Goal: Task Accomplishment & Management: Manage account settings

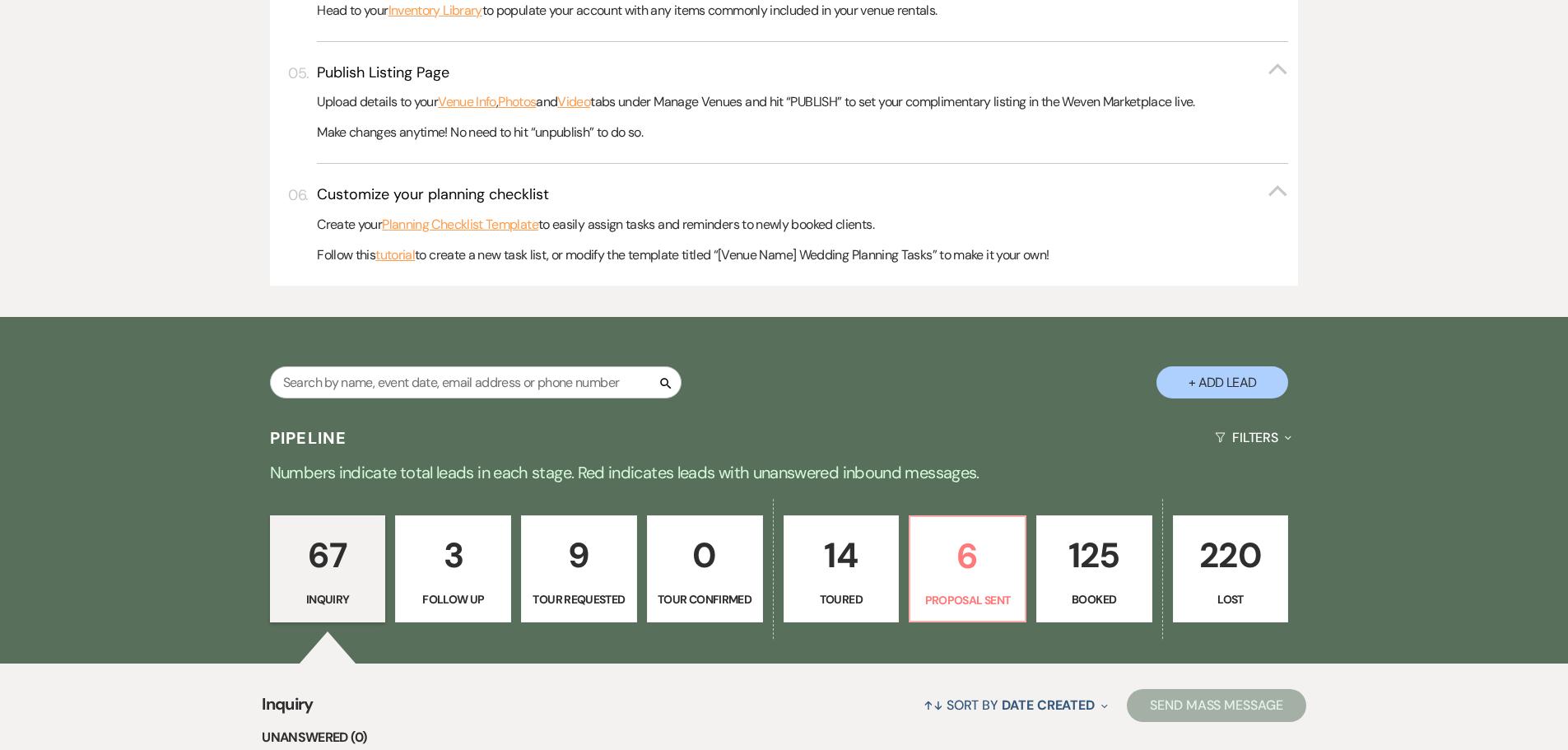
scroll to position [823, 0]
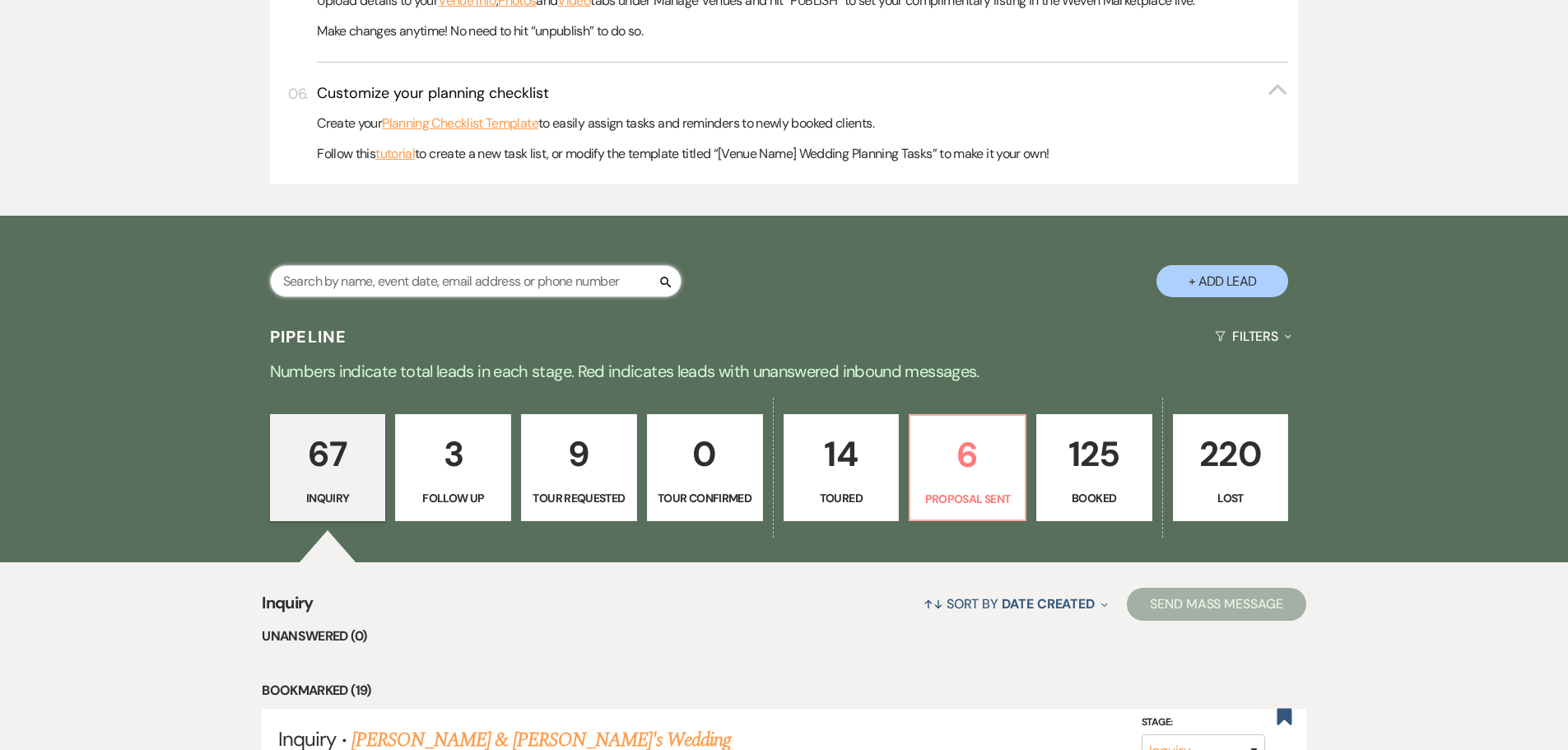
click at [481, 277] on input "text" at bounding box center [475, 281] width 411 height 33
type input "spenc"
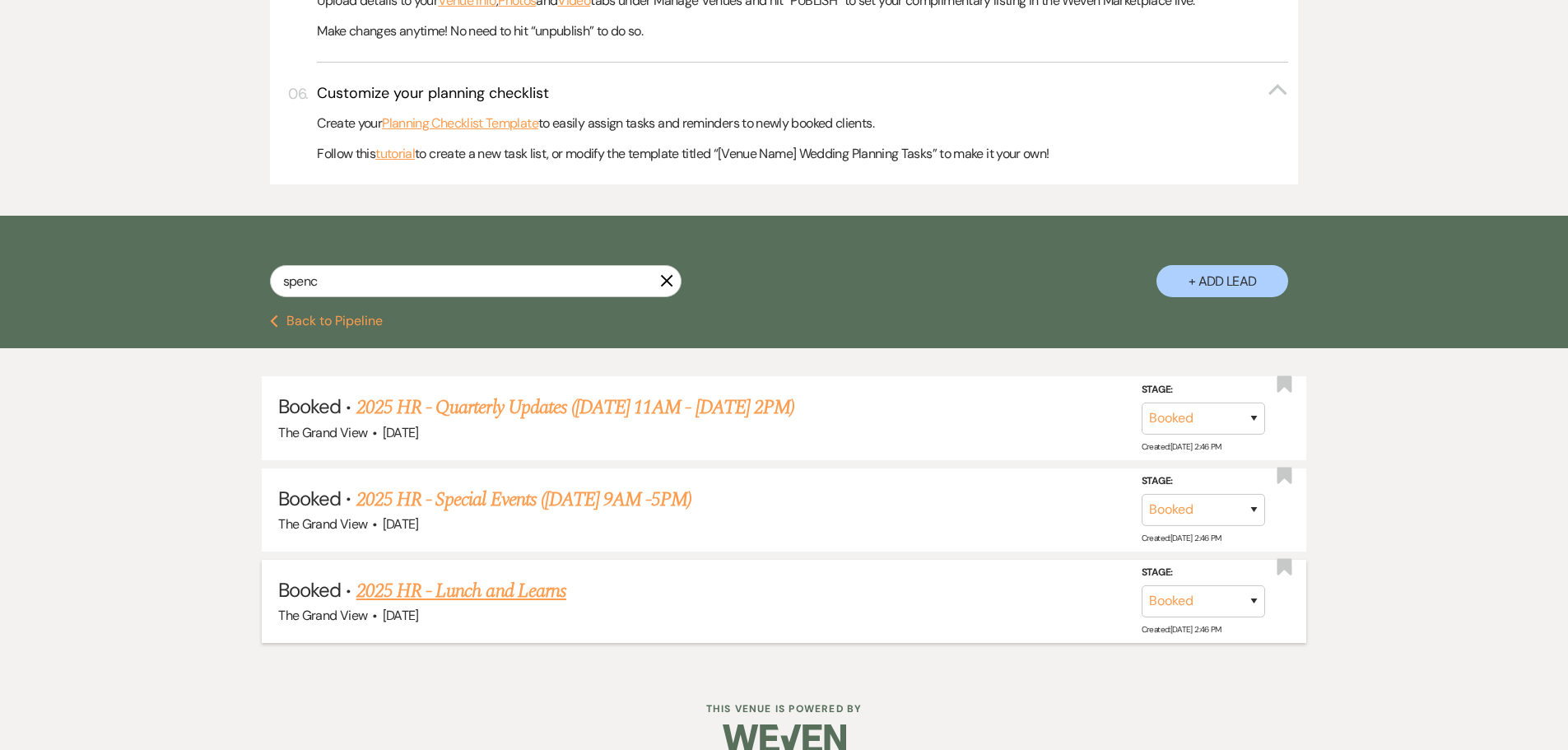
click at [494, 590] on link "2025 HR - Lunch and Learns" at bounding box center [461, 590] width 210 height 30
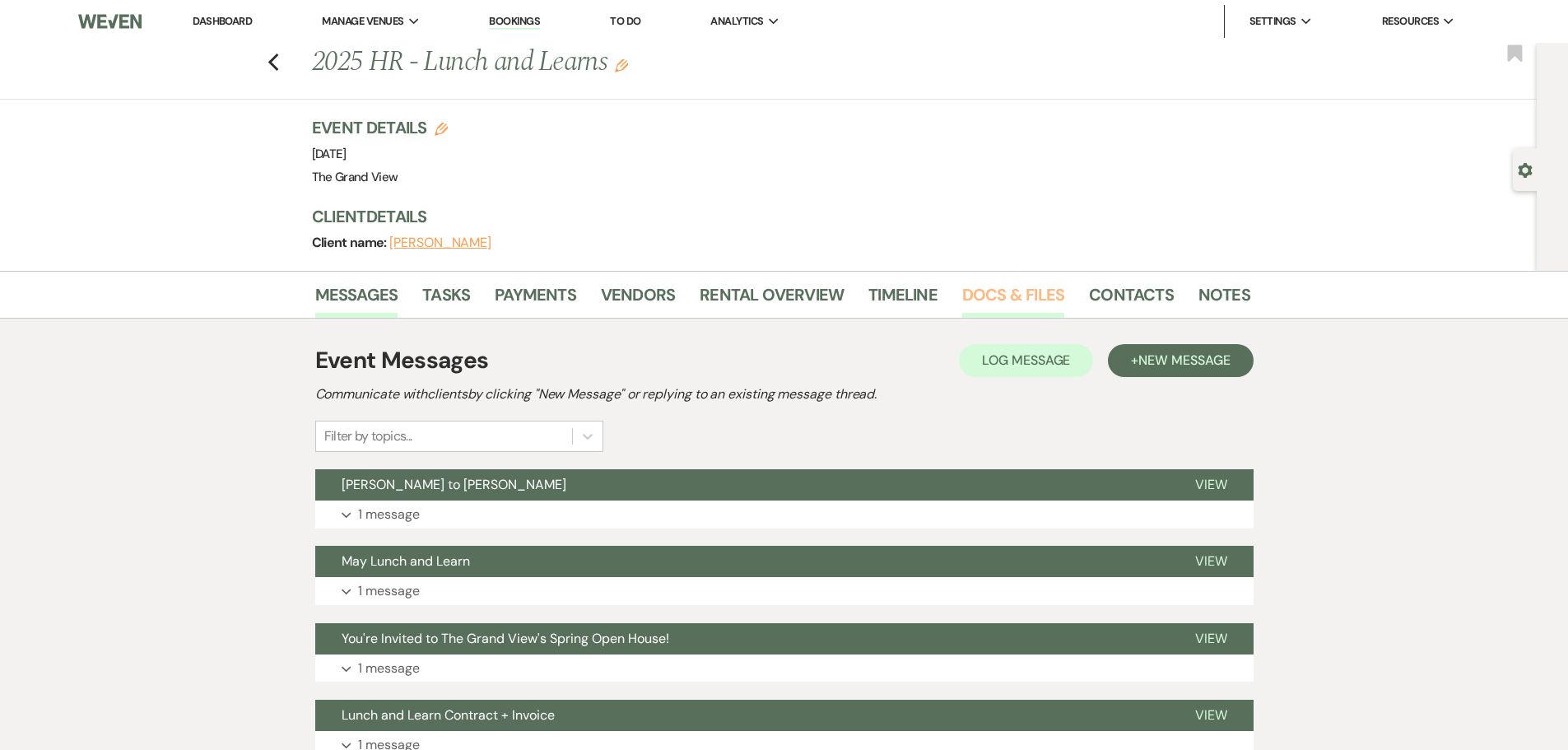
click at [971, 291] on link "Docs & Files" at bounding box center [1013, 300] width 102 height 36
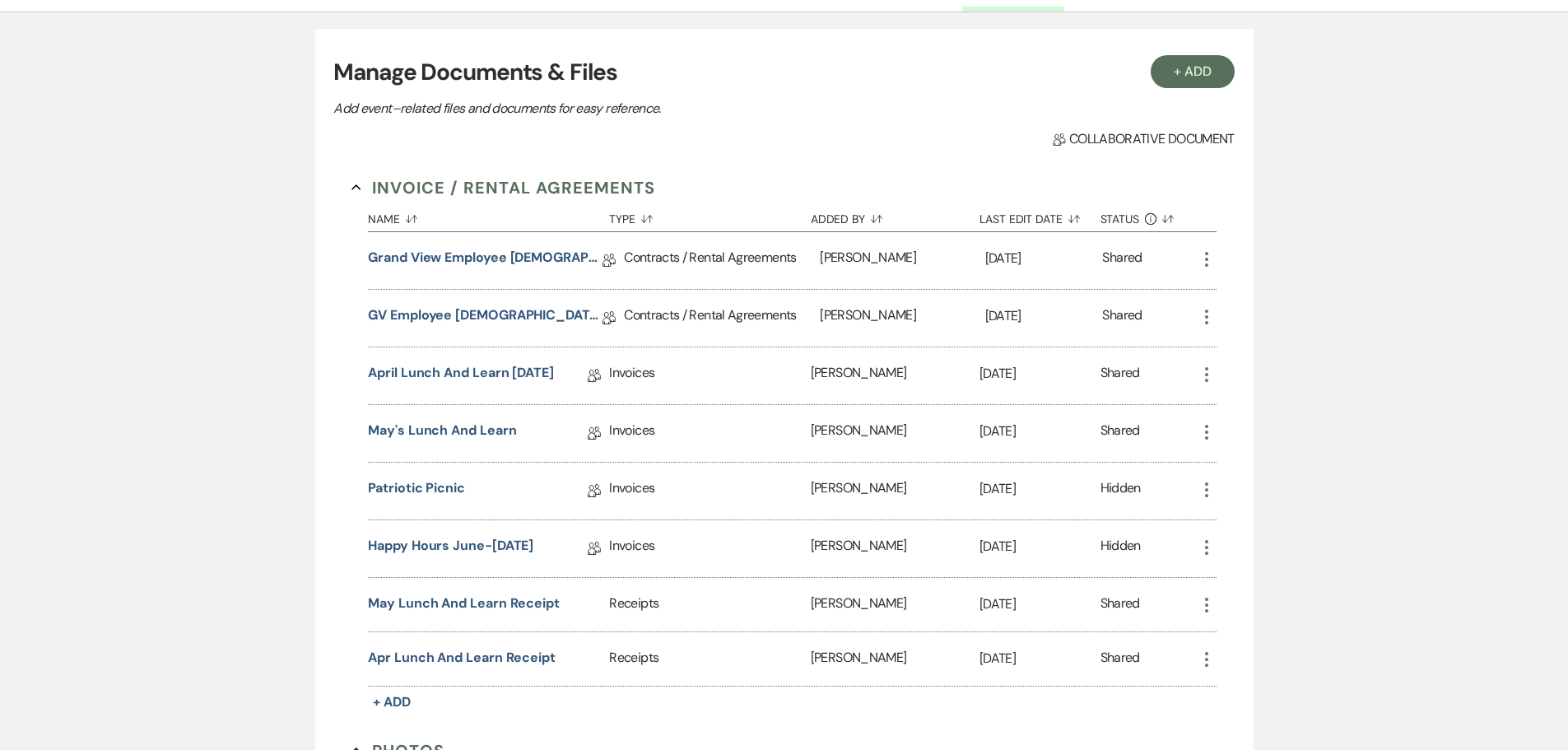
scroll to position [329, 0]
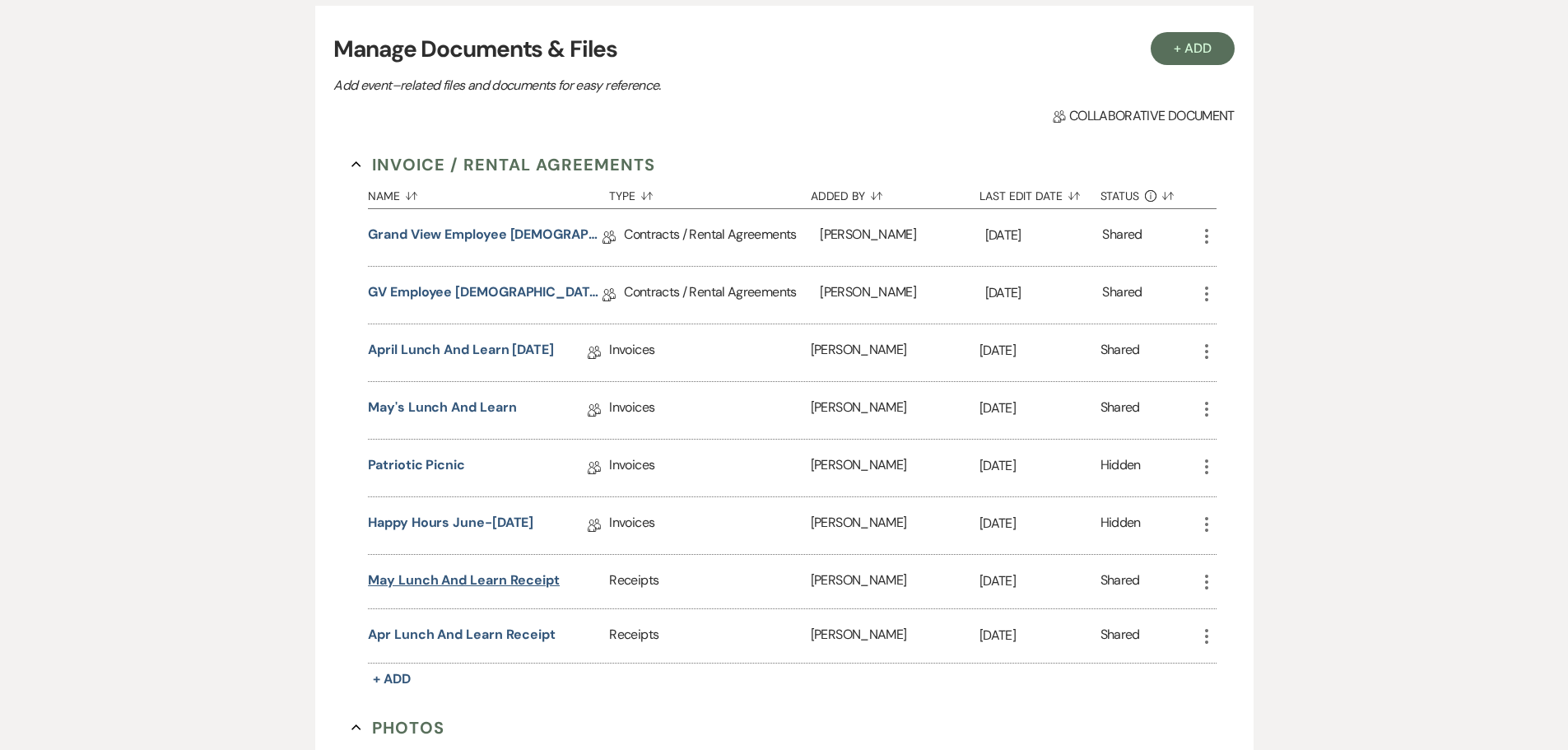
click at [538, 580] on button "May Lunch and Learn Receipt" at bounding box center [463, 580] width 192 height 20
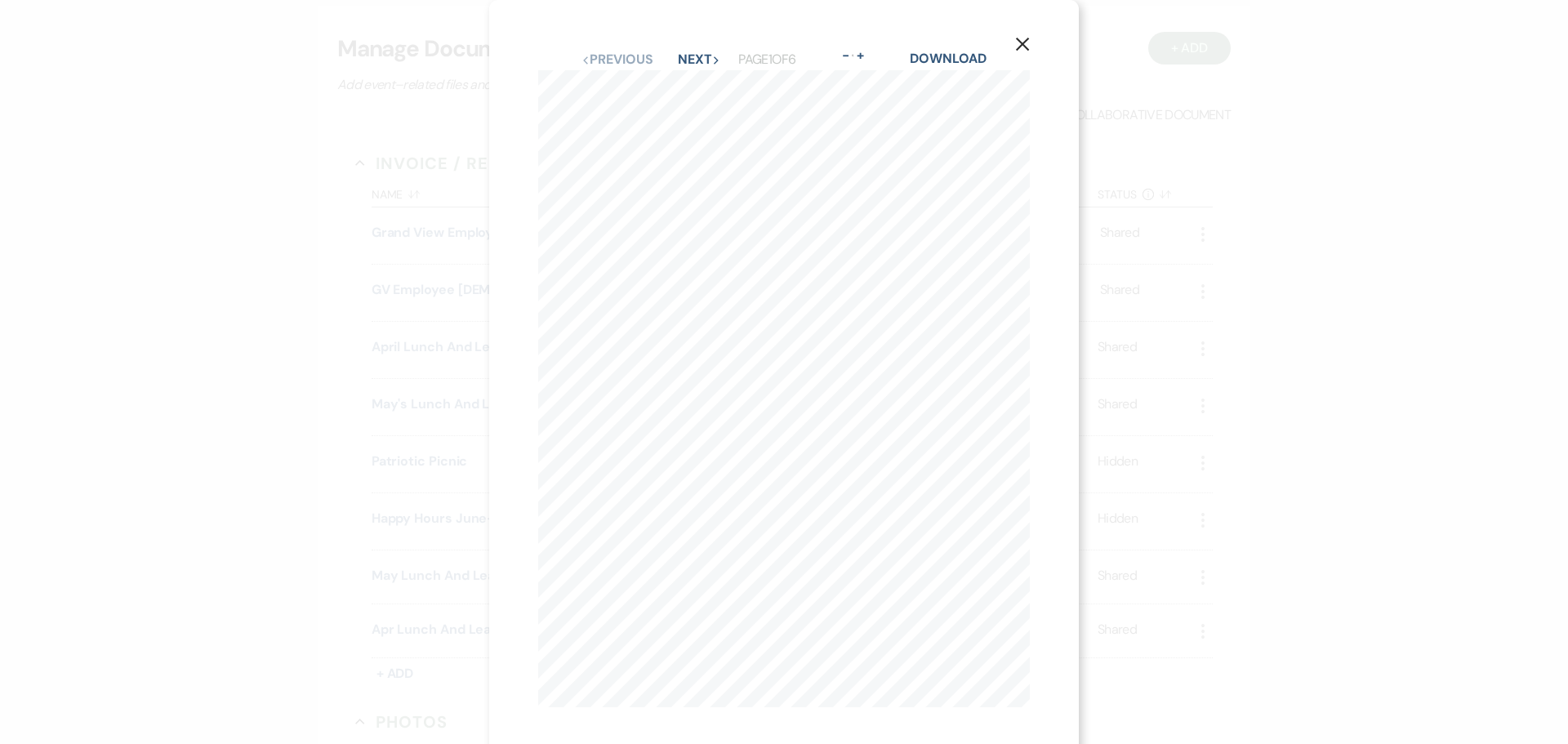
click at [1026, 44] on icon "X" at bounding box center [1022, 44] width 15 height 15
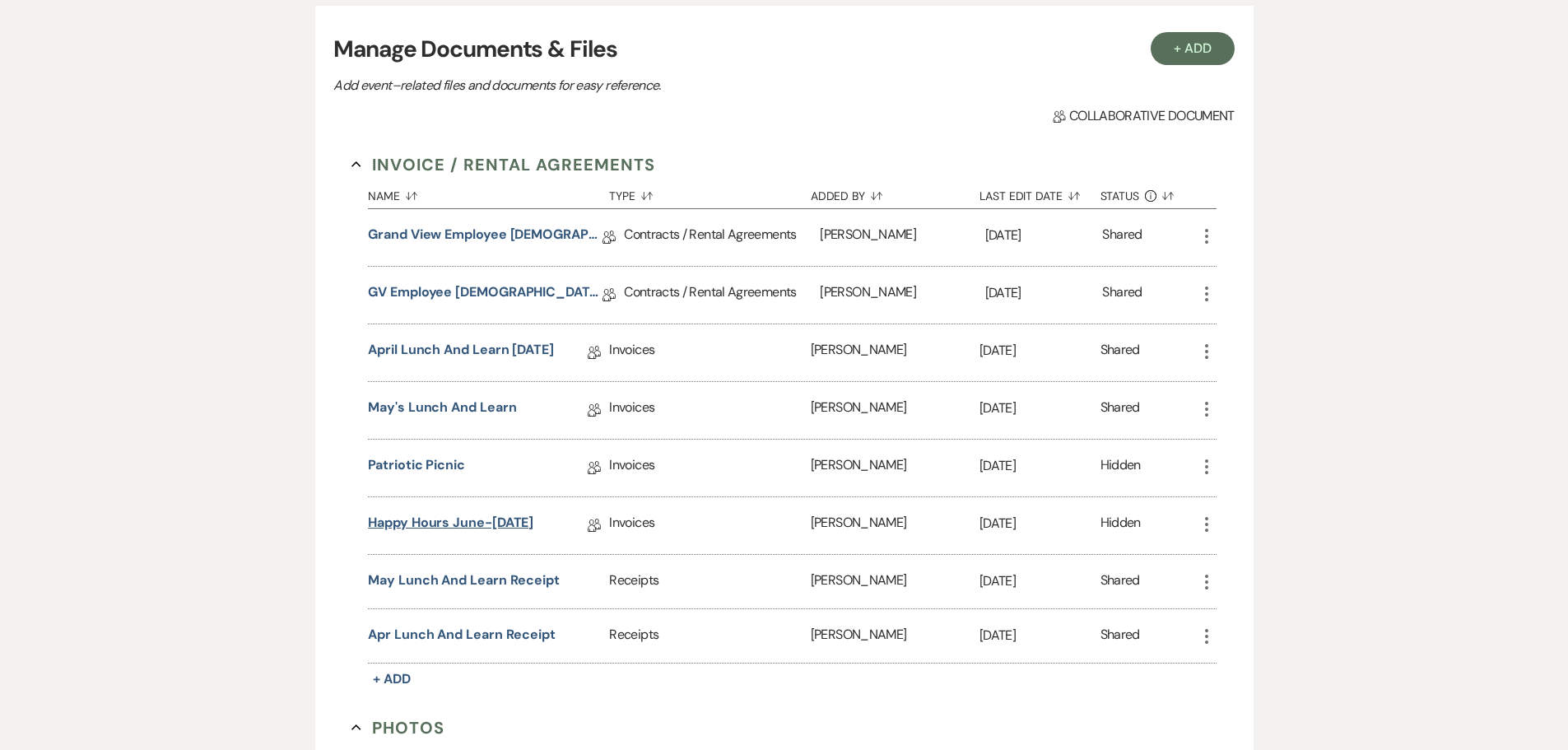
click at [521, 531] on link "Happy Hours June-July 2nd" at bounding box center [450, 525] width 166 height 26
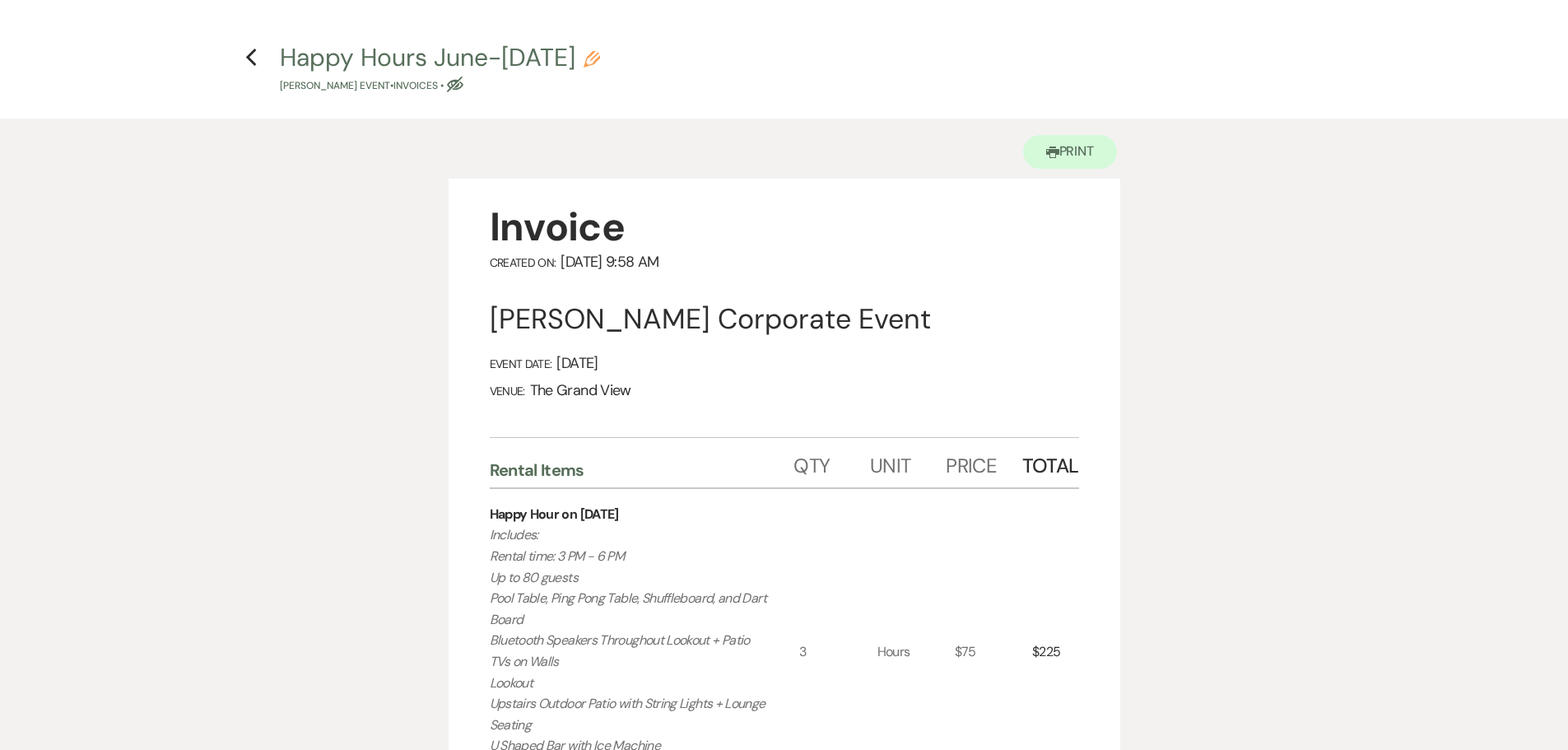
scroll to position [82, 0]
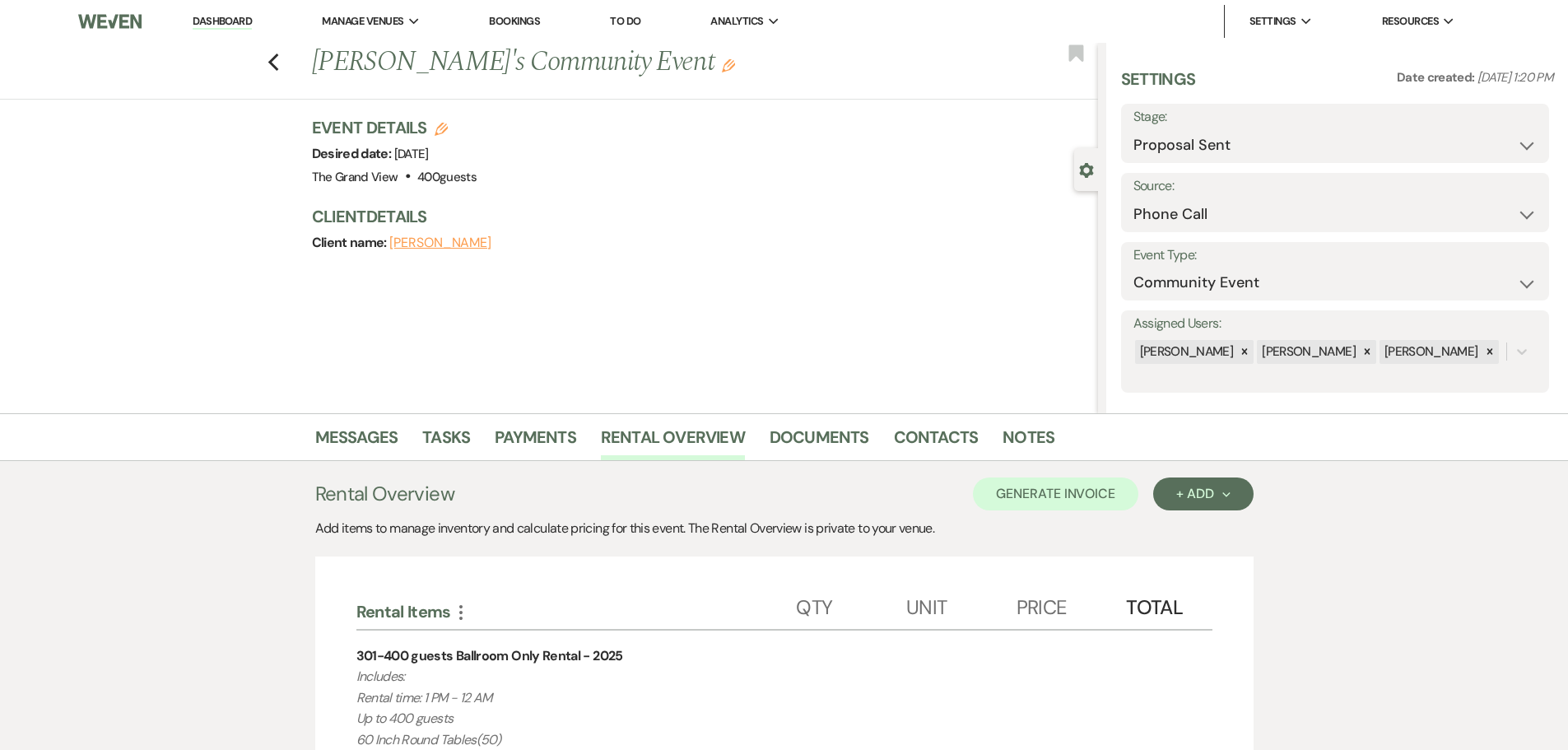
select select "6"
select select "22"
select select "7"
click at [776, 49] on li "The Grand View" at bounding box center [793, 54] width 148 height 17
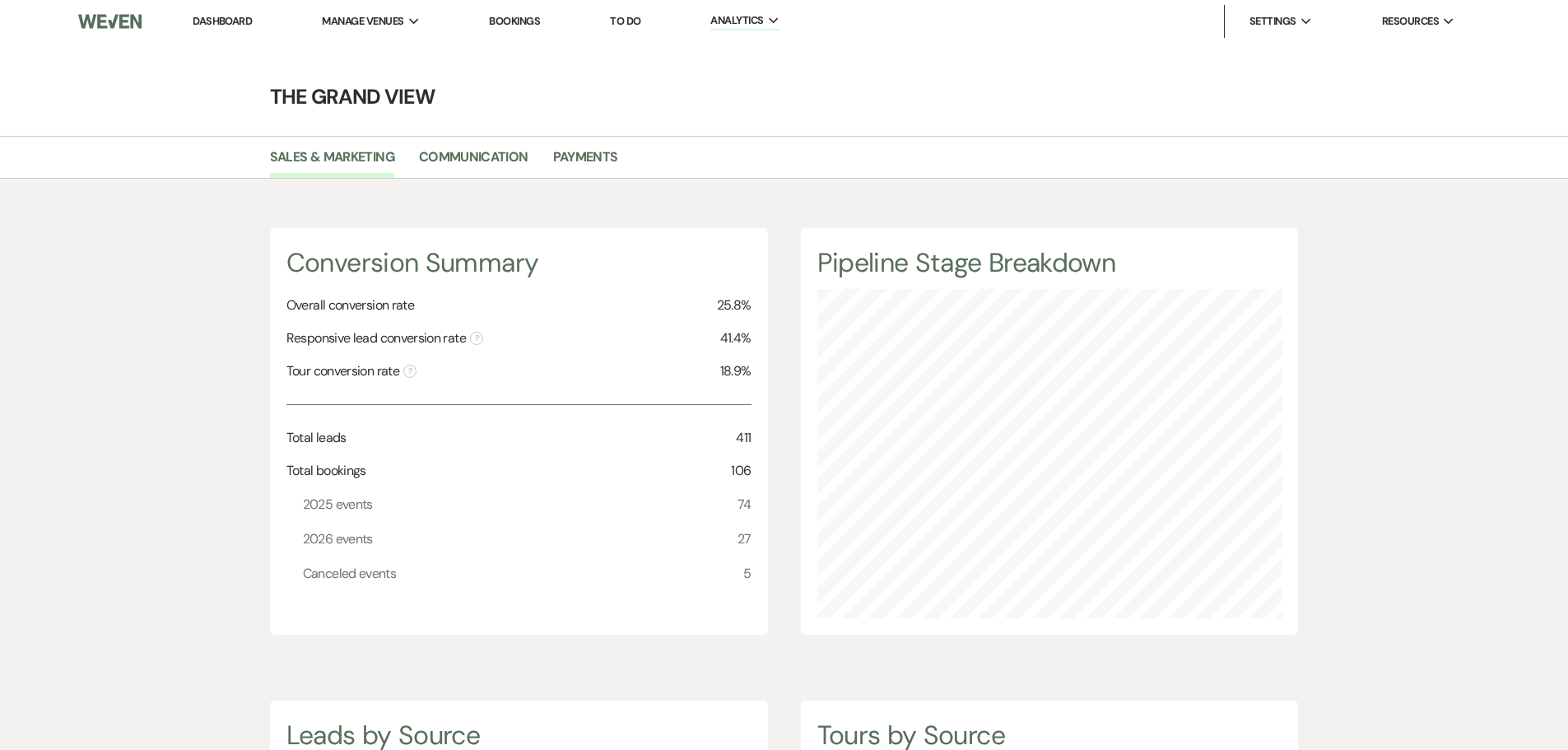
scroll to position [750, 1568]
click at [1312, 80] on li "Payment Settings" at bounding box center [1332, 88] width 148 height 17
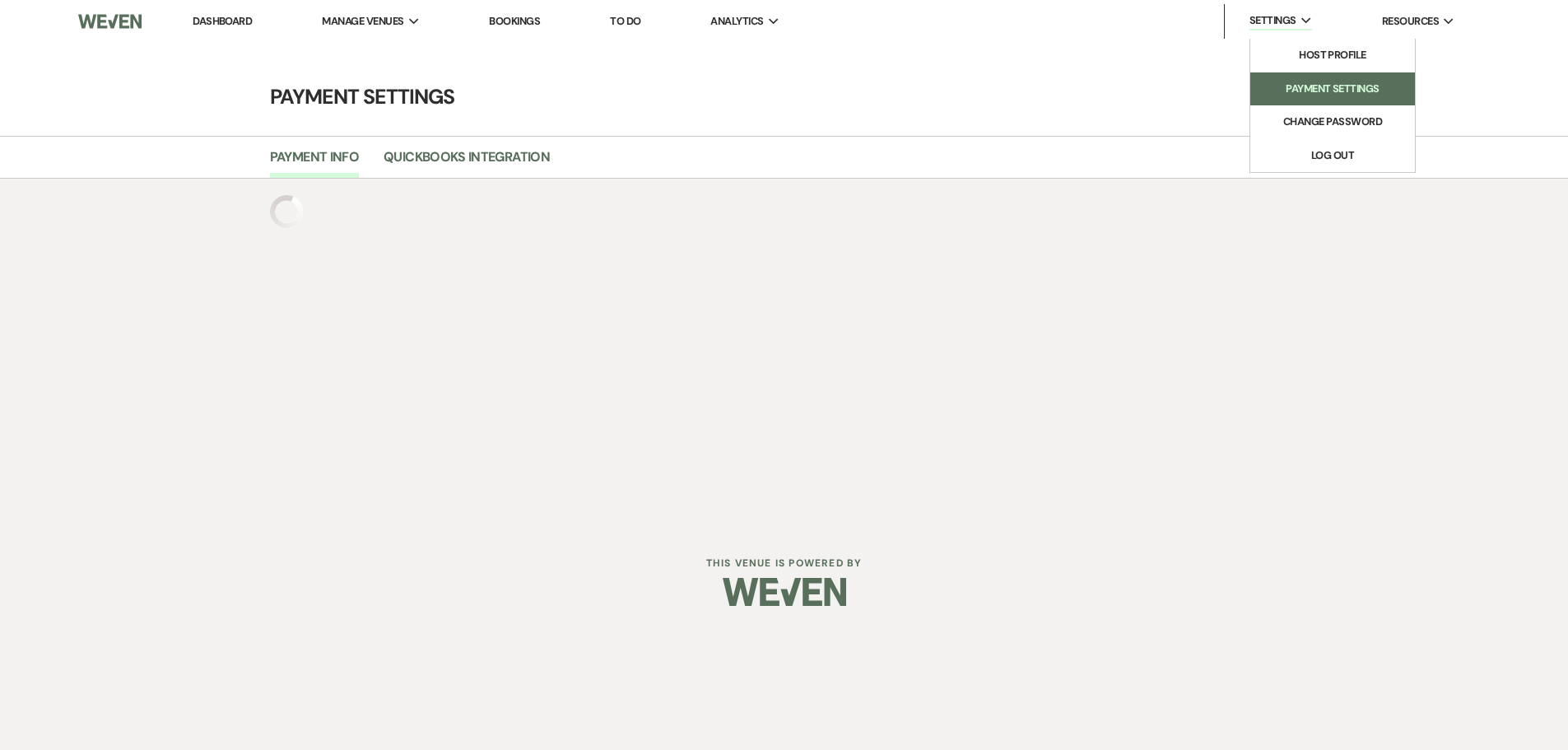
select select "true"
select select "331"
select select "true"
select select "331"
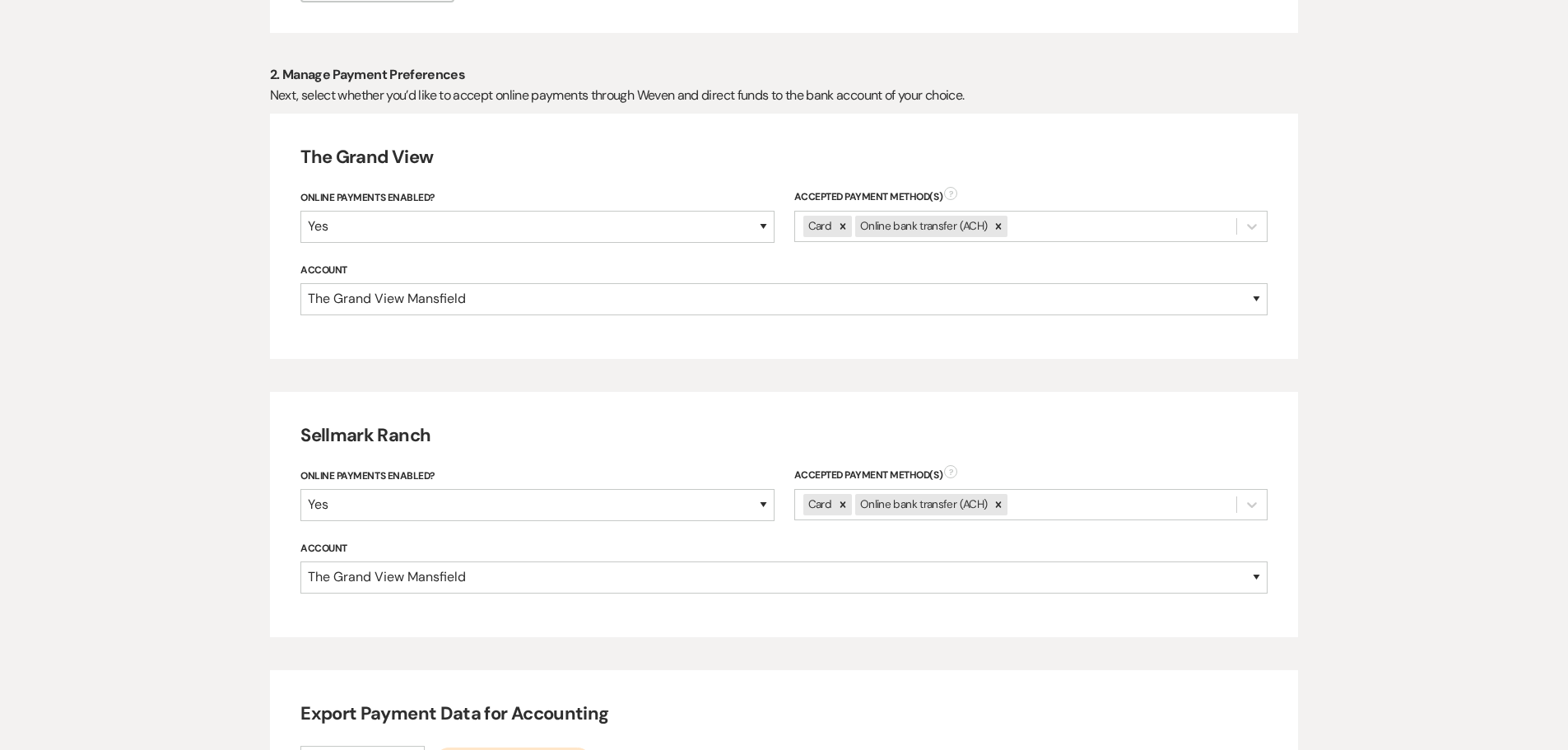
scroll to position [740, 0]
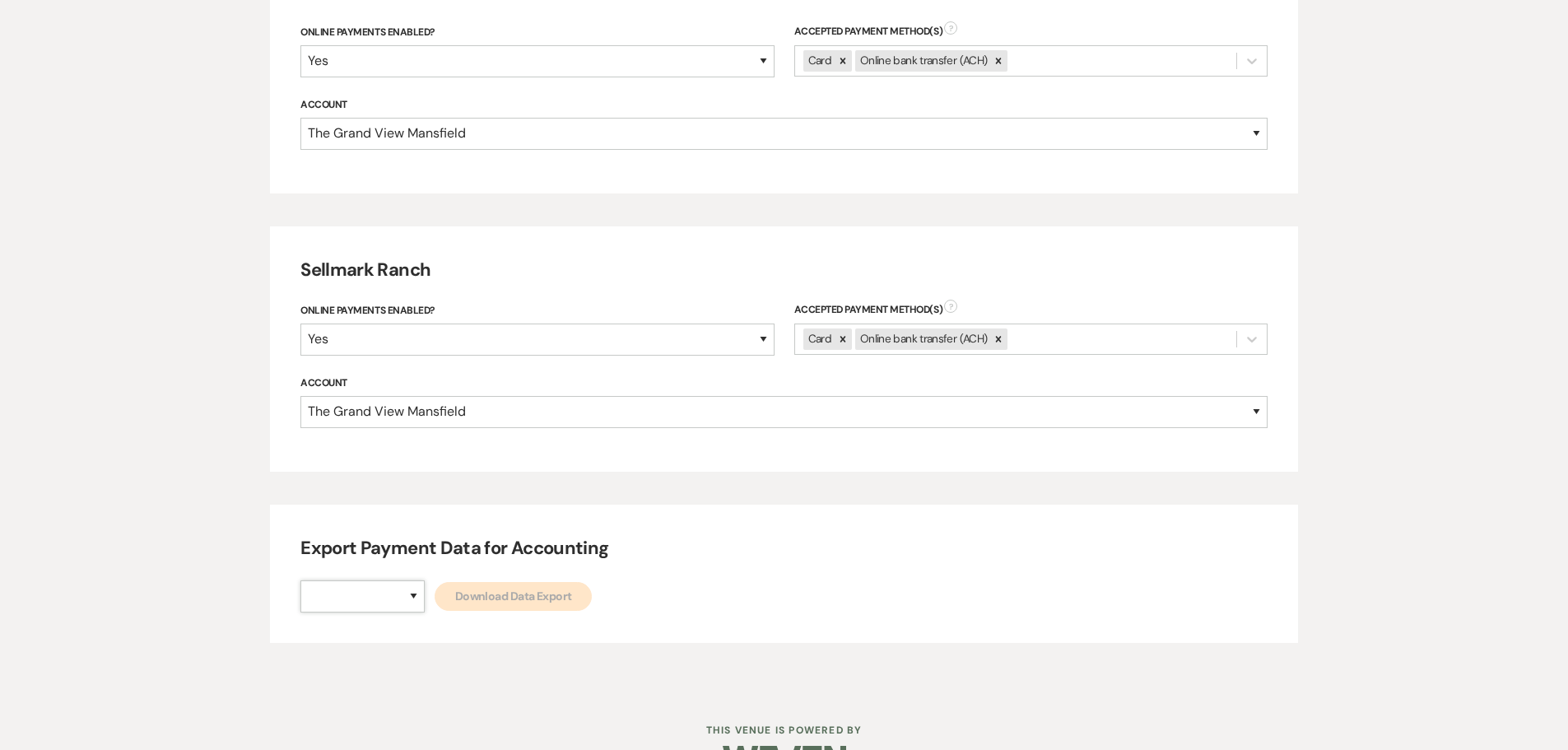
click at [399, 581] on select "The Grand View [GEOGRAPHIC_DATA]" at bounding box center [363, 596] width 124 height 33
select select "836"
click at [301, 580] on select "The Grand View [GEOGRAPHIC_DATA]" at bounding box center [363, 596] width 124 height 33
click at [535, 596] on link "Download Data Export" at bounding box center [512, 595] width 157 height 29
click at [413, 604] on select "The Grand View [GEOGRAPHIC_DATA]" at bounding box center [363, 596] width 124 height 33
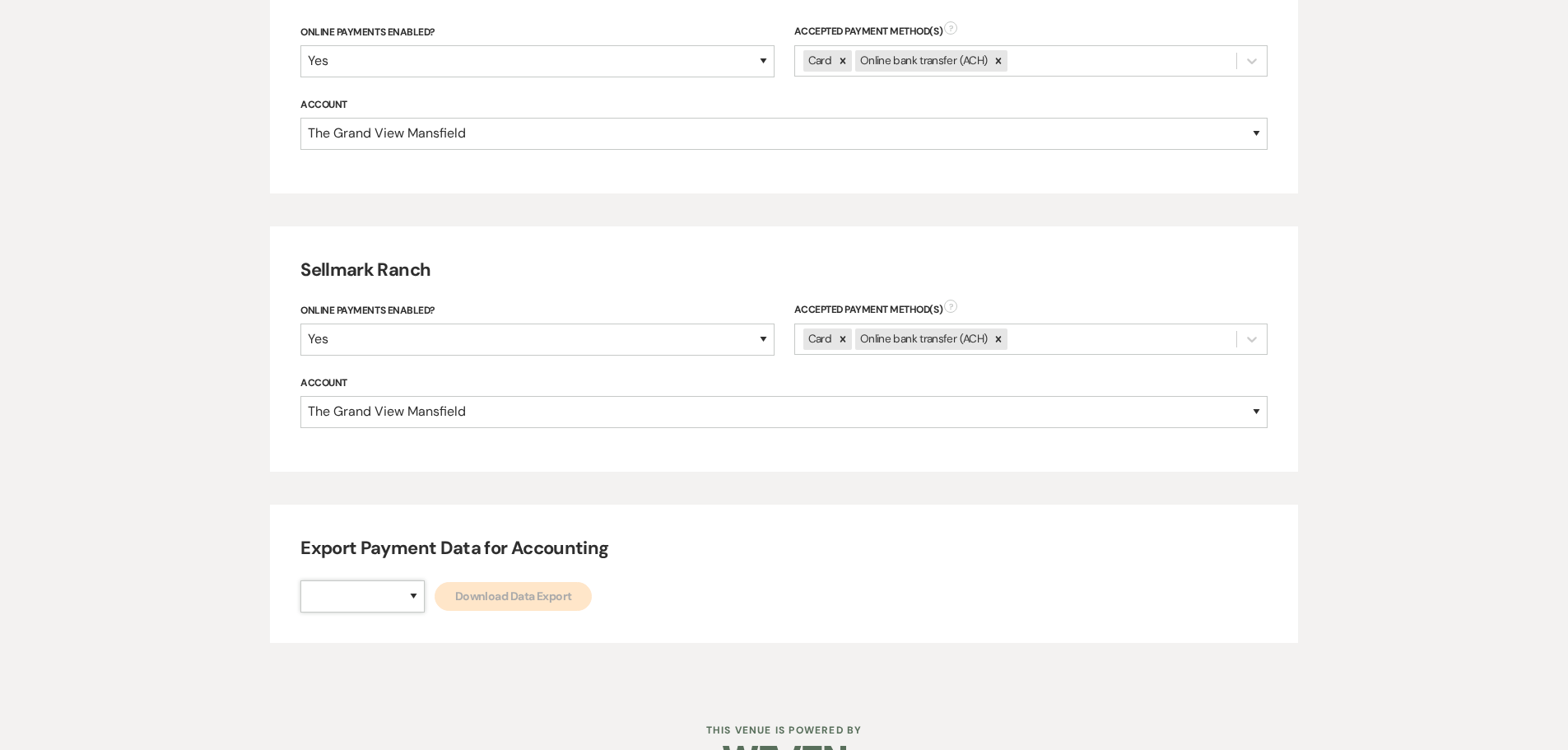
select select "843"
click at [301, 580] on select "The Grand View [GEOGRAPHIC_DATA]" at bounding box center [363, 596] width 124 height 33
click at [521, 590] on link "Download Data Export" at bounding box center [512, 595] width 157 height 29
select select
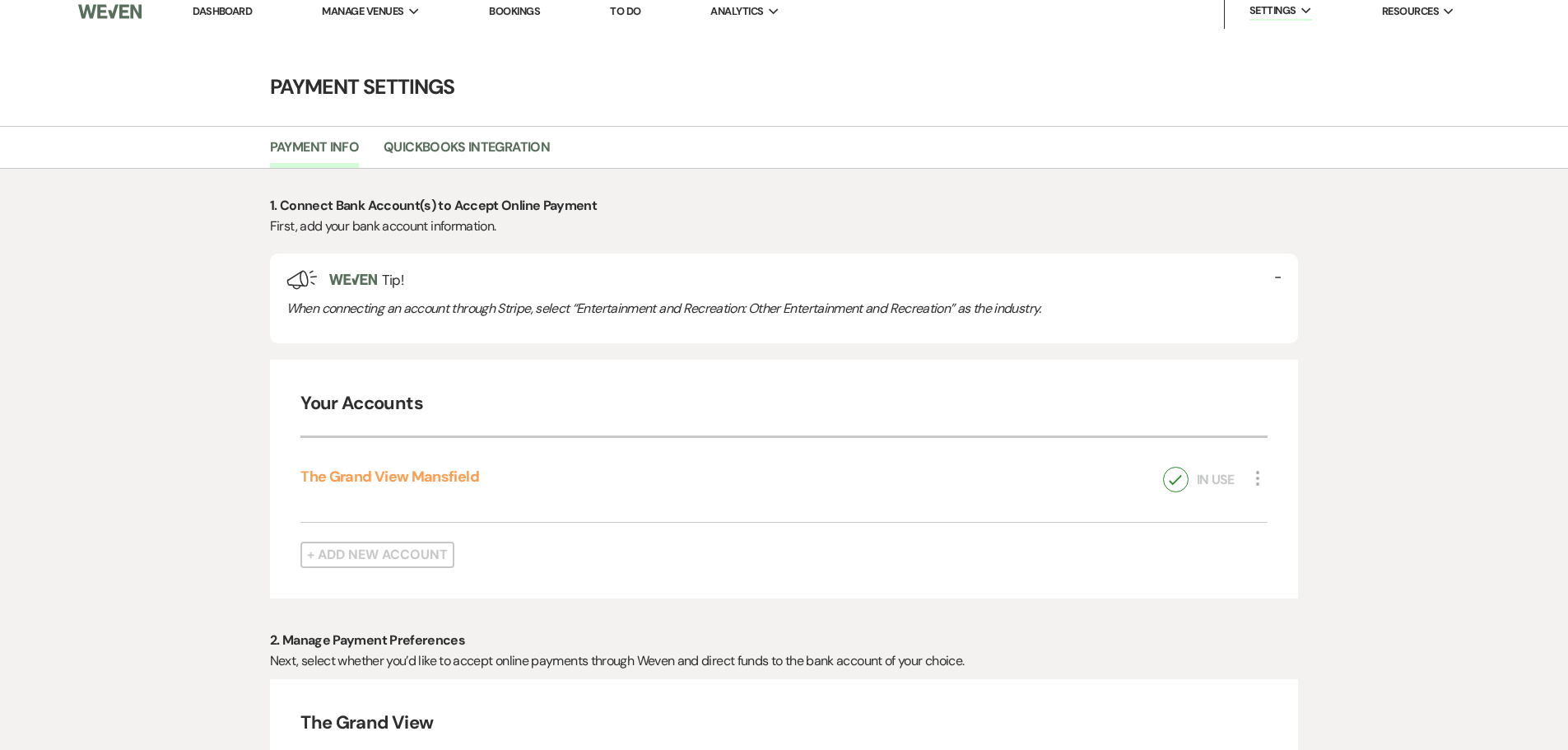
scroll to position [0, 0]
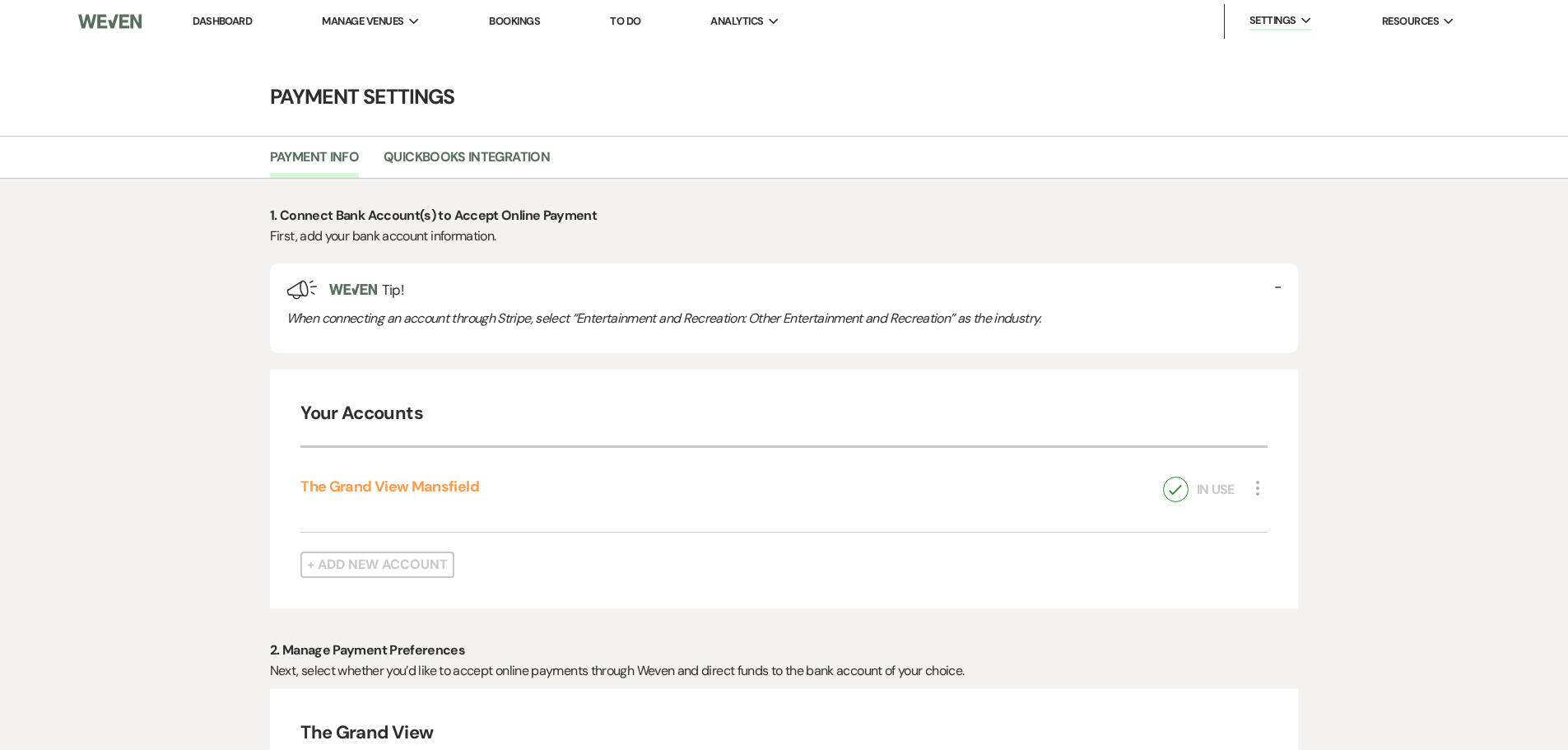
click at [626, 24] on link "To Do" at bounding box center [625, 21] width 31 height 14
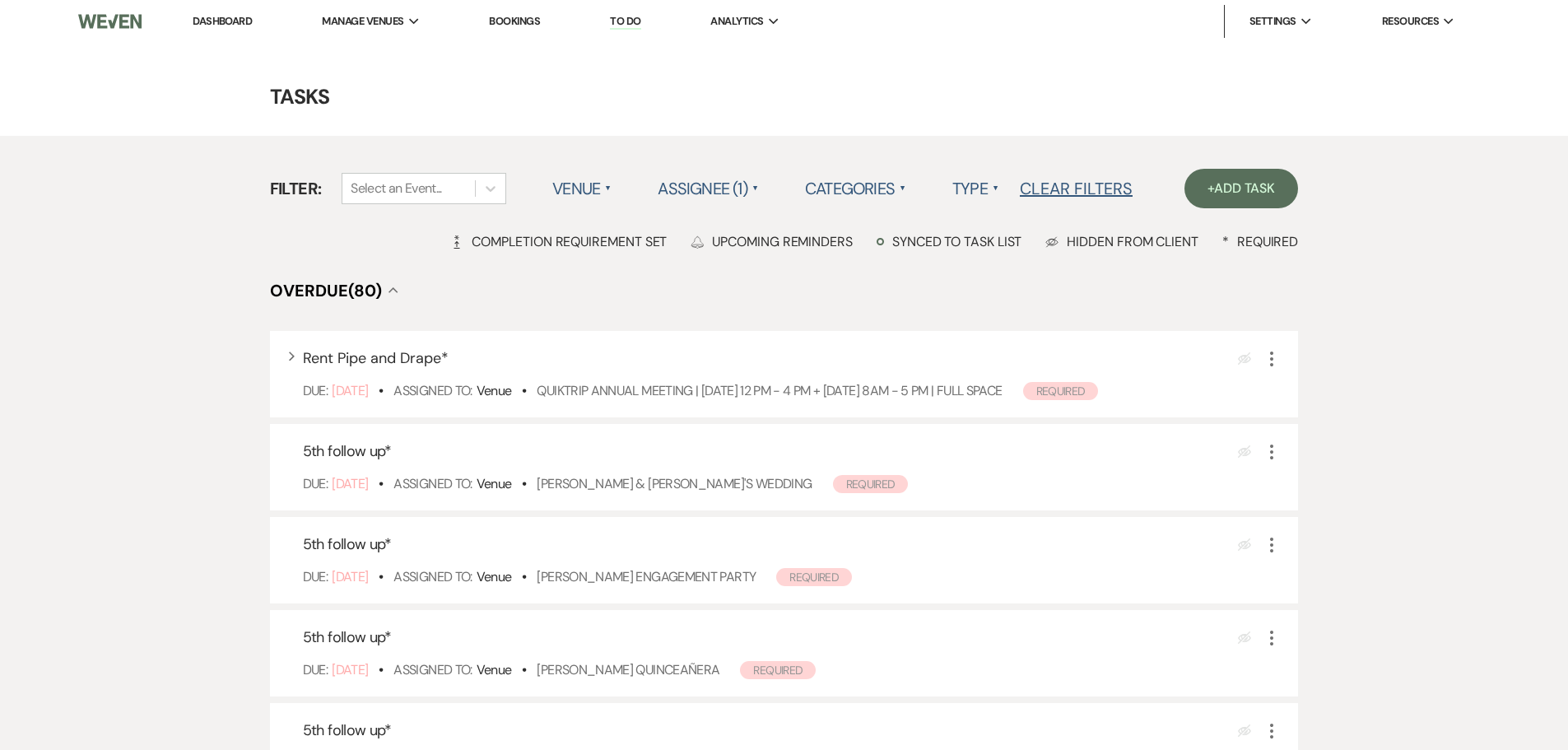
click at [873, 192] on label "Categories ▲" at bounding box center [855, 188] width 102 height 30
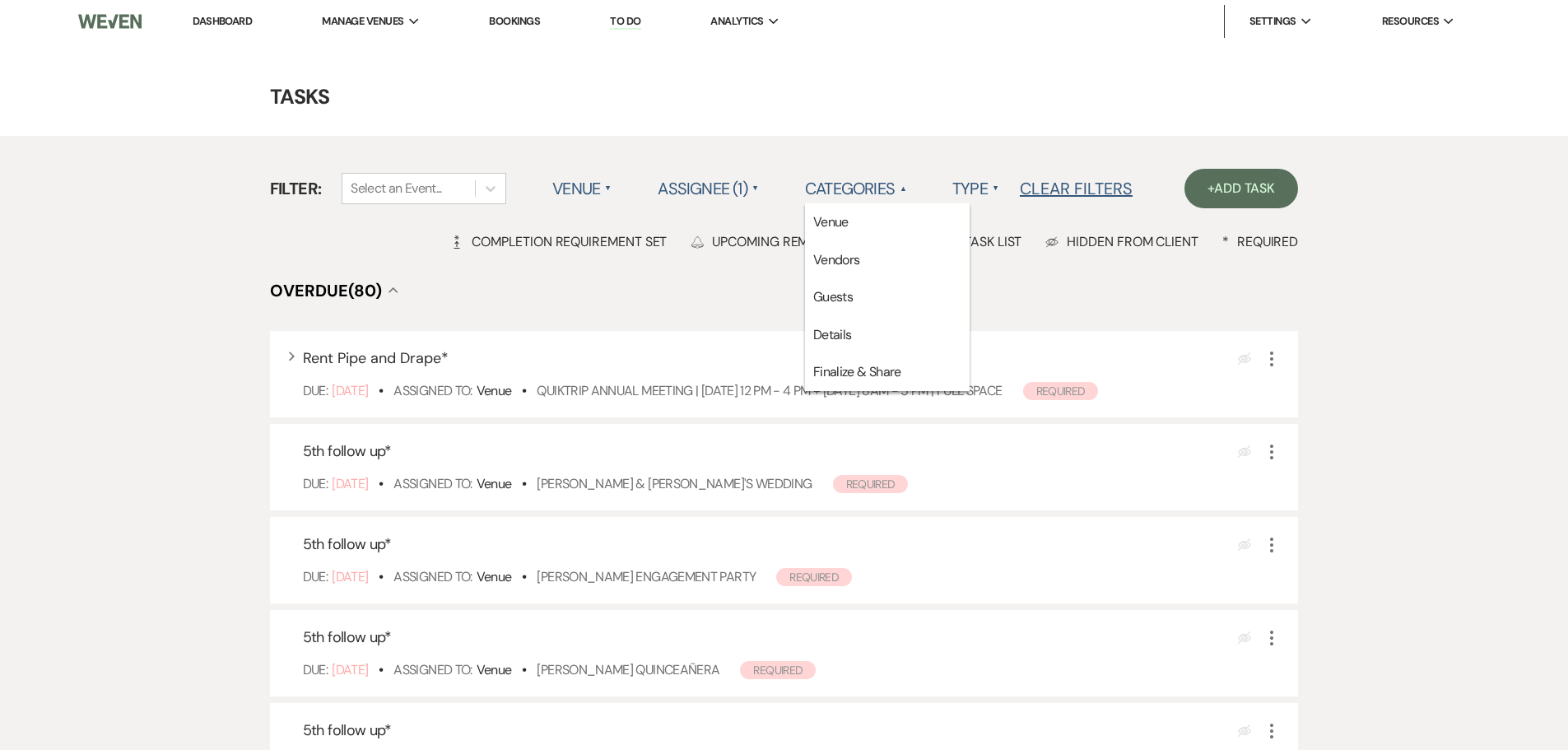
click at [995, 182] on span "▲" at bounding box center [995, 188] width 7 height 13
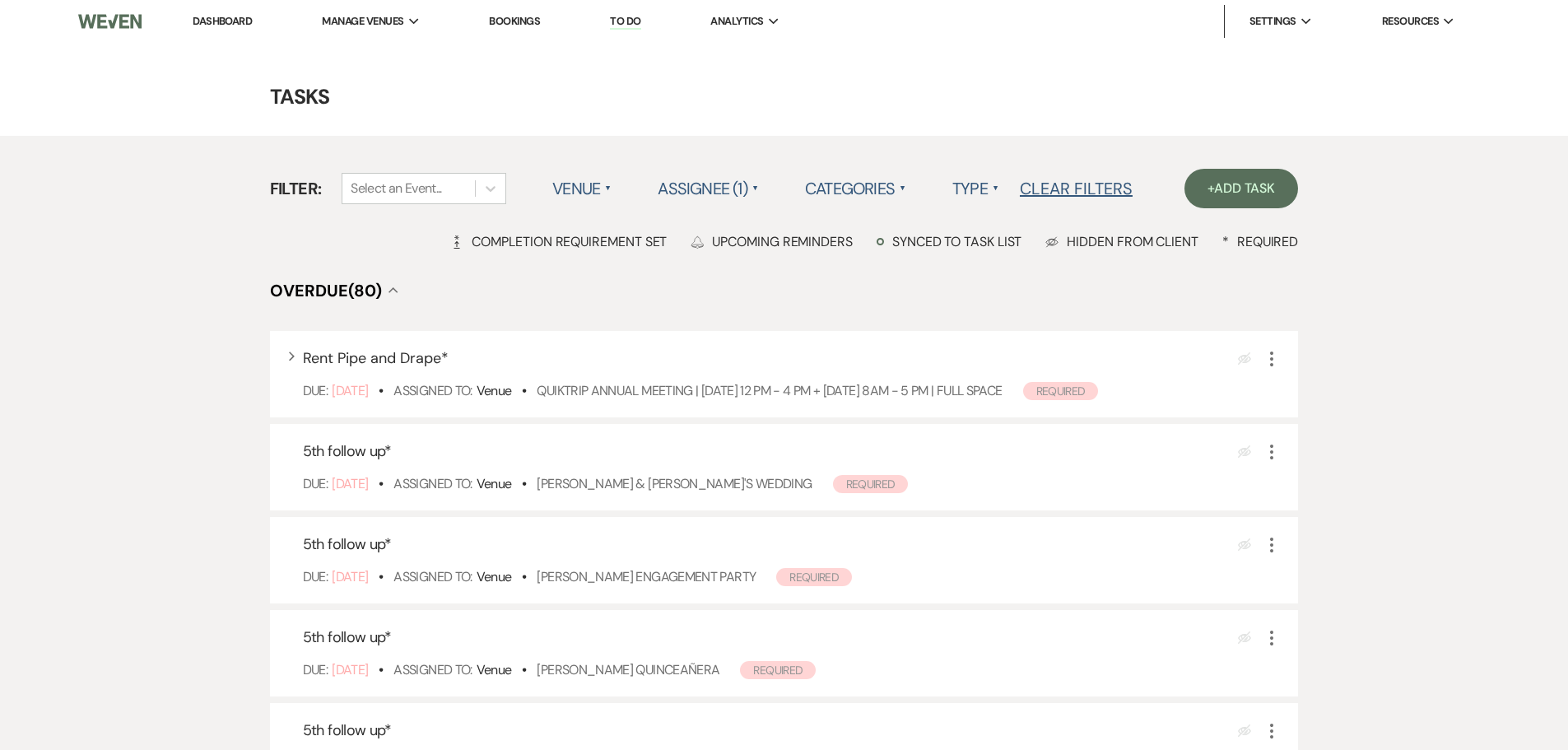
click at [989, 193] on label "Type ▲" at bounding box center [976, 188] width 47 height 30
click at [1002, 255] on li "Payment tasks" at bounding box center [1034, 260] width 165 height 37
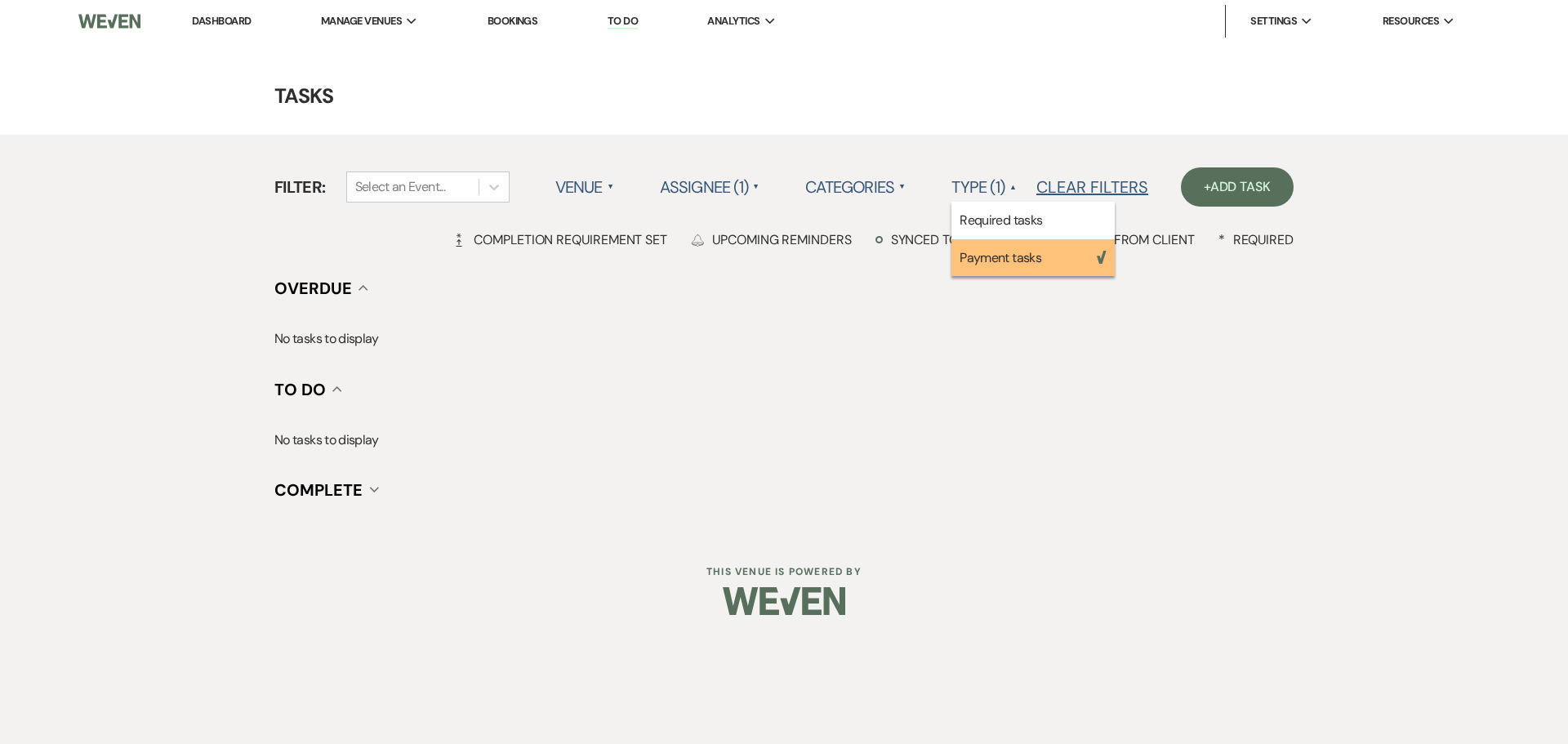
click at [733, 191] on label "Assignee (1) ▲" at bounding box center [710, 187] width 101 height 29
click at [735, 191] on label "Assignee (1) ▲" at bounding box center [710, 187] width 101 height 29
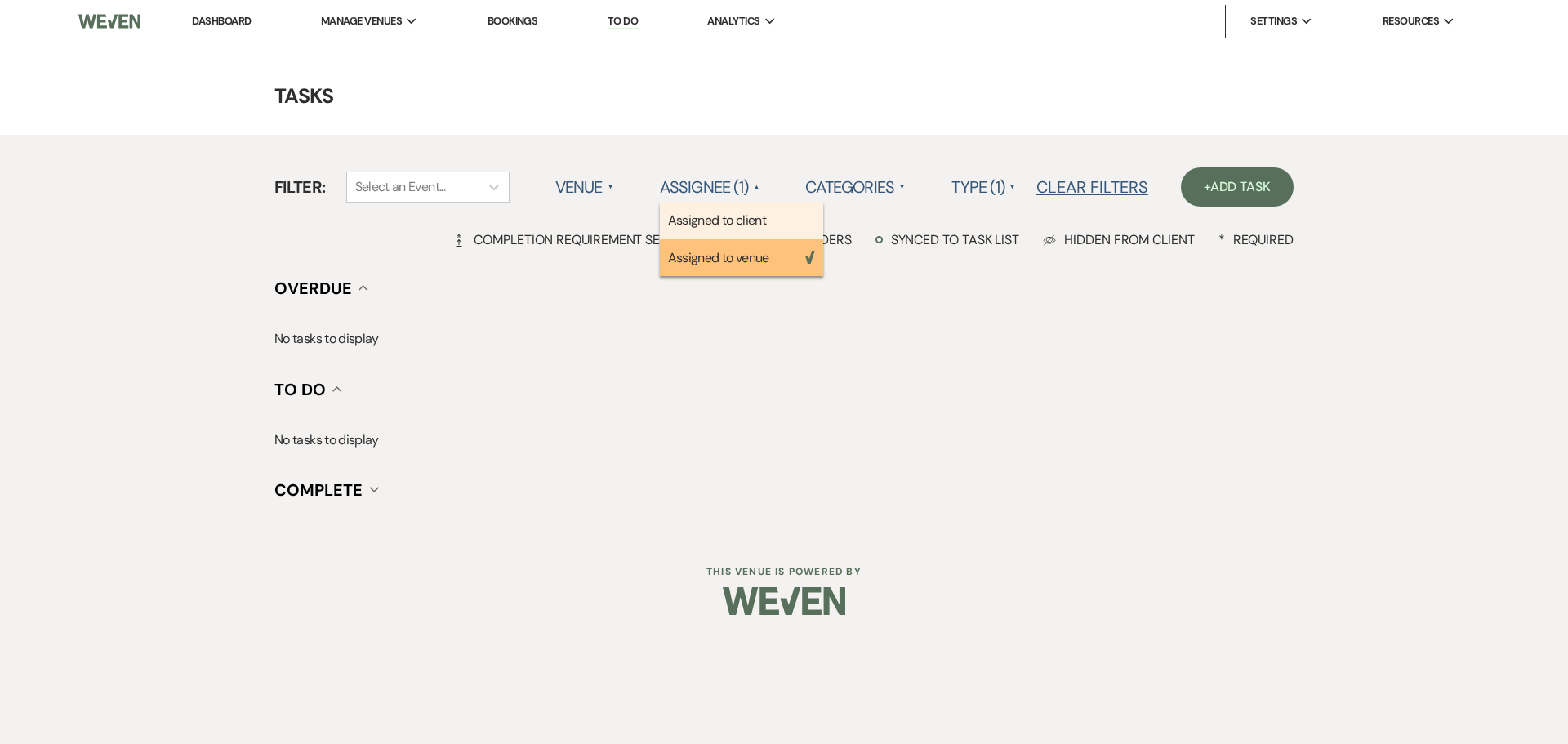
click at [771, 232] on li "Assigned to client" at bounding box center [741, 220] width 163 height 37
click at [764, 260] on li "Assigned to venue Weven Check" at bounding box center [741, 258] width 163 height 37
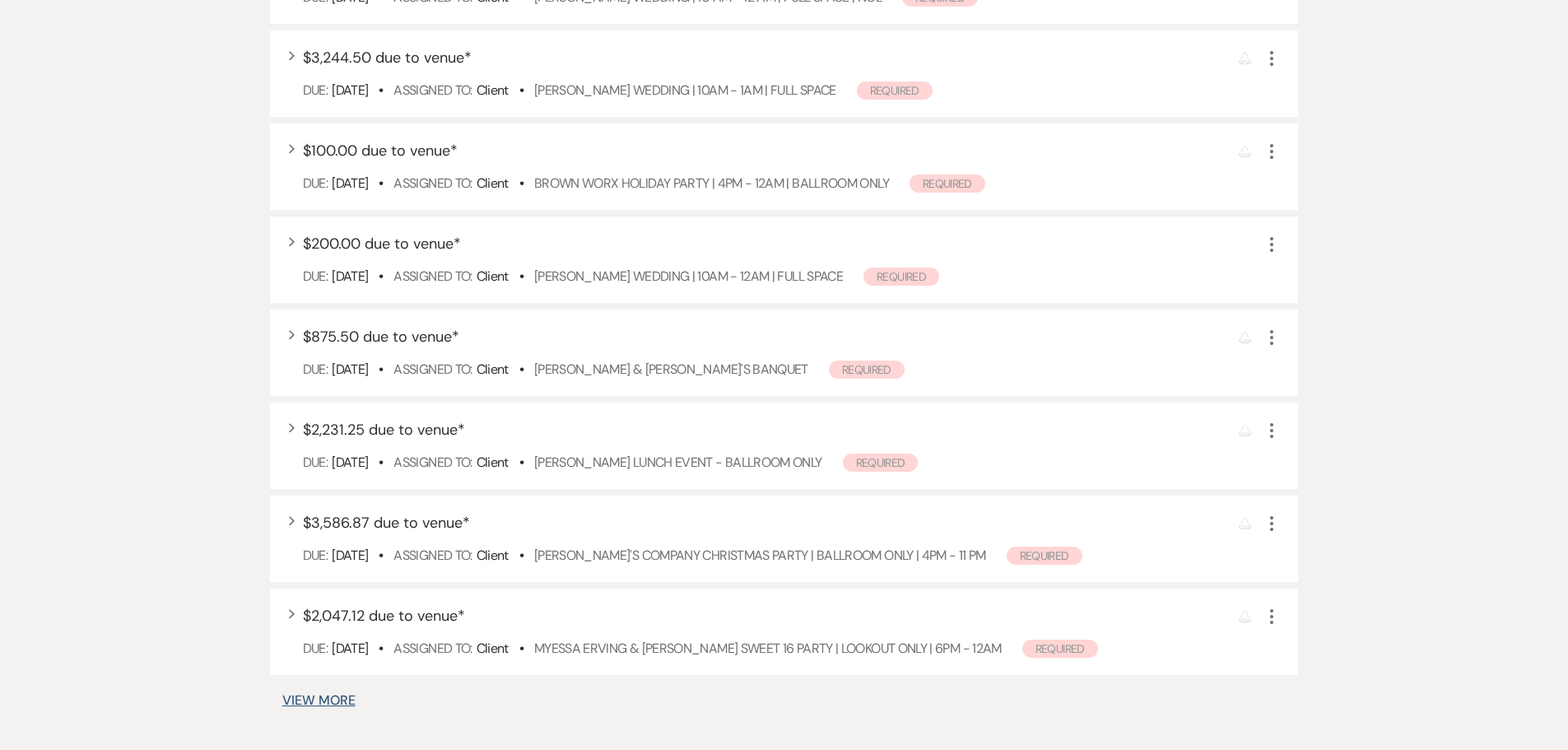
scroll to position [1010, 0]
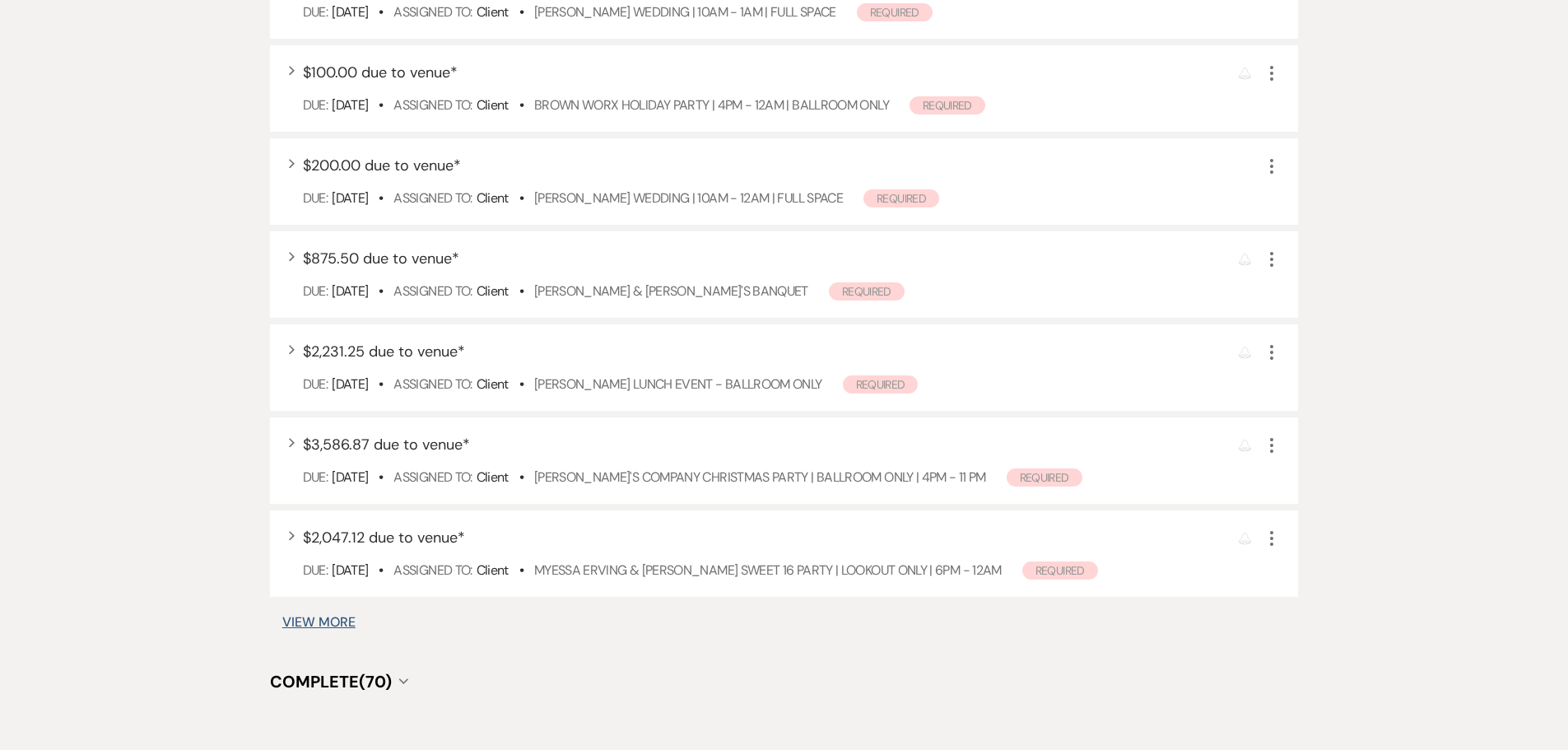
click at [304, 626] on button "View More" at bounding box center [318, 622] width 73 height 13
click at [323, 622] on button "View More" at bounding box center [318, 622] width 73 height 13
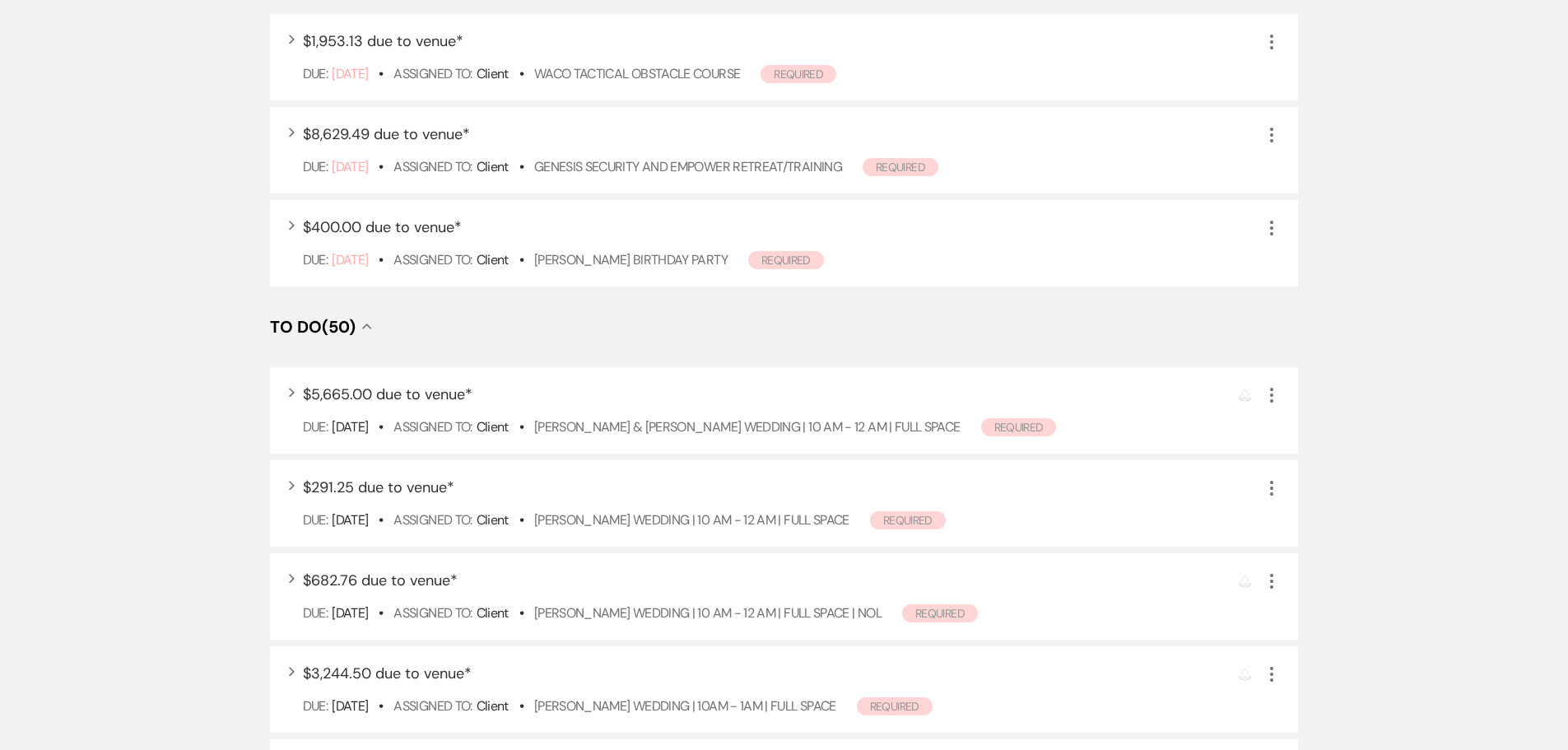
scroll to position [302, 0]
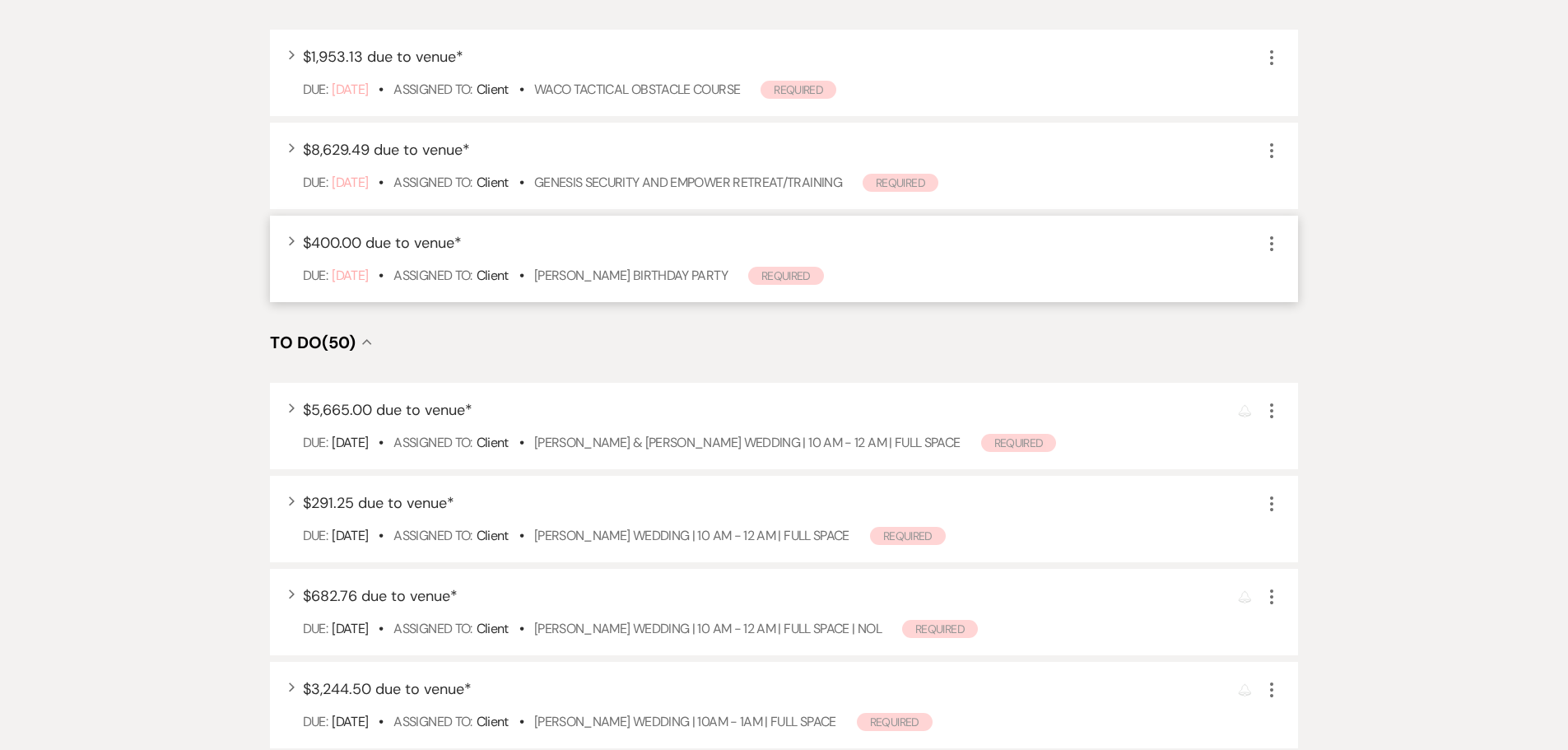
click at [1270, 245] on icon "More" at bounding box center [1271, 243] width 20 height 20
click at [907, 340] on h4 "To Do (50) Collapse" at bounding box center [784, 342] width 1029 height 23
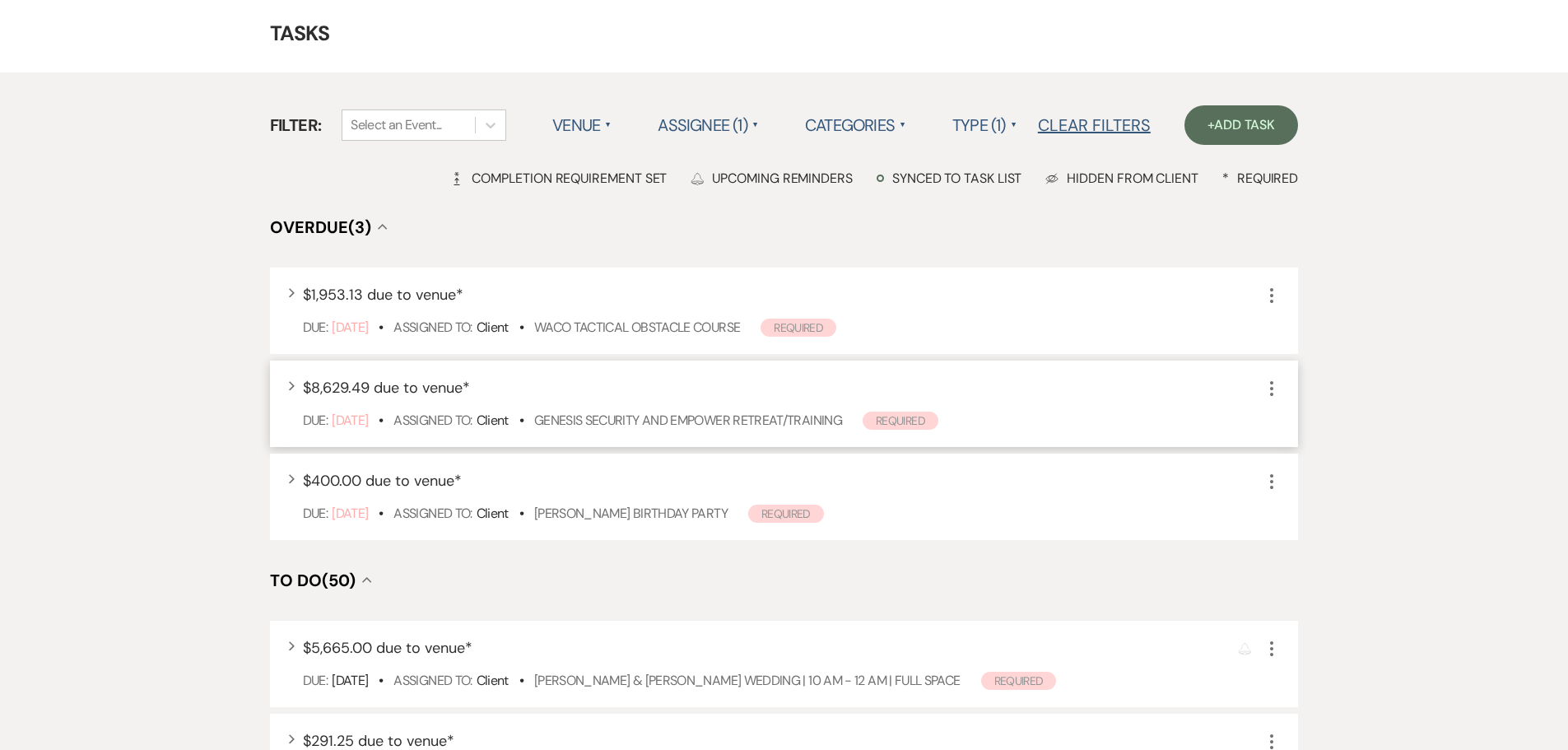
scroll to position [0, 0]
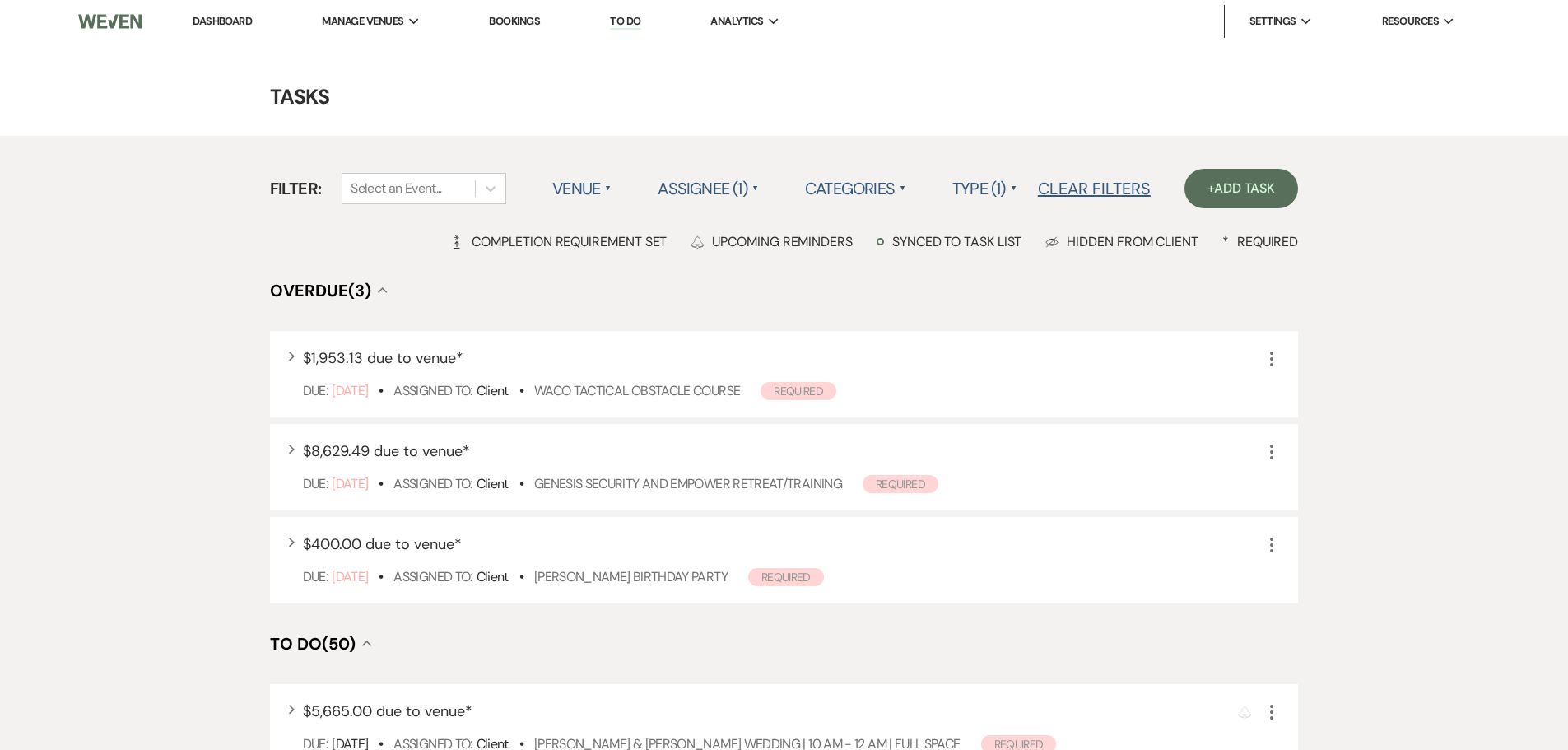
click at [237, 28] on li "Dashboard" at bounding box center [222, 21] width 76 height 33
click at [237, 21] on link "Dashboard" at bounding box center [222, 21] width 59 height 14
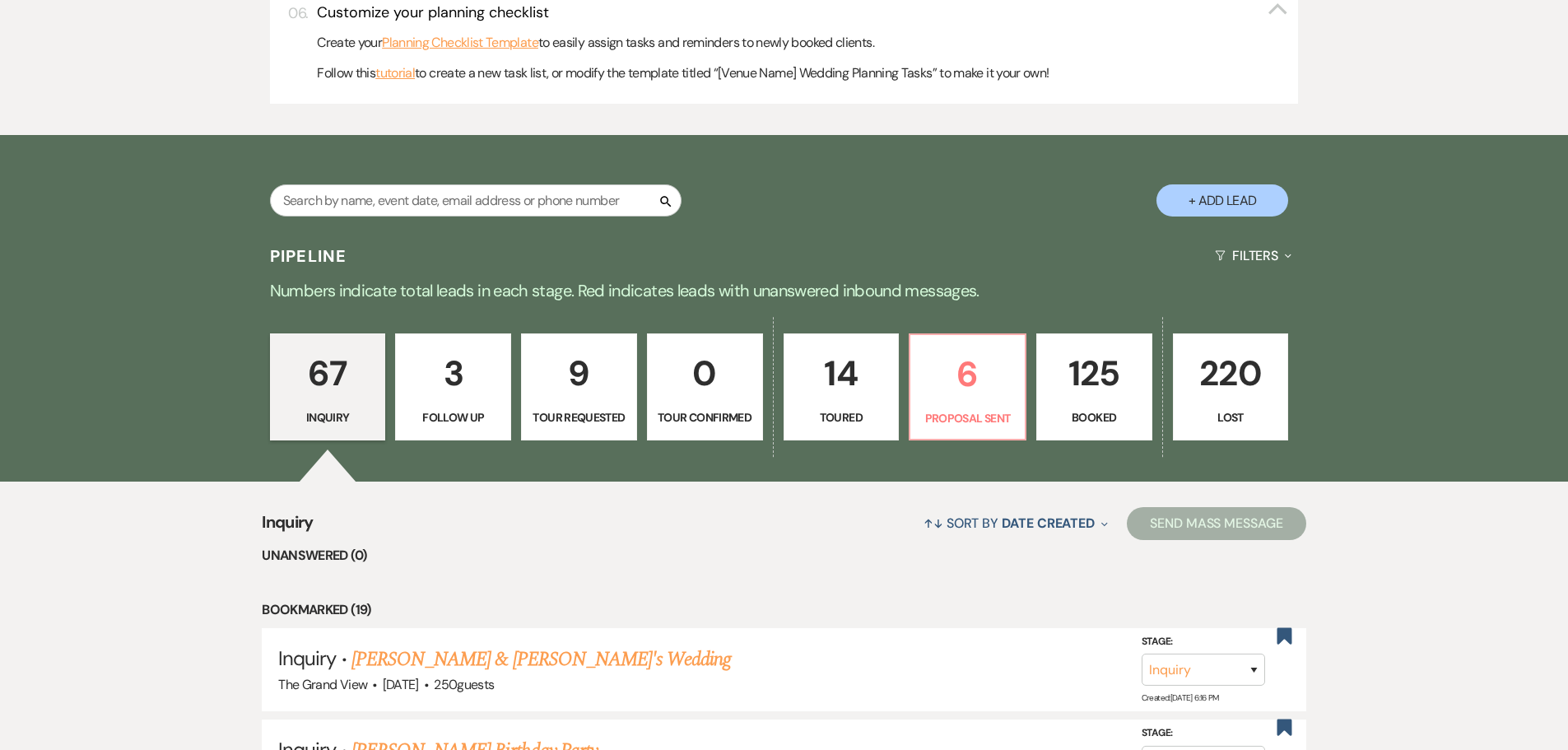
scroll to position [905, 0]
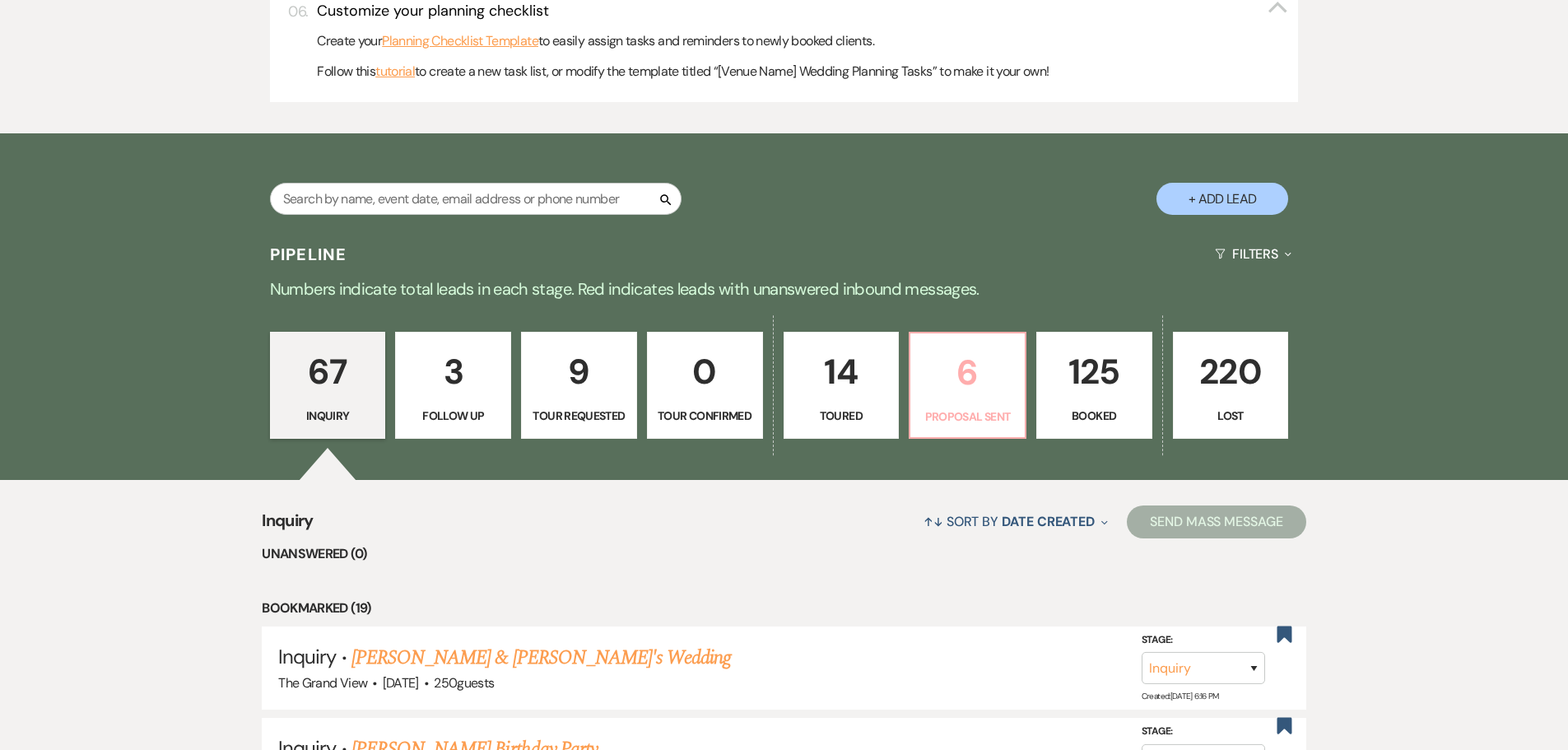
click at [961, 416] on p "Proposal Sent" at bounding box center [967, 416] width 95 height 18
select select "6"
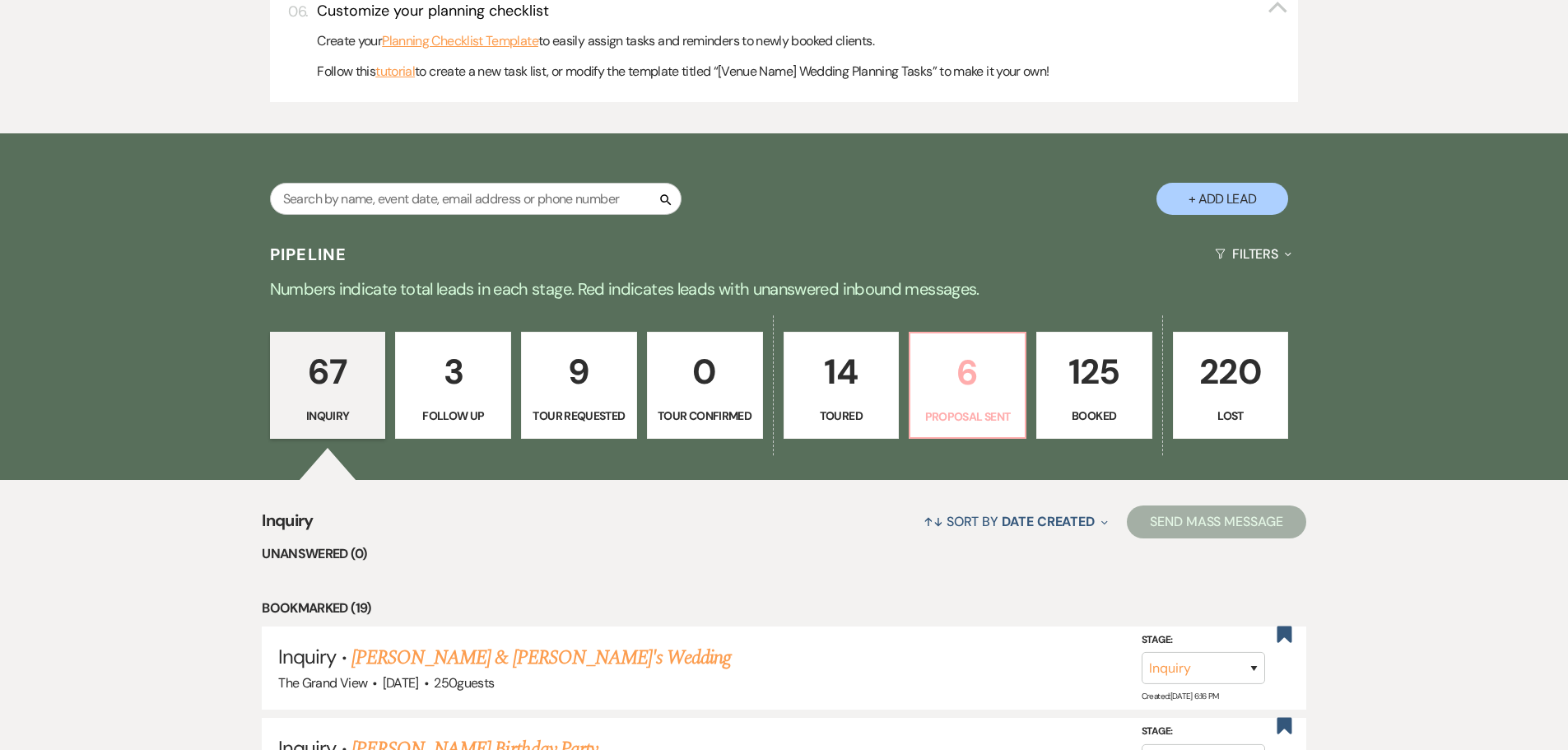
select select "6"
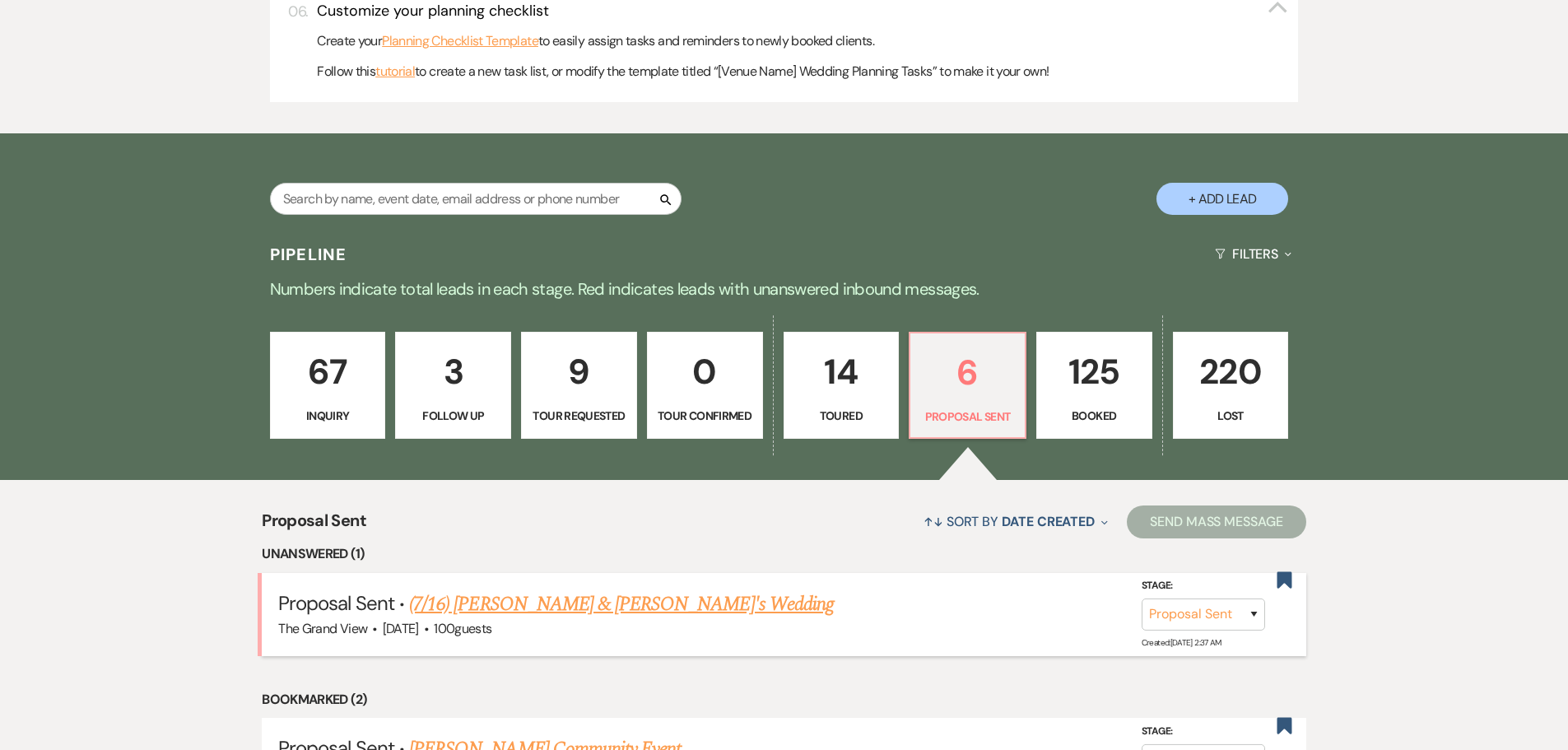
click at [491, 620] on span "100 guests" at bounding box center [462, 629] width 57 height 18
click at [507, 601] on link "(7/16) [PERSON_NAME] & [PERSON_NAME]'s Wedding" at bounding box center [621, 604] width 425 height 30
select select "6"
select select "5"
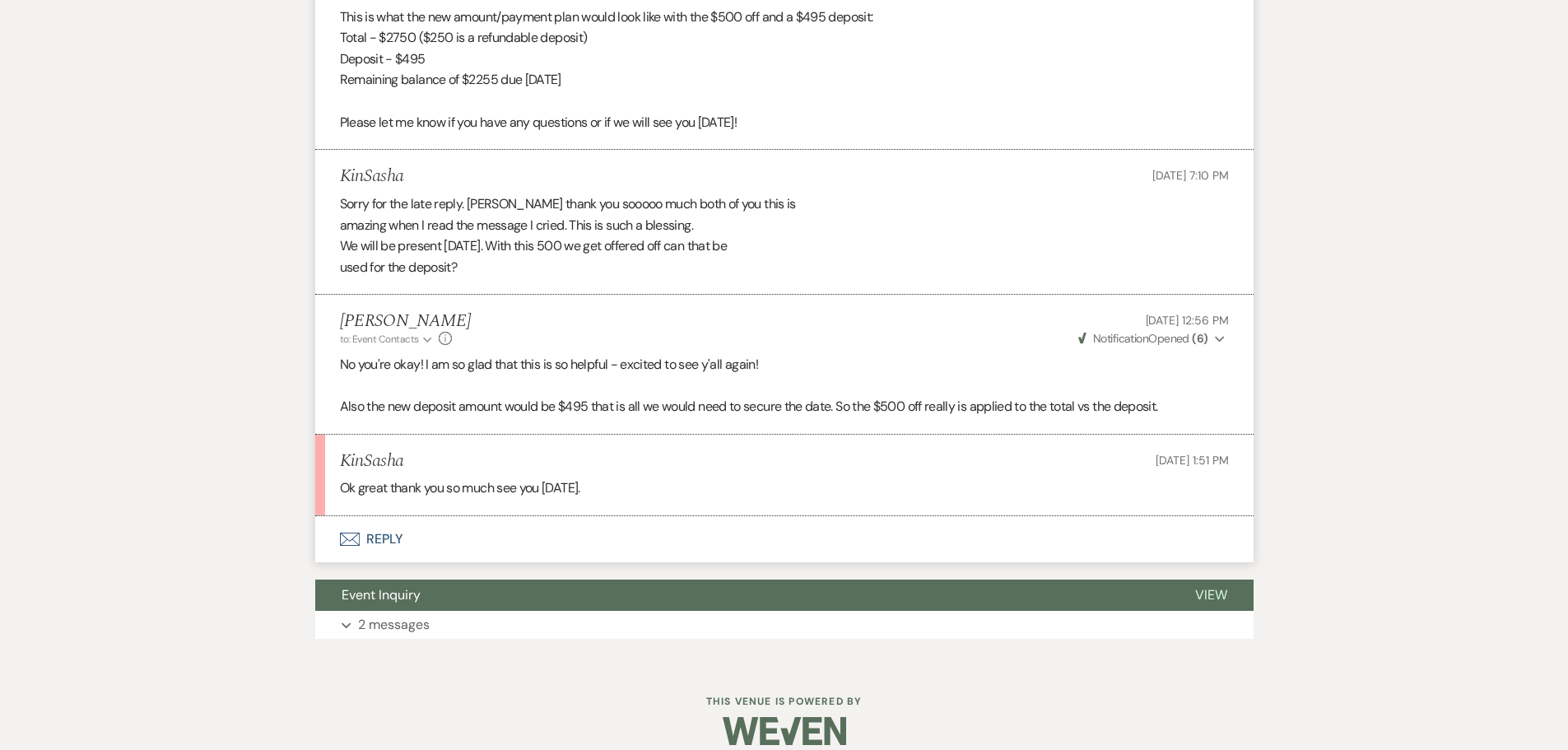
scroll to position [3478, 0]
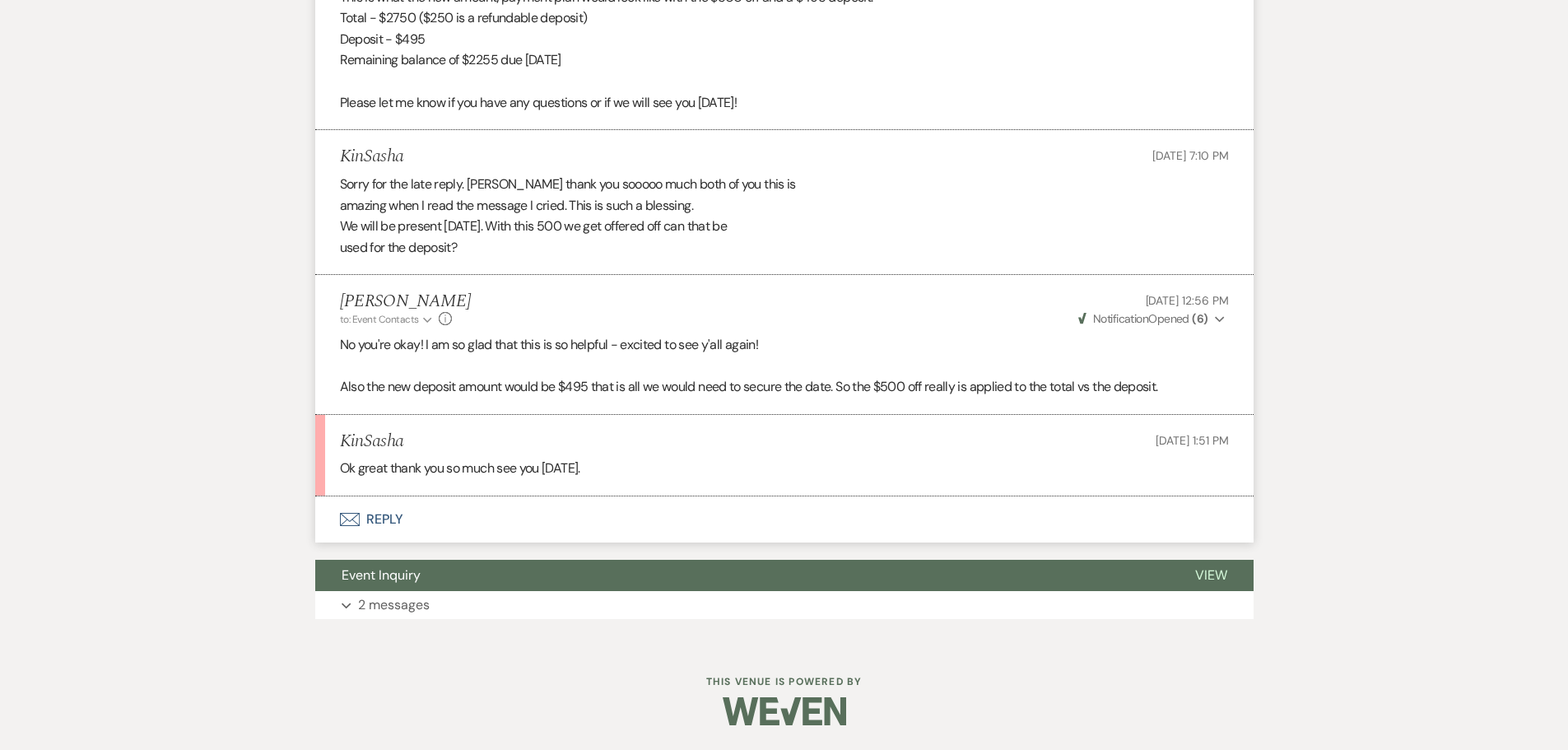
click at [386, 516] on button "Envelope Reply" at bounding box center [784, 518] width 938 height 46
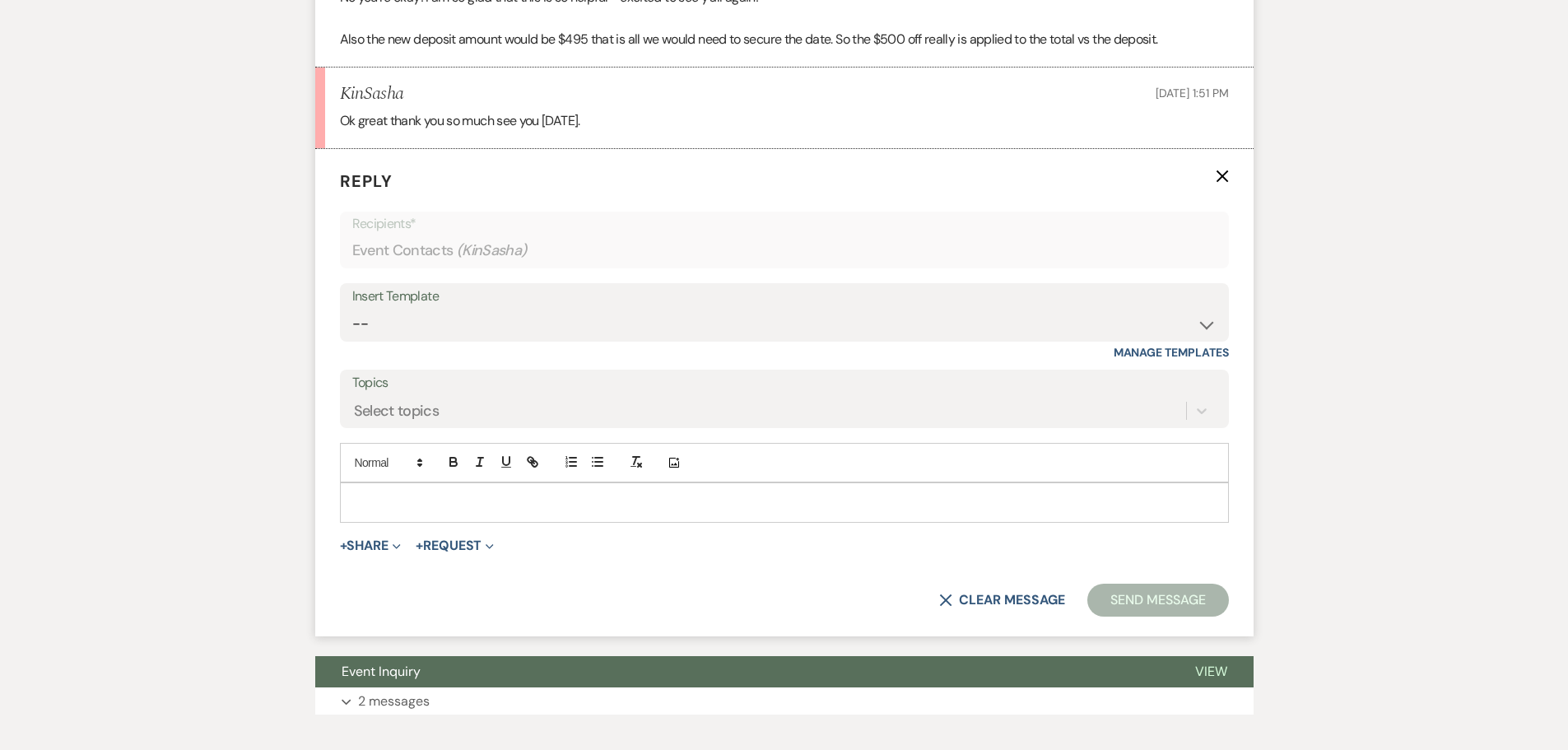
scroll to position [3844, 0]
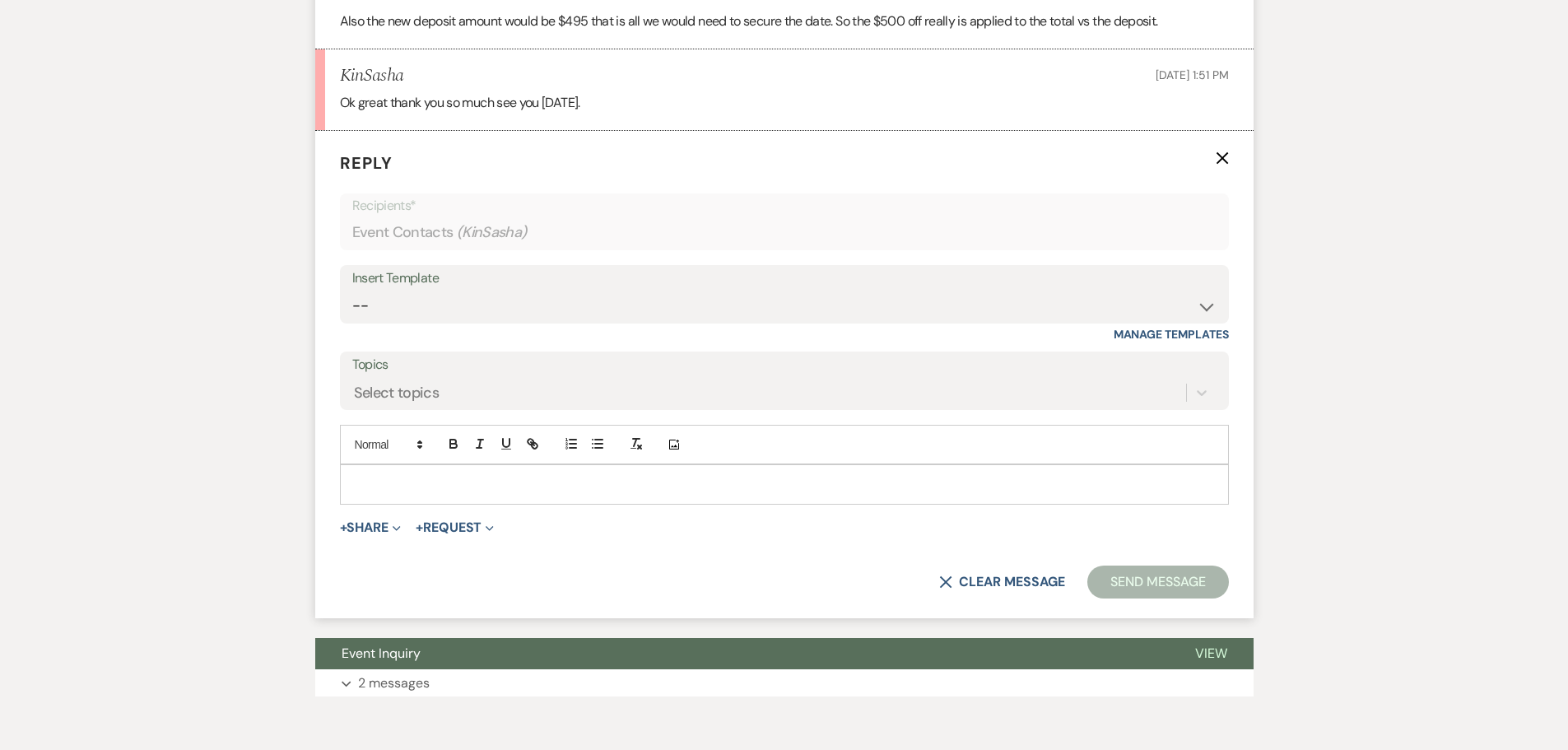
click at [487, 503] on div at bounding box center [784, 484] width 887 height 37
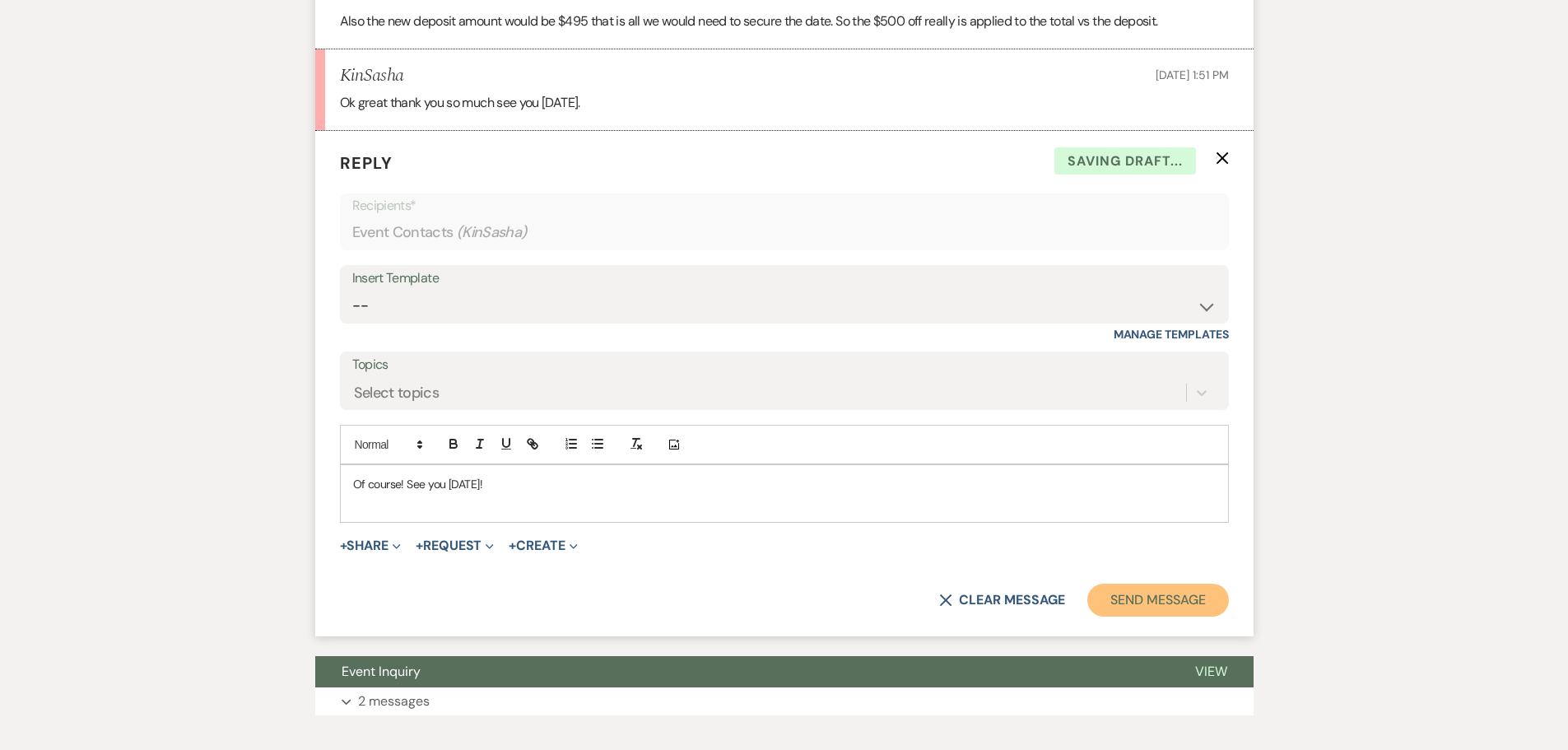
click at [1148, 606] on button "Send Message" at bounding box center [1157, 599] width 141 height 33
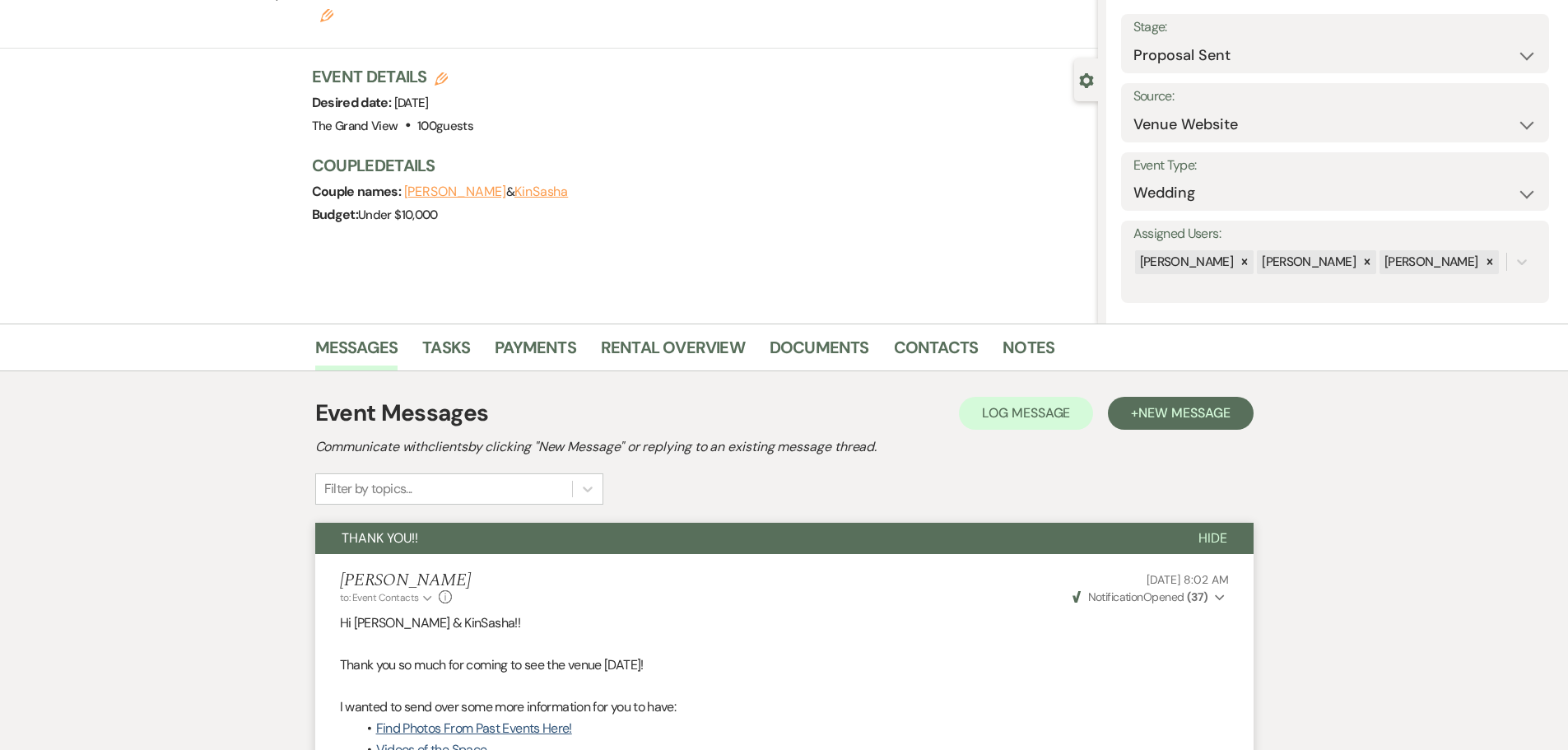
scroll to position [0, 0]
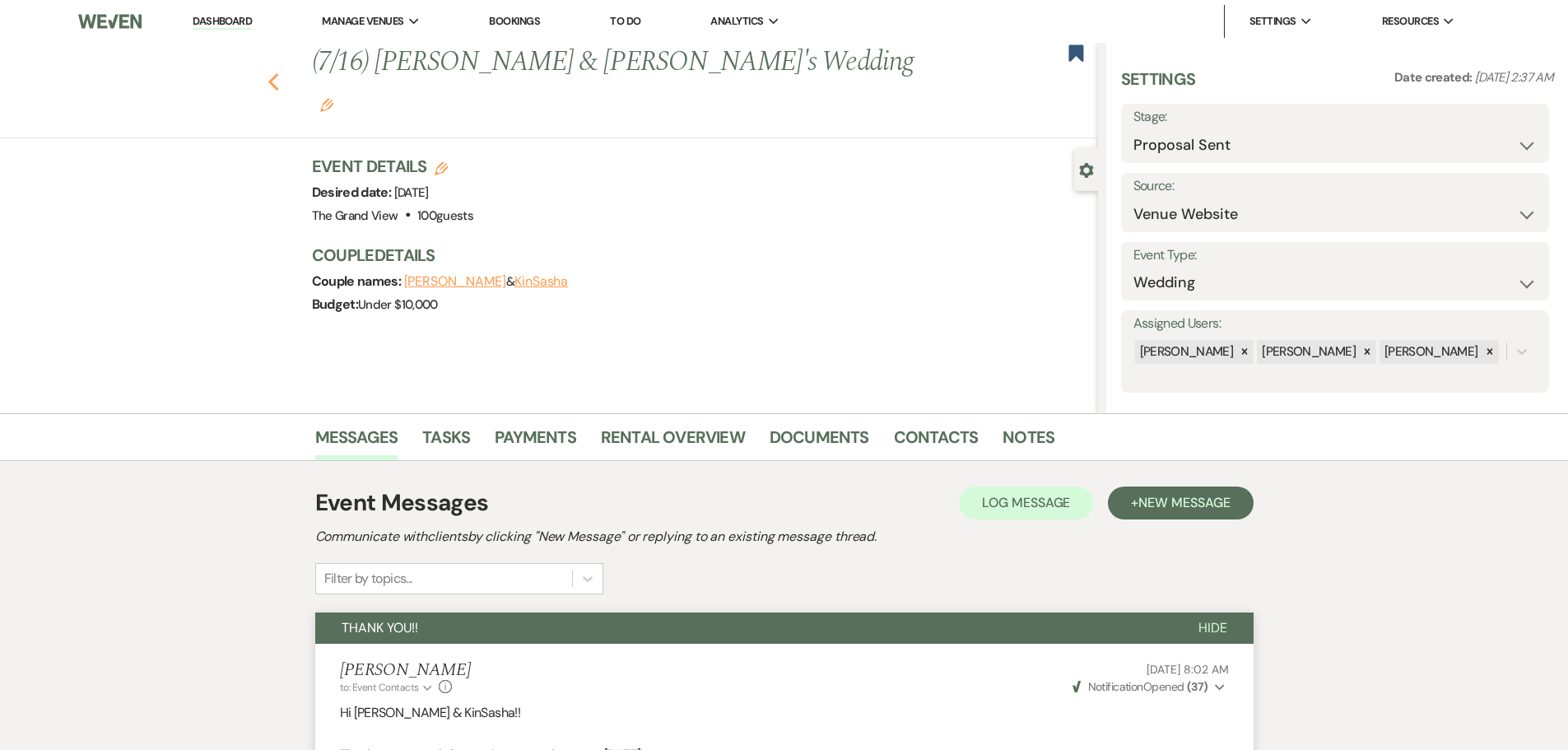
click at [280, 72] on icon "Previous" at bounding box center [273, 82] width 13 height 20
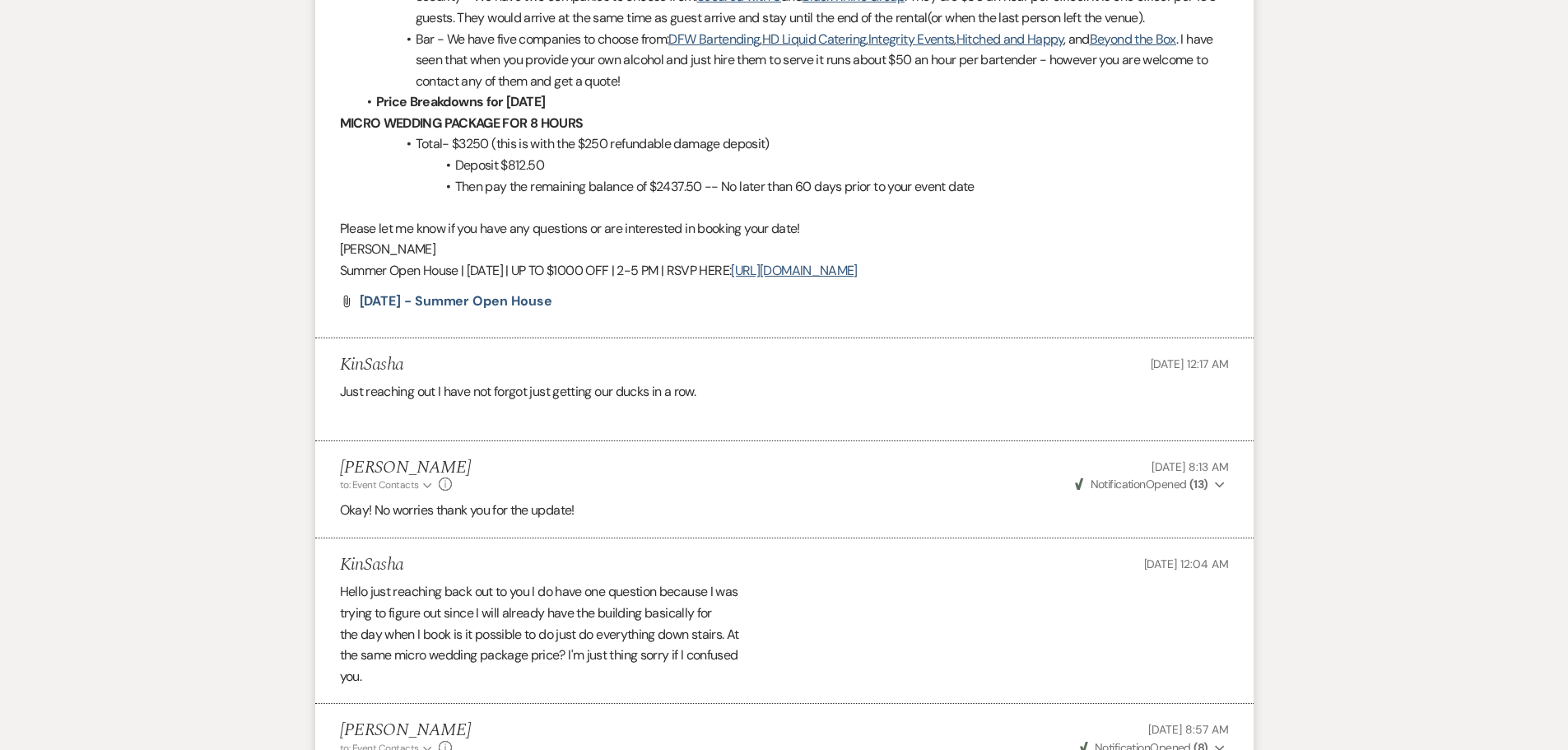
select select "6"
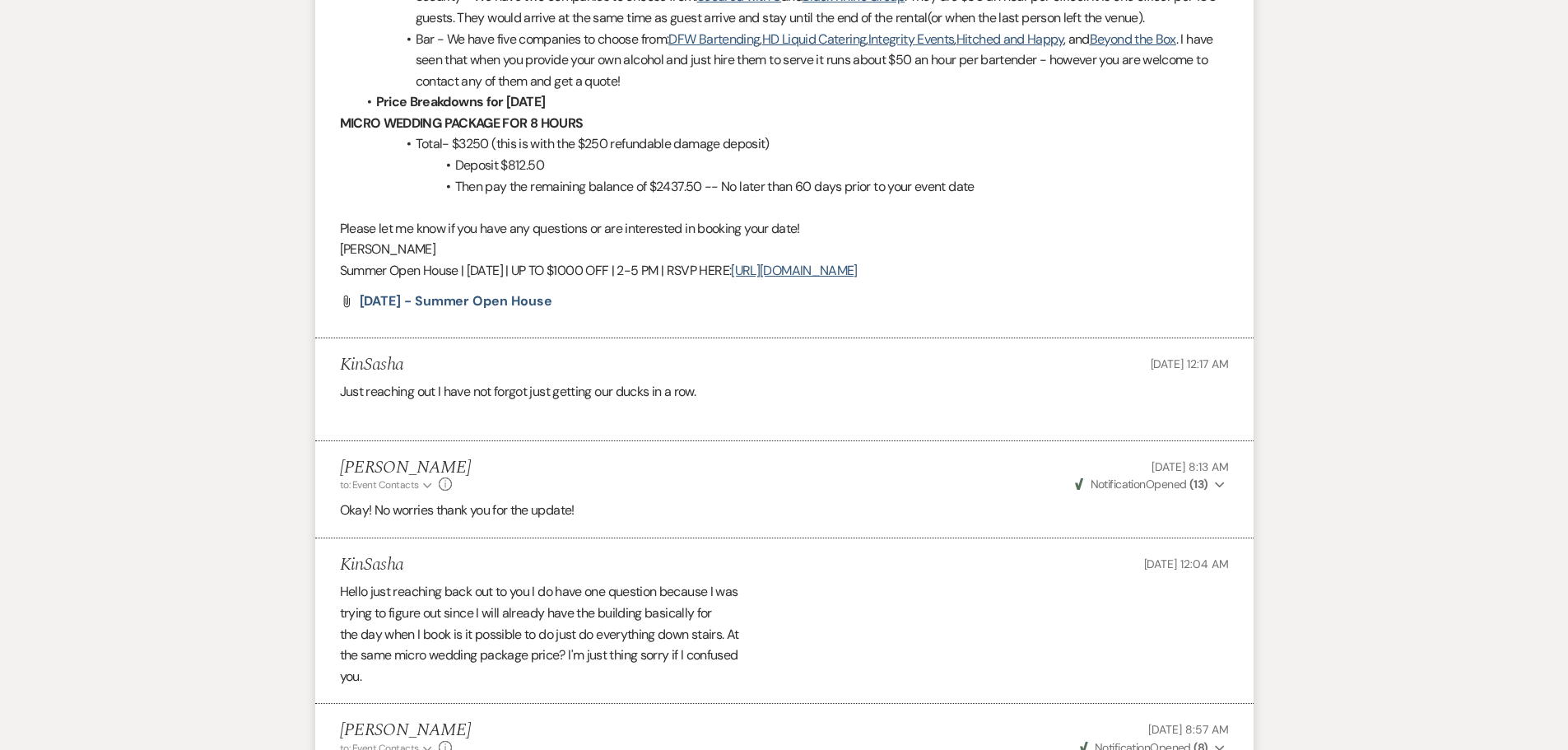
select select "6"
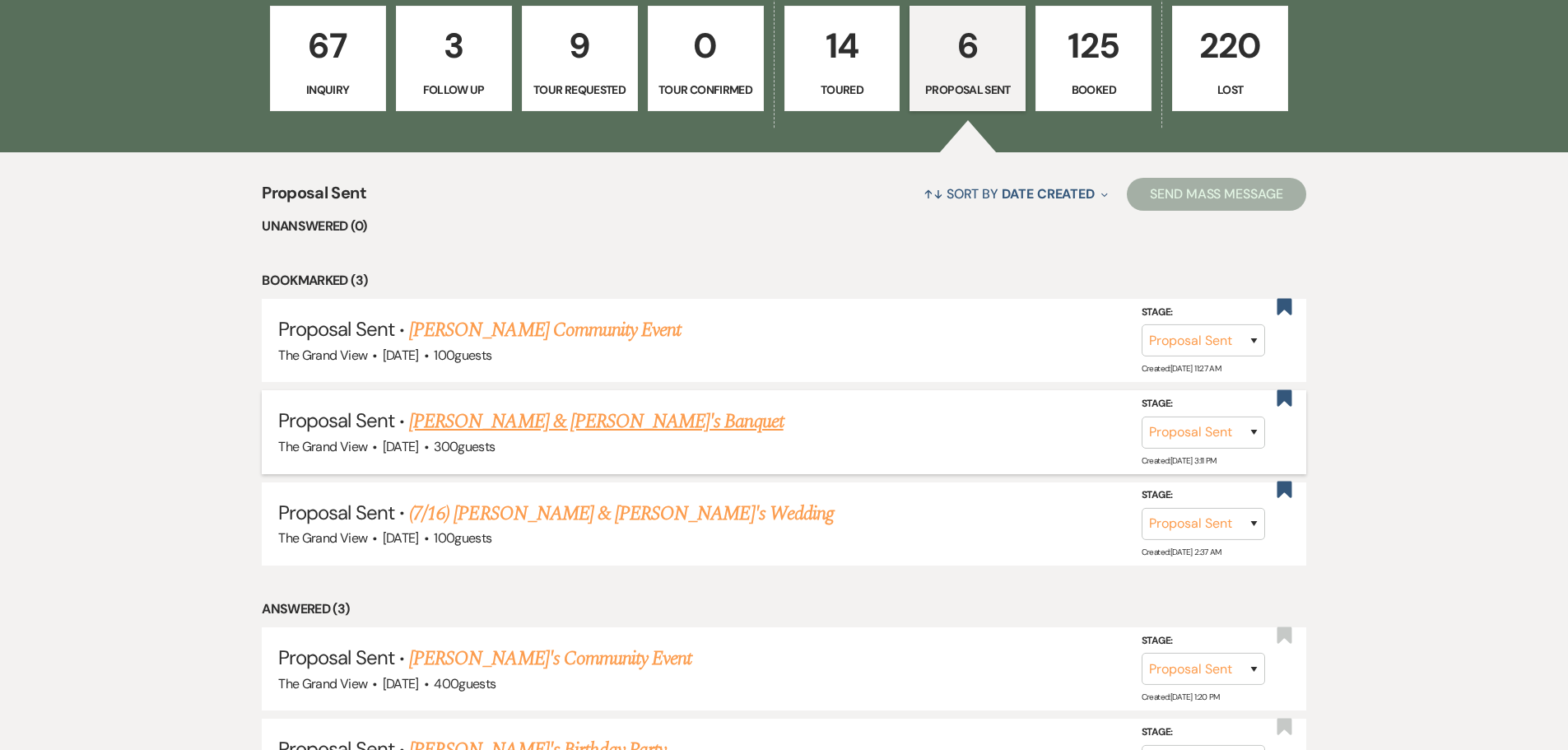
scroll to position [1152, 0]
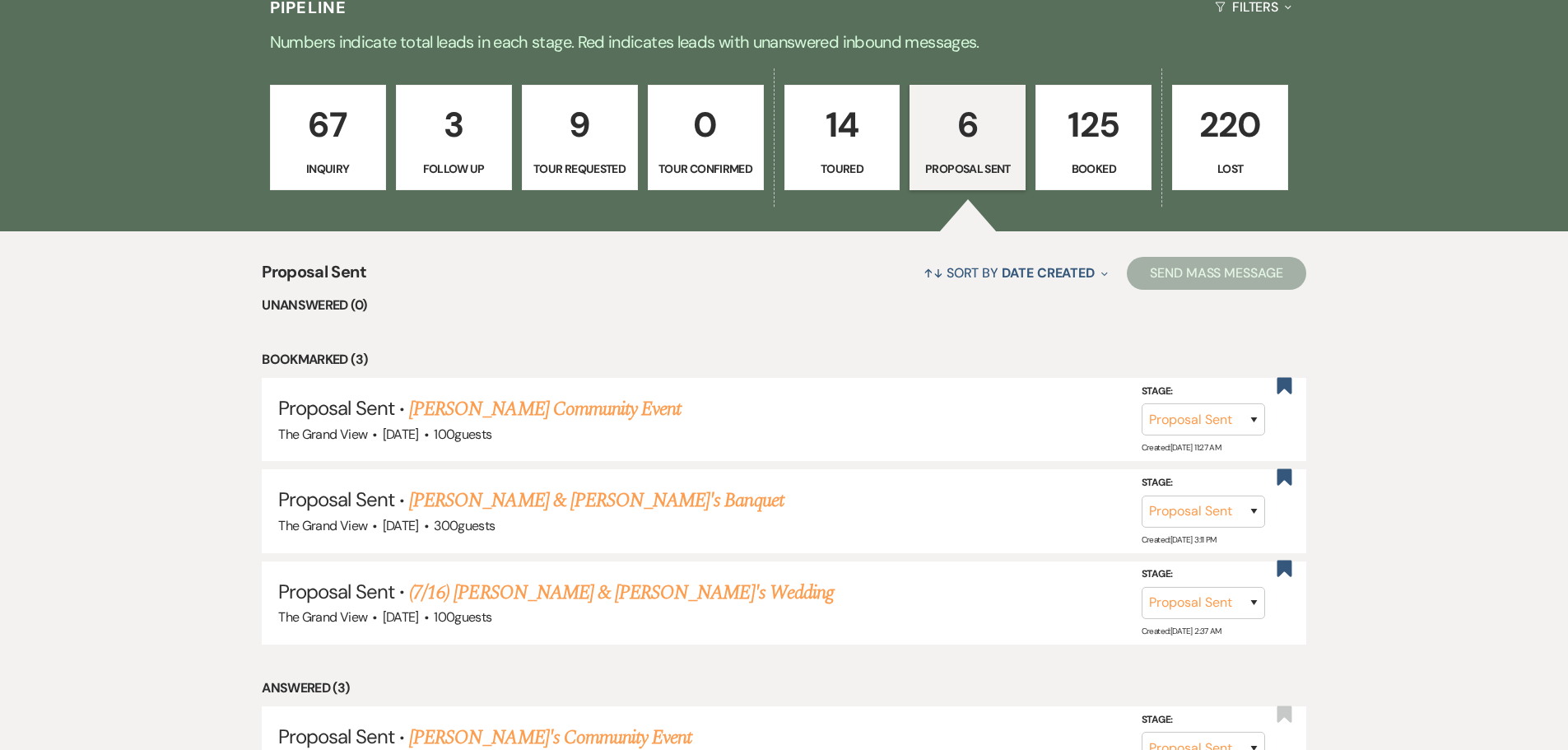
click at [1091, 149] on p "125" at bounding box center [1093, 125] width 95 height 55
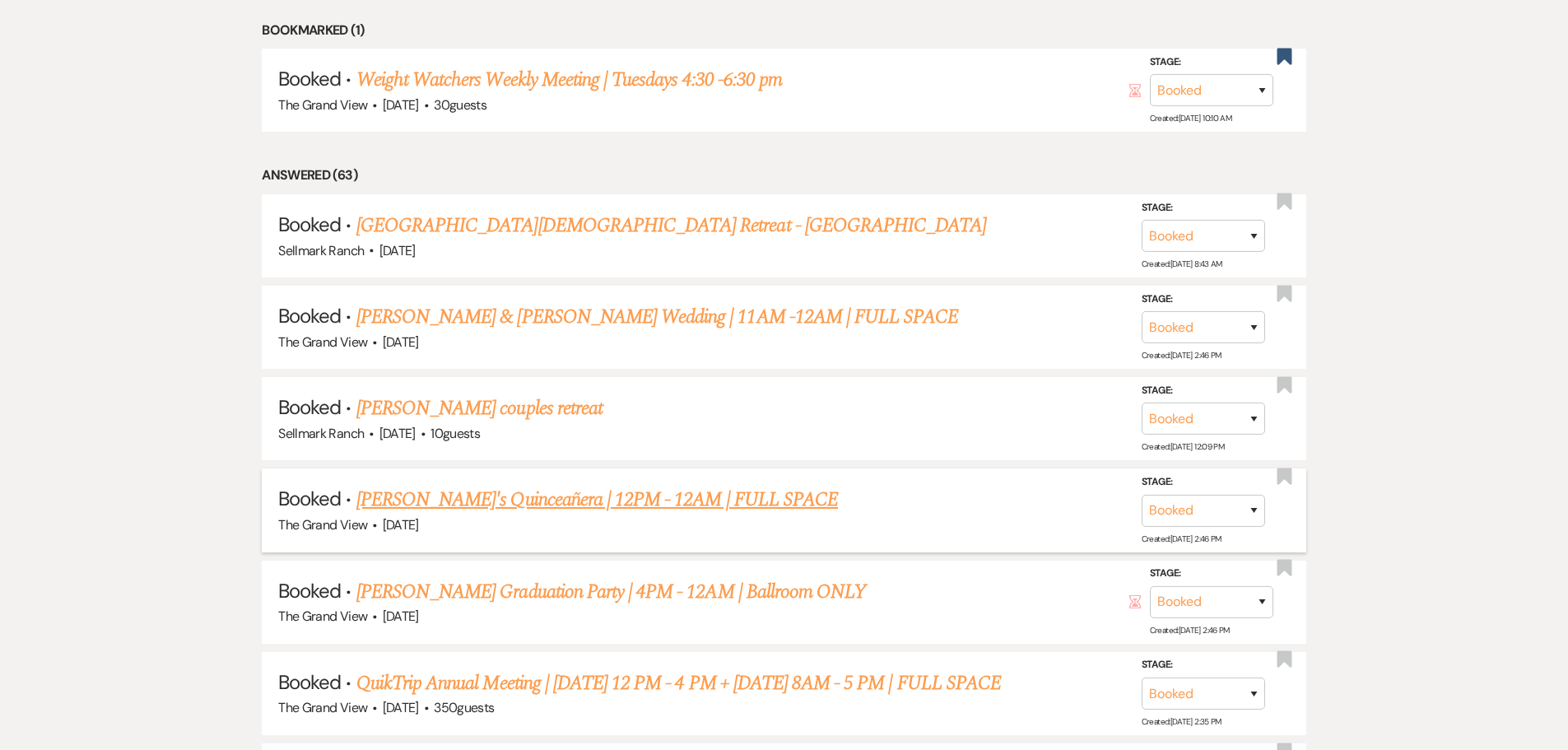
scroll to position [1152, 0]
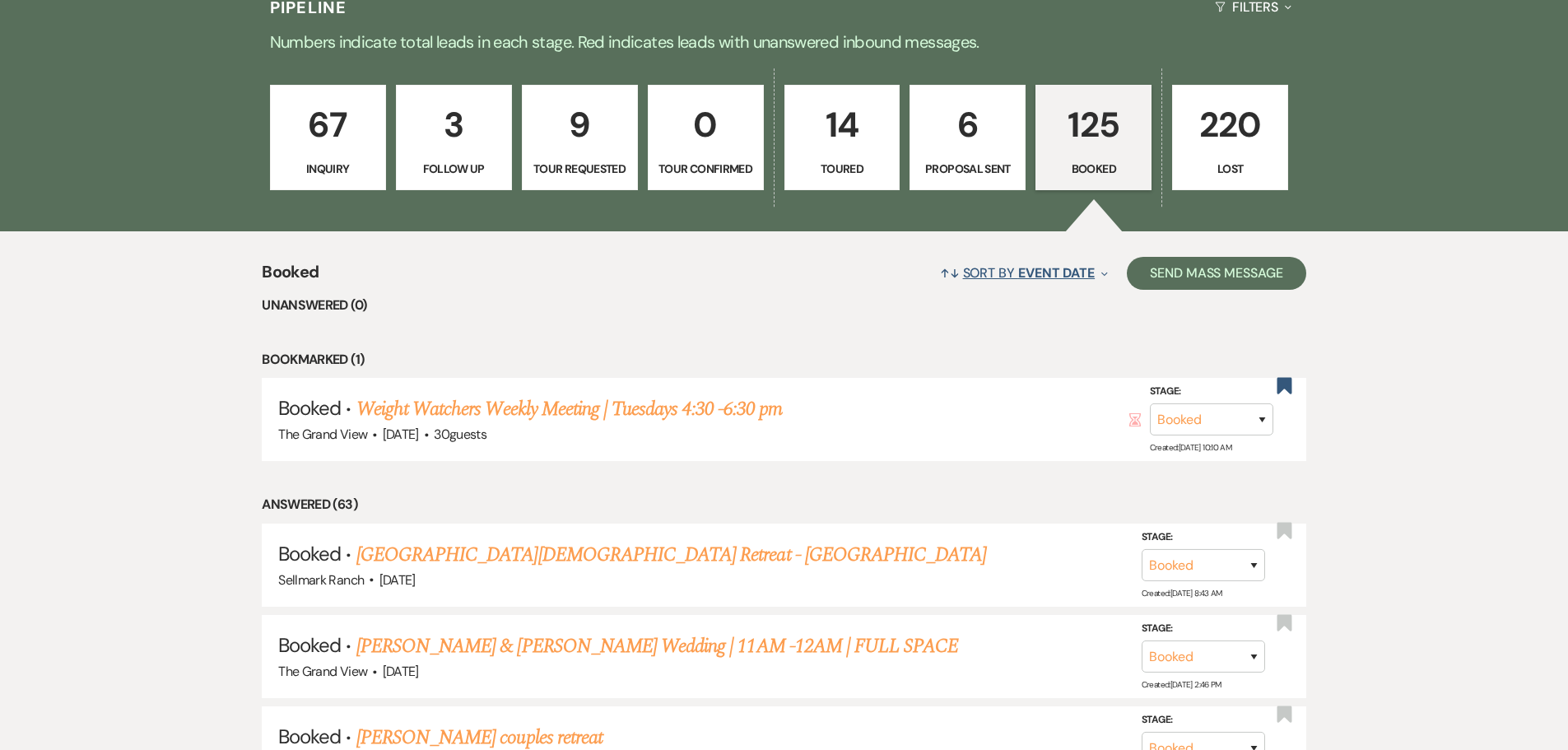
click at [1101, 279] on icon "Expand" at bounding box center [1104, 273] width 7 height 13
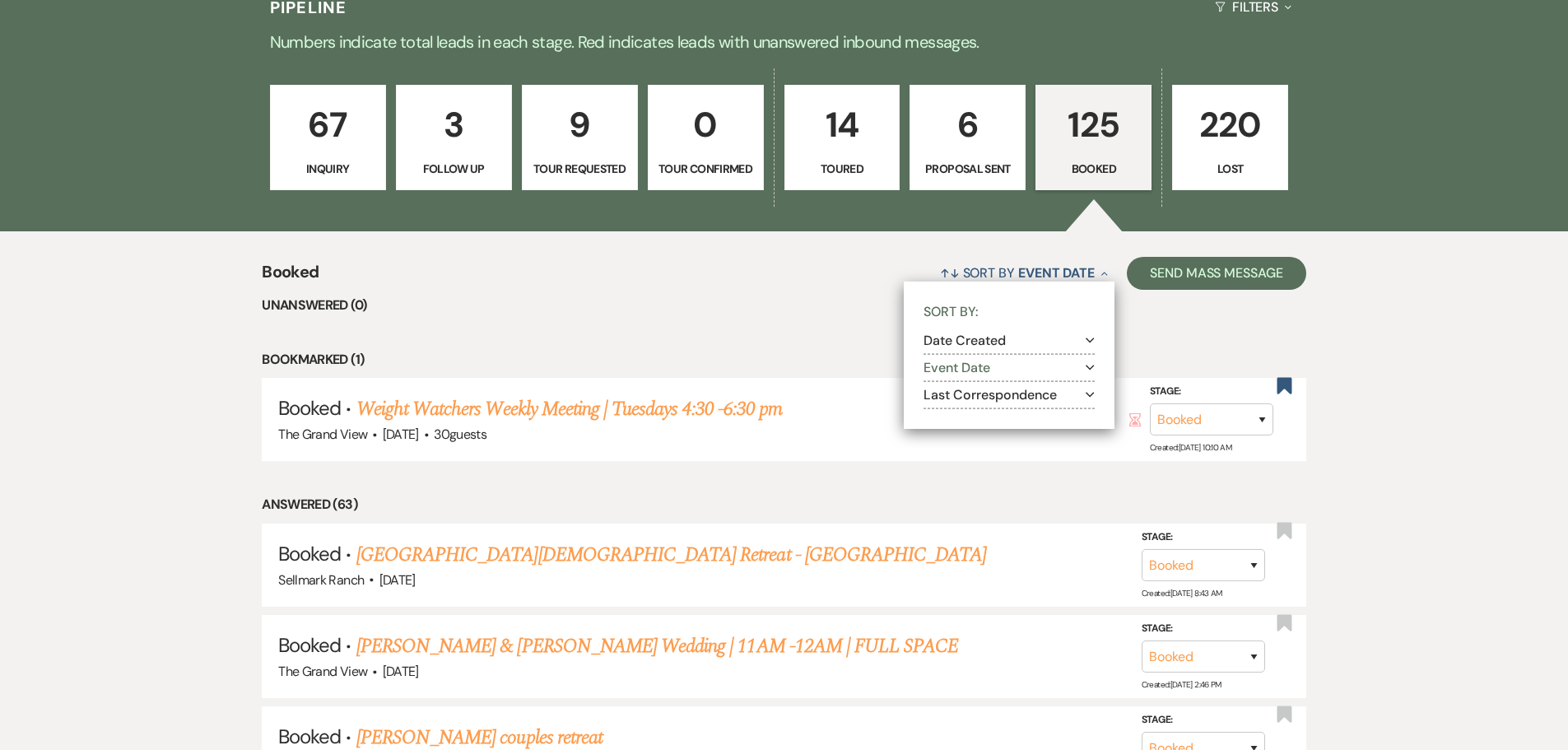
click at [1078, 370] on button "Event Date Expand" at bounding box center [1009, 368] width 171 height 13
click at [1078, 370] on button "Event Date Collapse" at bounding box center [1009, 368] width 171 height 13
click at [1082, 341] on button "Date Created Expand" at bounding box center [1009, 340] width 171 height 13
click at [1082, 341] on button "Date Created Collapse" at bounding box center [1009, 340] width 171 height 13
click at [1082, 401] on button "Last Correspondence Expand" at bounding box center [1009, 394] width 171 height 13
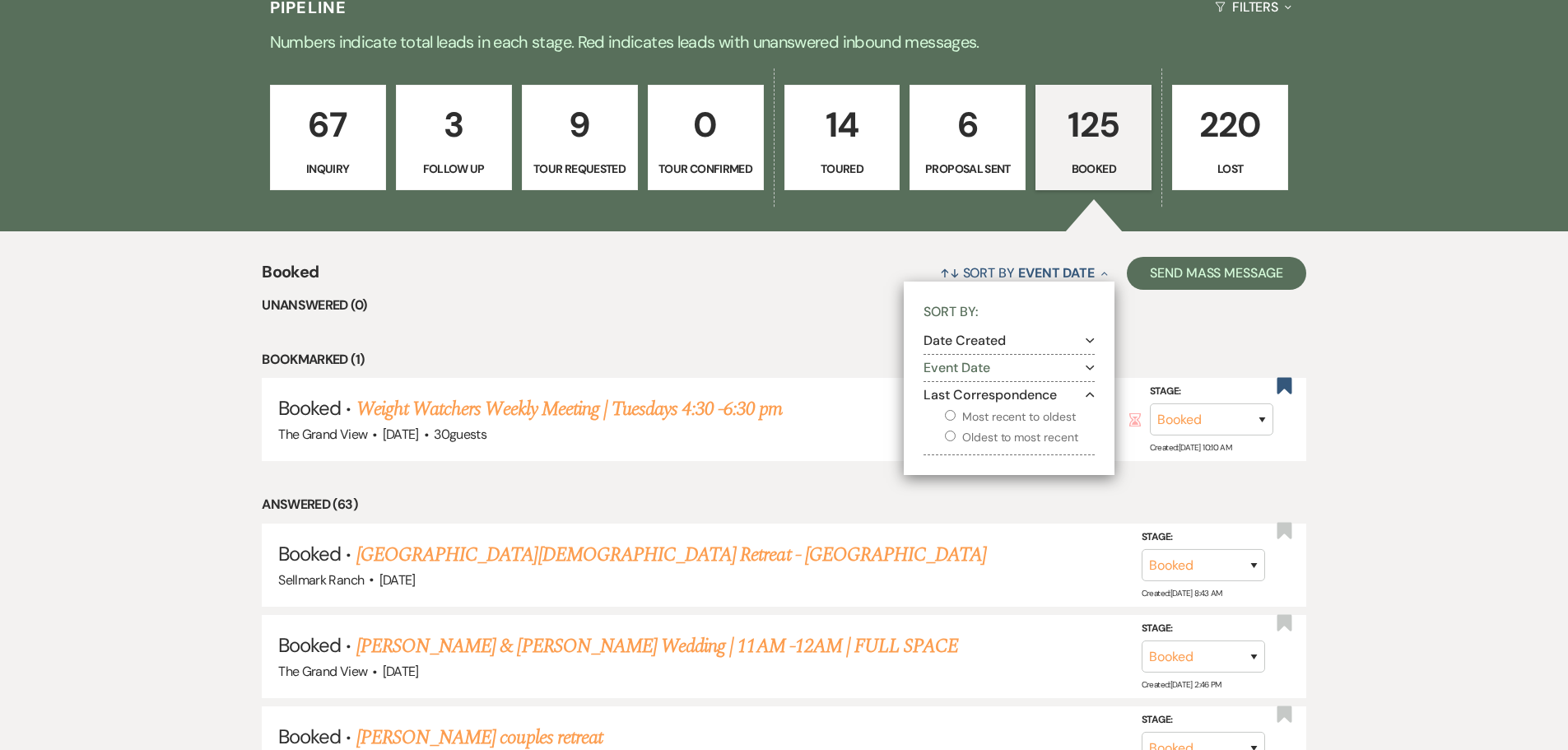
click at [1082, 401] on div "Most recent to oldest Oldest to most recent" at bounding box center [1016, 424] width 155 height 46
click at [1263, 22] on button "Filters Expand" at bounding box center [1253, 7] width 90 height 43
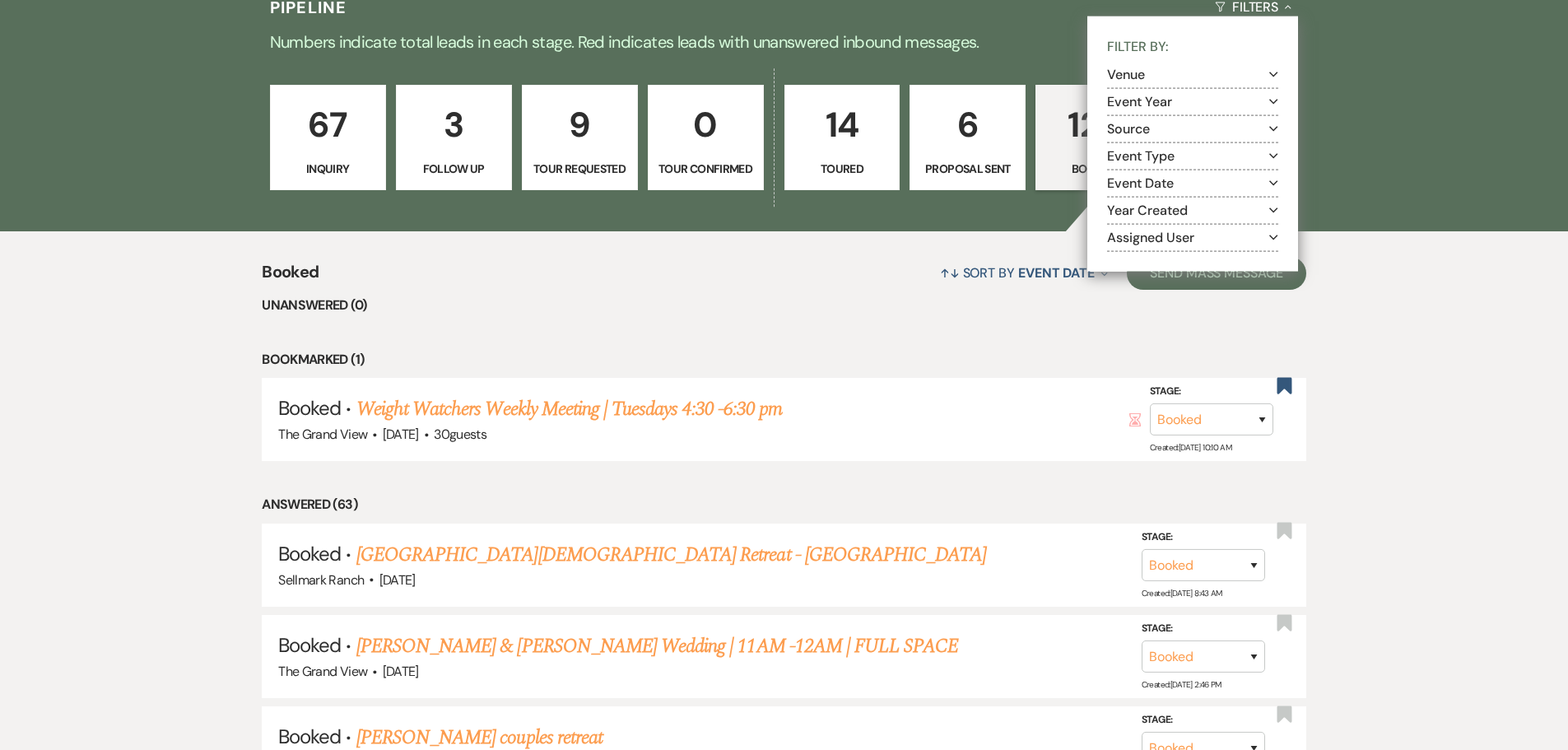
click at [1195, 68] on button "Venue Expand" at bounding box center [1193, 74] width 171 height 13
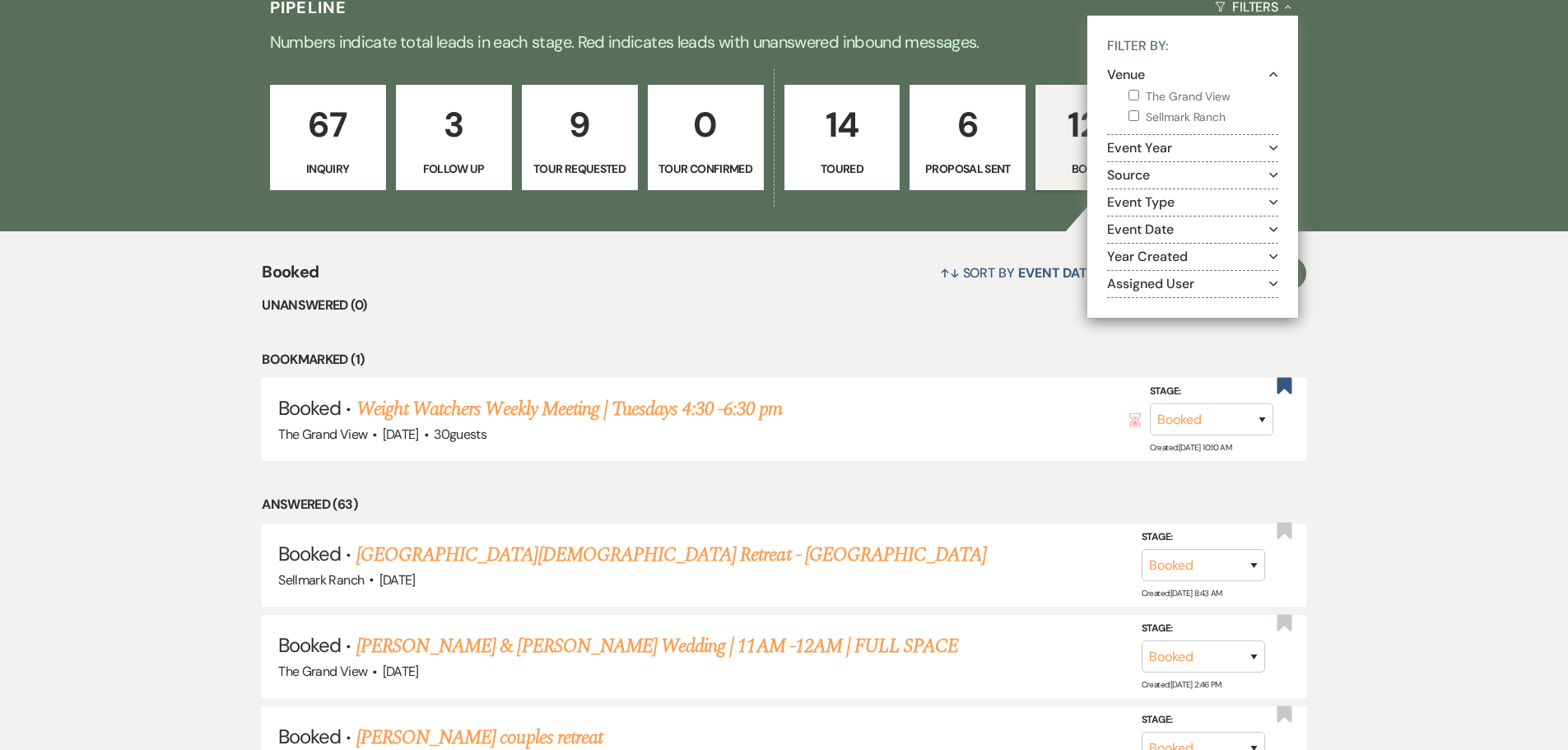
click at [1189, 94] on label "The Grand View" at bounding box center [1203, 97] width 150 height 21
click at [1139, 94] on input "The Grand View" at bounding box center [1133, 95] width 11 height 11
checkbox input "true"
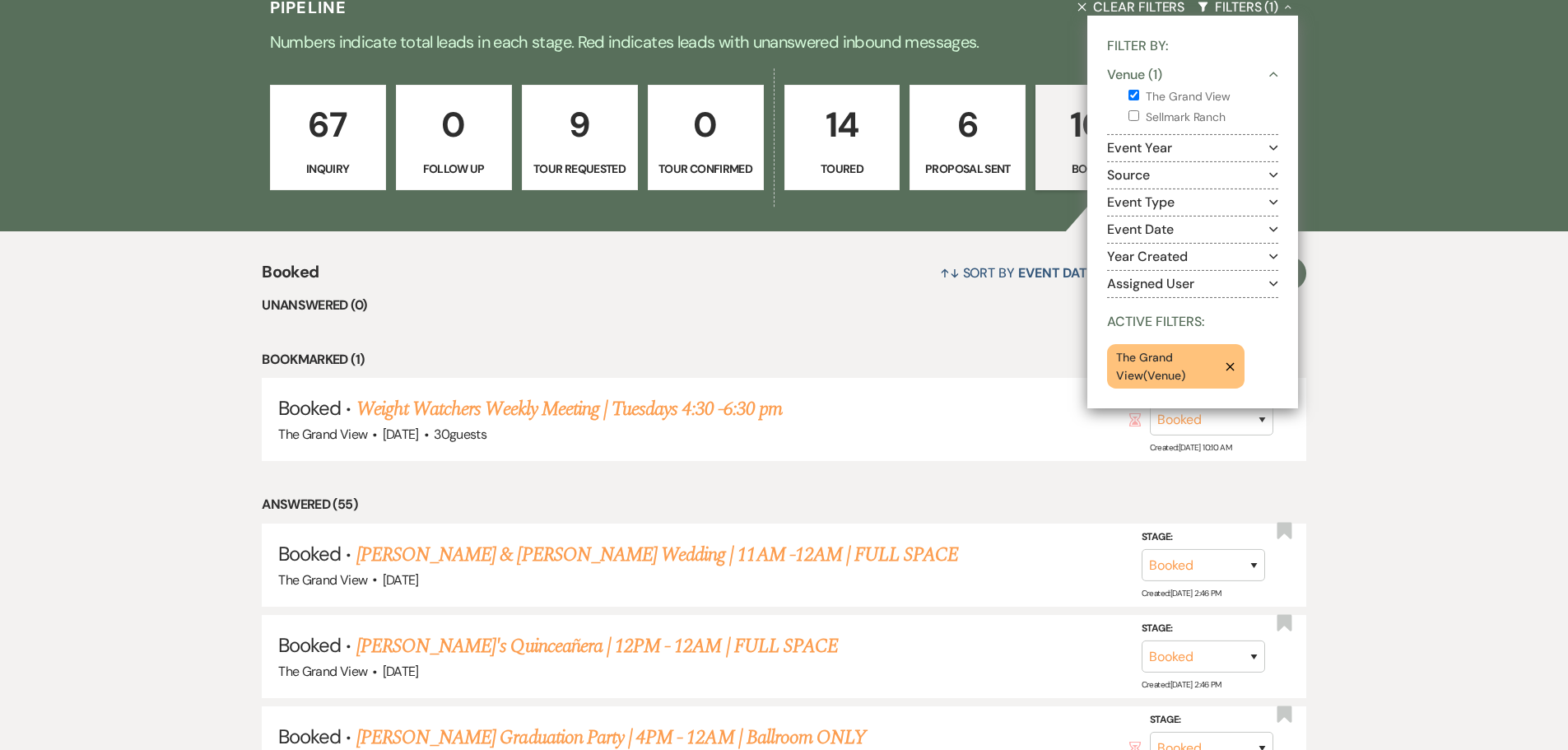
click at [1188, 256] on button "Year Created Expand" at bounding box center [1193, 256] width 171 height 13
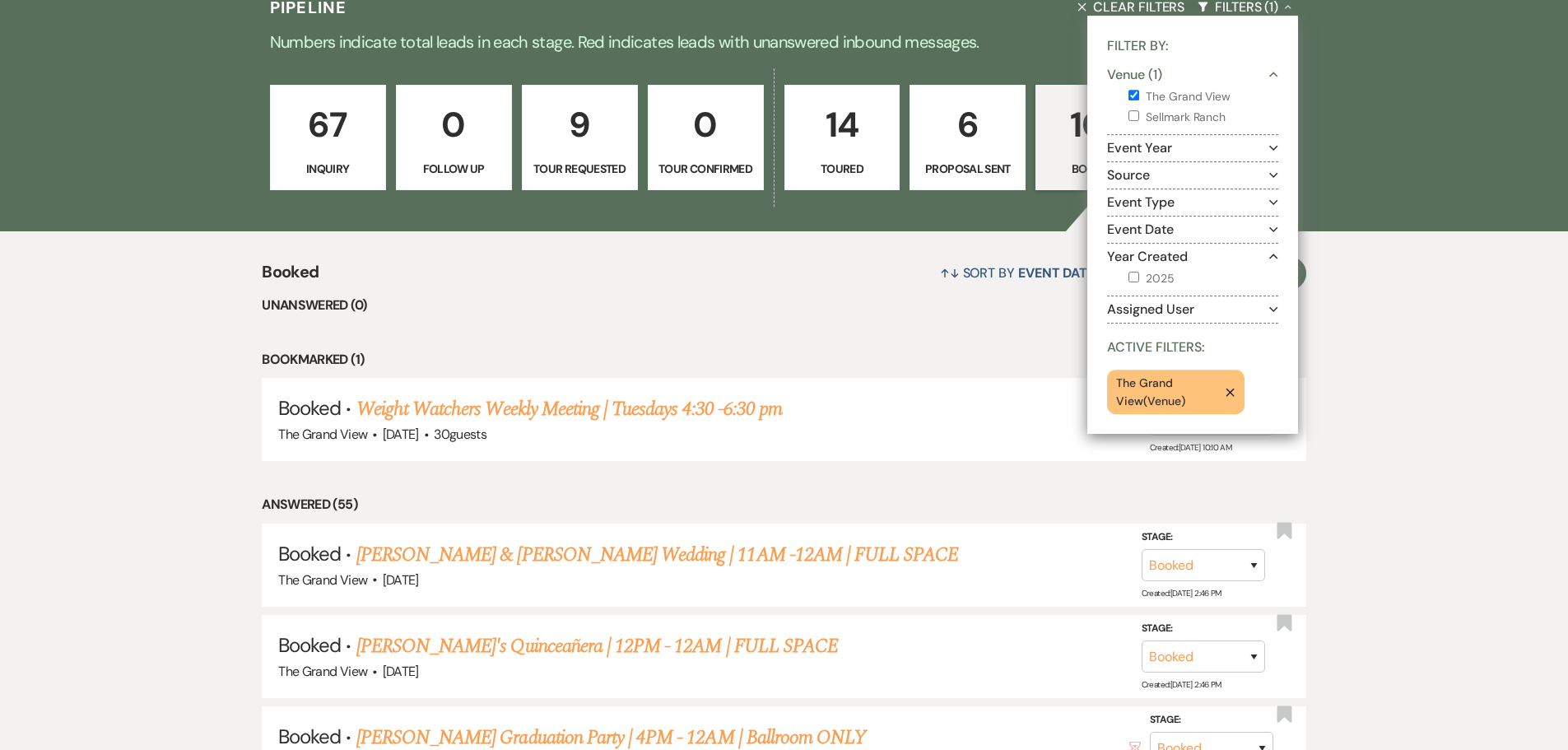
click at [1188, 256] on button "Year Created Collapse" at bounding box center [1193, 256] width 171 height 13
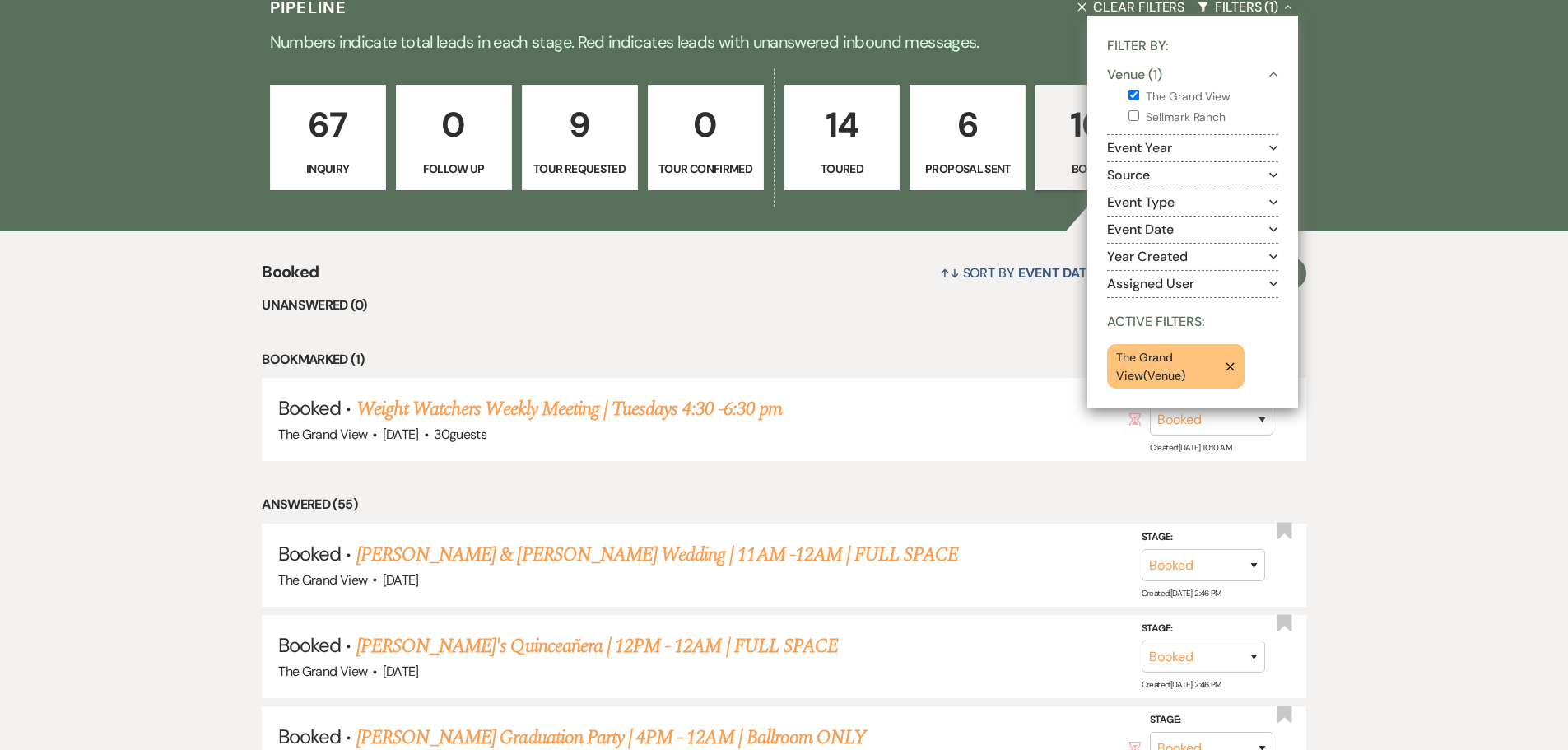
click at [1192, 233] on button "Event Date Expand" at bounding box center [1193, 229] width 171 height 13
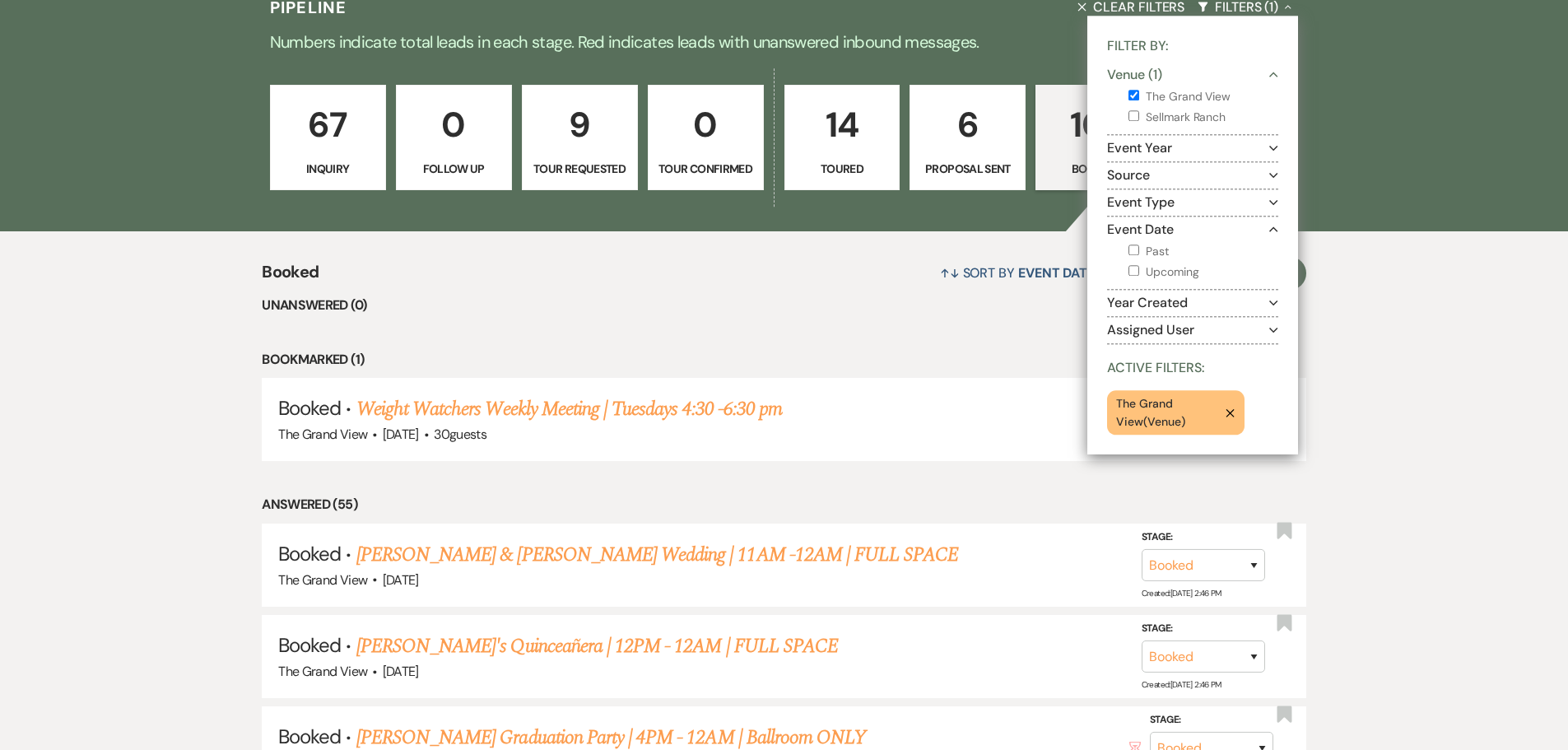
click at [1192, 233] on button "Event Date Collapse" at bounding box center [1193, 229] width 171 height 13
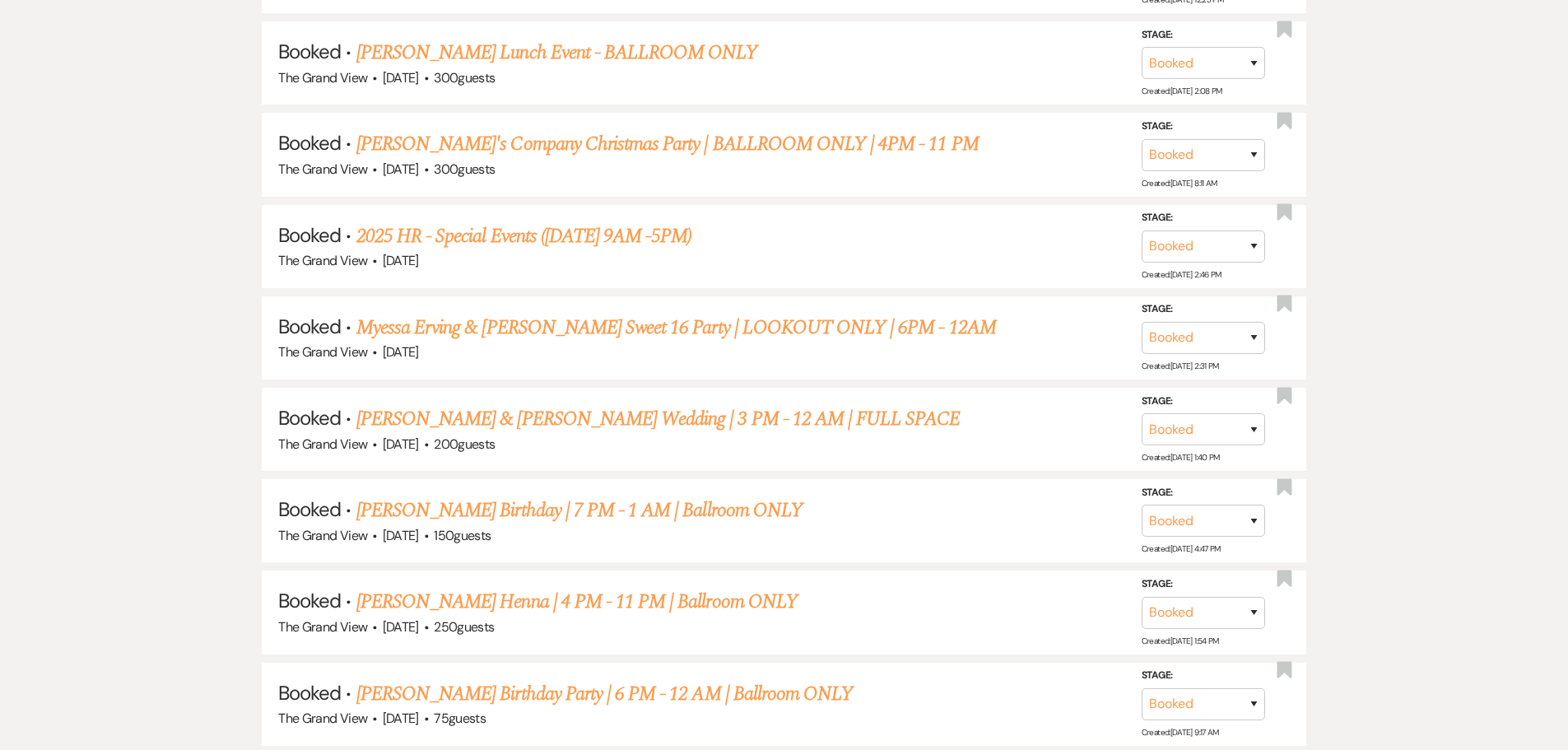
scroll to position [3785, 0]
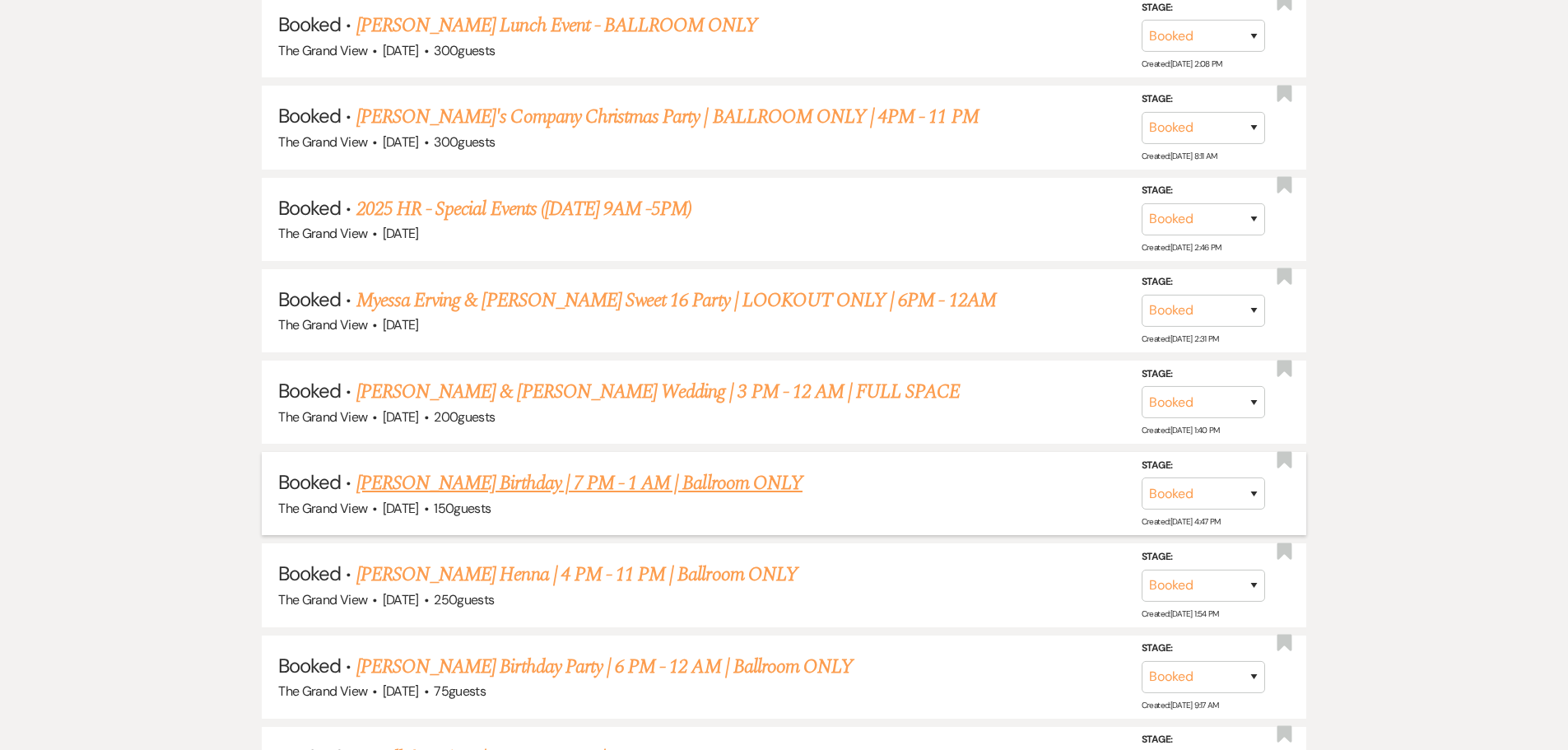
click at [517, 486] on link "[PERSON_NAME] Birthday | 7 PM - 1 AM | Ballroom ONLY" at bounding box center [579, 483] width 446 height 30
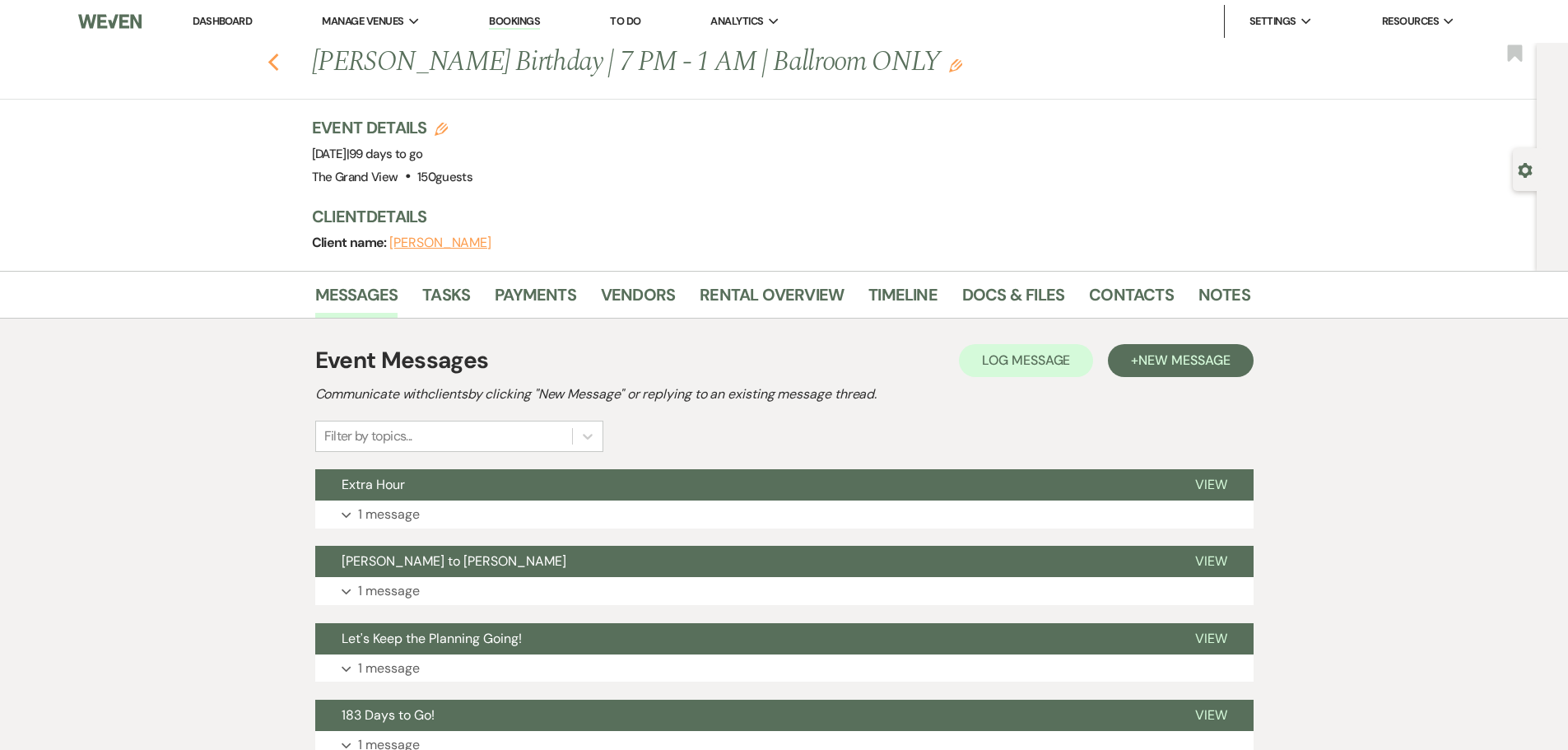
click at [280, 71] on icon "Previous" at bounding box center [273, 62] width 13 height 20
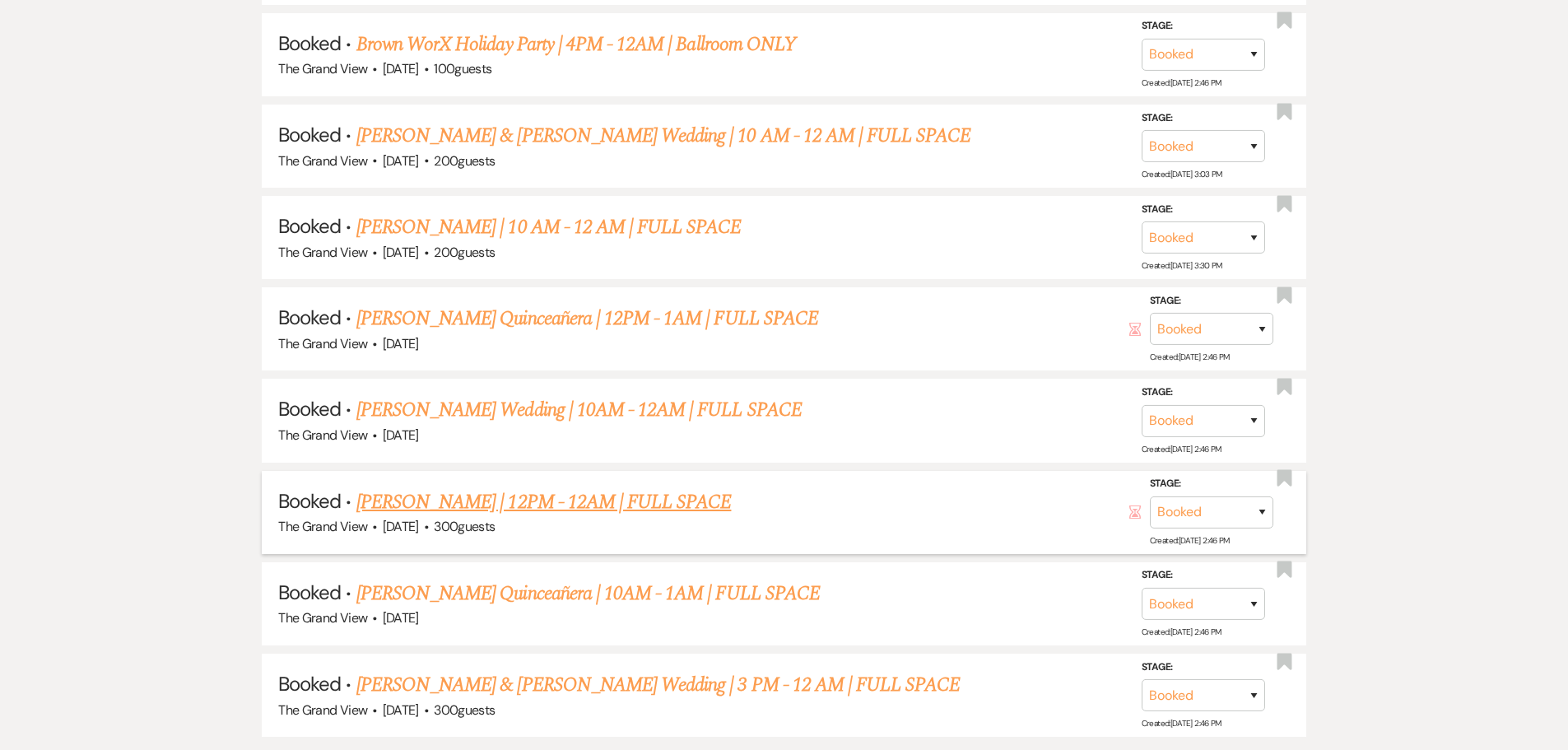
scroll to position [5924, 0]
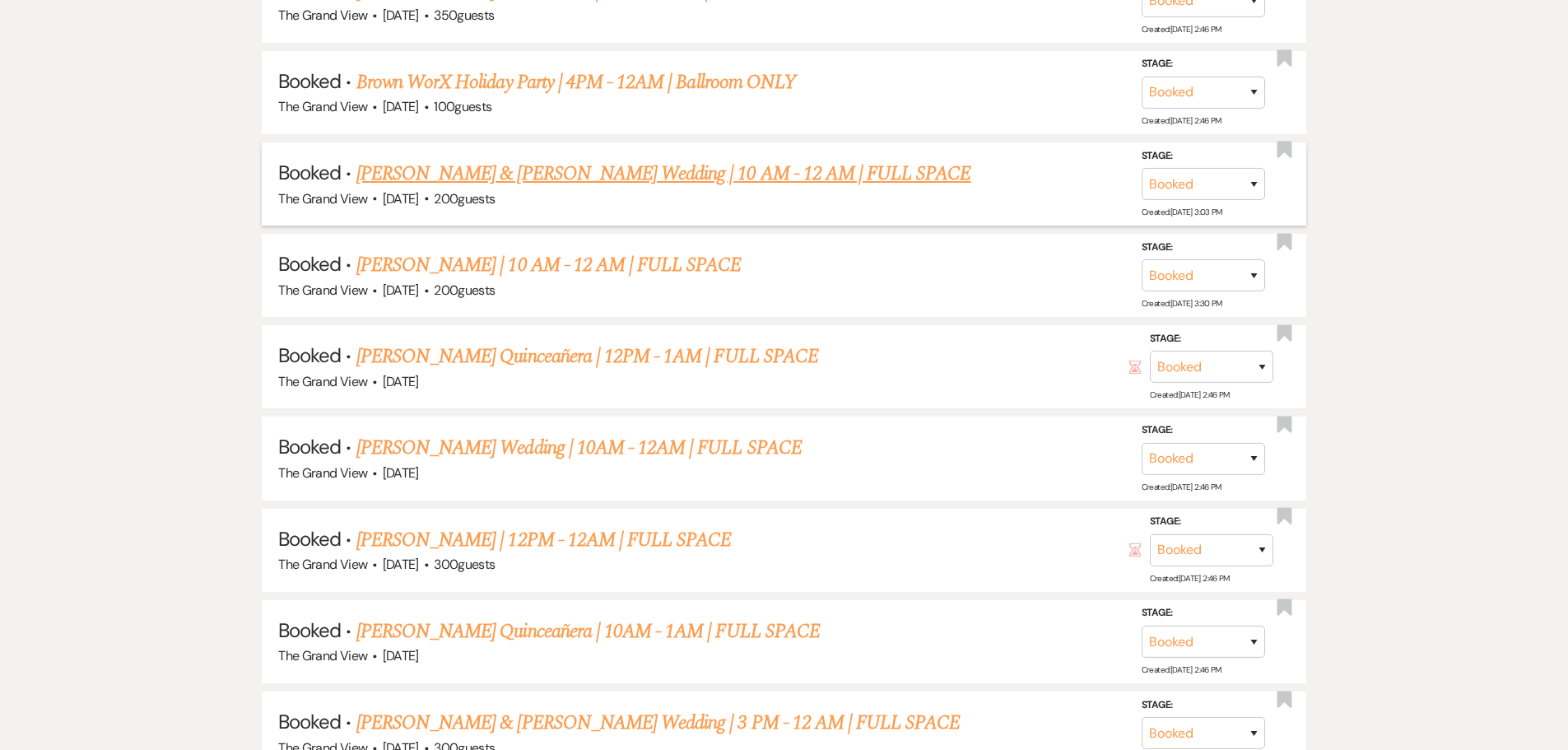
click at [434, 177] on link "[PERSON_NAME] & [PERSON_NAME] Wedding | 10 AM - 12 AM | FULL SPACE" at bounding box center [664, 173] width 615 height 30
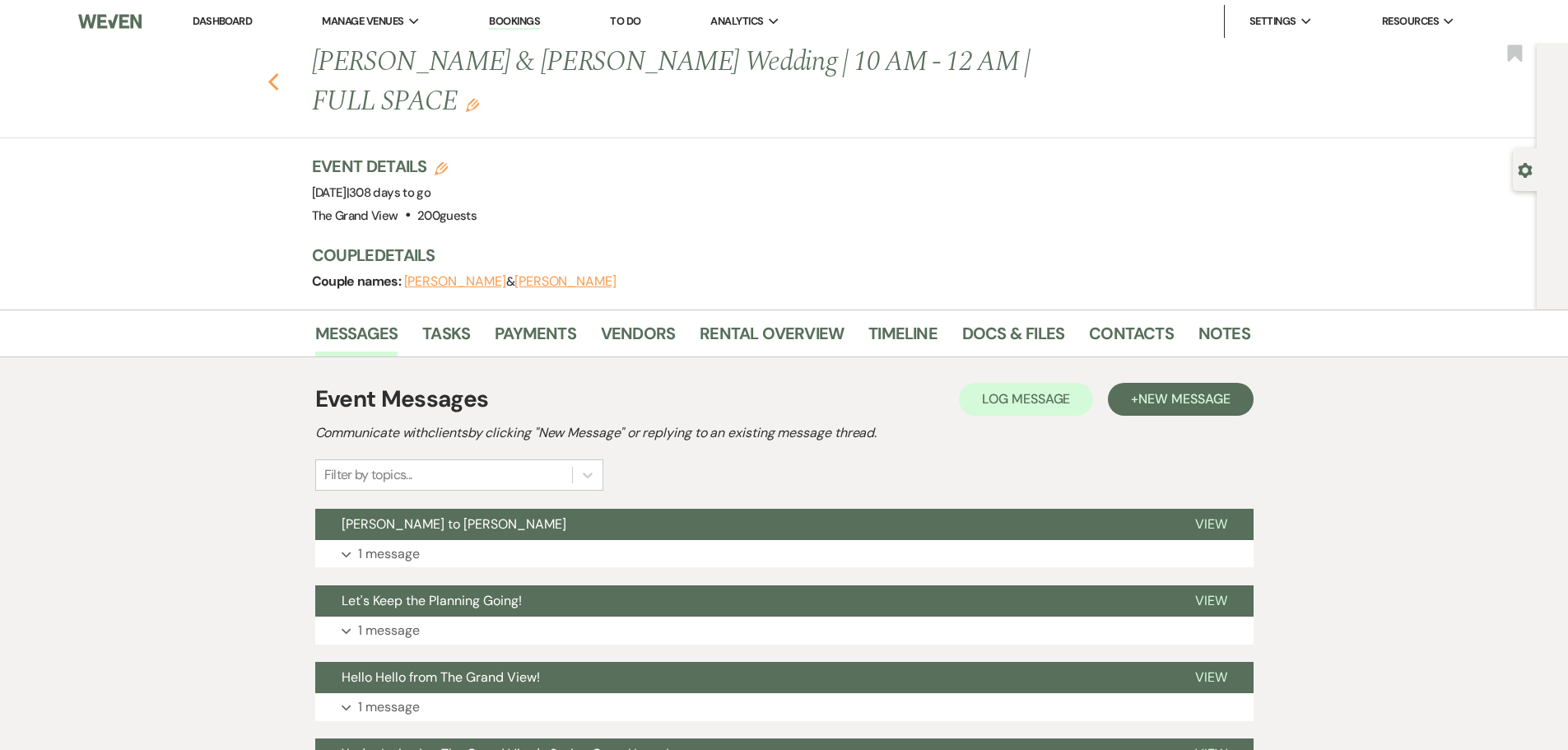
click at [278, 73] on use "button" at bounding box center [272, 82] width 11 height 18
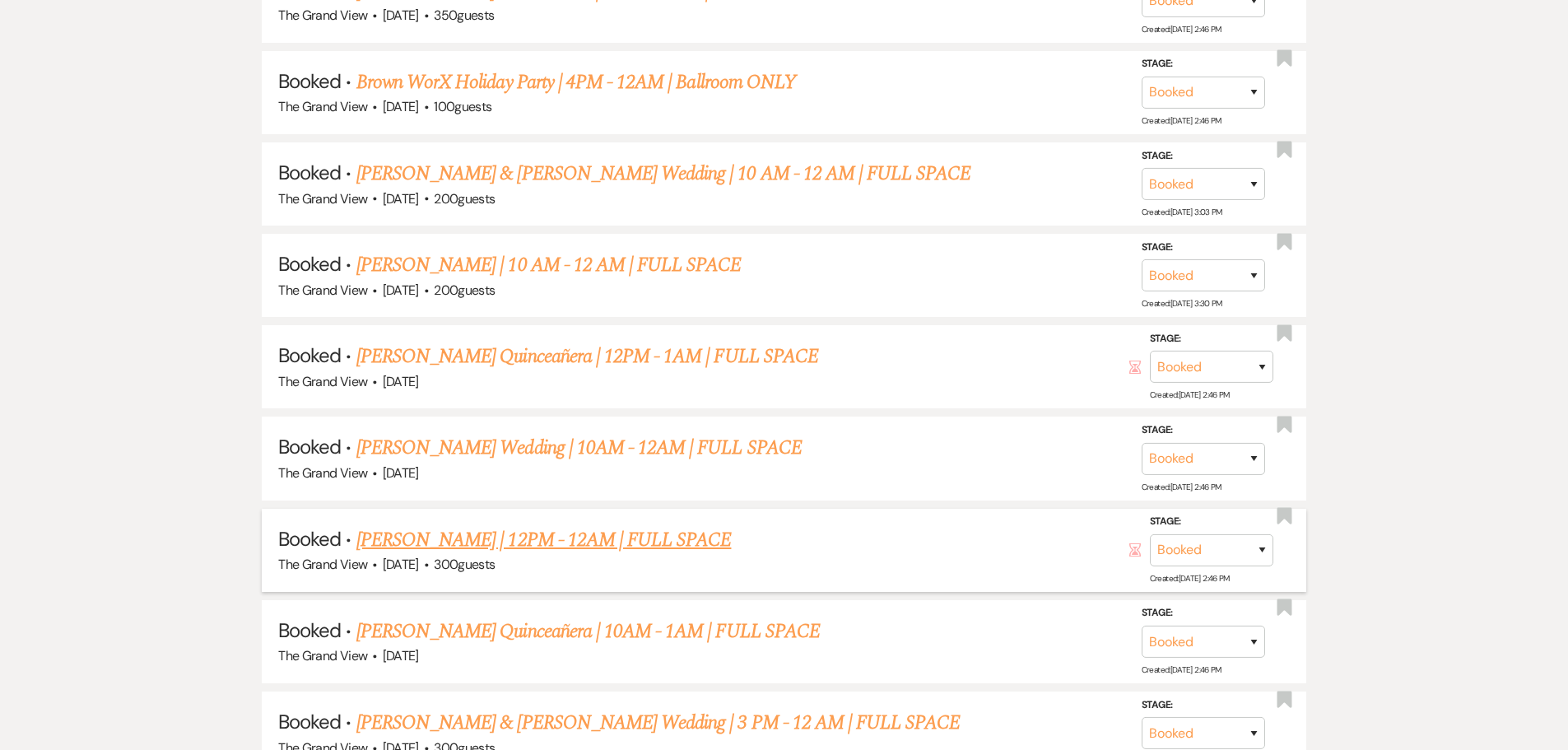
scroll to position [6007, 0]
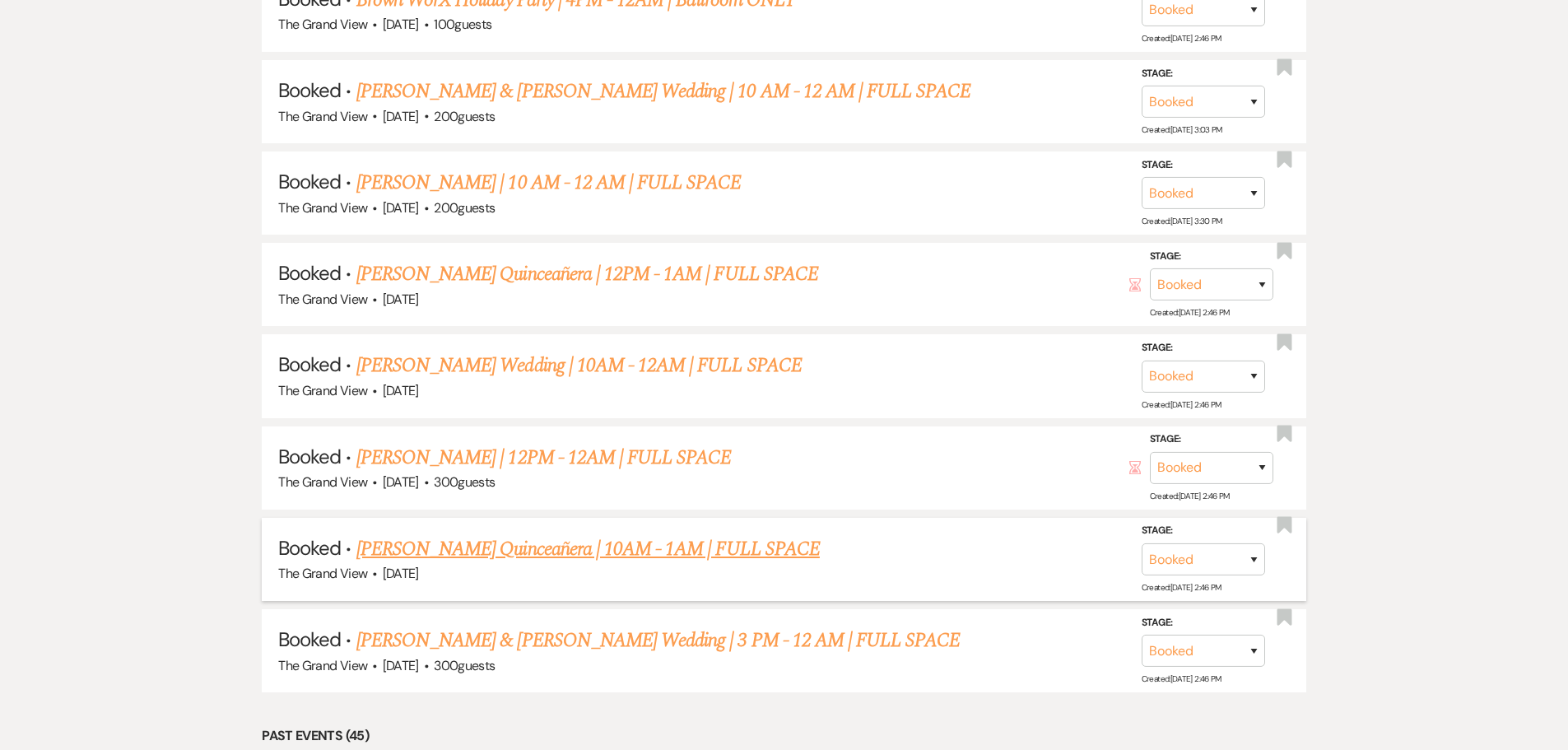
click at [511, 551] on link "[PERSON_NAME] Quinceañera | 10AM - 1AM | FULL SPACE" at bounding box center [588, 549] width 463 height 30
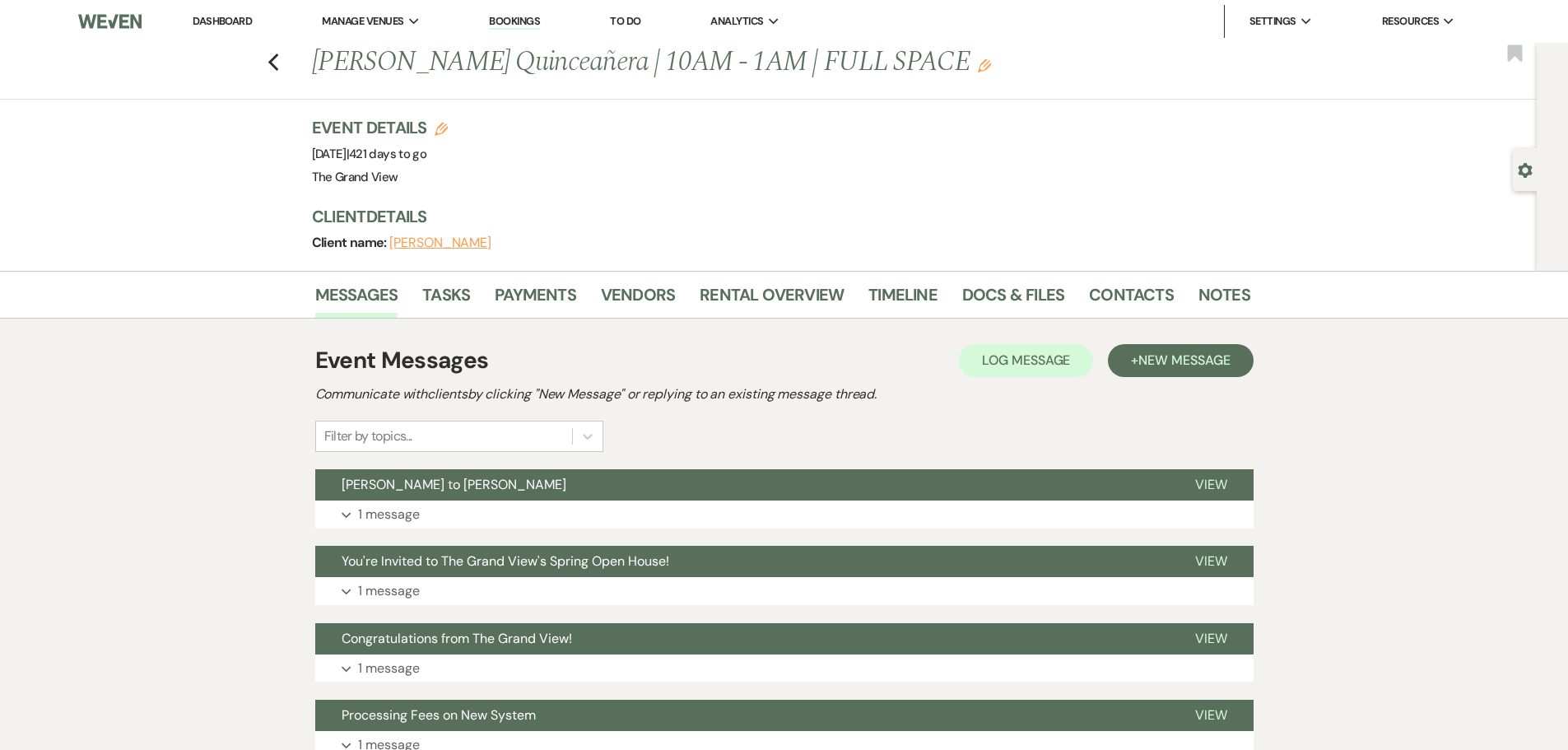
click at [267, 52] on div "Previous [PERSON_NAME] Quinceañera | 10AM - 1AM | FULL SPACE Edit Bookmark" at bounding box center [764, 71] width 1544 height 57
click at [289, 65] on div "Previous [PERSON_NAME] Quinceañera | 10AM - 1AM | FULL SPACE Edit Bookmark" at bounding box center [764, 71] width 1544 height 57
click at [280, 64] on icon "Previous" at bounding box center [273, 62] width 13 height 20
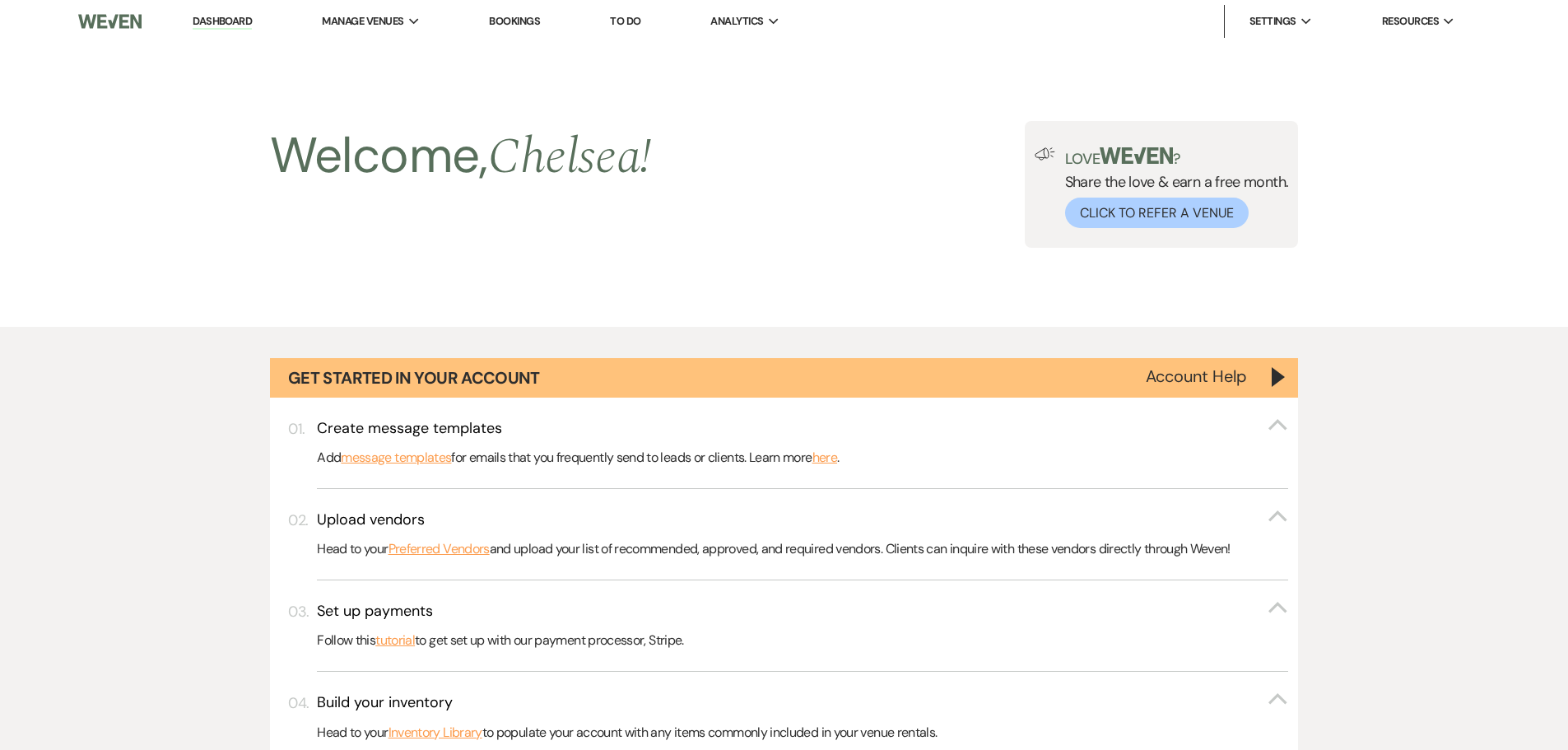
scroll to position [6007, 0]
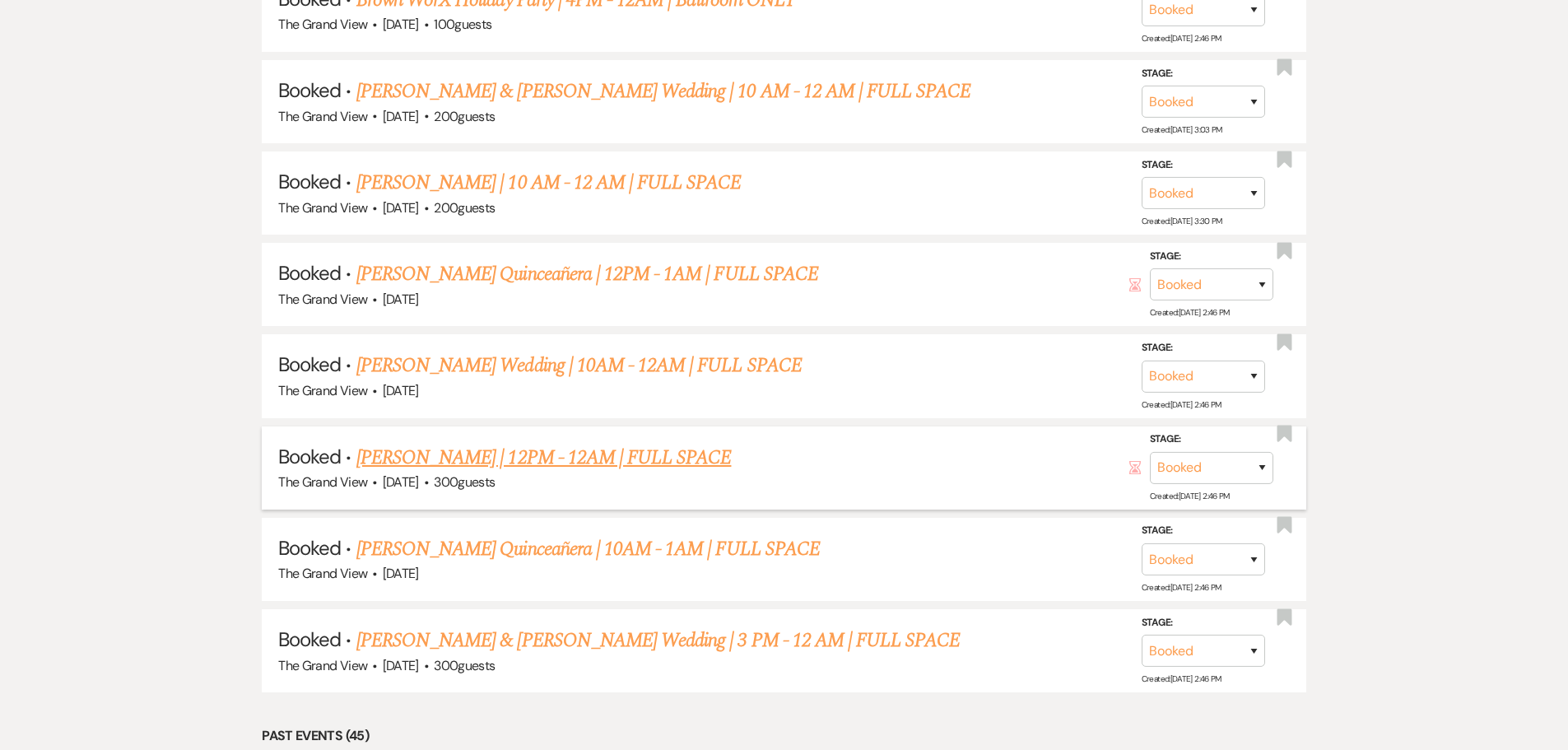
click at [465, 463] on link "[PERSON_NAME] | 12PM - 12AM | FULL SPACE" at bounding box center [544, 457] width 375 height 30
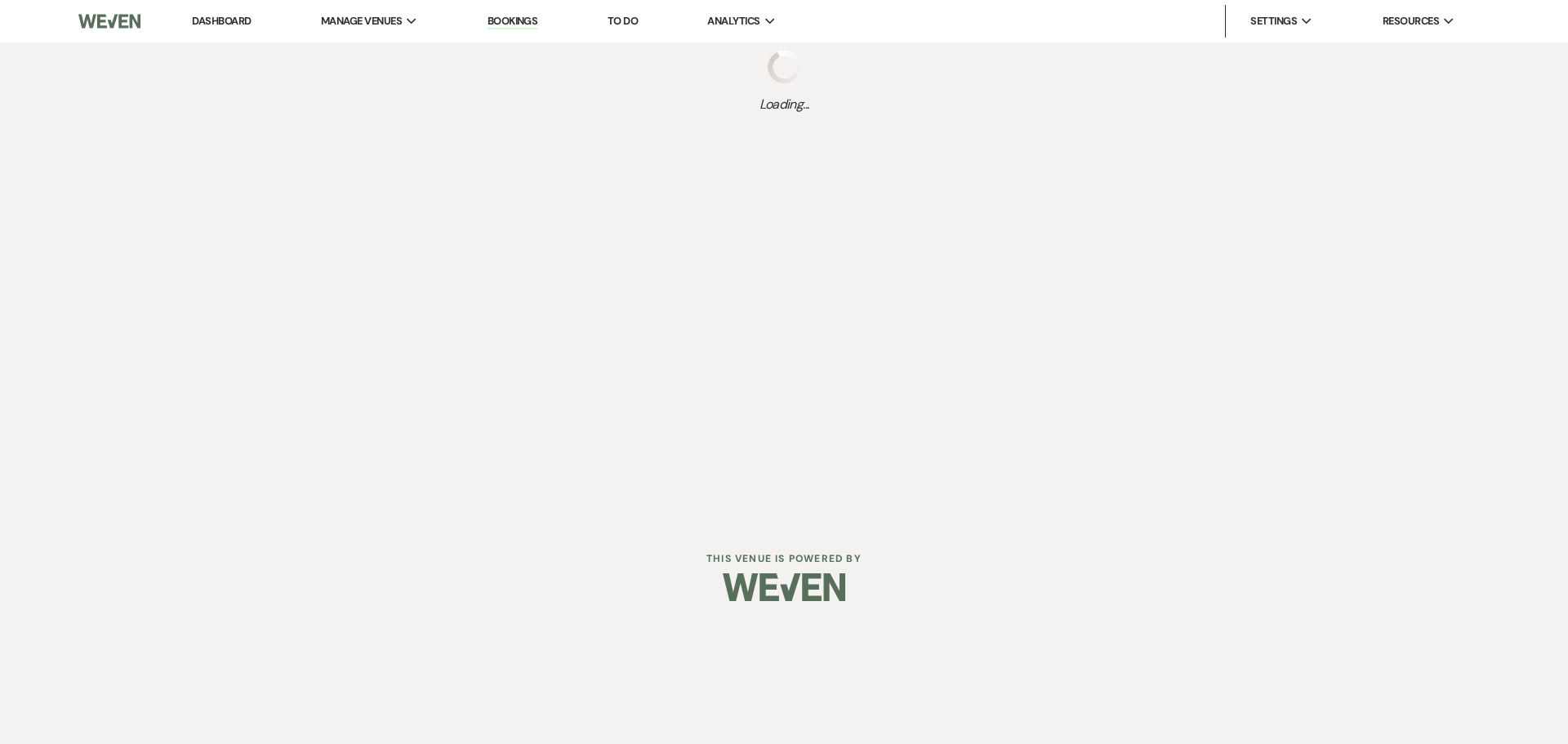
select select "5"
select select "15"
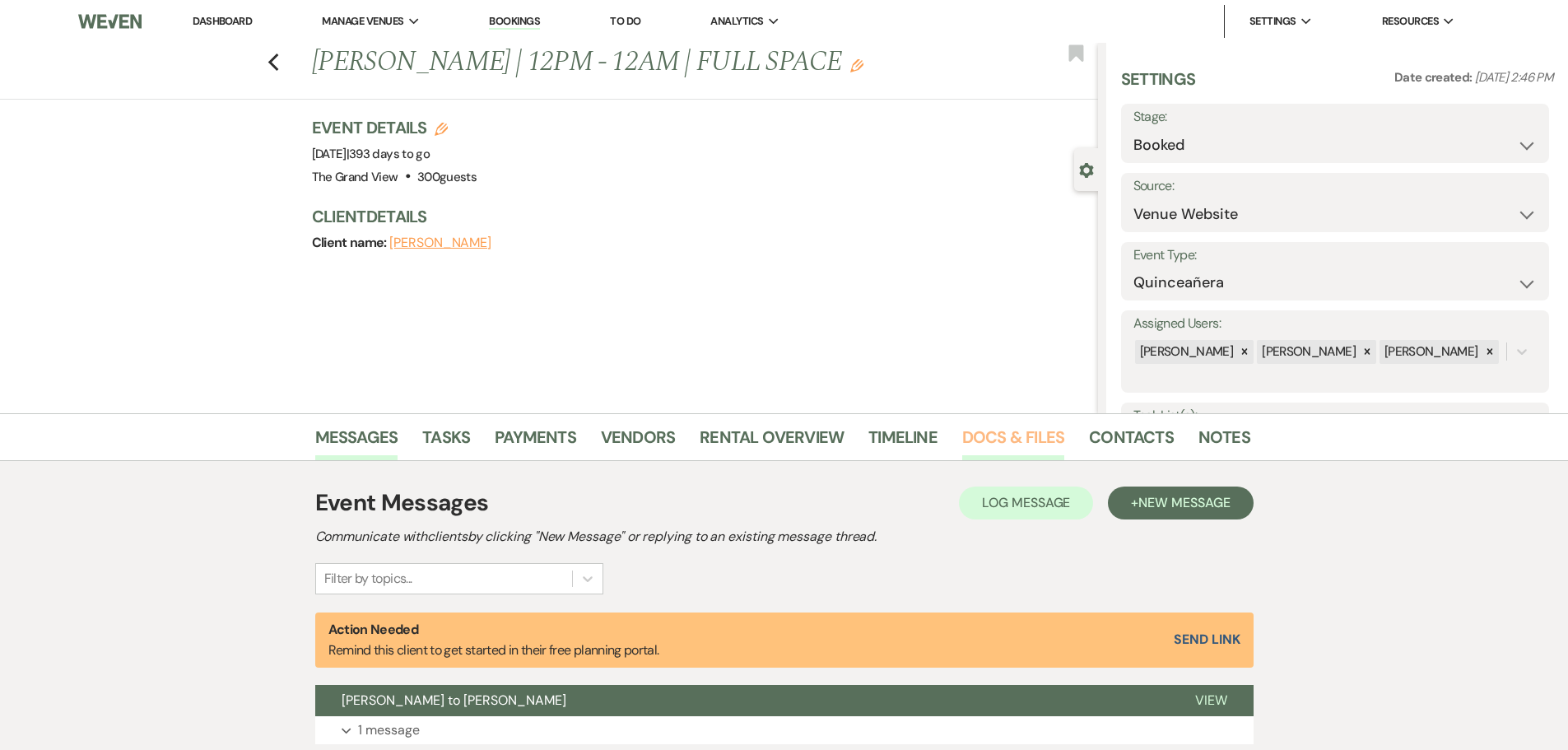
click at [994, 431] on link "Docs & Files" at bounding box center [1013, 442] width 102 height 36
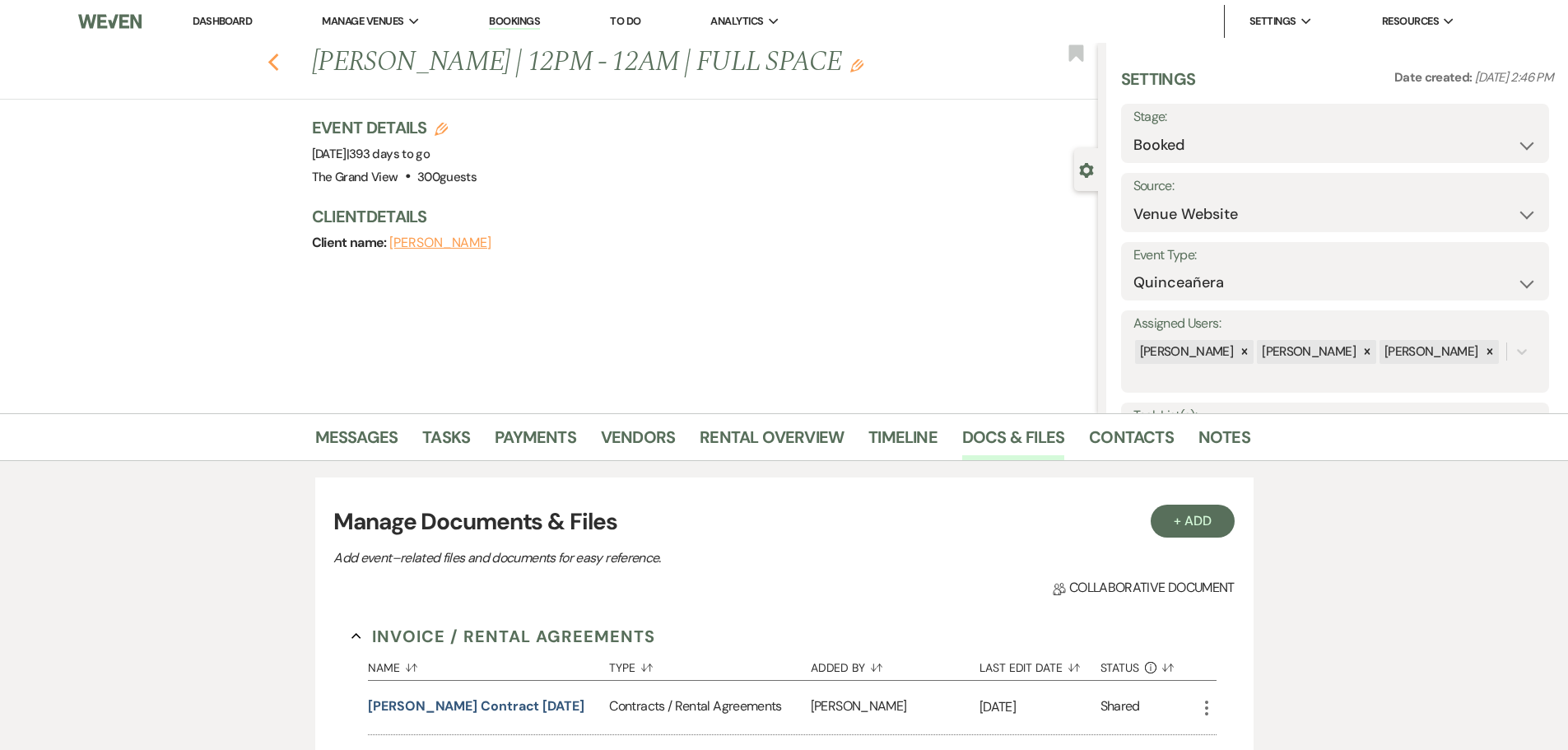
click at [273, 64] on icon "Previous" at bounding box center [273, 62] width 13 height 20
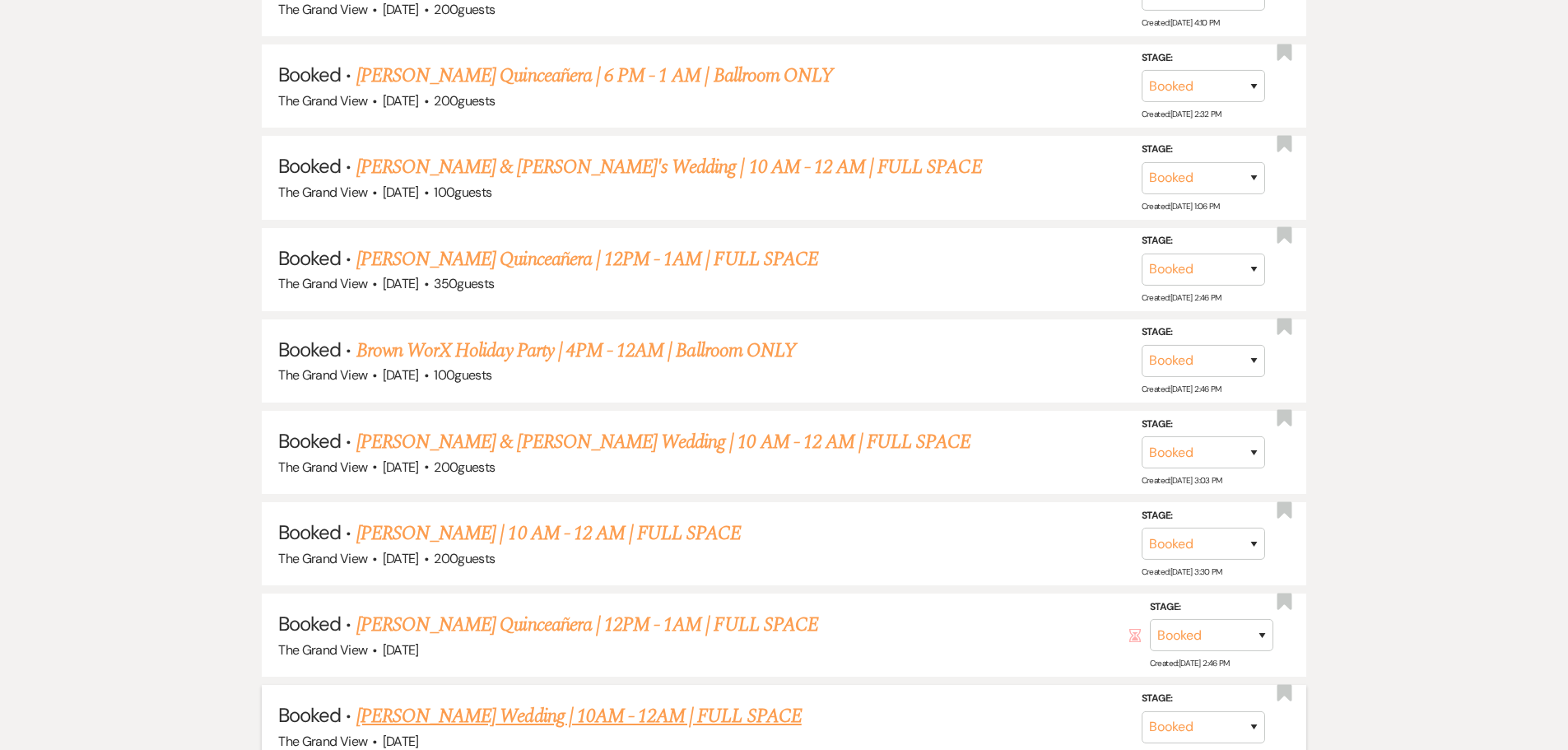
scroll to position [5595, 0]
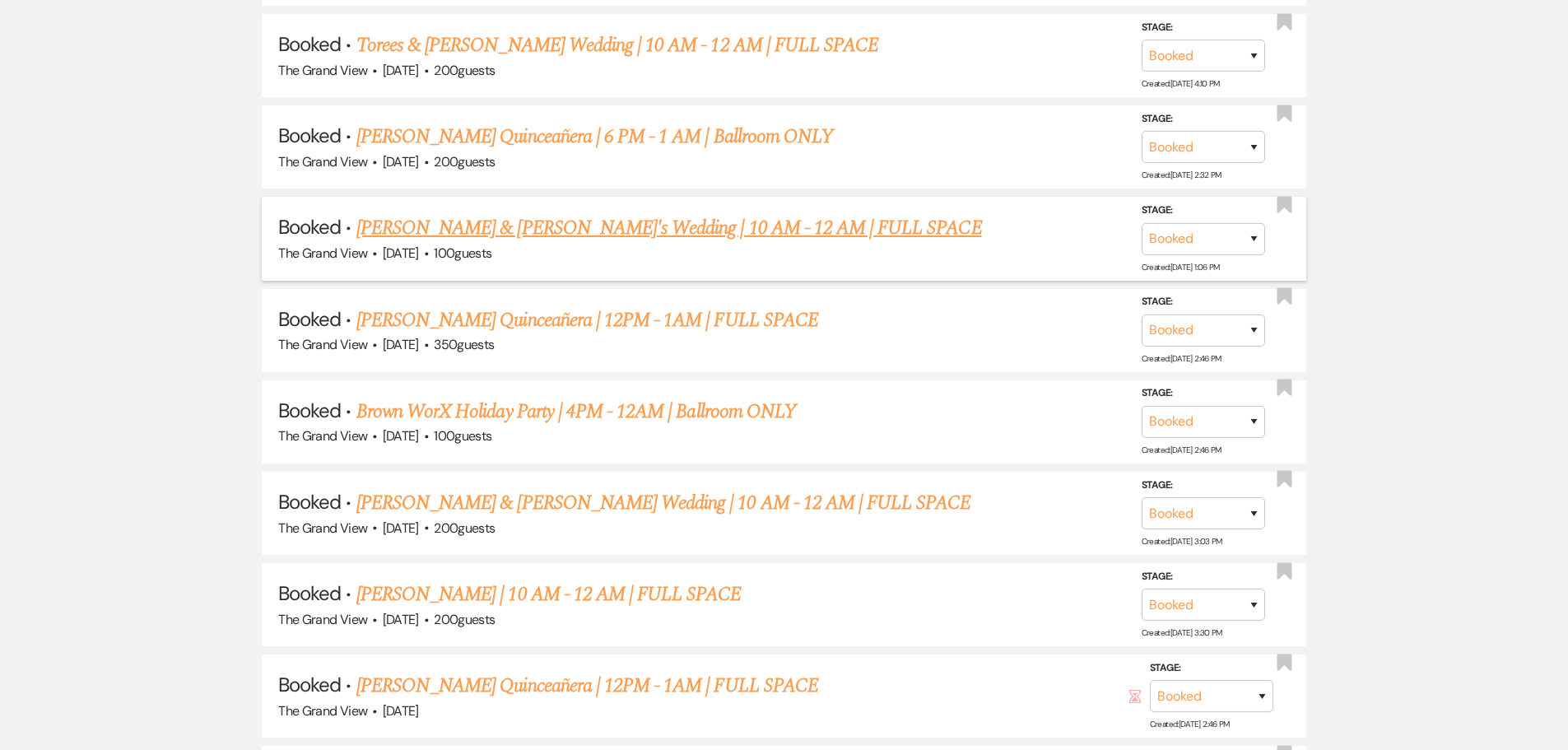
click at [585, 239] on link "[PERSON_NAME] & [PERSON_NAME]'s Wedding | 10 AM - 12 AM | FULL SPACE" at bounding box center [669, 228] width 626 height 30
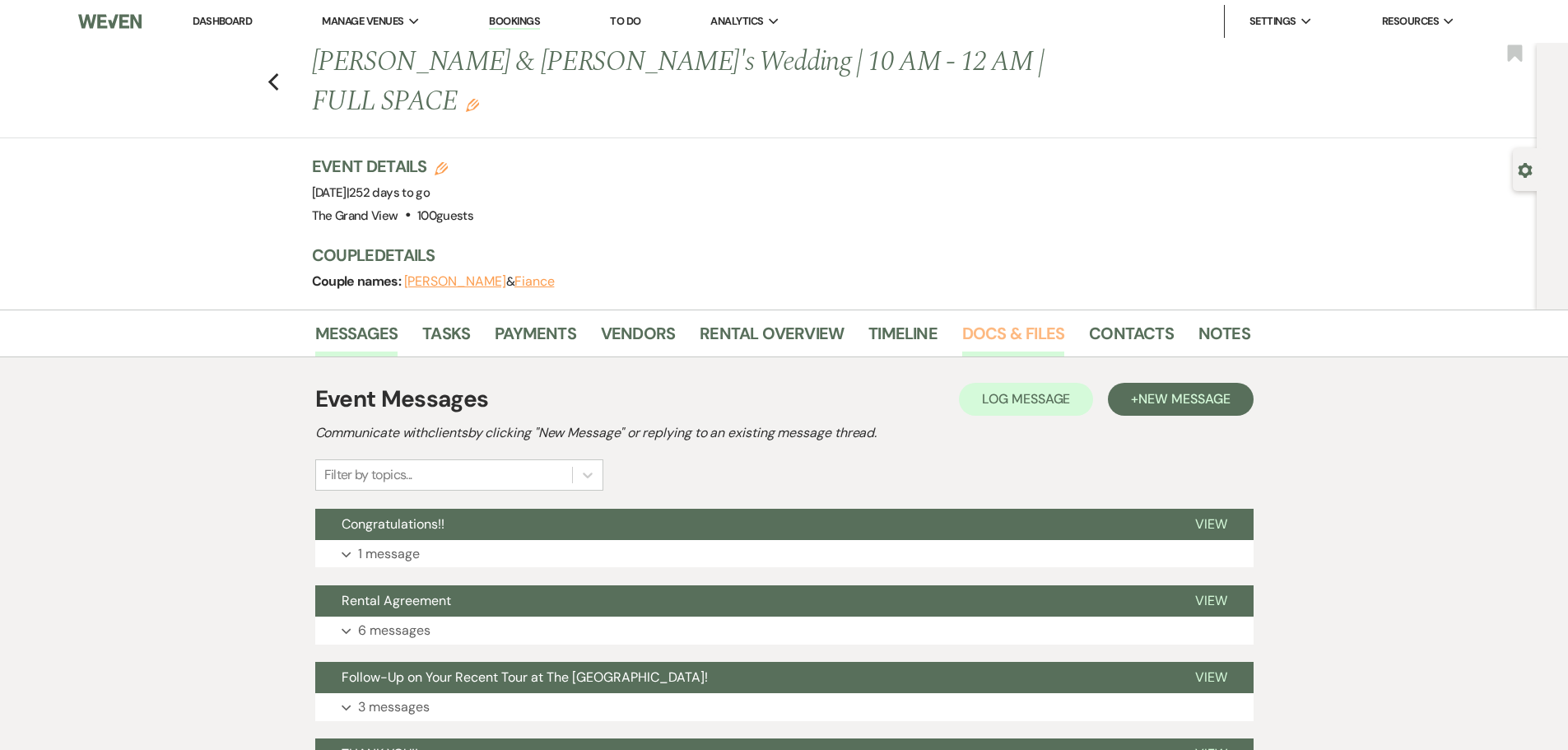
click at [1023, 320] on link "Docs & Files" at bounding box center [1013, 338] width 102 height 36
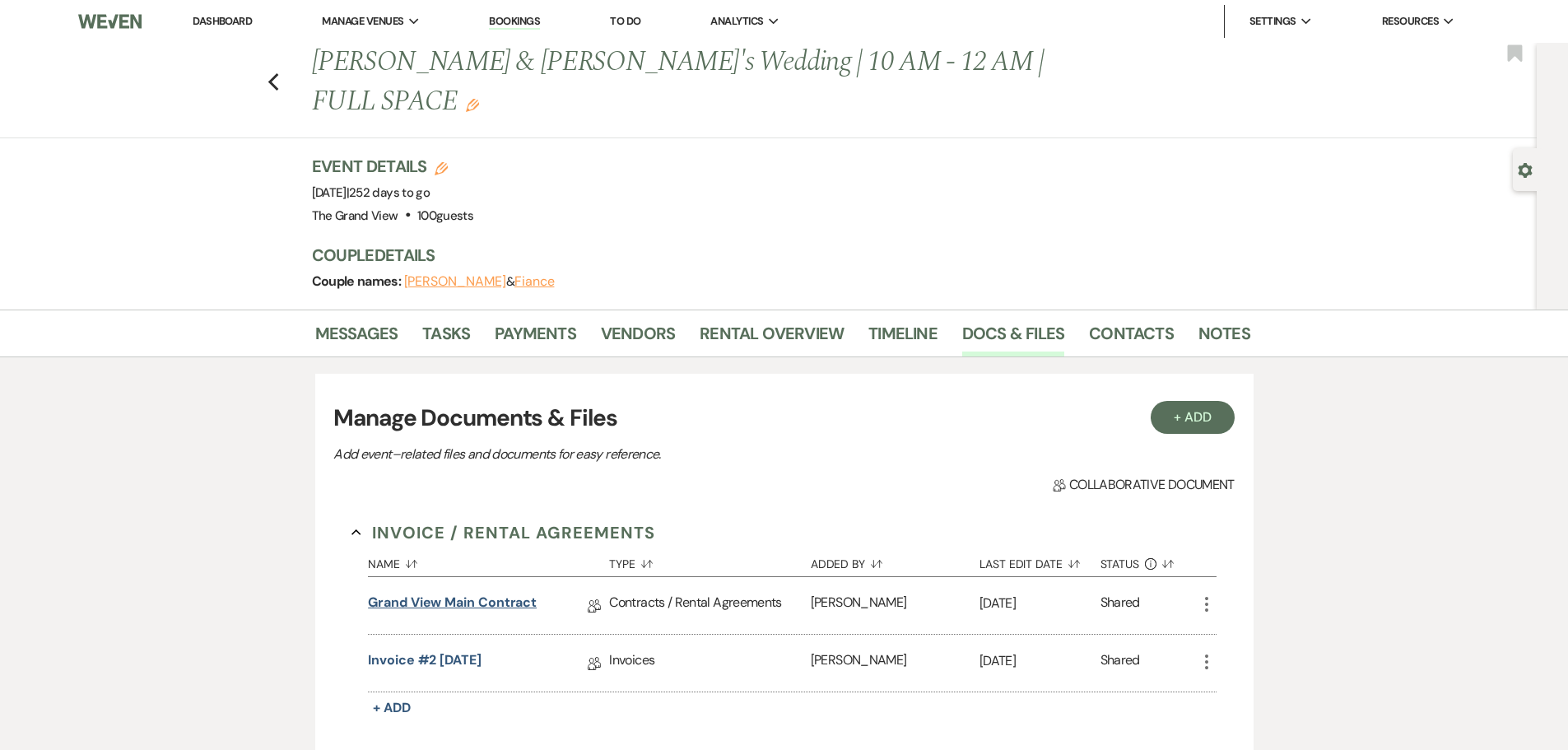
click at [487, 592] on link "Grand View Main Contract" at bounding box center [451, 605] width 169 height 26
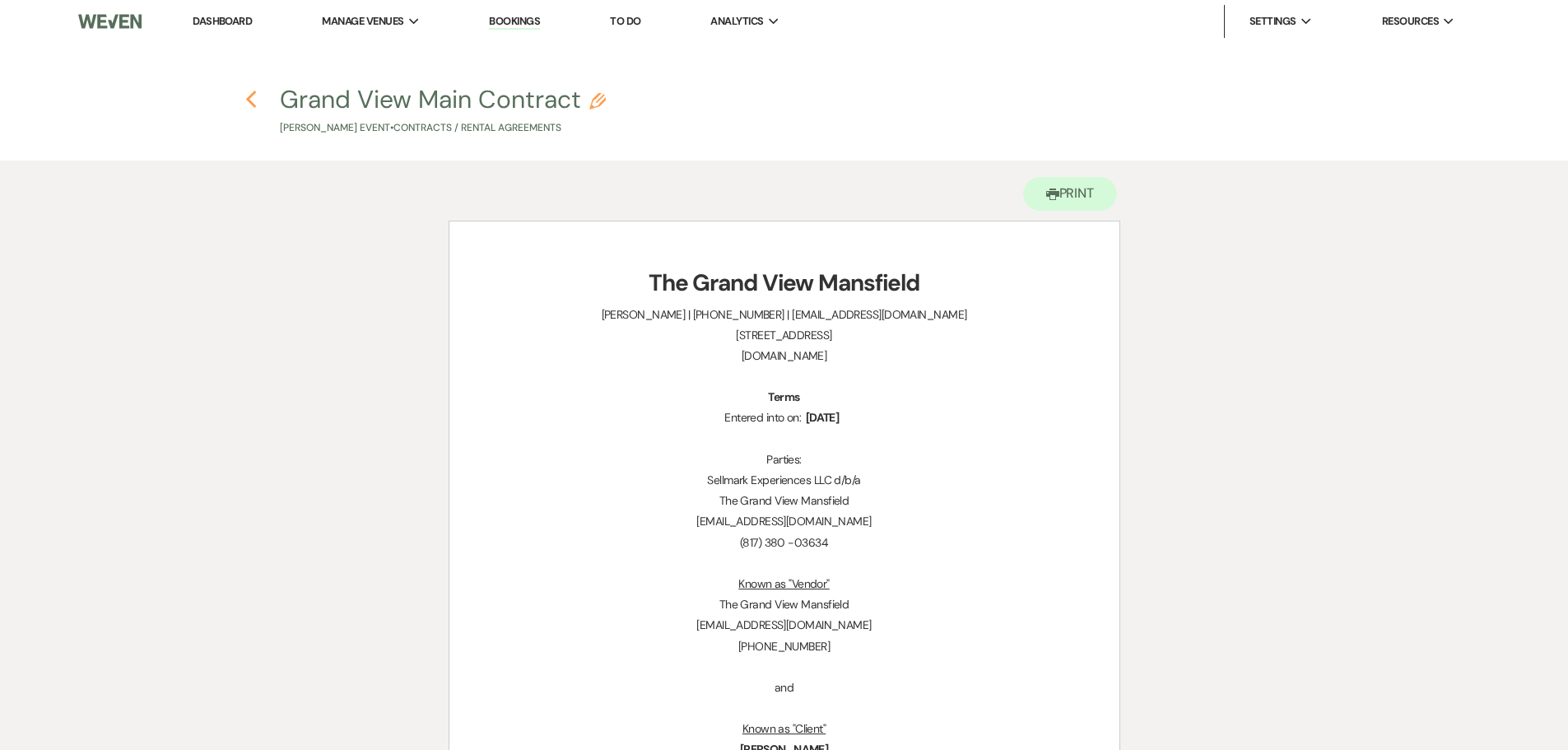
click at [248, 105] on icon "Previous" at bounding box center [251, 100] width 13 height 20
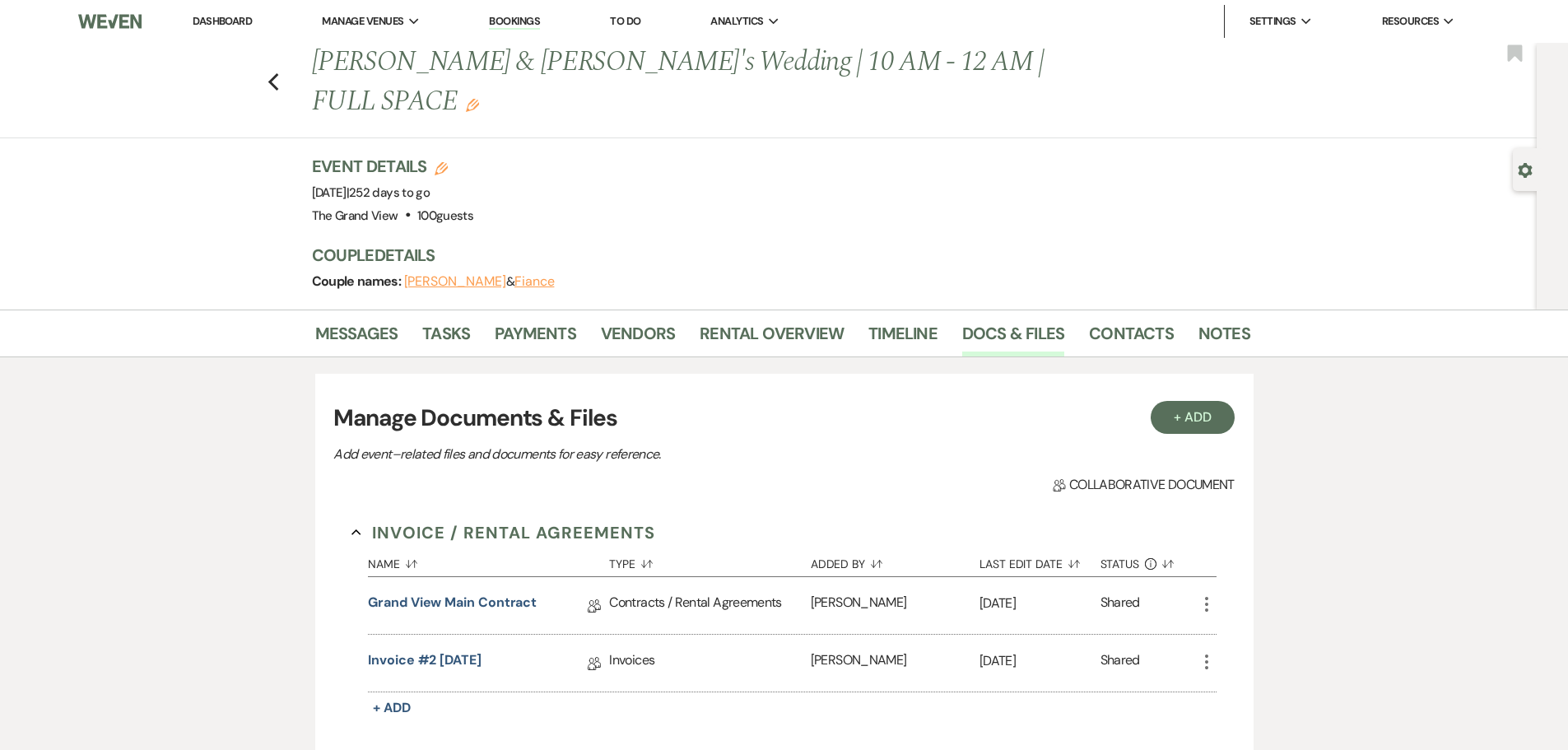
click at [219, 18] on link "Dashboard" at bounding box center [222, 21] width 59 height 14
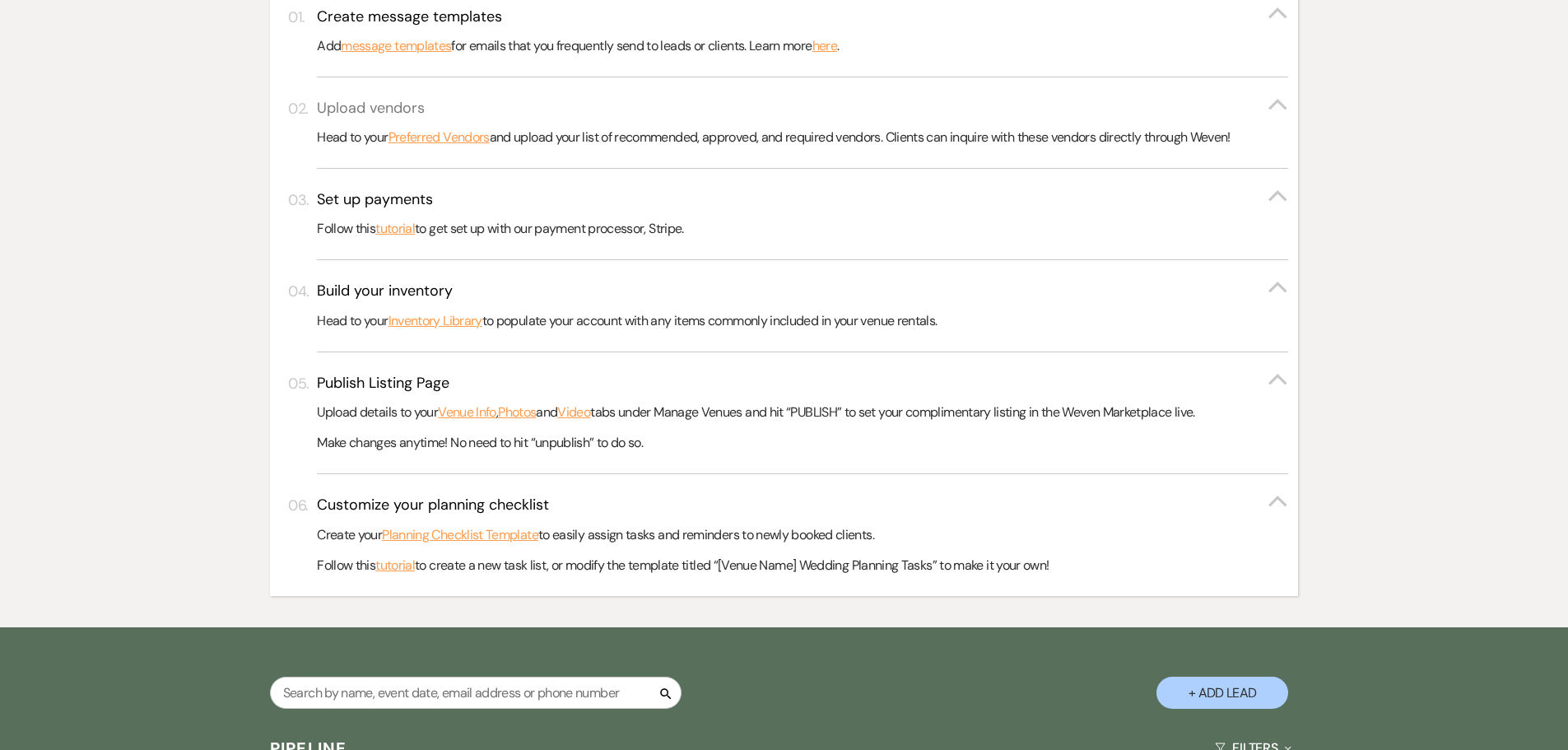
scroll to position [658, 0]
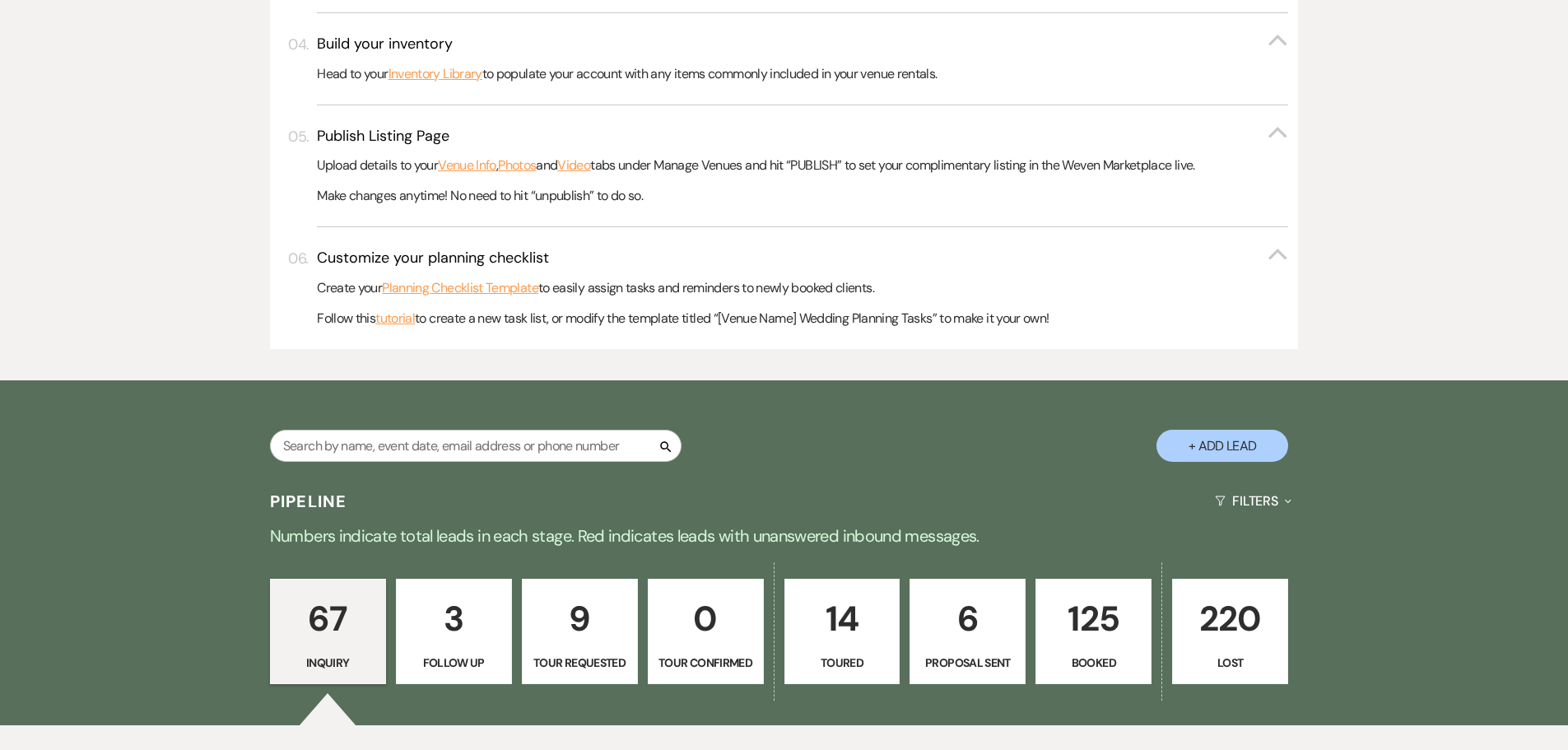
click at [989, 648] on link "6 Proposal Sent" at bounding box center [968, 631] width 116 height 105
select select "6"
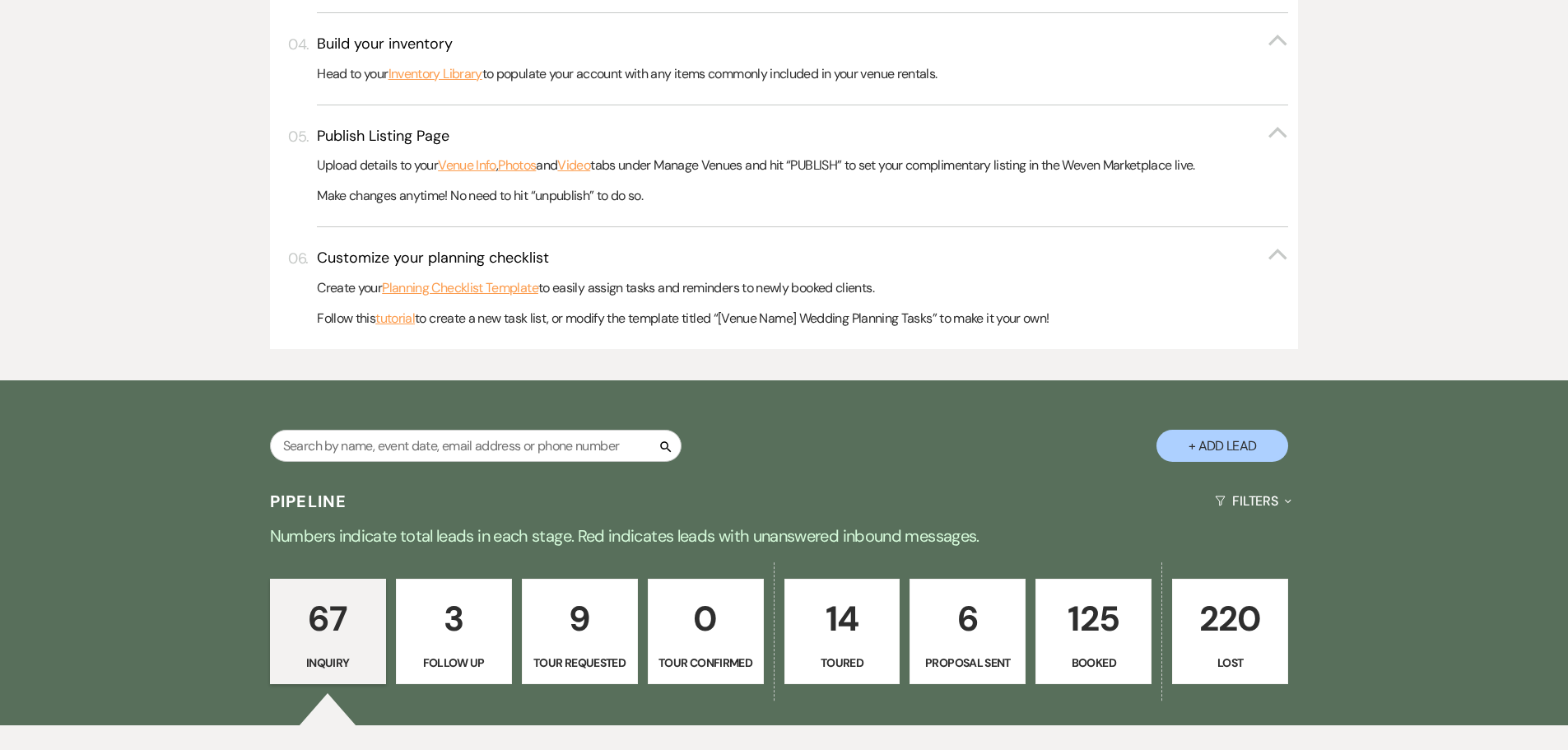
select select "6"
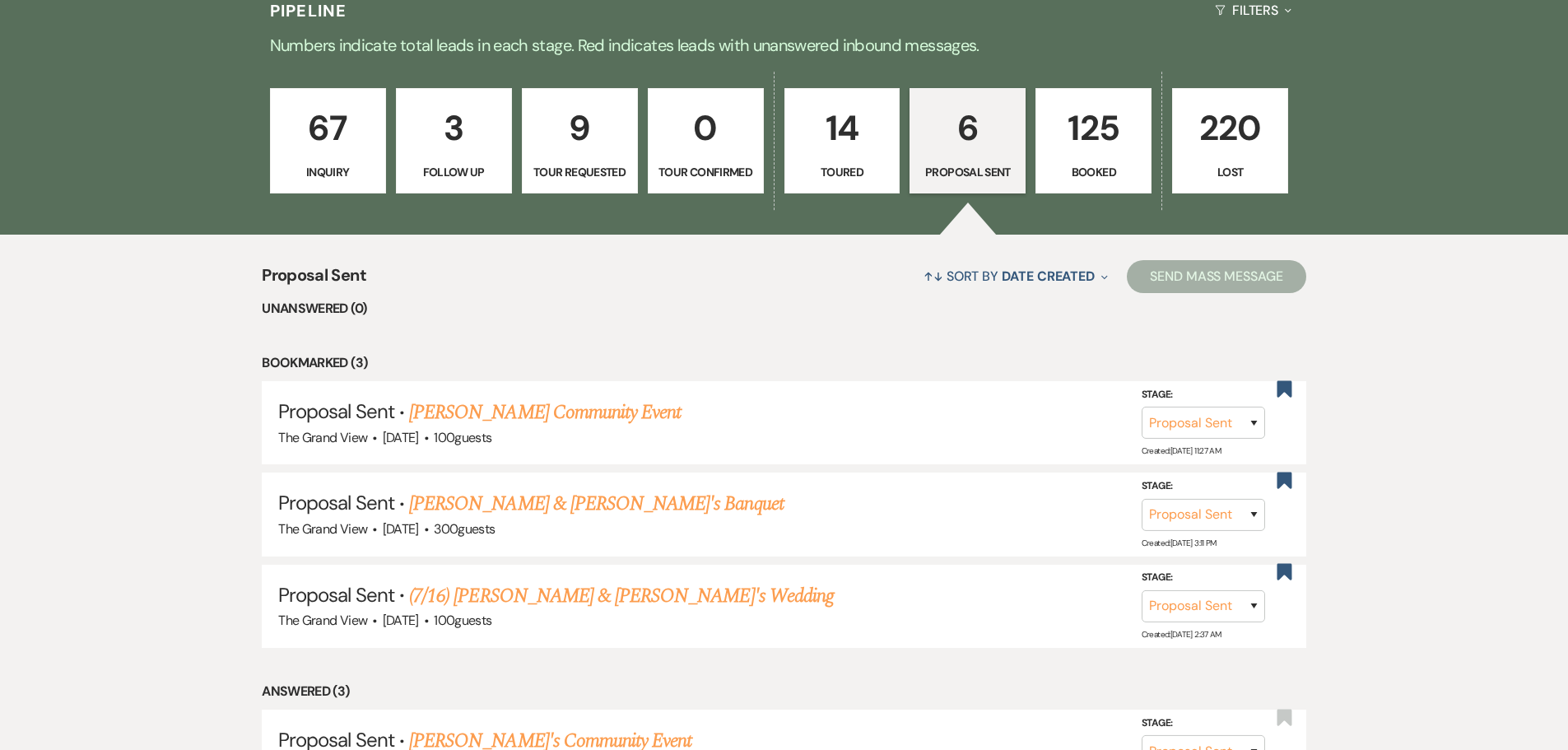
scroll to position [1152, 0]
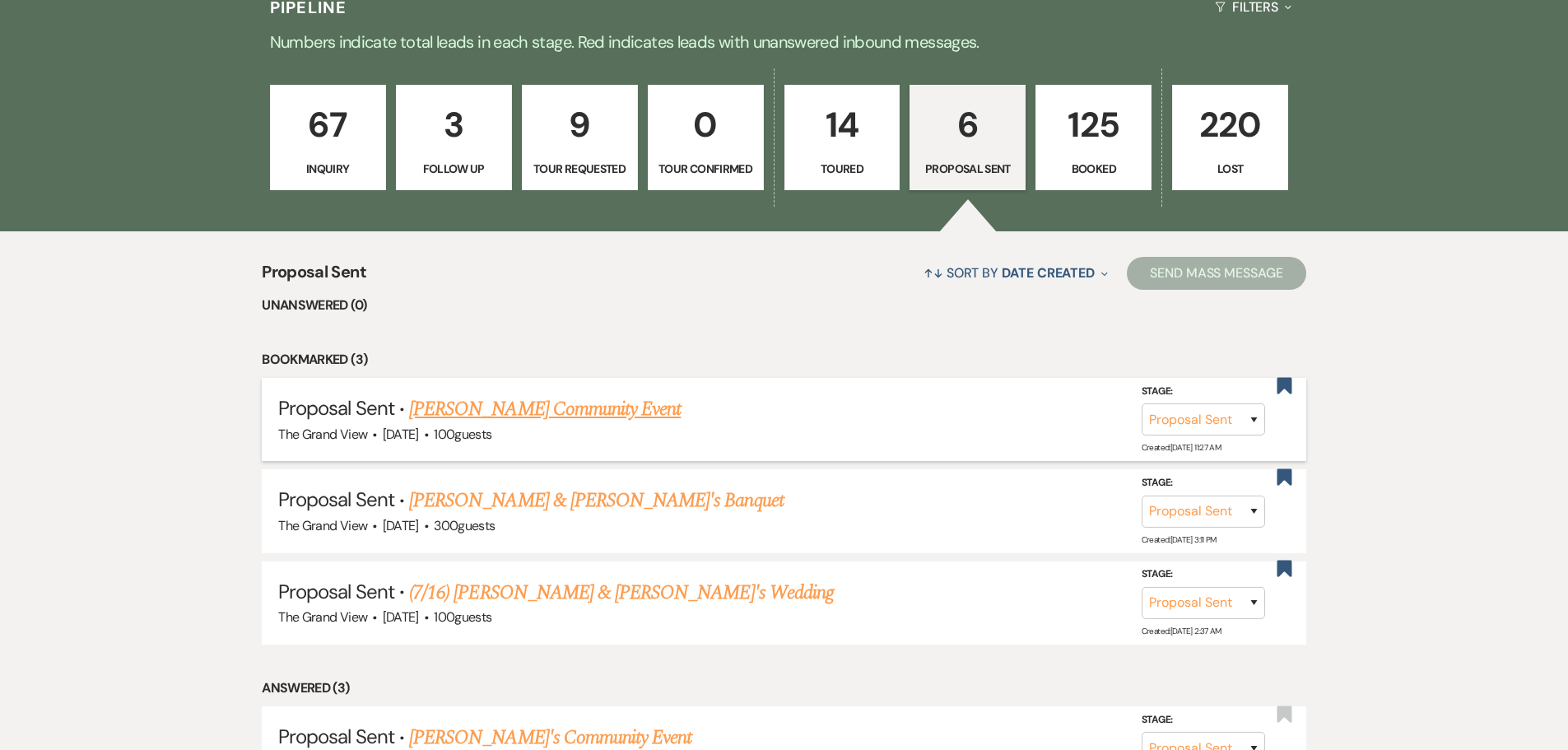
click at [620, 405] on link "[PERSON_NAME] Community Event" at bounding box center [545, 409] width 272 height 30
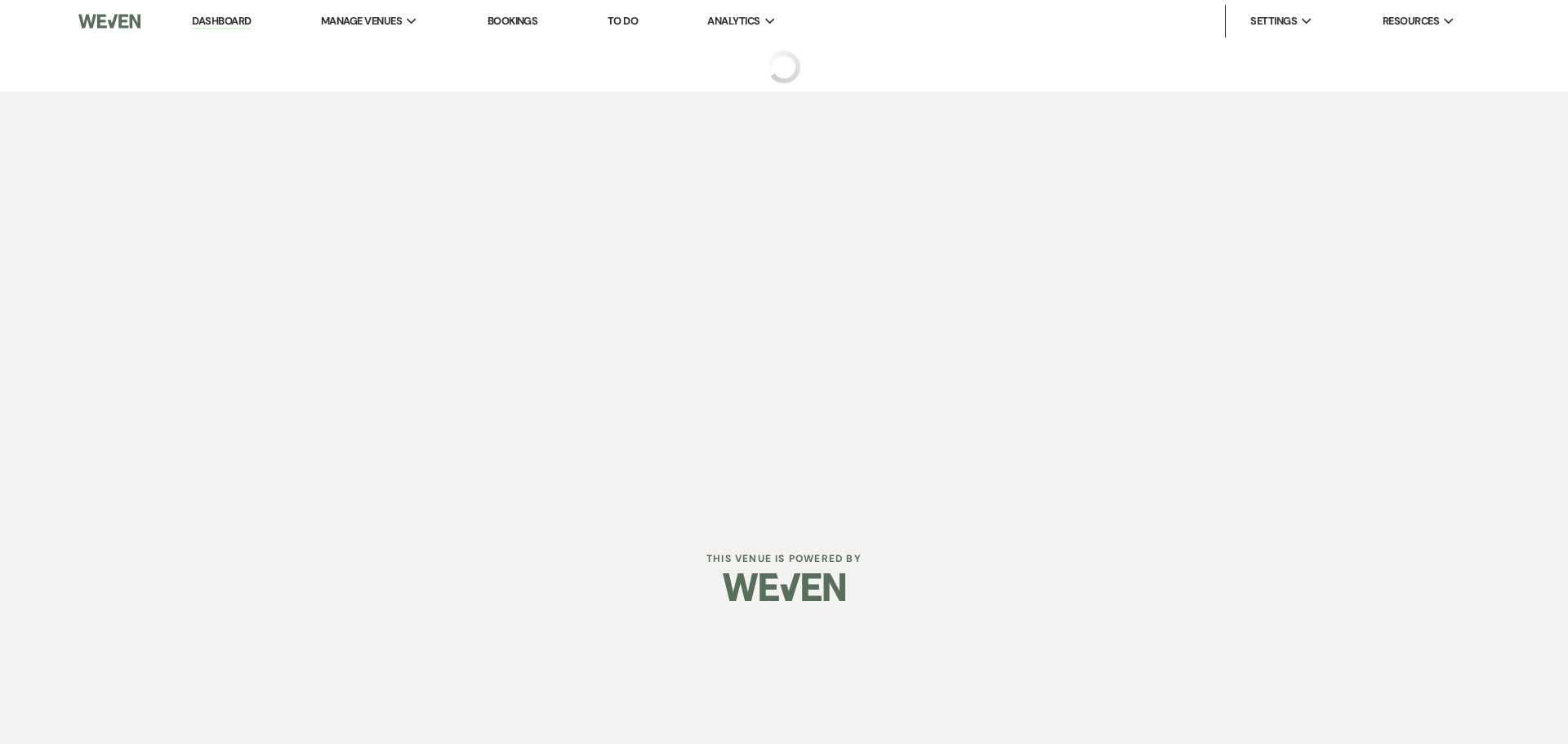
select select "6"
select select "20"
select select "7"
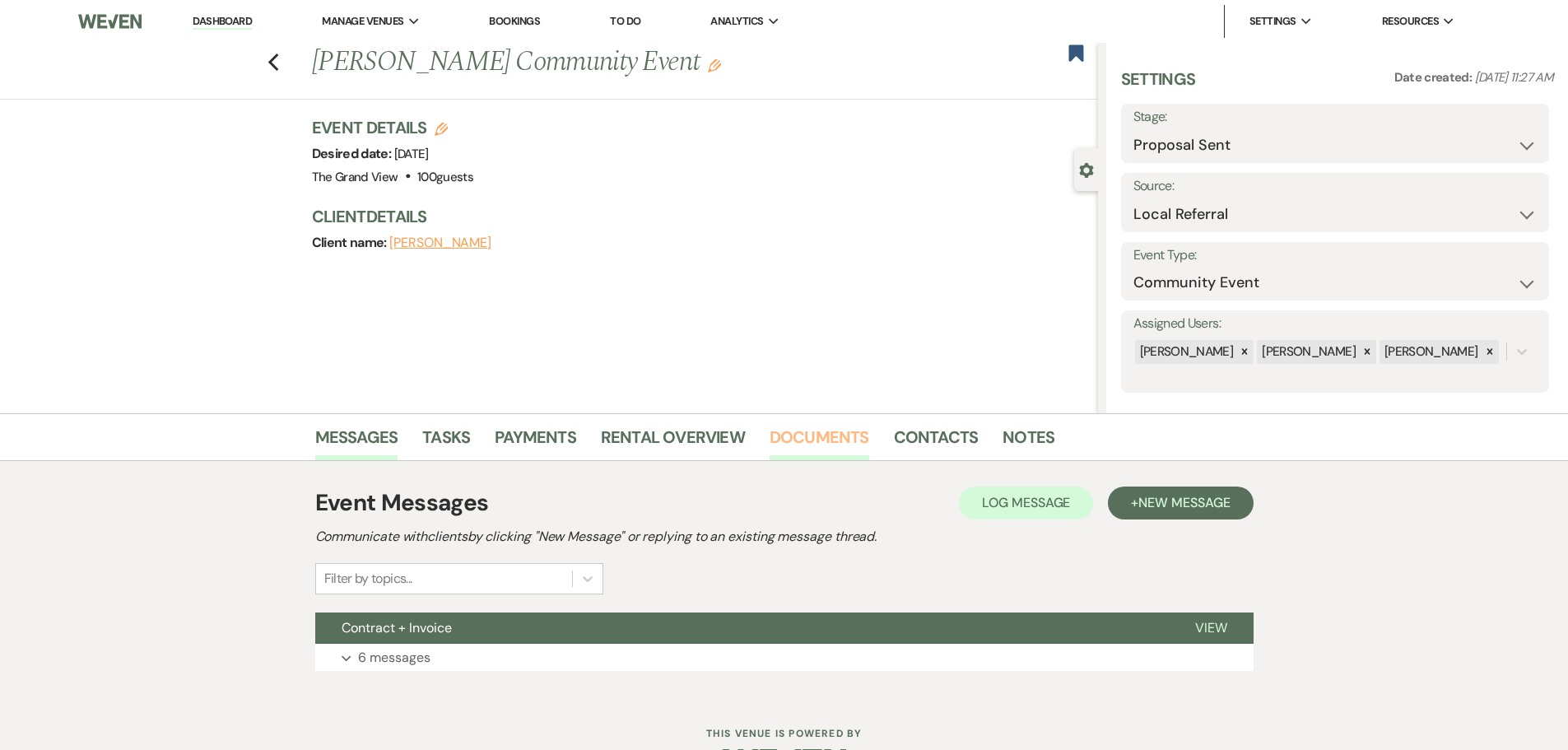
click at [823, 439] on link "Documents" at bounding box center [819, 442] width 100 height 36
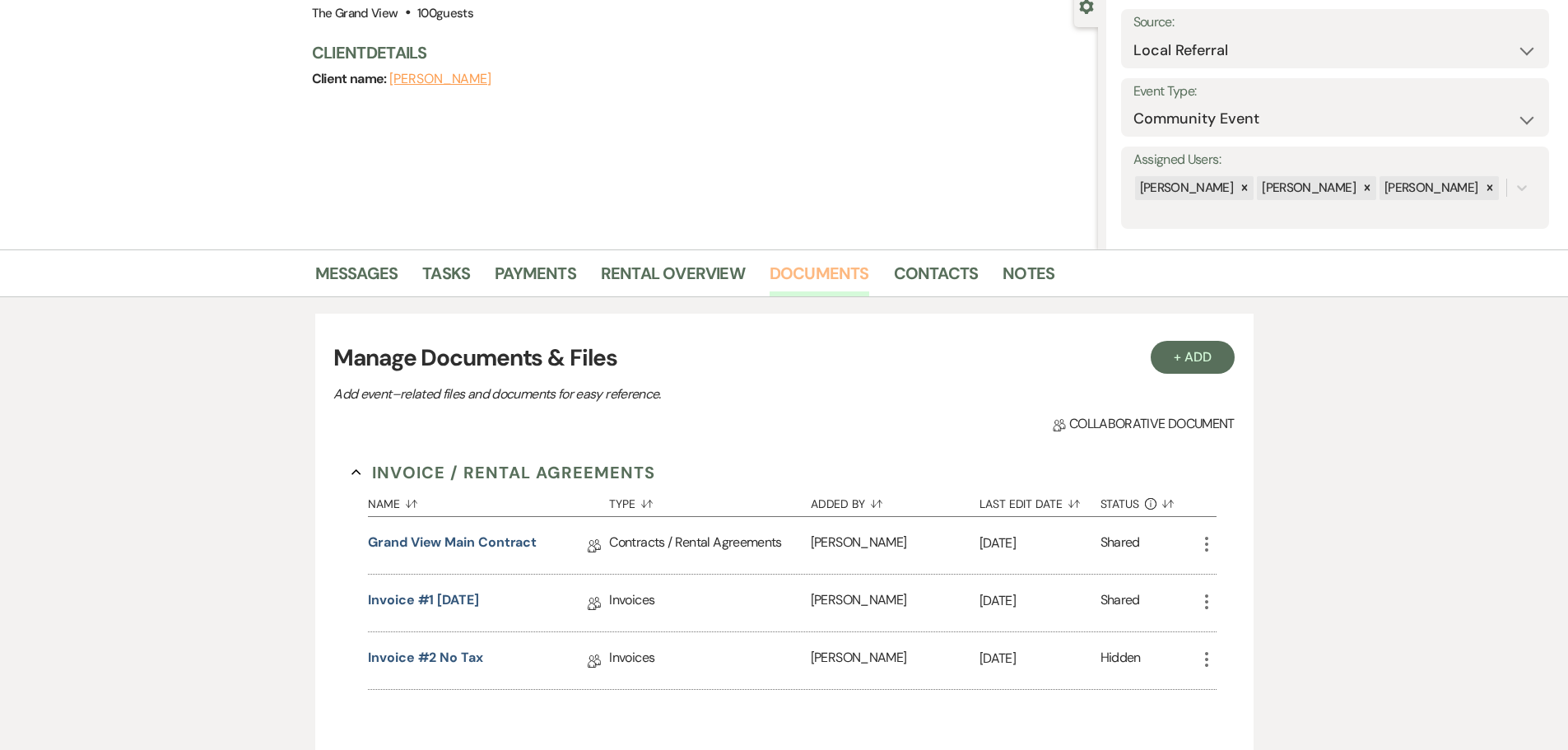
scroll to position [246, 0]
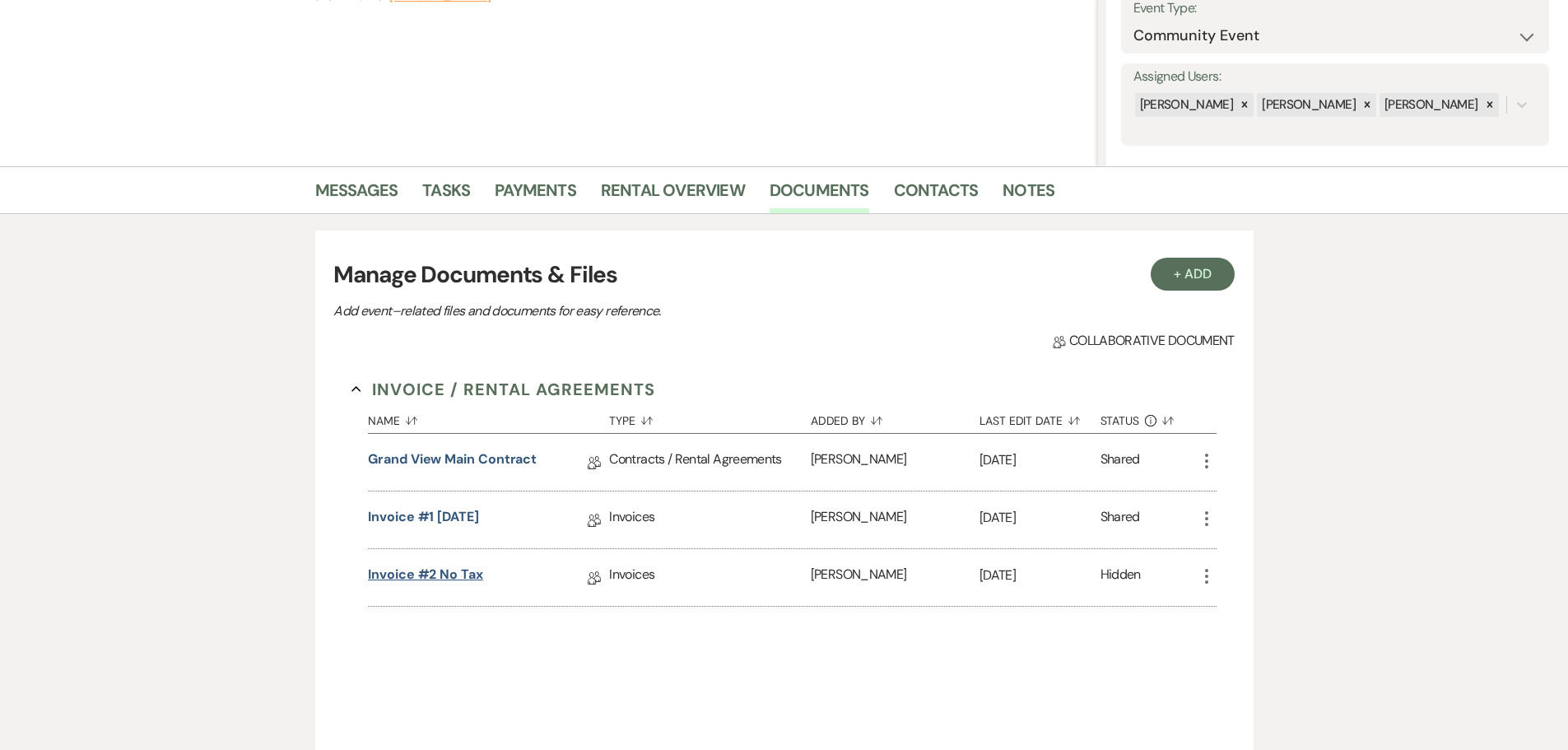
click at [456, 576] on link "Invoice #2 no tax" at bounding box center [425, 578] width 115 height 26
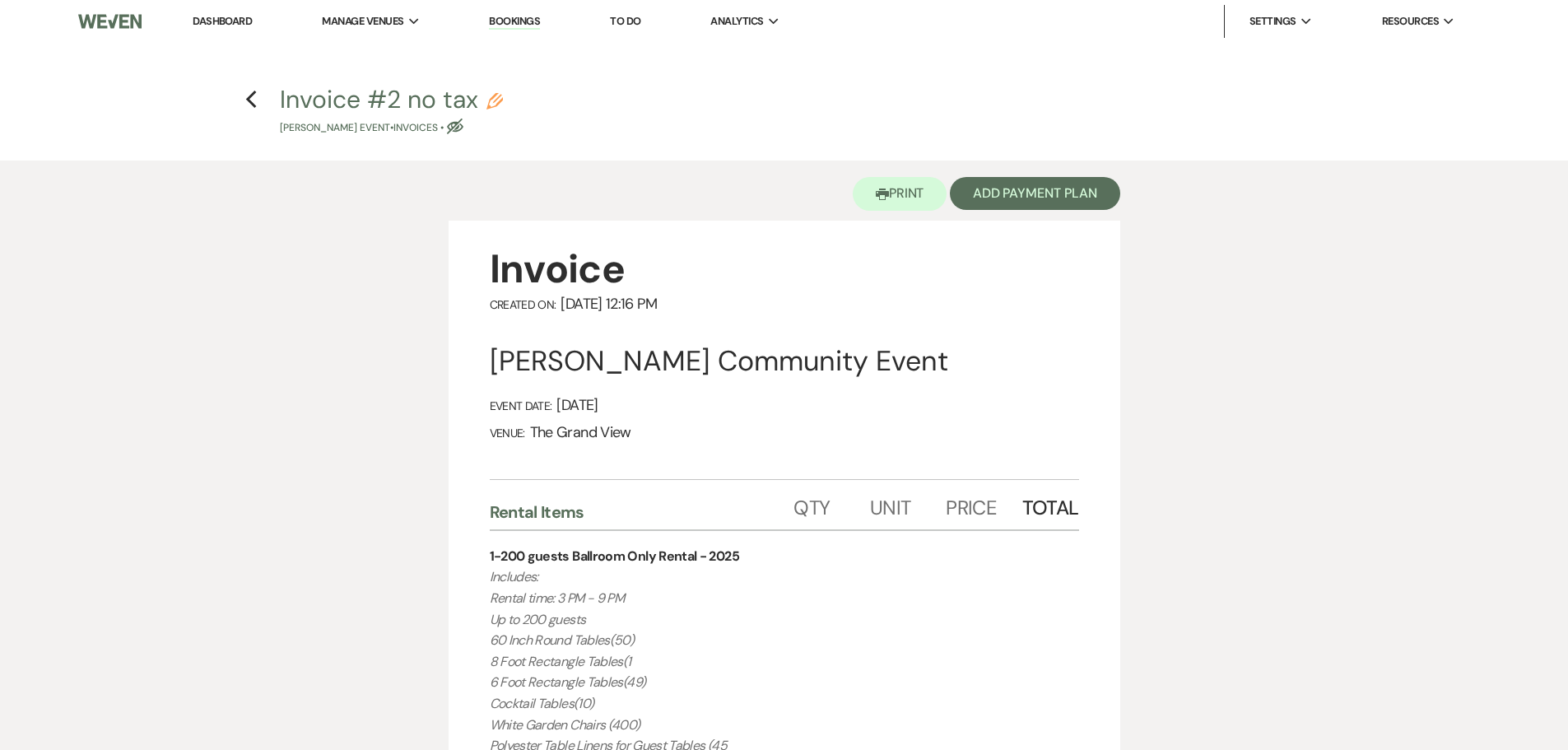
click at [260, 108] on h4 "Previous Invoice #2 no tax Pencil [PERSON_NAME] Event • Invoices • Eye Blocked" at bounding box center [784, 108] width 1185 height 53
click at [248, 102] on use "button" at bounding box center [251, 100] width 11 height 18
select select "6"
select select "20"
select select "7"
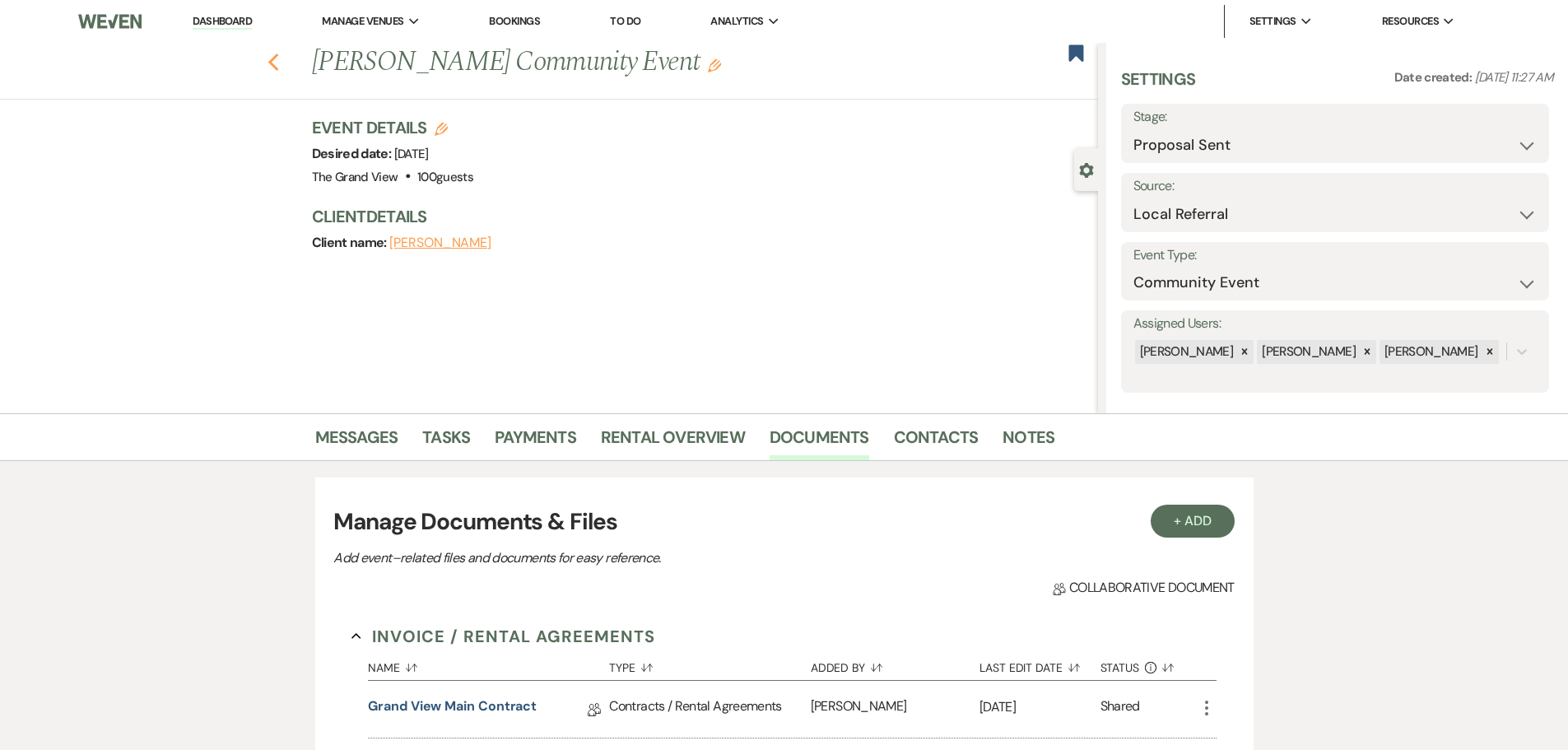
click at [275, 61] on icon "Previous" at bounding box center [273, 62] width 13 height 20
select select "6"
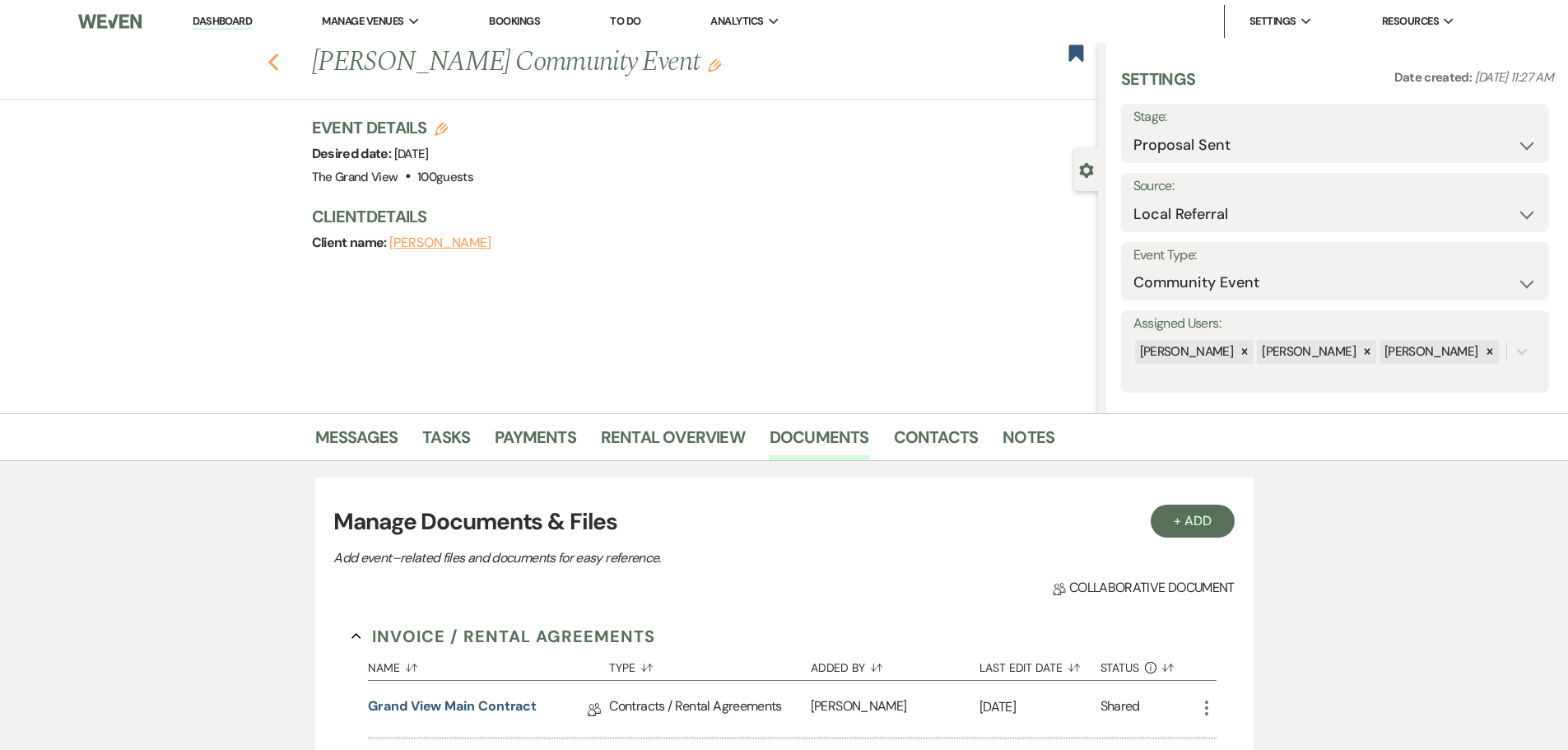
select select "6"
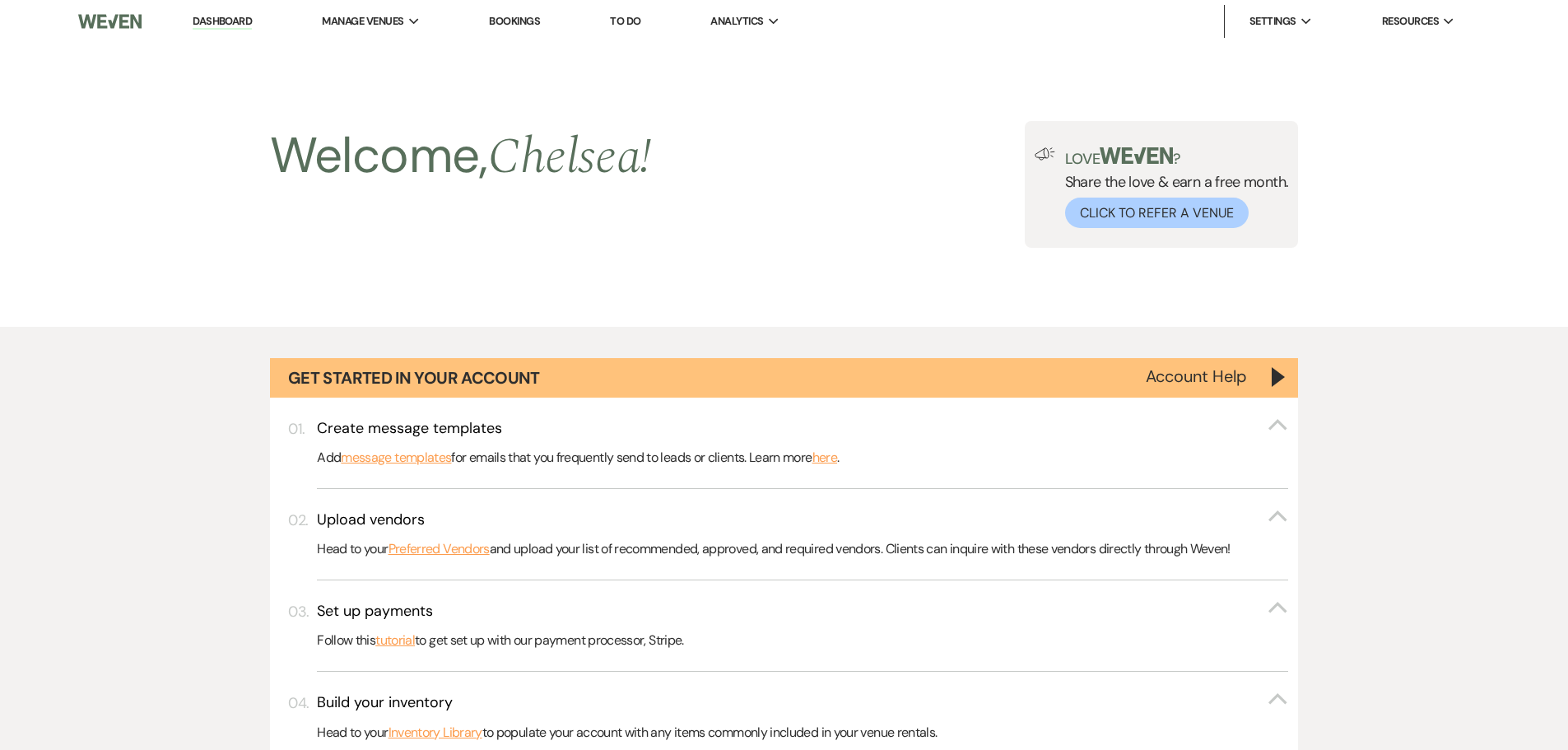
scroll to position [1152, 0]
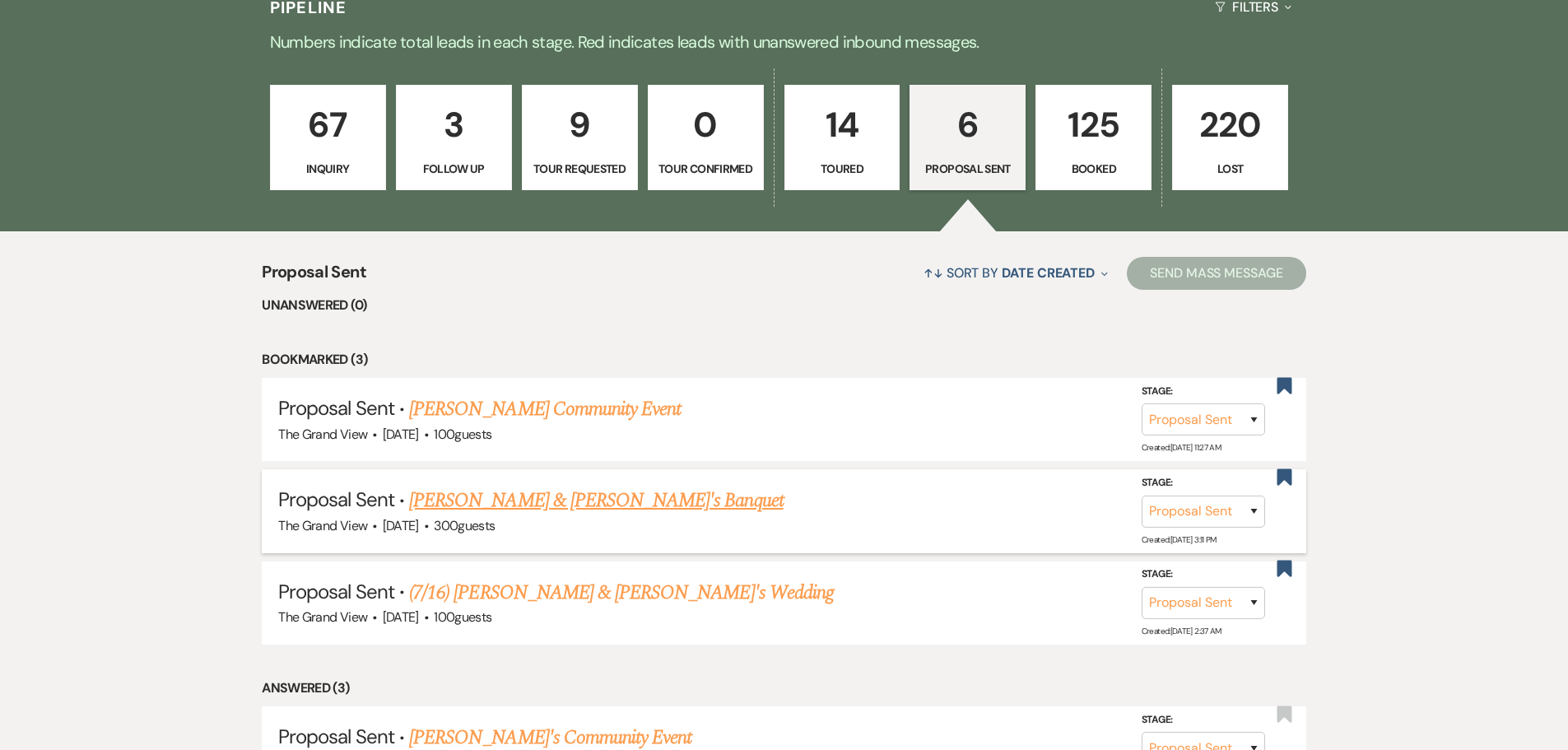
click at [506, 512] on link "[PERSON_NAME] & [PERSON_NAME]'s Banquet" at bounding box center [596, 501] width 375 height 30
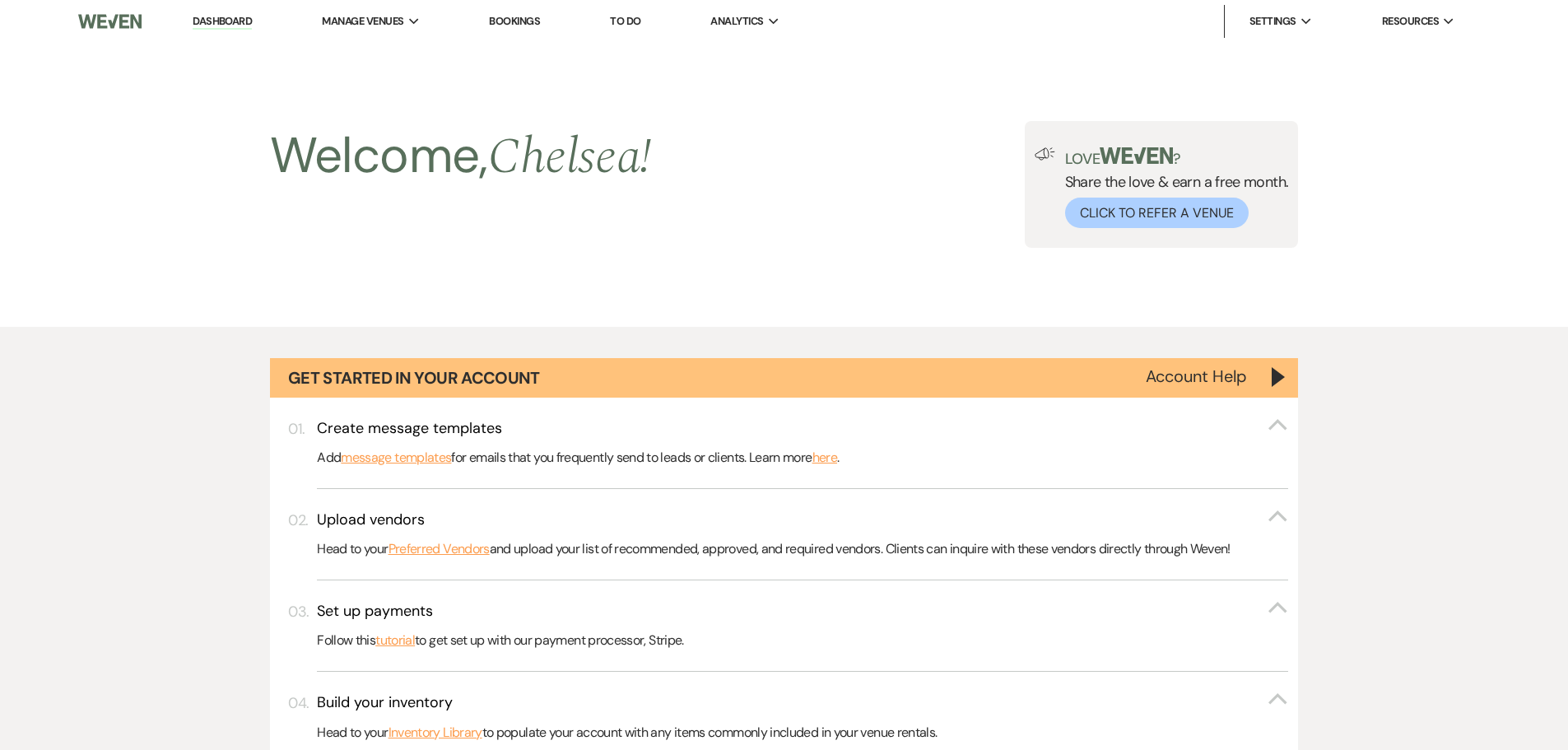
select select "6"
select select "20"
select select "13"
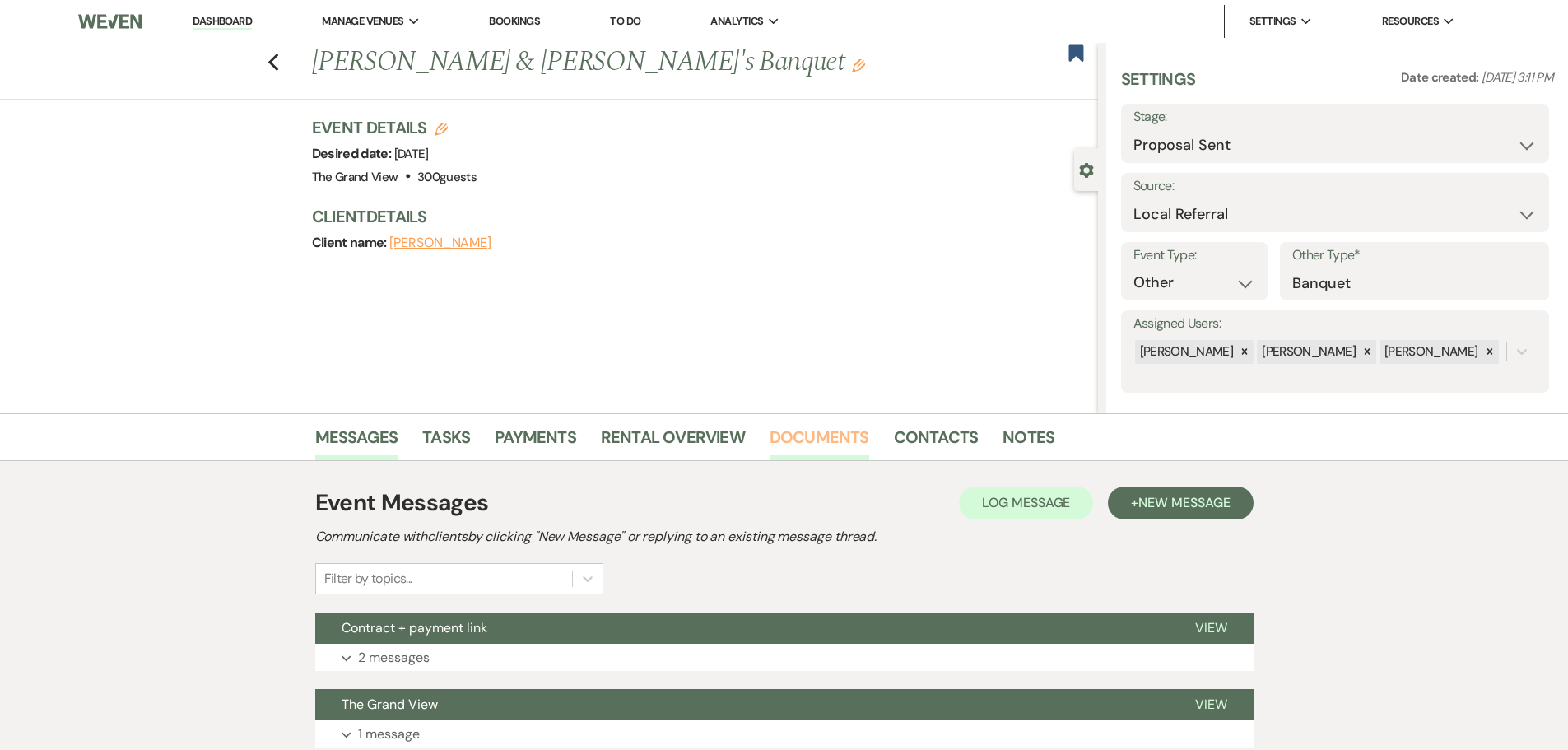
click at [833, 444] on link "Documents" at bounding box center [819, 442] width 100 height 36
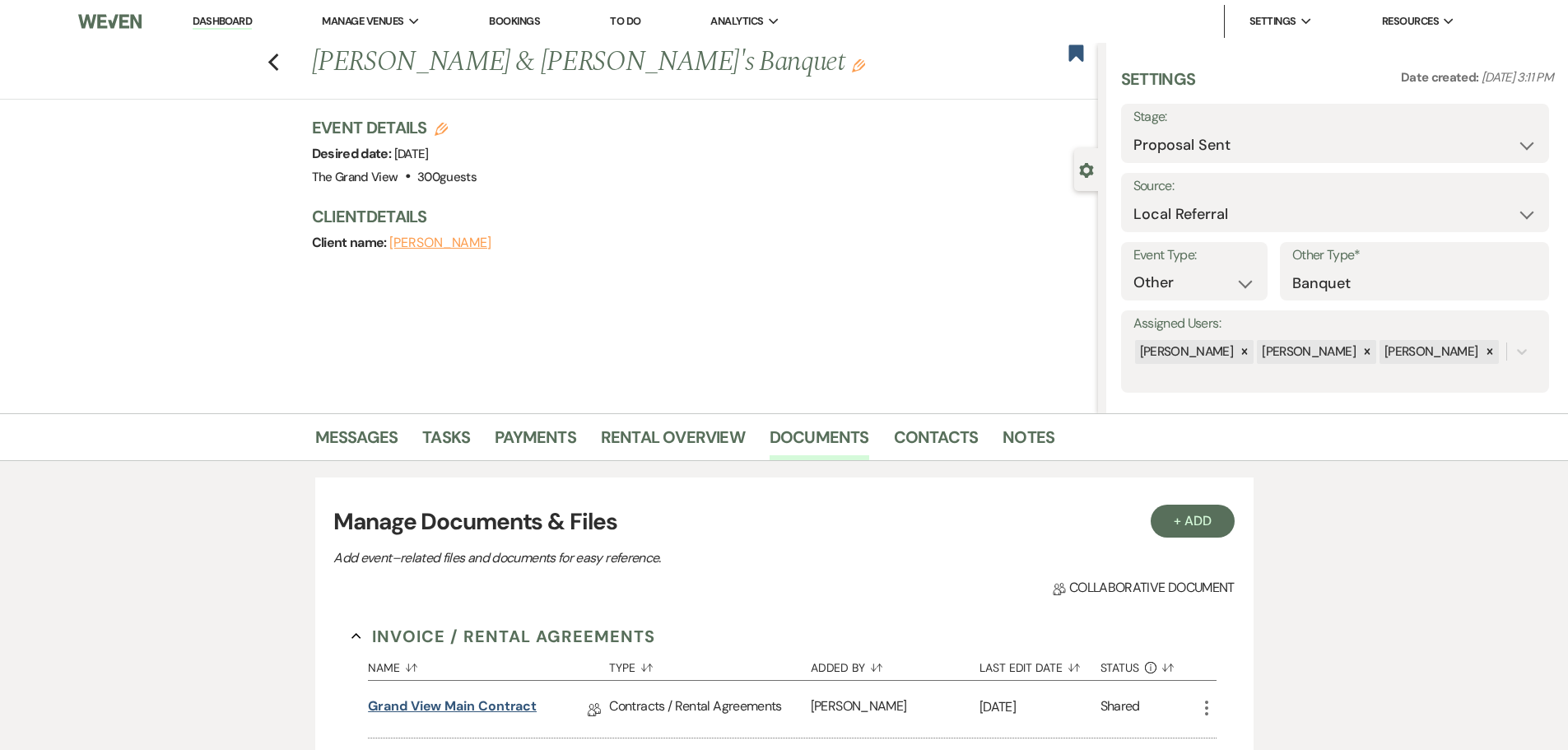
click at [518, 701] on link "Grand View Main Contract" at bounding box center [451, 709] width 169 height 26
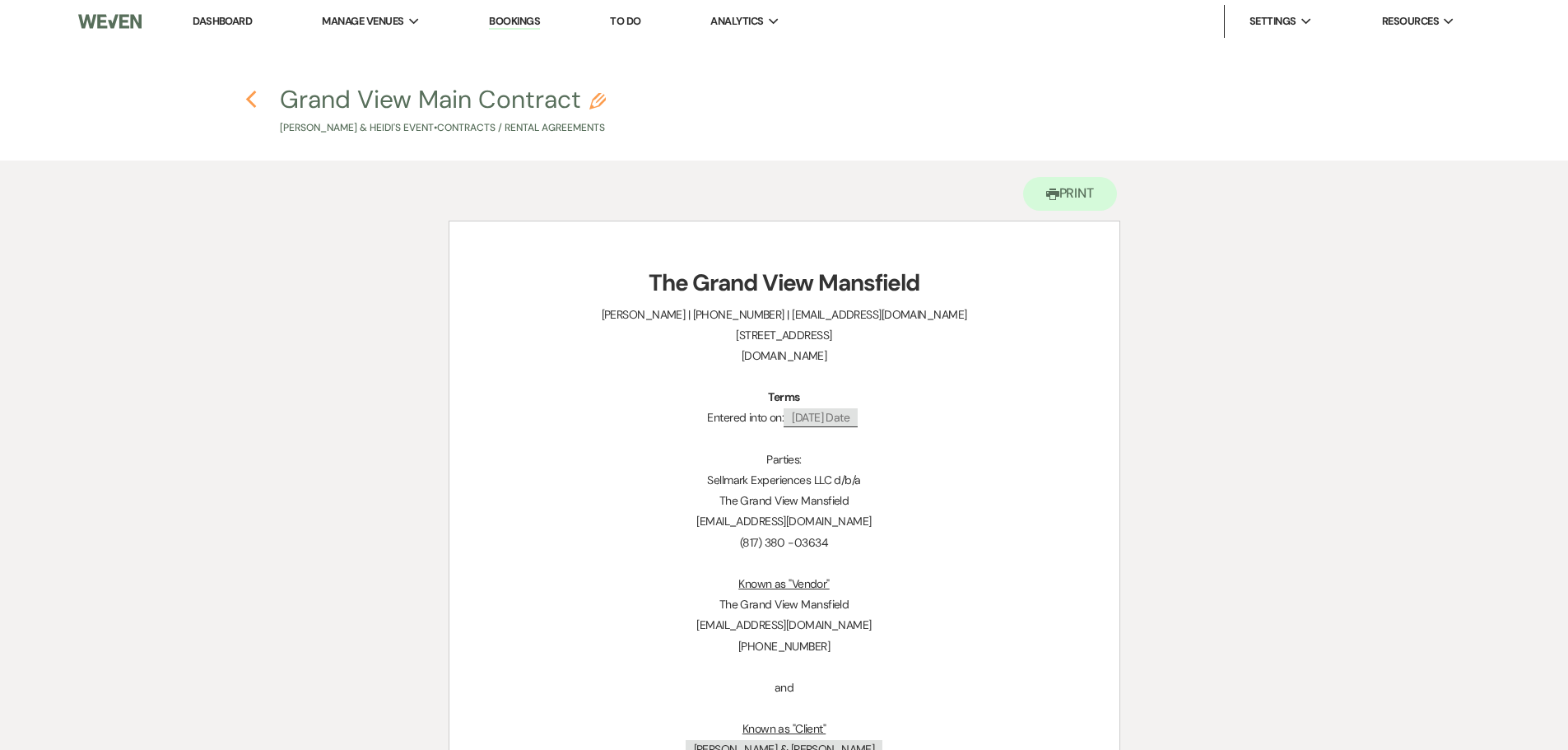
click at [245, 98] on icon "Previous" at bounding box center [251, 100] width 13 height 20
select select "6"
select select "20"
select select "13"
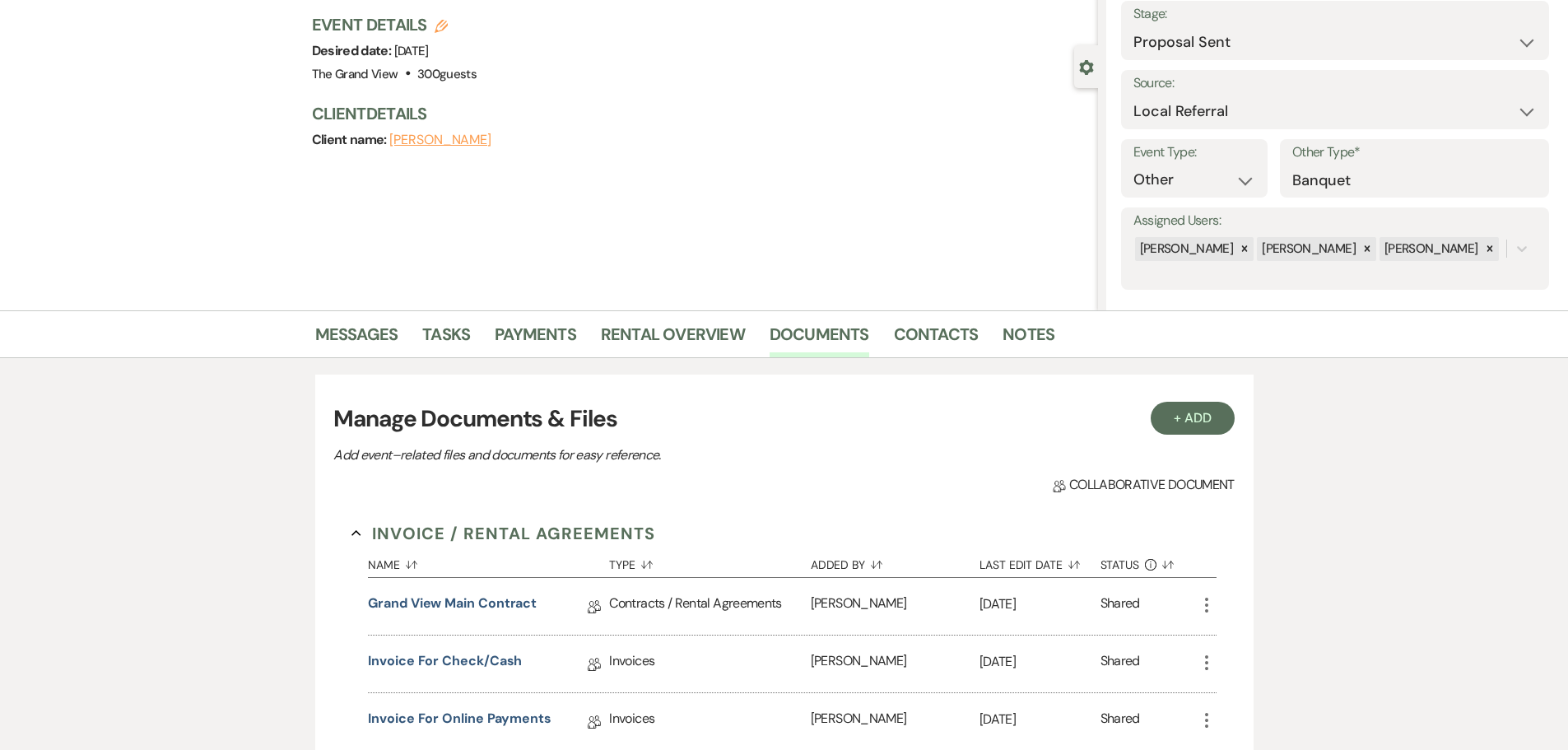
scroll to position [246, 0]
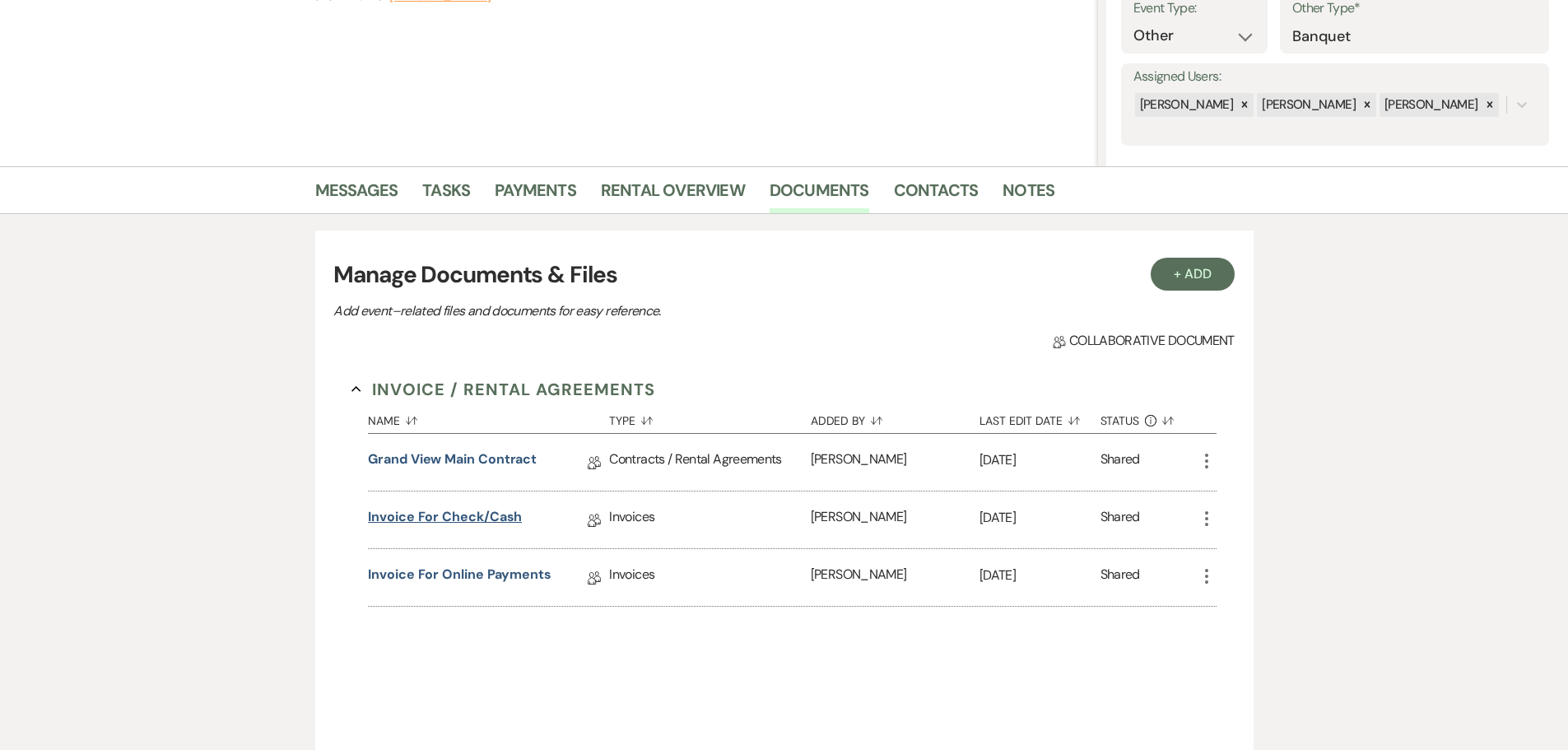
click at [498, 521] on link "Invoice for check/cash" at bounding box center [444, 519] width 154 height 26
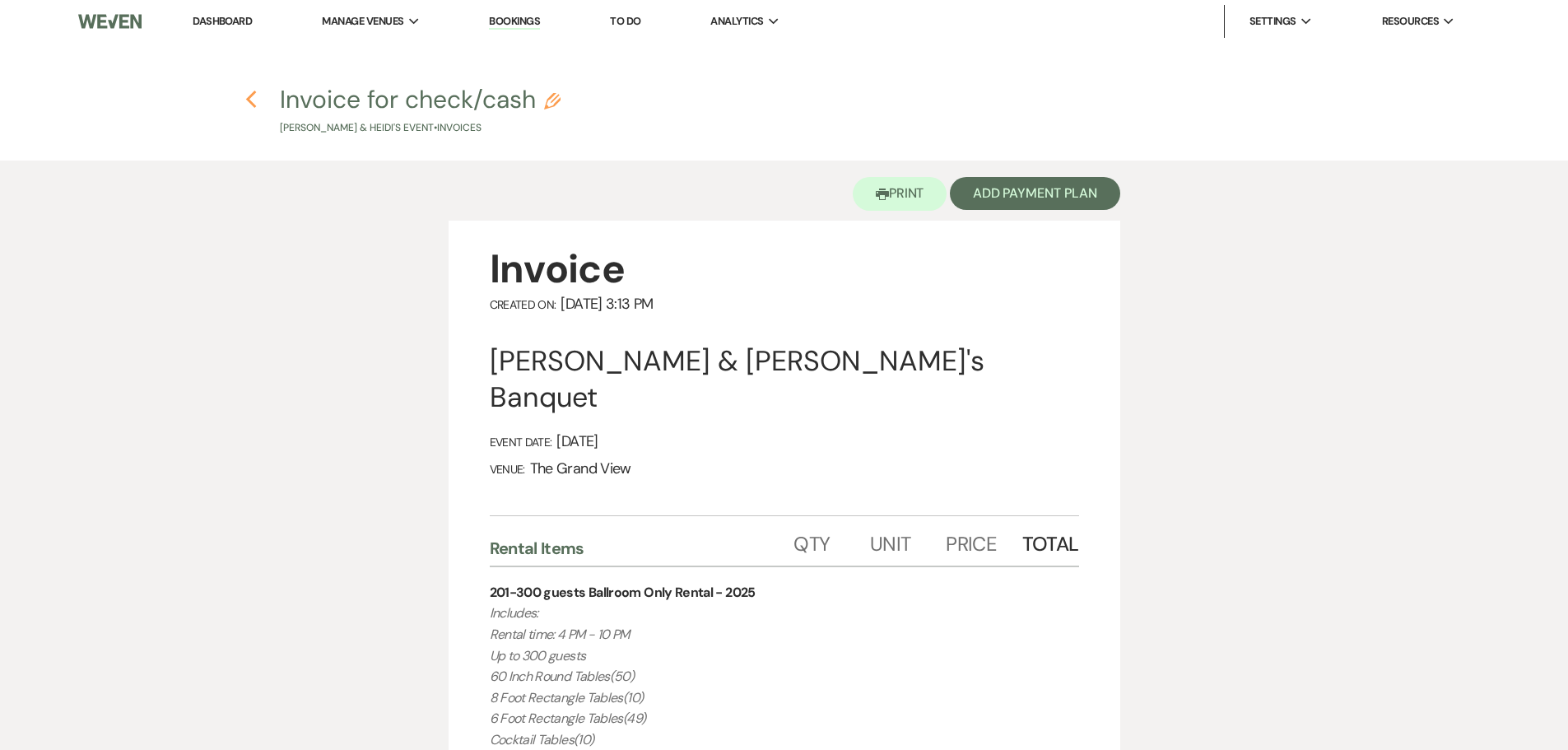
click at [252, 95] on use "button" at bounding box center [251, 100] width 11 height 18
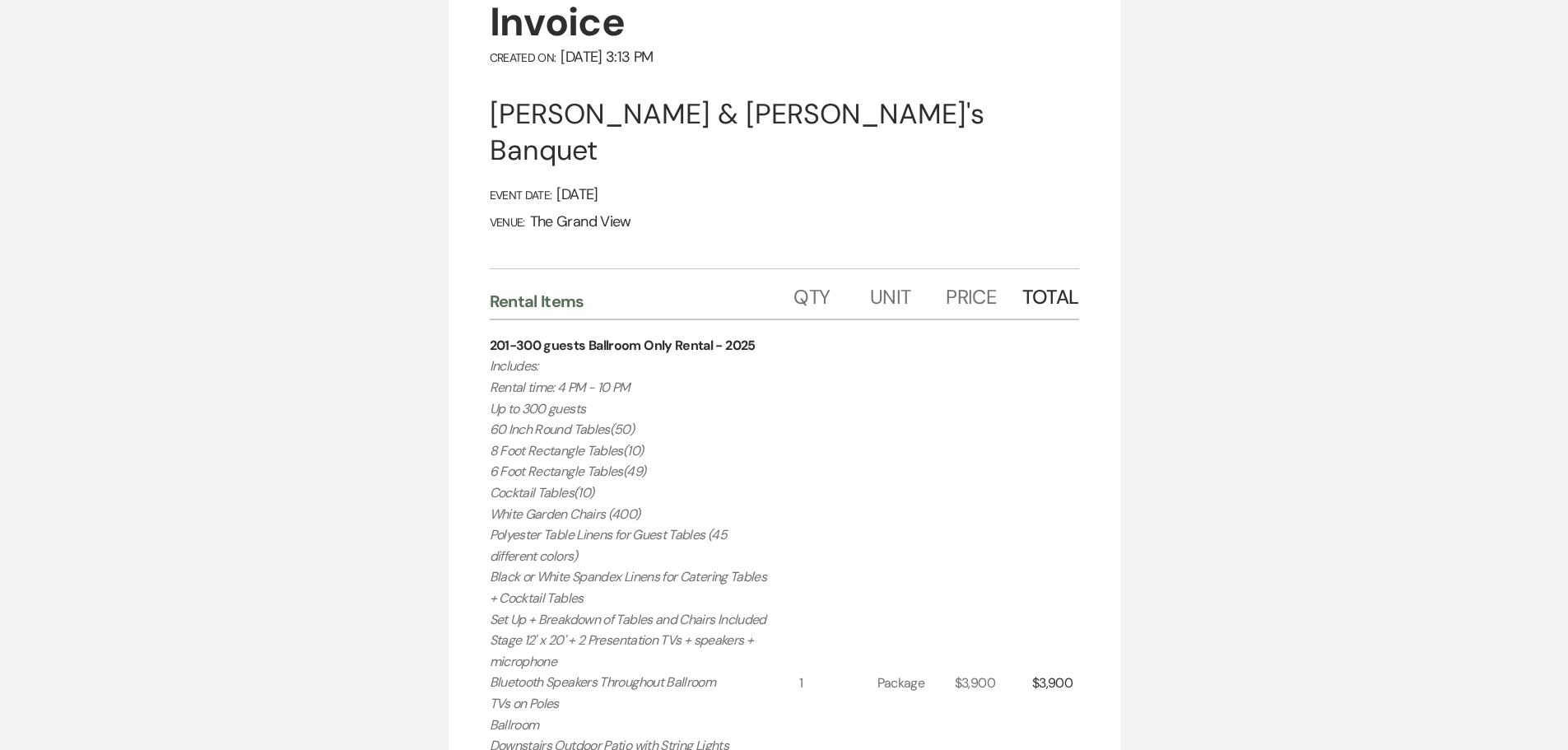
select select "6"
select select "20"
select select "13"
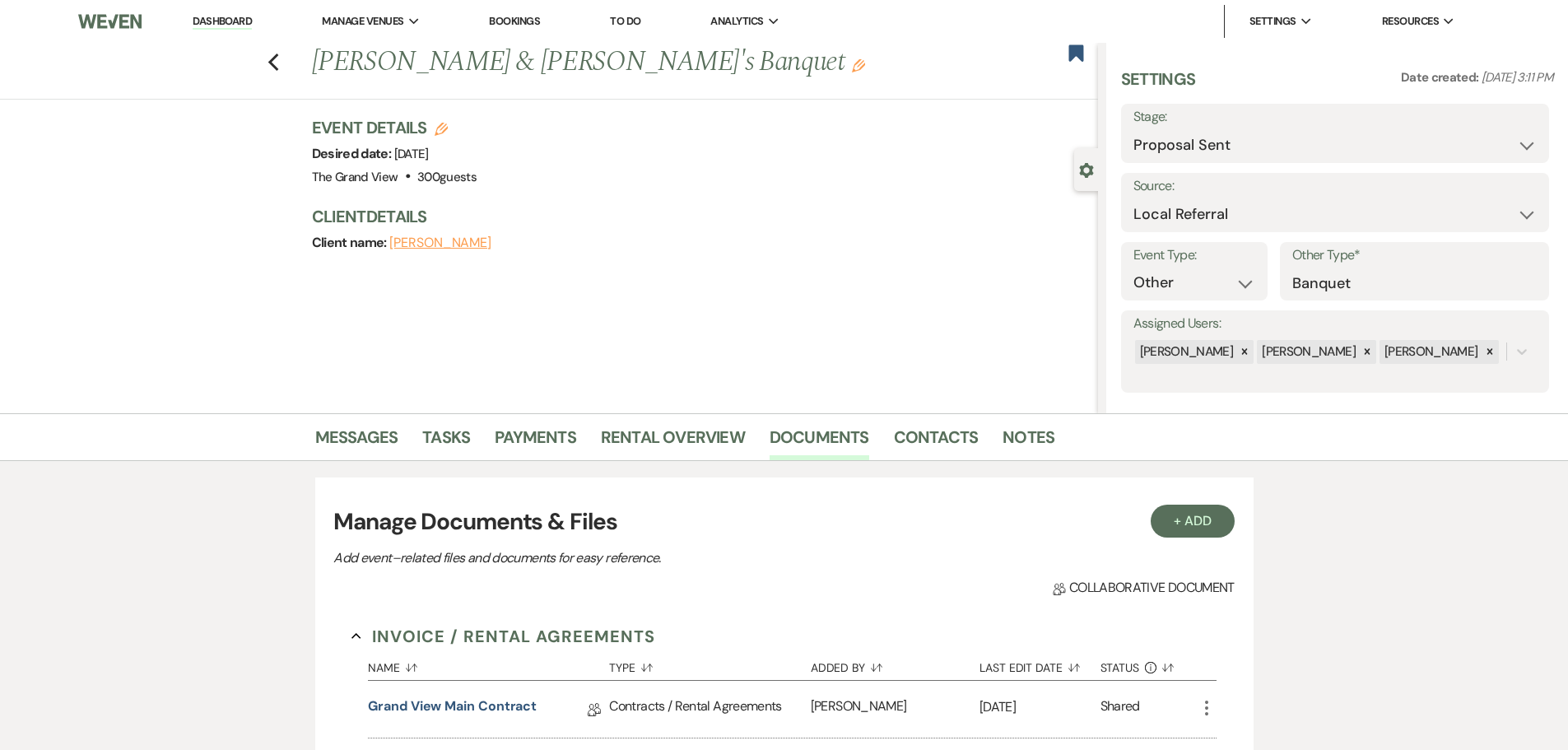
click at [270, 58] on div "Previous [PERSON_NAME] & [PERSON_NAME]'s Banquet Edit Bookmark" at bounding box center [545, 71] width 1106 height 57
click at [276, 60] on icon "Previous" at bounding box center [273, 62] width 13 height 20
select select "6"
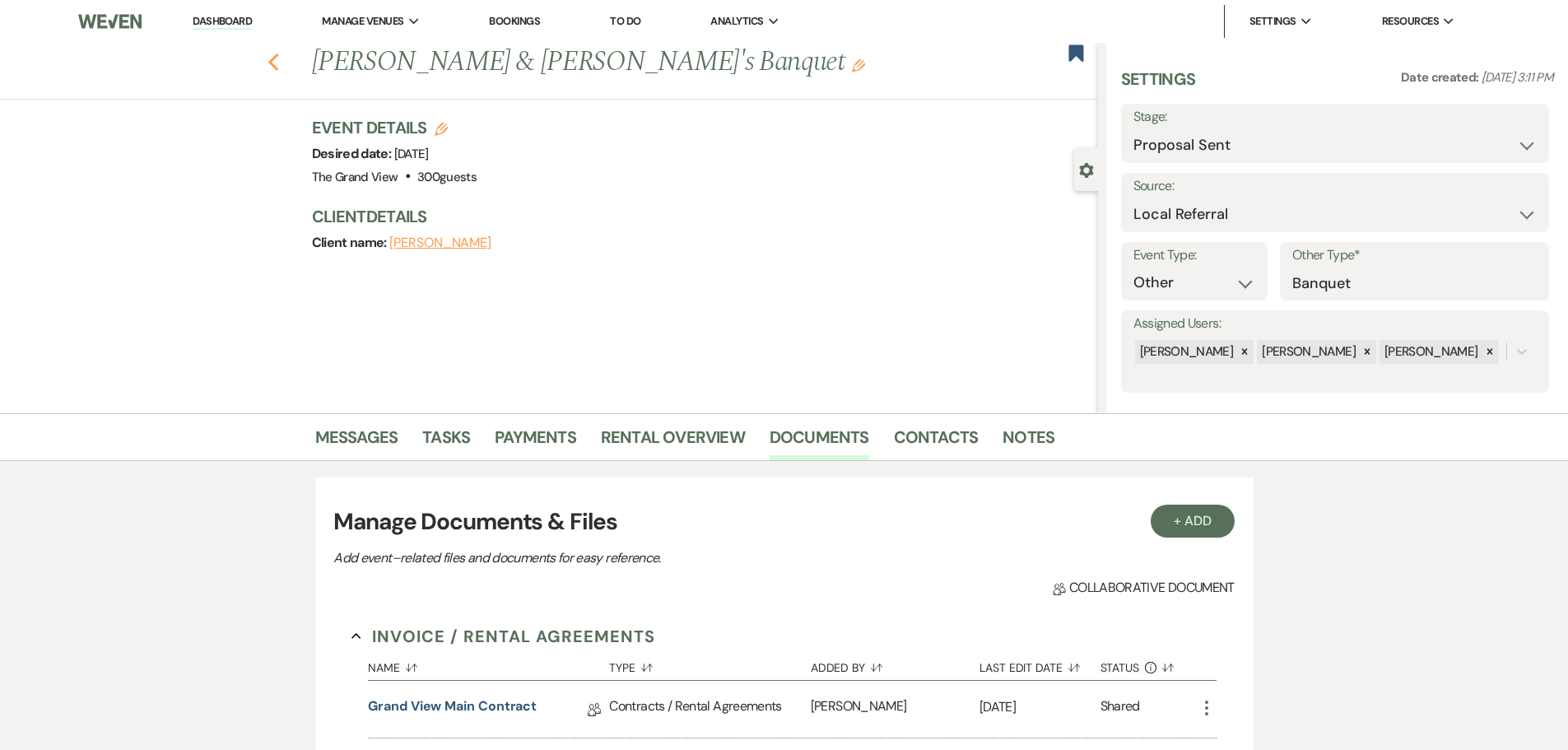
select select "6"
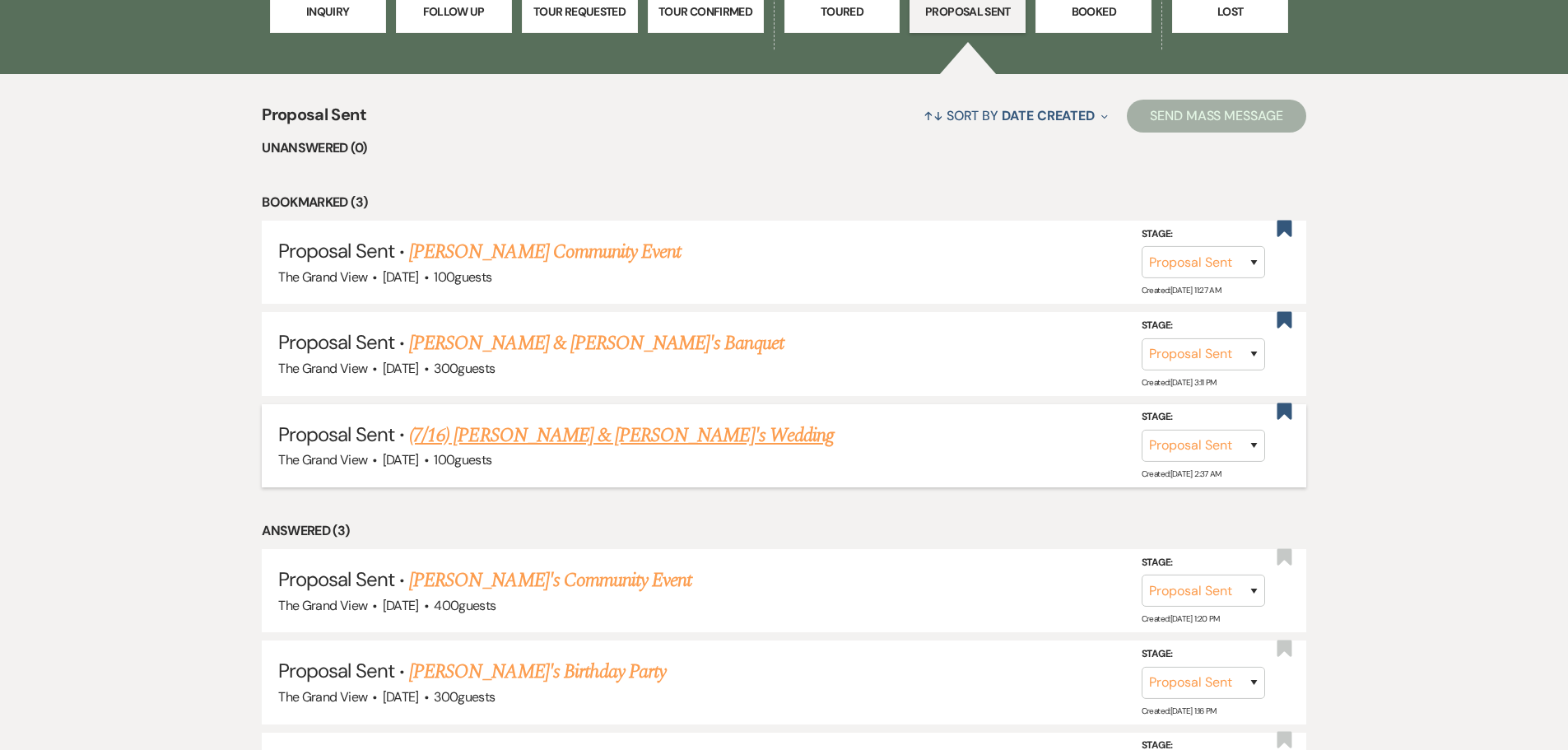
scroll to position [1317, 0]
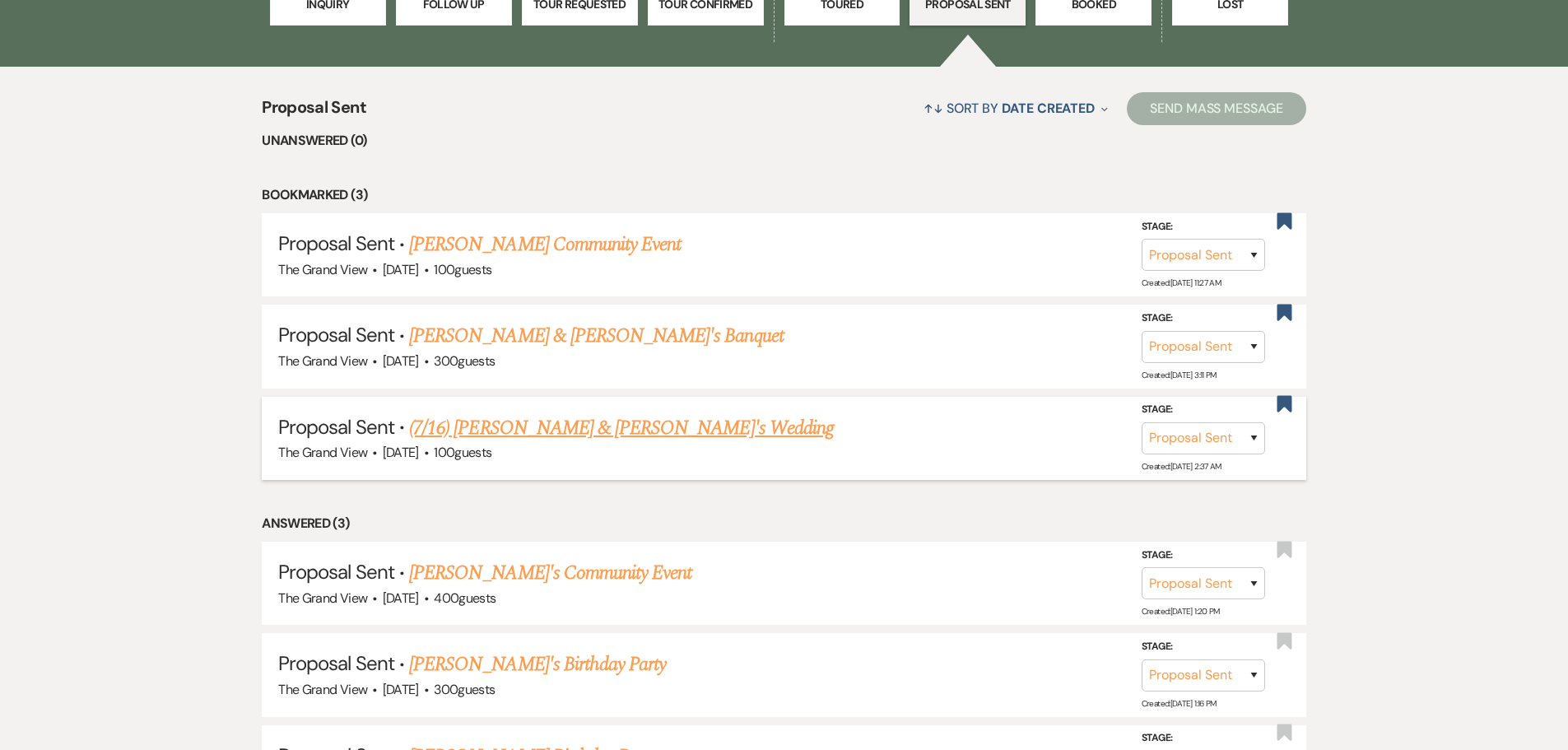
click at [511, 419] on link "(7/16) [PERSON_NAME] & [PERSON_NAME]'s Wedding" at bounding box center [621, 428] width 425 height 30
select select "6"
select select "5"
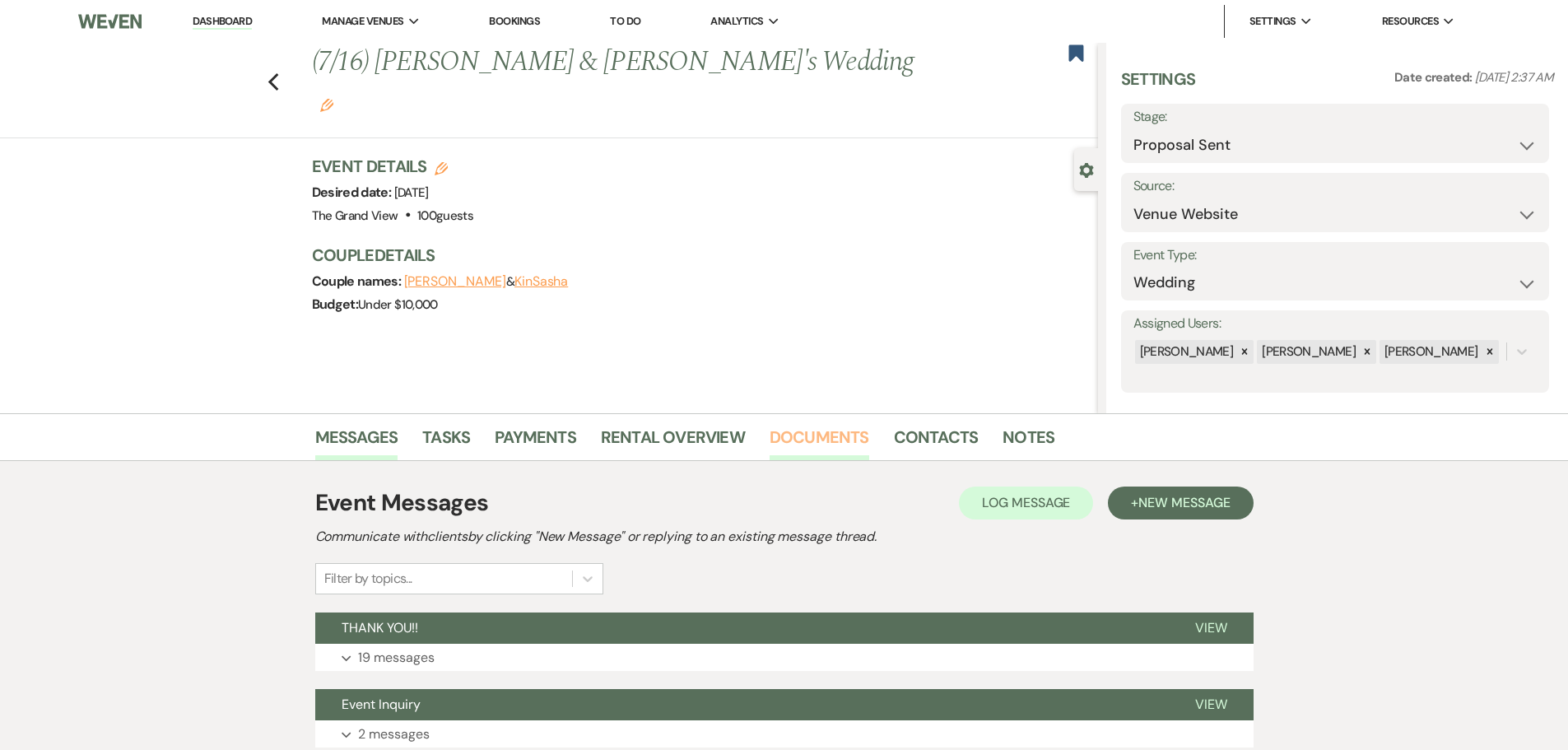
click at [816, 435] on link "Documents" at bounding box center [819, 442] width 100 height 36
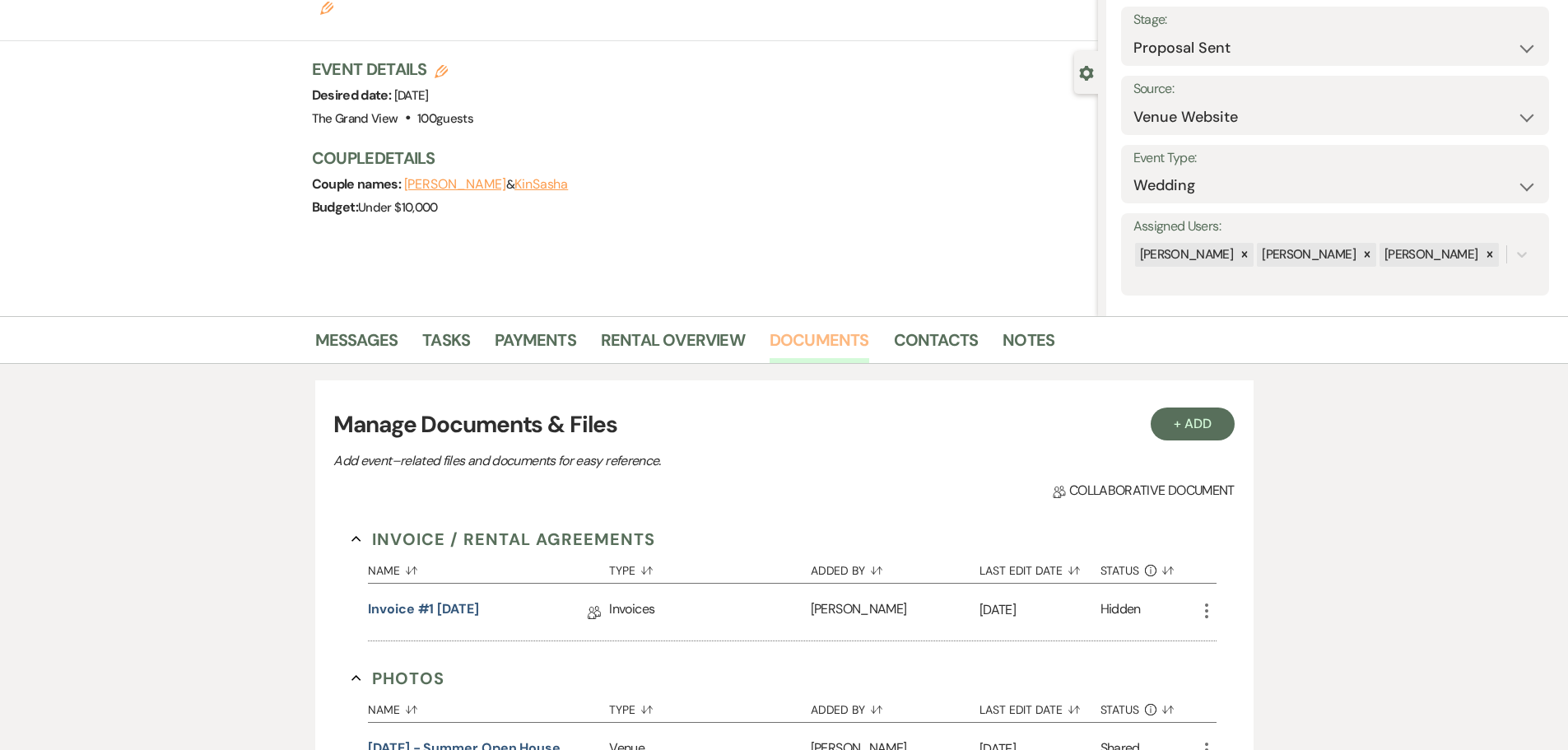
scroll to position [246, 0]
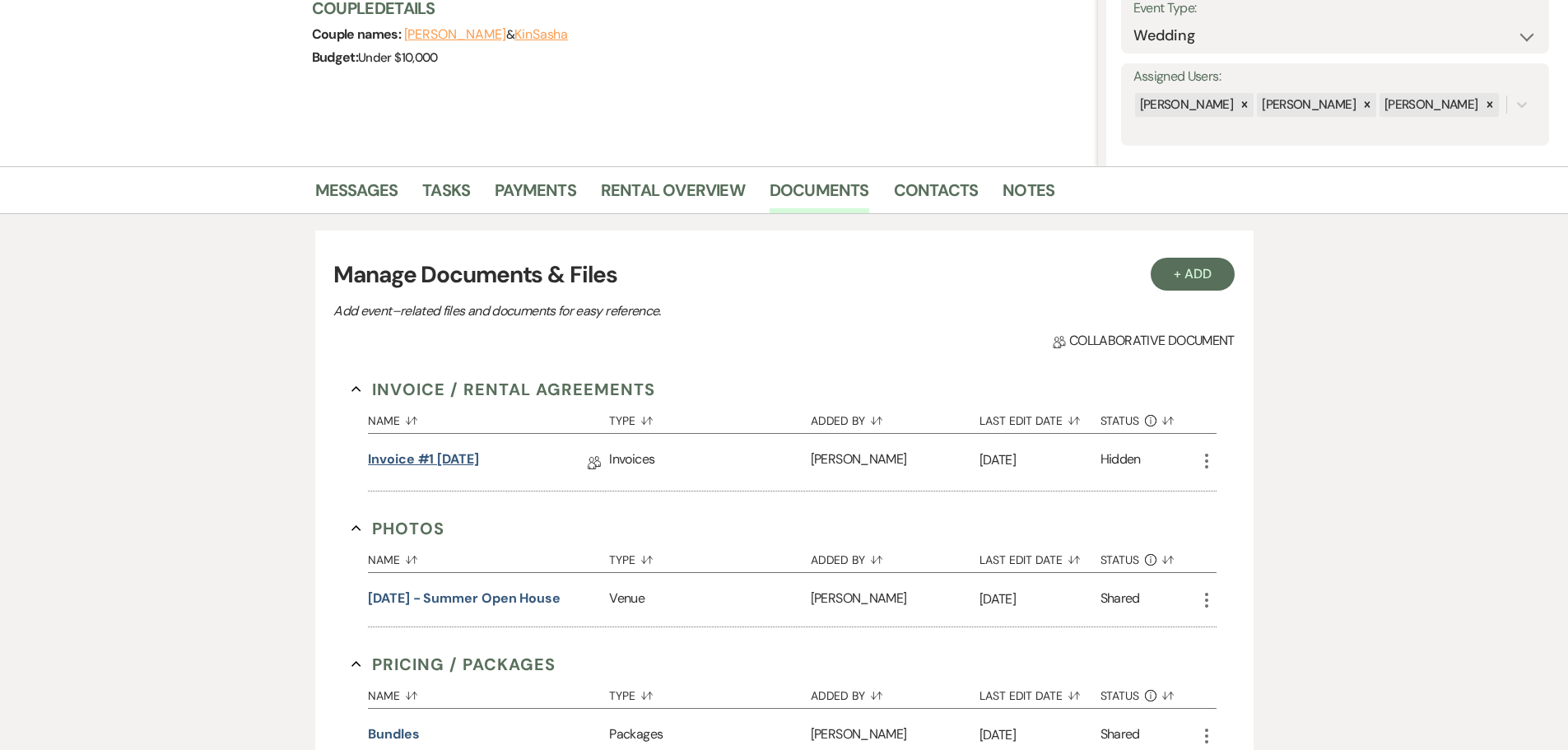
click at [431, 462] on link "Invoice #1 [DATE]" at bounding box center [423, 462] width 111 height 26
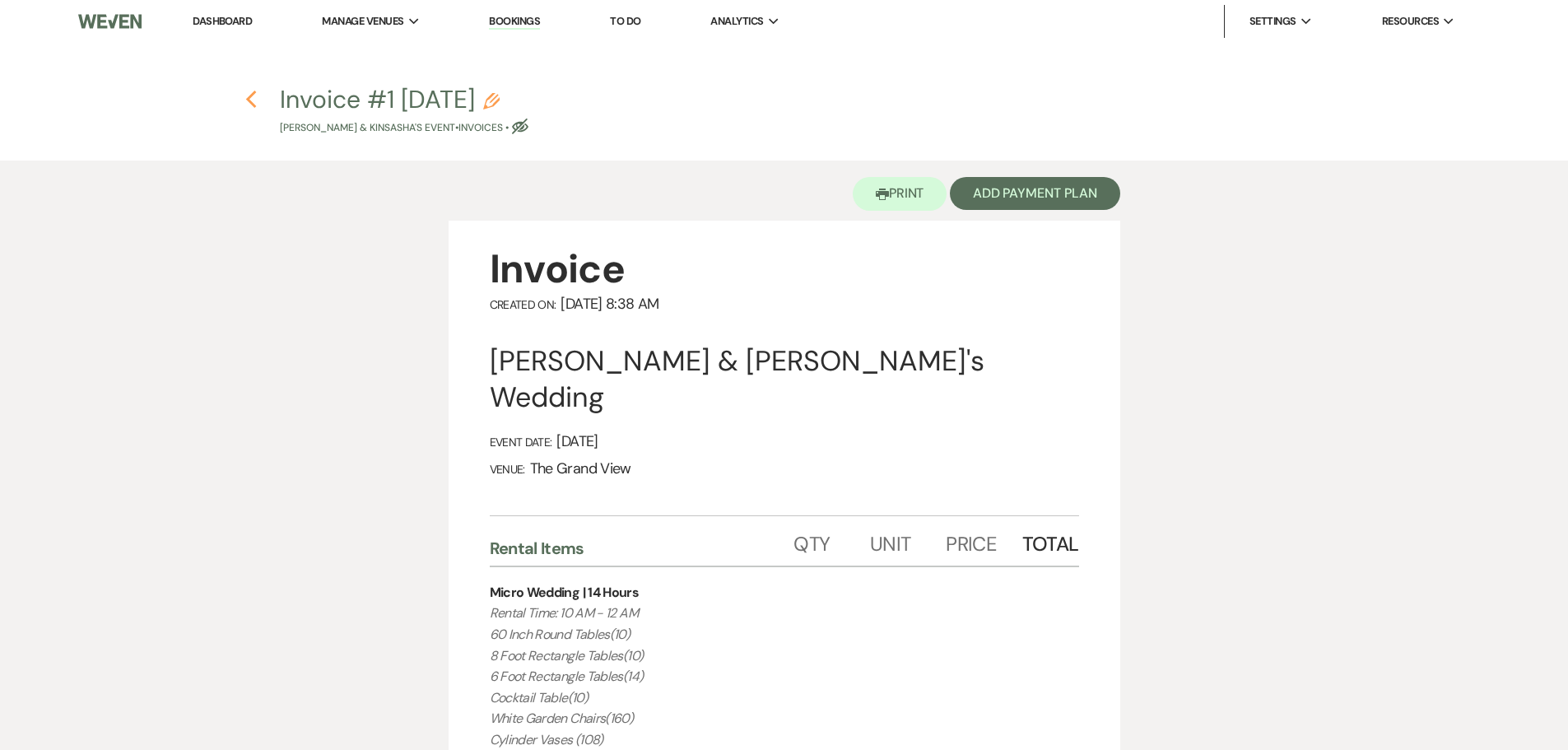
click at [250, 102] on use "button" at bounding box center [251, 100] width 11 height 18
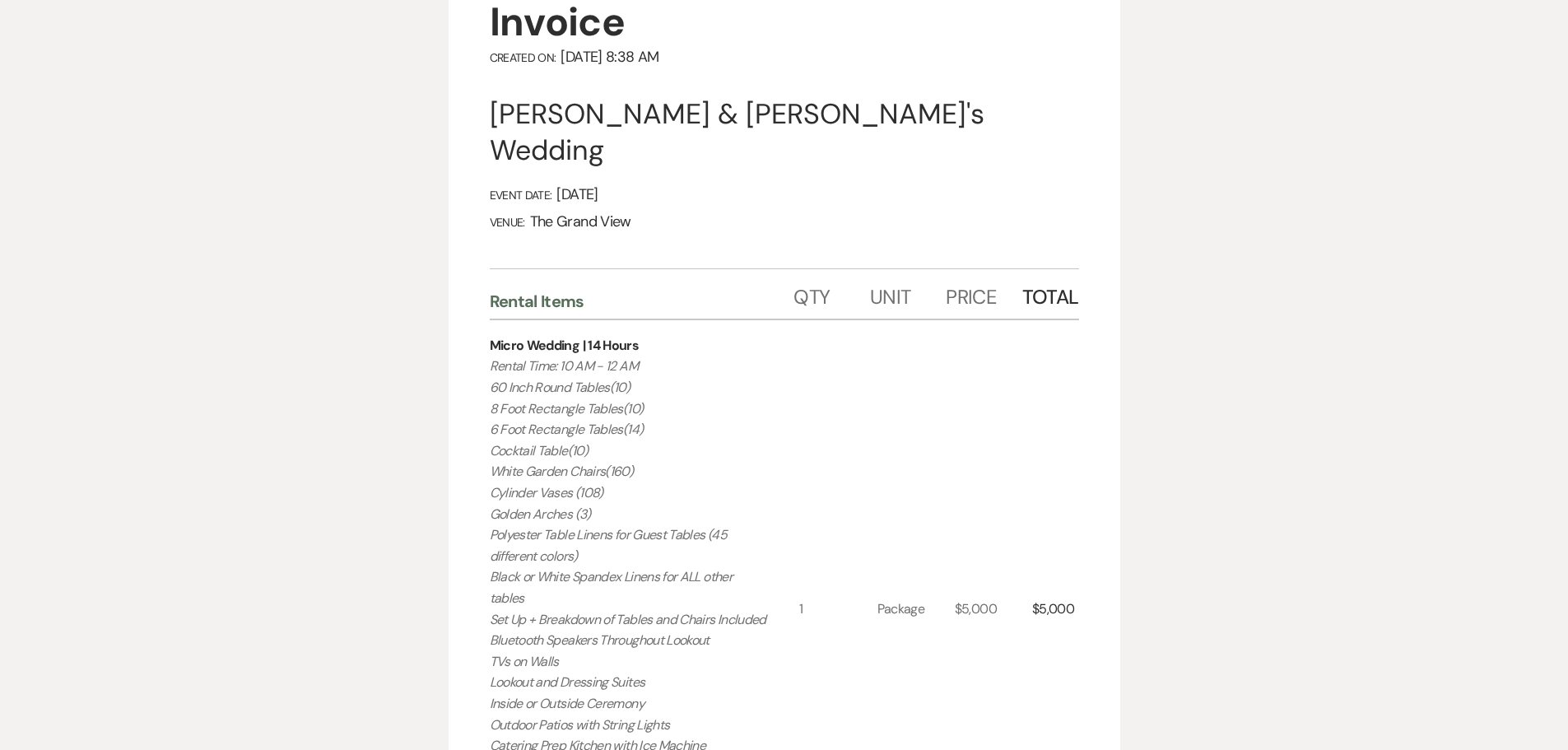
select select "6"
select select "5"
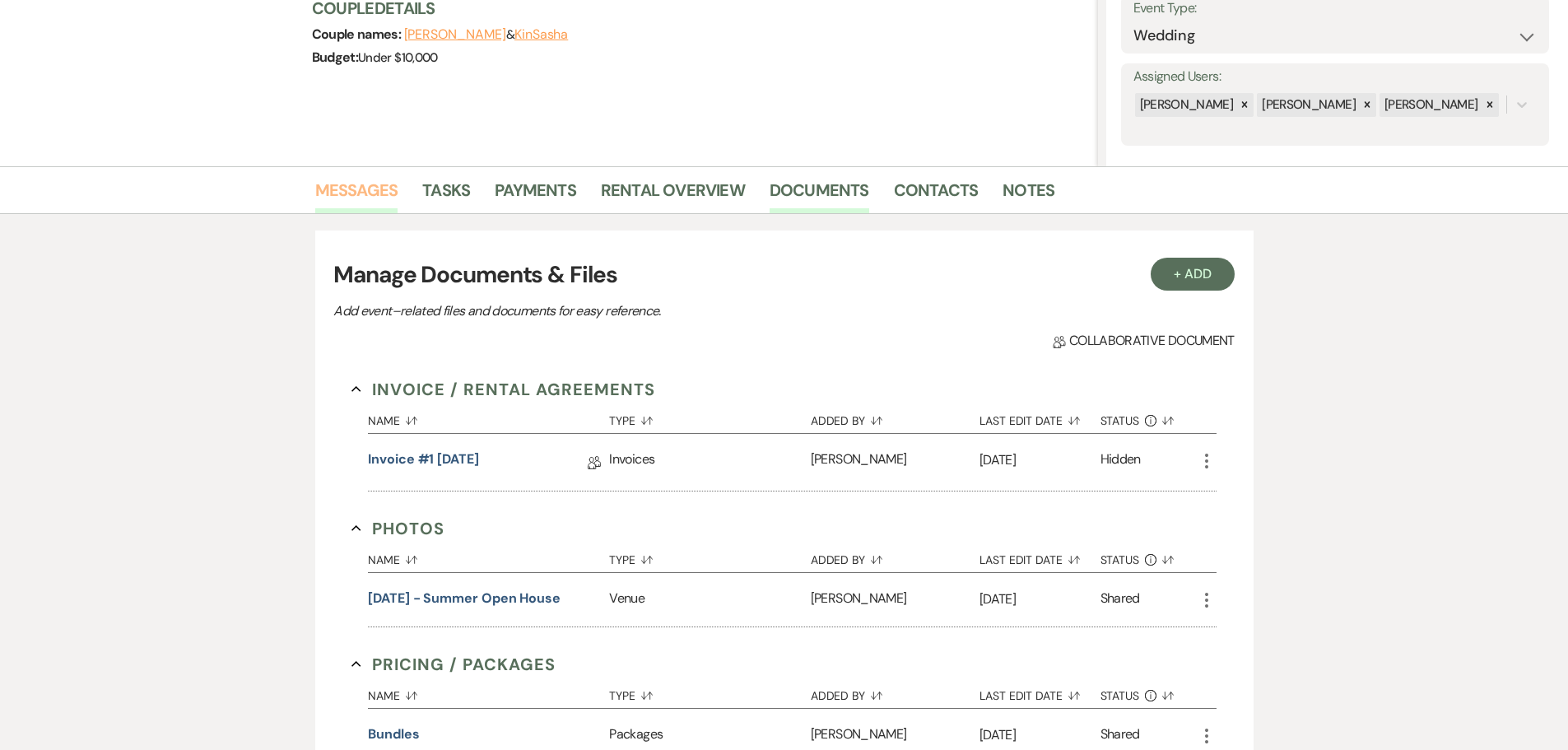
click at [344, 197] on link "Messages" at bounding box center [357, 195] width 83 height 36
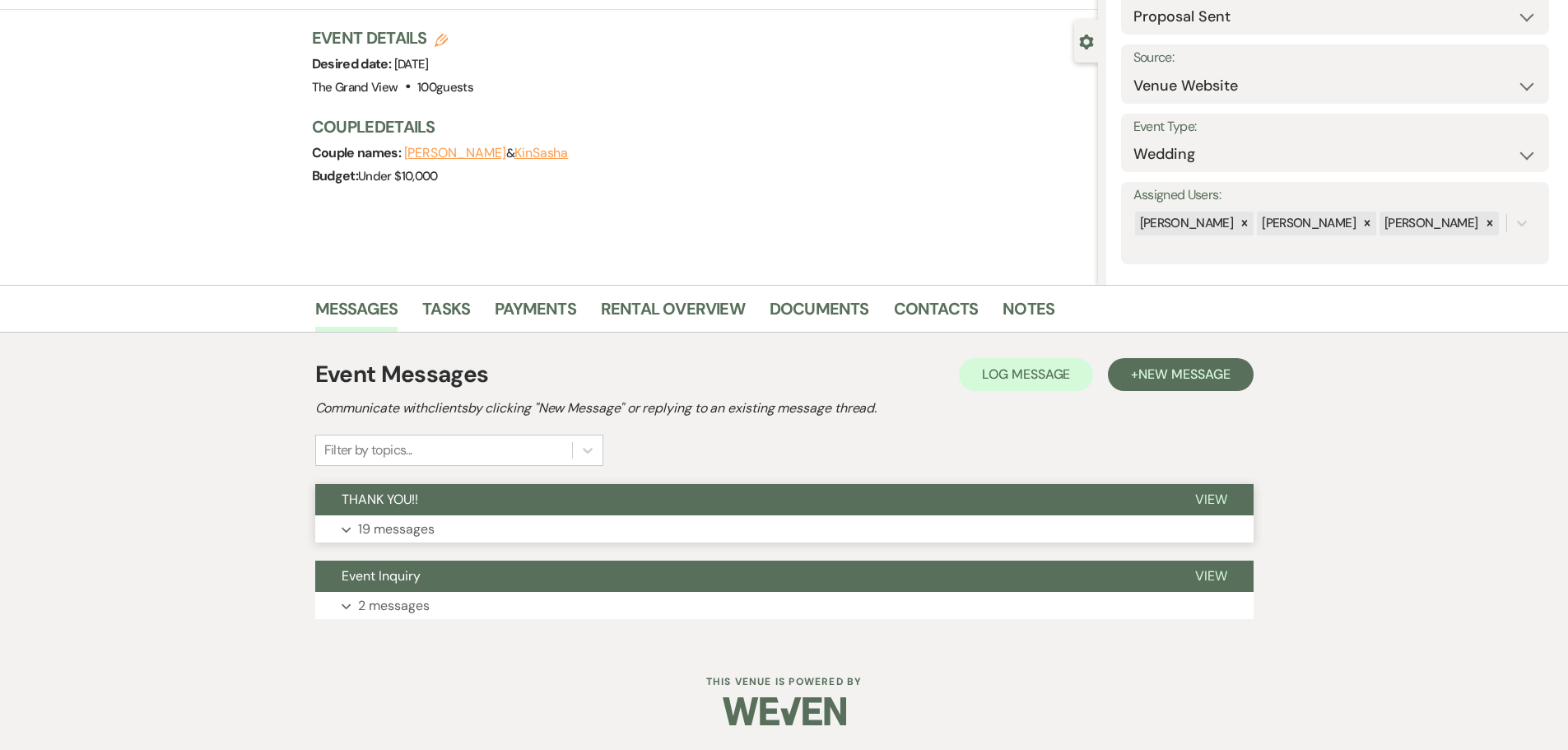
click at [521, 530] on button "Expand 19 messages" at bounding box center [784, 529] width 938 height 28
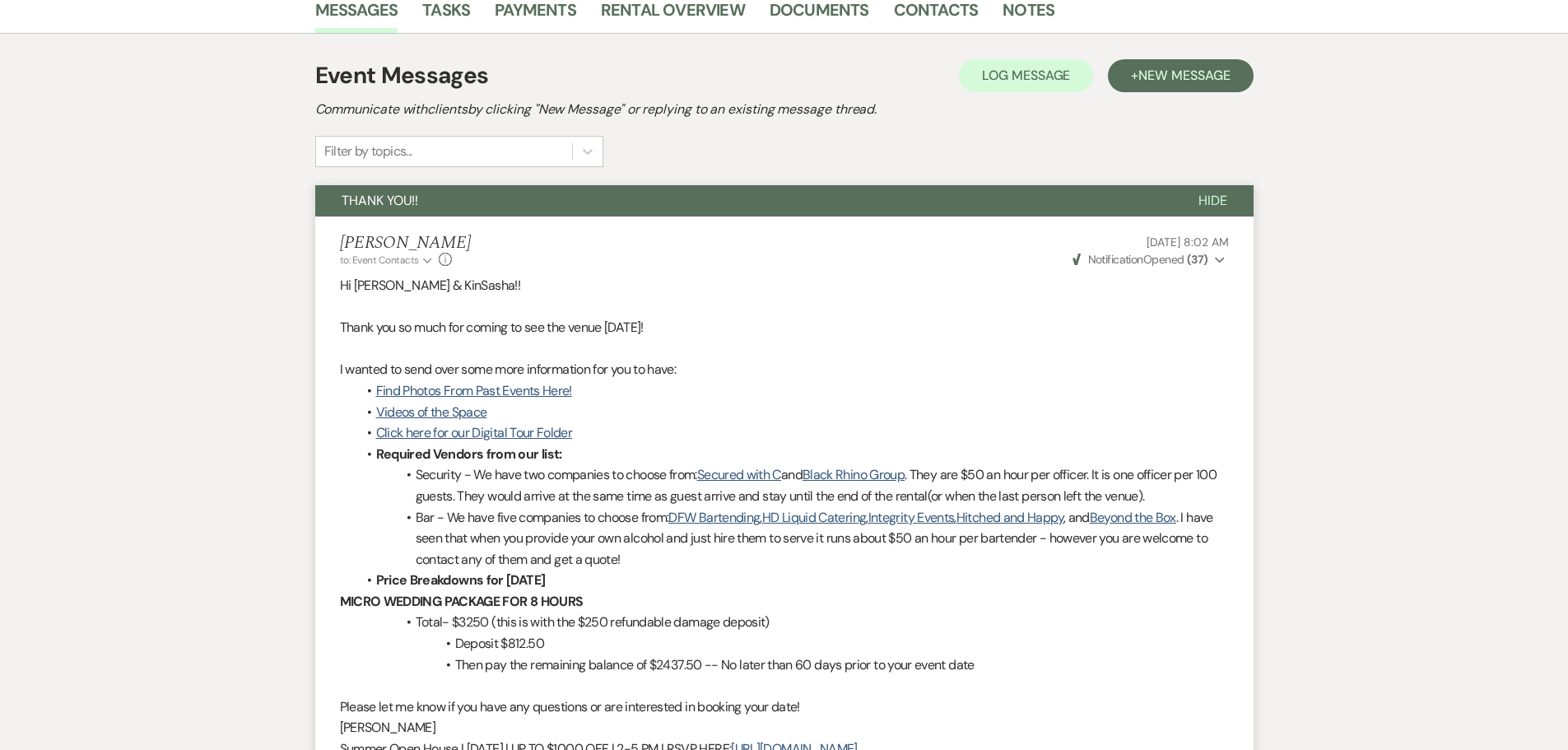
scroll to position [375, 0]
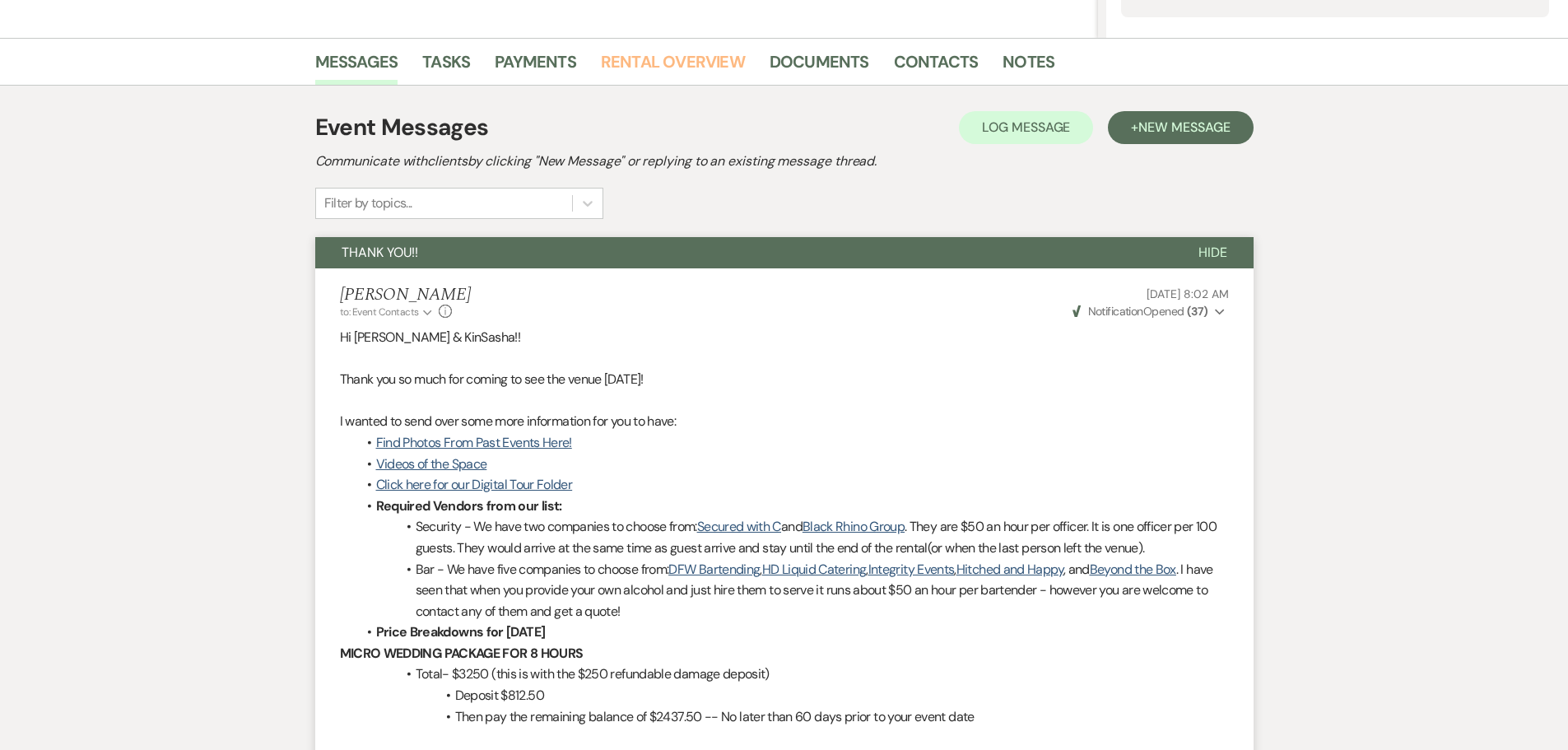
click at [605, 59] on link "Rental Overview" at bounding box center [672, 66] width 144 height 36
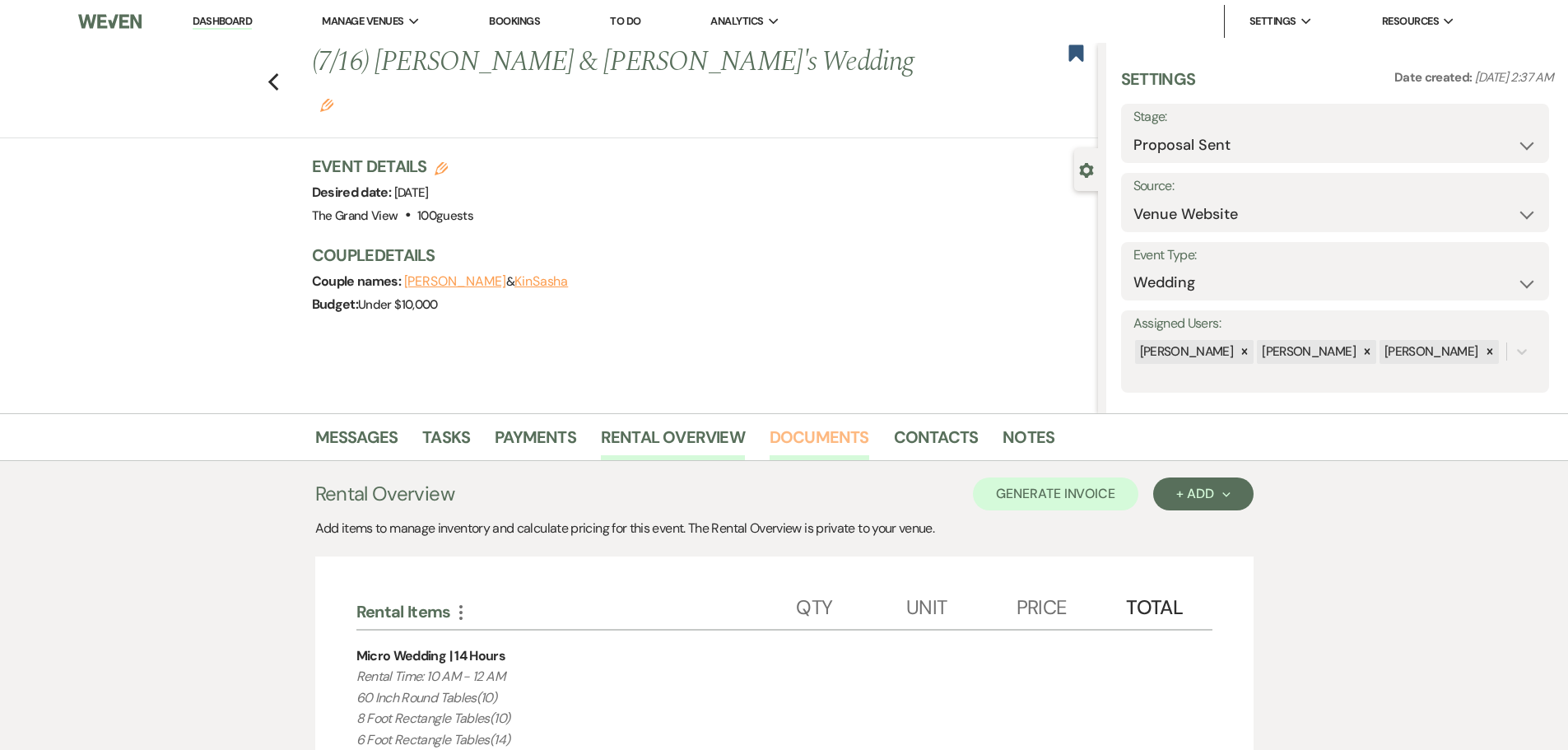
click at [847, 435] on link "Documents" at bounding box center [819, 442] width 100 height 36
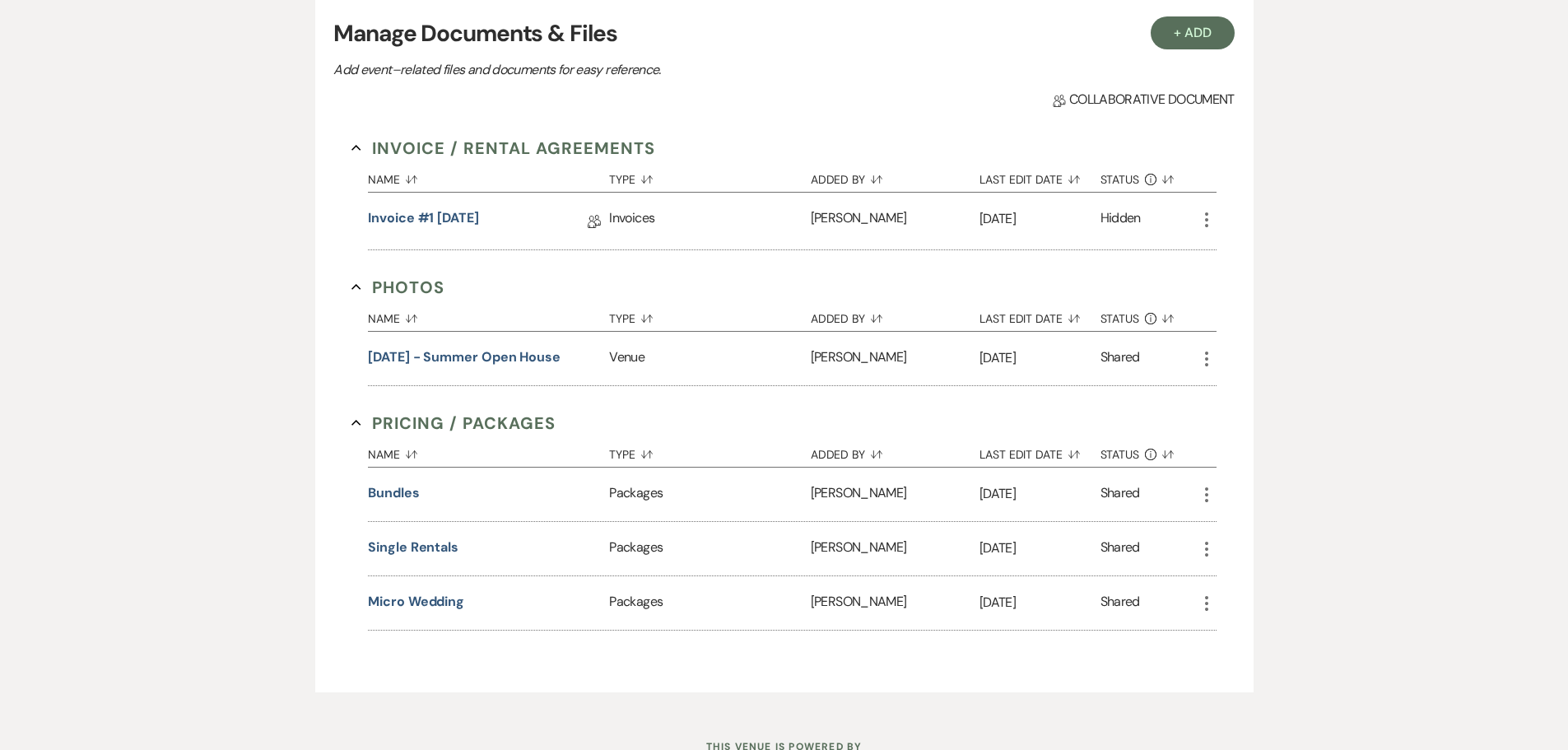
scroll to position [494, 0]
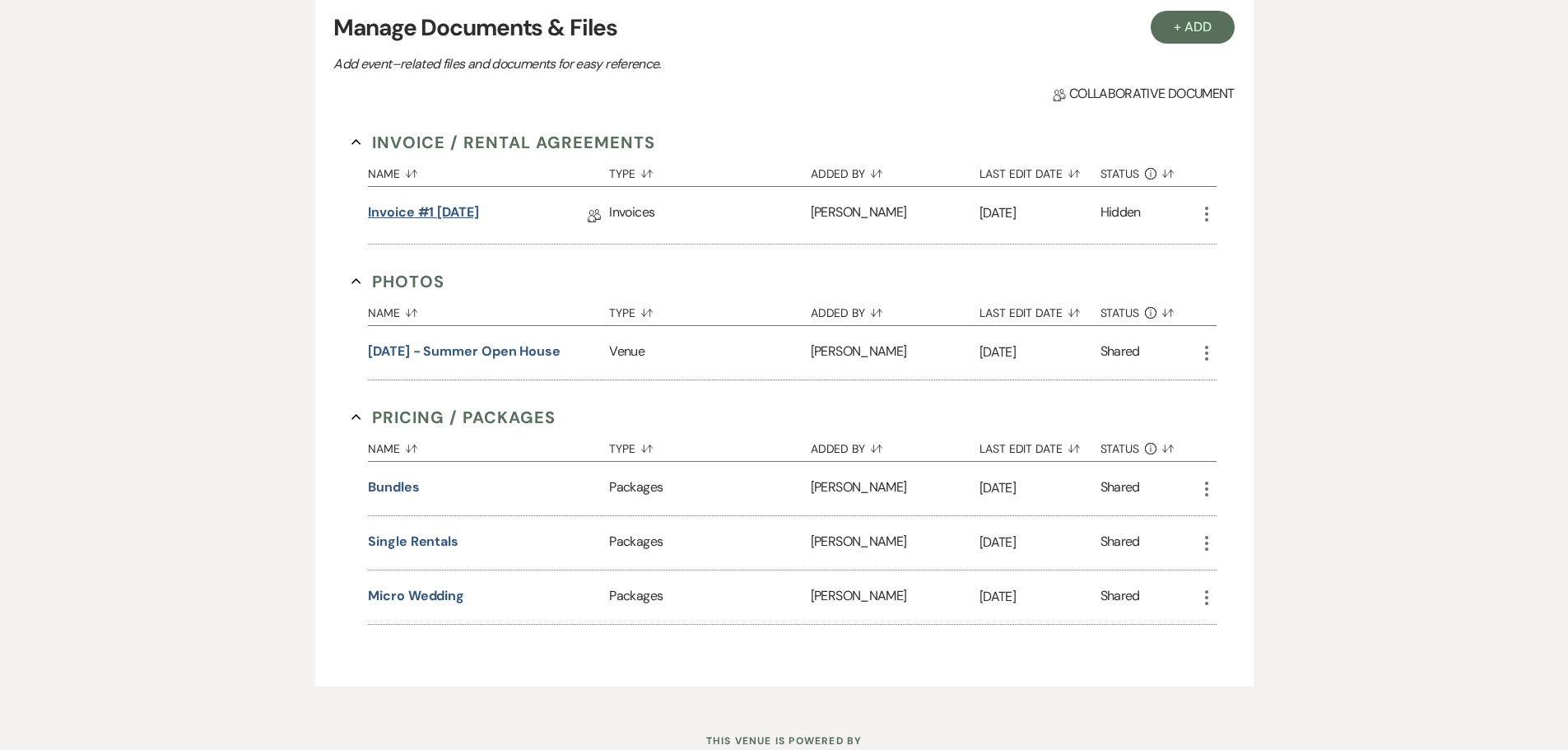
click at [424, 213] on link "Invoice #1 [DATE]" at bounding box center [423, 215] width 111 height 26
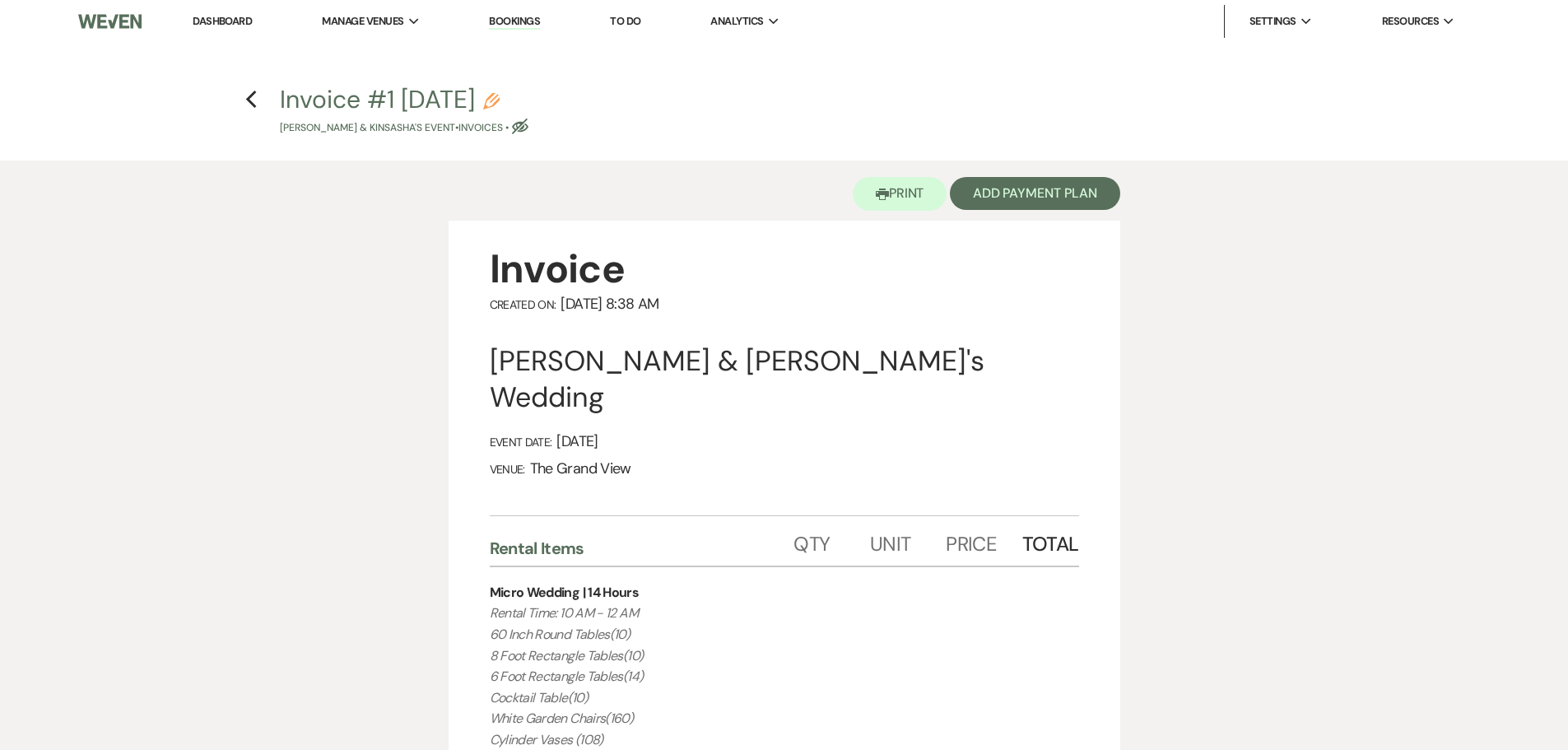
click at [257, 102] on h4 "Previous Invoice #1 [DATE] Pencil [PERSON_NAME] & KinSasha's Event • Invoices •…" at bounding box center [784, 108] width 1185 height 53
click at [254, 104] on icon "Previous" at bounding box center [251, 100] width 13 height 20
select select "6"
select select "5"
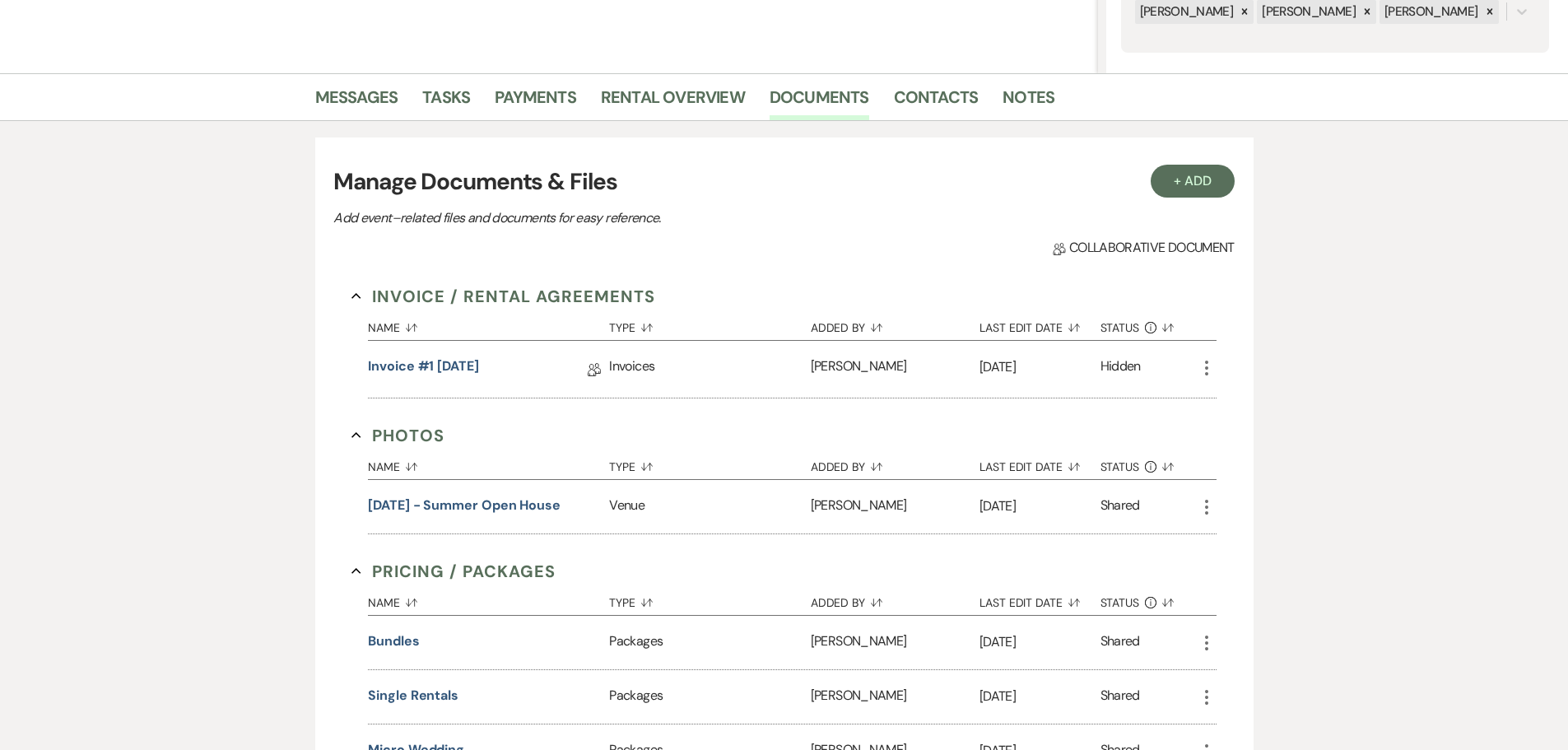
scroll to position [82, 0]
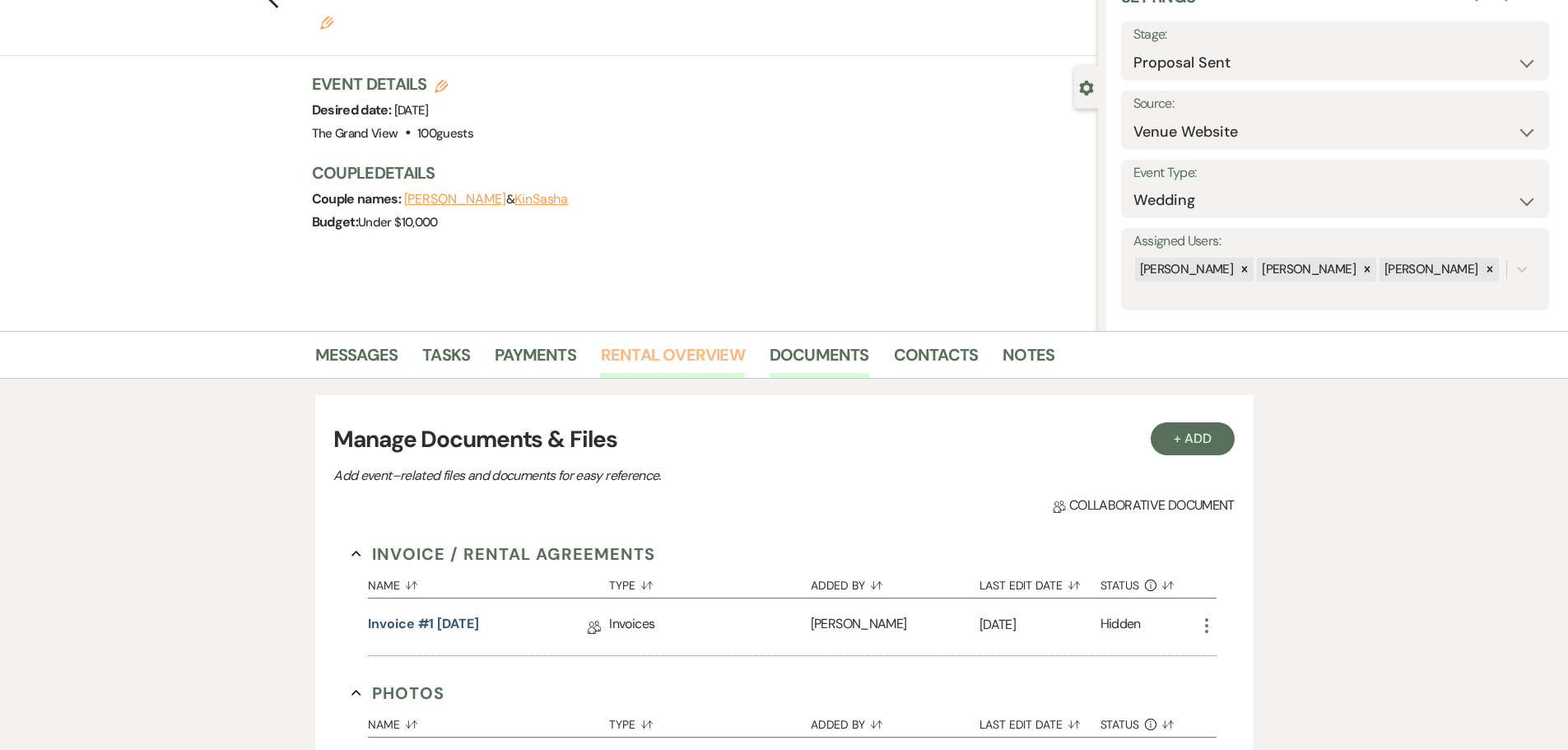
click at [657, 367] on link "Rental Overview" at bounding box center [672, 359] width 144 height 36
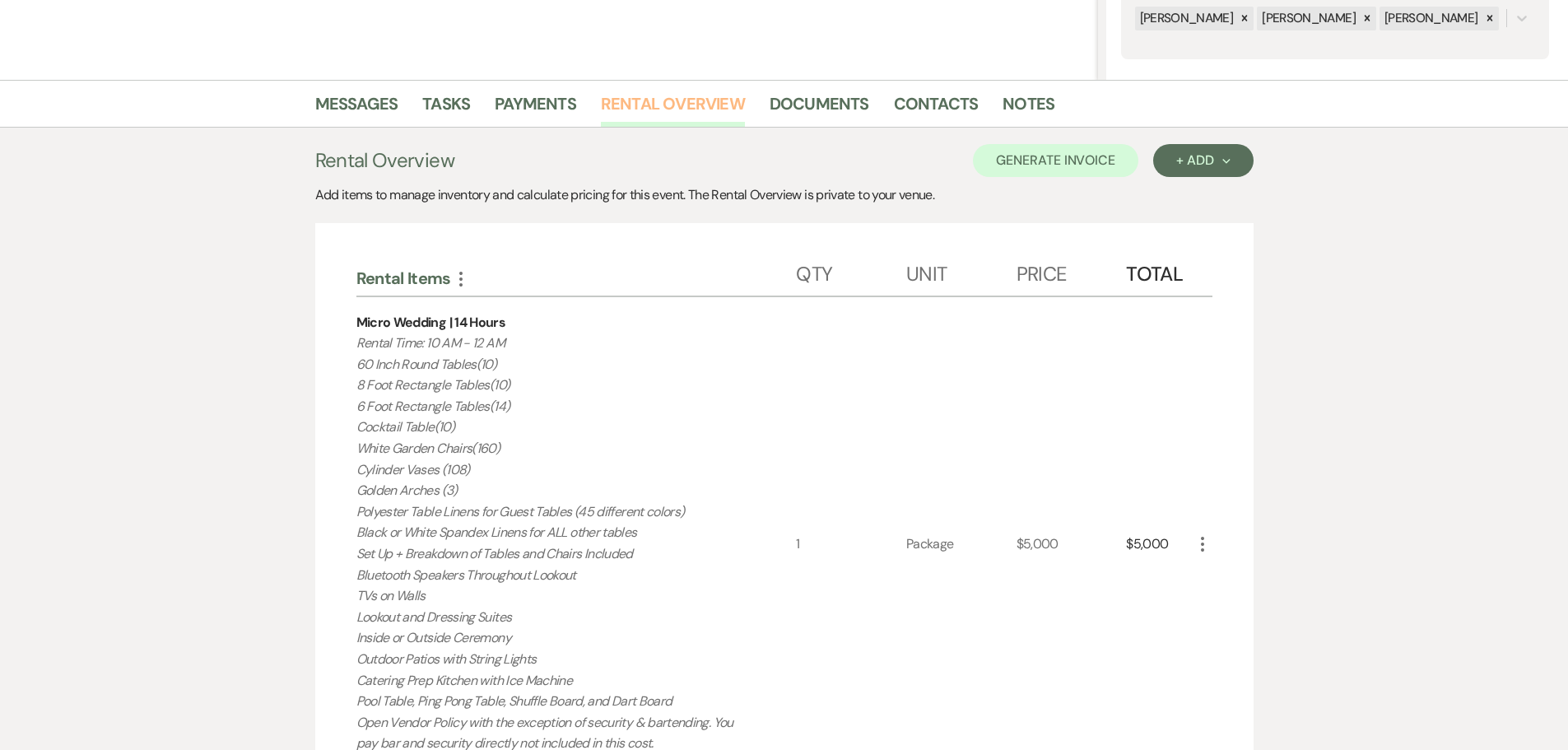
scroll to position [329, 0]
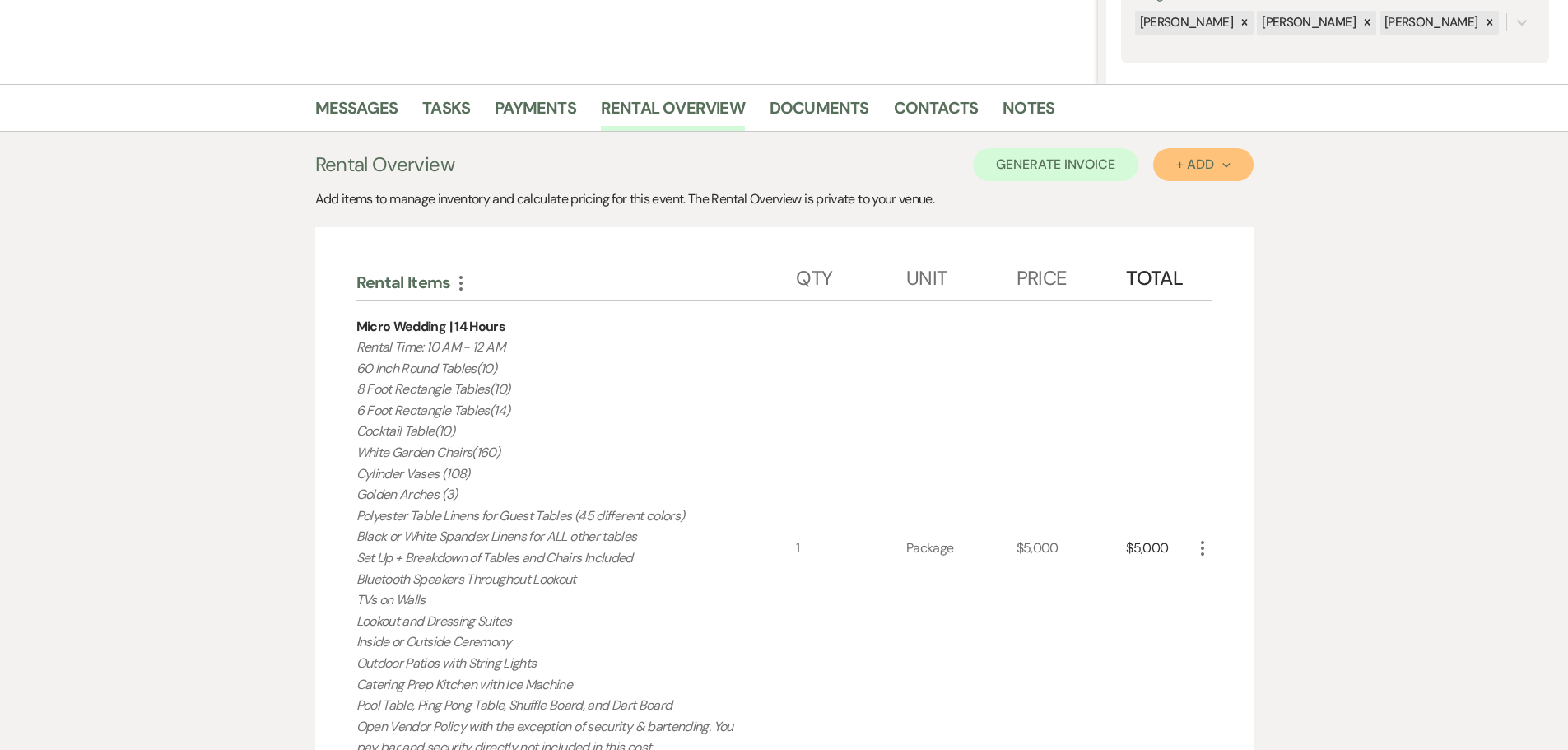
click at [1165, 163] on button "+ Add Next" at bounding box center [1202, 164] width 100 height 33
click at [1169, 197] on button "Item" at bounding box center [1194, 202] width 83 height 26
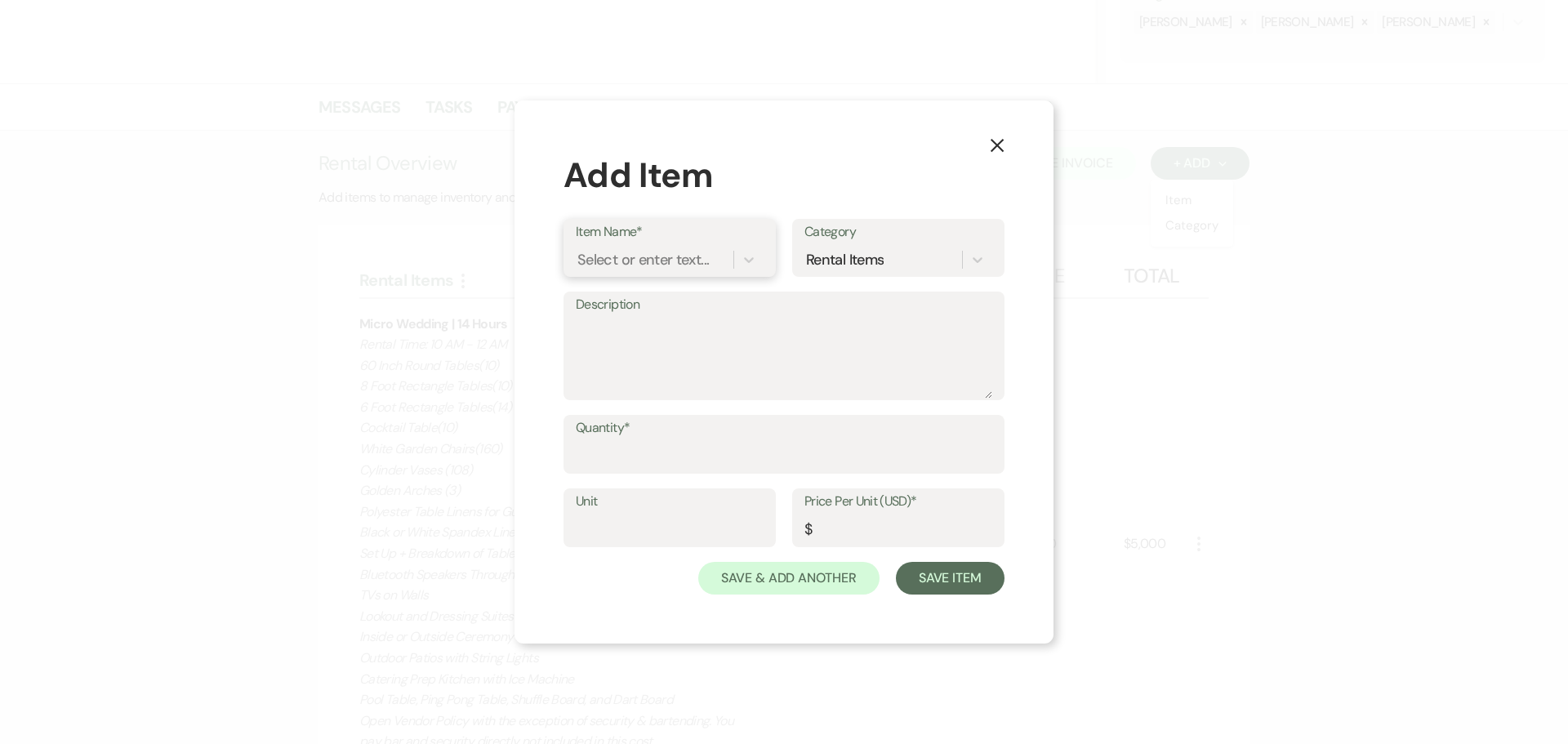
click at [649, 251] on div "Select or enter text..." at bounding box center [643, 260] width 131 height 22
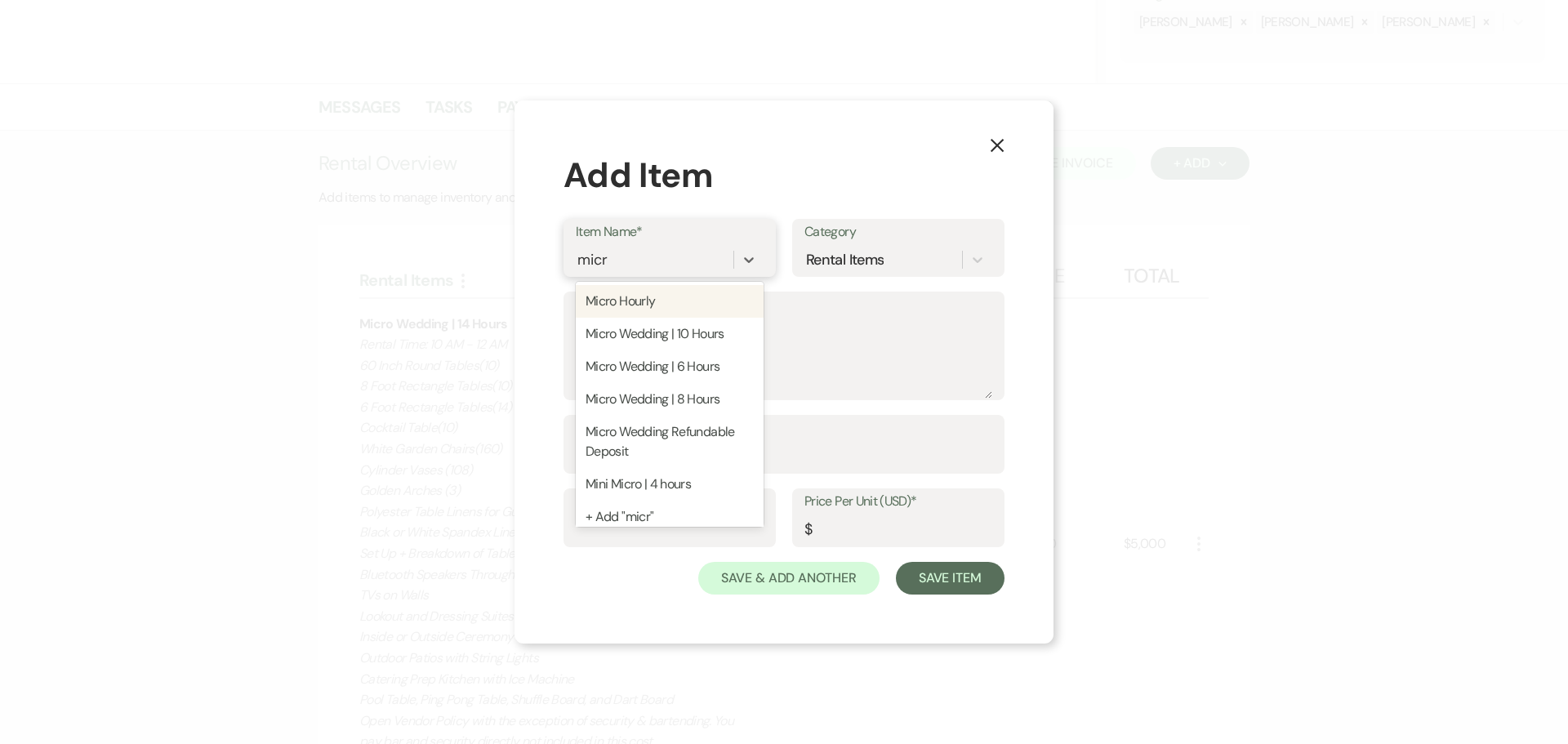
type input "micro"
click at [735, 404] on div "Micro Wedding | 8 Hours" at bounding box center [670, 399] width 188 height 32
type textarea "60 Inch Round Tables(10) 8 Foot Rectangle Tables(10) 6 Foot Rectangle Tables(14…"
type input "Package"
type input "3000"
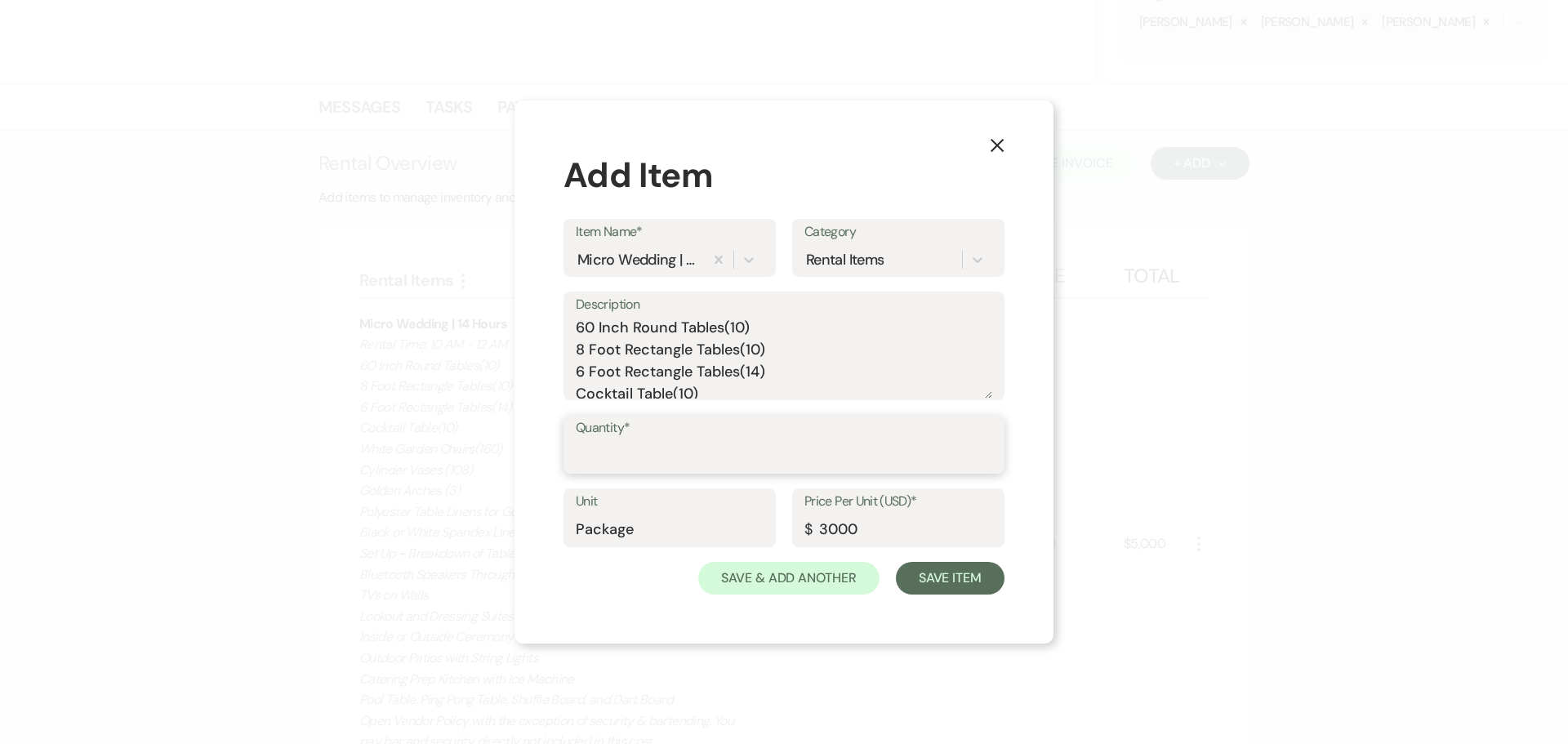
click at [639, 450] on input "Quantity*" at bounding box center [784, 456] width 417 height 32
type input "1"
click at [957, 588] on button "Save Item" at bounding box center [950, 577] width 109 height 32
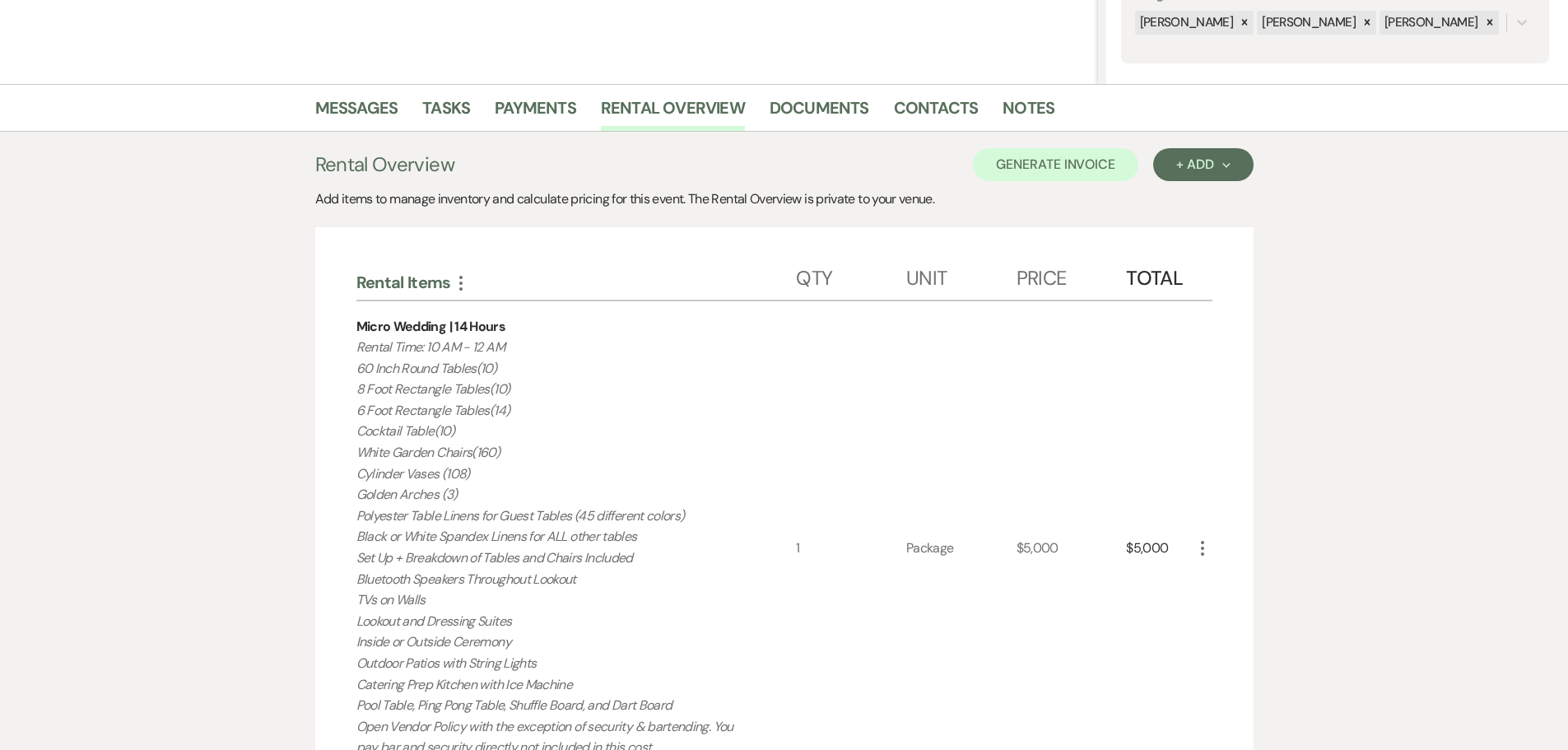
click at [1202, 554] on use "button" at bounding box center [1201, 548] width 3 height 15
click at [1212, 604] on use "button" at bounding box center [1214, 606] width 9 height 9
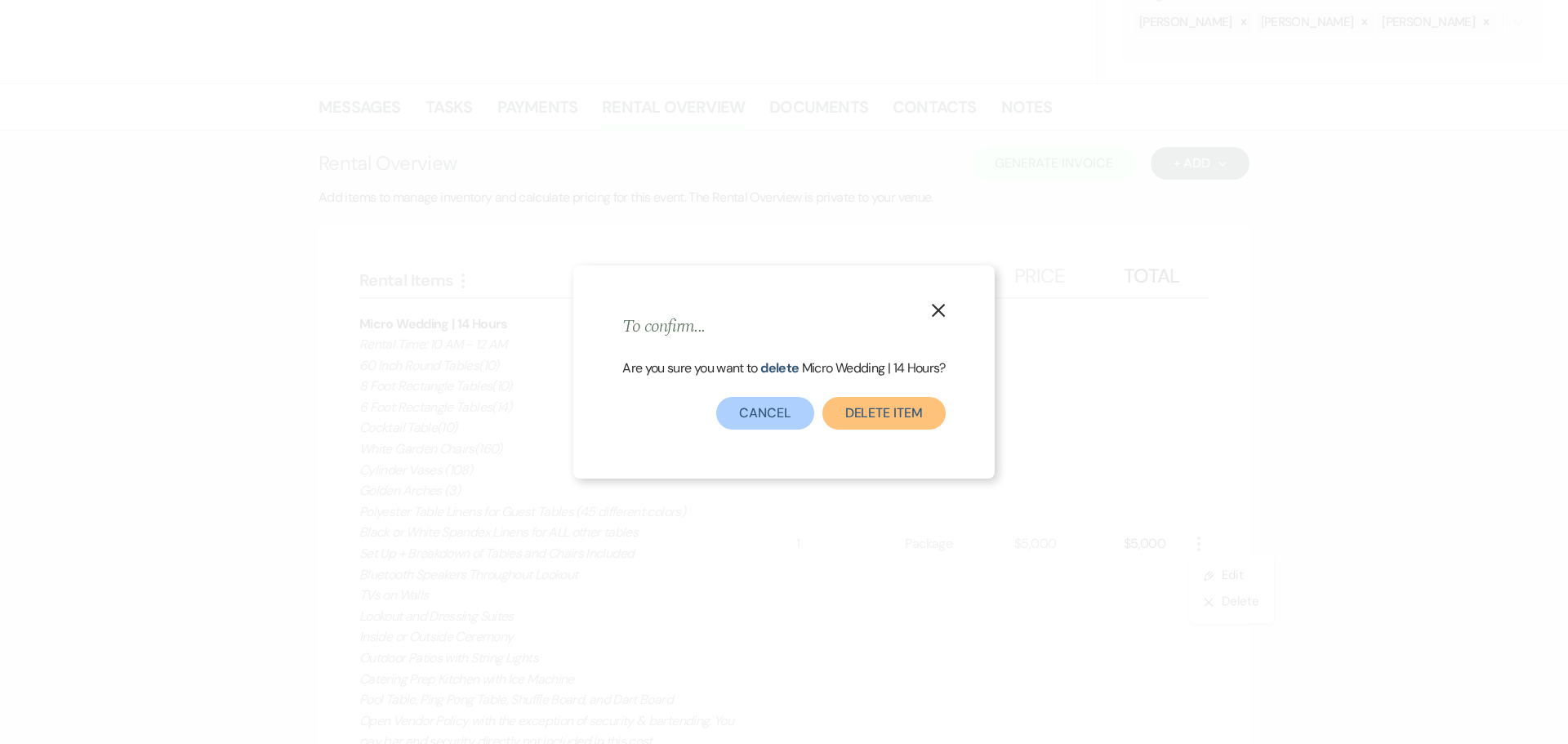
click at [858, 408] on button "Delete Item" at bounding box center [884, 413] width 123 height 32
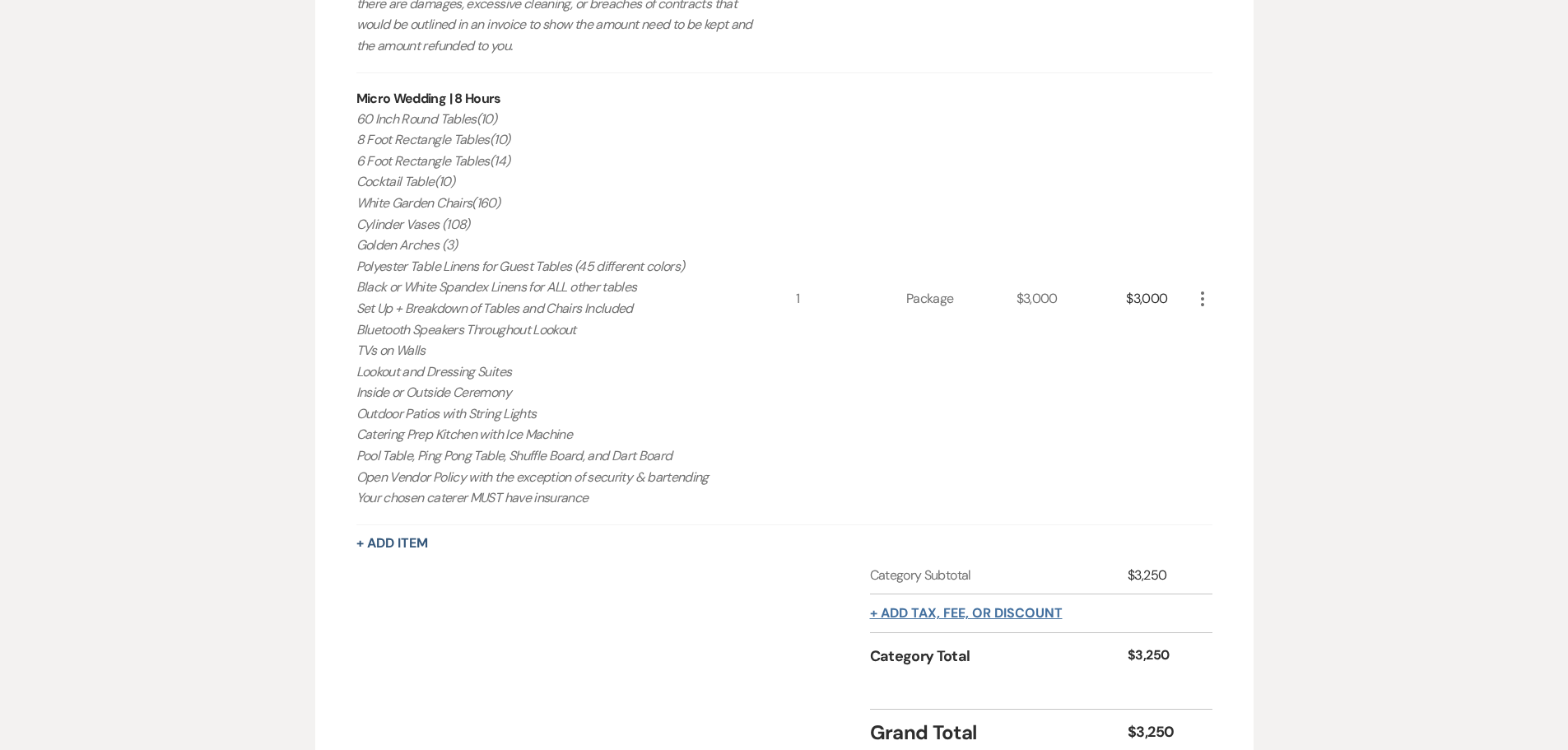
scroll to position [879, 0]
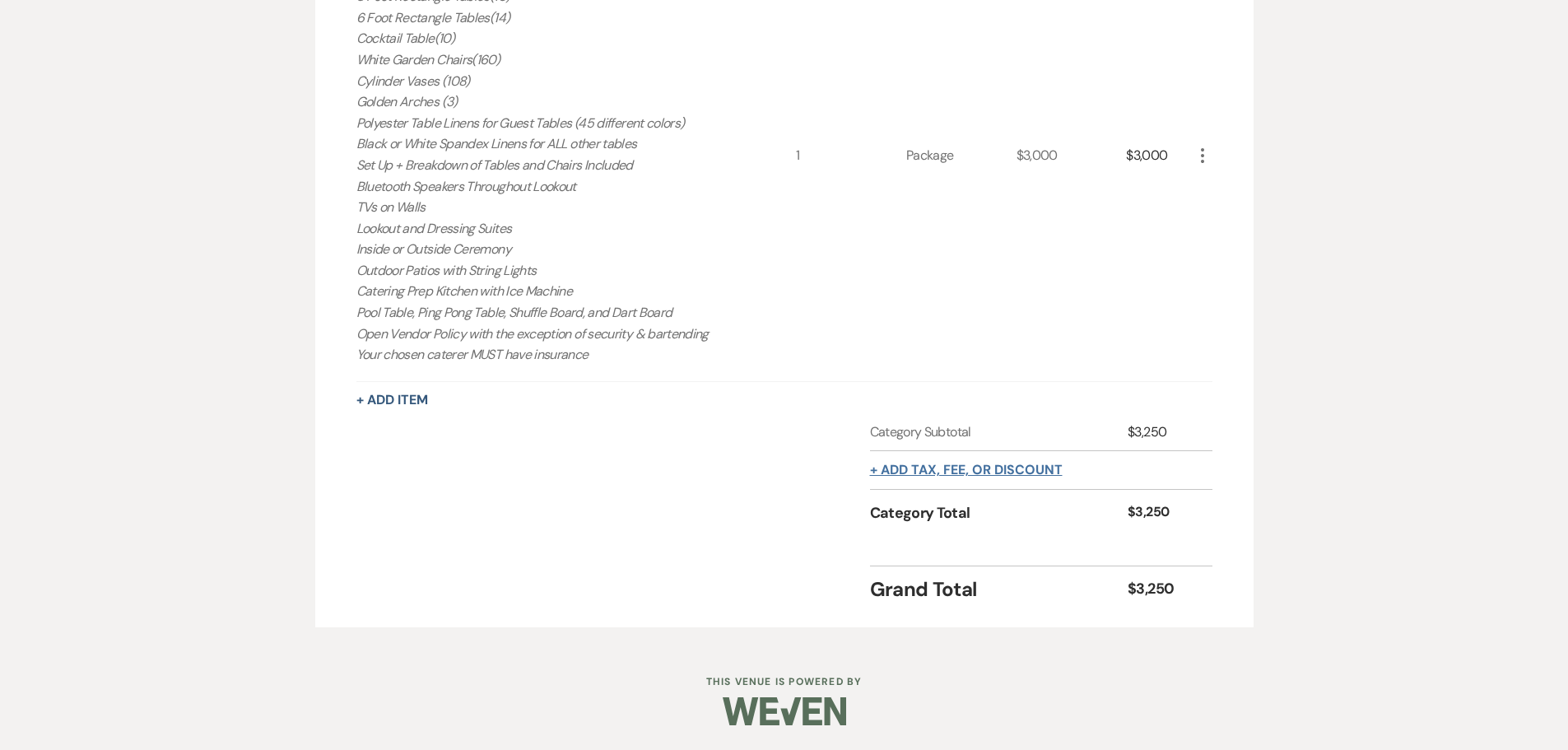
click at [980, 476] on button "+ Add tax, fee, or discount" at bounding box center [966, 469] width 192 height 13
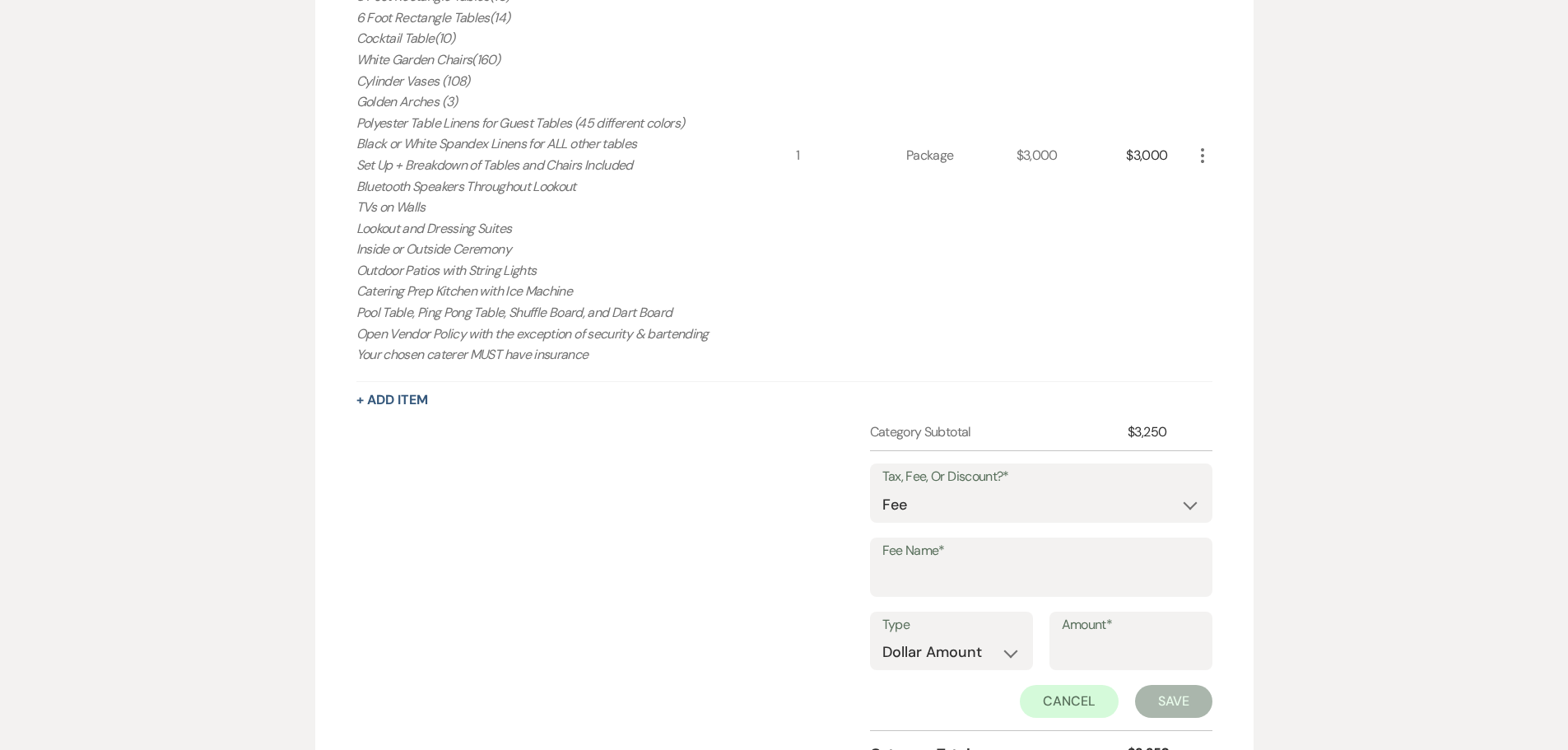
click at [991, 529] on div "Tax, Fee, Or Discount?* Fee Discount Tax" at bounding box center [1041, 500] width 342 height 74
drag, startPoint x: 973, startPoint y: 511, endPoint x: 975, endPoint y: 518, distance: 7.3
click at [973, 511] on select "Fee Discount Tax" at bounding box center [1041, 505] width 317 height 33
select select "2"
click at [882, 489] on select "Fee Discount Tax" at bounding box center [1041, 505] width 317 height 33
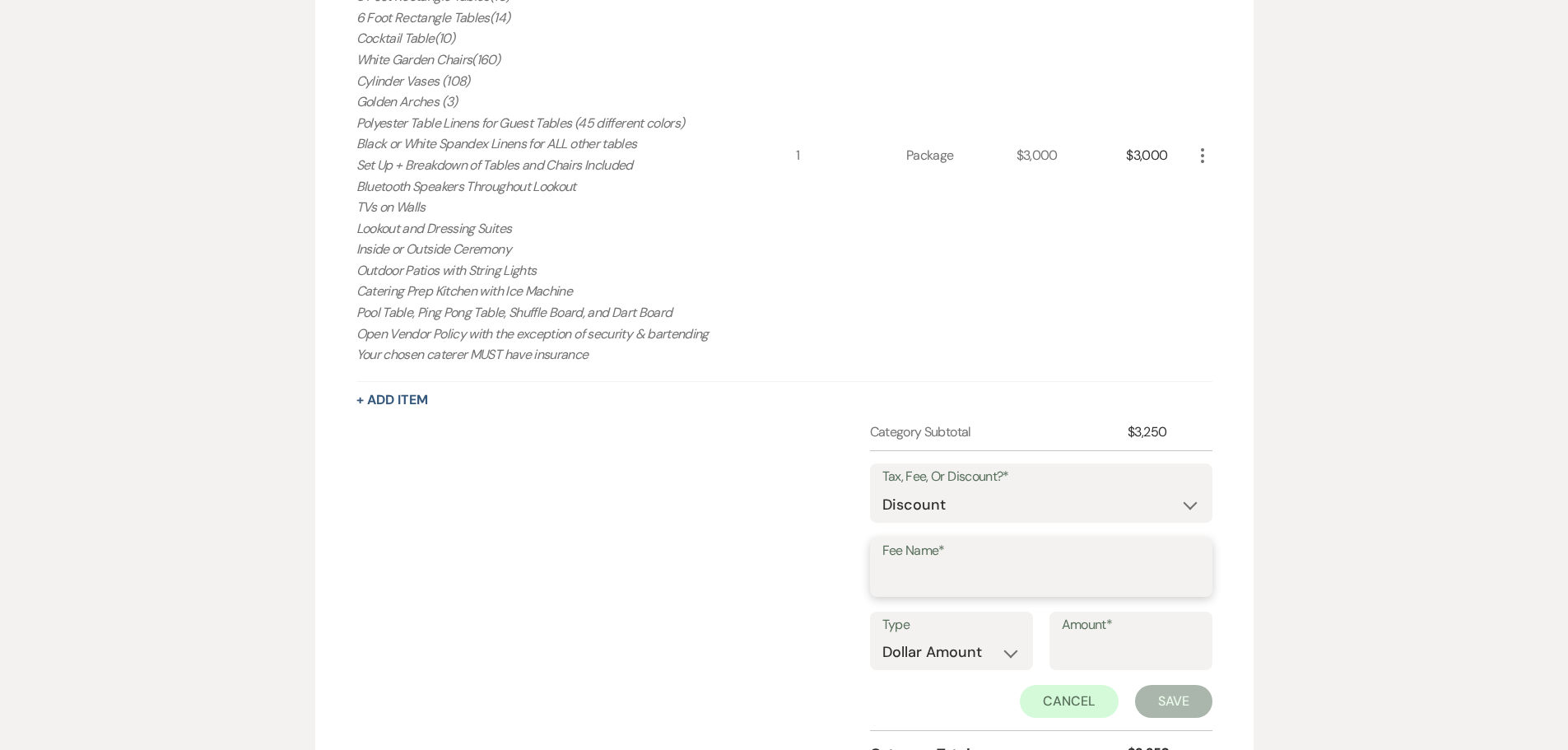
click at [971, 579] on input "Fee Name*" at bounding box center [1041, 579] width 317 height 33
drag, startPoint x: 1100, startPoint y: 648, endPoint x: 1089, endPoint y: 648, distance: 11.0
click at [1100, 648] on input "Amount*" at bounding box center [1130, 653] width 138 height 33
type input "500"
click at [1045, 564] on input "Fee Name*" at bounding box center [1041, 580] width 316 height 33
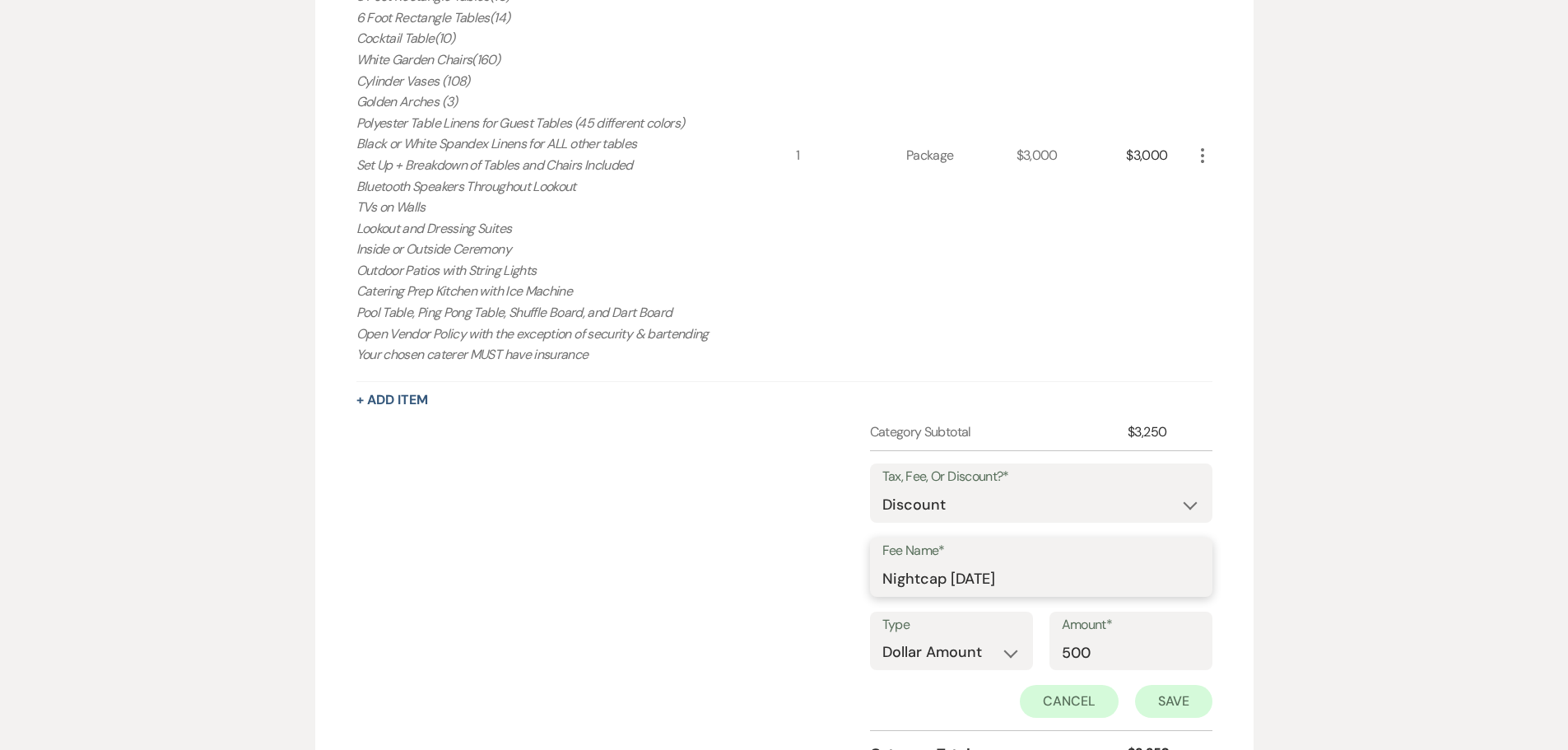
type input "Nightcap [DATE]"
click at [1166, 701] on button "Save" at bounding box center [1173, 701] width 77 height 33
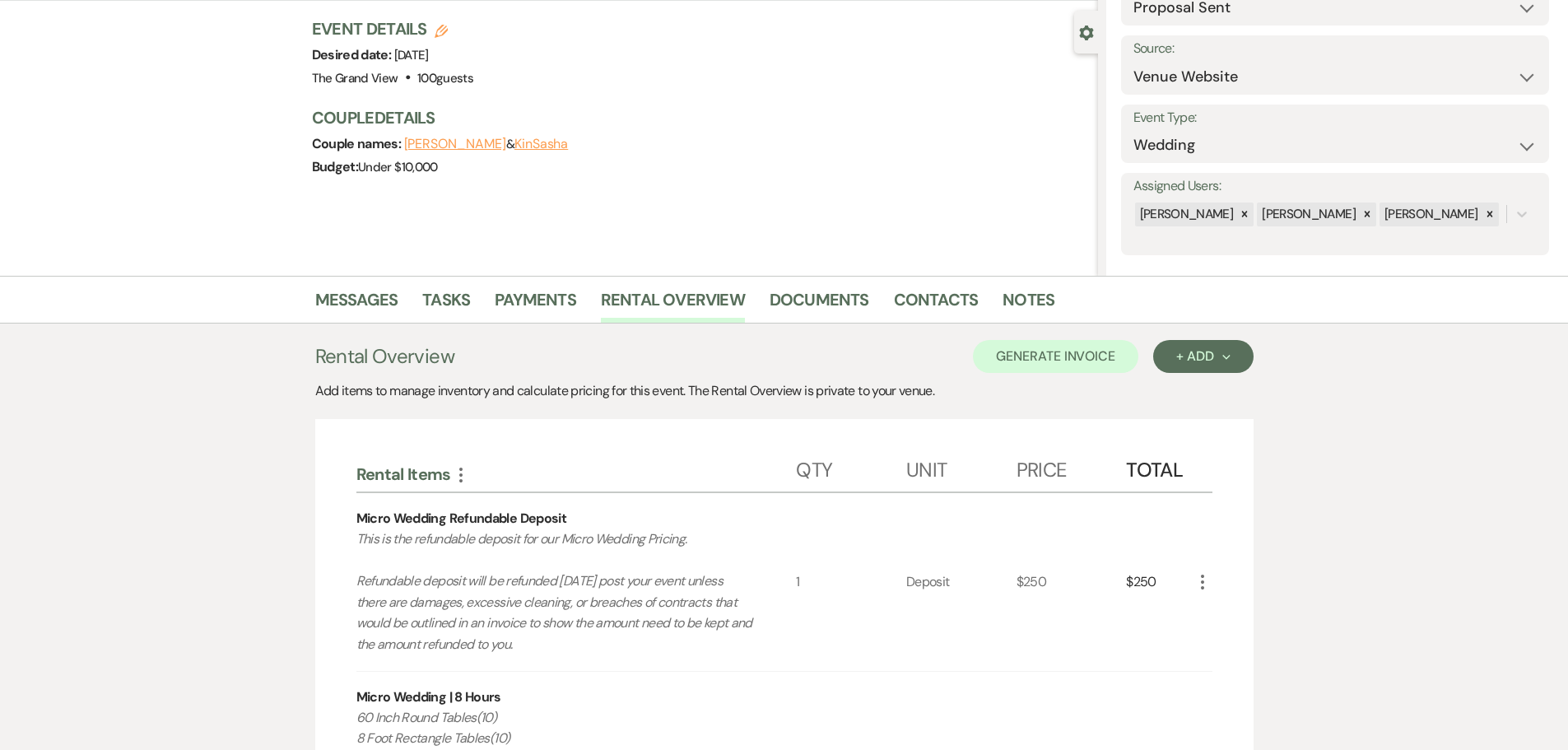
scroll to position [0, 0]
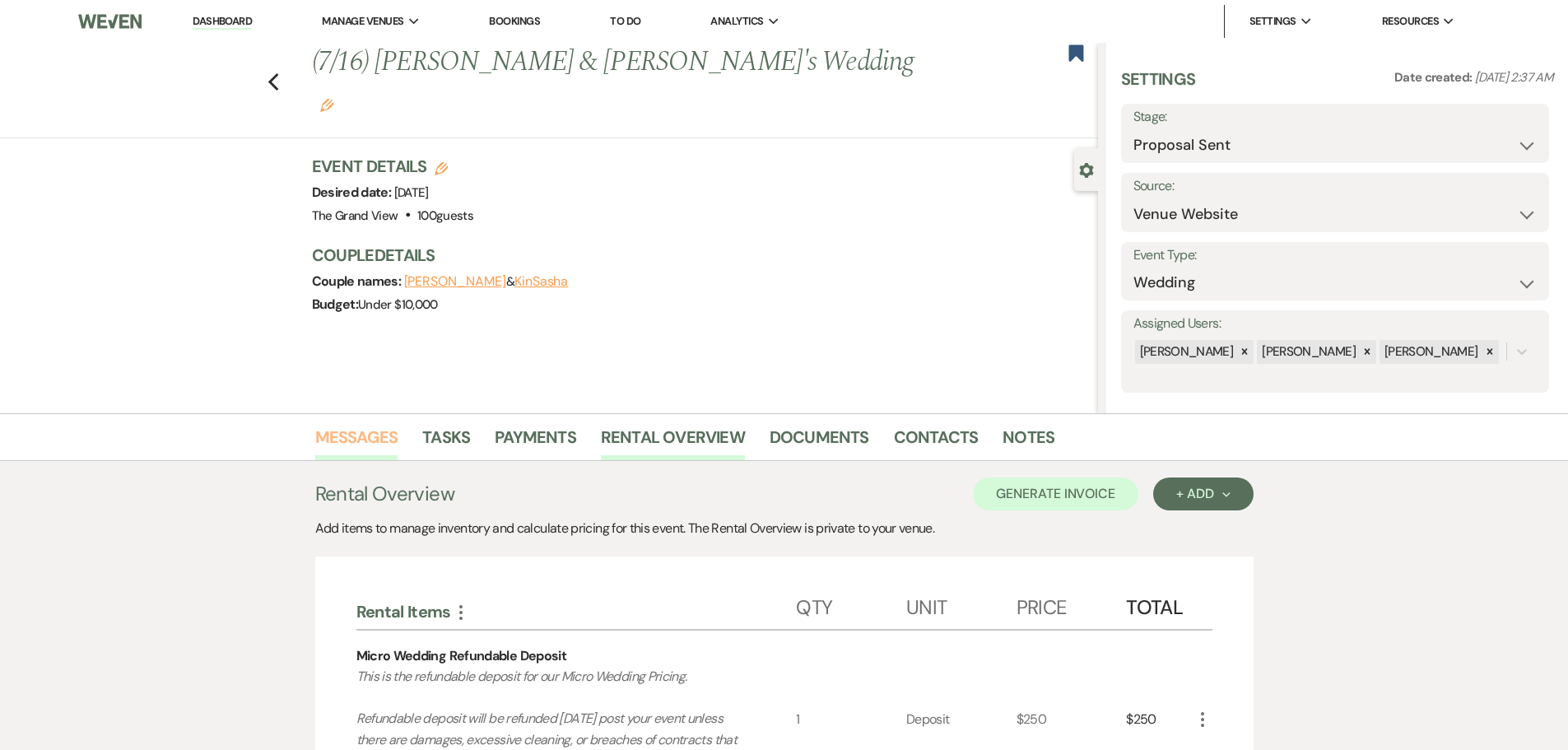
click at [373, 431] on link "Messages" at bounding box center [357, 442] width 83 height 36
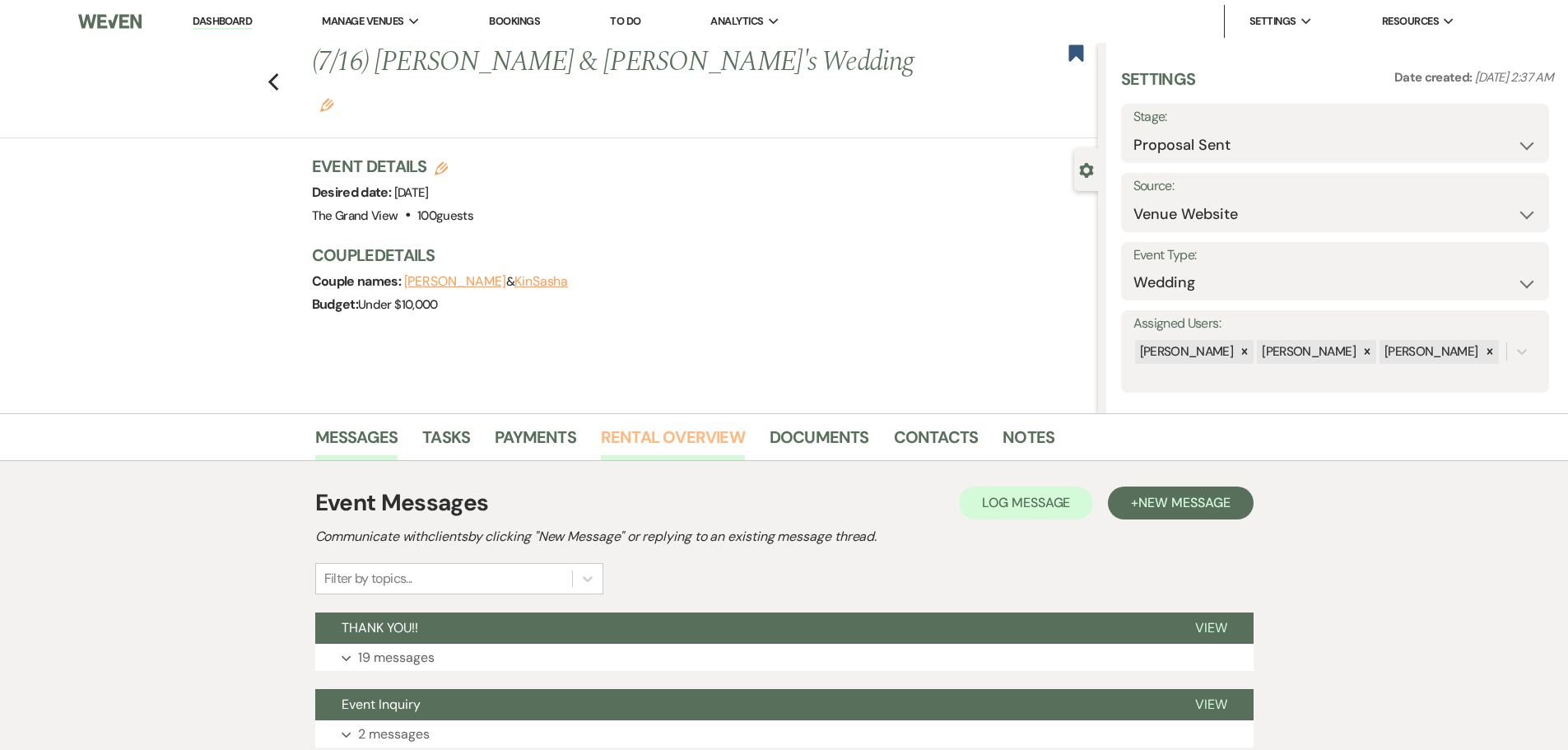
click at [665, 437] on link "Rental Overview" at bounding box center [672, 442] width 144 height 36
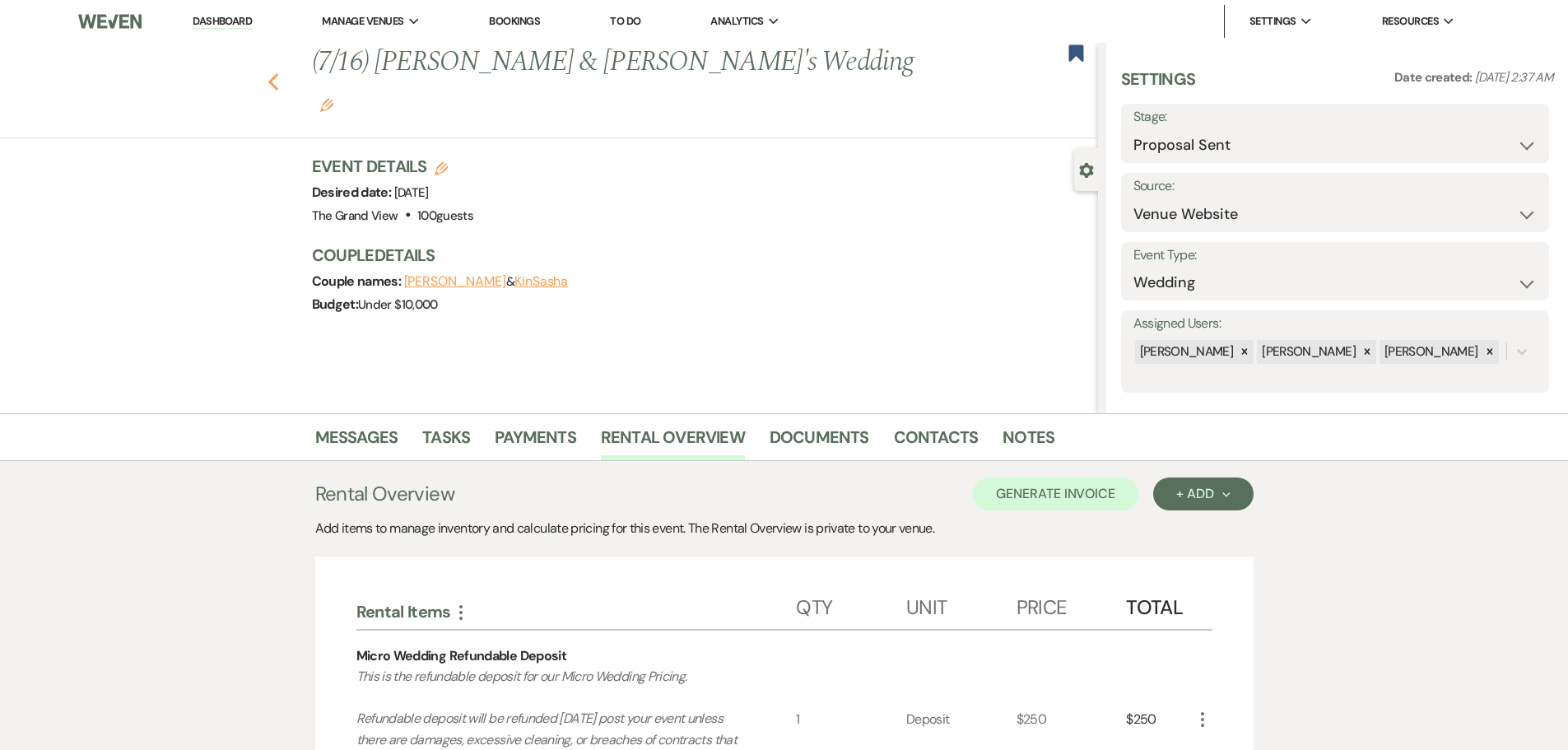
drag, startPoint x: 27, startPoint y: 505, endPoint x: 277, endPoint y: 62, distance: 508.7
click at [277, 73] on use "button" at bounding box center [272, 82] width 11 height 18
select select "6"
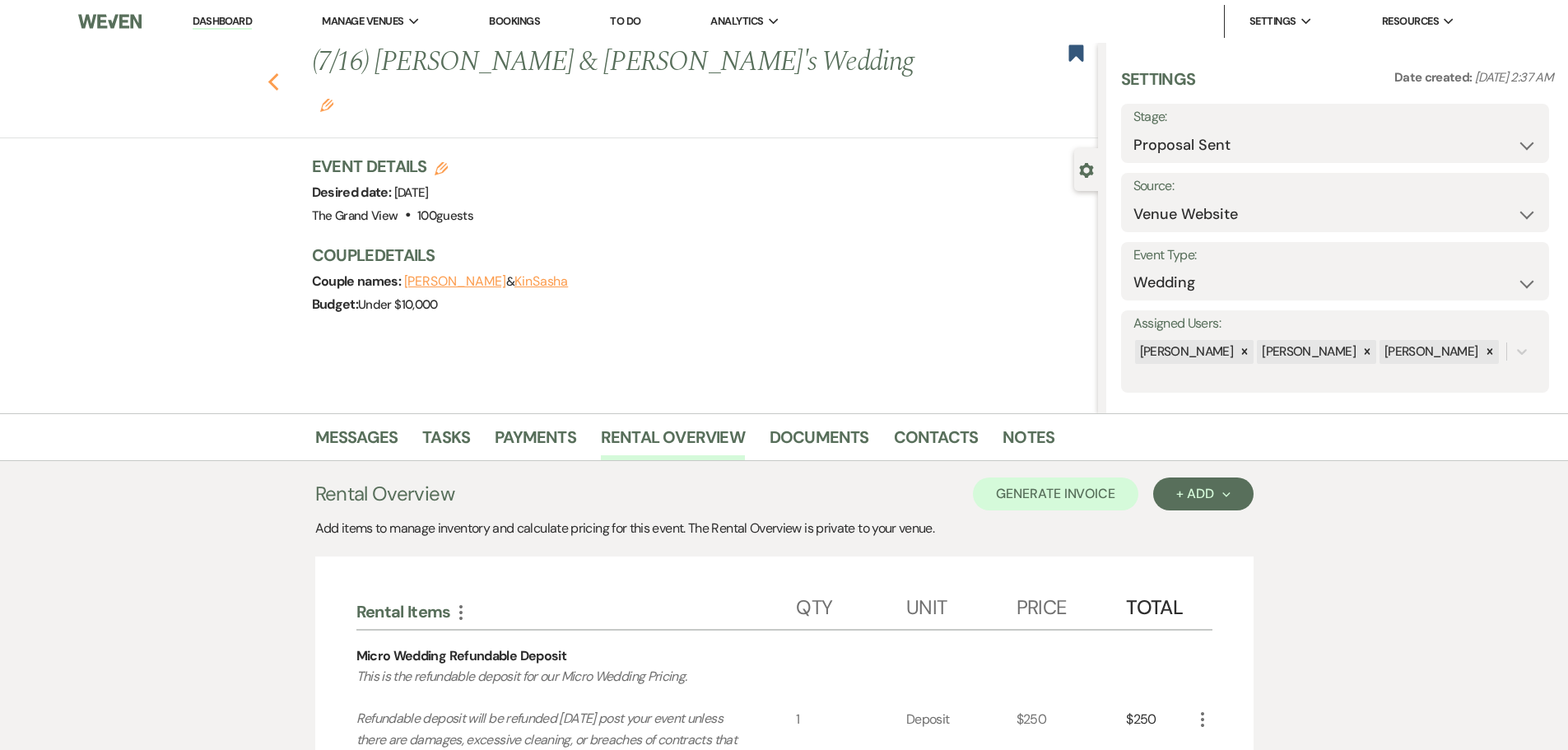
select select "6"
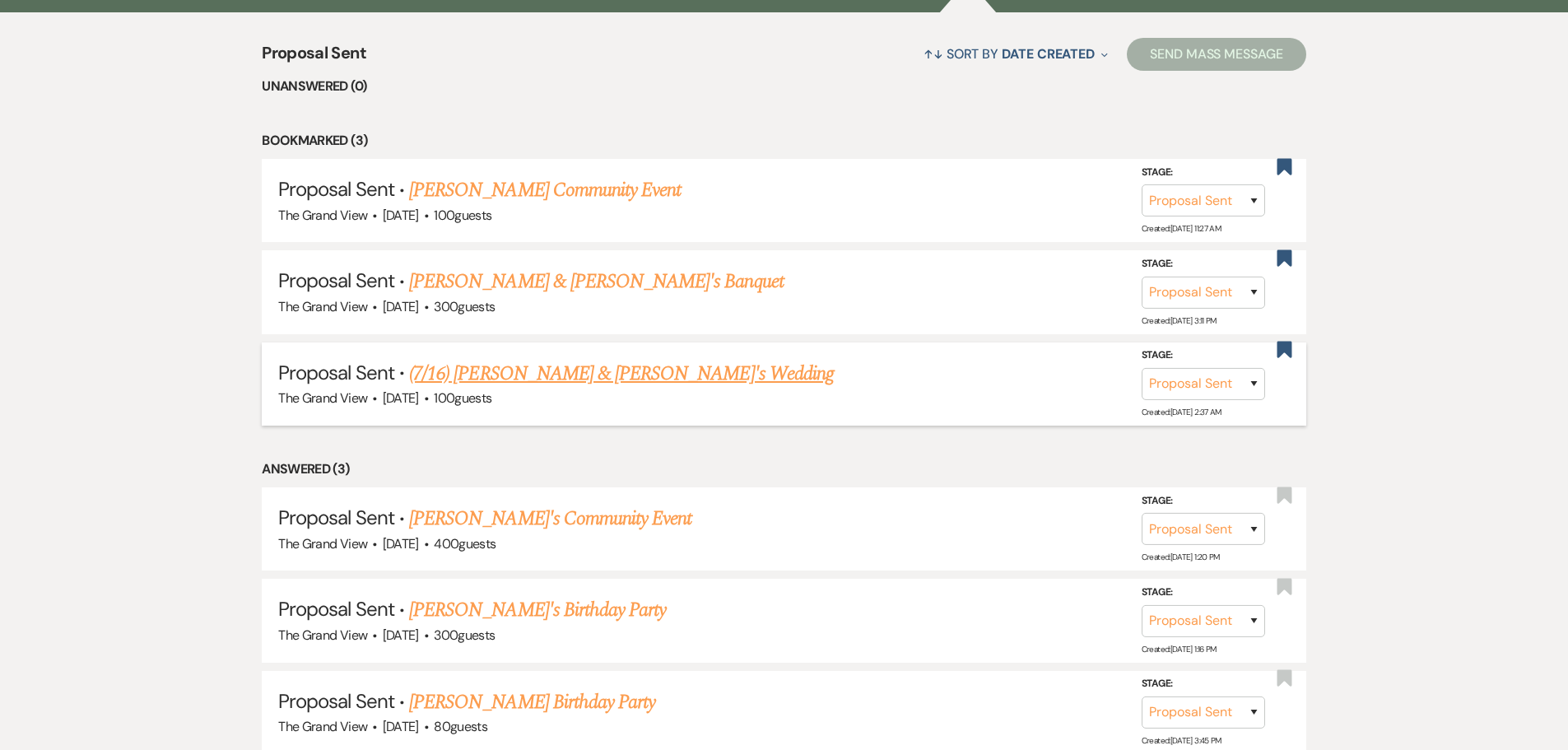
scroll to position [1481, 0]
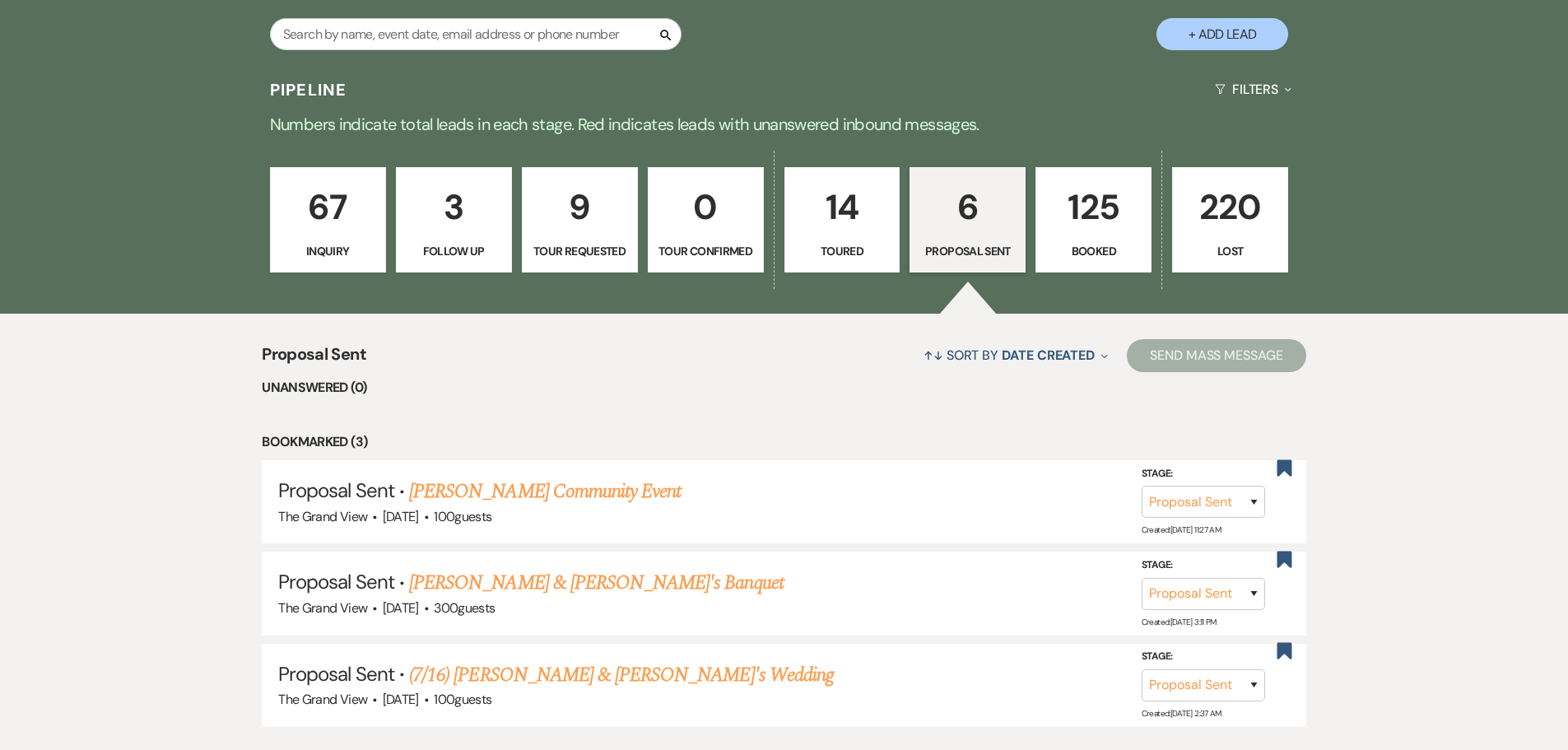
click at [830, 240] on link "14 Toured" at bounding box center [843, 219] width 116 height 105
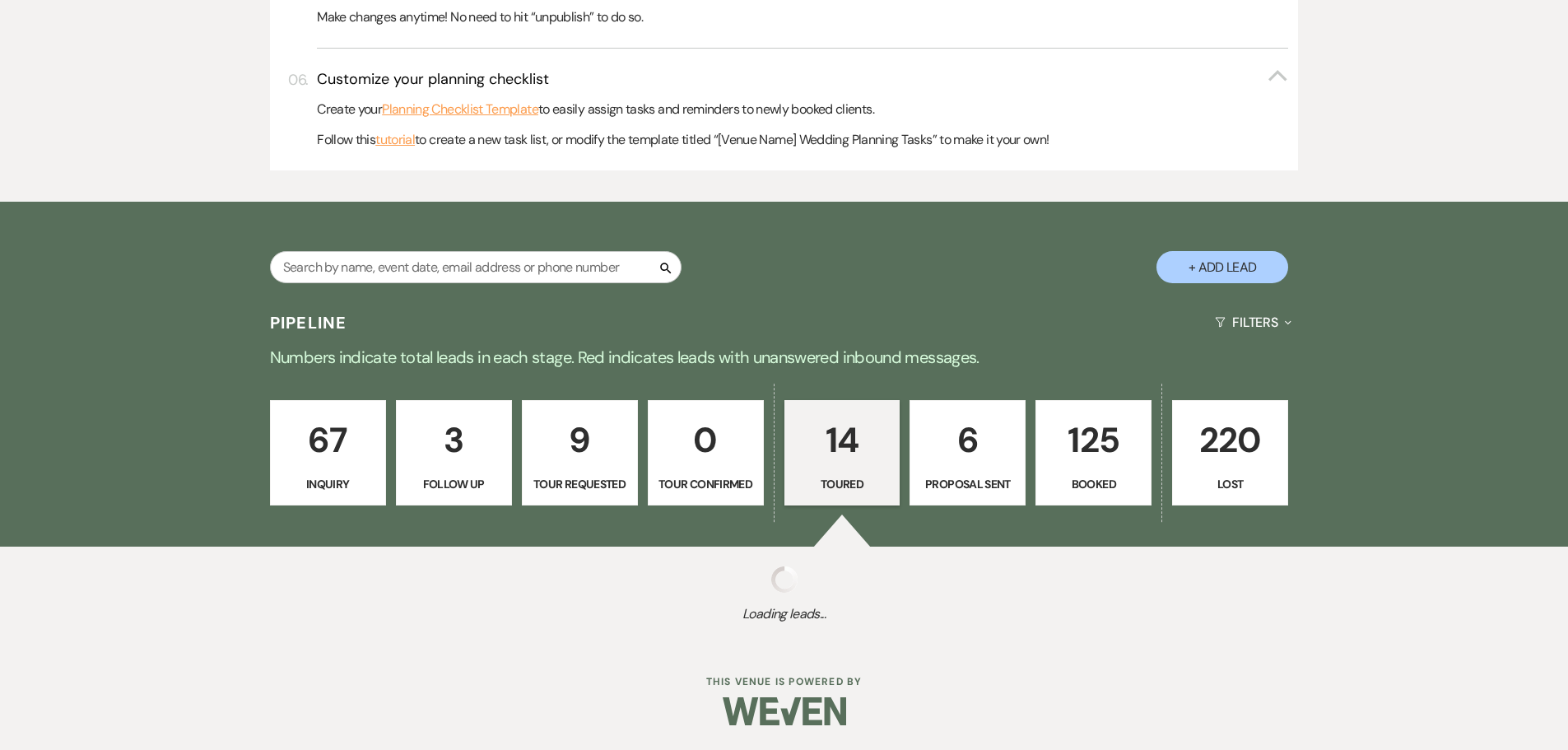
select select "5"
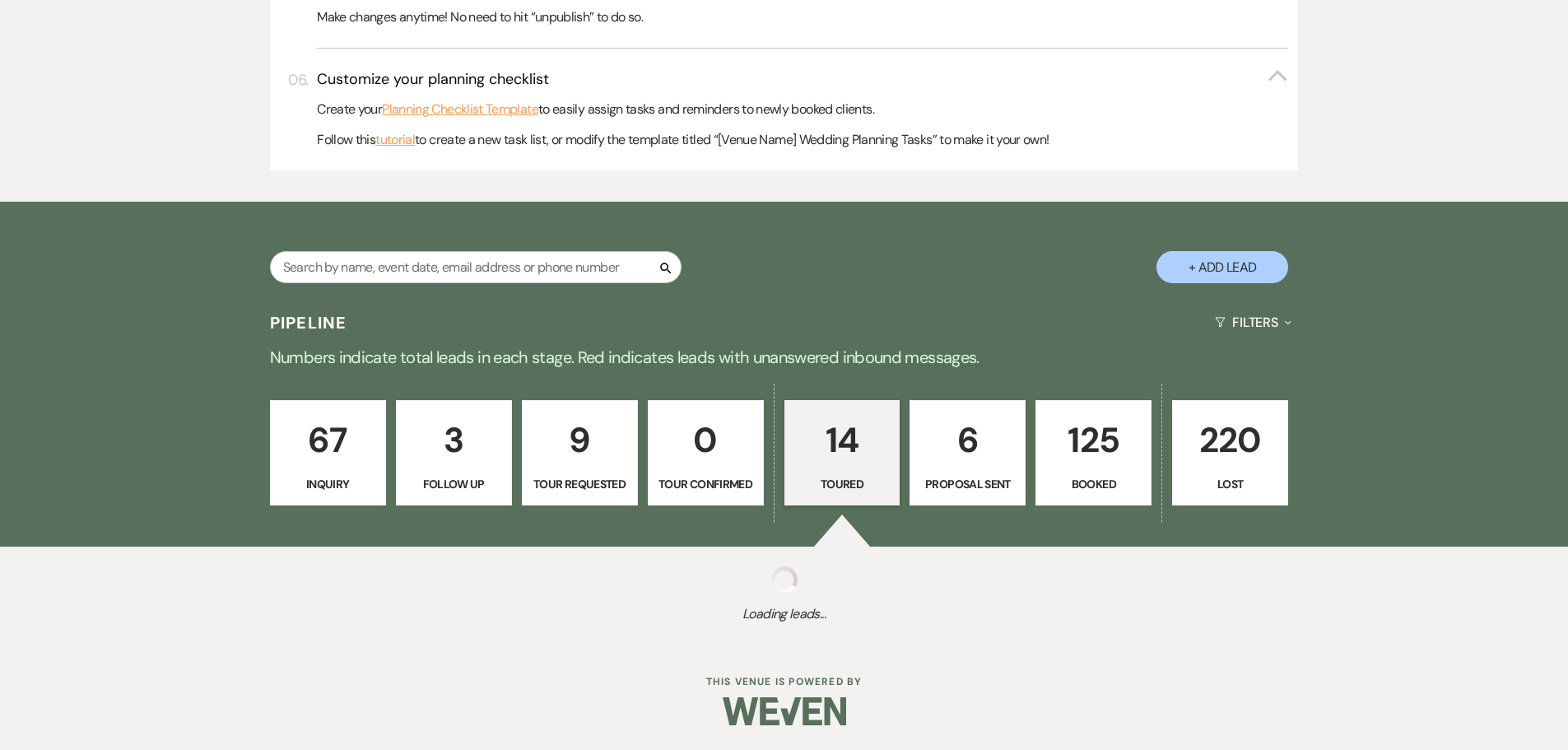
select select "5"
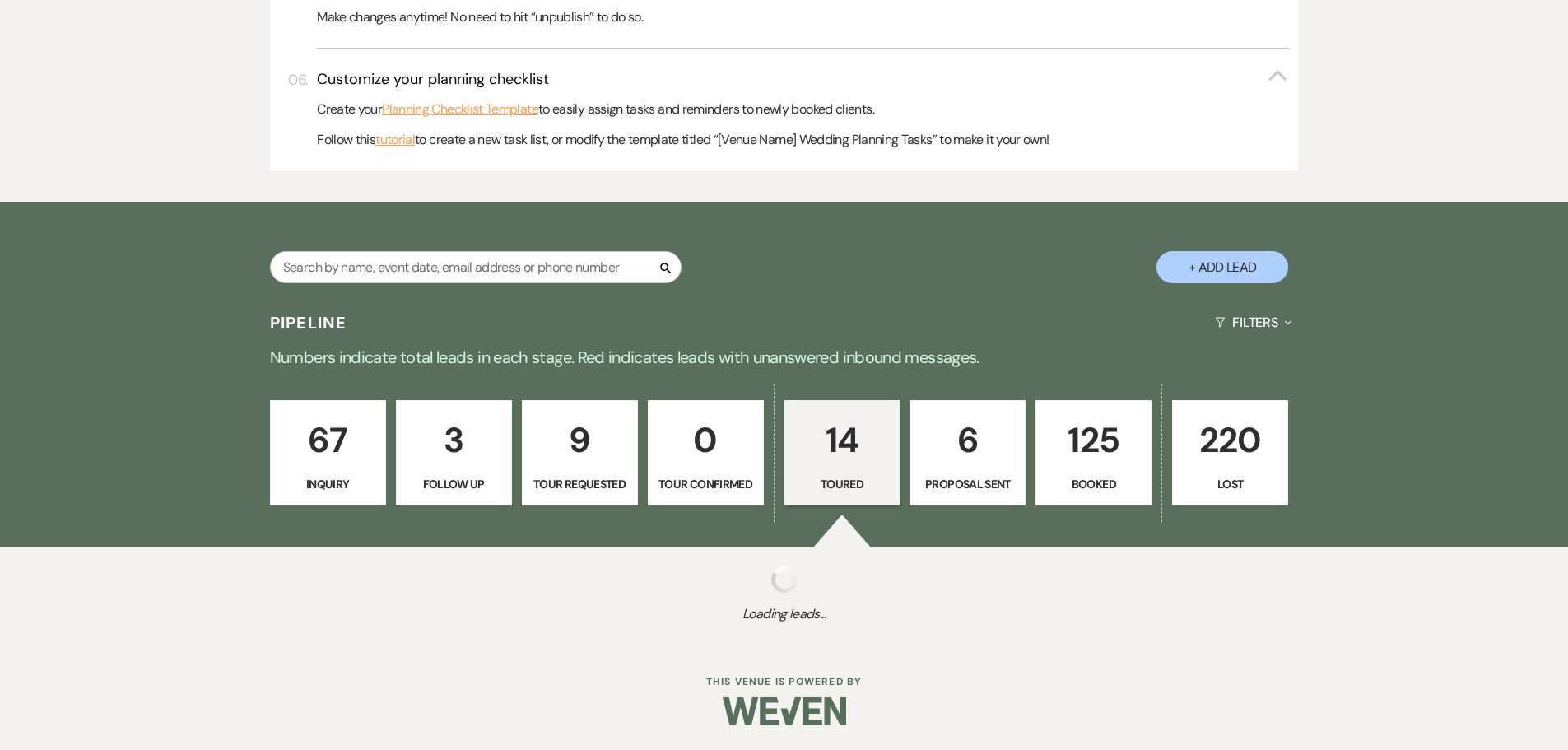
select select "5"
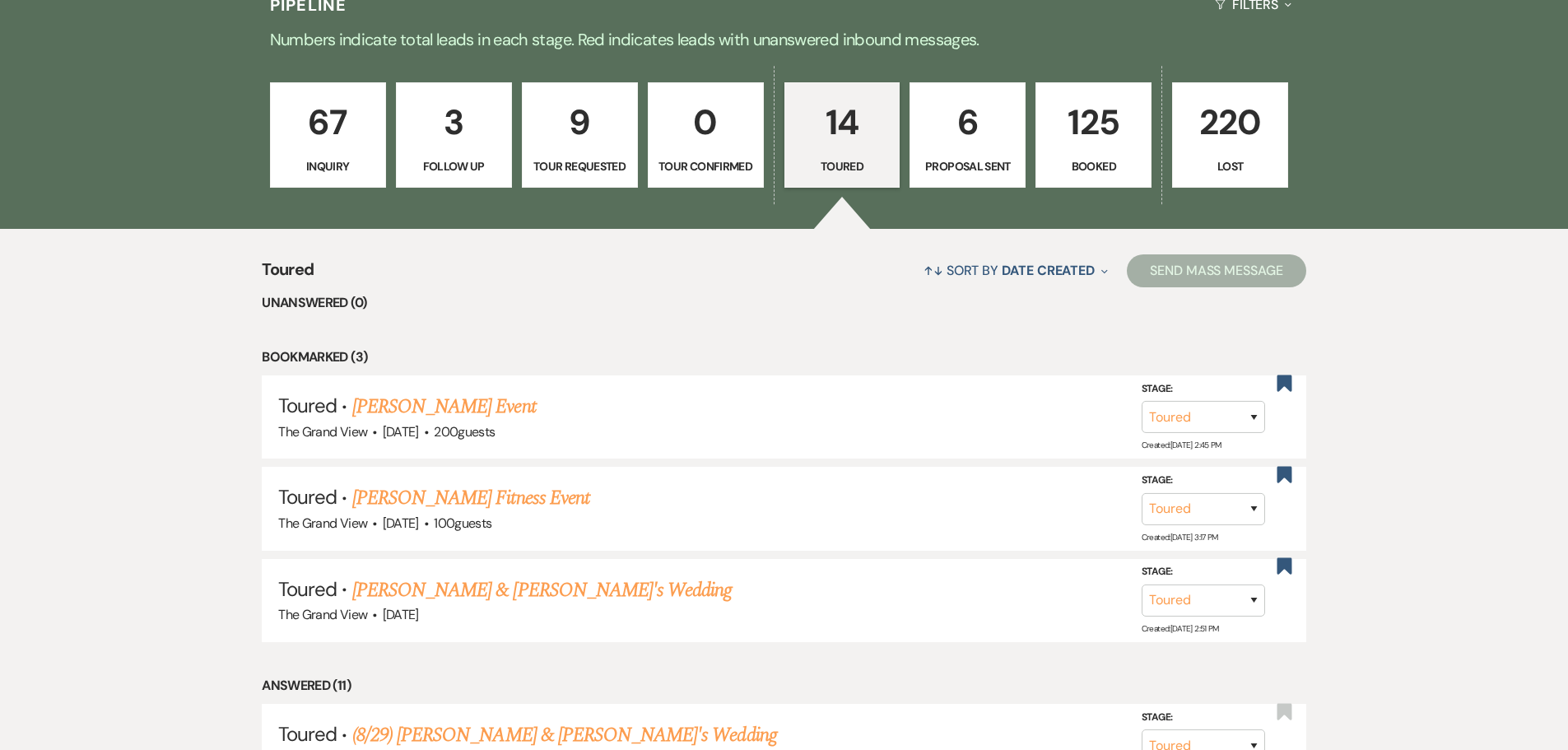
scroll to position [1481, 0]
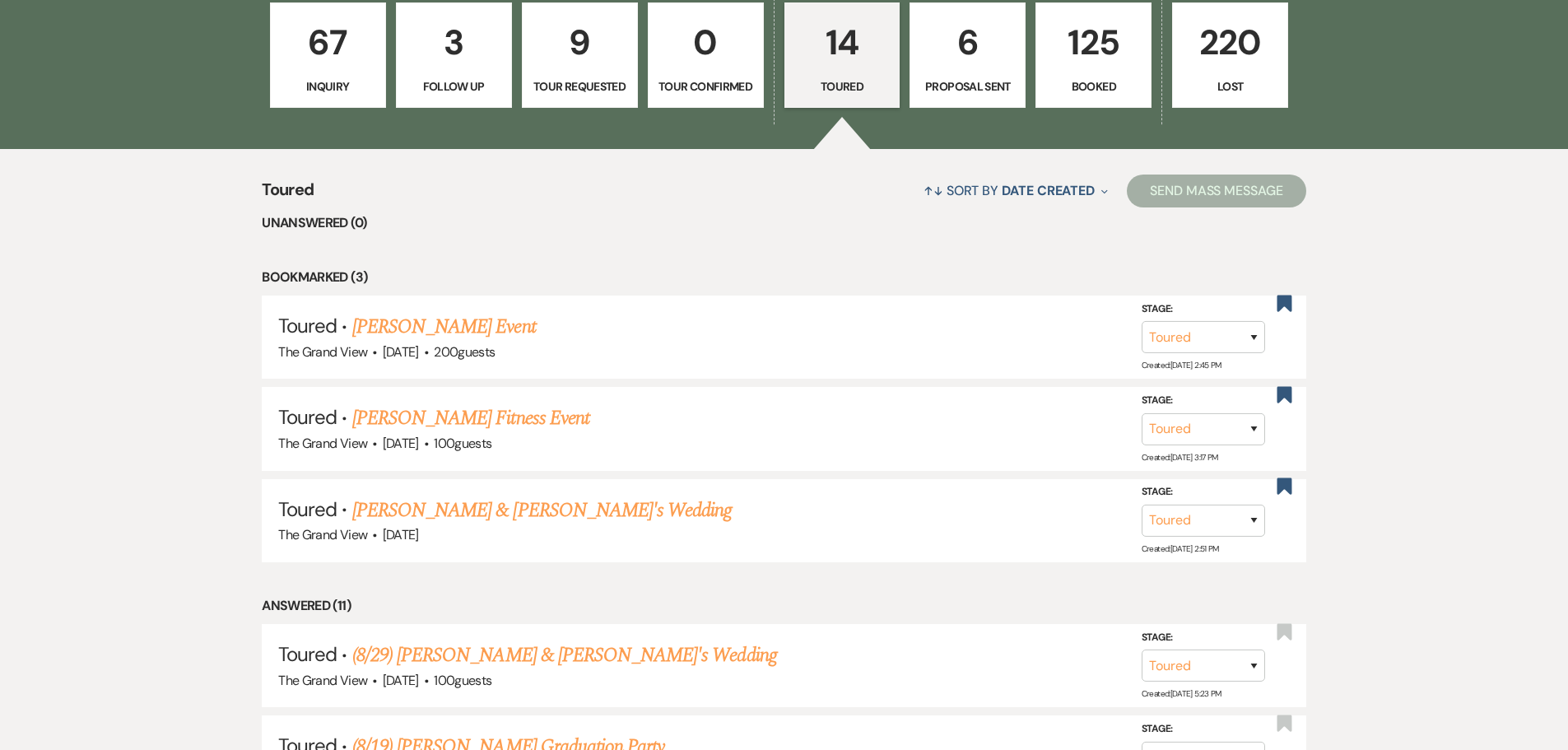
click at [566, 72] on link "9 Tour Requested" at bounding box center [579, 55] width 116 height 105
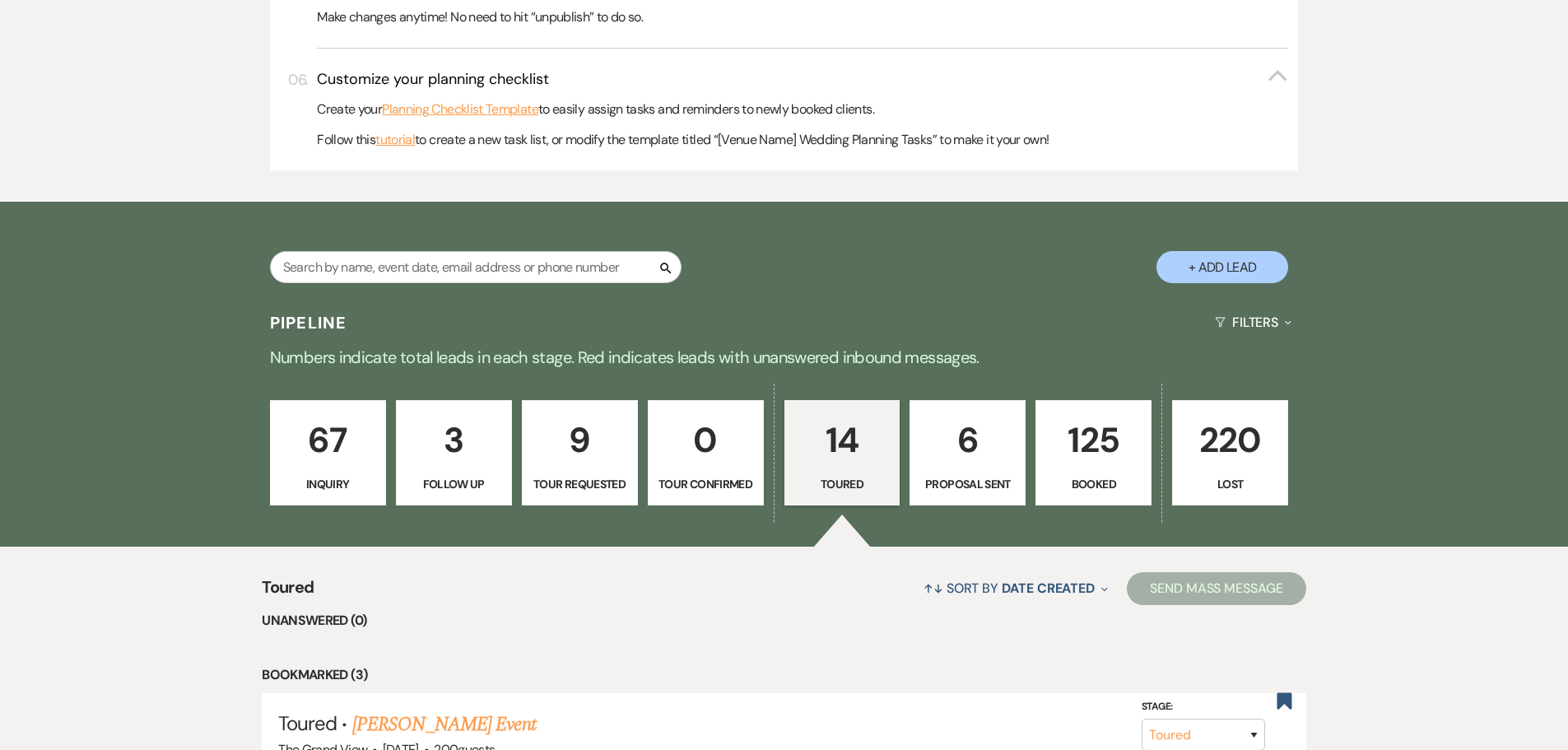
select select "2"
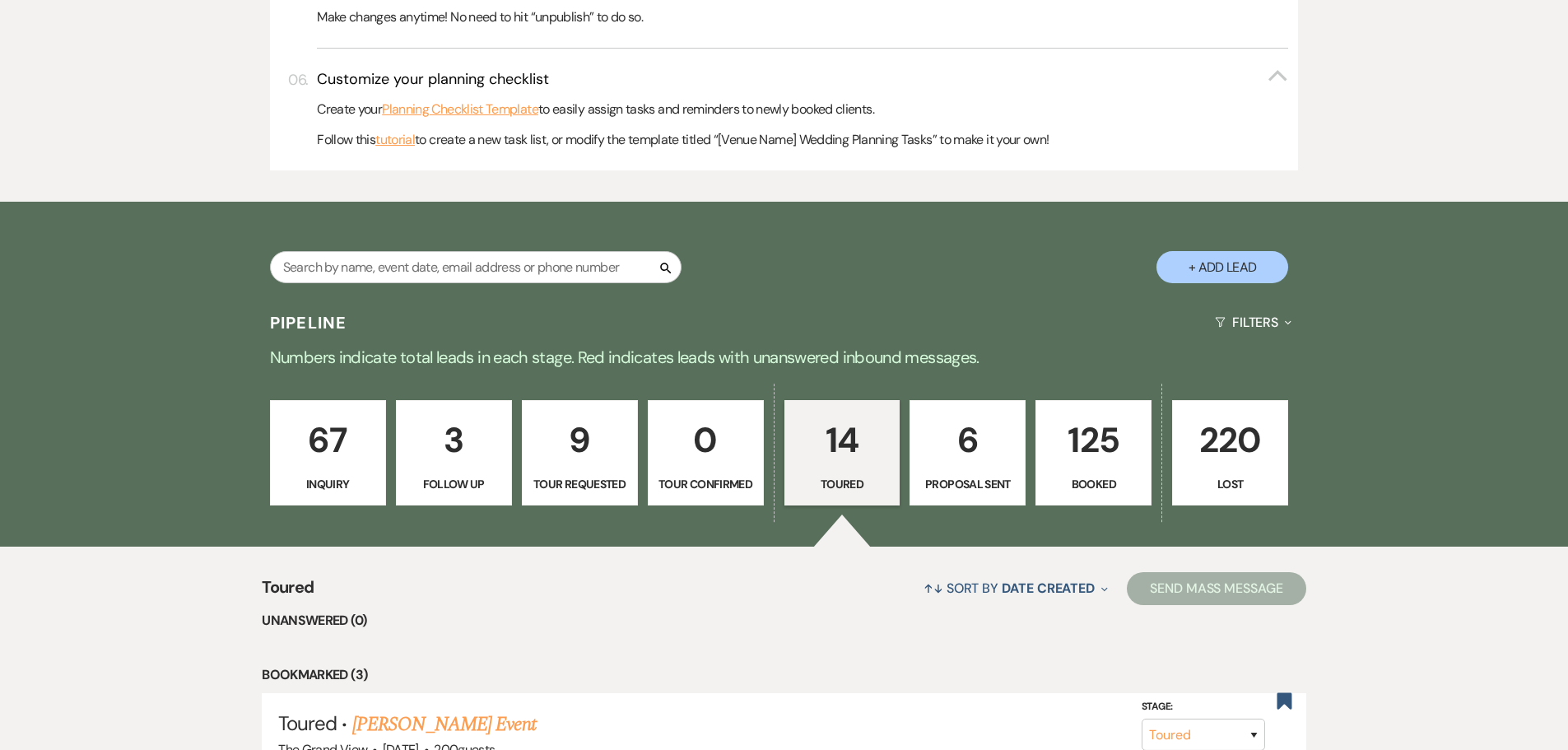
select select "2"
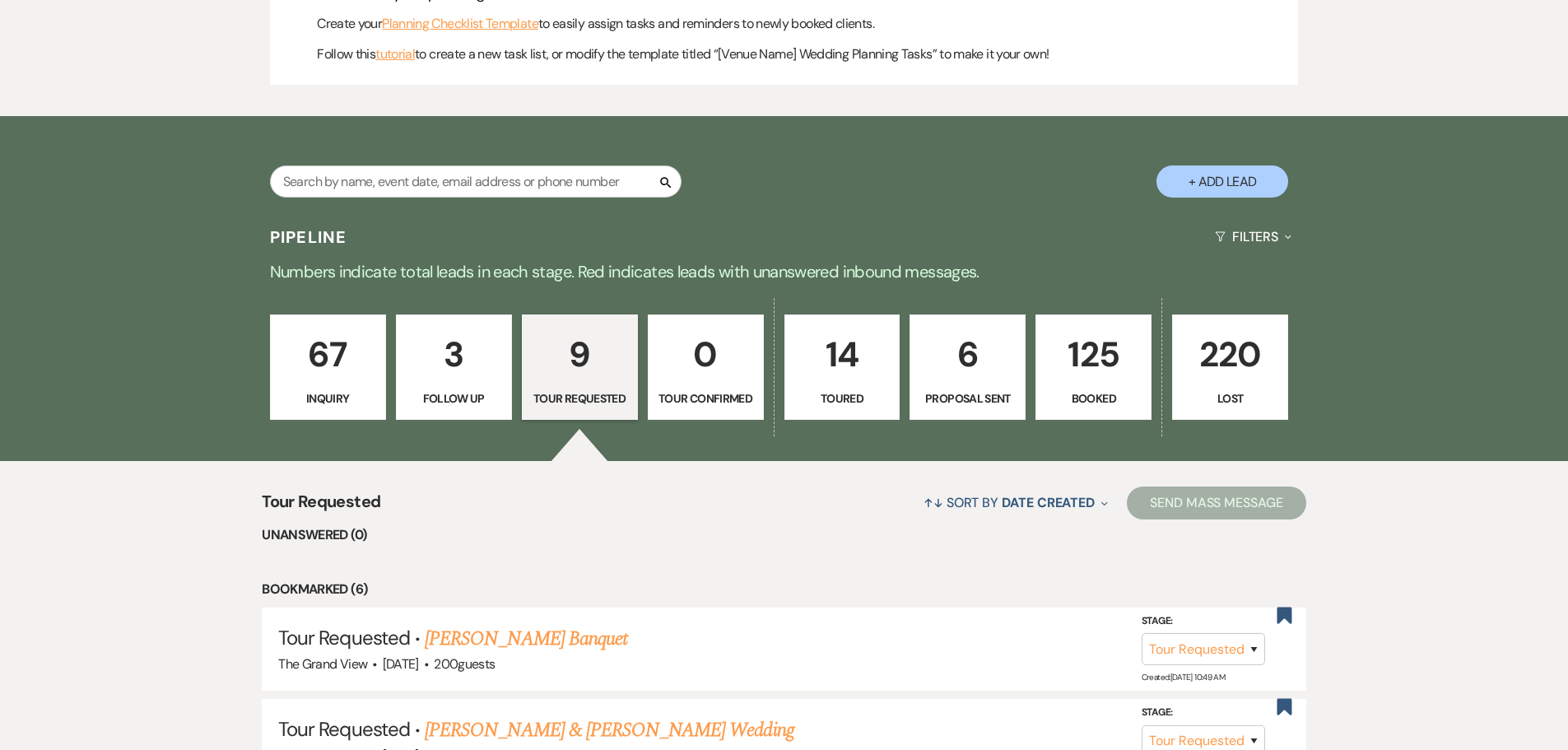
scroll to position [740, 0]
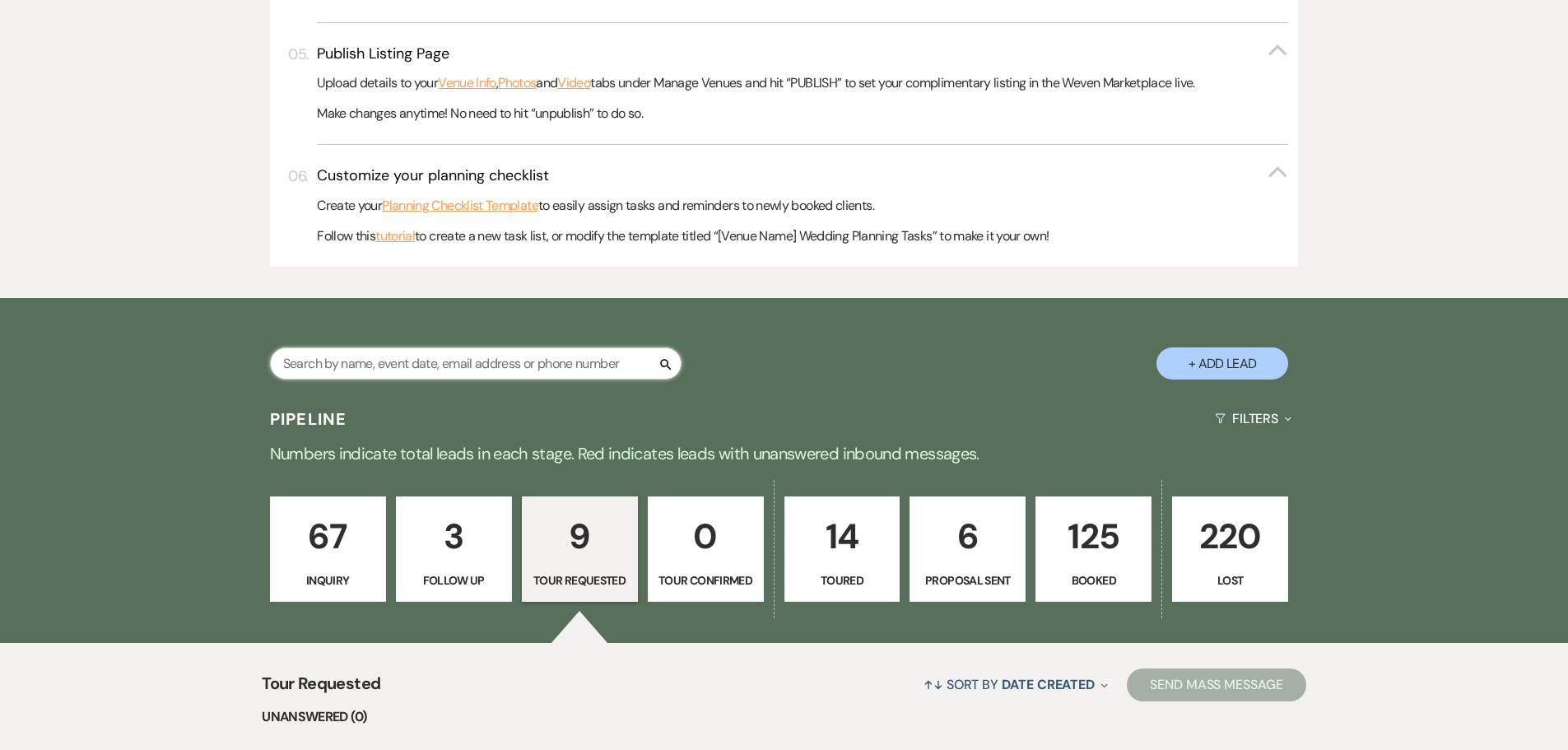
click at [499, 362] on input "text" at bounding box center [475, 363] width 411 height 33
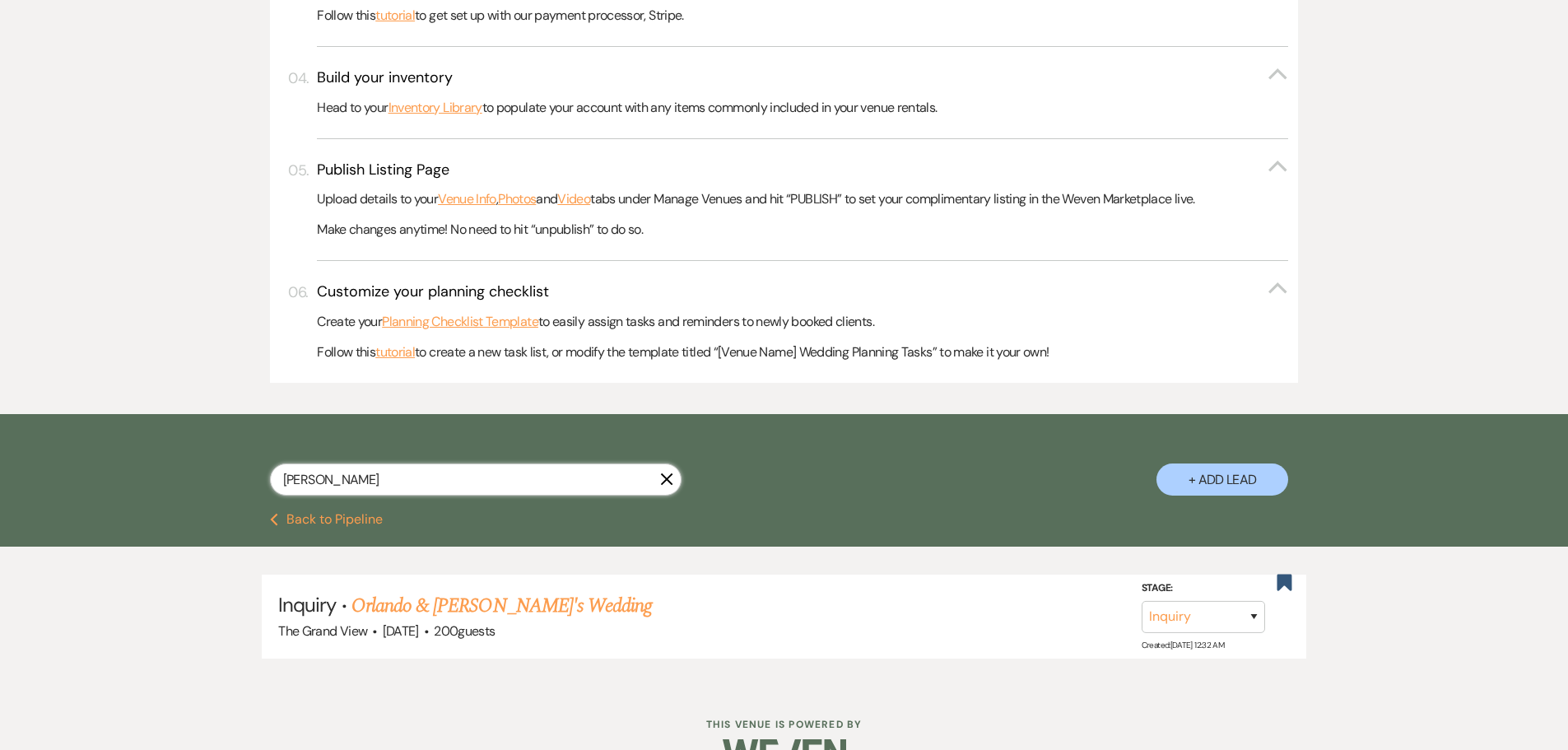
scroll to position [666, 0]
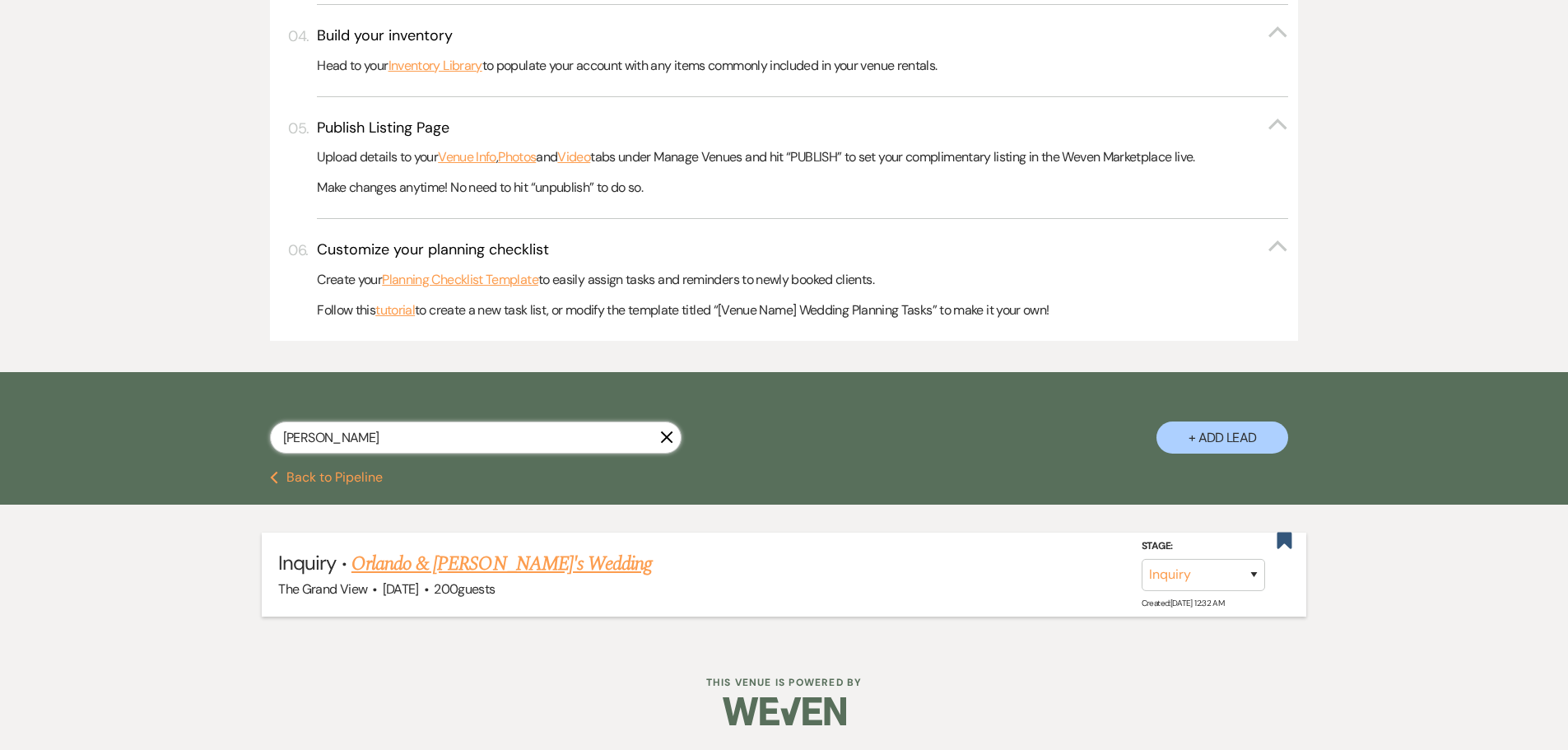
type input "[PERSON_NAME]"
click at [552, 561] on link "Orlando & [PERSON_NAME]'s Wedding" at bounding box center [502, 564] width 301 height 30
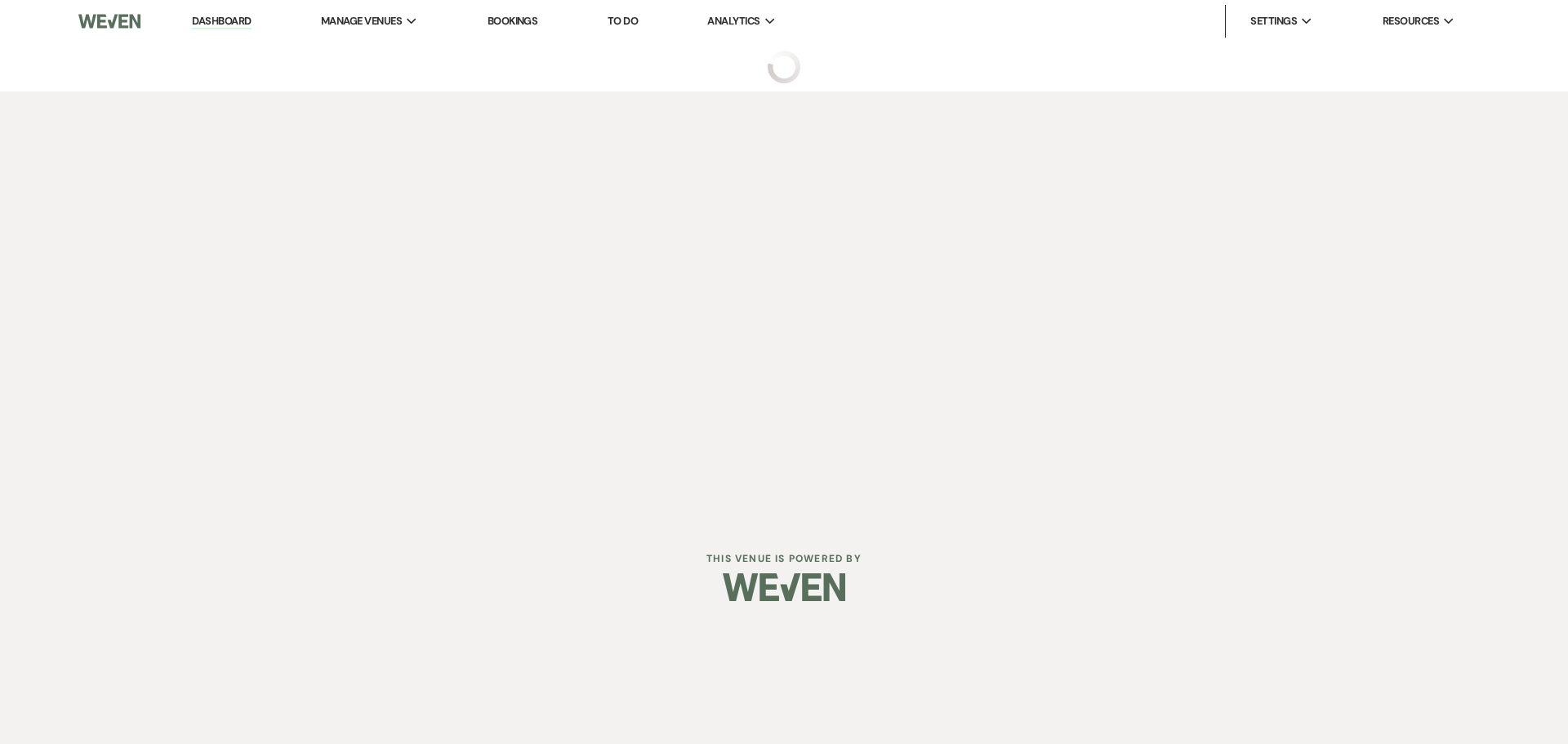
select select "5"
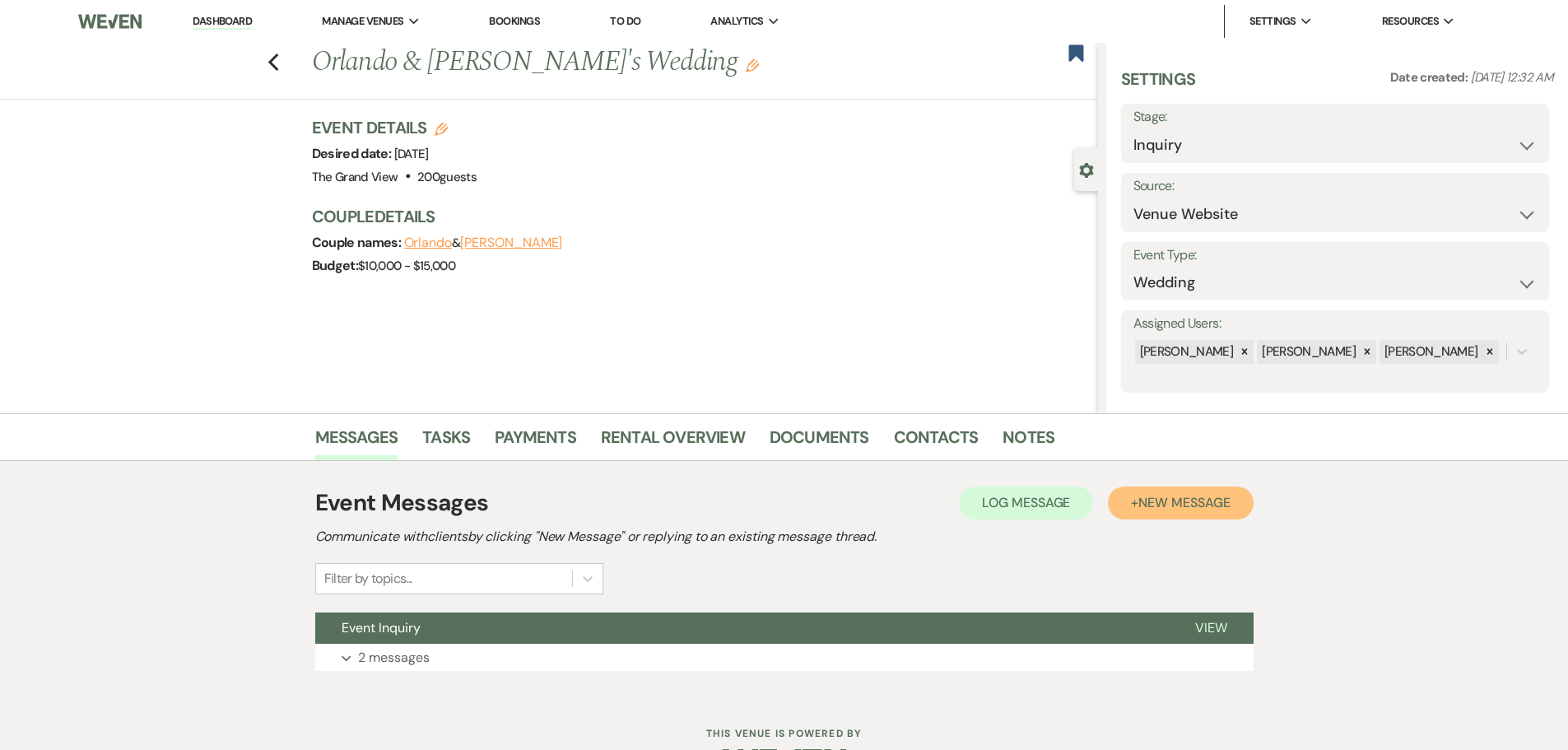
click at [1152, 501] on span "New Message" at bounding box center [1184, 503] width 92 height 18
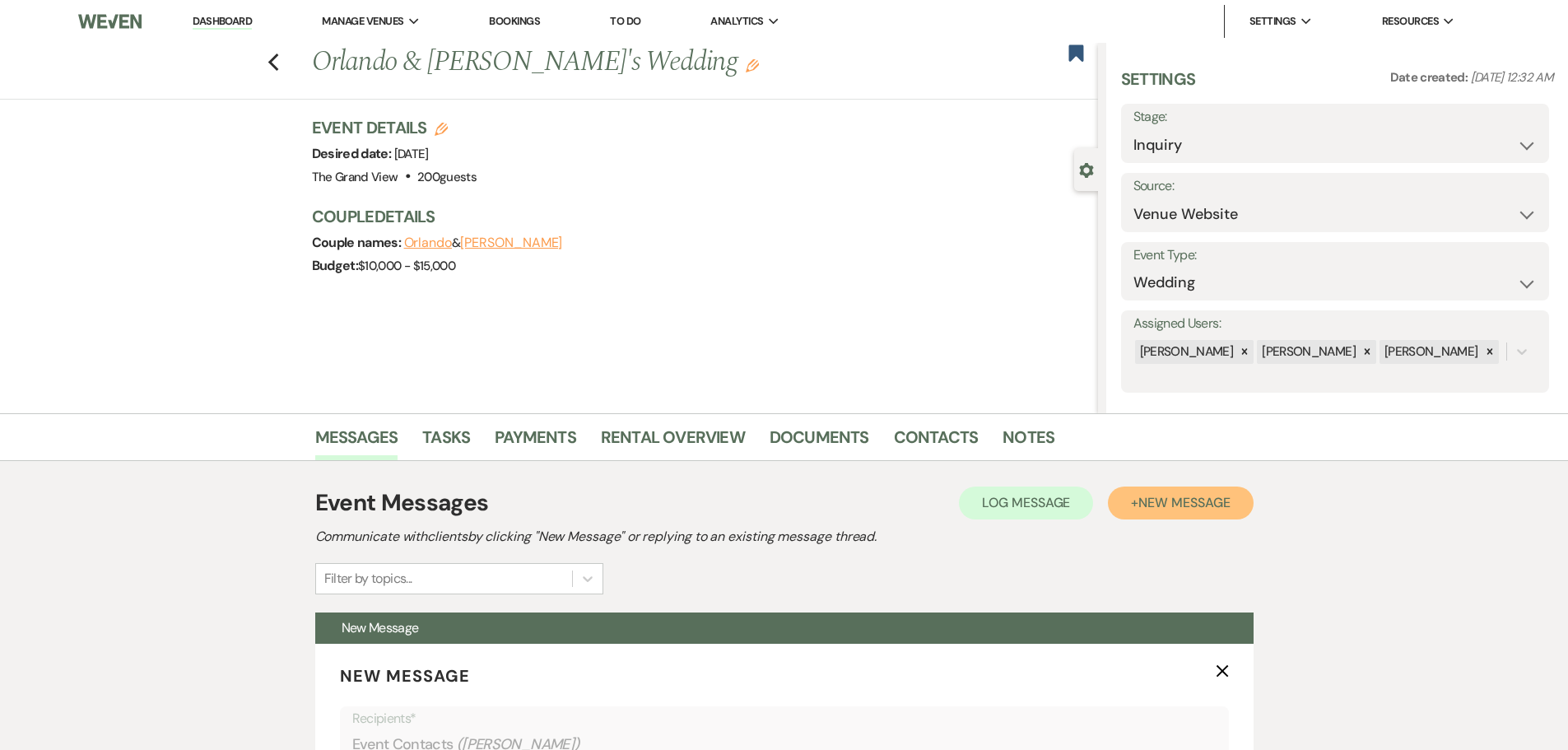
scroll to position [411, 0]
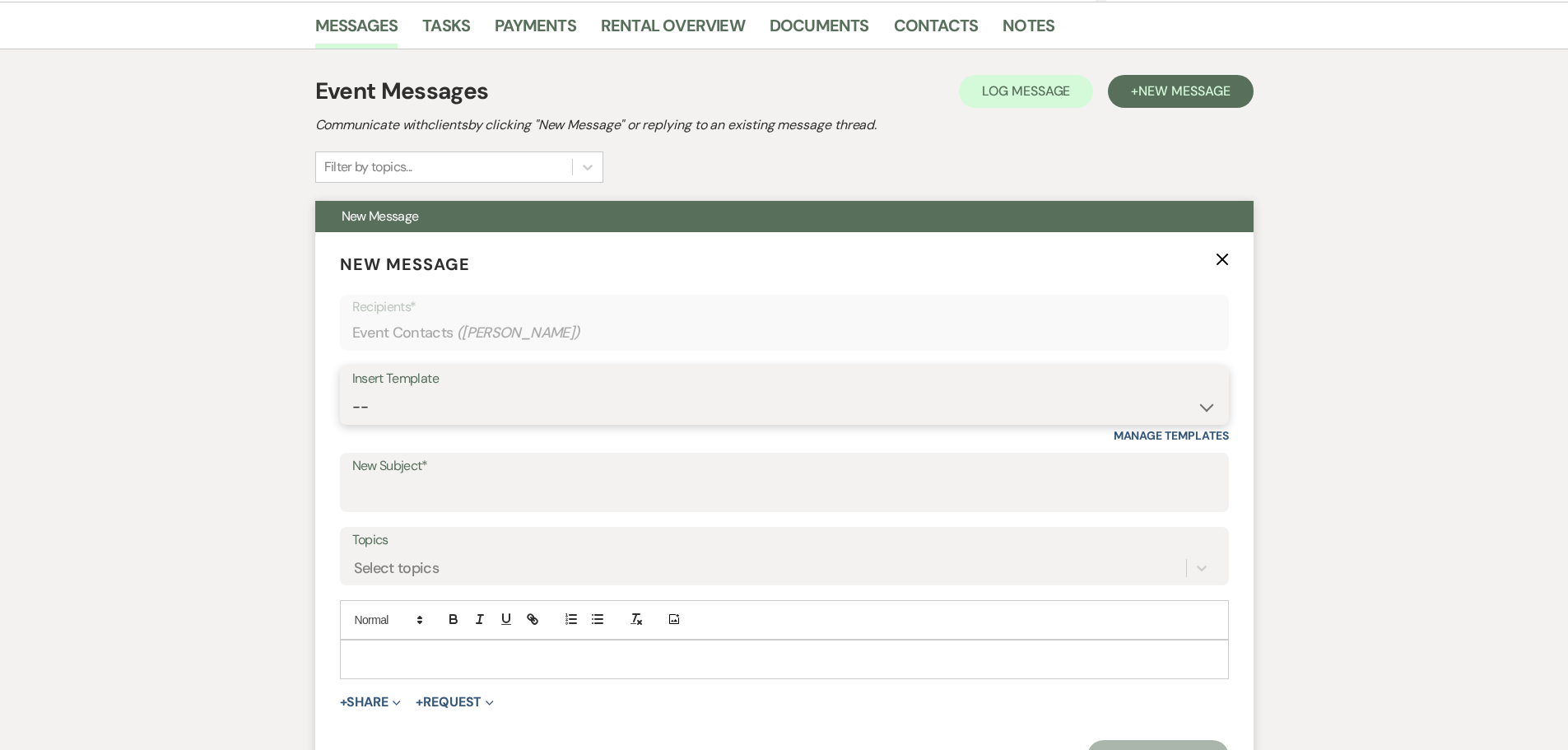
click at [444, 401] on select "-- Weven Planning Portal Introduction (Booked Events) Initial Inquiry Response …" at bounding box center [784, 407] width 864 height 33
select select "5215"
click at [352, 391] on select "-- Weven Planning Portal Introduction (Booked Events) Initial Inquiry Response …" at bounding box center [784, 407] width 864 height 33
type input "THANK YOU!!"
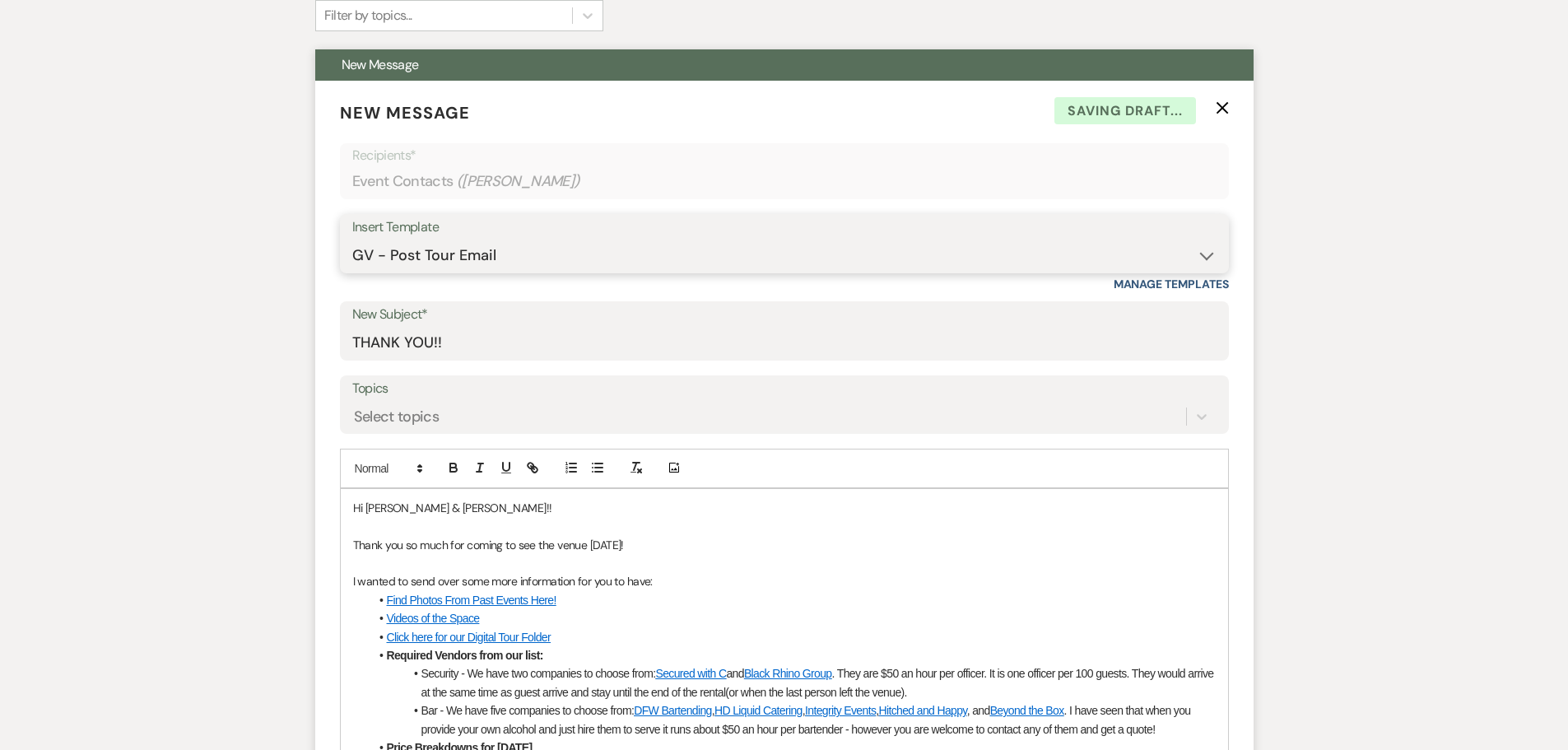
scroll to position [576, 0]
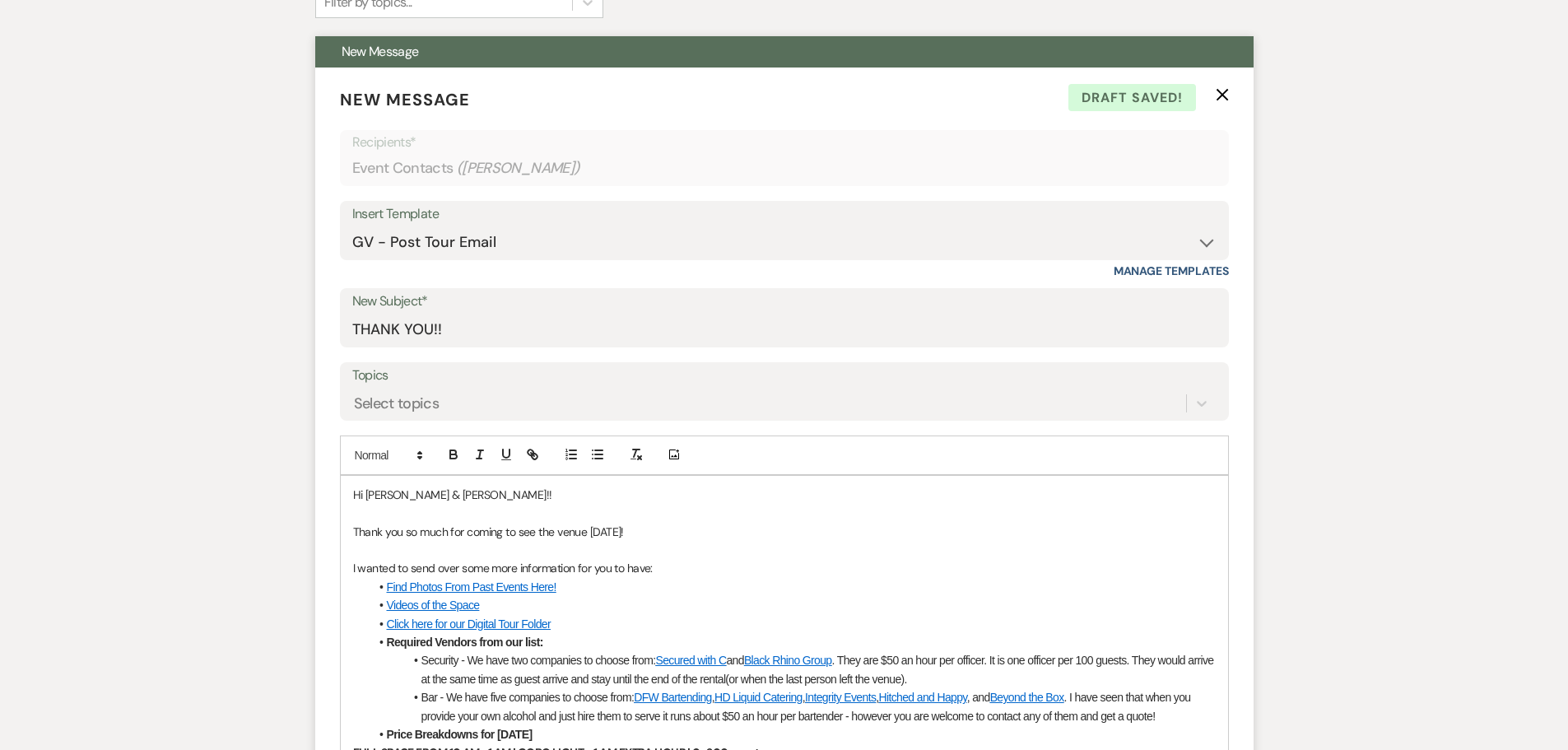
click at [606, 533] on p "Thank you so much for coming to see the venue [DATE]!" at bounding box center [784, 531] width 862 height 18
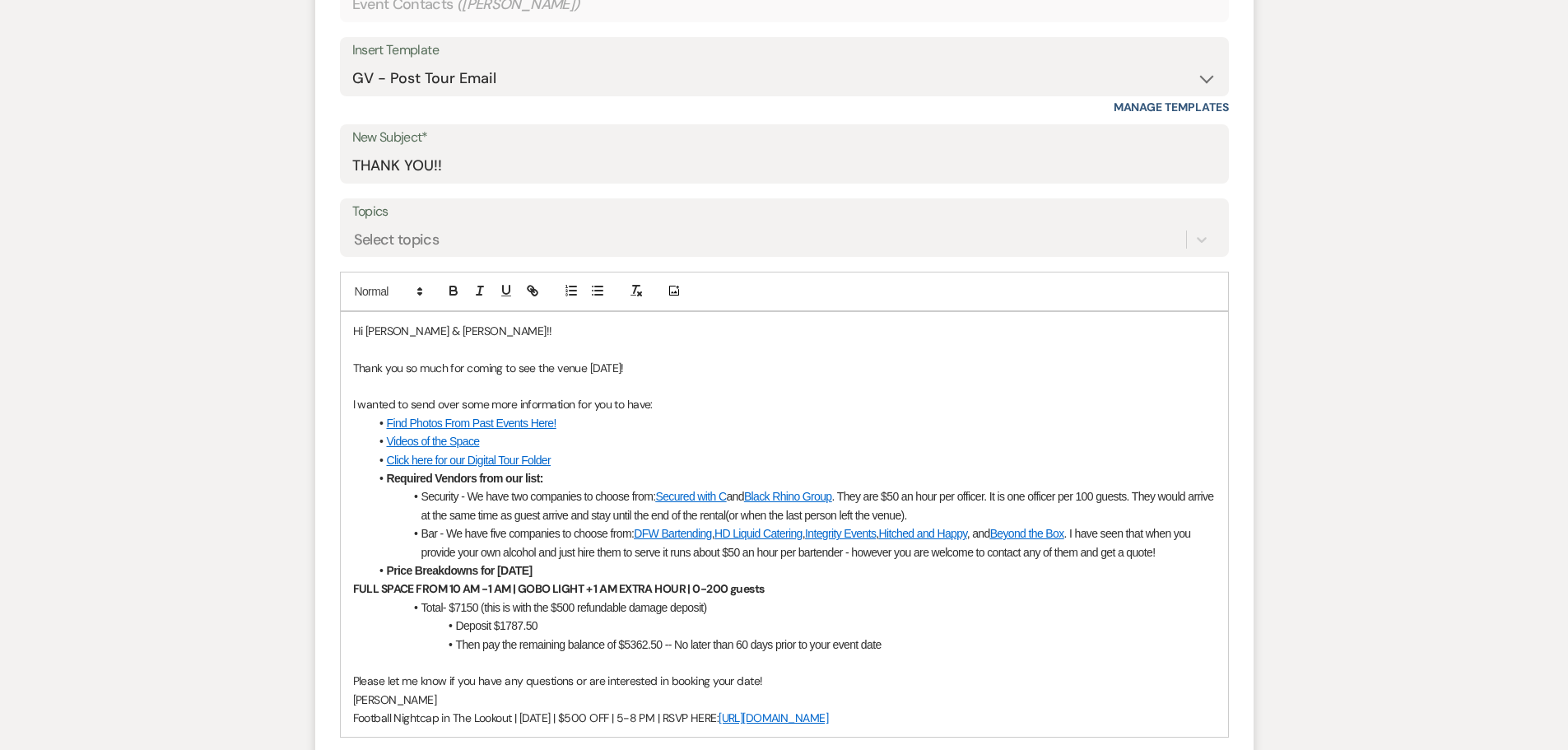
scroll to position [740, 0]
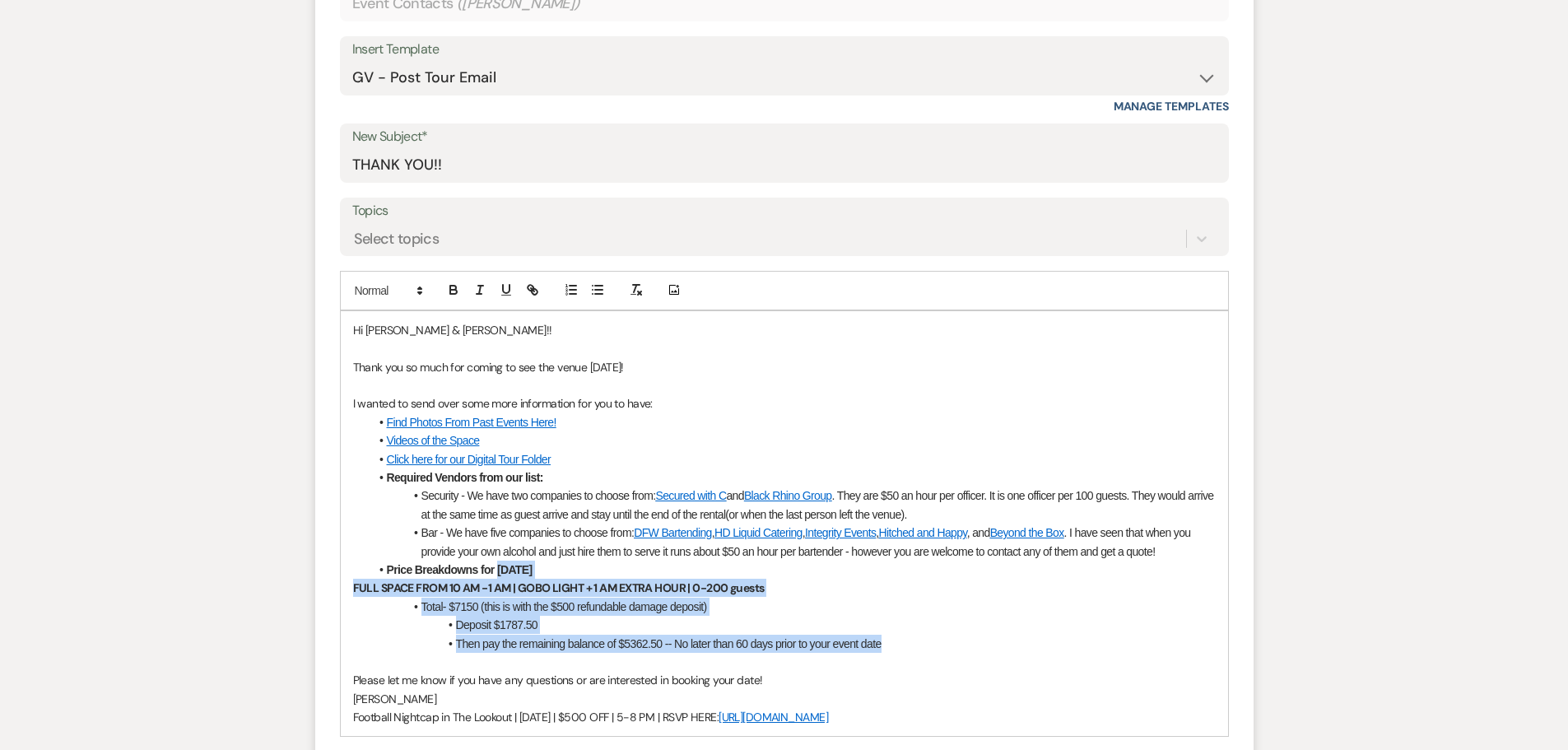
drag, startPoint x: 893, startPoint y: 642, endPoint x: 496, endPoint y: 574, distance: 402.8
click at [496, 574] on div "Hi [PERSON_NAME] & [PERSON_NAME]!! Thank you so much for coming to see the venu…" at bounding box center [784, 524] width 887 height 426
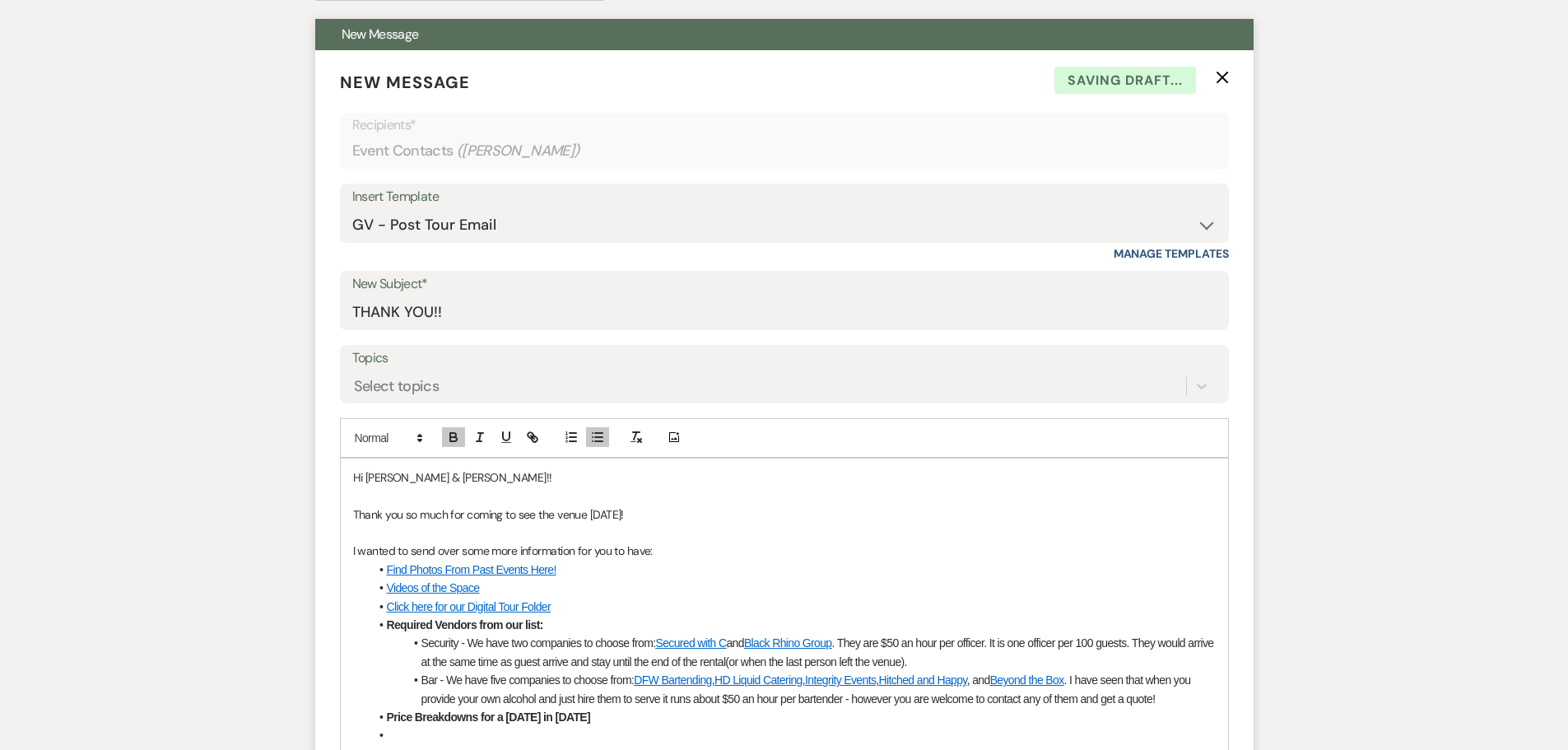
scroll to position [576, 0]
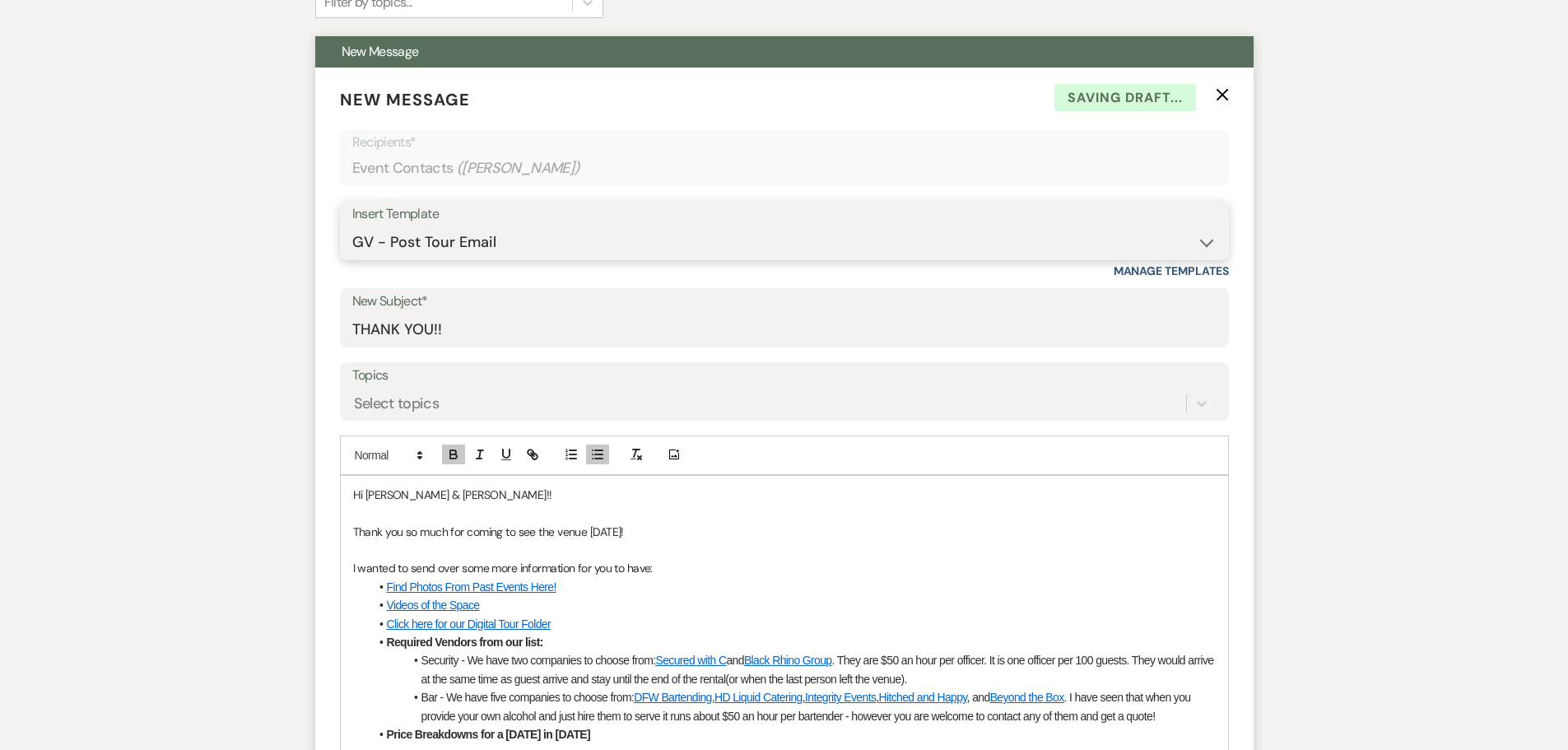
click at [467, 246] on select "-- Weven Planning Portal Introduction (Booked Events) Initial Inquiry Response …" at bounding box center [784, 242] width 864 height 33
click at [352, 227] on select "-- Weven Planning Portal Introduction (Booked Events) Initial Inquiry Response …" at bounding box center [784, 242] width 864 height 33
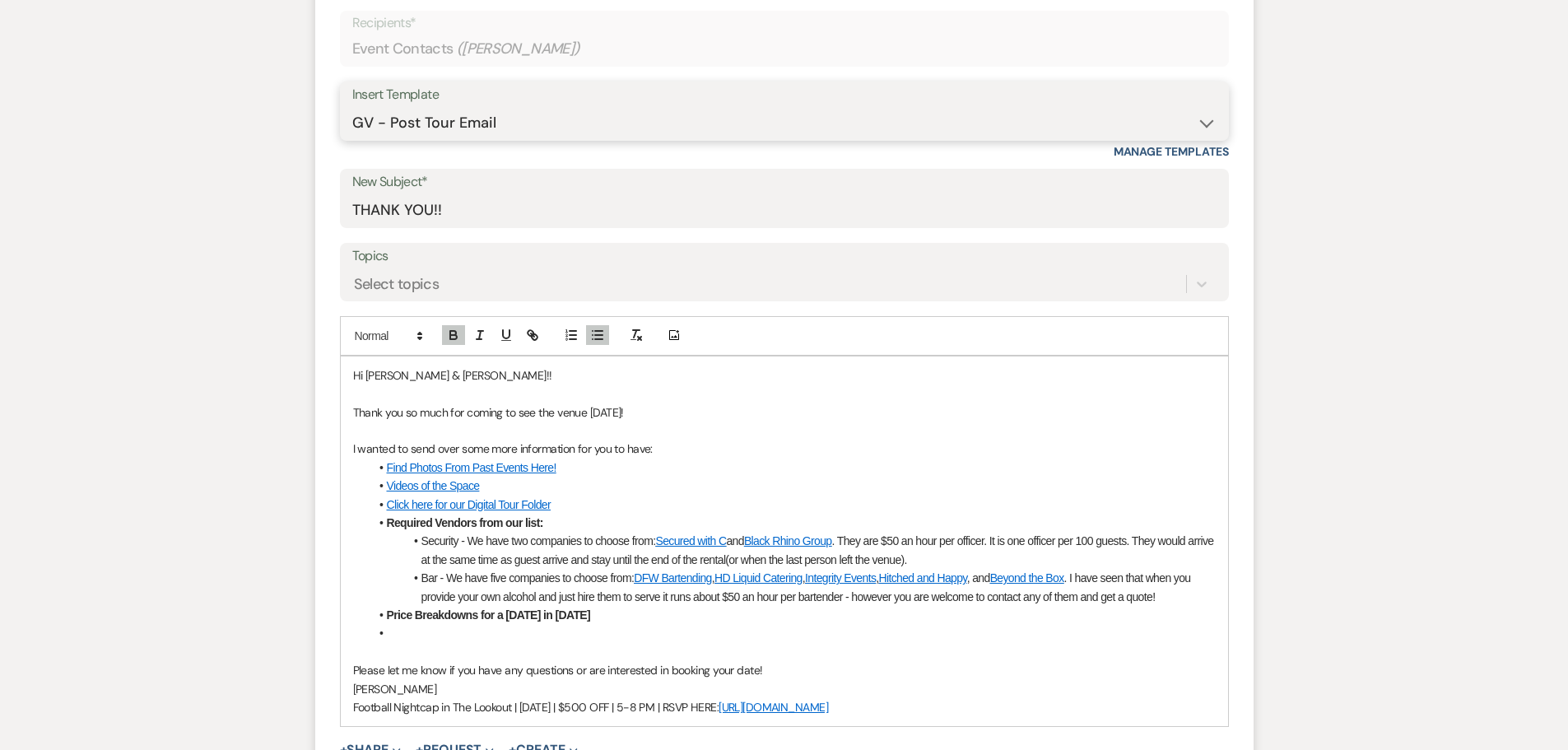
scroll to position [740, 0]
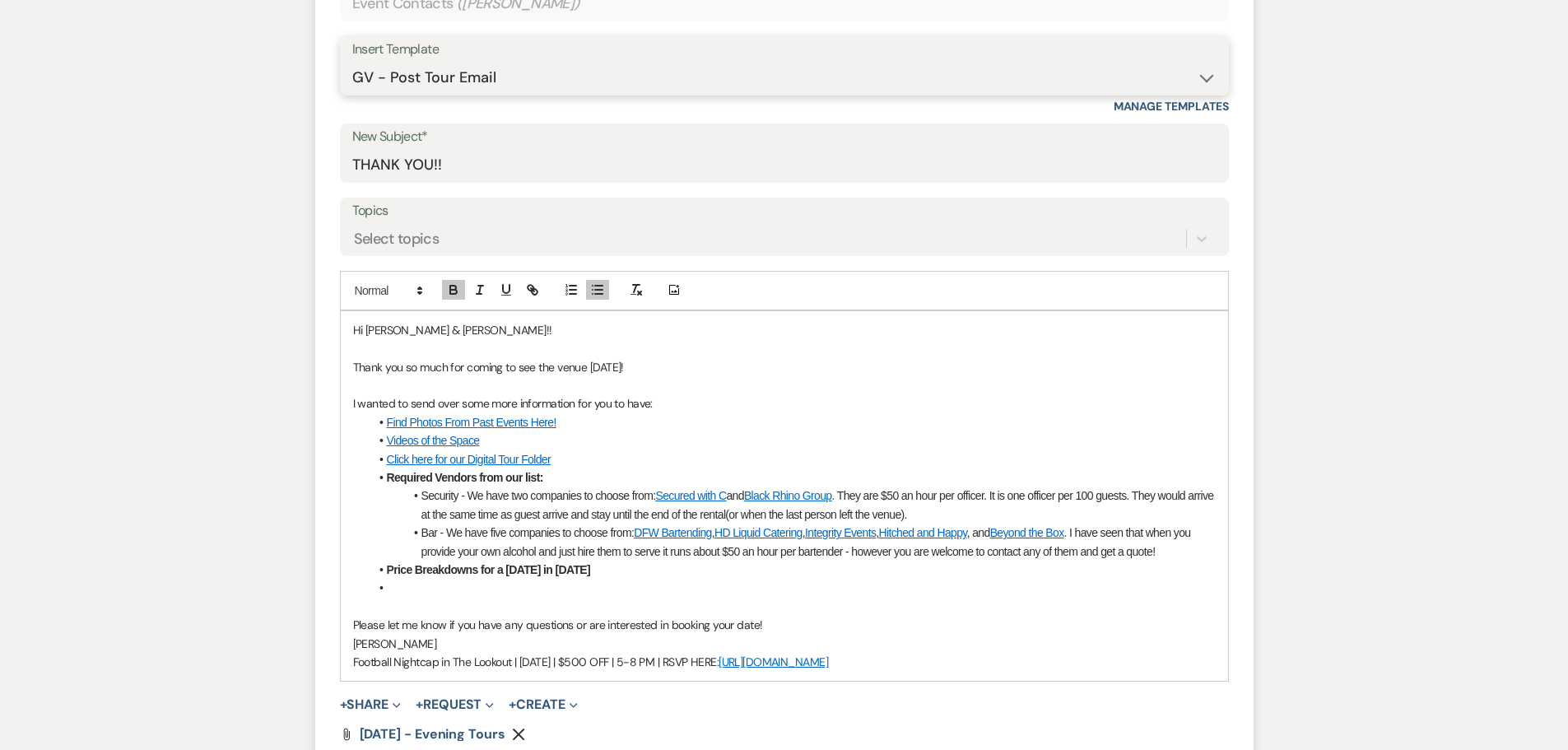
click at [539, 78] on select "-- Weven Planning Portal Introduction (Booked Events) Initial Inquiry Response …" at bounding box center [784, 78] width 864 height 33
select select "5165"
click at [352, 62] on select "-- Weven Planning Portal Introduction (Booked Events) Initial Inquiry Response …" at bounding box center [784, 78] width 864 height 33
type input "Access Your Event Details – Log Into Your New Client Portal!"
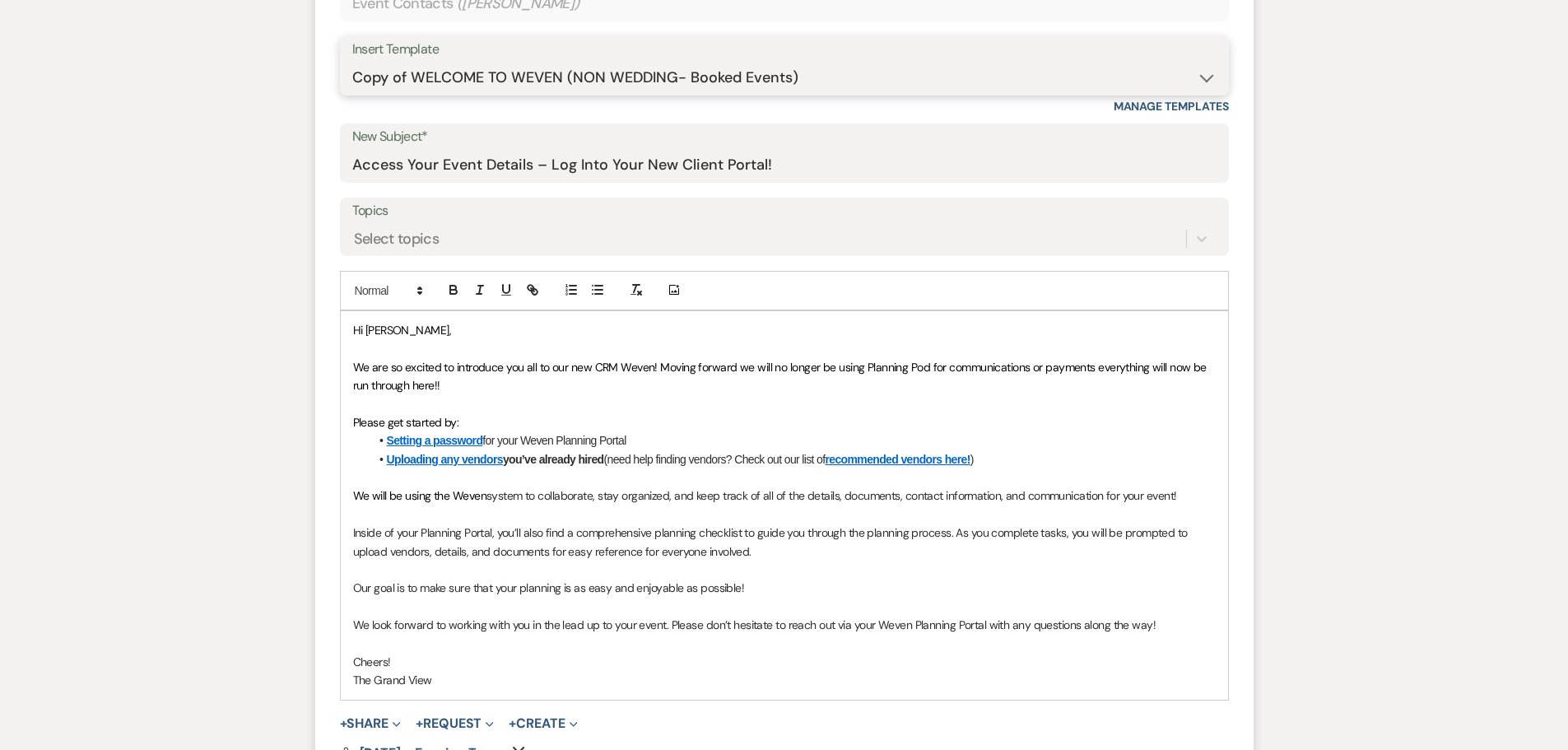
click at [522, 62] on select "-- Weven Planning Portal Introduction (Booked Events) Initial Inquiry Response …" at bounding box center [784, 78] width 864 height 33
select select "5215"
click at [352, 62] on select "-- Weven Planning Portal Introduction (Booked Events) Initial Inquiry Response …" at bounding box center [784, 78] width 864 height 33
type input "THANK YOU!!"
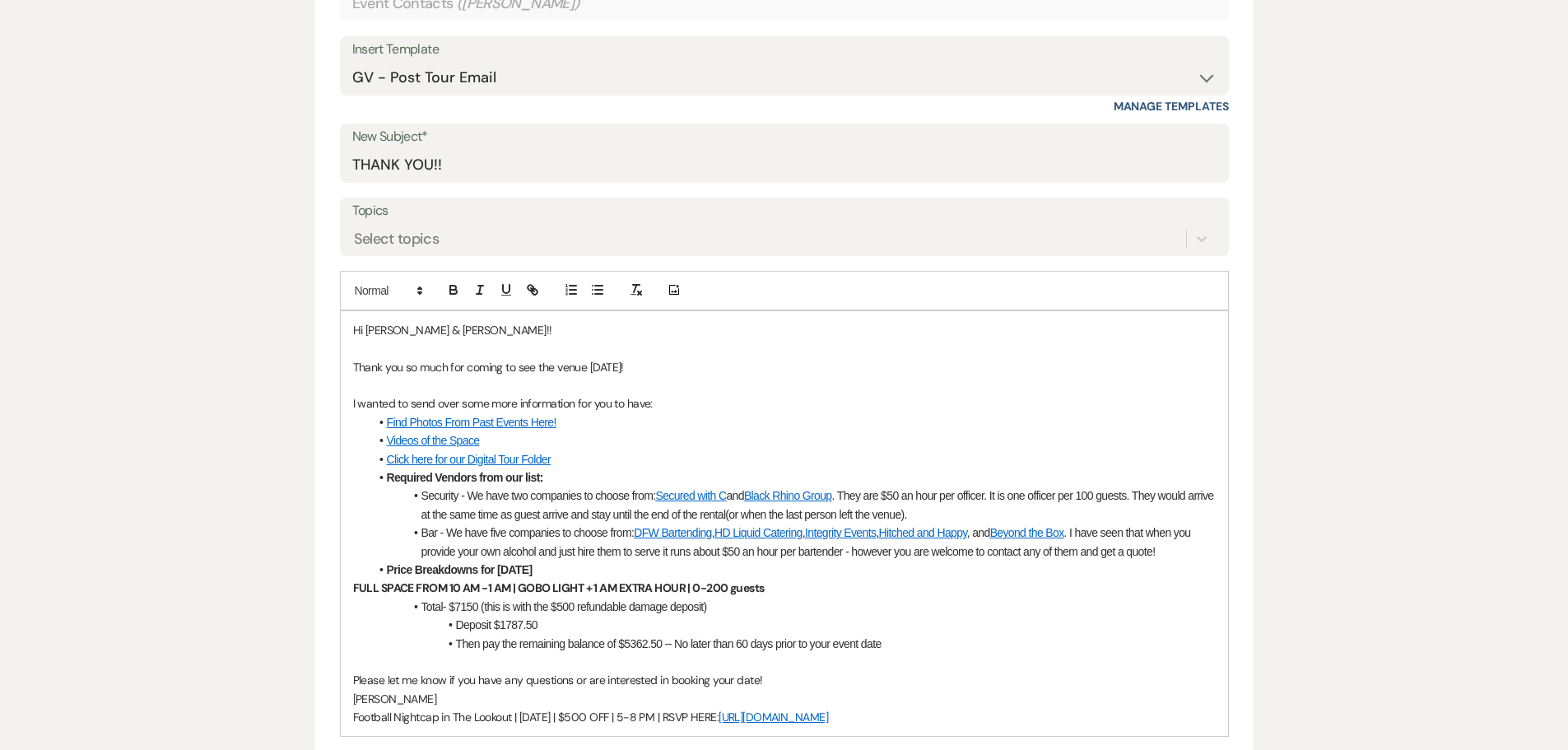
click at [523, 585] on strong "FULL SPACE FROM 10 AM -1 AM | GOBO LIGHT + 1 AM EXTRA HOUR | 0-200 guests" at bounding box center [558, 587] width 411 height 15
drag, startPoint x: 551, startPoint y: 590, endPoint x: 616, endPoint y: 593, distance: 65.1
click at [616, 593] on strong "FULL SPACE FROM 10 AM -1 AM | GOBO LIGHT + 1 AM EXTRA HOUR | 0-200 guests" at bounding box center [558, 587] width 411 height 15
drag, startPoint x: 478, startPoint y: 607, endPoint x: 452, endPoint y: 606, distance: 26.0
click at [452, 606] on span "Total- $7150 (this is with the $500 refundable damage deposit)" at bounding box center [564, 606] width 286 height 13
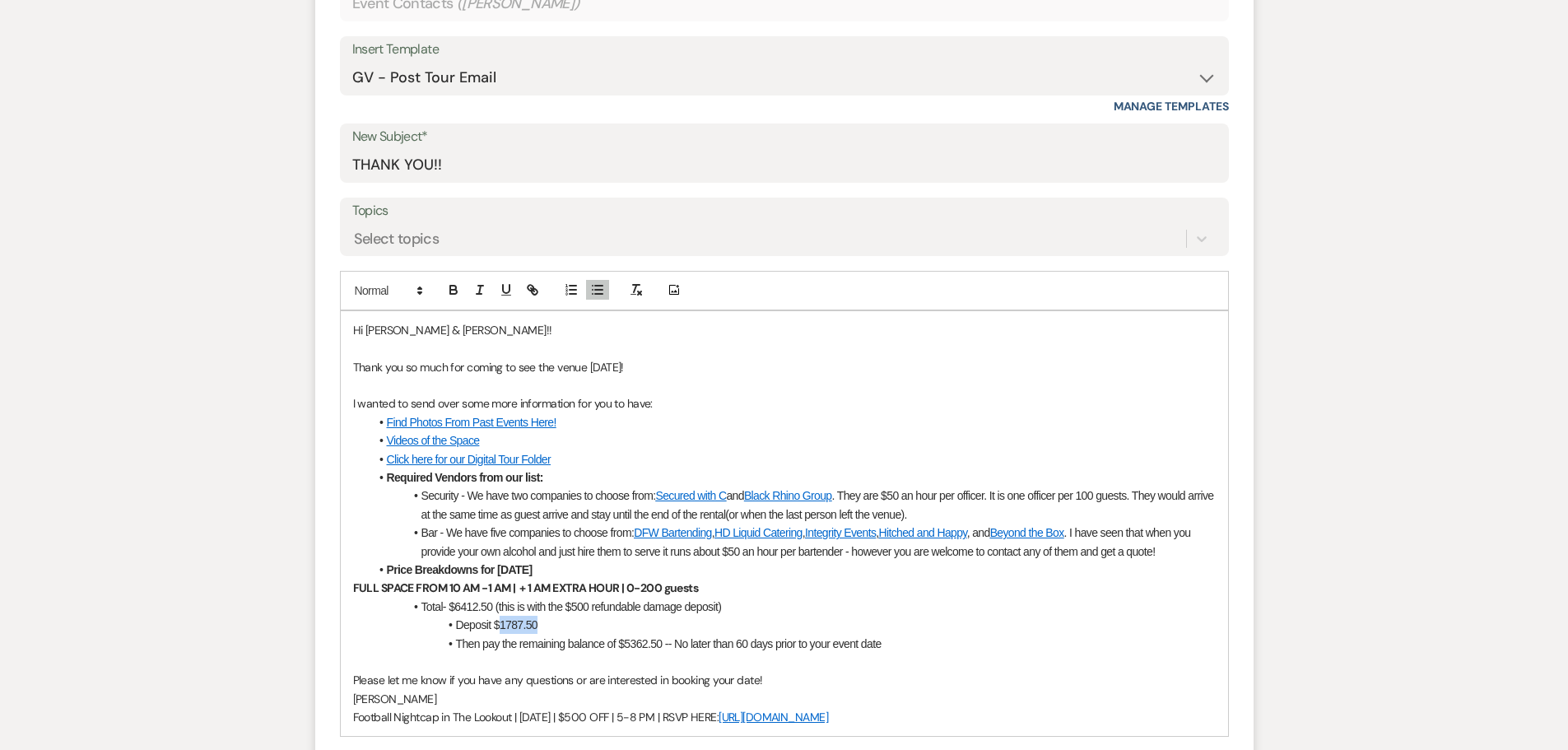
drag, startPoint x: 542, startPoint y: 625, endPoint x: 500, endPoint y: 628, distance: 42.1
click at [500, 628] on li "Deposit $1787.50" at bounding box center [792, 625] width 846 height 18
drag, startPoint x: 662, startPoint y: 643, endPoint x: 626, endPoint y: 648, distance: 36.3
click at [626, 648] on span "Then pay the remaining balance of $5362.50 -- No later than 60 days prior to yo…" at bounding box center [669, 643] width 426 height 13
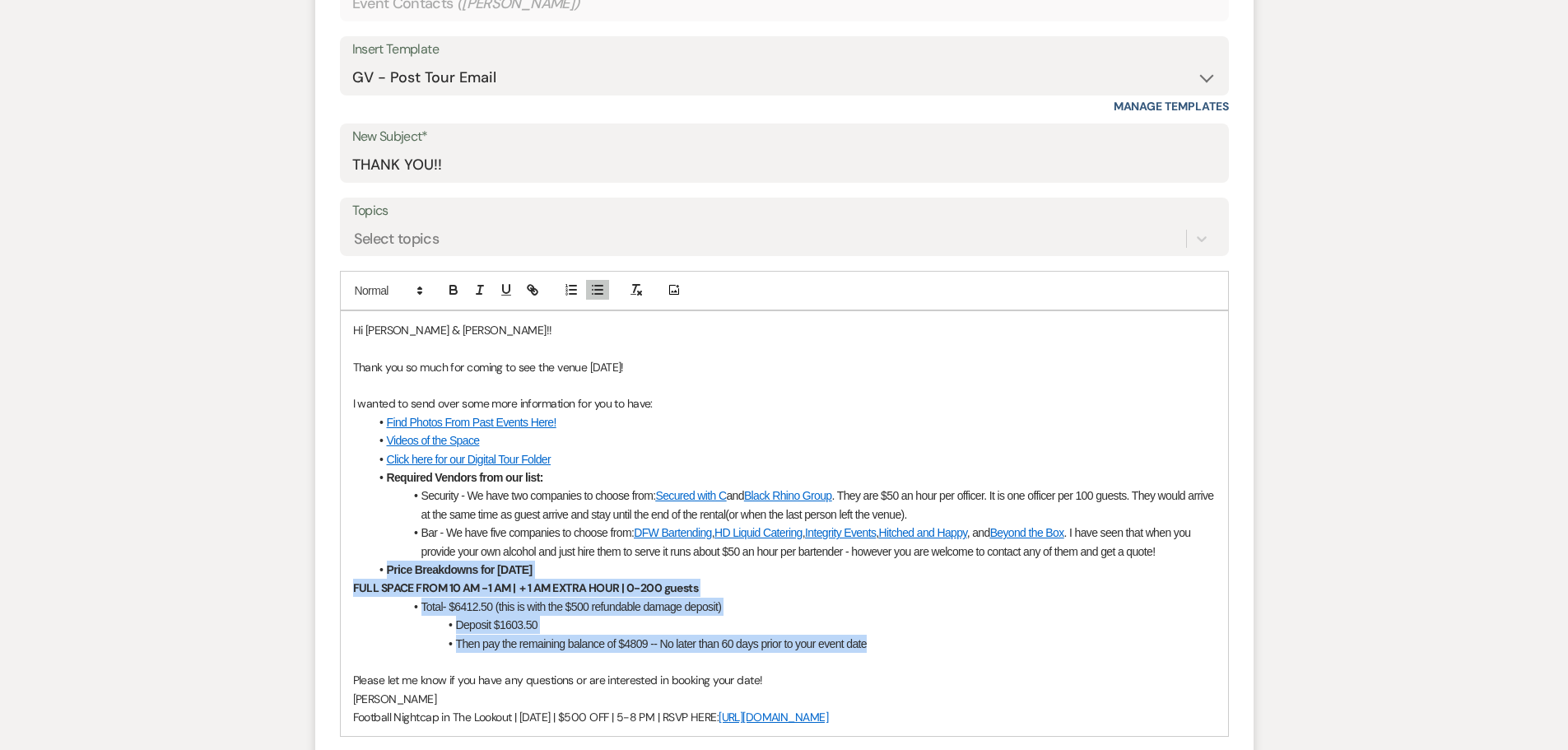
drag, startPoint x: 875, startPoint y: 643, endPoint x: 384, endPoint y: 575, distance: 495.7
click at [384, 575] on div "Hi [PERSON_NAME] & [PERSON_NAME]!! Thank you so much for coming to see the venu…" at bounding box center [784, 524] width 887 height 426
click at [458, 588] on strong "FULL SPACE FROM 10 AM -1 AM | + 1 AM EXTRA HOUR | 0-200 guests" at bounding box center [525, 587] width 346 height 15
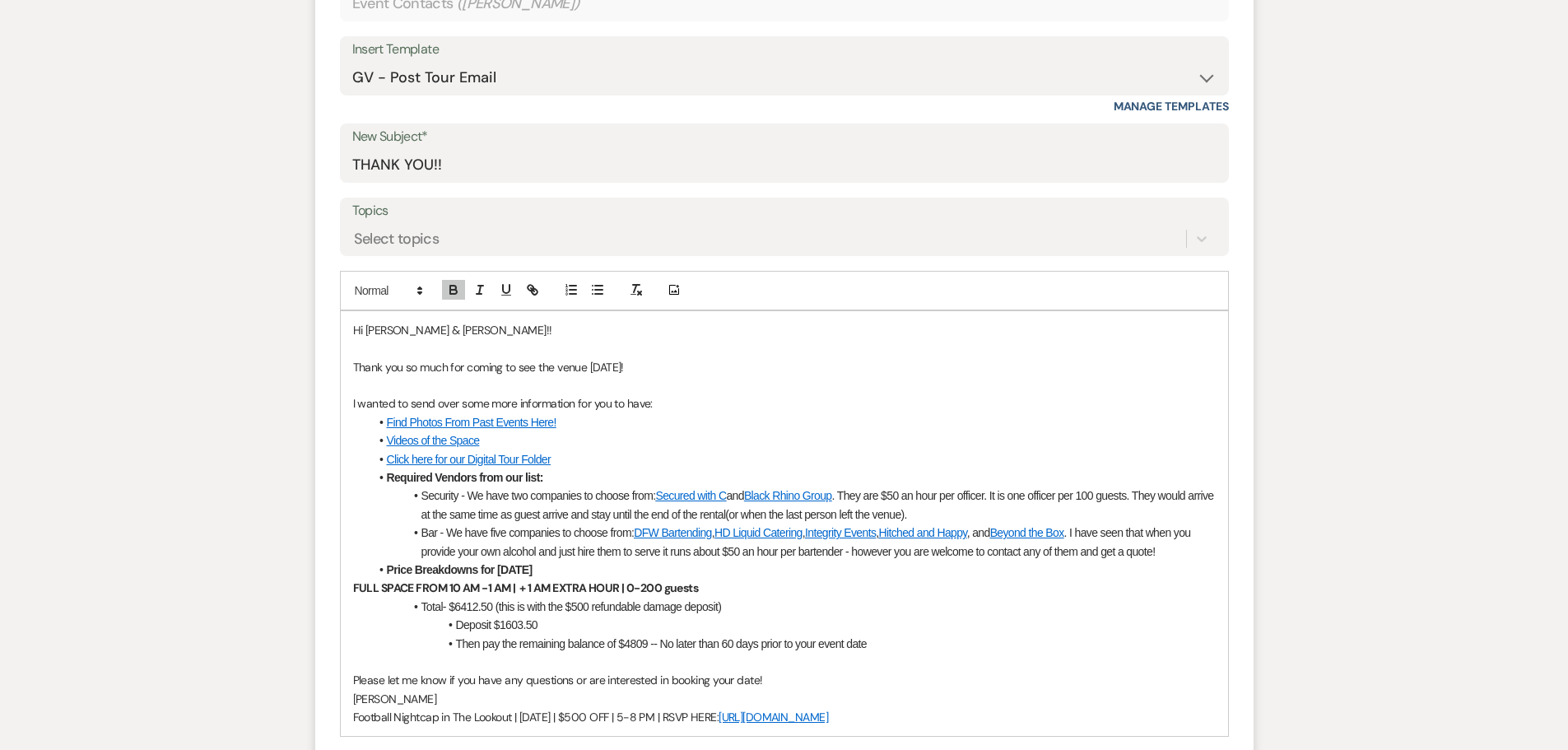
drag, startPoint x: 551, startPoint y: 571, endPoint x: 473, endPoint y: 574, distance: 78.1
click at [473, 574] on li "Price Breakdowns for [DATE]" at bounding box center [792, 570] width 846 height 18
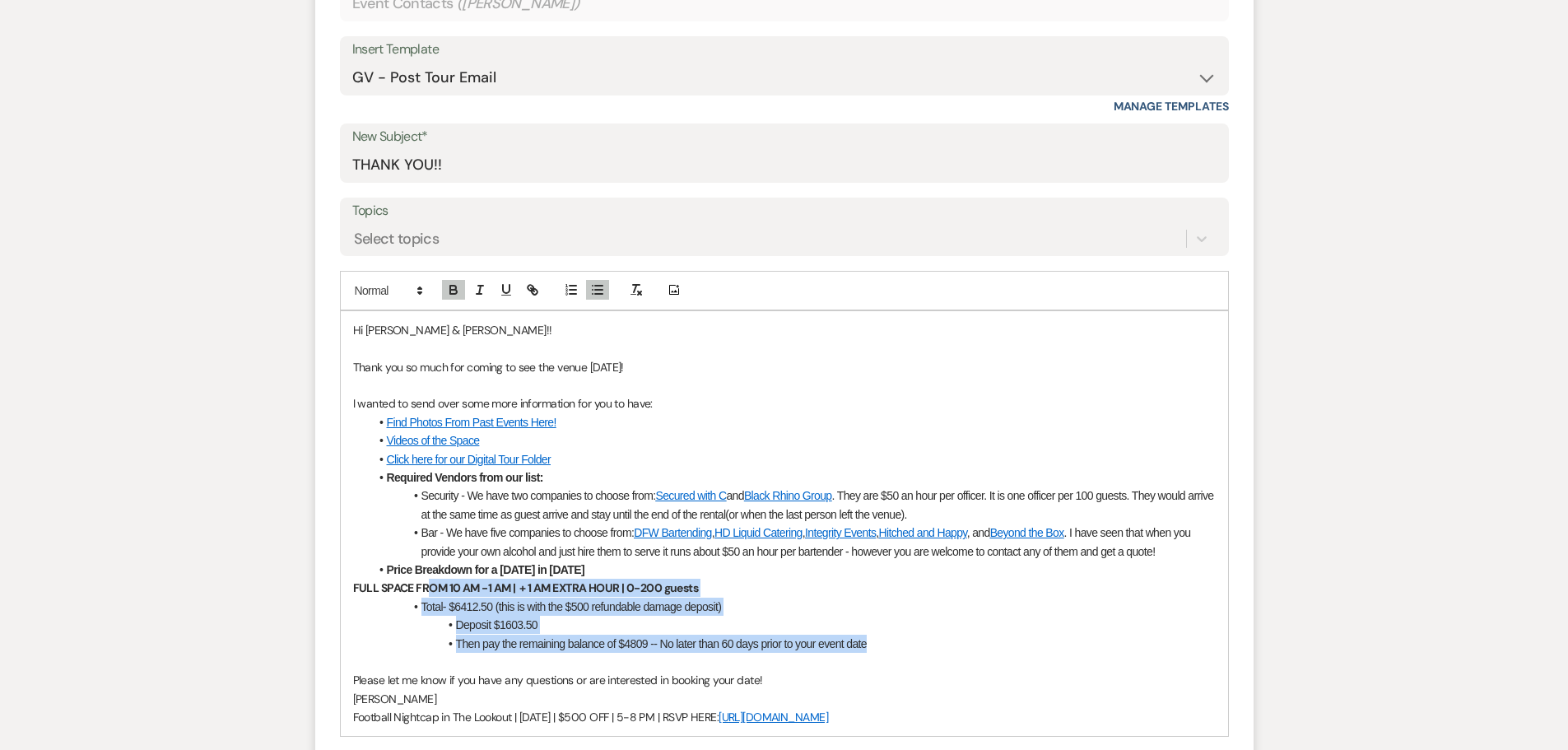
drag, startPoint x: 890, startPoint y: 648, endPoint x: 383, endPoint y: 588, distance: 510.5
click at [383, 588] on div "Hi [PERSON_NAME] & [PERSON_NAME]!! Thank you so much for coming to see the venu…" at bounding box center [784, 524] width 887 height 426
click at [813, 616] on li "Deposit $1603.50" at bounding box center [792, 625] width 846 height 18
drag, startPoint x: 879, startPoint y: 648, endPoint x: 387, endPoint y: 569, distance: 498.3
click at [387, 569] on div "Hi [PERSON_NAME] & [PERSON_NAME]!! Thank you so much for coming to see the venu…" at bounding box center [784, 524] width 887 height 426
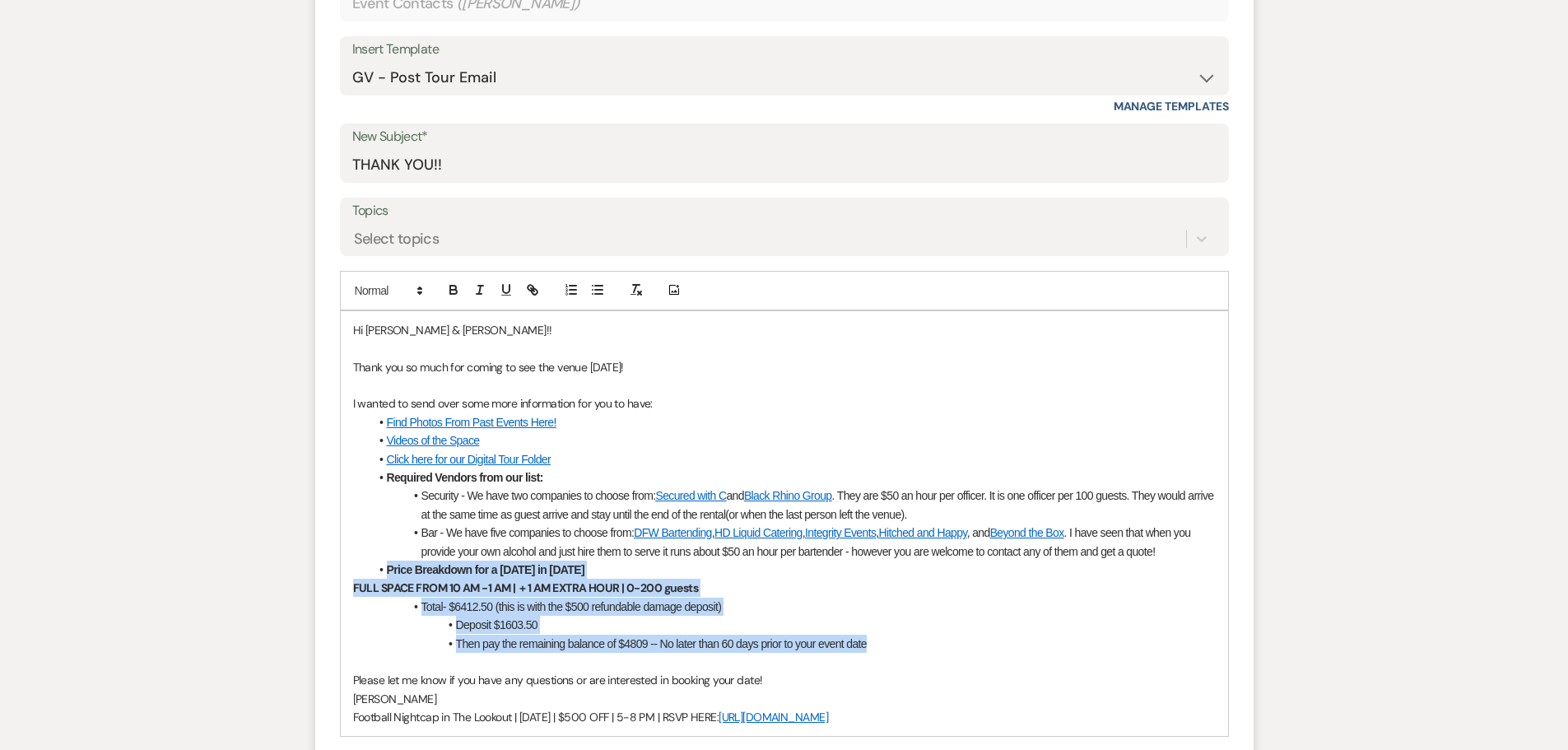
copy div "Price Breakdown for a [DATE] in [DATE] FULL SPACE FROM 10 AM -1 AM | + 1 AM EXT…"
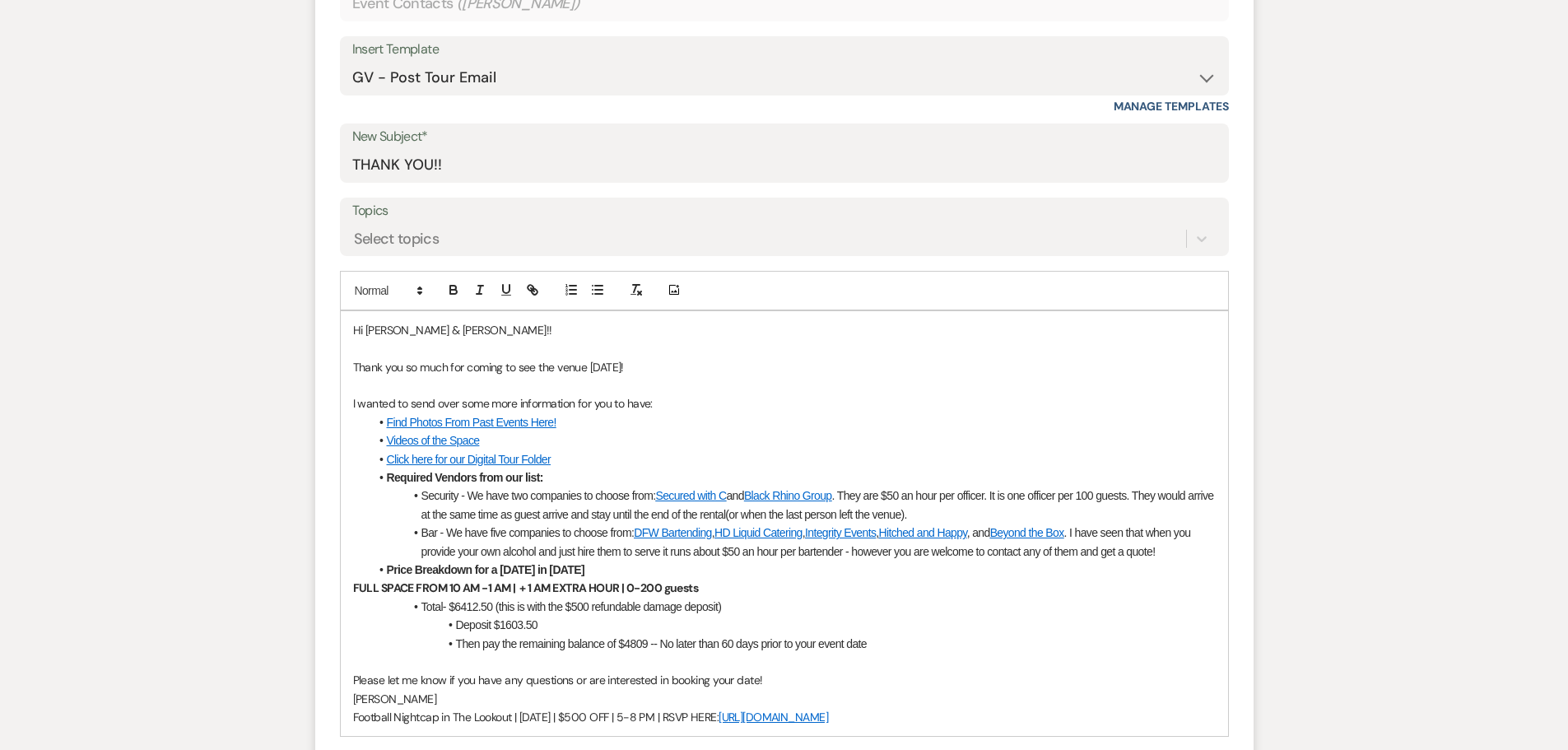
click at [908, 655] on p at bounding box center [784, 661] width 862 height 18
click at [895, 643] on li "Then pay the remaining balance of $4809 -- No later than 60 days prior to your …" at bounding box center [792, 644] width 846 height 18
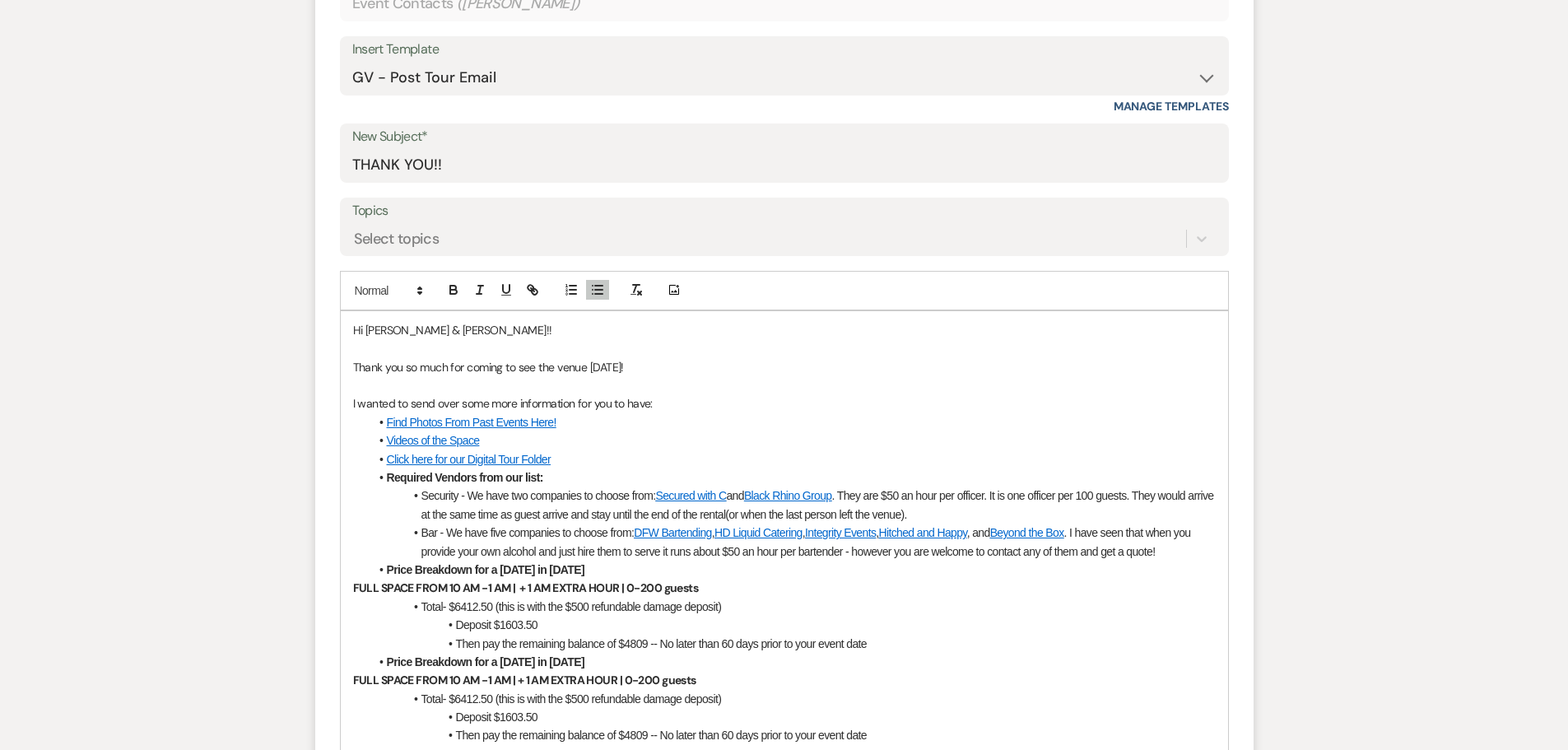
click at [511, 660] on strong "Price Breakdown for a [DATE] in [DATE]" at bounding box center [485, 661] width 197 height 13
click at [458, 701] on span "Total- $6412.50 (this is with the $500 refundable damage deposit)" at bounding box center [571, 698] width 301 height 13
drag, startPoint x: 492, startPoint y: 697, endPoint x: 456, endPoint y: 701, distance: 36.2
click at [456, 701] on span "Total- $6412.50 (this is with the $500 refundable damage deposit)" at bounding box center [571, 698] width 301 height 13
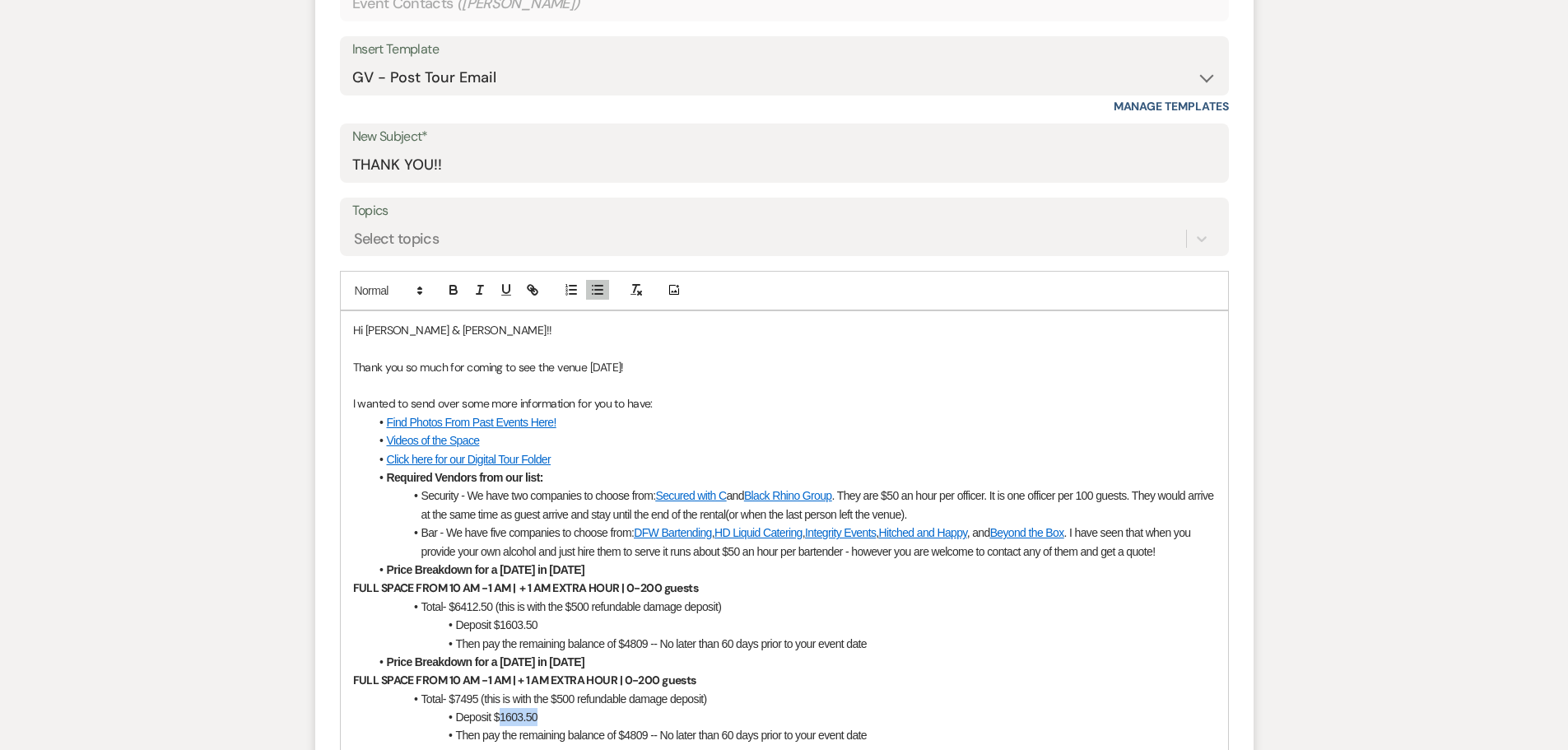
drag, startPoint x: 541, startPoint y: 716, endPoint x: 500, endPoint y: 716, distance: 41.0
click at [500, 716] on li "Deposit $1603.50" at bounding box center [792, 716] width 846 height 18
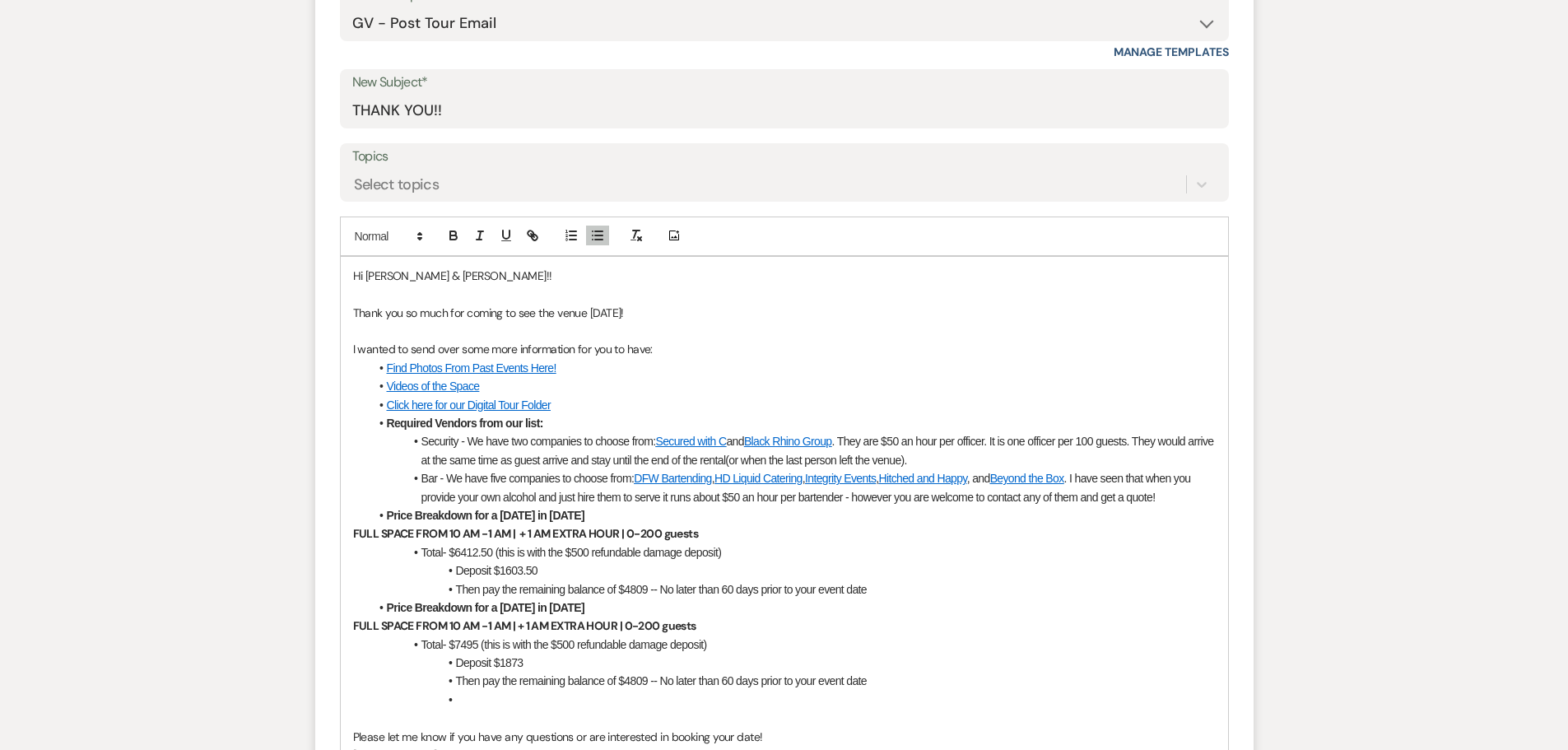
scroll to position [823, 0]
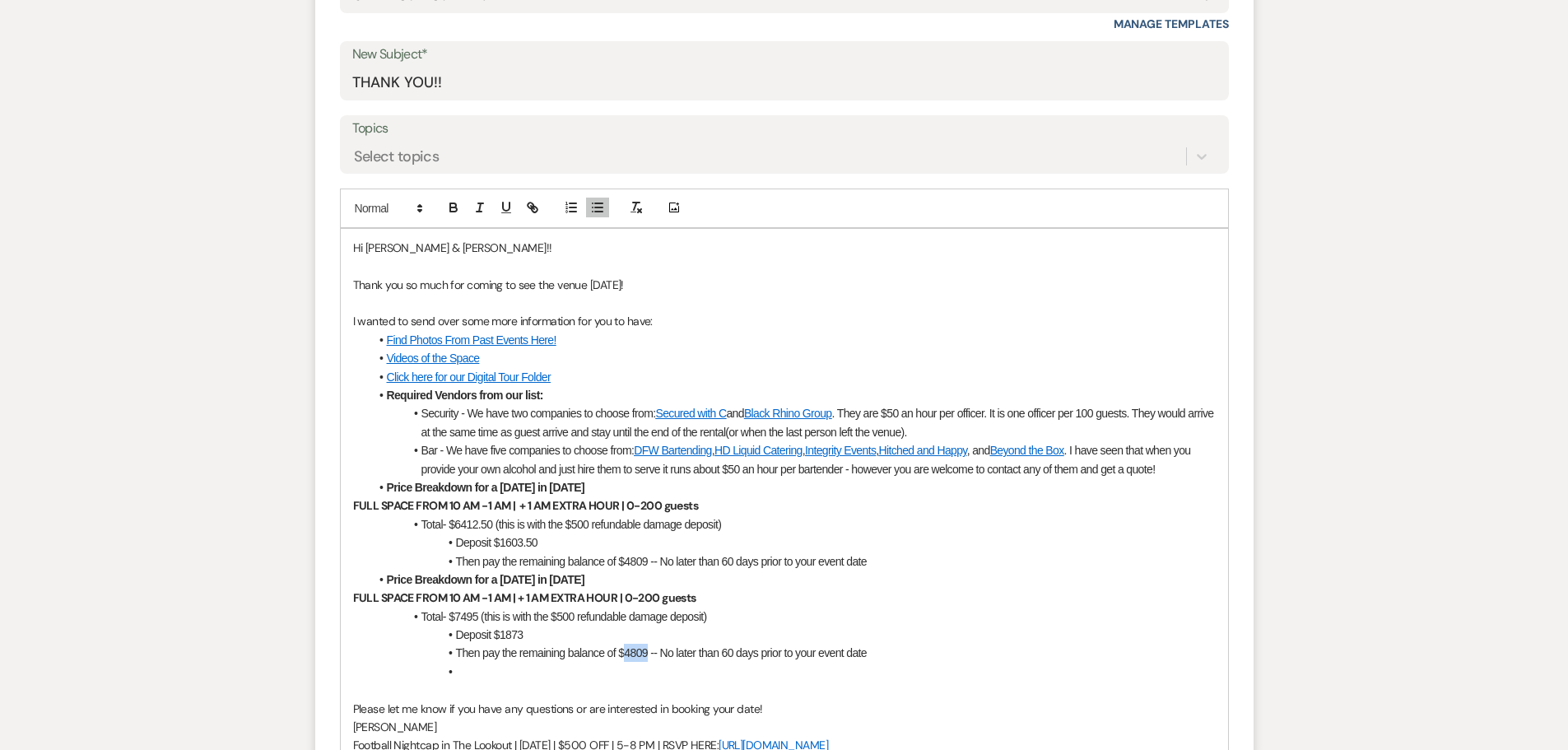
drag, startPoint x: 648, startPoint y: 648, endPoint x: 624, endPoint y: 653, distance: 24.5
click at [624, 653] on span "Then pay the remaining balance of $4809 -- No later than 60 days prior to your …" at bounding box center [661, 651] width 411 height 13
click at [578, 667] on li at bounding box center [792, 671] width 846 height 18
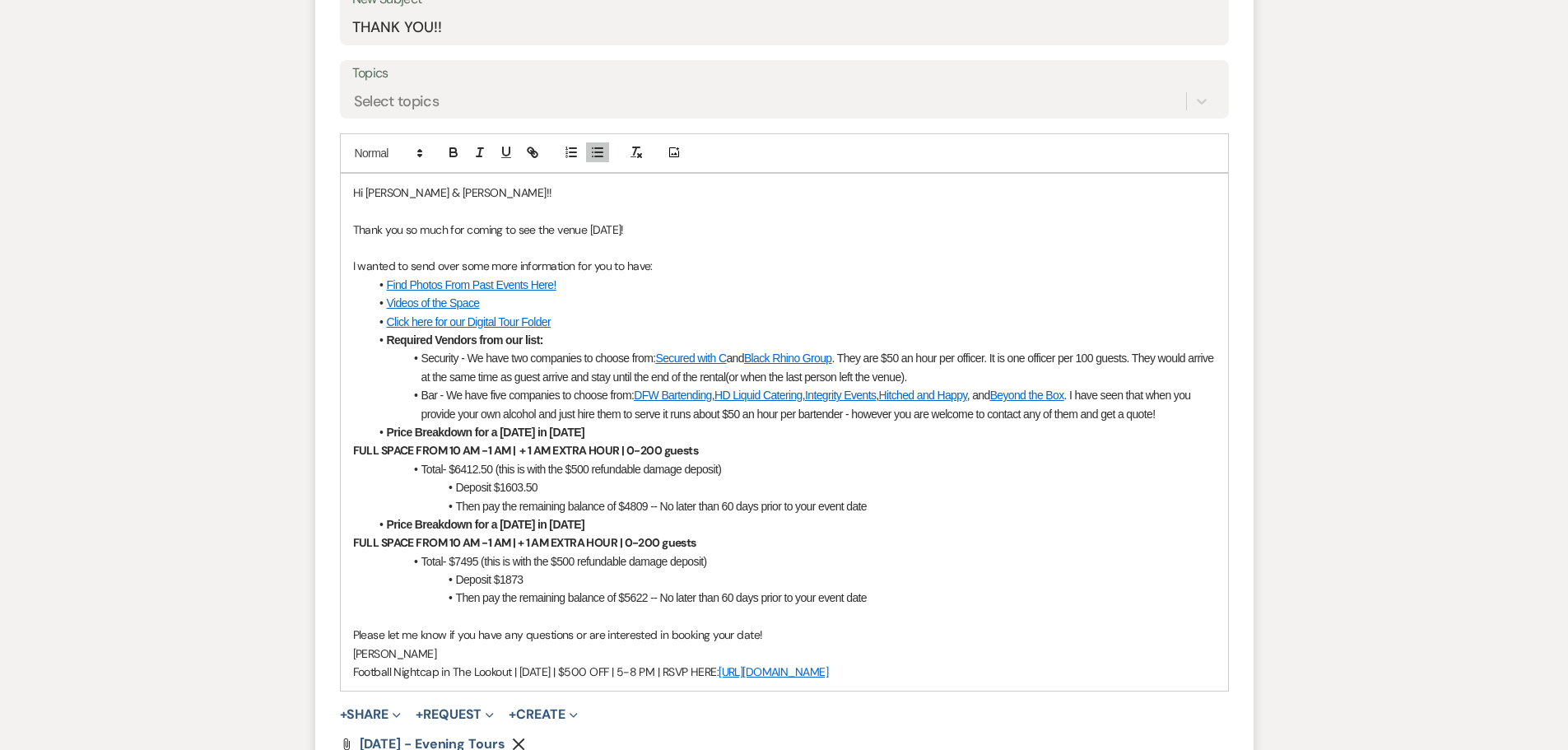
scroll to position [905, 0]
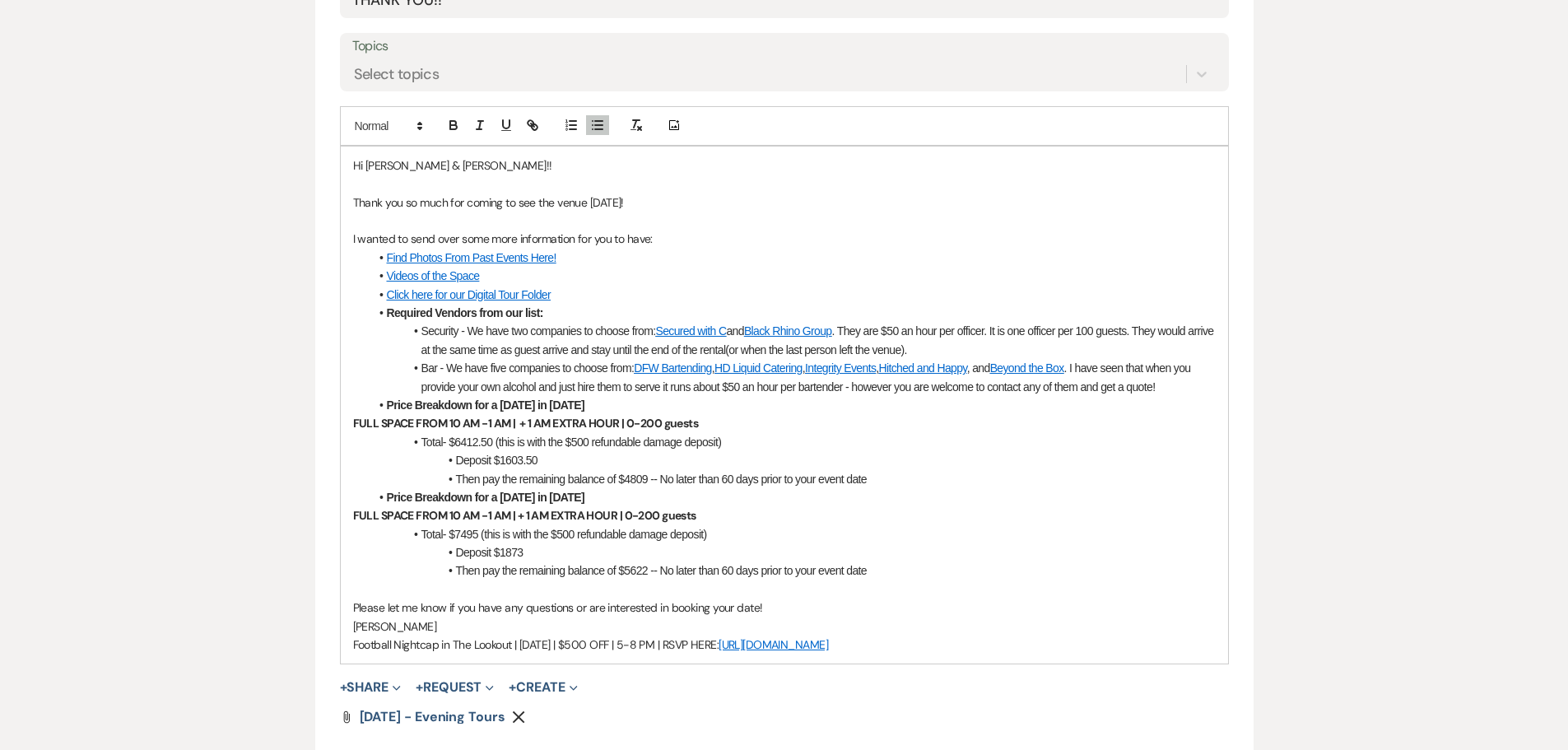
drag, startPoint x: 926, startPoint y: 646, endPoint x: 307, endPoint y: 167, distance: 782.7
click at [307, 167] on div "Messages Tasks Payments Rental Overview Documents Contacts Notes Event Messages…" at bounding box center [784, 208] width 1568 height 1399
copy div "Lo Ipsumdo & Sitame!! Conse adi el sedd eiu tempor in utl etd magna aliqu! E ad…"
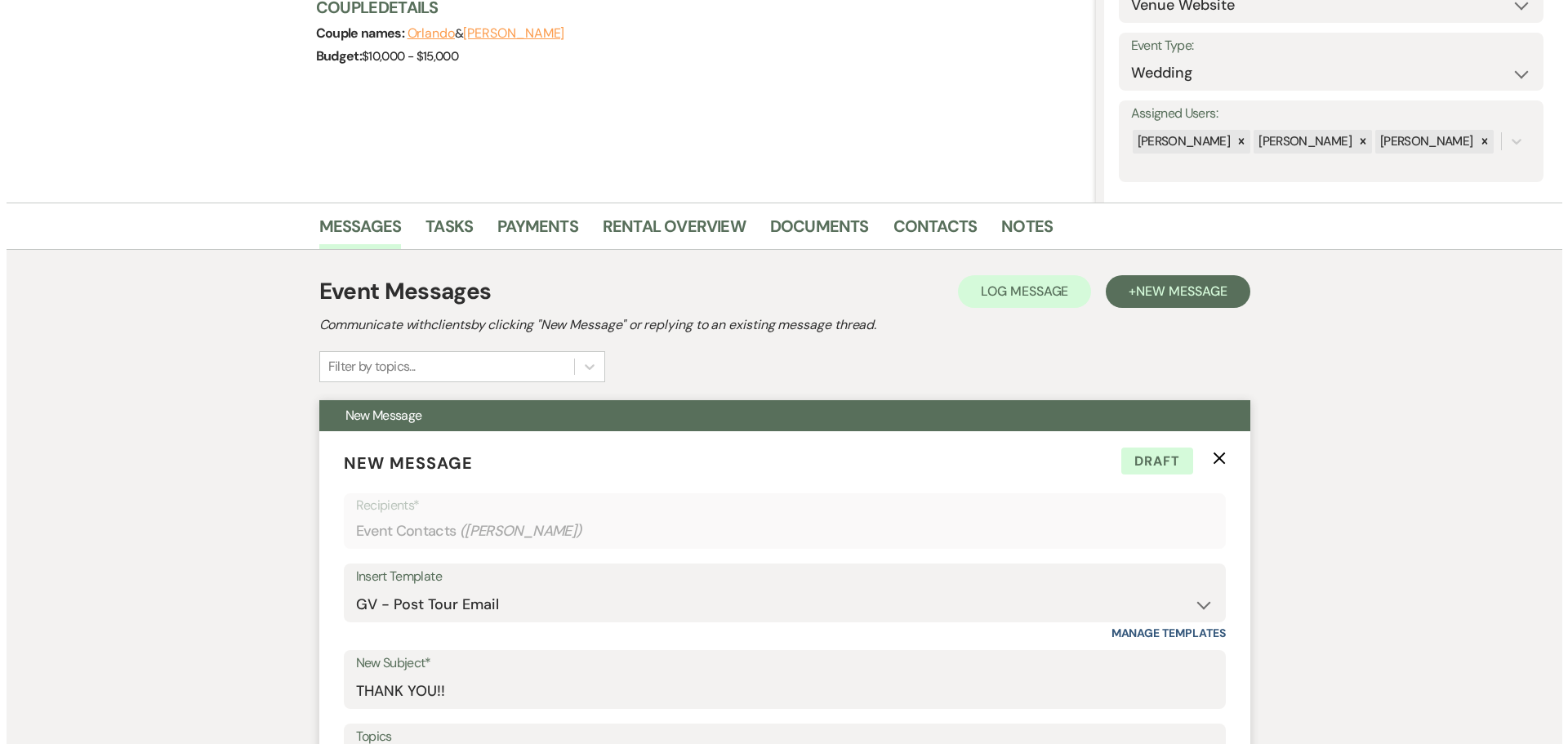
scroll to position [0, 0]
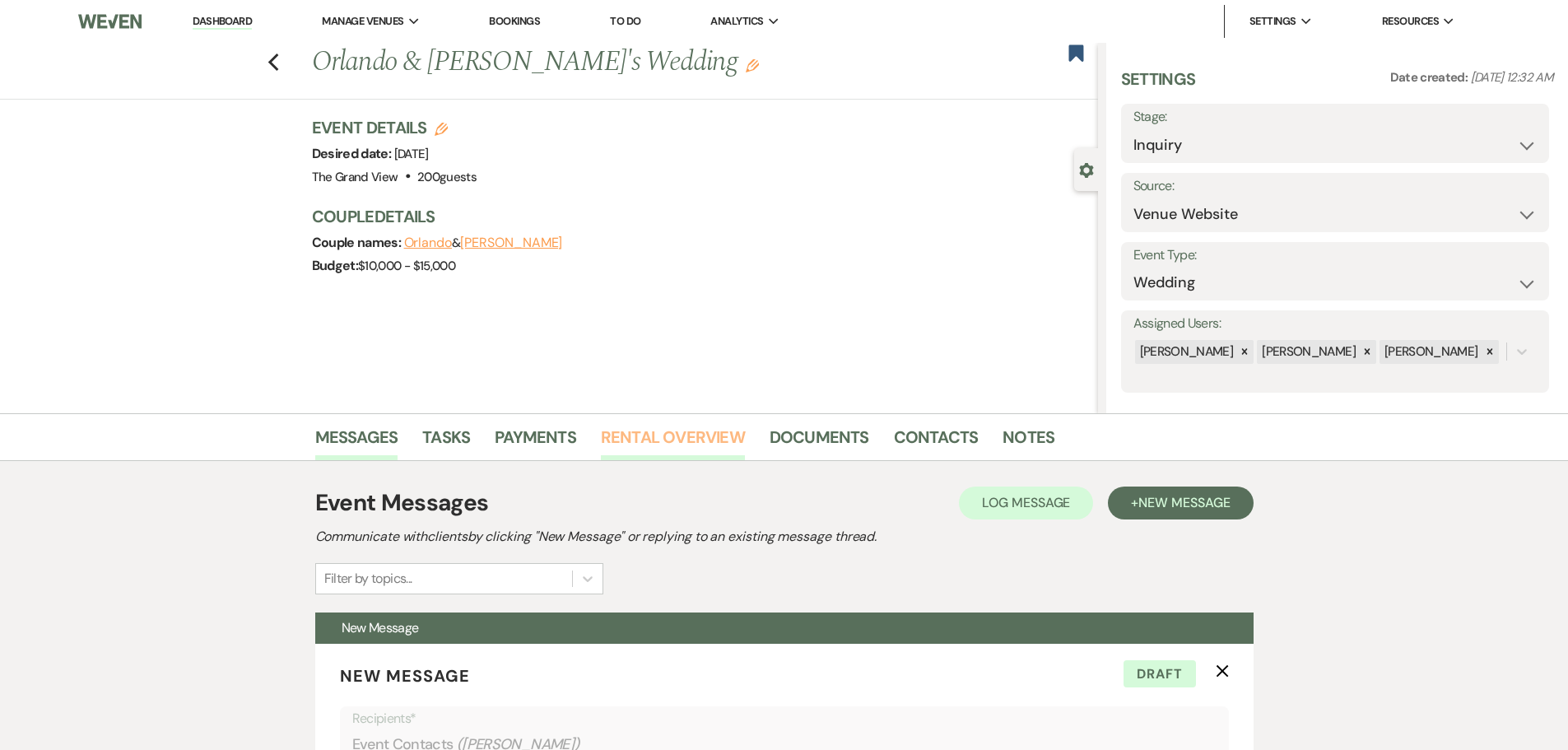
click at [660, 431] on link "Rental Overview" at bounding box center [672, 442] width 144 height 36
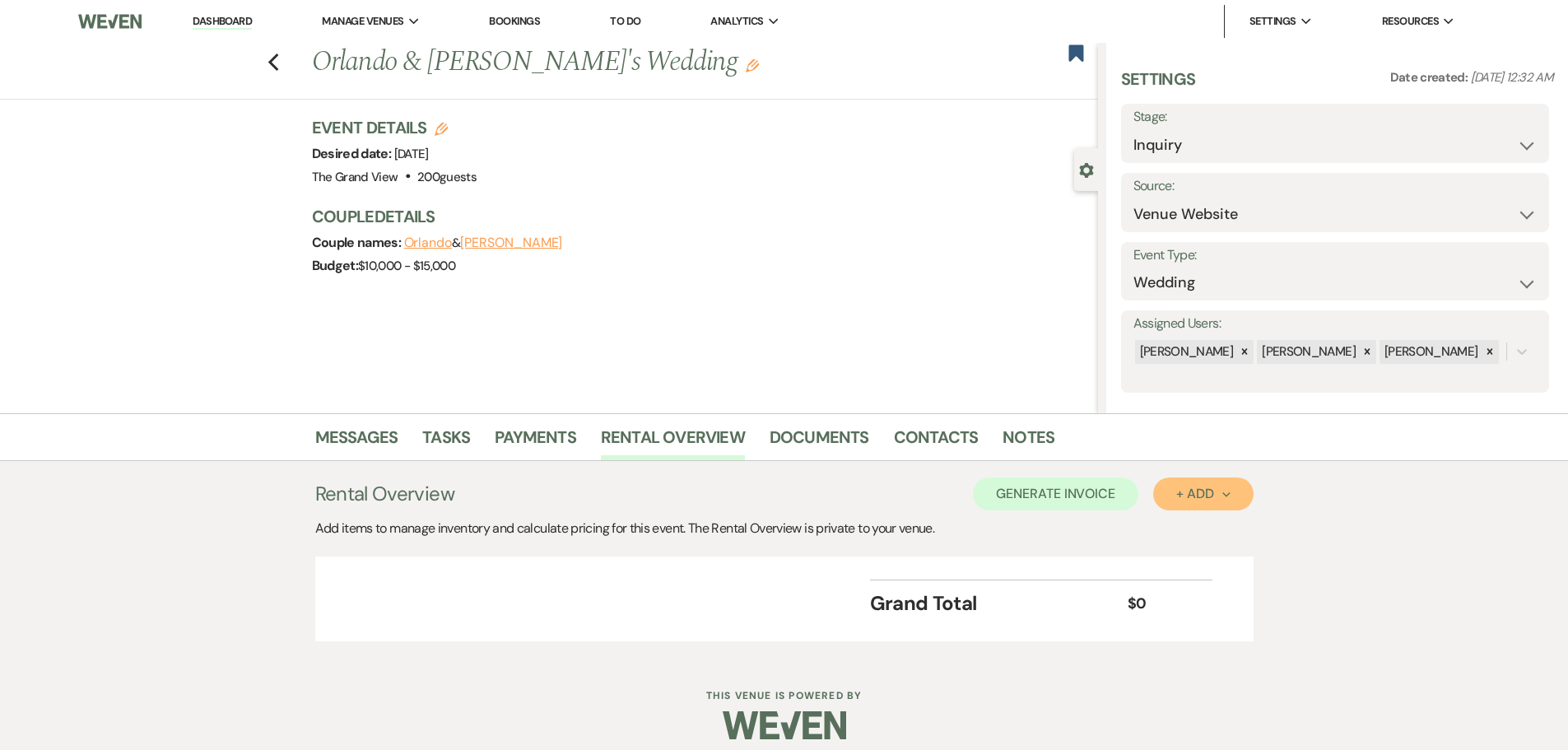
click at [1208, 505] on button "+ Add Next" at bounding box center [1202, 493] width 100 height 33
click at [1194, 536] on button "Item" at bounding box center [1194, 531] width 83 height 26
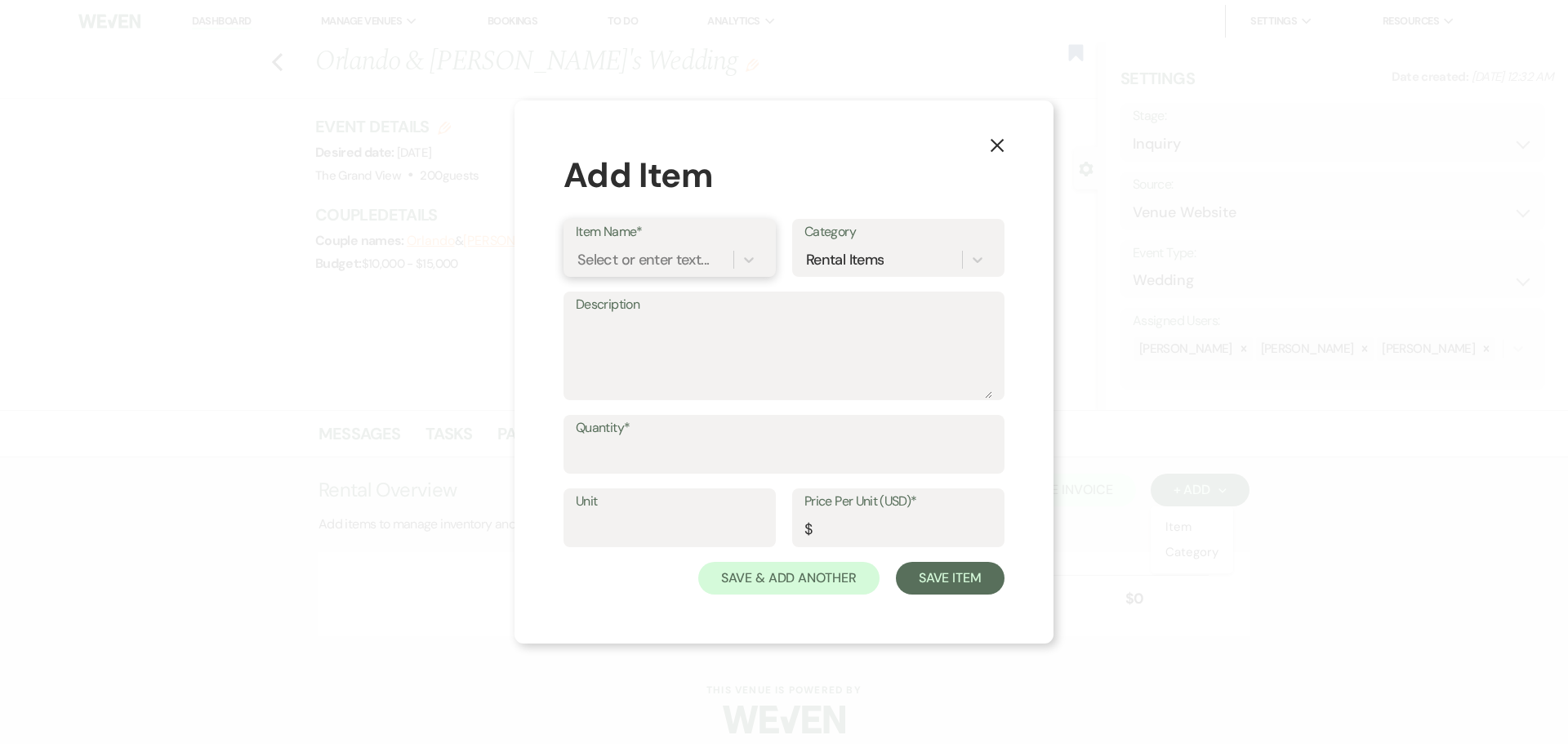
click at [661, 264] on div "Select or enter text..." at bounding box center [643, 260] width 131 height 22
type input "fri"
click at [669, 295] on div "14hr Bundle Rental - Mon - Fri 2025" at bounding box center [670, 310] width 188 height 52
type textarea "Loremips: Dolors amet: 80 CO - 53 AD El se 112 doeius 98 Temp Incid Utlabo(17) …"
type input "Package"
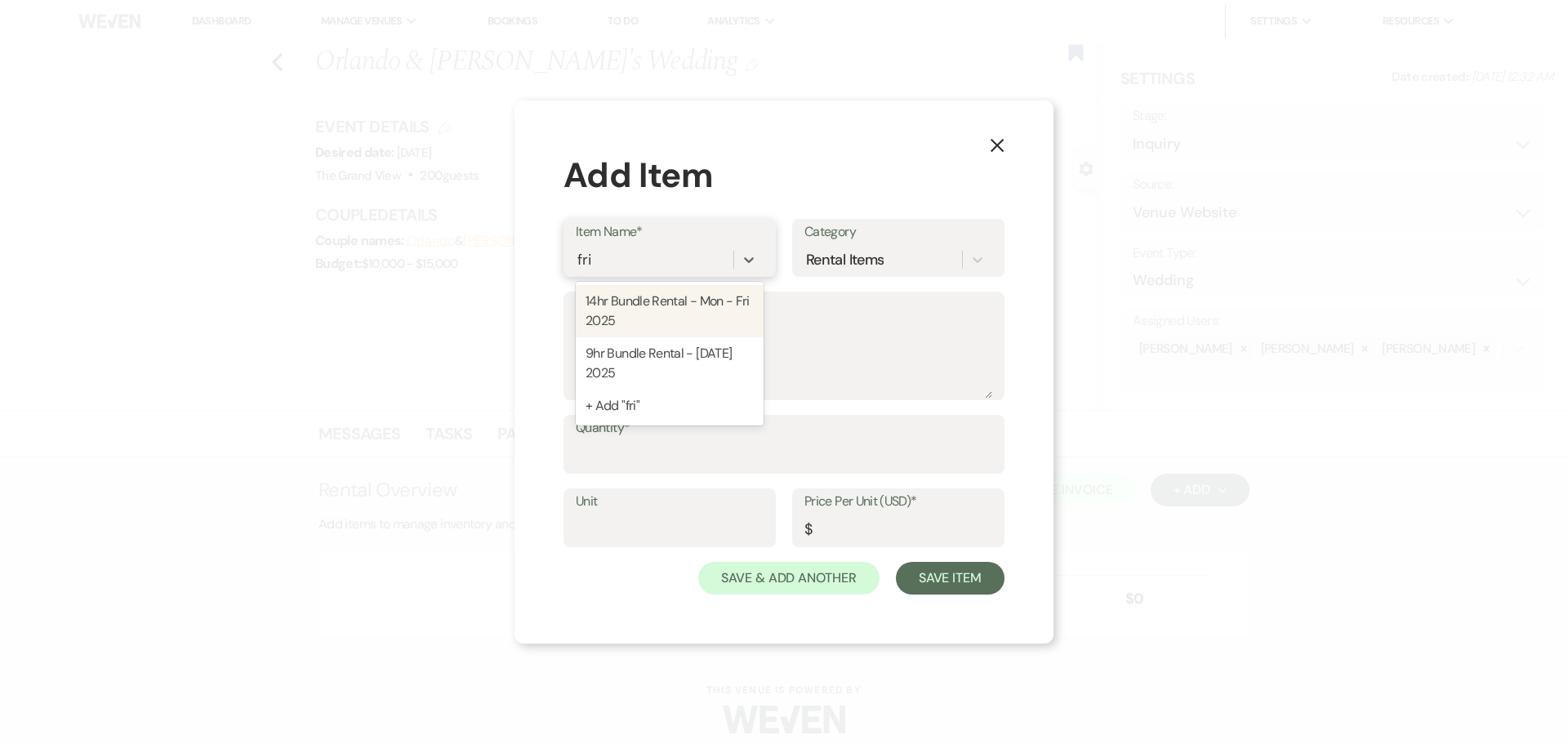
type input "5000"
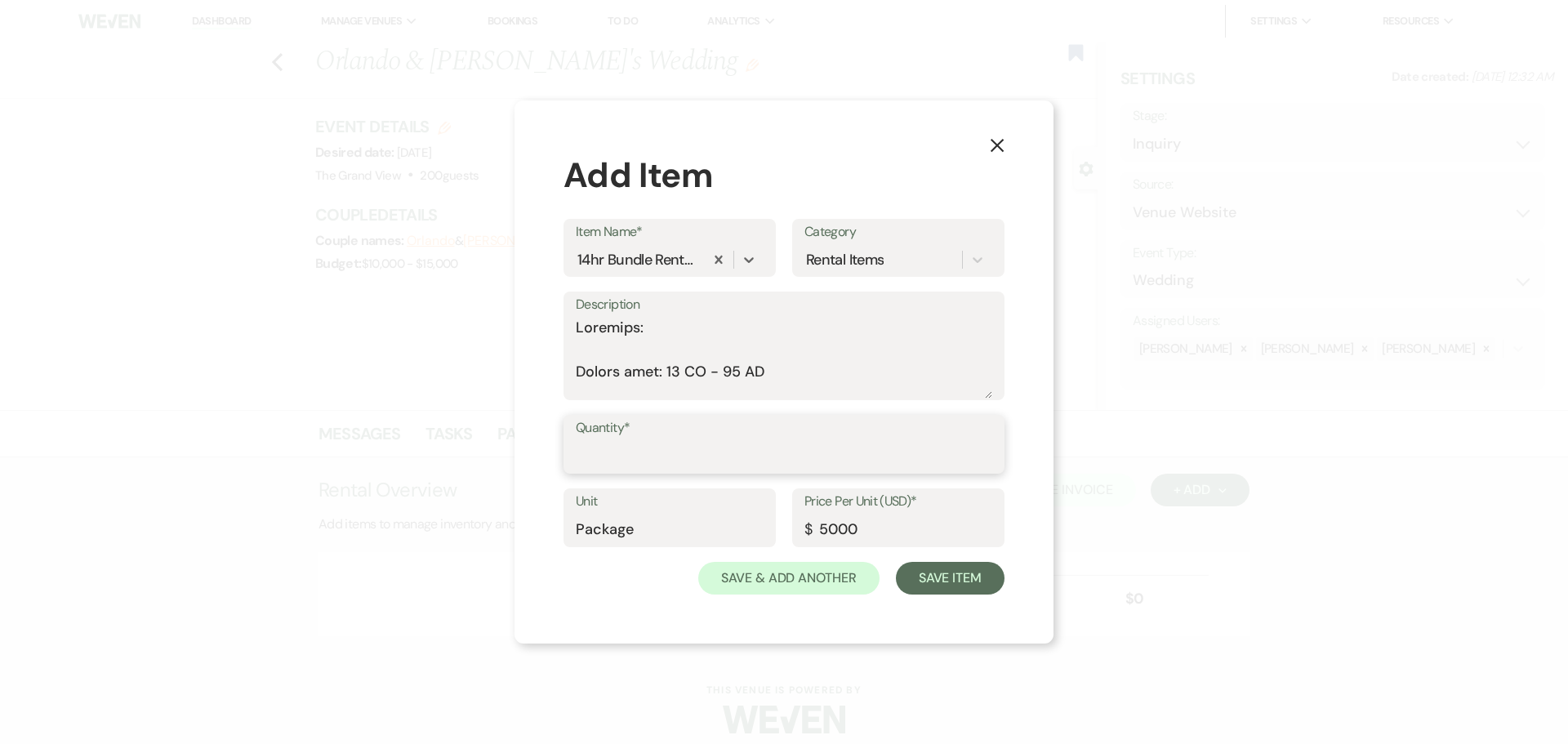
click at [616, 442] on input "Quantity*" at bounding box center [784, 456] width 417 height 32
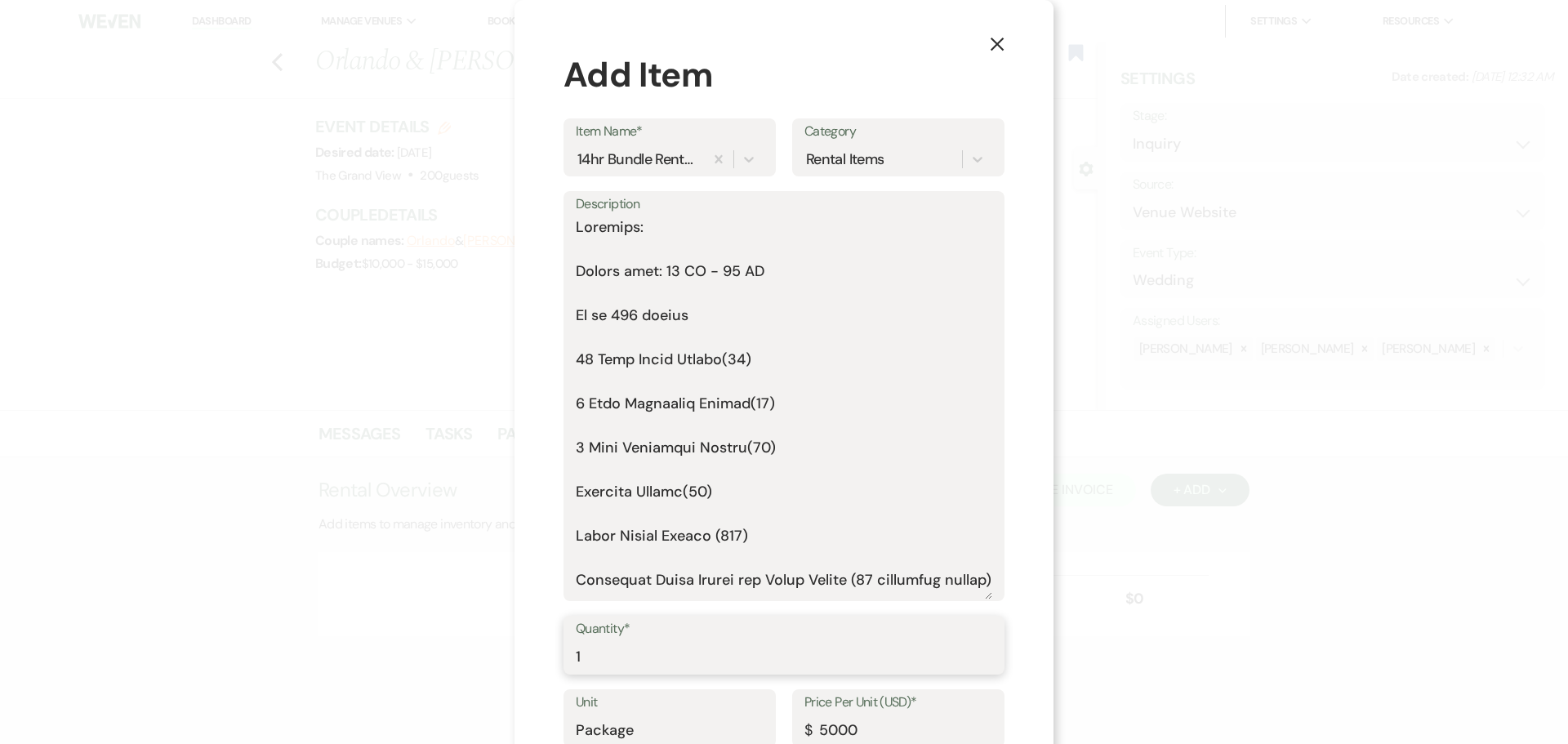
drag, startPoint x: 989, startPoint y: 395, endPoint x: 982, endPoint y: 697, distance: 302.1
click at [982, 697] on form "Item Name* 14hr Bundle Rental - Mon - Fri 2025 Category Rental Items Descriptio…" at bounding box center [784, 457] width 441 height 677
type input "1"
click at [586, 244] on textarea "Description" at bounding box center [784, 408] width 417 height 383
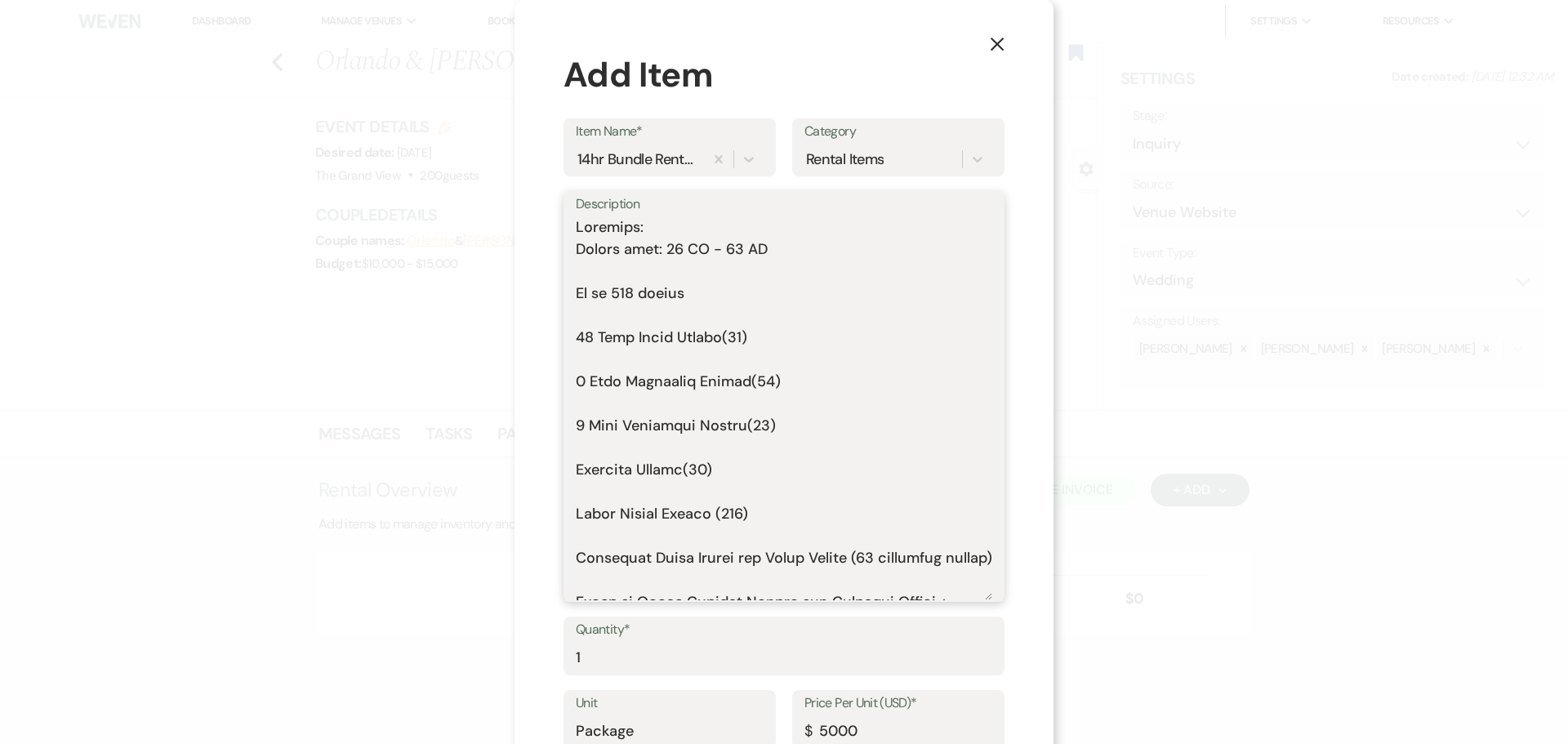
click at [589, 273] on textarea "Description" at bounding box center [784, 408] width 417 height 383
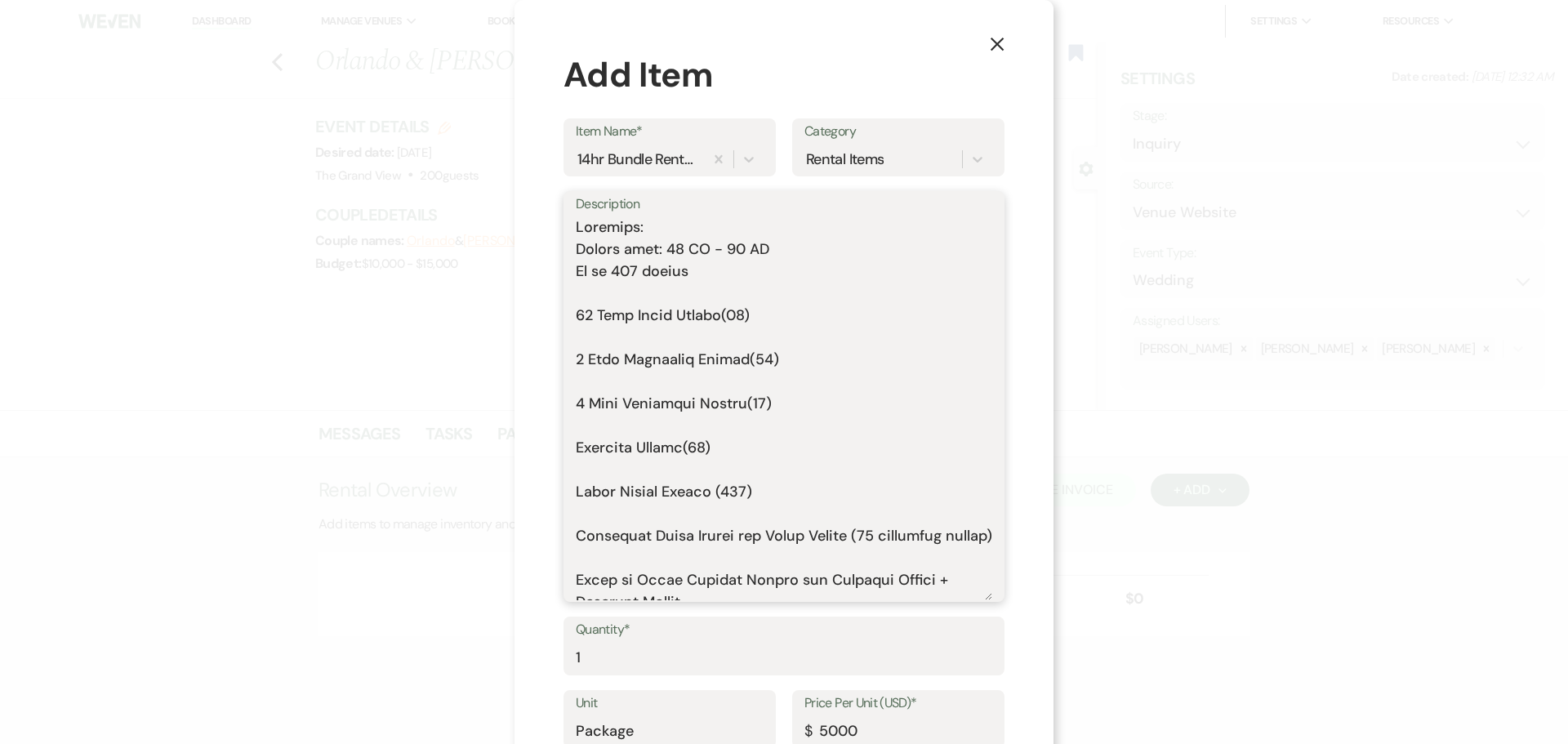
click at [595, 294] on textarea "Description" at bounding box center [784, 408] width 417 height 383
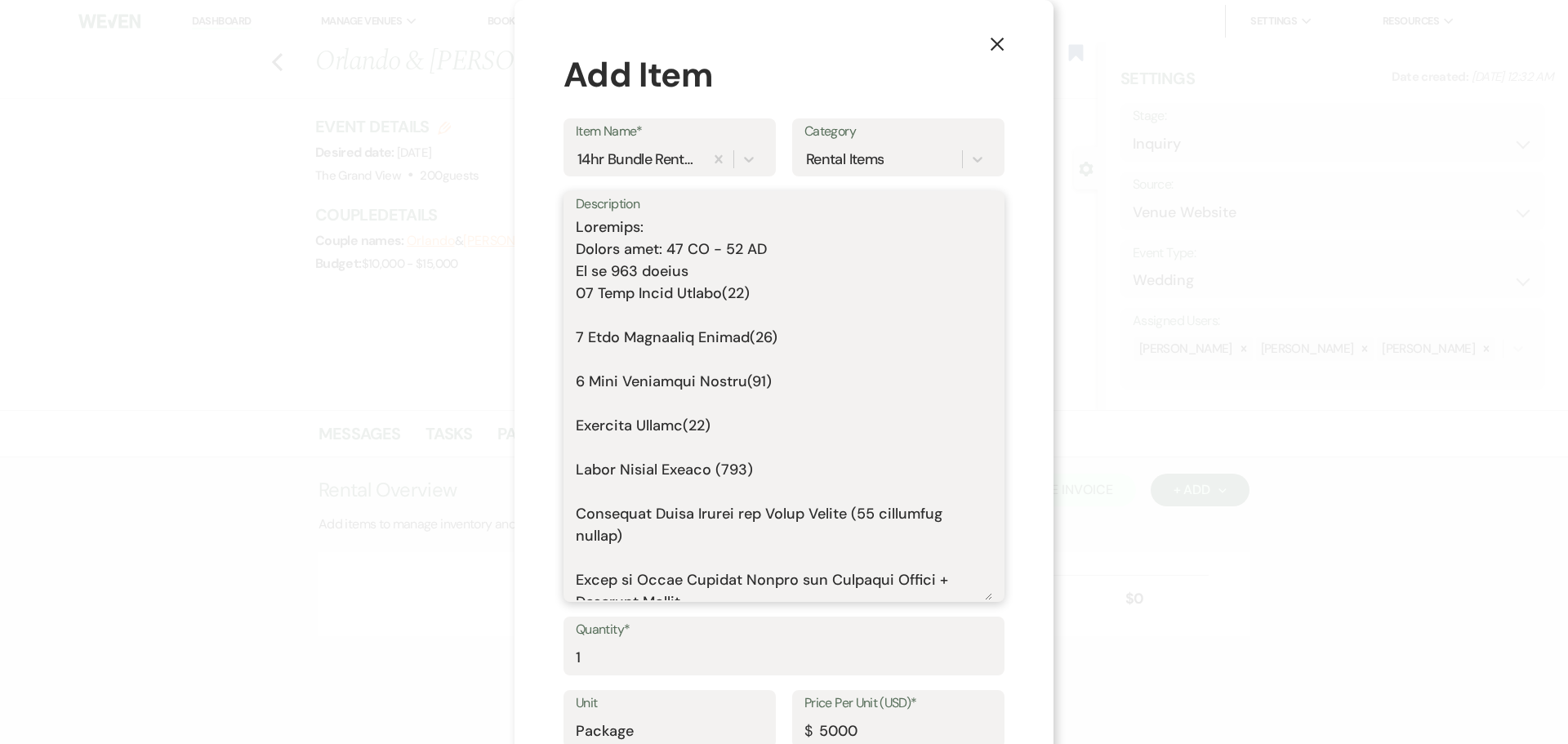
click at [592, 313] on textarea "Description" at bounding box center [784, 408] width 417 height 383
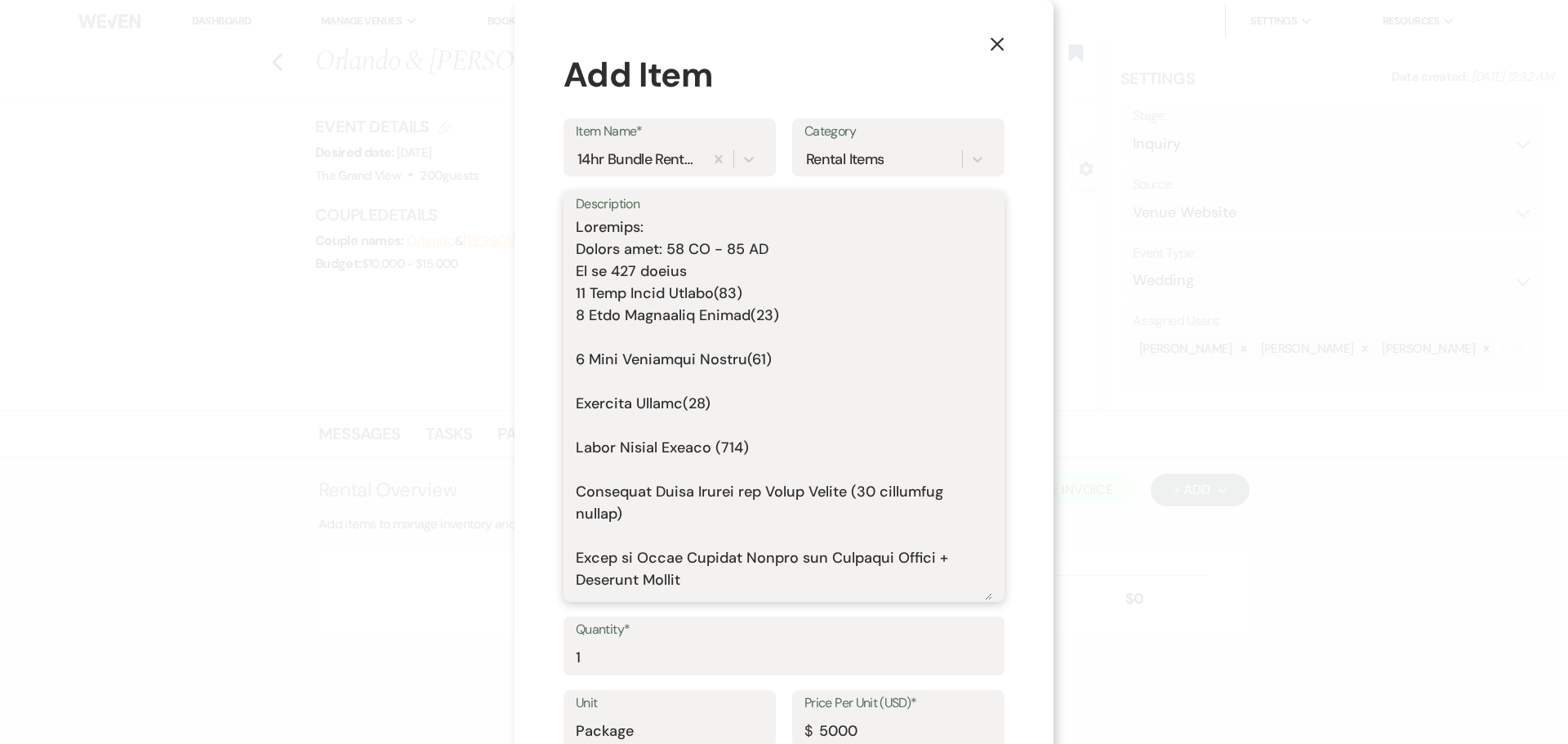
click at [592, 341] on textarea "Description" at bounding box center [784, 408] width 417 height 383
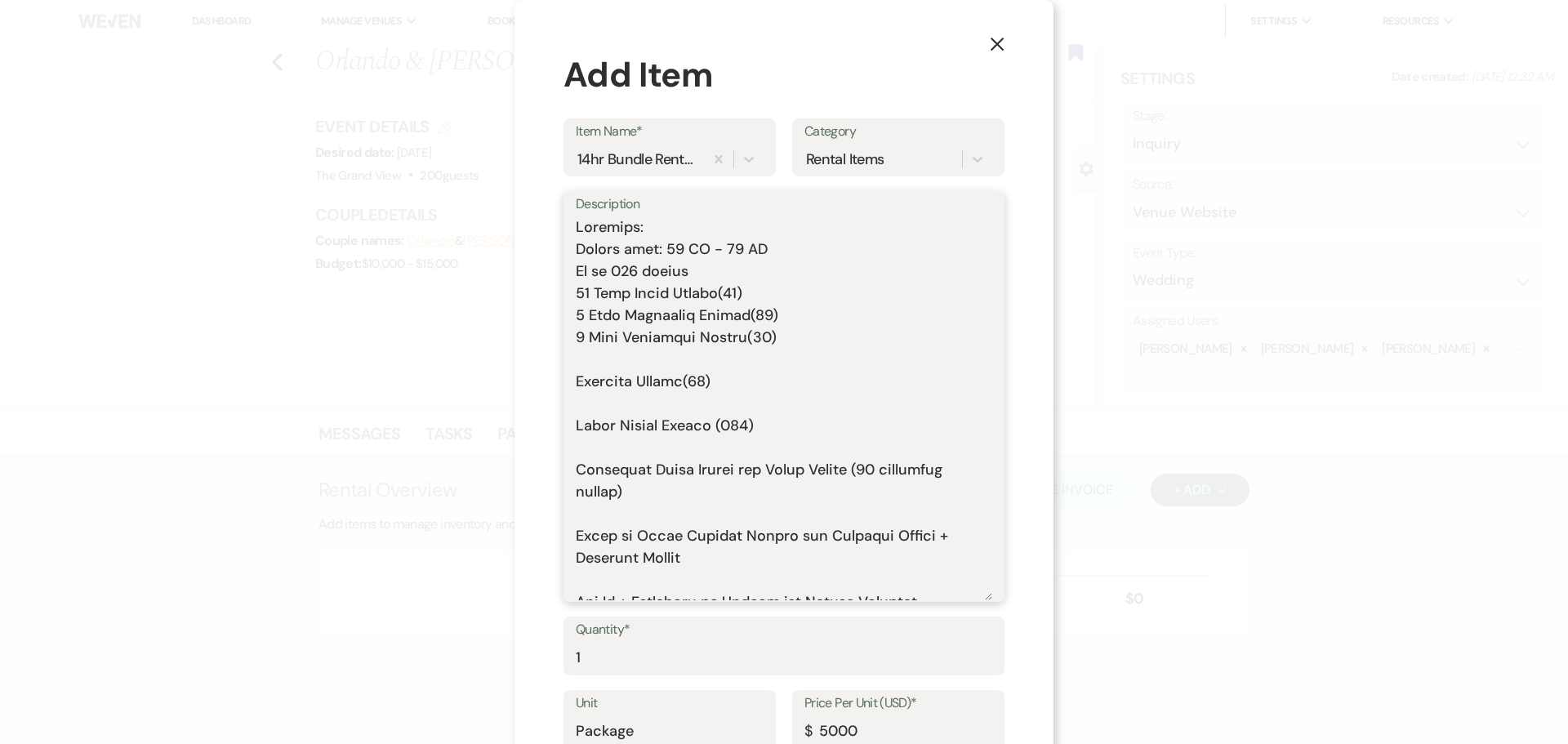
click at [587, 357] on textarea "Description" at bounding box center [784, 408] width 417 height 383
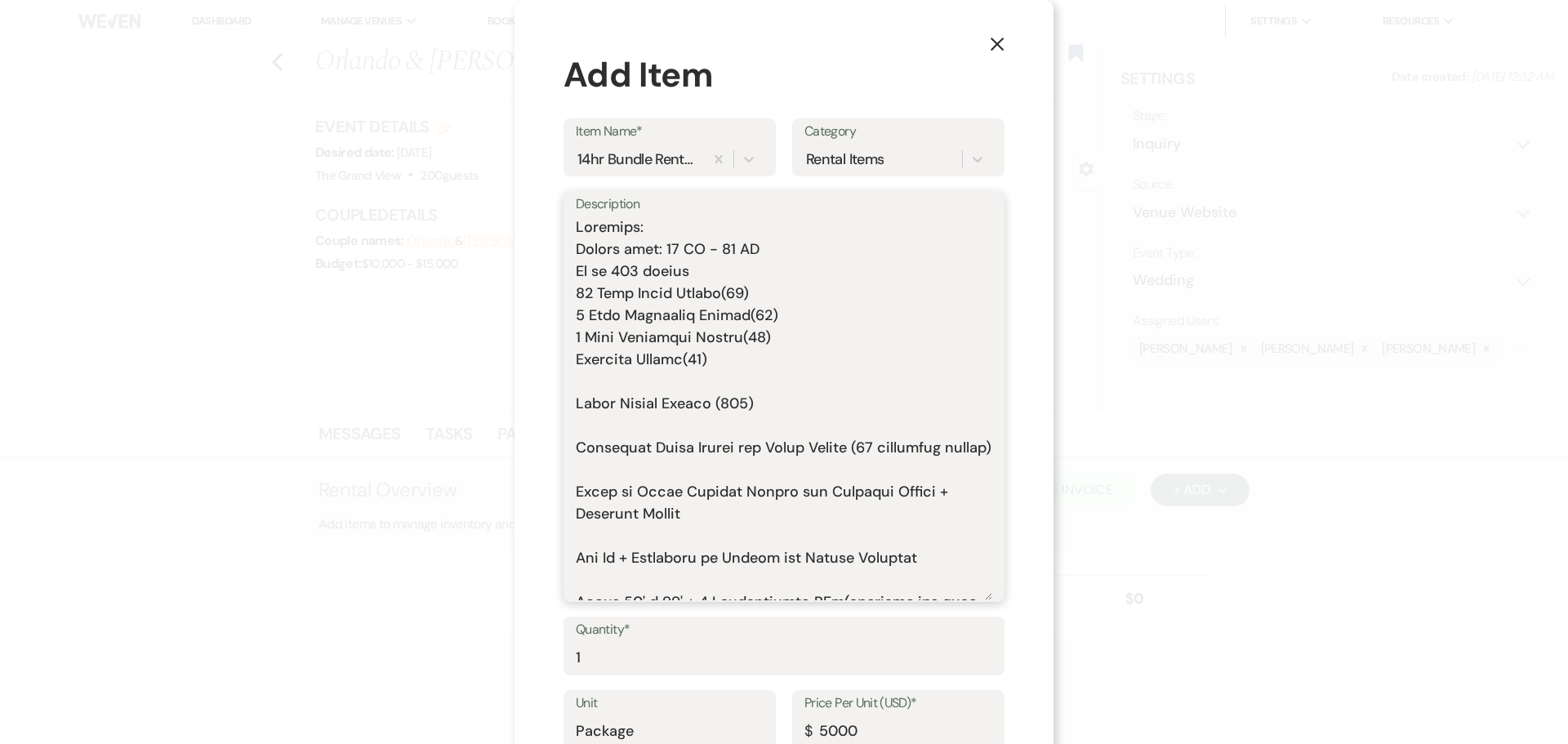
click at [589, 379] on textarea "Description" at bounding box center [784, 408] width 417 height 383
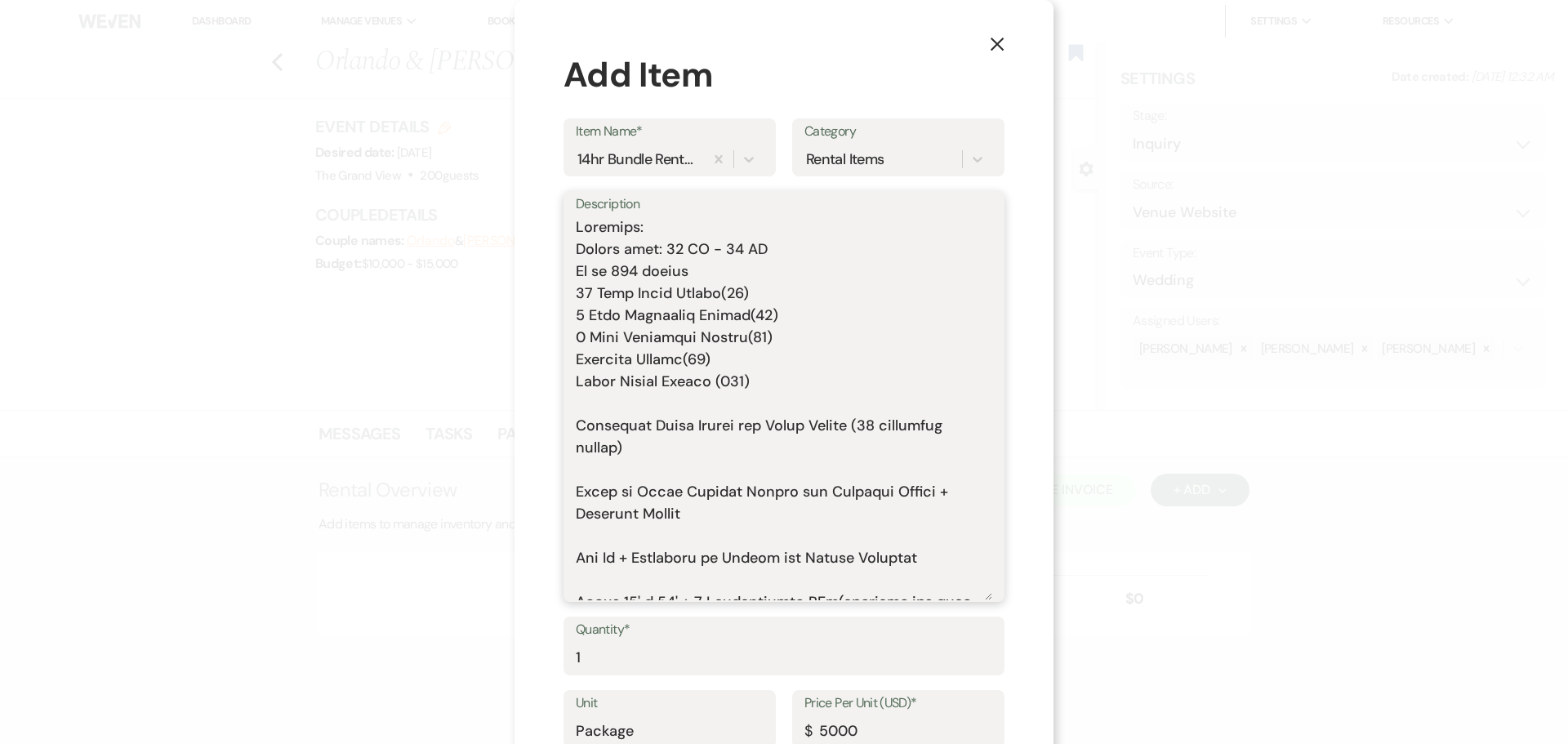
click at [589, 418] on textarea "Description" at bounding box center [784, 408] width 417 height 383
click at [589, 406] on textarea "Description" at bounding box center [784, 408] width 417 height 383
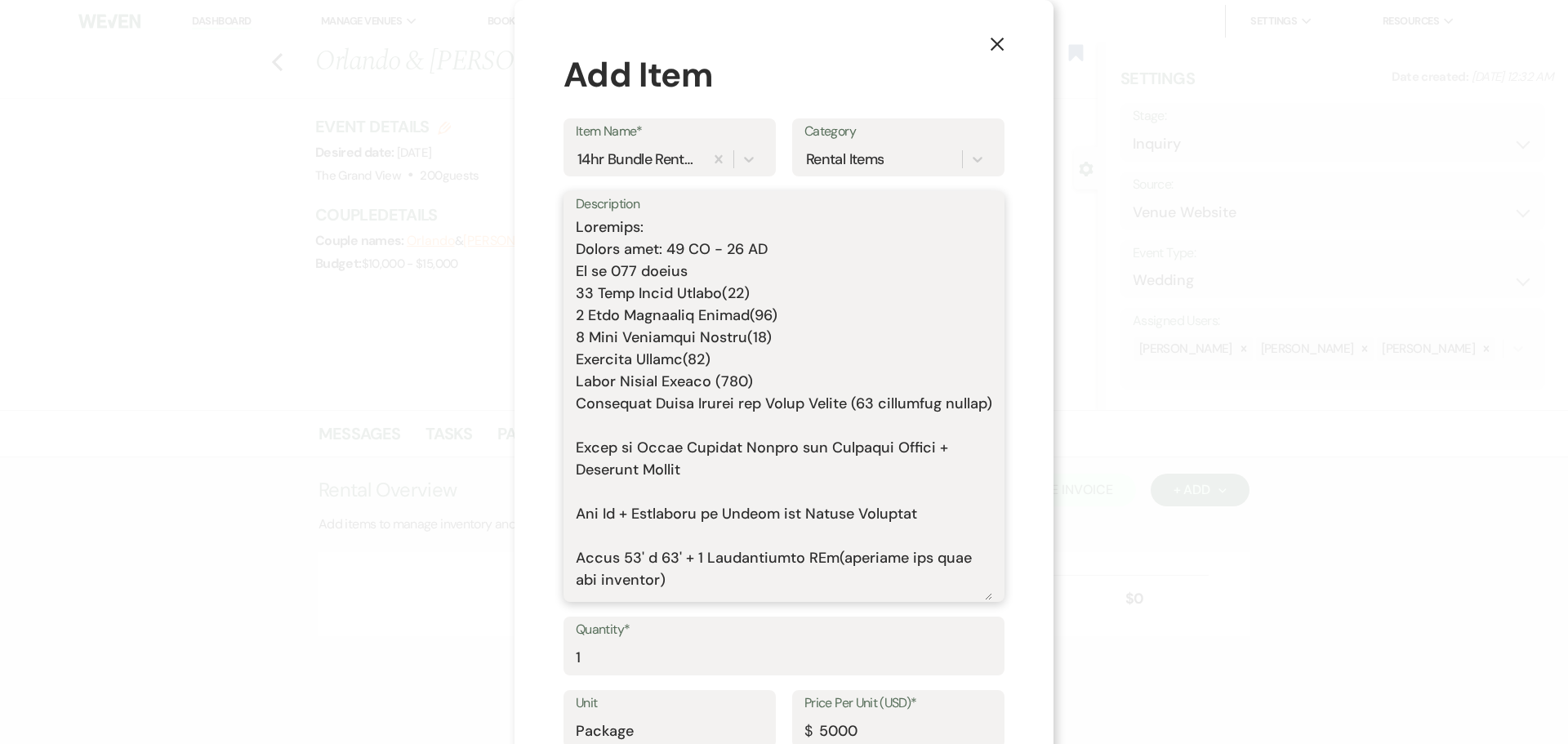
click at [601, 448] on textarea "Description" at bounding box center [784, 408] width 417 height 383
click at [598, 487] on textarea "Description" at bounding box center [784, 408] width 417 height 383
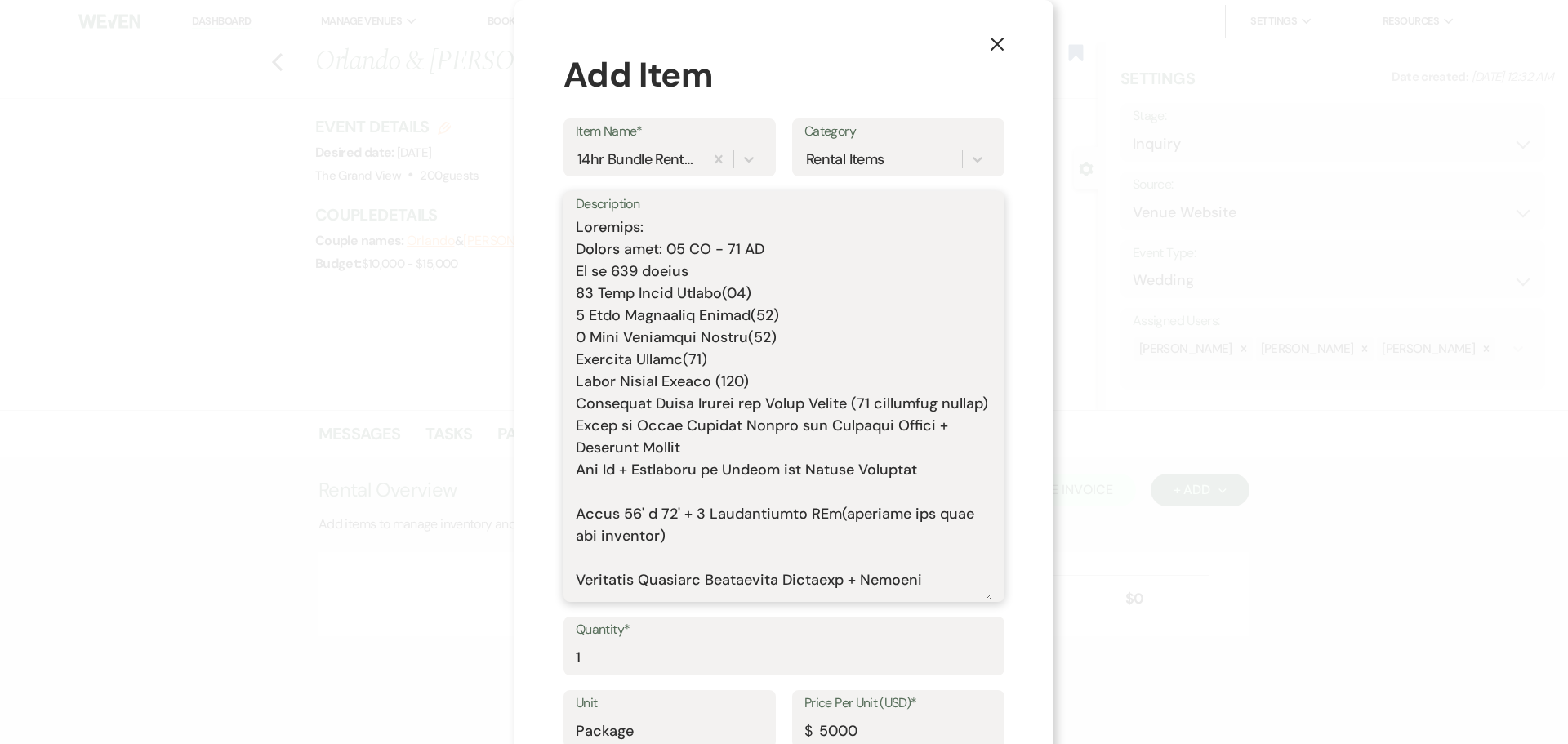
click at [604, 514] on textarea "Description" at bounding box center [784, 408] width 417 height 383
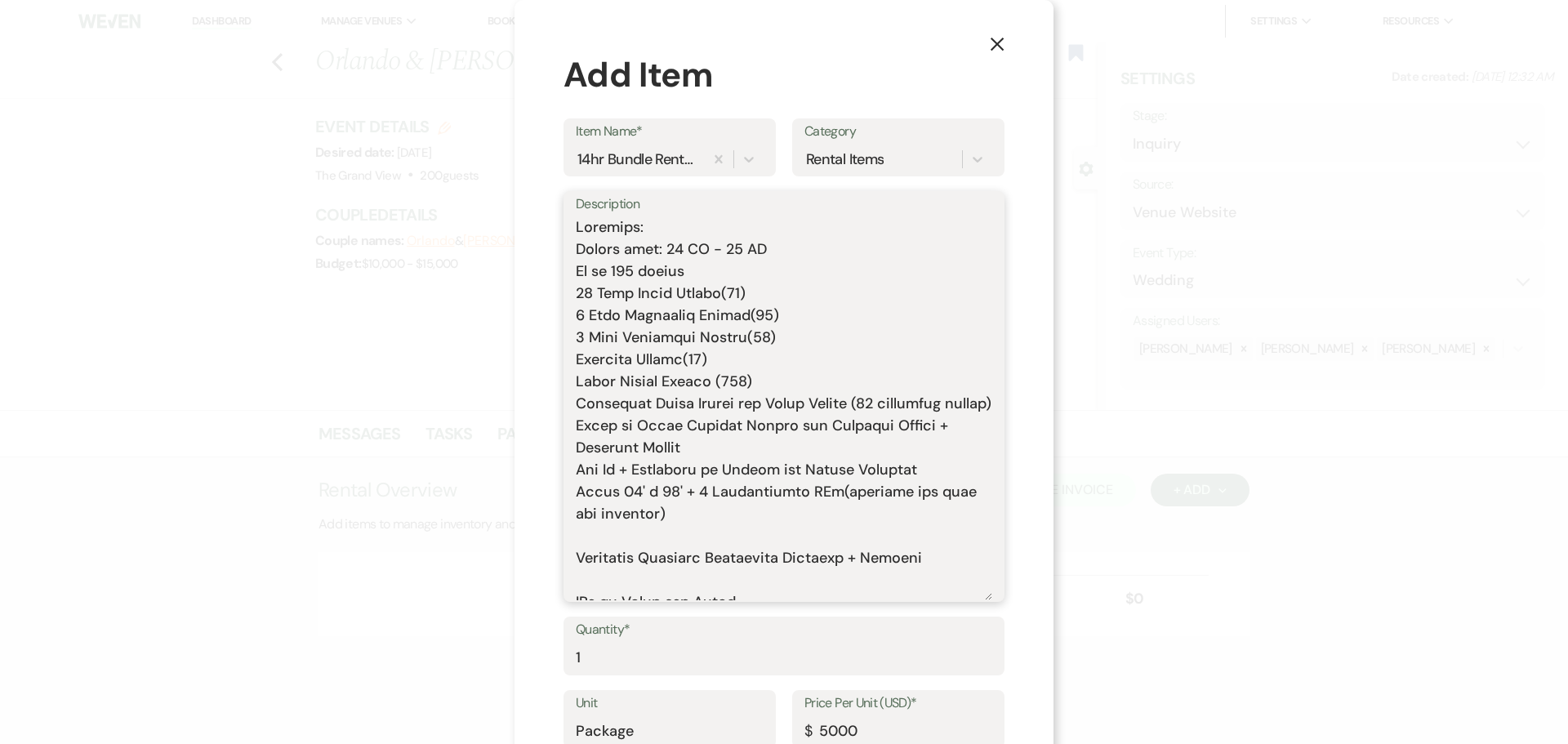
scroll to position [81, 0]
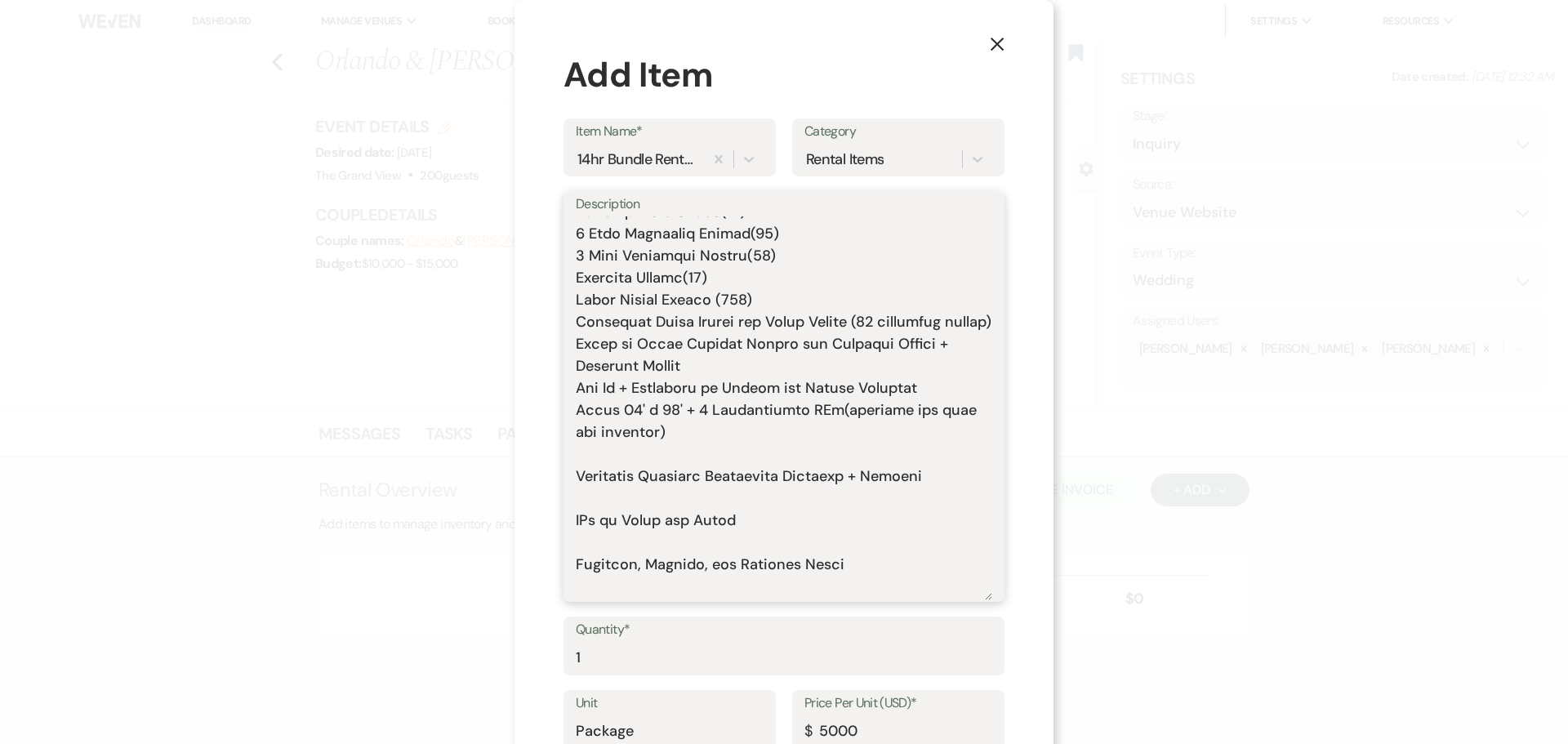
drag, startPoint x: 942, startPoint y: 499, endPoint x: 543, endPoint y: 477, distance: 399.6
click at [543, 477] on div "X Add Item Item Name* 14hr Bundle Rental - Mon - Fri 2025 Category Rental Items…" at bounding box center [784, 422] width 539 height 845
click at [596, 481] on textarea "Includes: Rental time: 10 AM - 12 AM Up to 200 guests 60 Inch Round Tables(50) …" at bounding box center [784, 408] width 417 height 383
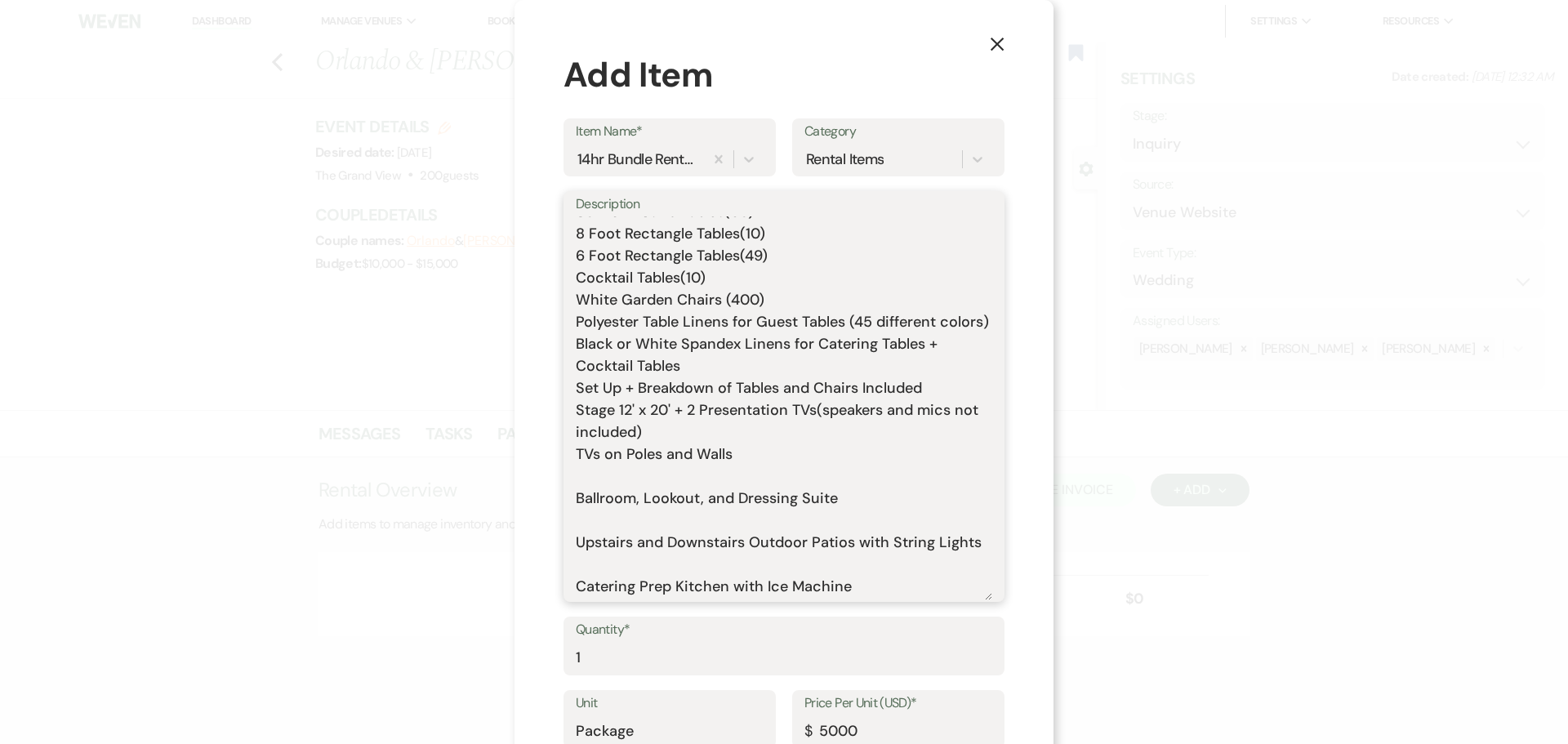
click at [597, 498] on textarea "Includes: Rental time: 10 AM - 12 AM Up to 200 guests 60 Inch Round Tables(50) …" at bounding box center [784, 408] width 417 height 383
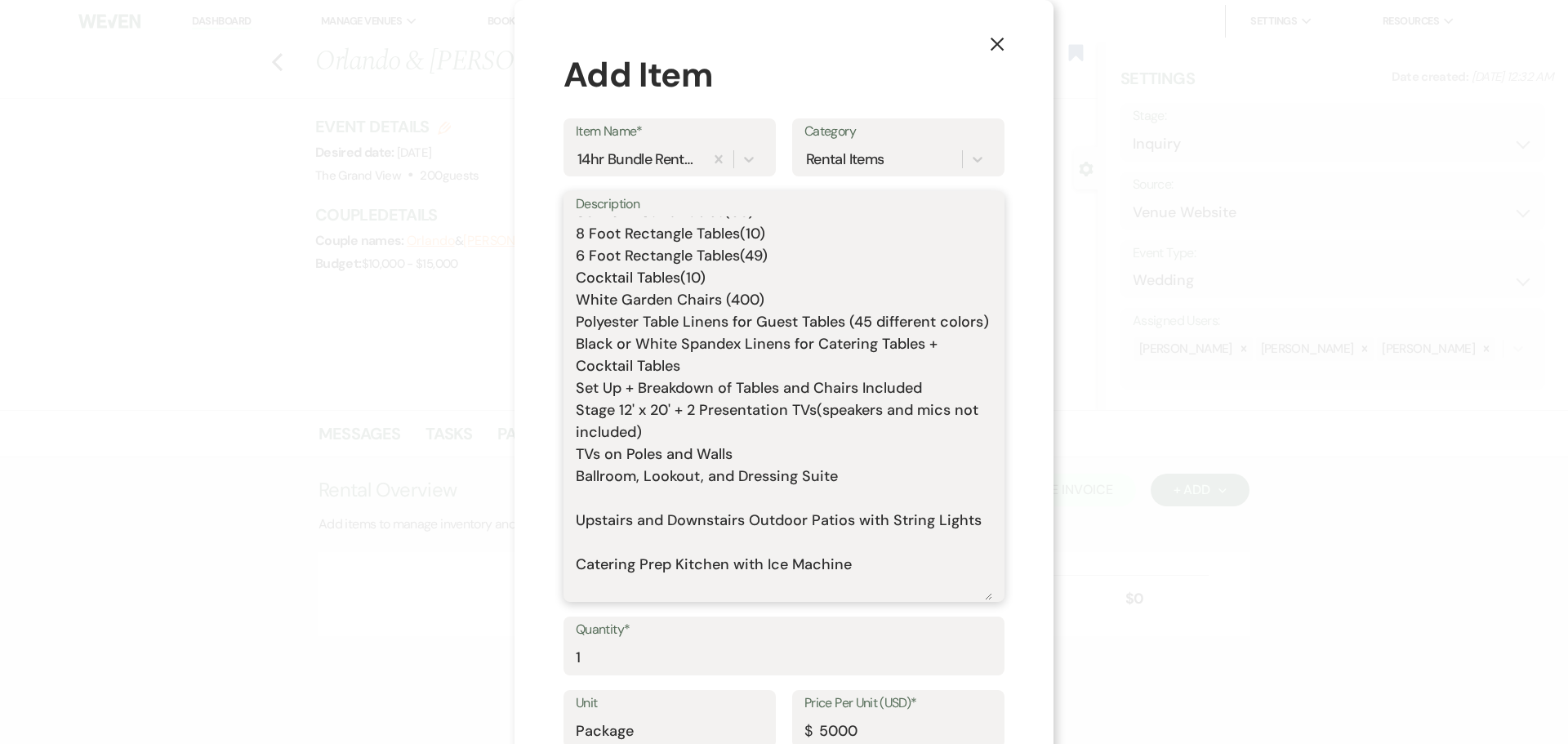
click at [607, 527] on textarea "Includes: Rental time: 10 AM - 12 AM Up to 200 guests 60 Inch Round Tables(50) …" at bounding box center [784, 408] width 417 height 383
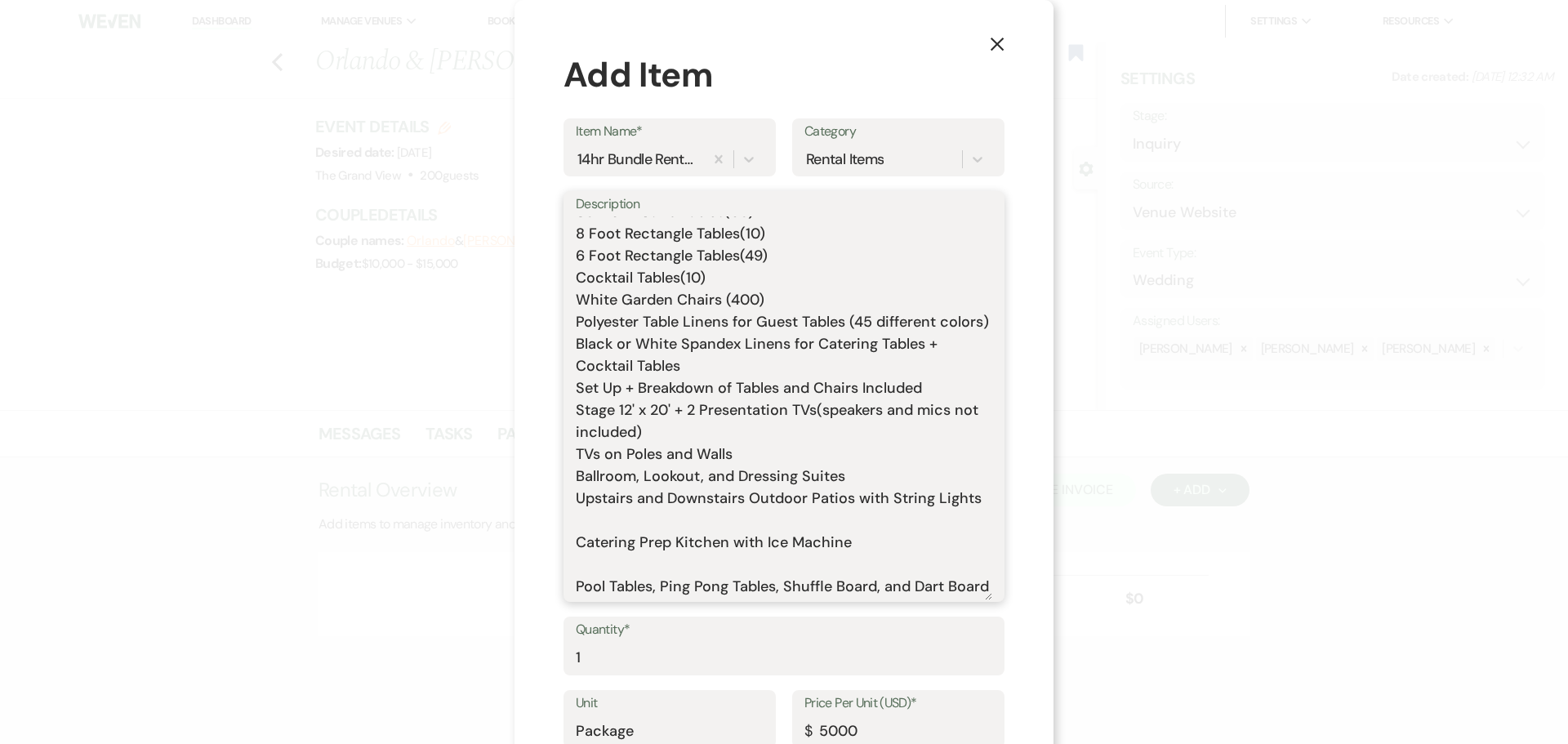
click at [731, 549] on textarea "Includes: Rental time: 10 AM - 12 AM Up to 200 guests 60 Inch Round Tables(50) …" at bounding box center [784, 408] width 417 height 383
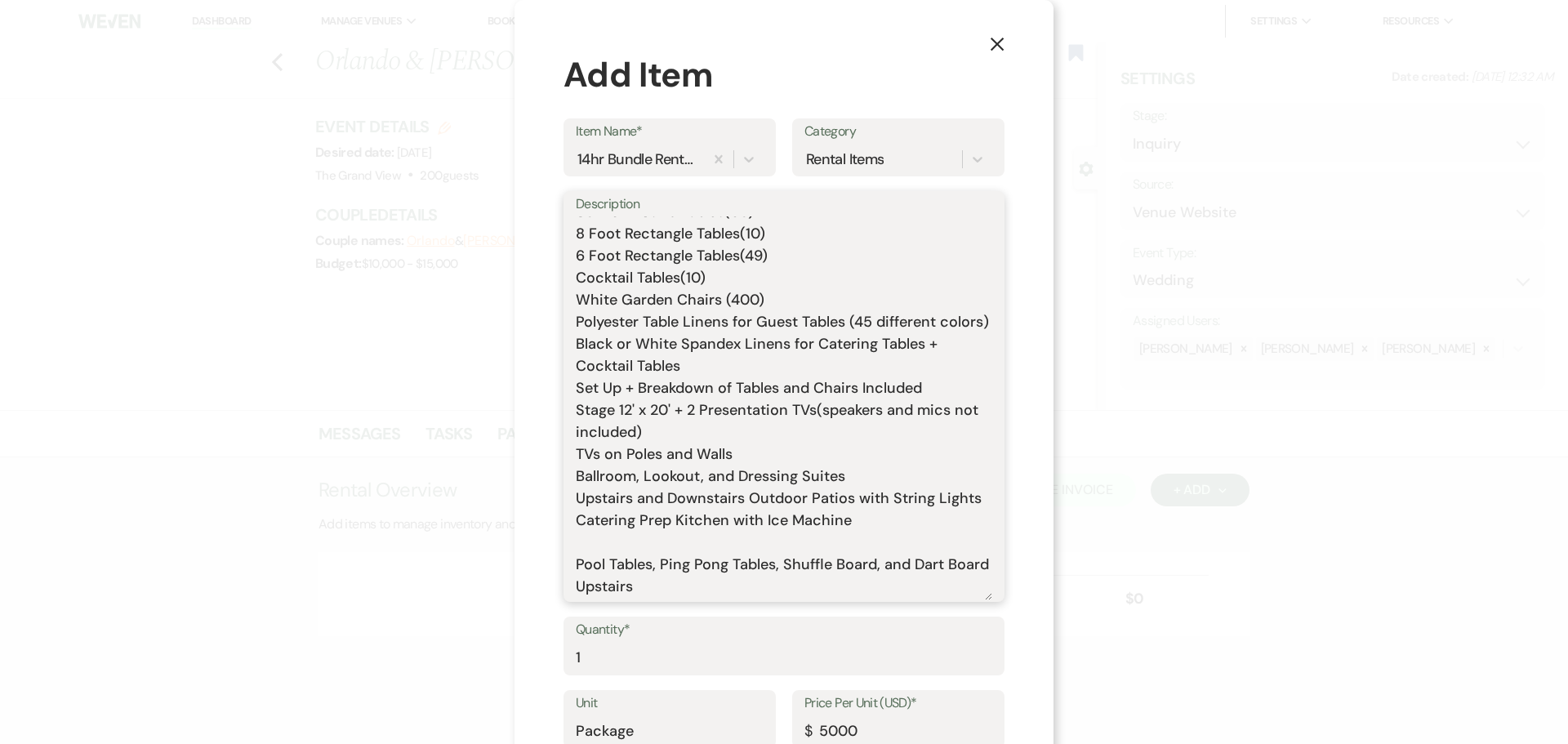
click at [689, 571] on textarea "Includes: Rental time: 10 AM - 12 AM Up to 200 guests 60 Inch Round Tables(50) …" at bounding box center [784, 408] width 417 height 383
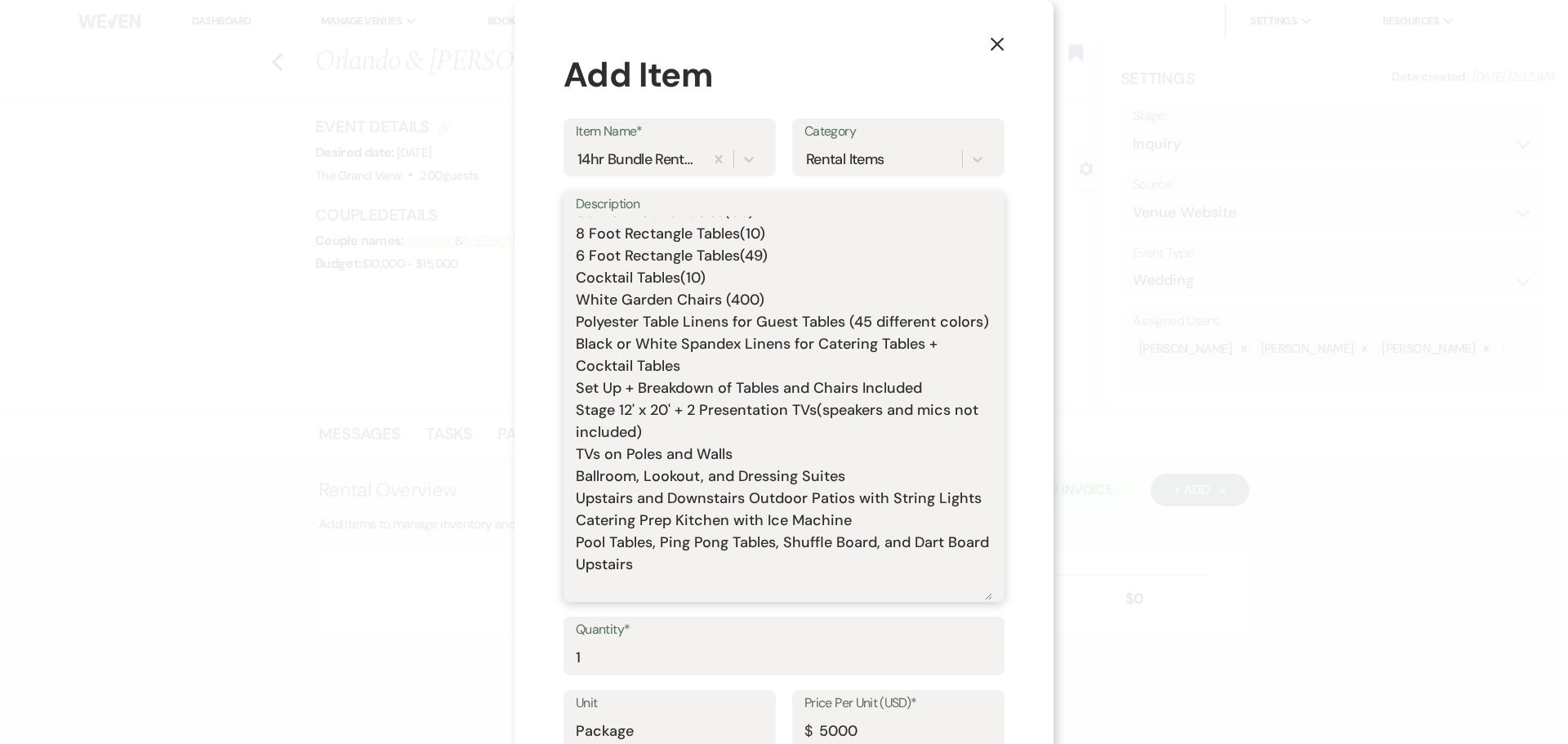
click at [646, 566] on textarea "Includes: Rental time: 10 AM - 12 AM Up to 200 guests 60 Inch Round Tables(50) …" at bounding box center [784, 408] width 417 height 383
click at [759, 563] on textarea "Includes: Rental time: 10 AM - 12 AM Up to 200 guests 60 Inch Round Tables(50) …" at bounding box center [784, 408] width 417 height 383
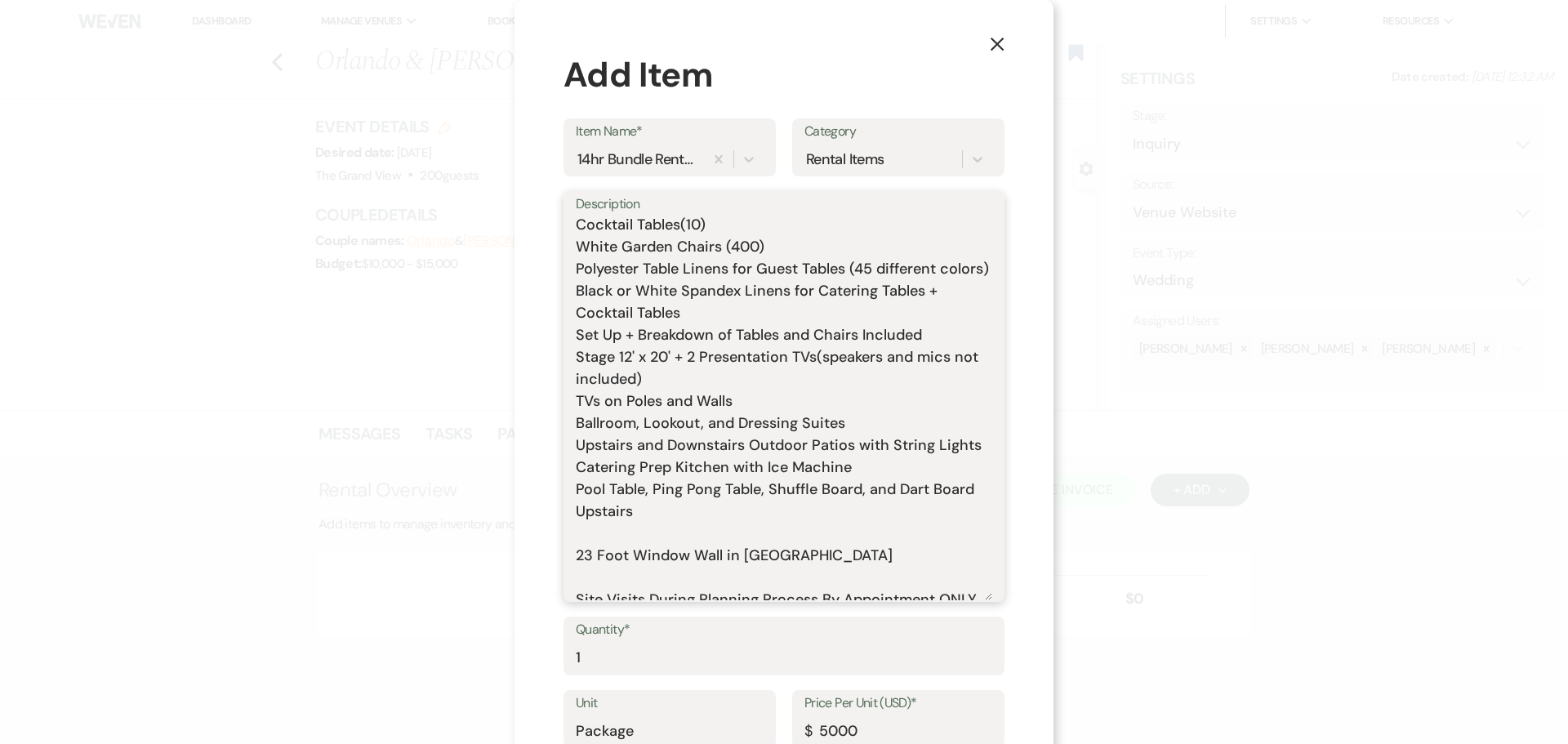
scroll to position [163, 0]
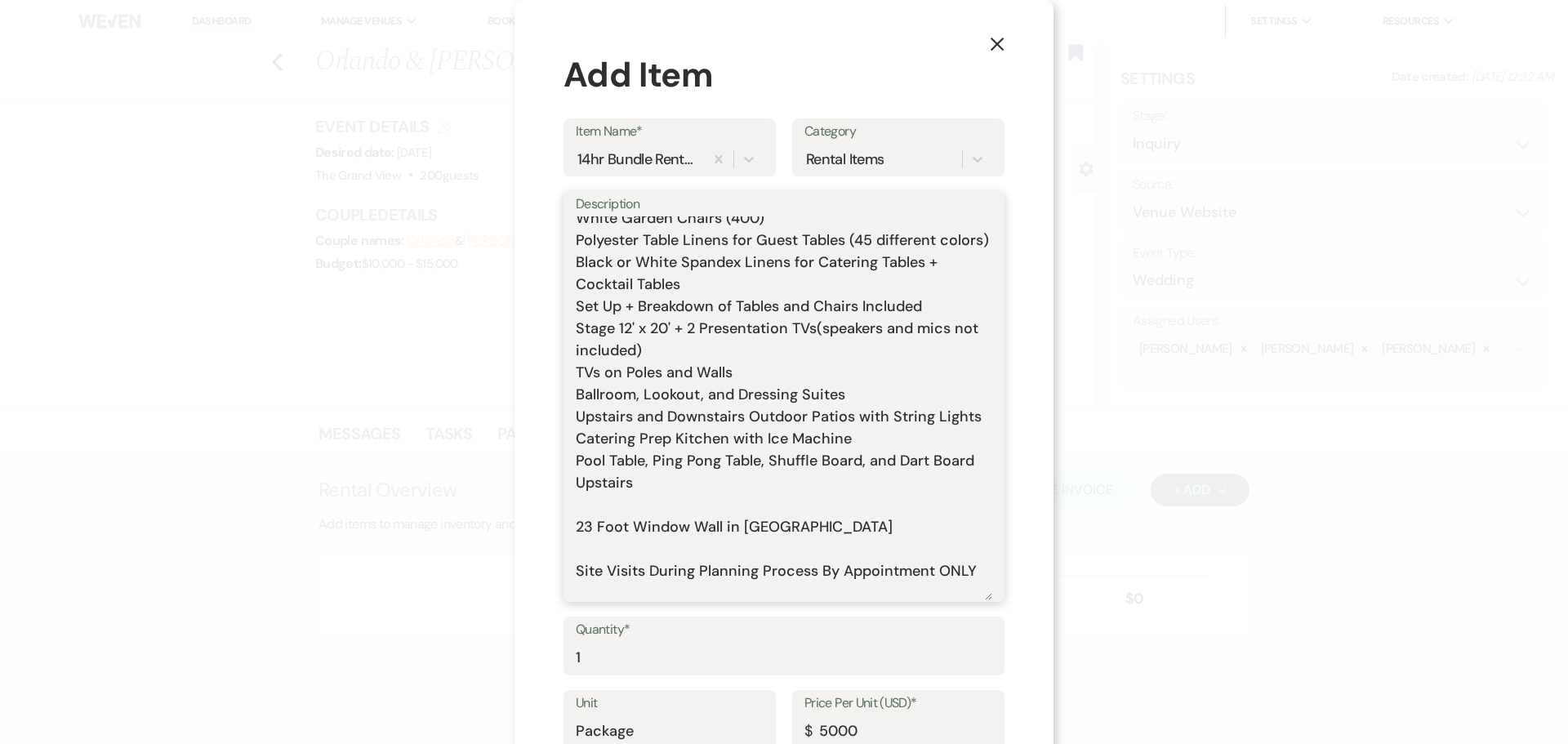
click at [605, 535] on textarea "Includes: Rental time: 10 AM - 12 AM Up to 200 guests 60 Inch Round Tables(50) …" at bounding box center [784, 408] width 417 height 383
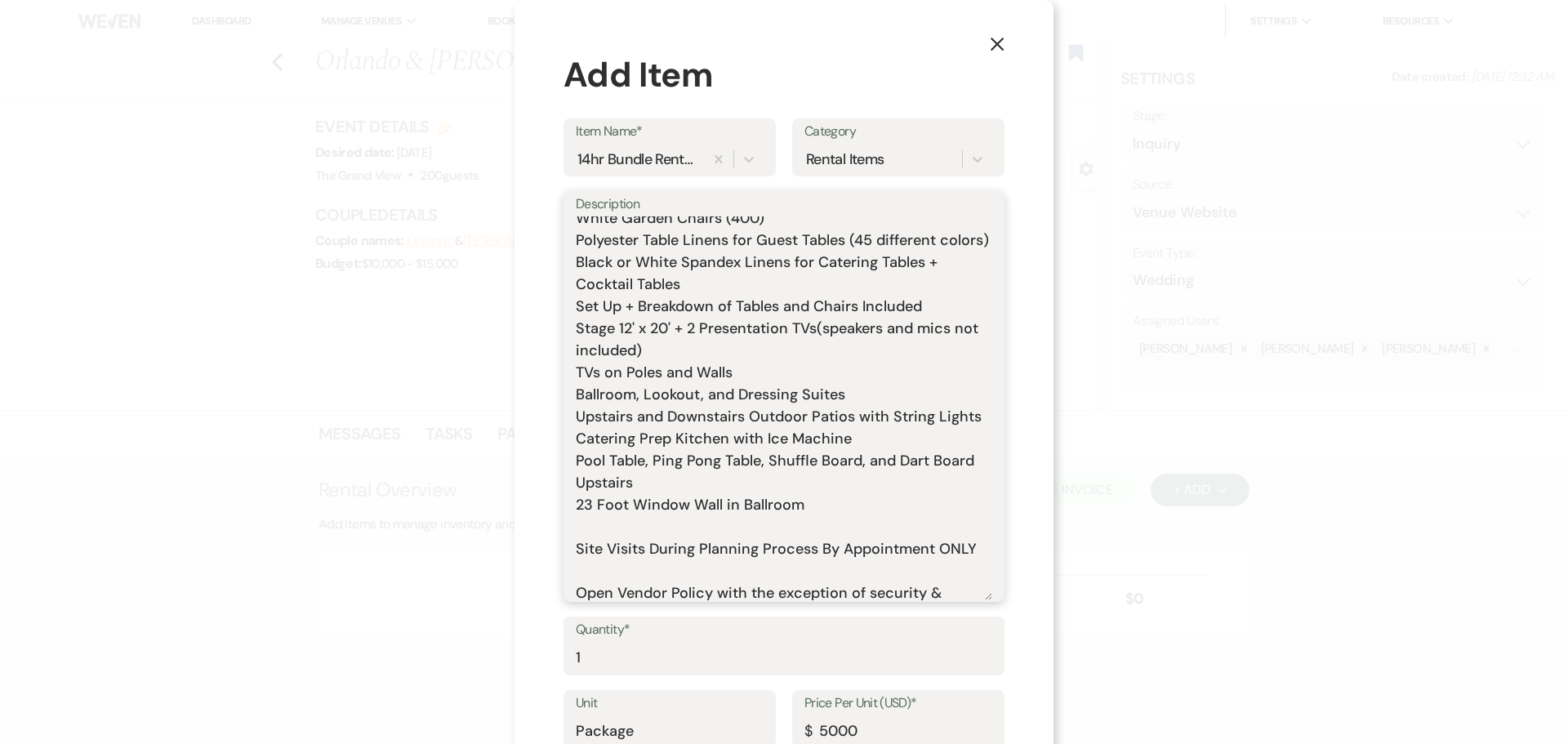
click at [613, 546] on textarea "Includes: Rental time: 10 AM - 12 AM Up to 200 guests 60 Inch Round Tables(50) …" at bounding box center [784, 408] width 417 height 383
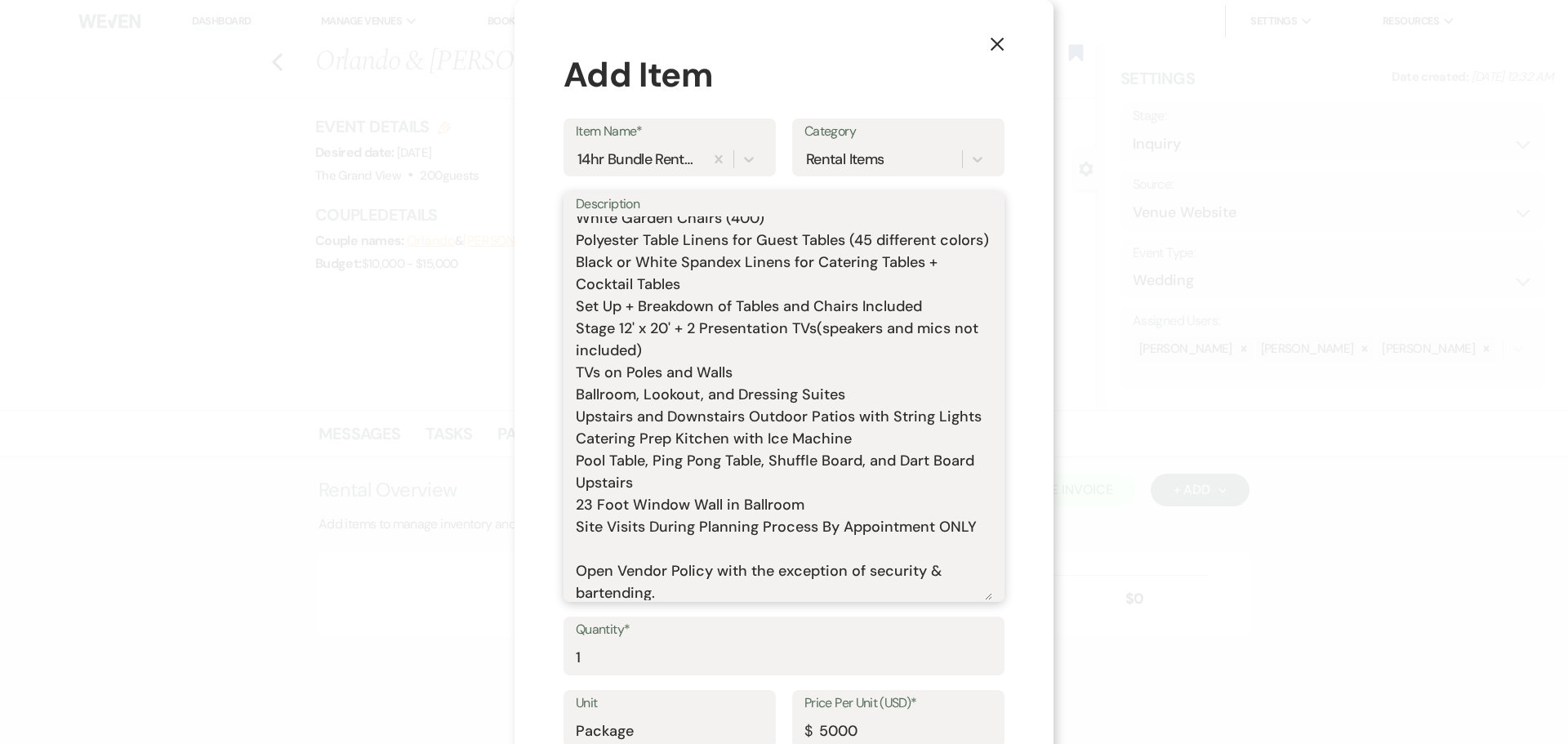
click at [612, 573] on textarea "Includes: Rental time: 10 AM - 12 AM Up to 200 guests 60 Inch Round Tables(50) …" at bounding box center [784, 408] width 417 height 383
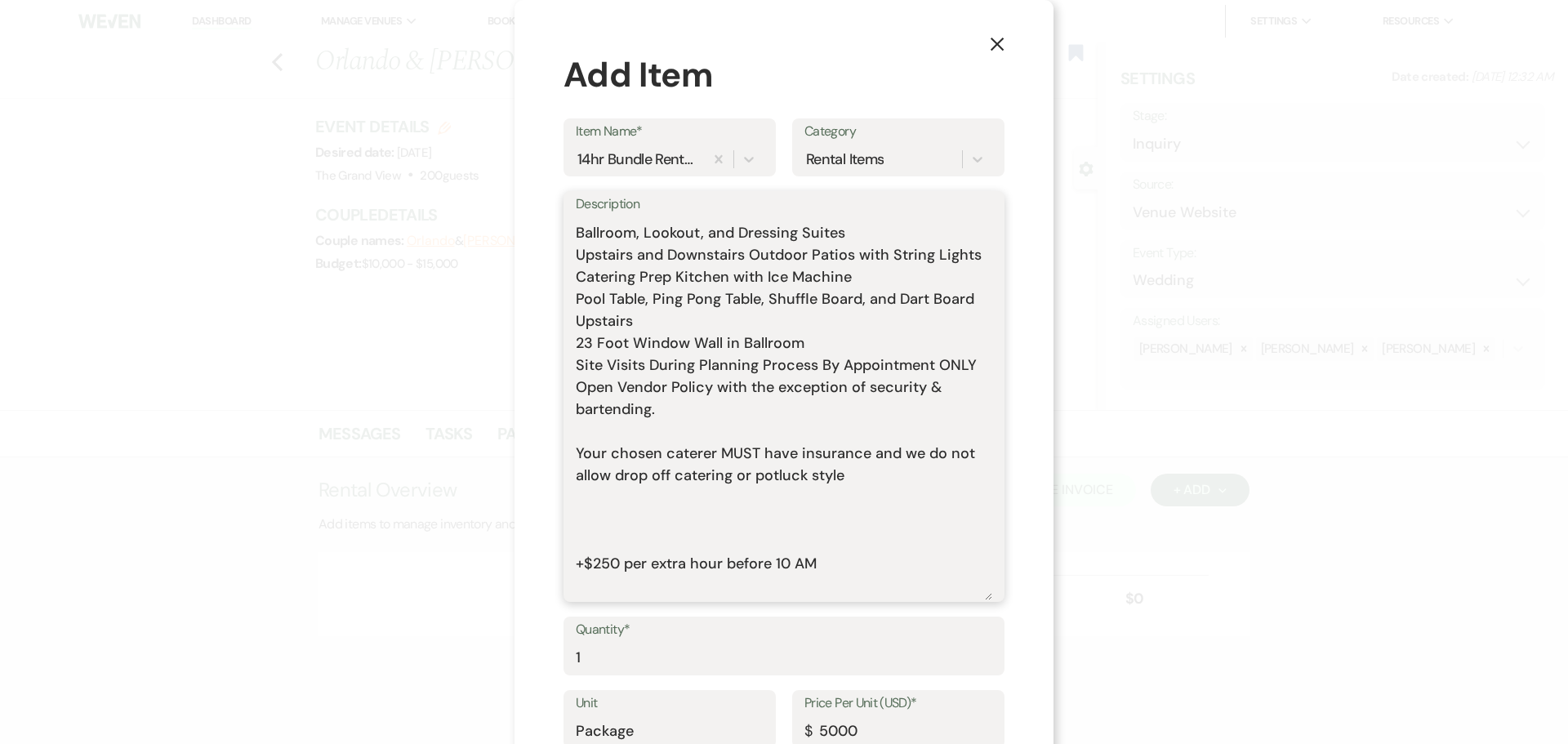
scroll to position [327, 0]
click at [610, 445] on textarea "Includes: Rental time: 10 AM - 12 AM Up to 200 guests 60 Inch Round Tables(50) …" at bounding box center [784, 408] width 417 height 383
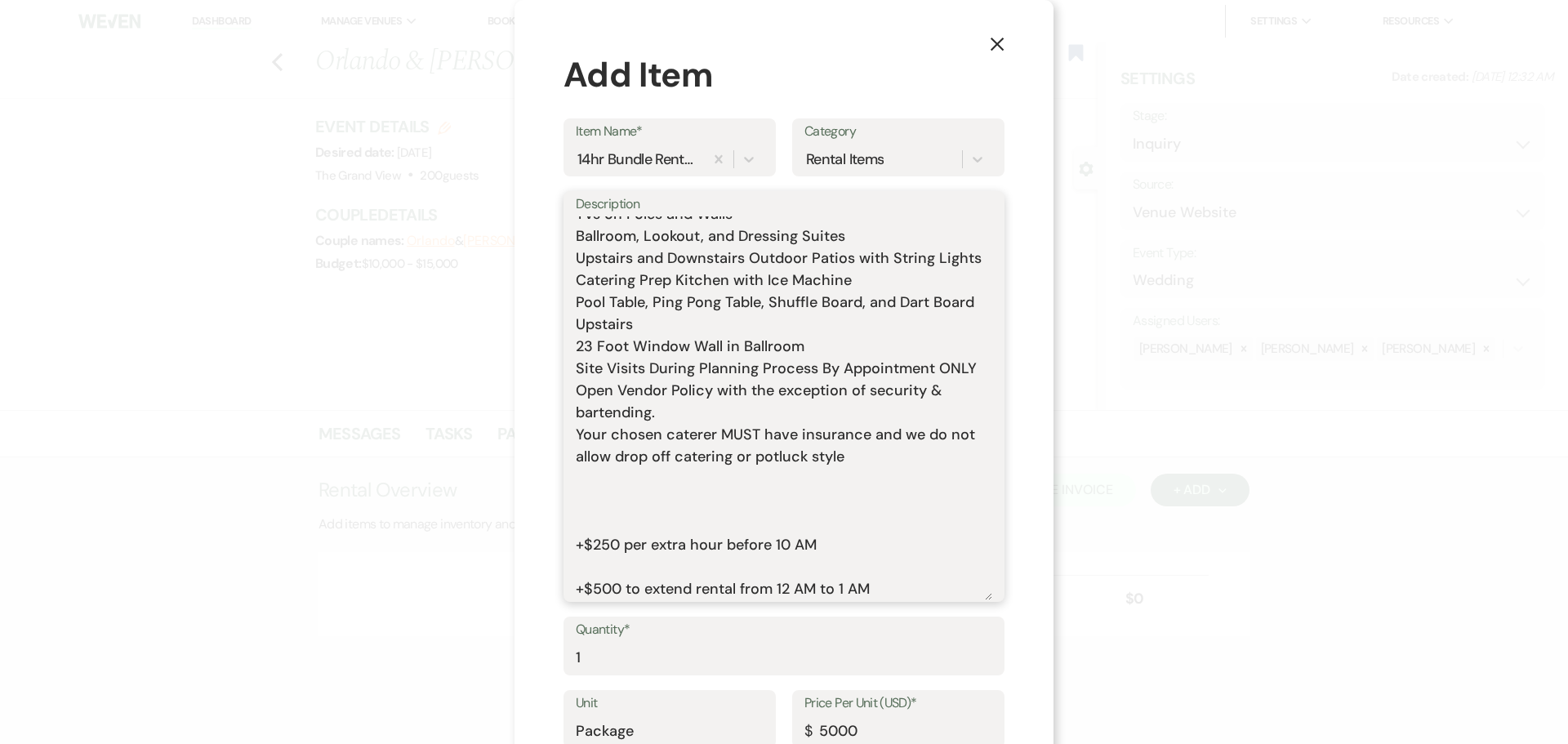
click at [610, 522] on textarea "Includes: Rental time: 10 AM - 12 AM Up to 200 guests 60 Inch Round Tables(50) …" at bounding box center [784, 408] width 417 height 383
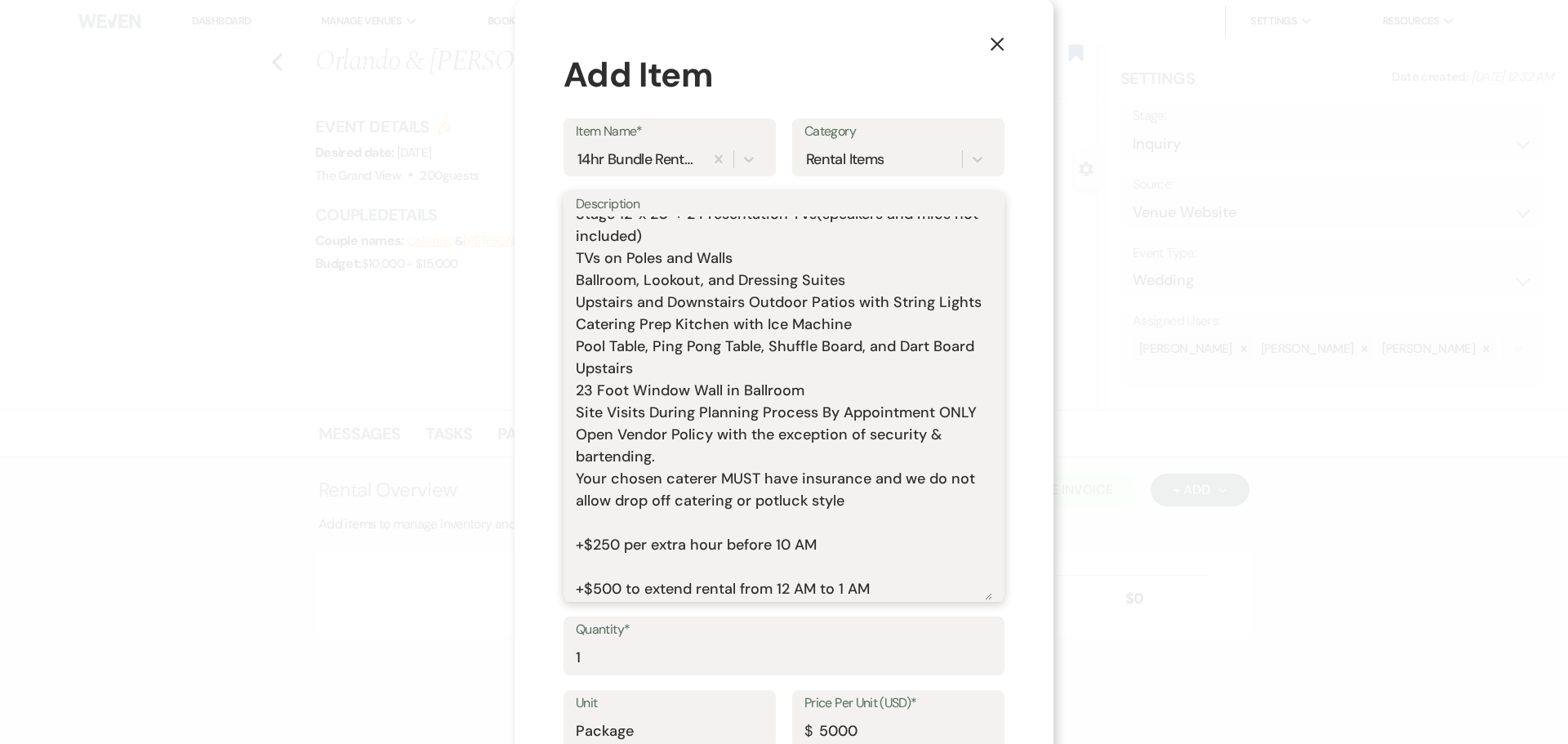
click at [601, 568] on textarea "Includes: Rental time: 10 AM - 12 AM Up to 200 guests 60 Inch Round Tables(50) …" at bounding box center [784, 408] width 417 height 383
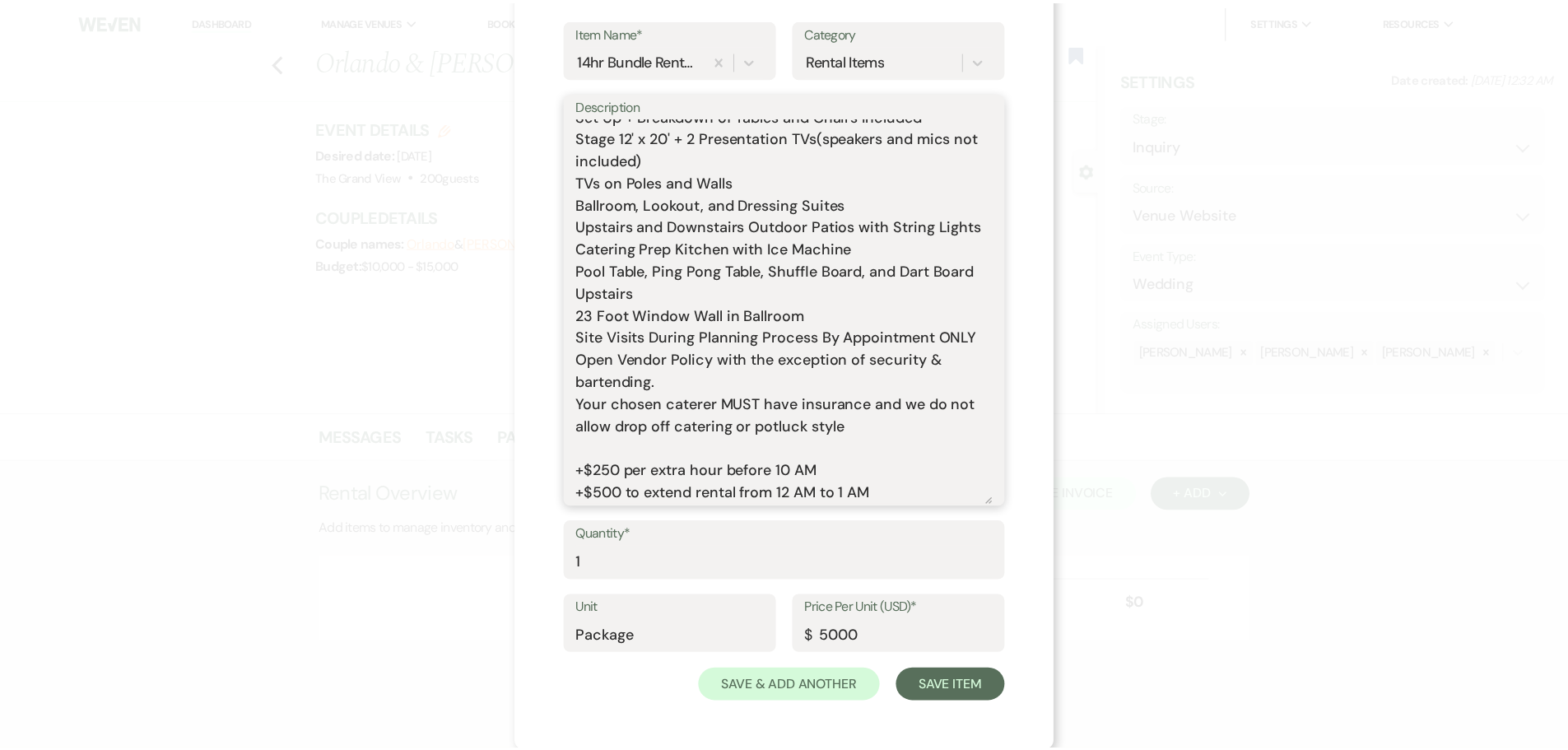
scroll to position [102, 0]
type textarea "Includes: Rental time: 10 AM - 12 AM Up to 200 guests 60 Inch Round Tables(50) …"
click at [936, 692] on button "Save Item" at bounding box center [957, 683] width 109 height 33
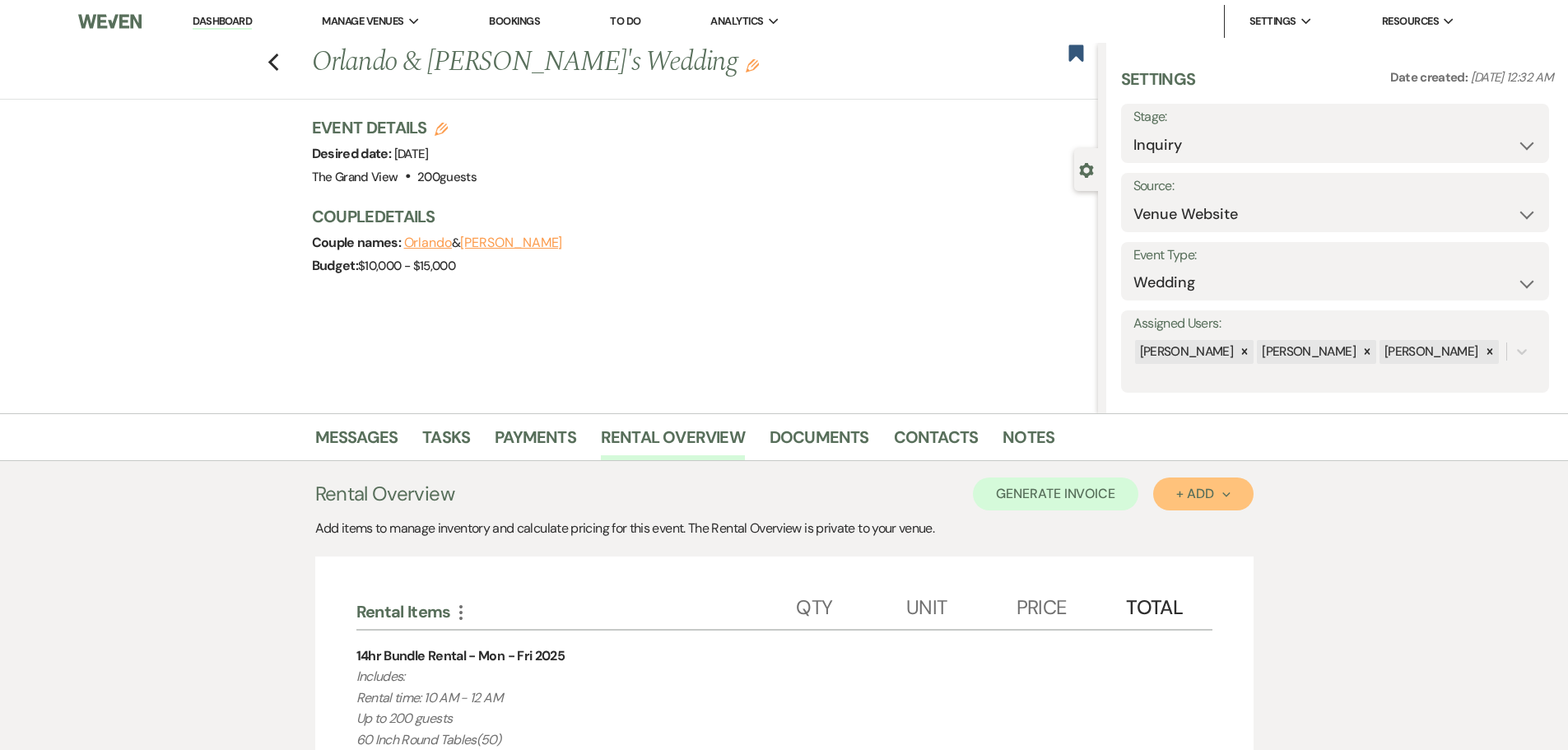
click at [1190, 502] on button "+ Add Next" at bounding box center [1202, 493] width 100 height 33
click at [1184, 525] on button "Item" at bounding box center [1194, 531] width 83 height 26
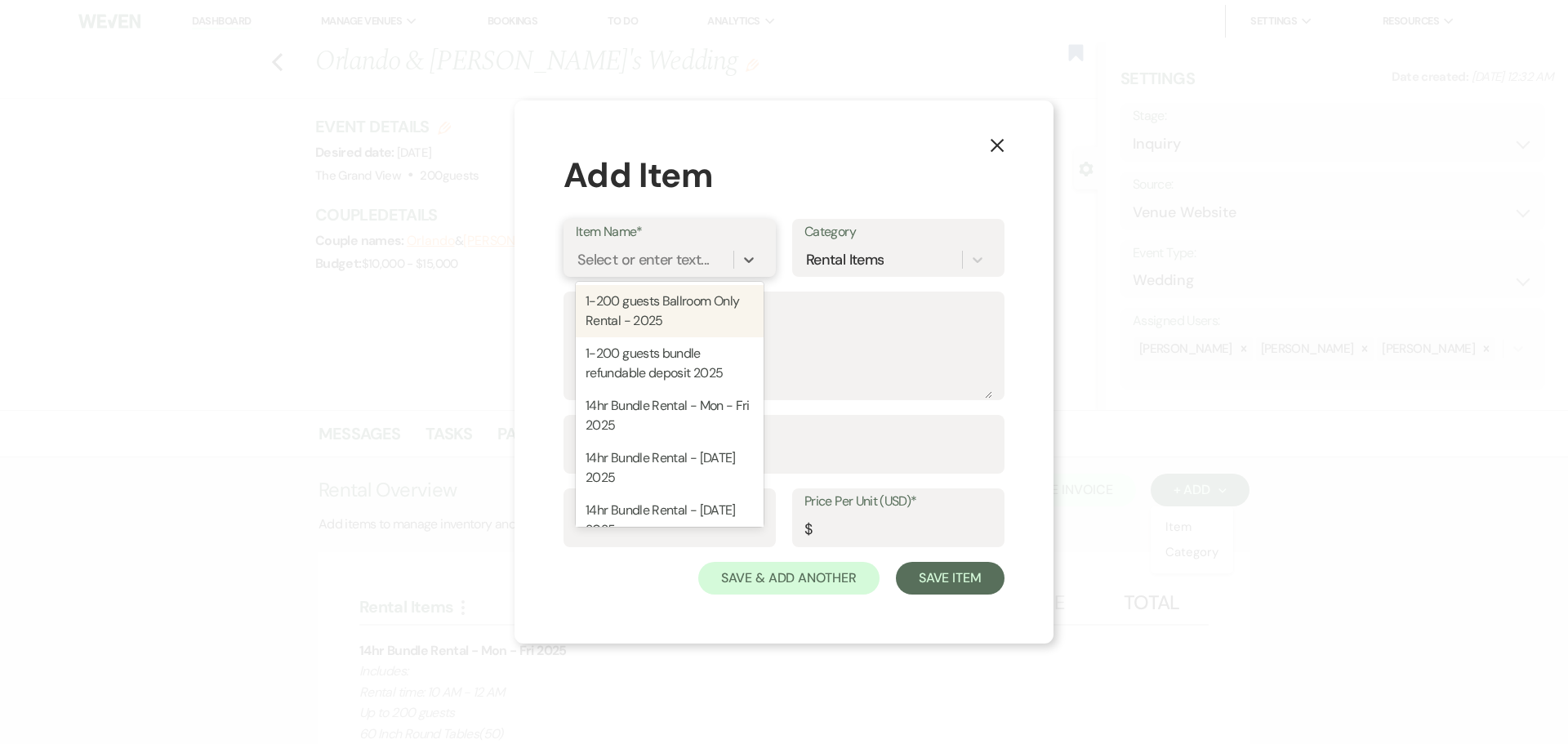
click at [608, 262] on div "Select or enter text..." at bounding box center [643, 260] width 131 height 22
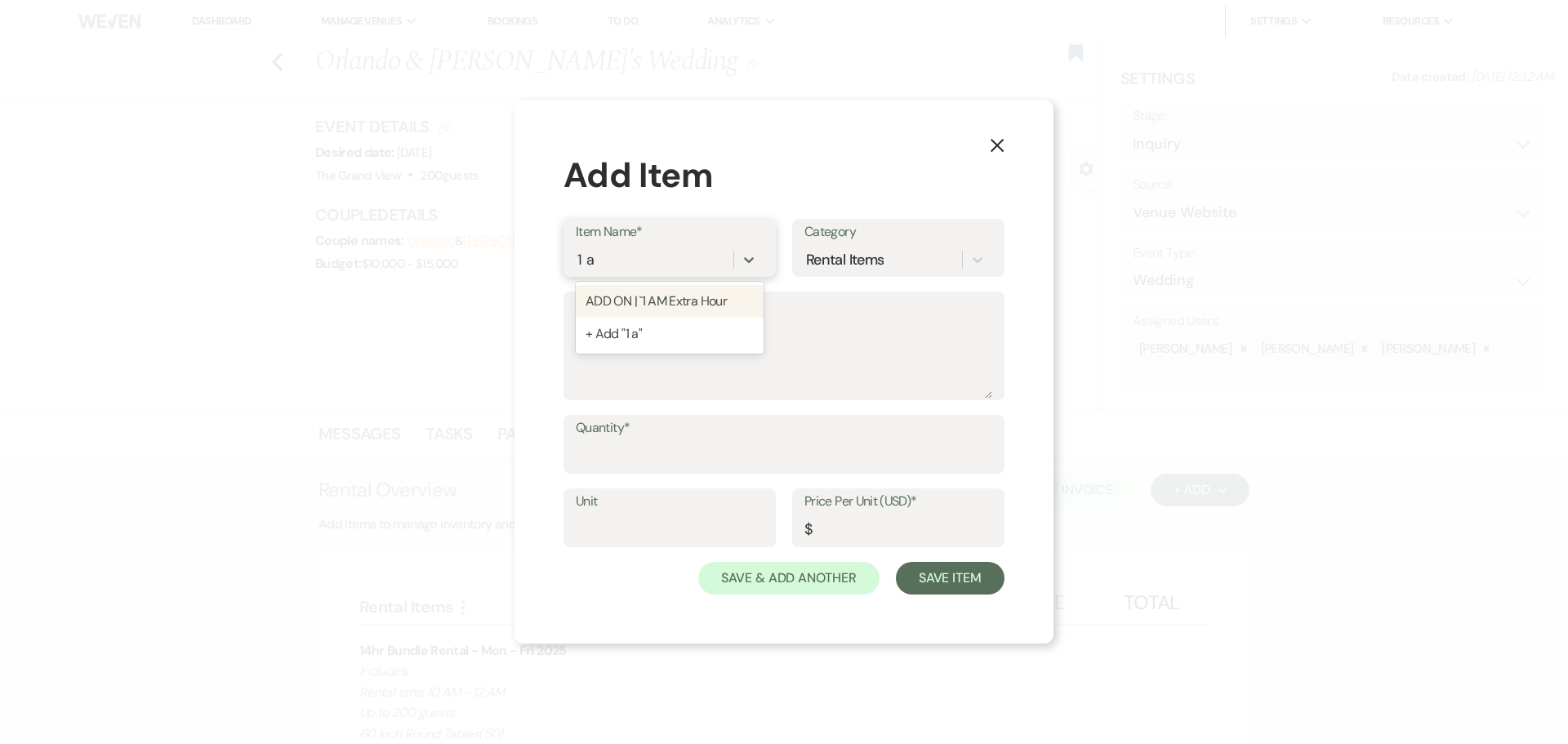
type input "1 am"
click at [642, 300] on div "ADD ON | `1 AM Extra Hour" at bounding box center [670, 300] width 188 height 32
type textarea "This adds 1 extra hour onto the end of your rental time. Event must end at 12am…"
type input "Hour"
type input "500"
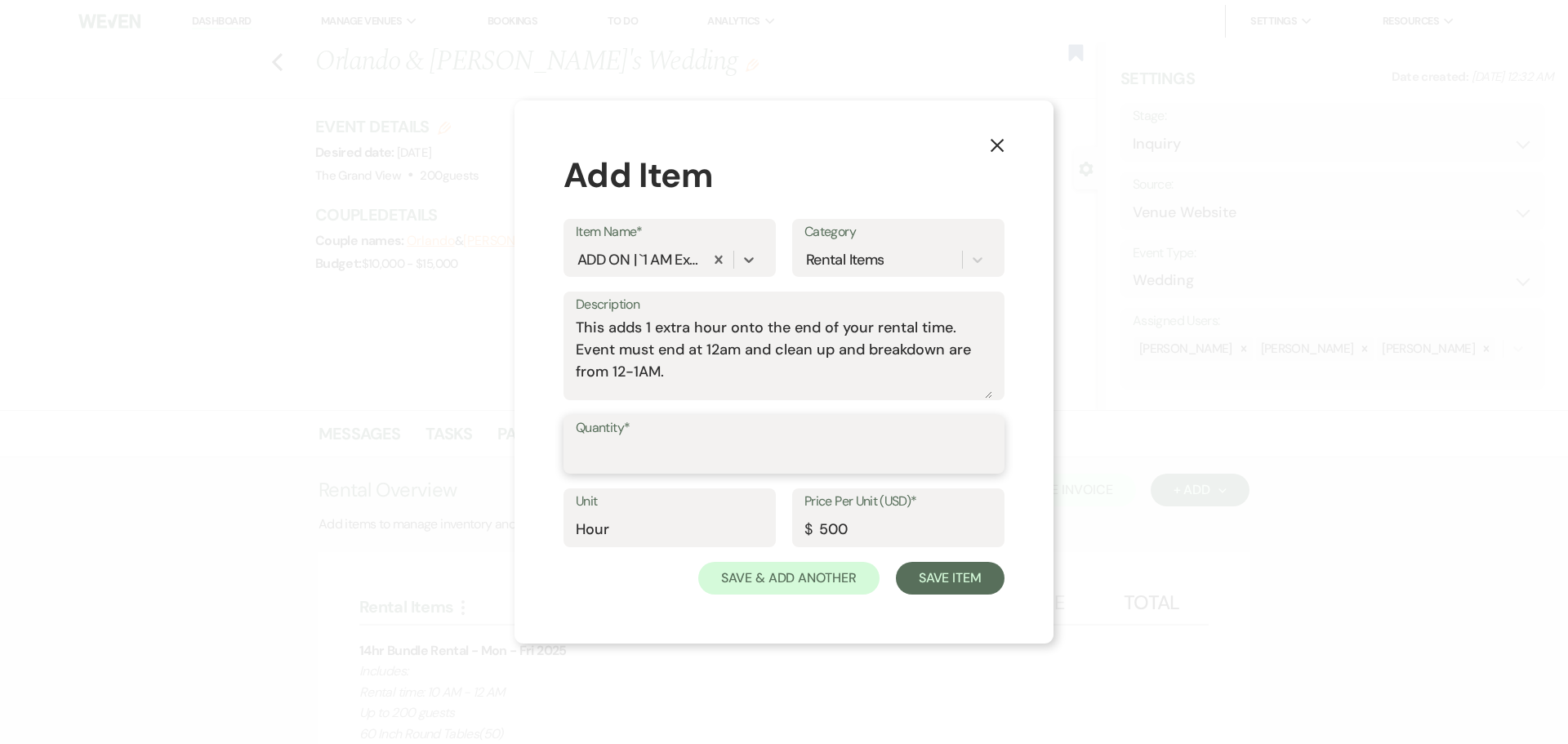
click at [653, 442] on input "Quantity*" at bounding box center [784, 456] width 417 height 32
type input "1"
click at [915, 577] on button "Save Item" at bounding box center [950, 577] width 109 height 32
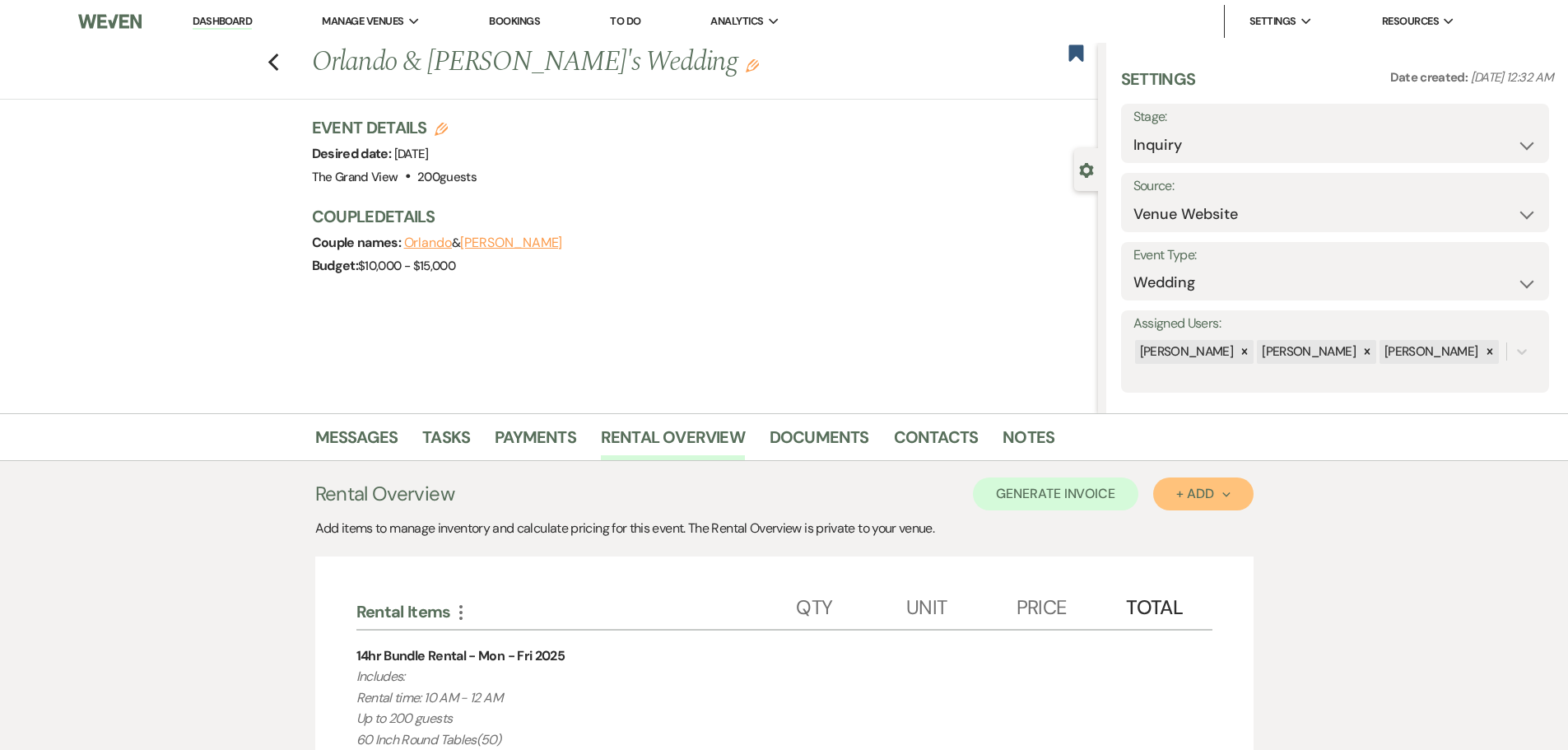
click at [1224, 506] on button "+ Add Next" at bounding box center [1202, 493] width 100 height 33
click at [1209, 522] on button "Item" at bounding box center [1194, 531] width 83 height 26
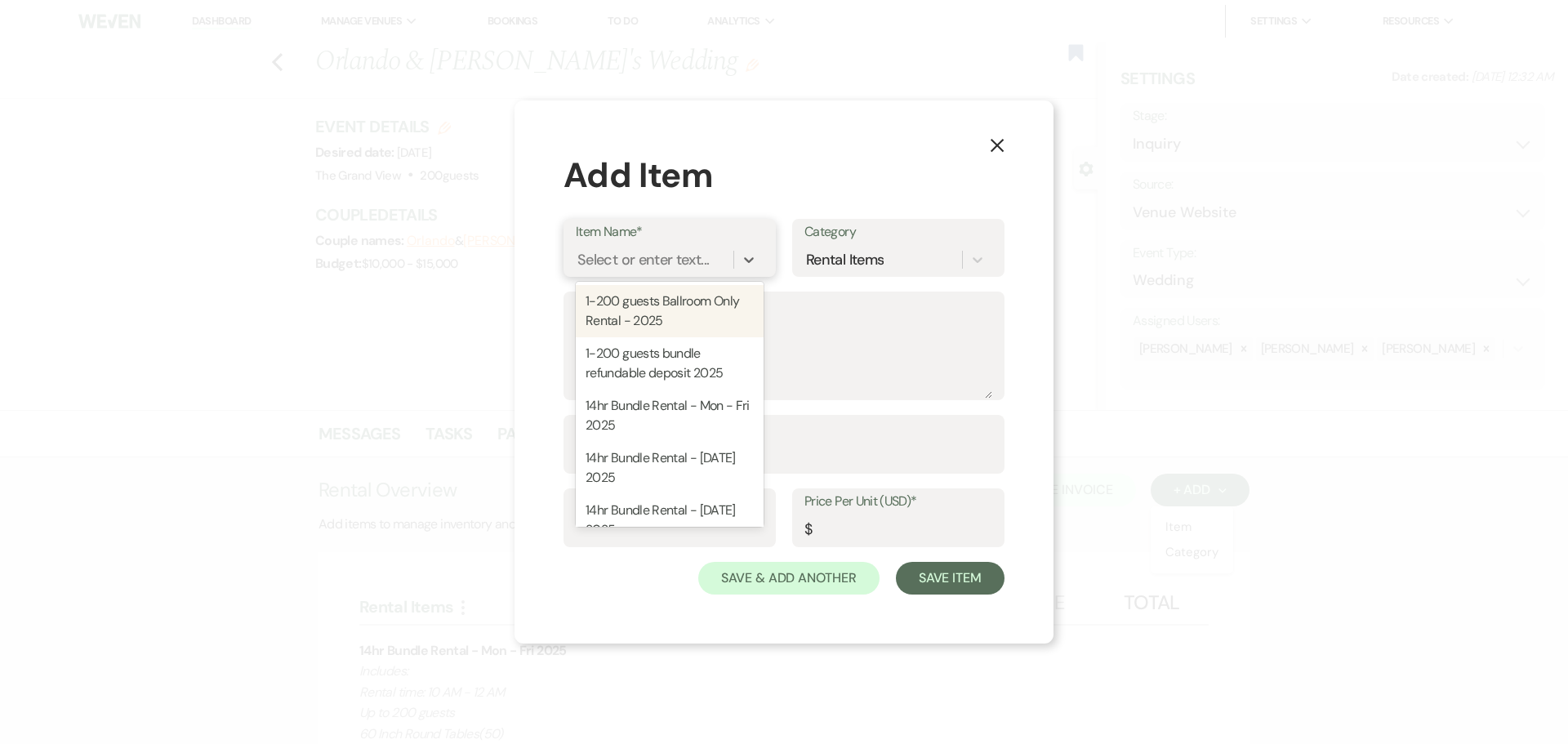
click at [610, 258] on div "Select or enter text..." at bounding box center [643, 260] width 131 height 22
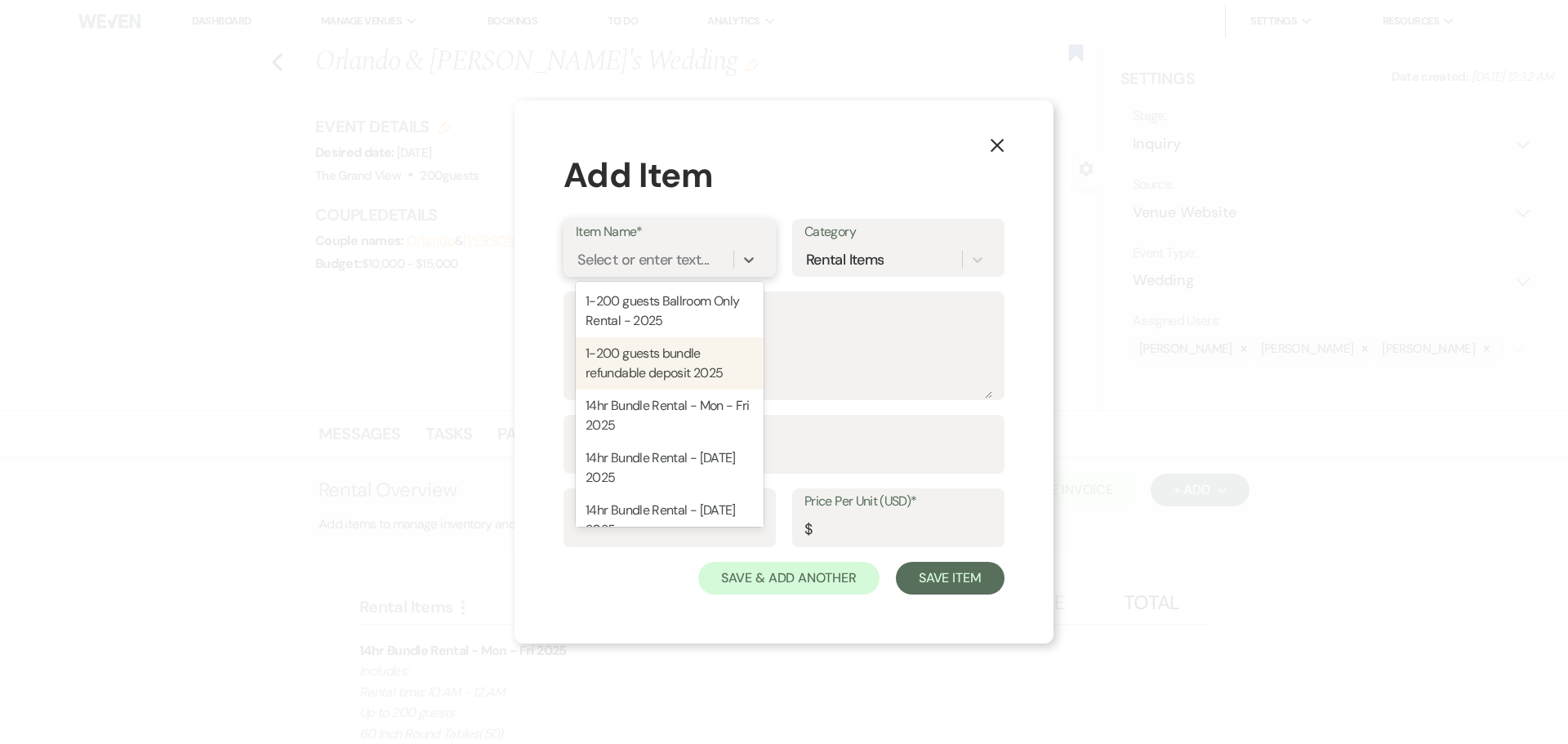
click at [638, 363] on div "1-200 guests bundle refundable deposit 2025" at bounding box center [670, 363] width 188 height 52
type textarea "This is the refundable deposit if you guest count is 1-200. Refundable deposit …"
type input "Package"
type input "500"
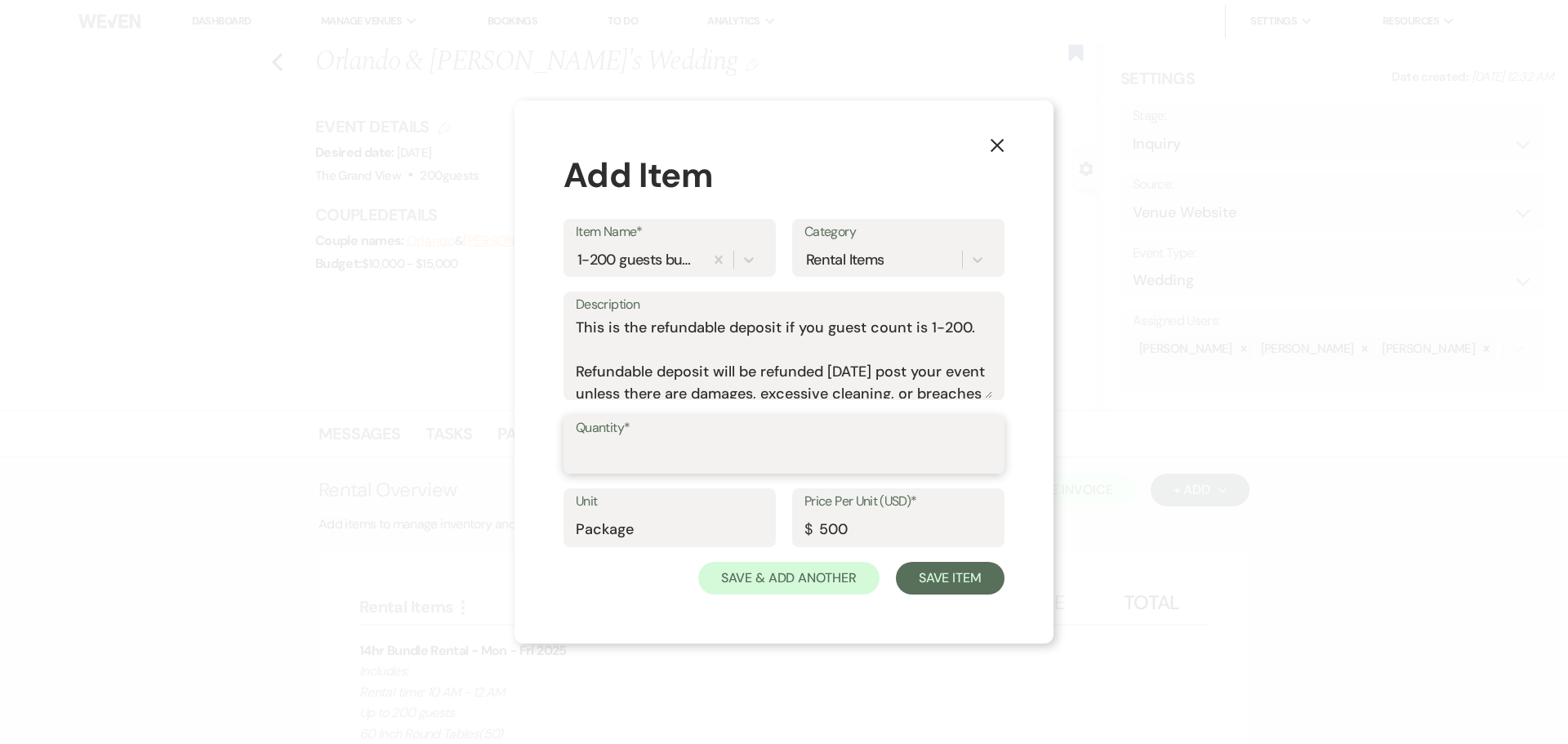
drag, startPoint x: 665, startPoint y: 450, endPoint x: 678, endPoint y: 463, distance: 18.4
click at [665, 450] on input "Quantity*" at bounding box center [784, 456] width 417 height 32
type input "1"
click at [943, 580] on button "Save Item" at bounding box center [950, 577] width 109 height 32
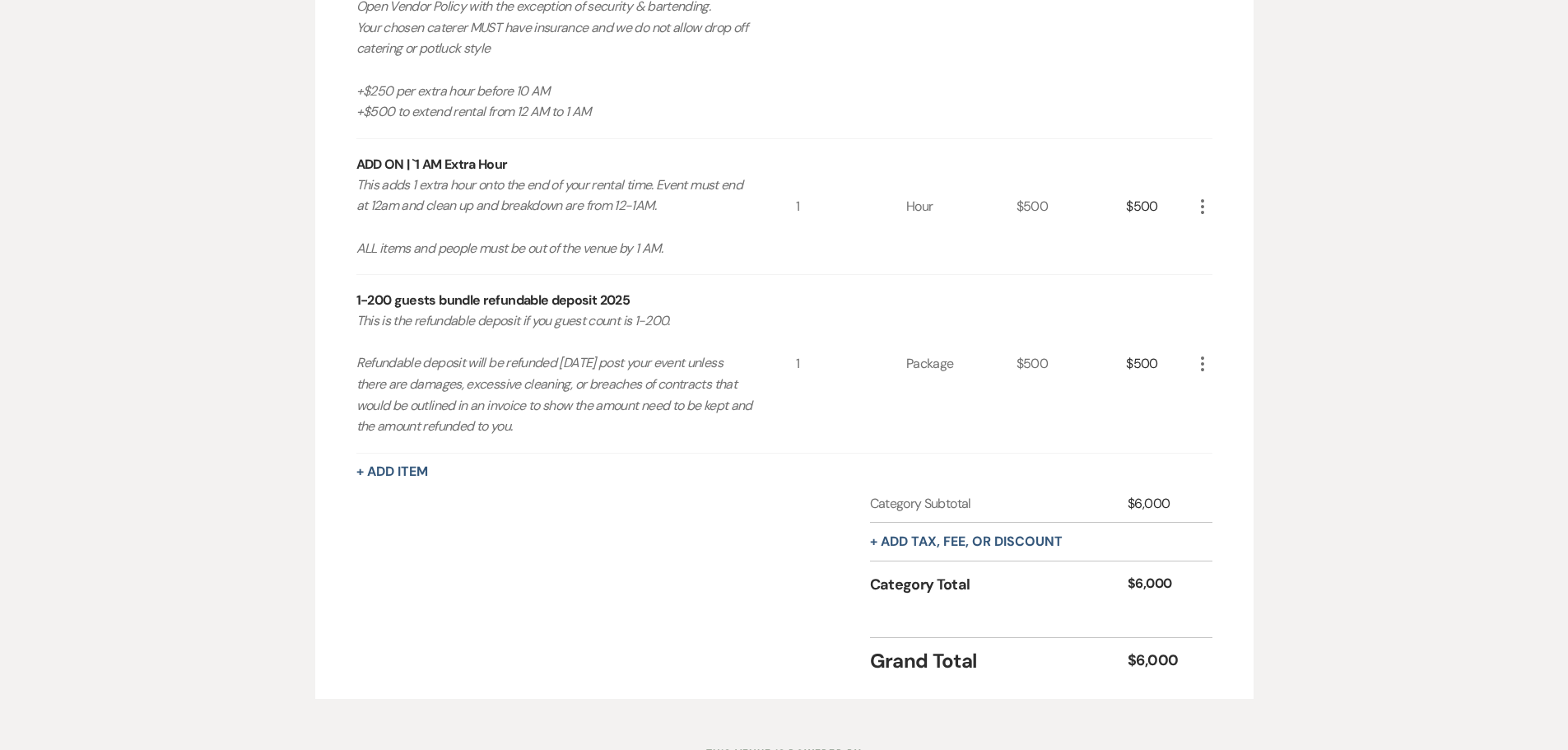
scroll to position [1141, 0]
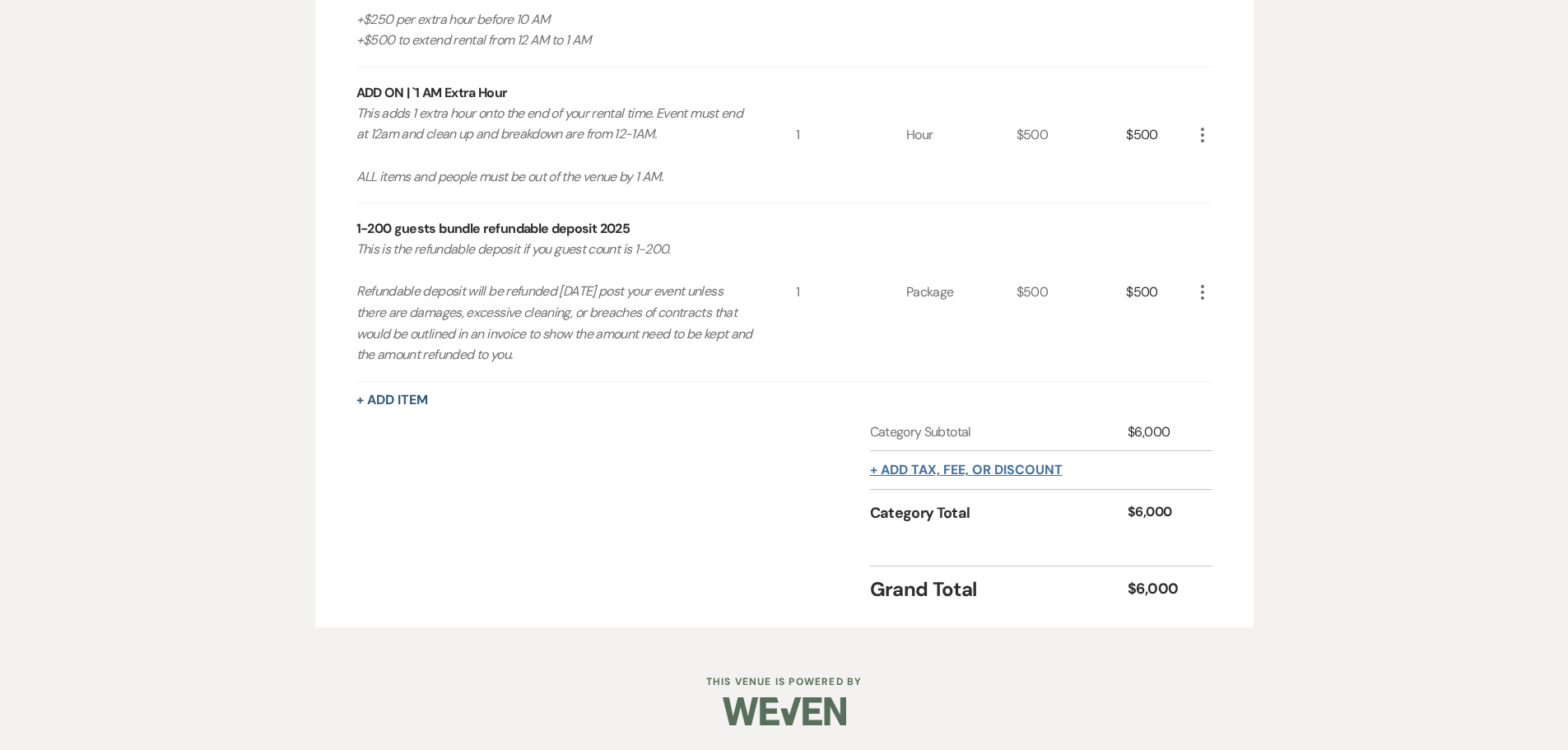
click at [984, 466] on button "+ Add tax, fee, or discount" at bounding box center [966, 469] width 192 height 13
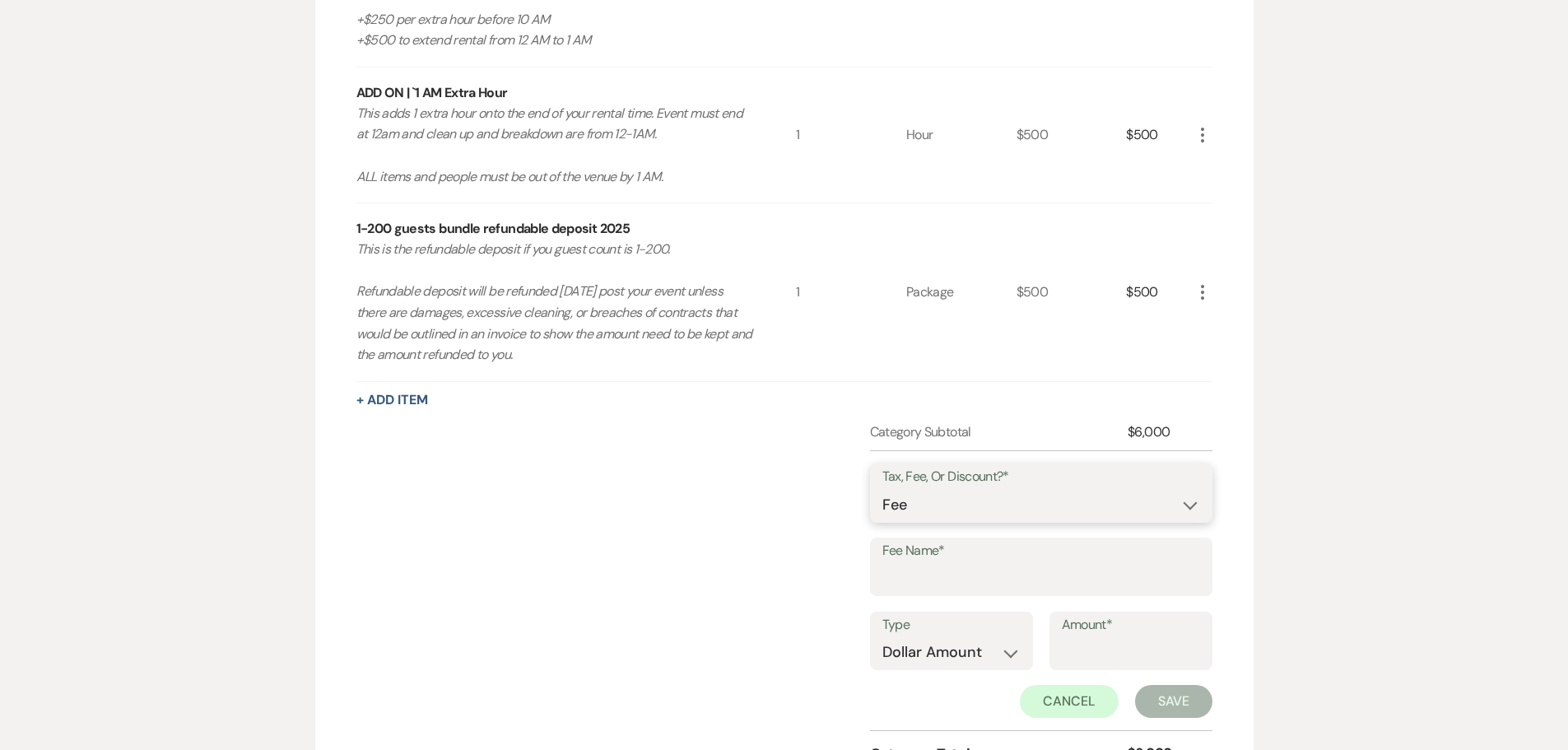
click at [967, 491] on select "Fee Discount Tax" at bounding box center [1041, 505] width 317 height 33
select select "3"
click at [882, 489] on select "Fee Discount Tax" at bounding box center [1041, 505] width 317 height 33
click at [939, 567] on input "Fee Name*" at bounding box center [1041, 578] width 317 height 33
type input "tax"
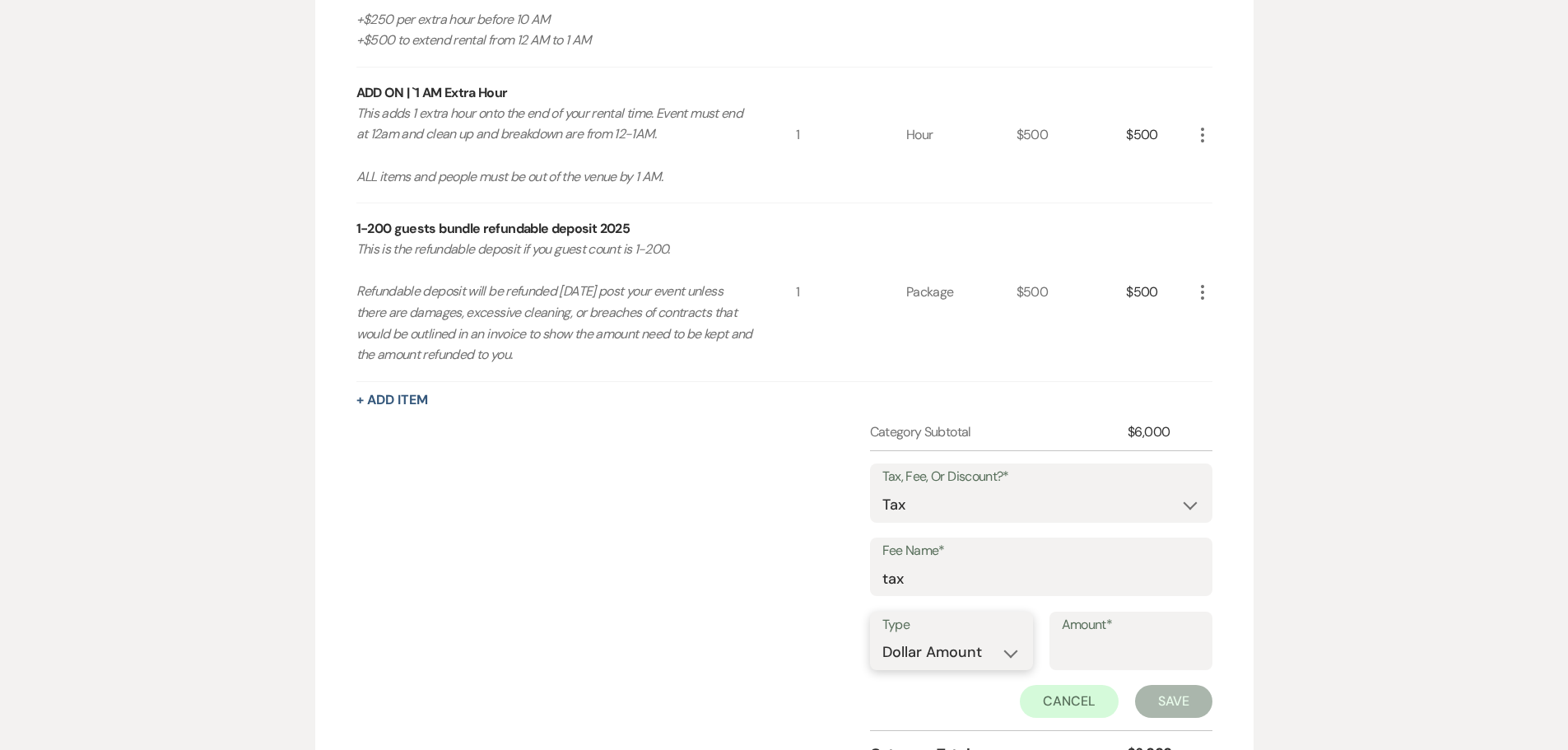
drag, startPoint x: 969, startPoint y: 642, endPoint x: 971, endPoint y: 666, distance: 24.1
click at [968, 644] on select "Dollar Amount Percentage" at bounding box center [951, 651] width 138 height 33
select select "false"
click at [882, 636] on select "Dollar Amount Percentage" at bounding box center [951, 651] width 138 height 33
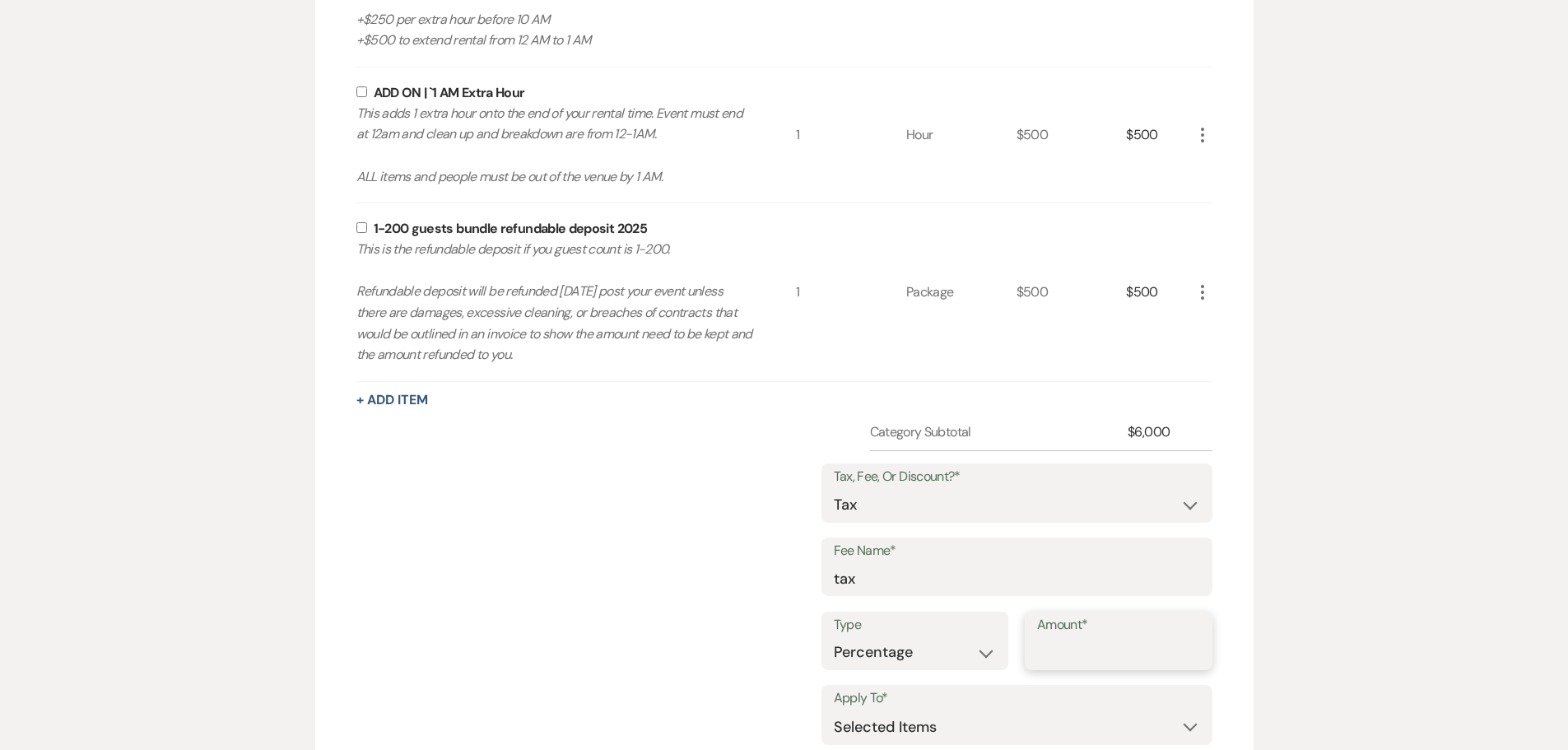
click at [1077, 651] on input "Amount*" at bounding box center [1118, 651] width 163 height 33
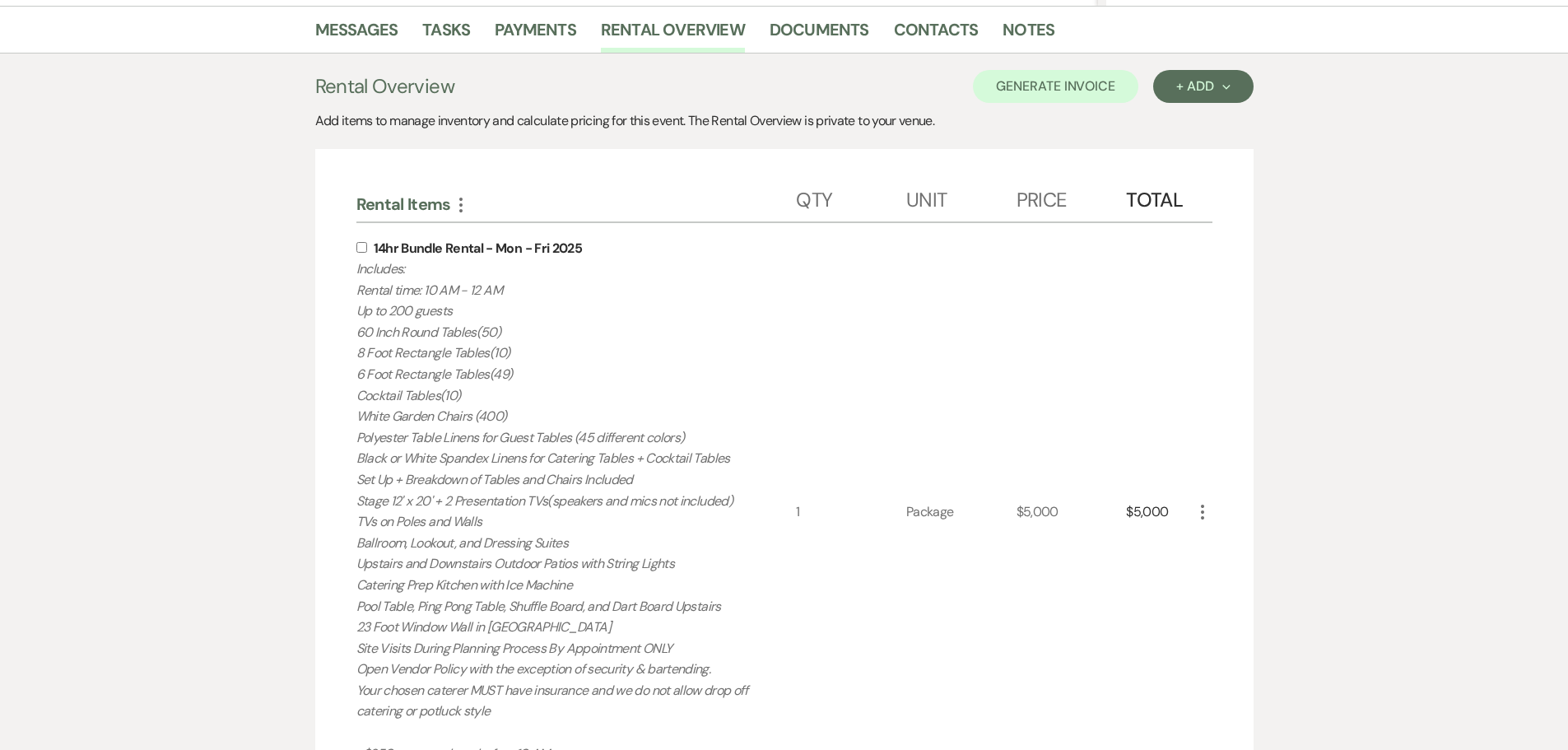
scroll to position [401, 0]
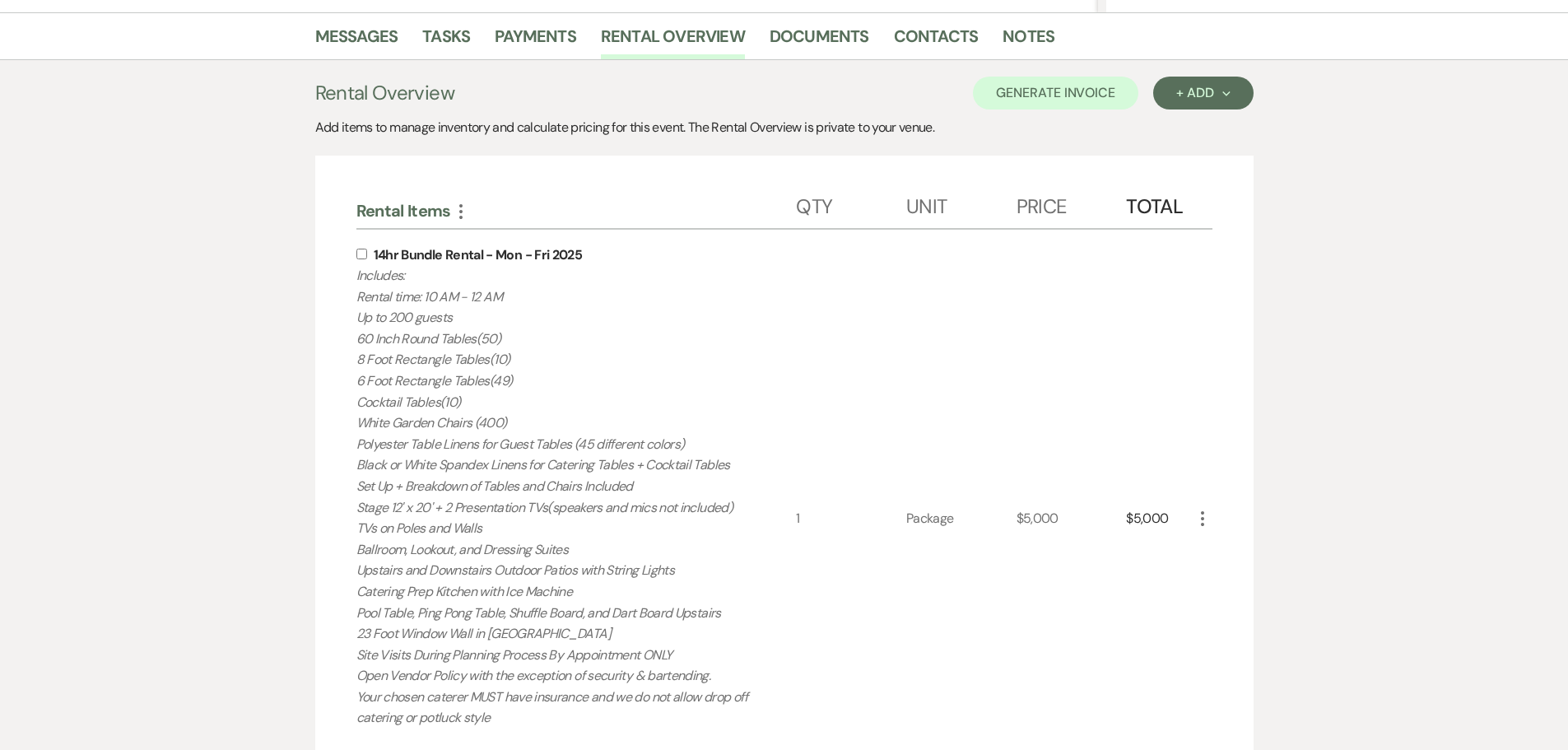
type input "8.25"
click at [357, 259] on div "14hr Bundle Rental - Mon - Fri 2025 Includes: Rental time: 10 AM - 12 AM Up to …" at bounding box center [577, 518] width 441 height 578
click at [357, 255] on input "checkbox" at bounding box center [362, 253] width 11 height 11
checkbox input "true"
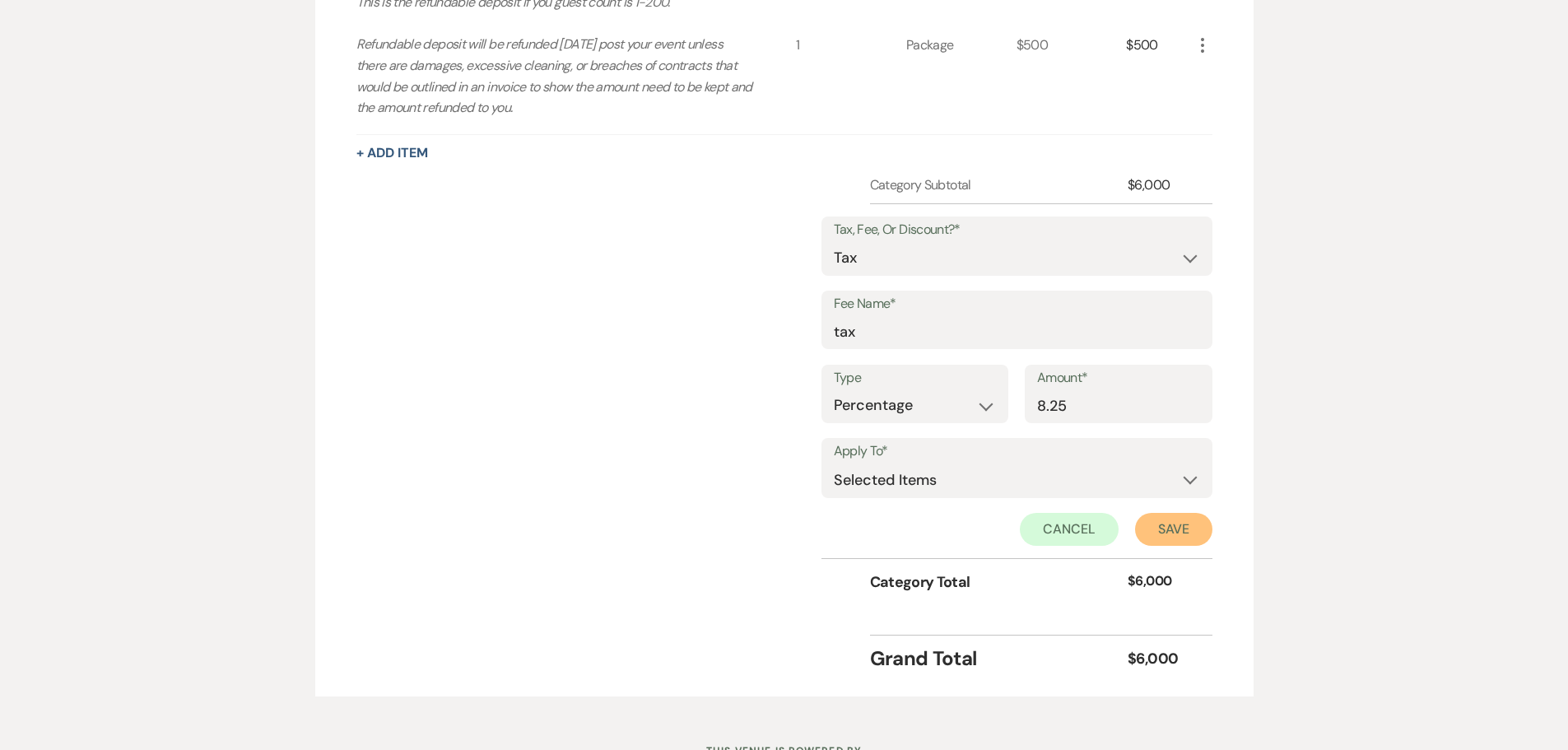
click at [1177, 534] on button "Save" at bounding box center [1173, 528] width 77 height 33
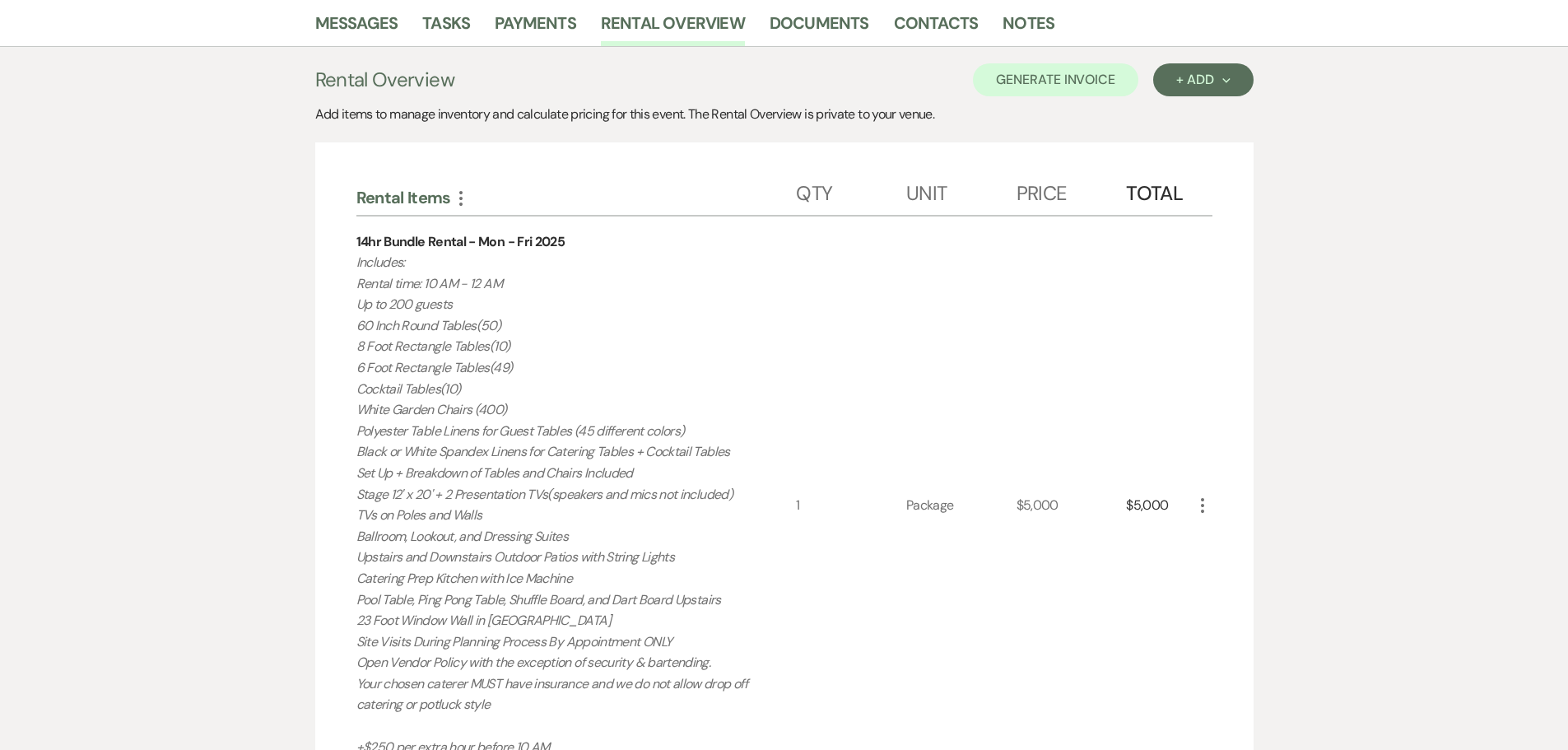
scroll to position [280, 0]
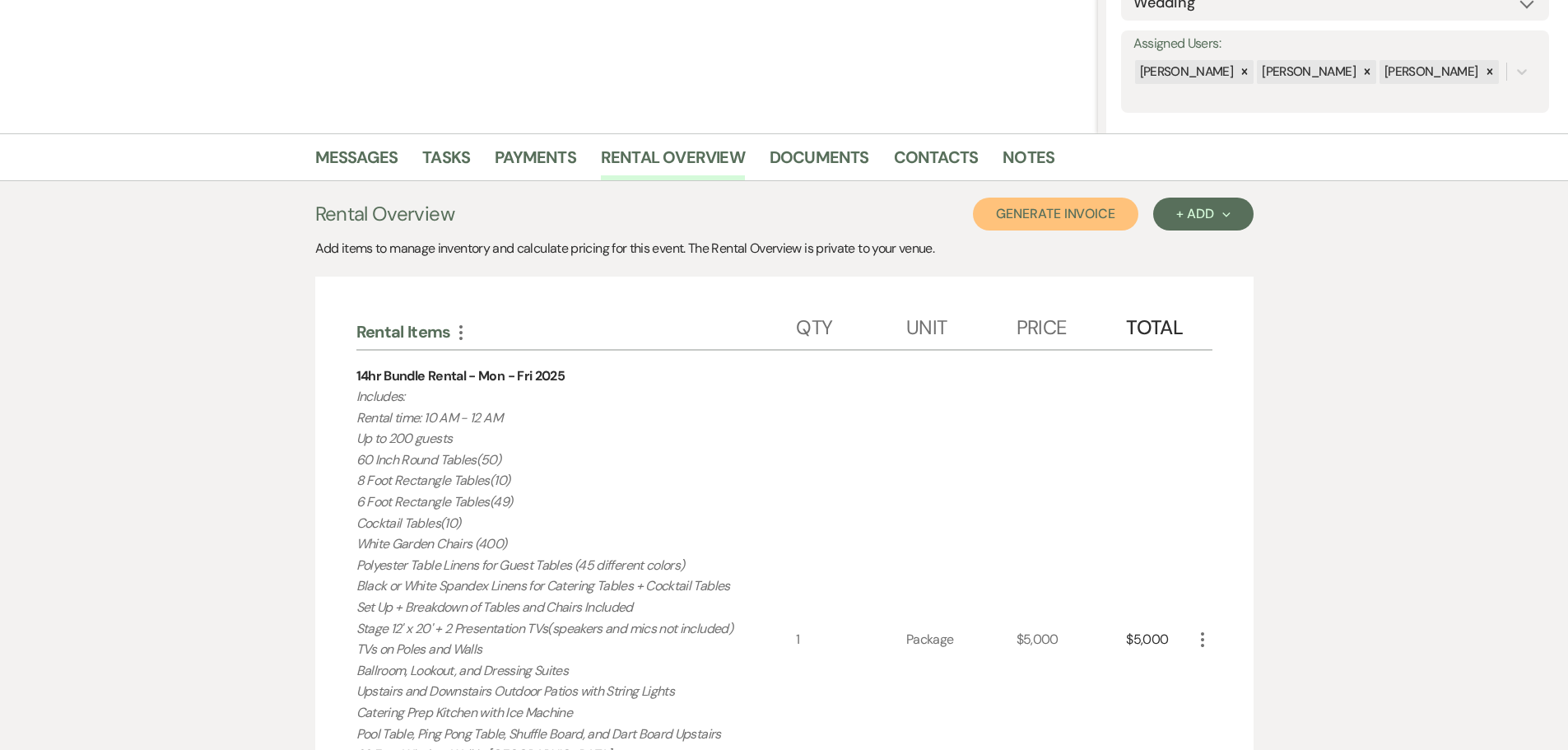
click at [1080, 214] on button "Generate Invoice" at bounding box center [1056, 213] width 166 height 33
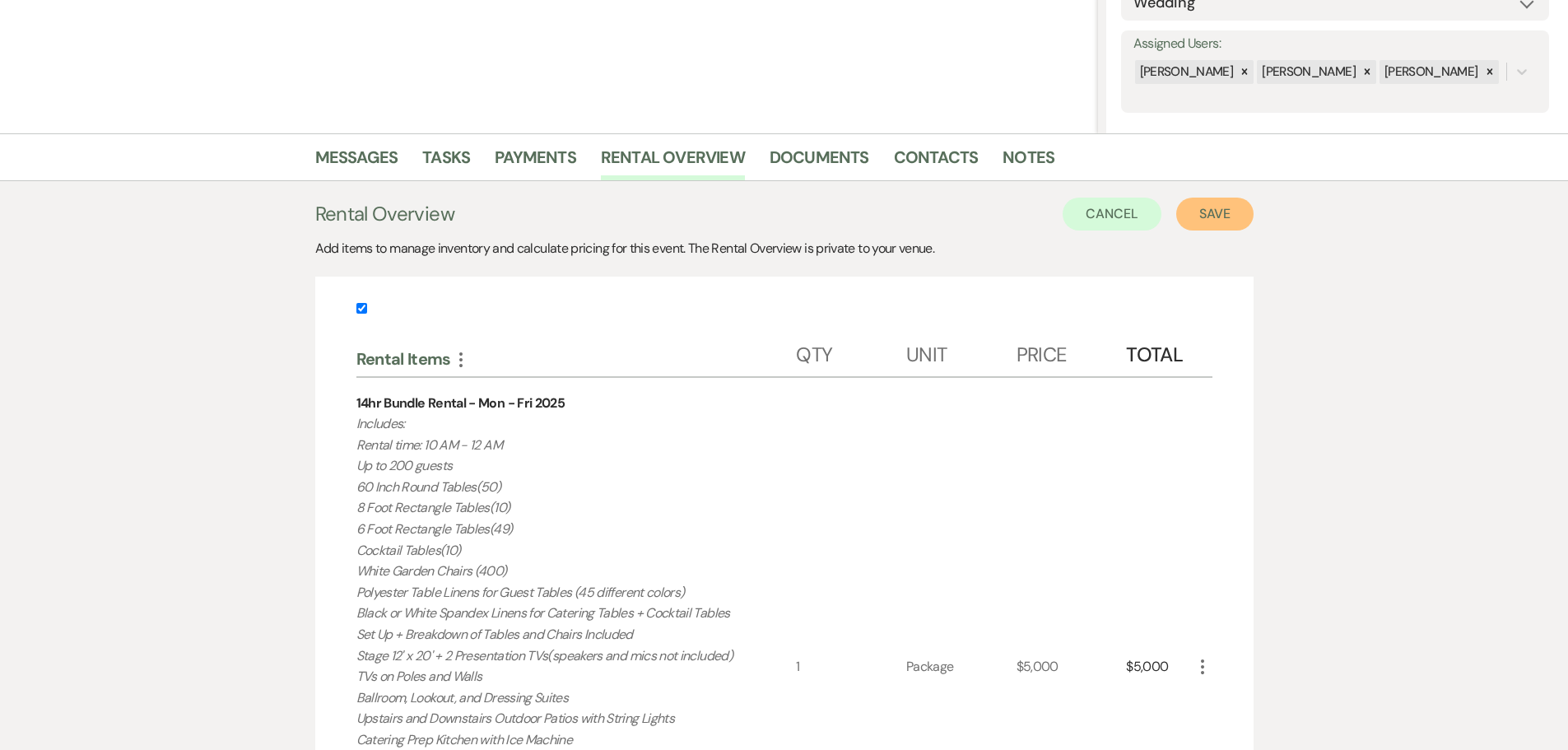
click at [1232, 220] on button "Save" at bounding box center [1214, 213] width 77 height 33
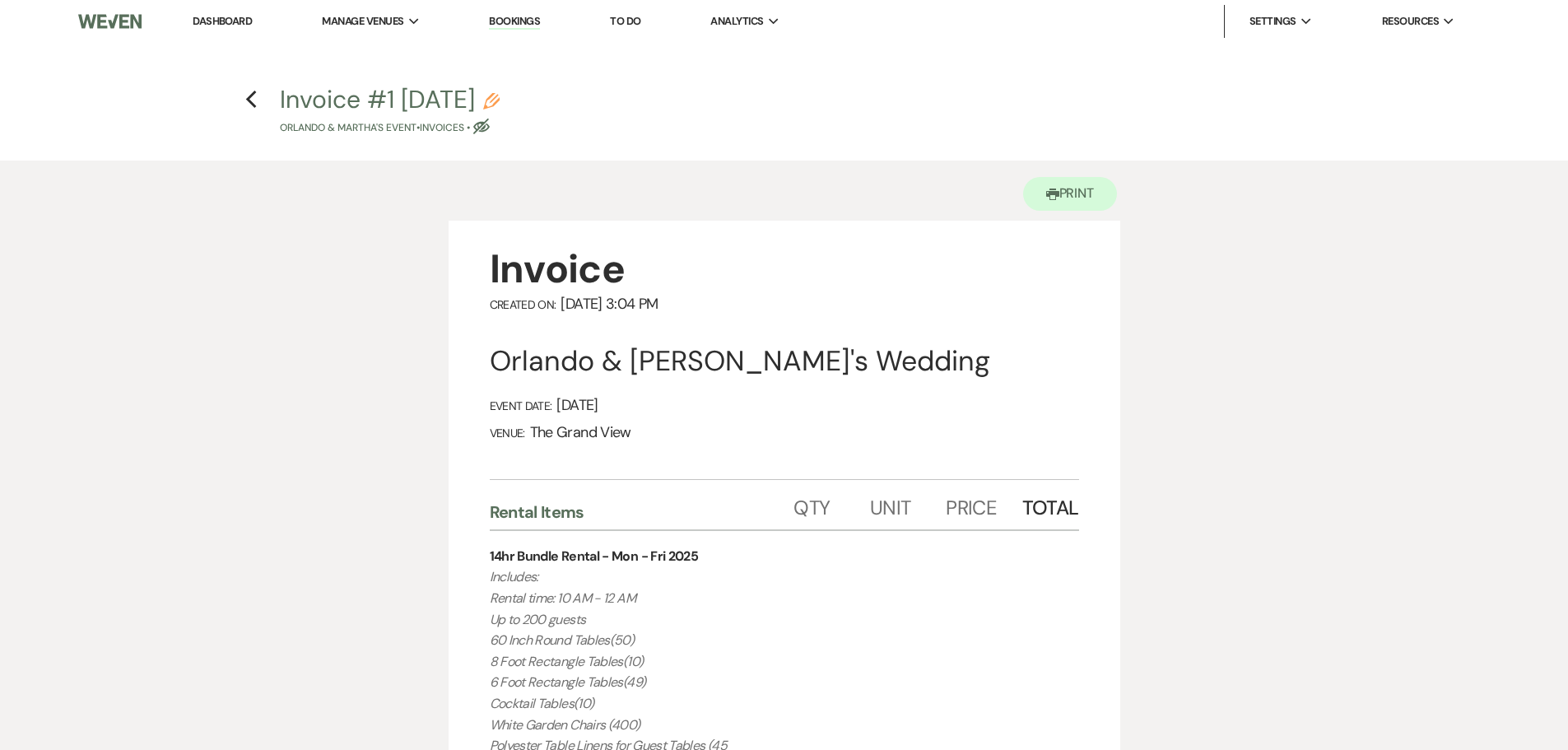
click at [500, 93] on icon "Pencil" at bounding box center [491, 101] width 17 height 17
select select "22"
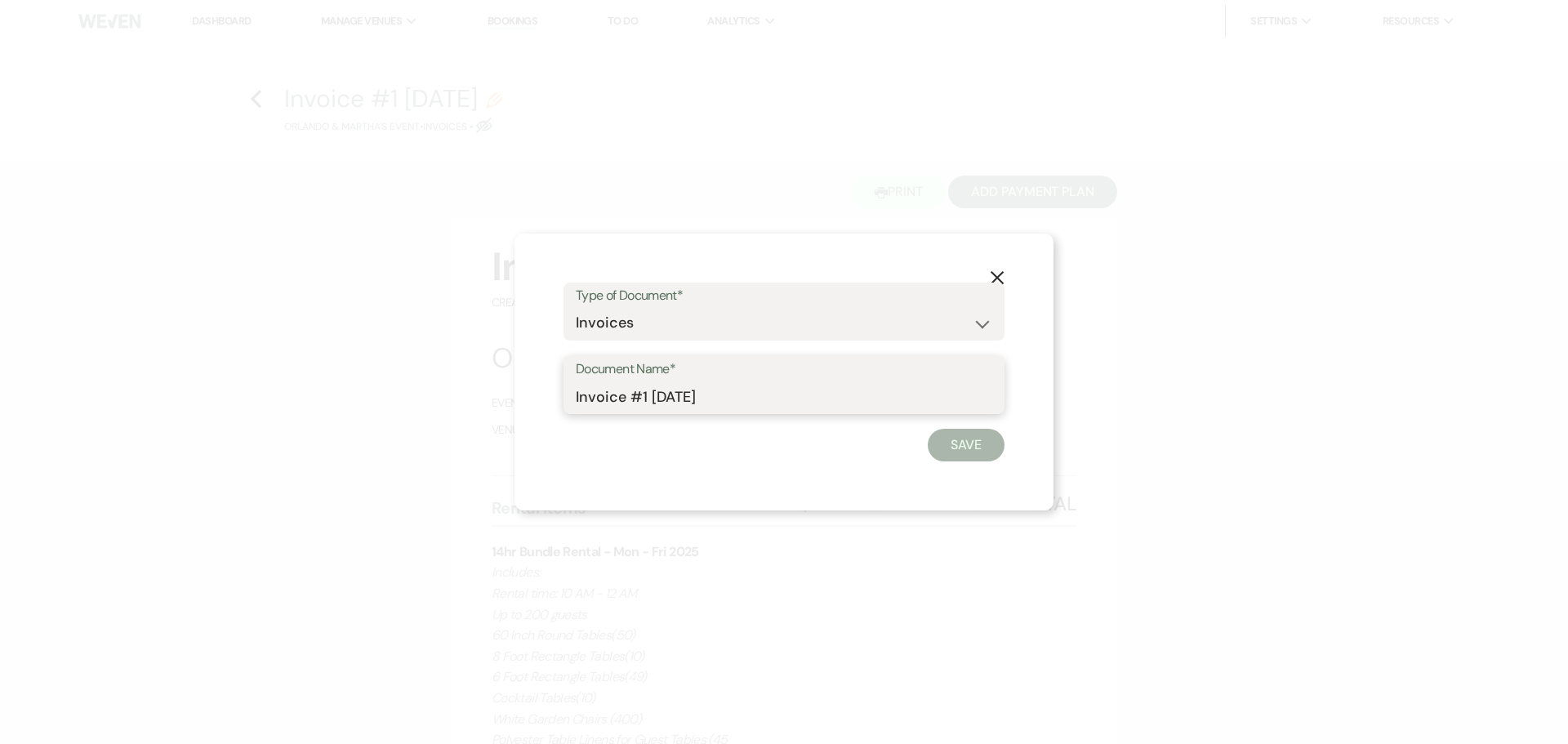
drag, startPoint x: 758, startPoint y: 389, endPoint x: 504, endPoint y: 395, distance: 254.1
click at [504, 395] on div "X Type of Document* Special Event Insurance Vendor Certificate of Insurance Con…" at bounding box center [784, 372] width 1568 height 744
type input "[DATE] 10 AM - 1 AM Rental"
click at [968, 443] on button "Save" at bounding box center [965, 444] width 76 height 32
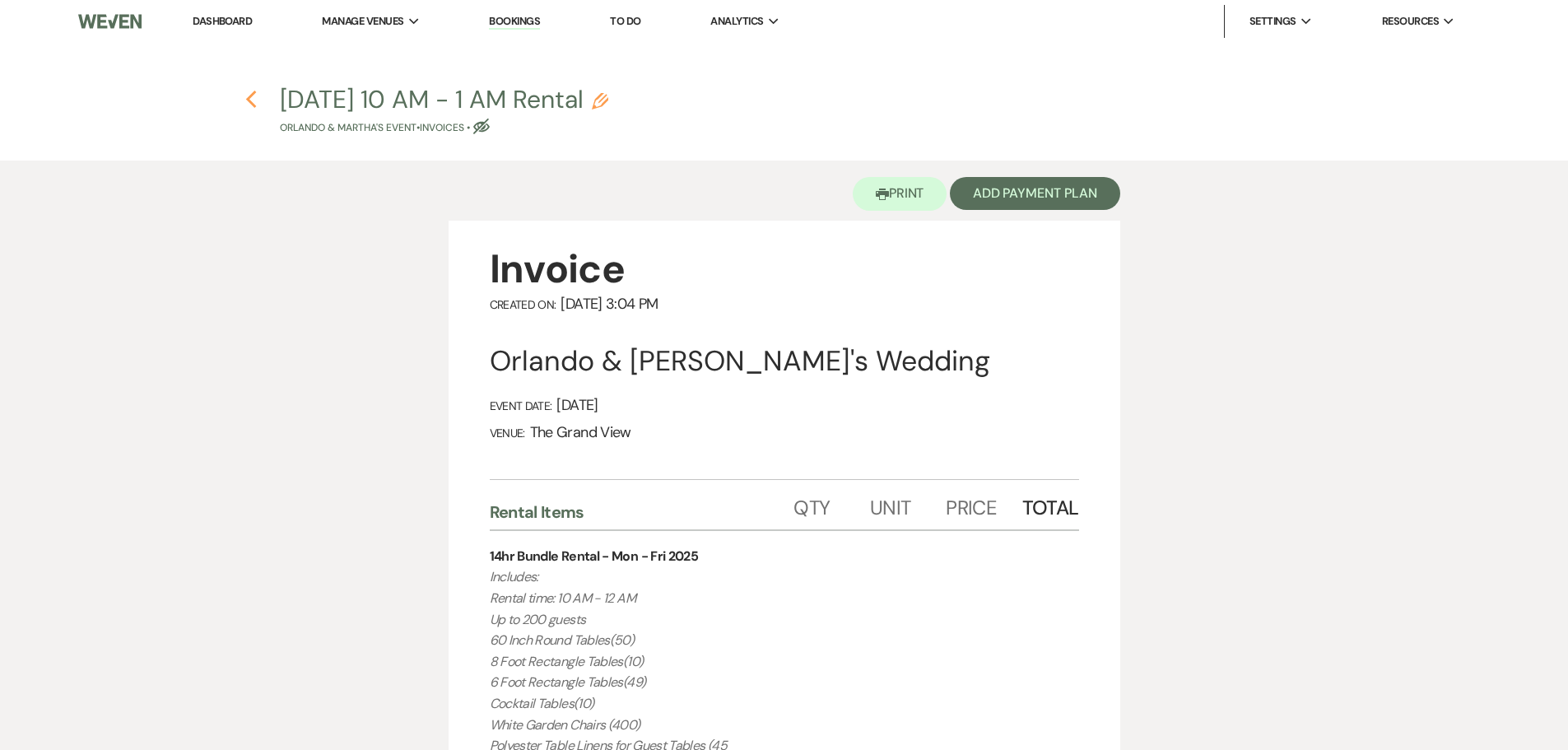
click at [255, 107] on use "button" at bounding box center [251, 100] width 11 height 18
select select "5"
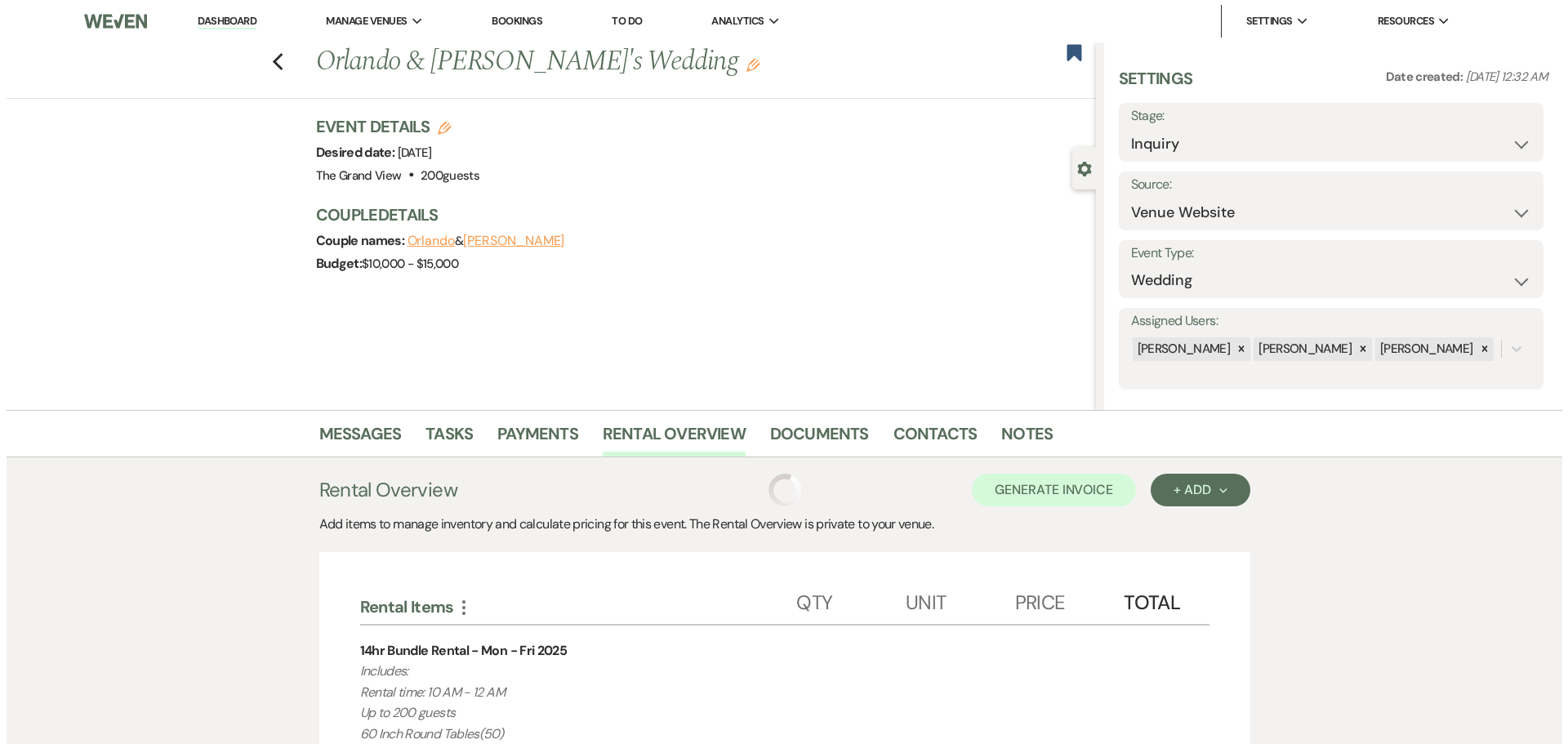
scroll to position [278, 0]
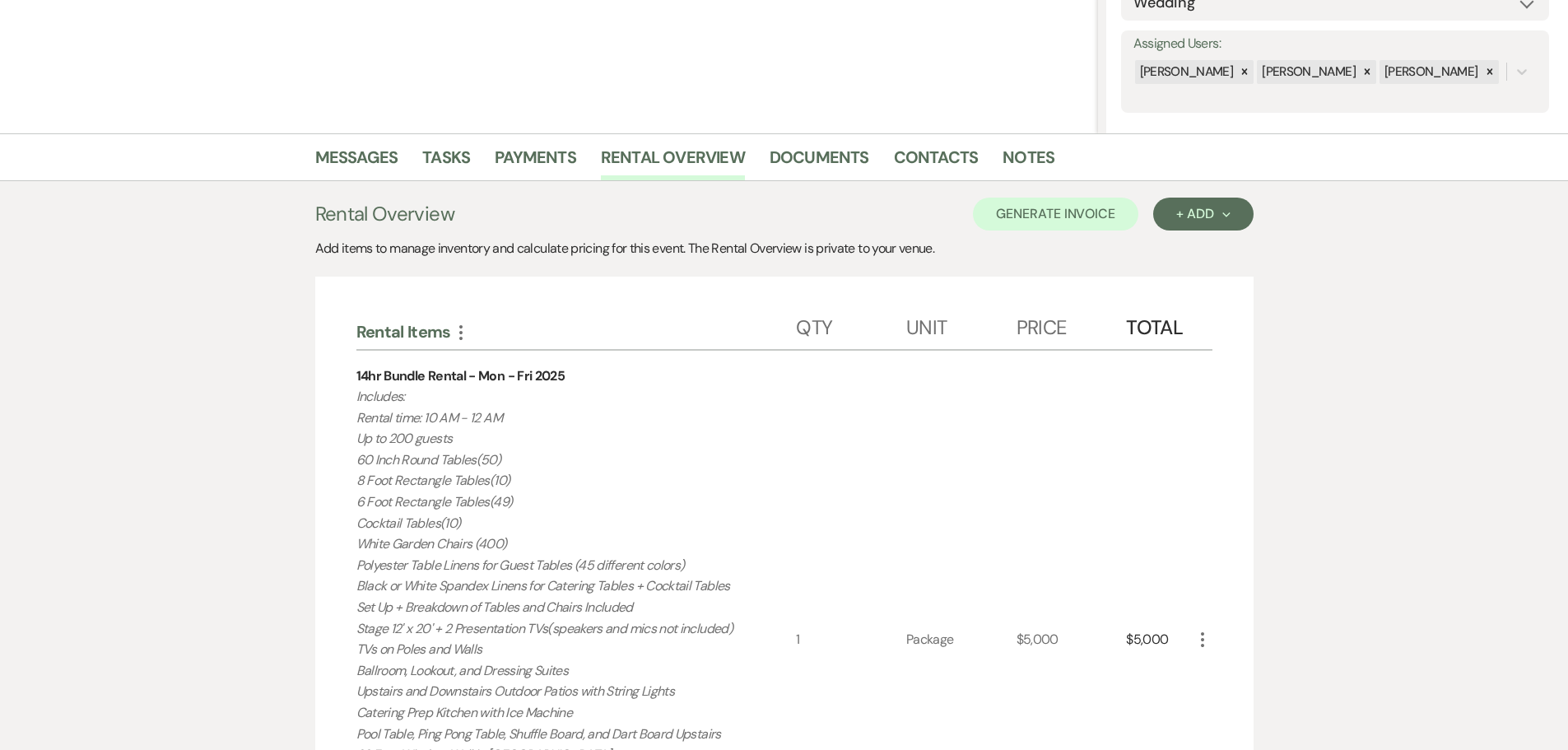
click at [1198, 644] on icon "More" at bounding box center [1202, 640] width 20 height 20
click at [1214, 692] on icon "X" at bounding box center [1215, 698] width 10 height 13
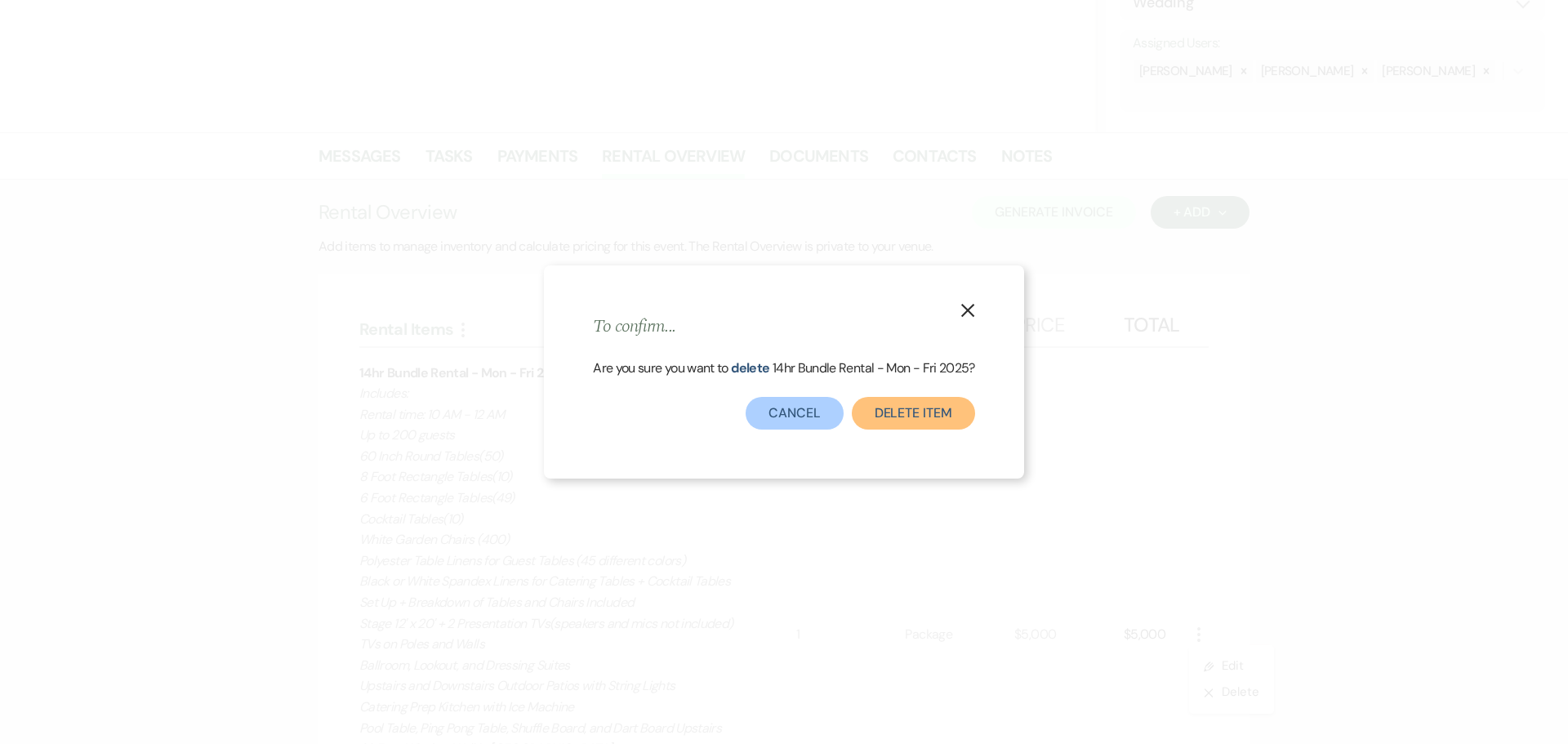
click at [922, 405] on button "Delete Item" at bounding box center [914, 413] width 123 height 32
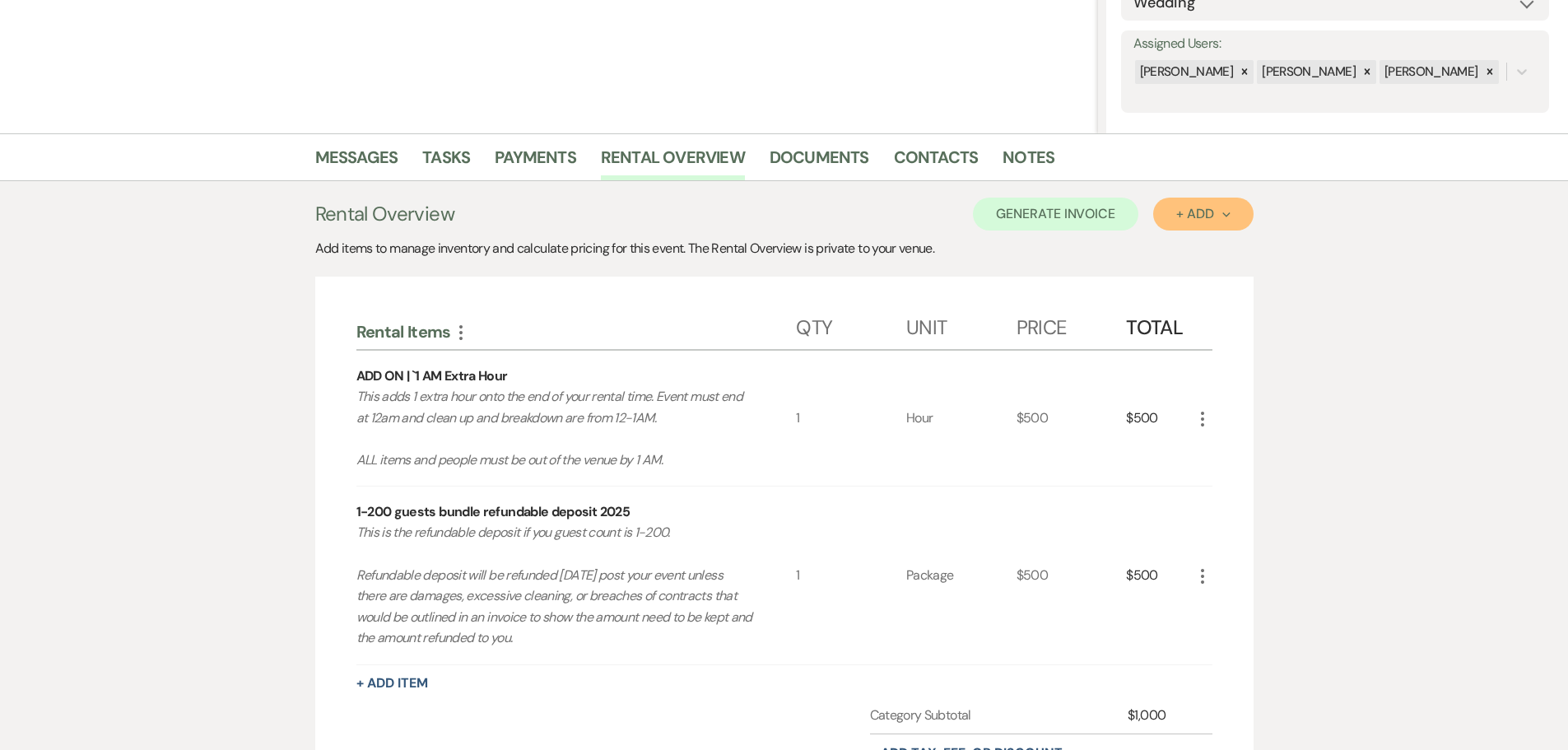
click at [1213, 209] on div "+ Add Next" at bounding box center [1202, 213] width 53 height 13
click at [1189, 244] on button "Item" at bounding box center [1194, 251] width 83 height 26
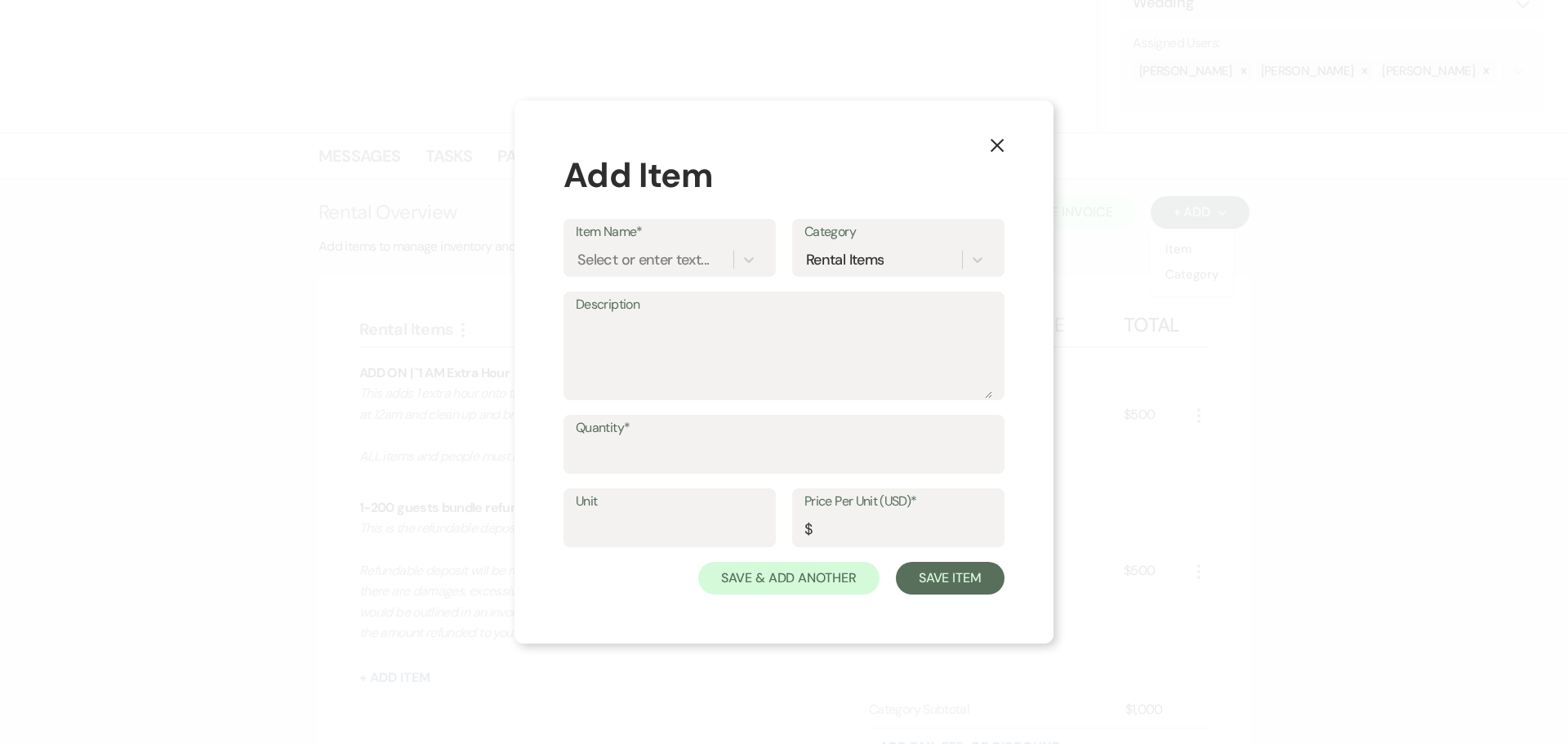
click at [662, 278] on div "Item Name* Select or enter text... Category Rental Items" at bounding box center [784, 255] width 441 height 72
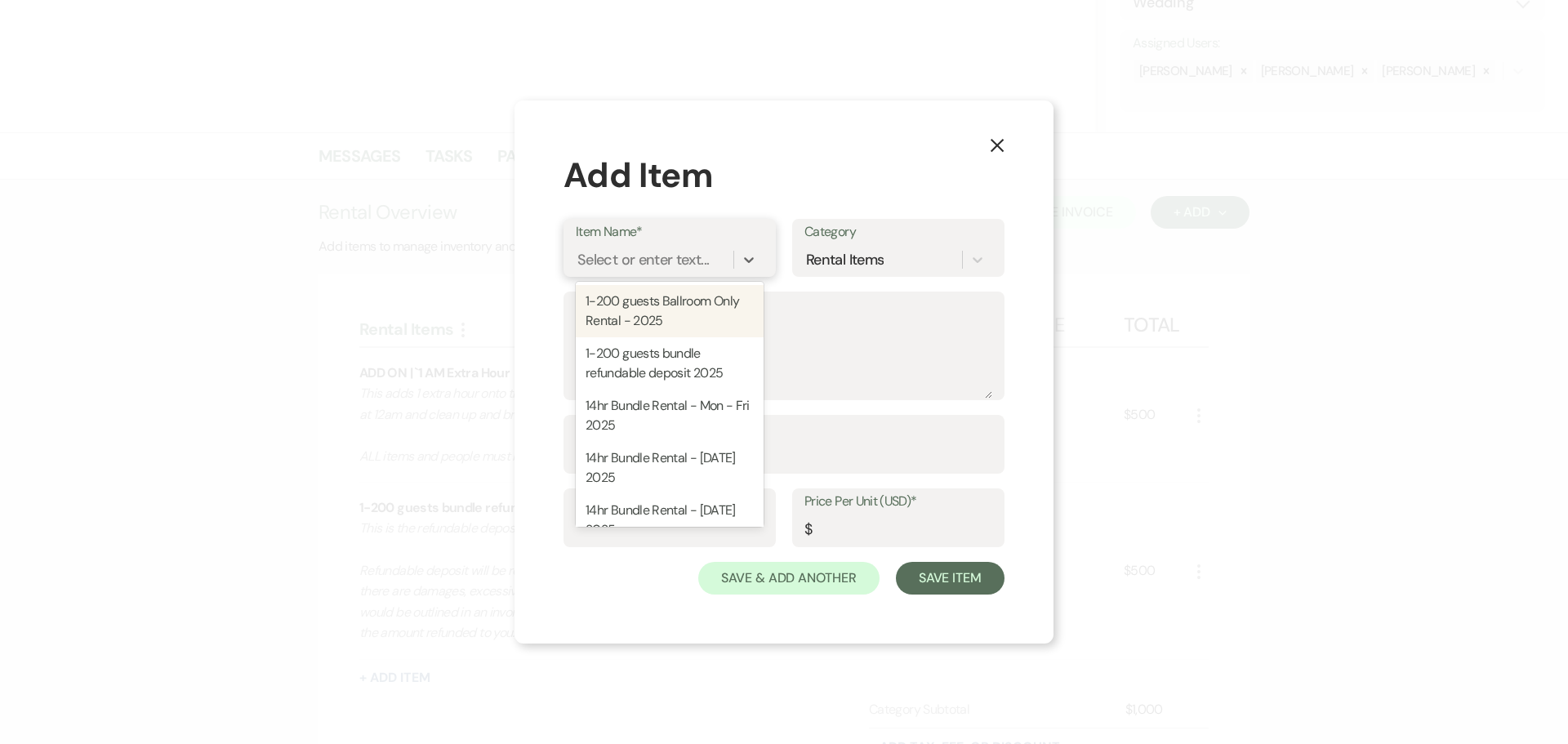
click at [650, 260] on div "Select or enter text..." at bounding box center [643, 260] width 131 height 22
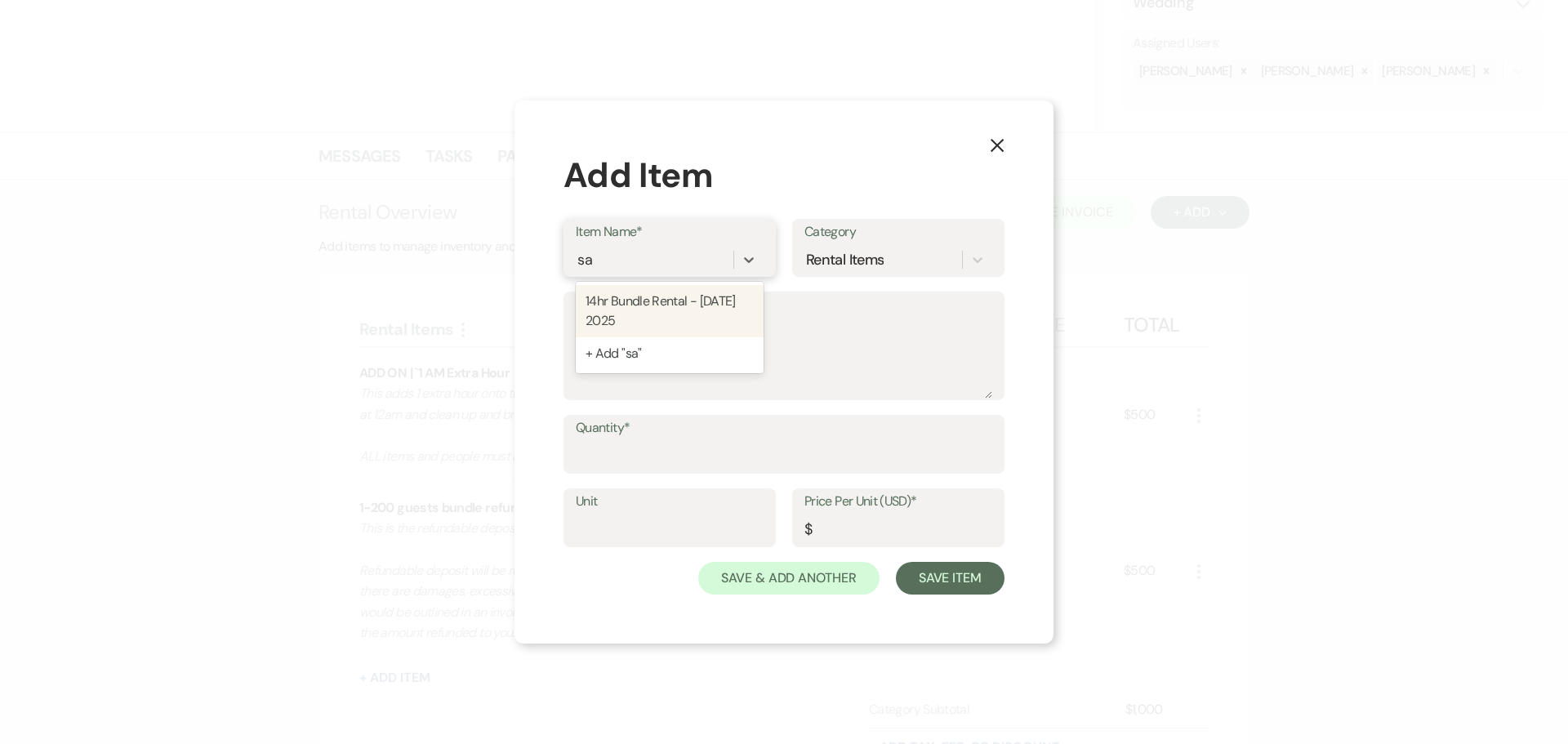
type input "sat"
click at [650, 312] on div "14hr Bundle Rental - [DATE] 2025" at bounding box center [670, 310] width 188 height 52
type textarea "Loremips: Dolors amet: 80 CO - 53 AD El se 112 doeius 98 Temp Incid Utlabo(17) …"
type input "Package"
type input "6000"
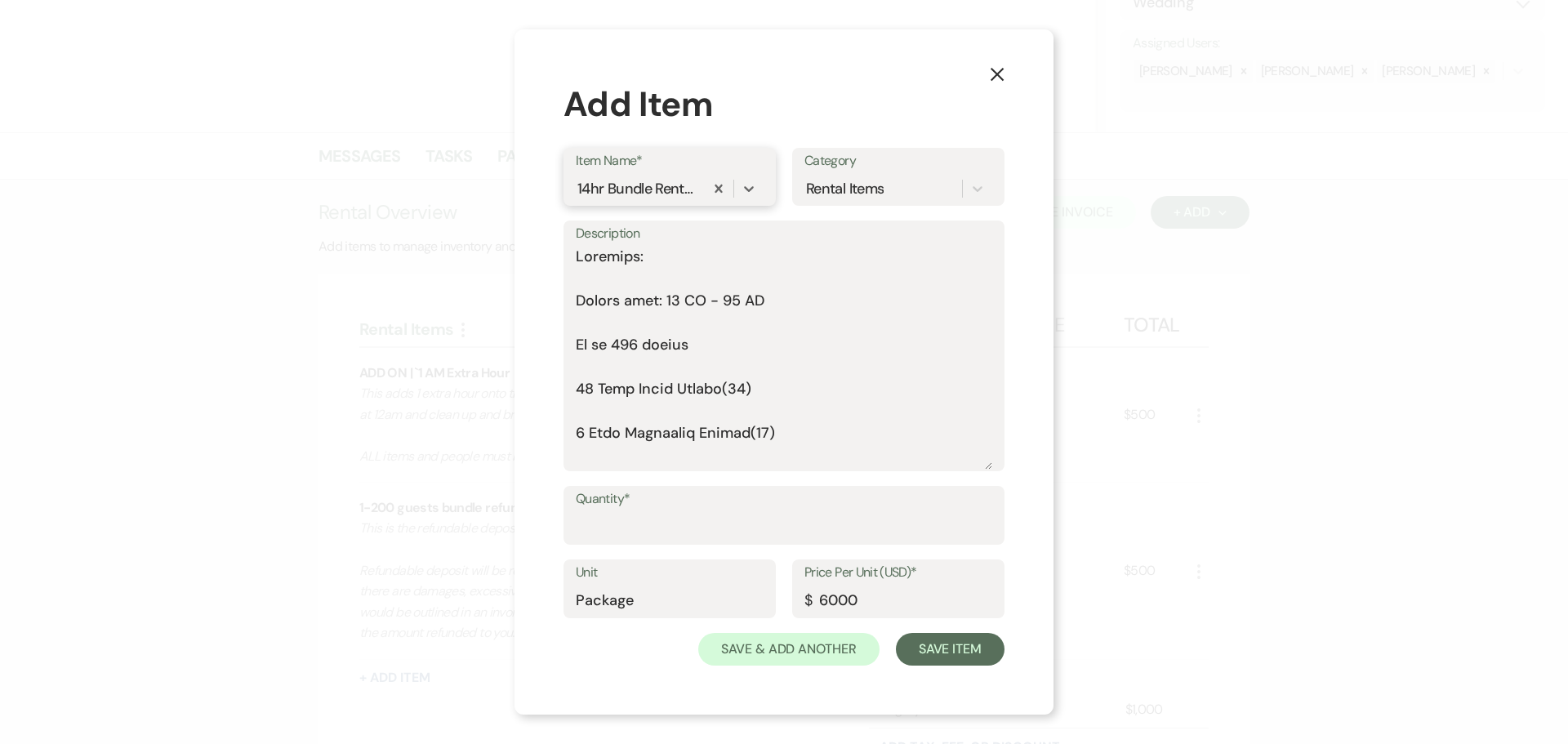
drag, startPoint x: 988, startPoint y: 398, endPoint x: 958, endPoint y: 540, distance: 145.1
click at [958, 540] on form "Item Name* option 14hr Bundle Rental - [DATE] 2025, selected. 0 results availab…" at bounding box center [784, 406] width 441 height 517
click at [606, 284] on textarea "Description" at bounding box center [784, 357] width 417 height 224
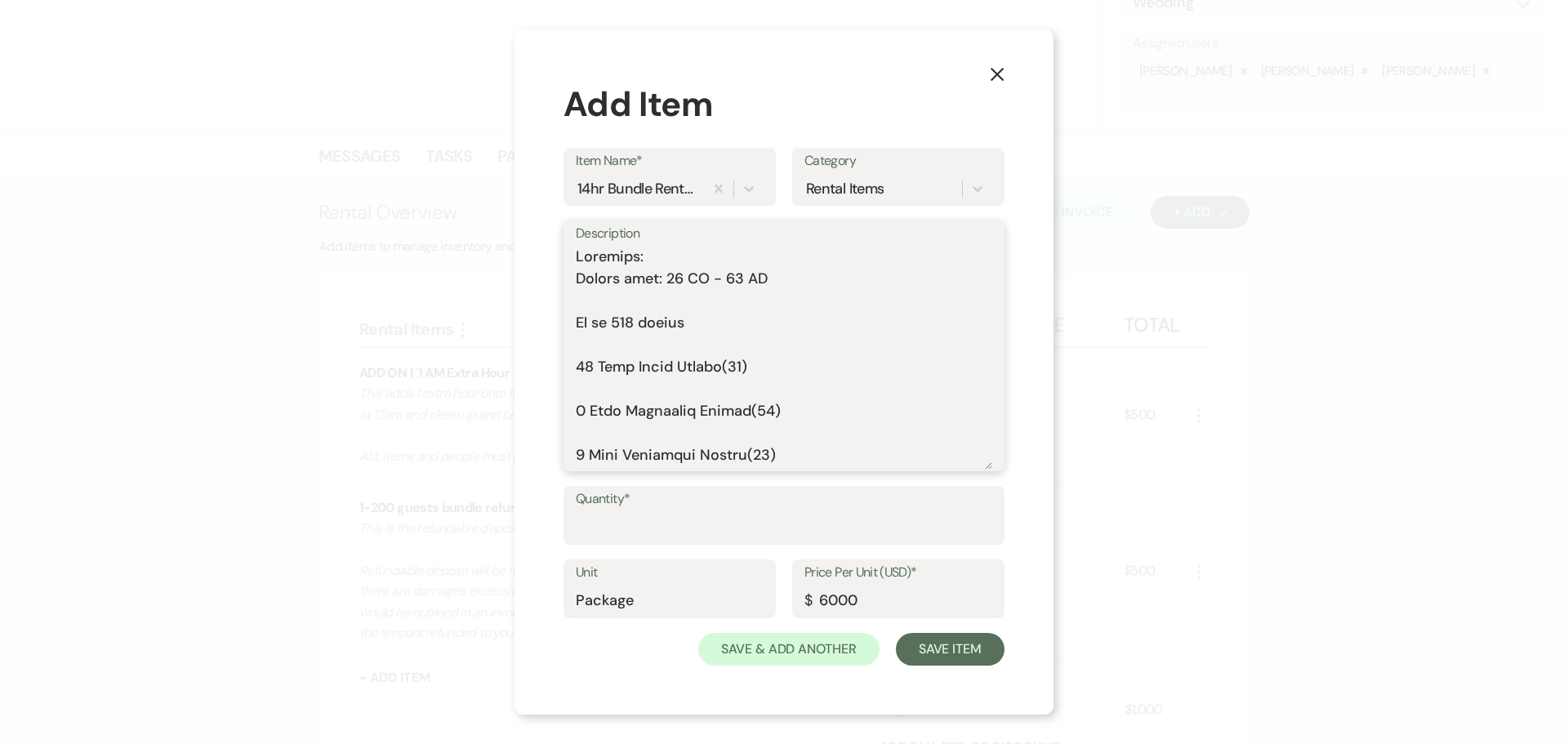
click at [606, 301] on textarea "Description" at bounding box center [784, 357] width 417 height 224
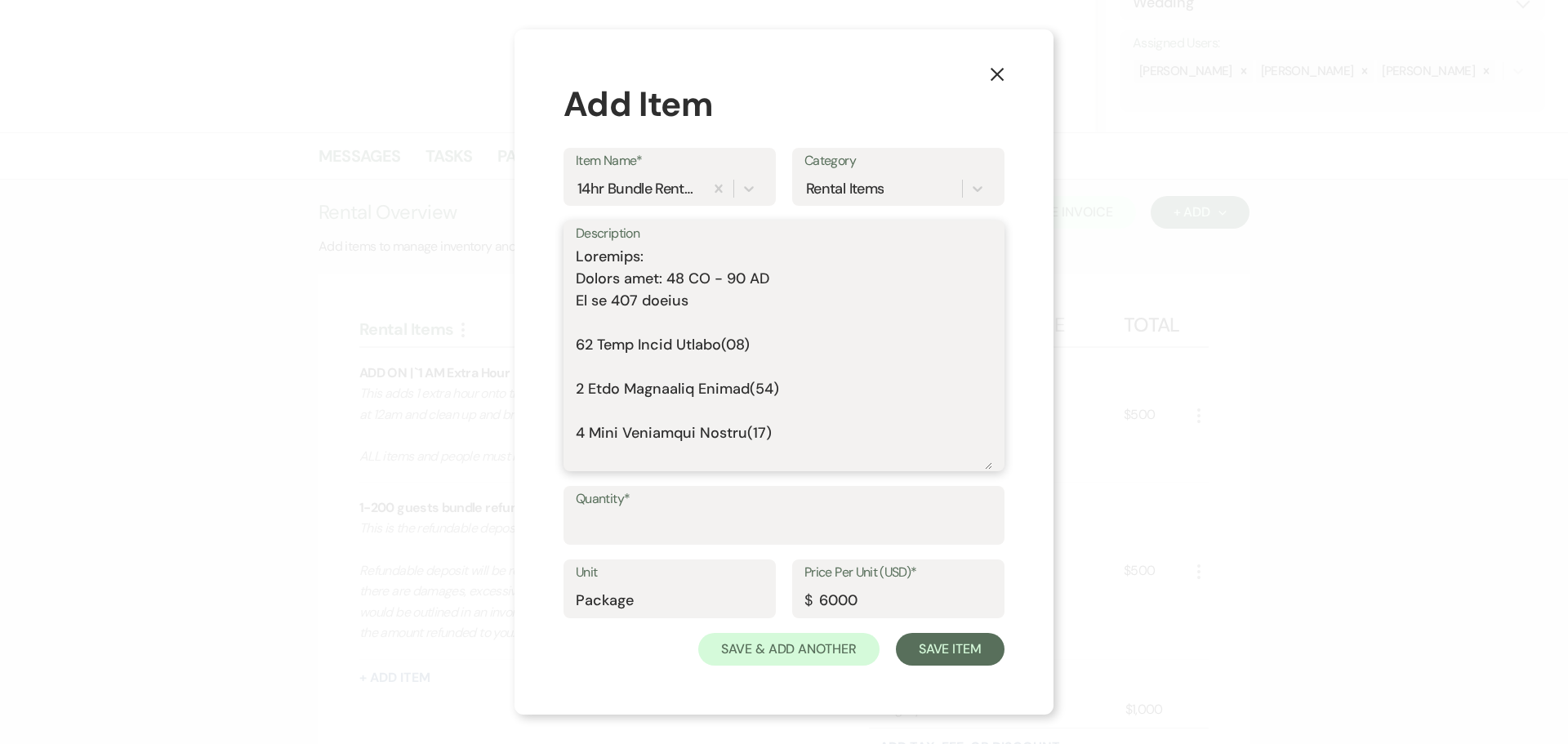
click at [605, 324] on textarea "Description" at bounding box center [784, 357] width 417 height 224
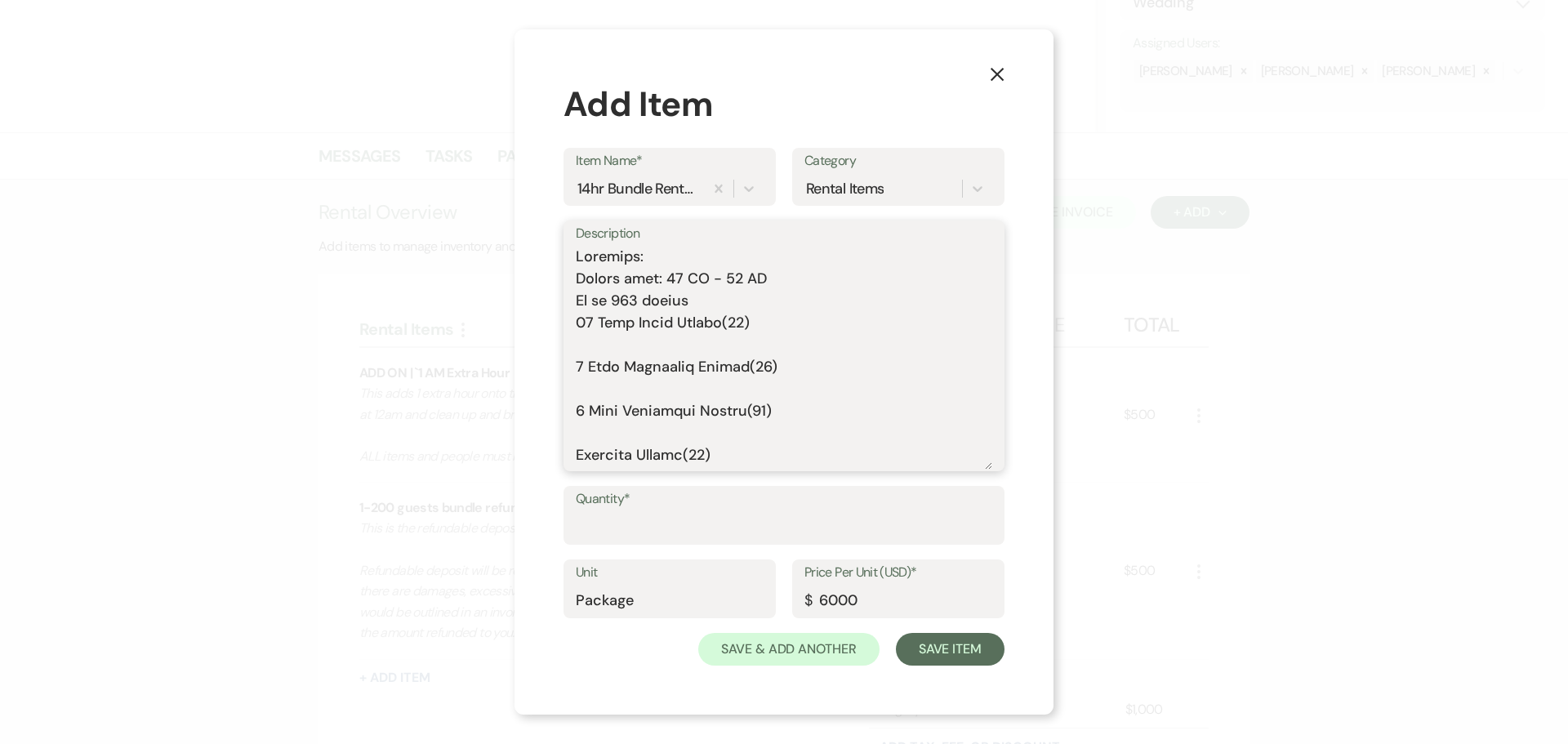
click at [612, 337] on textarea "Description" at bounding box center [784, 357] width 417 height 224
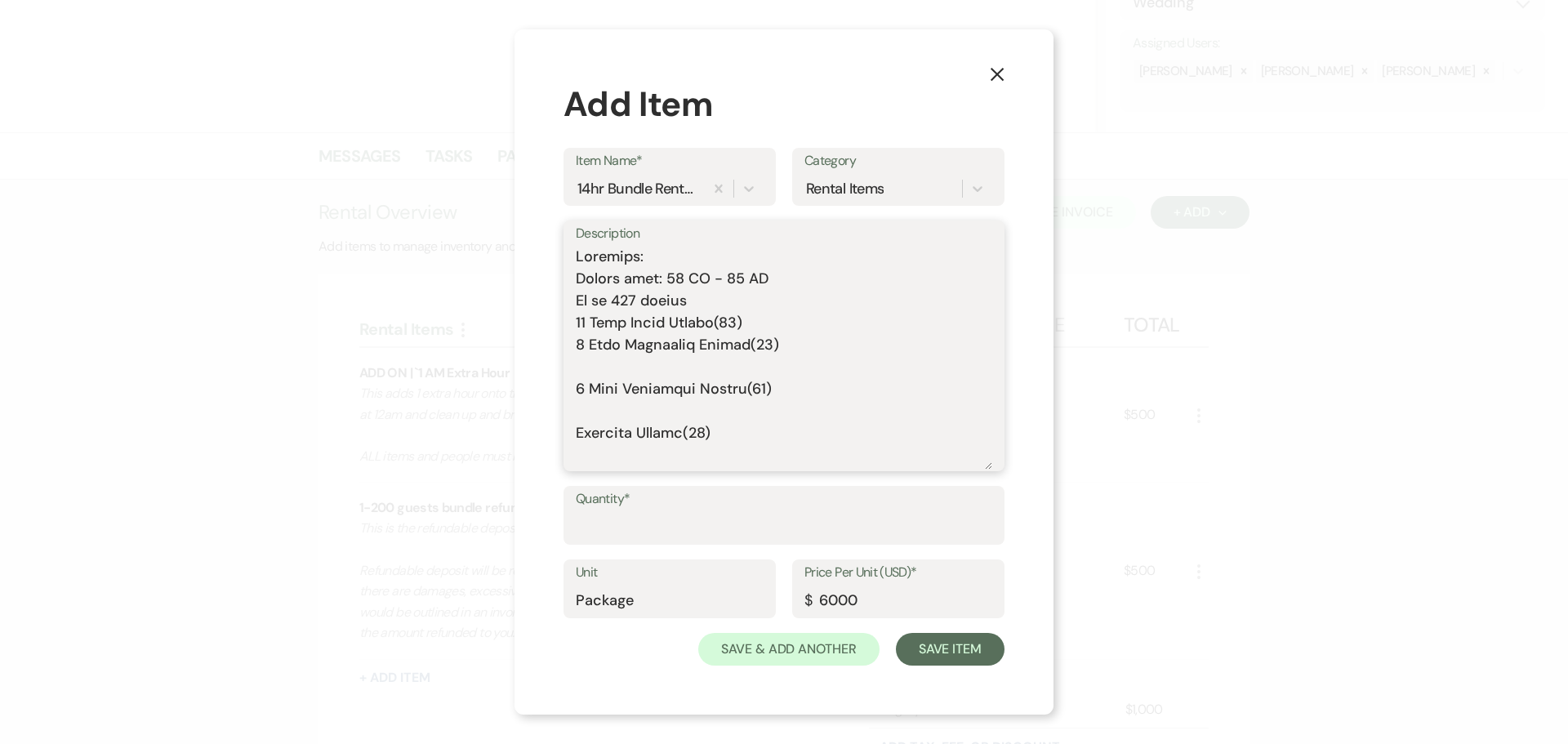
click at [606, 364] on textarea "Description" at bounding box center [784, 357] width 417 height 224
click at [606, 399] on textarea "Description" at bounding box center [784, 357] width 417 height 224
click at [606, 414] on textarea "Description" at bounding box center [784, 357] width 417 height 224
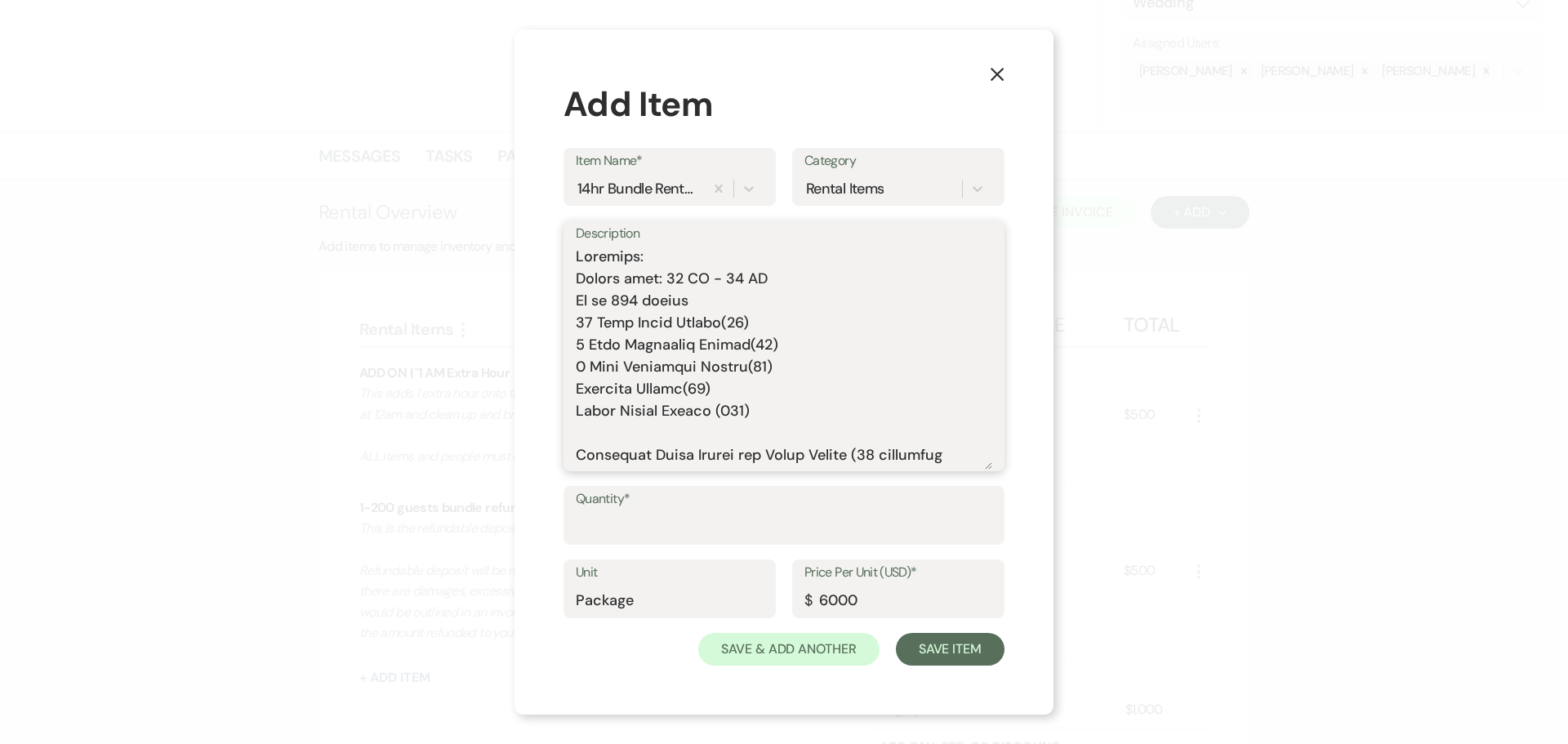
click at [620, 444] on textarea "Description" at bounding box center [784, 357] width 417 height 224
click at [619, 427] on textarea "Description" at bounding box center [784, 357] width 417 height 224
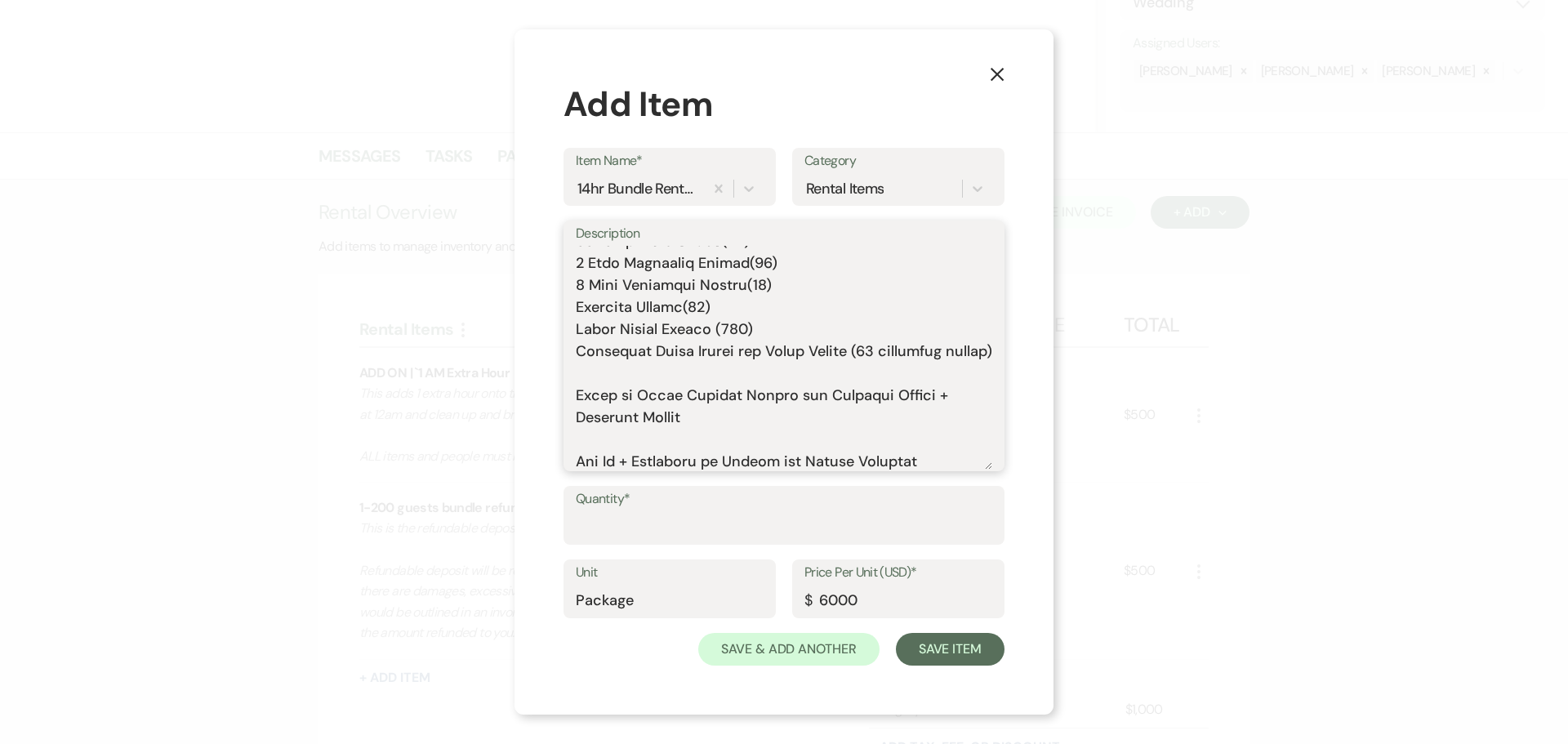
click at [612, 388] on textarea "Description" at bounding box center [784, 357] width 417 height 224
click at [615, 433] on textarea "Description" at bounding box center [784, 357] width 417 height 224
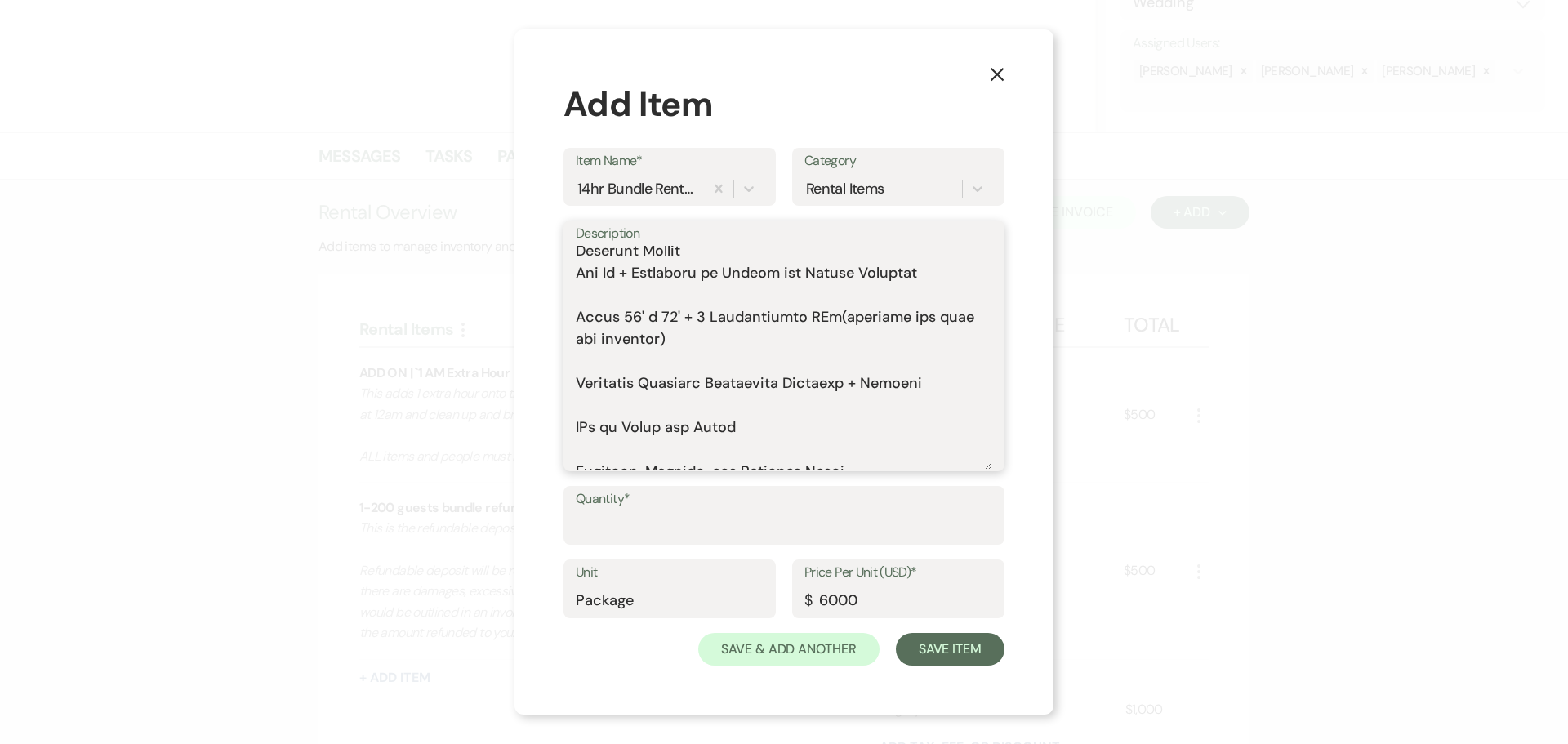
scroll to position [244, 0]
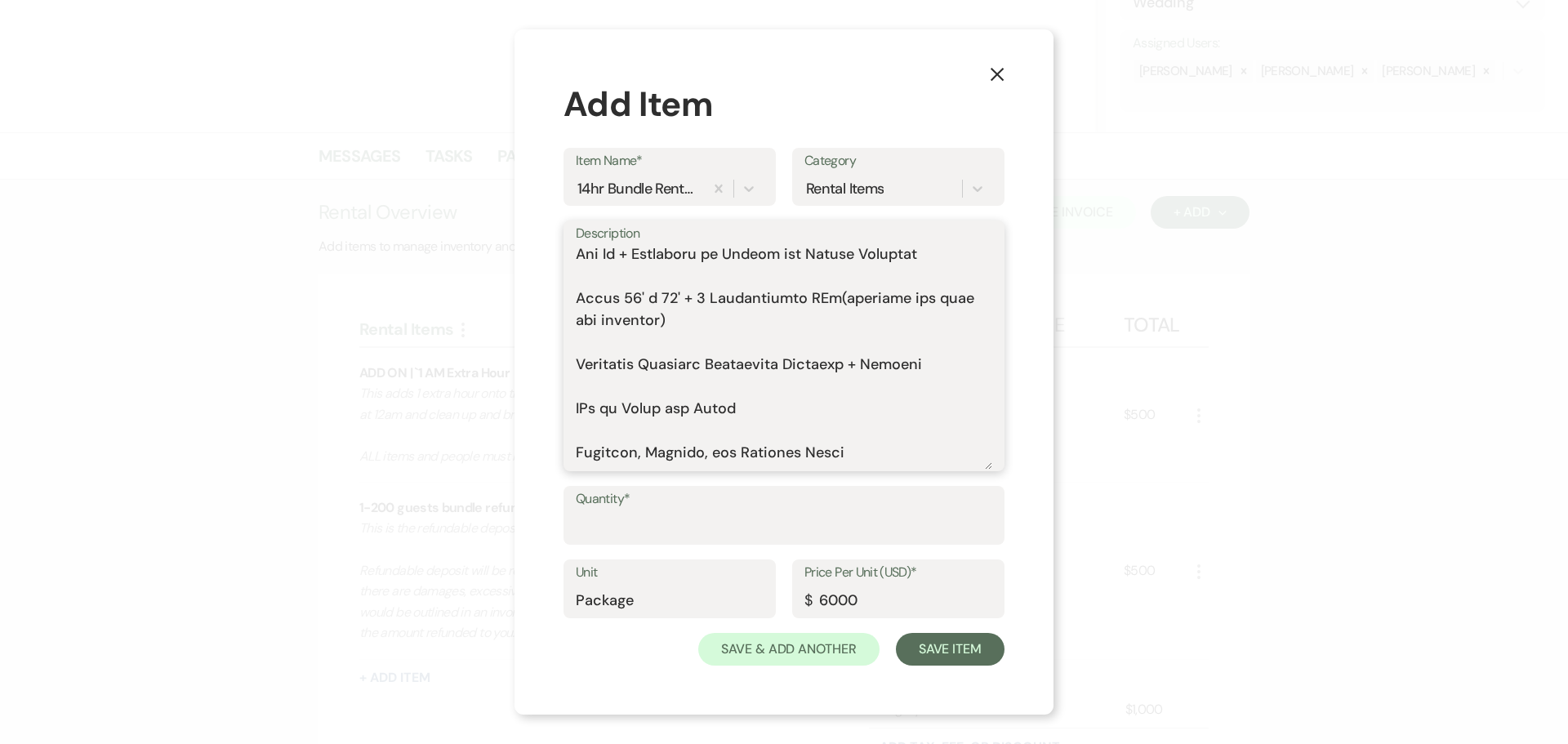
click at [629, 297] on textarea "Description" at bounding box center [784, 357] width 417 height 224
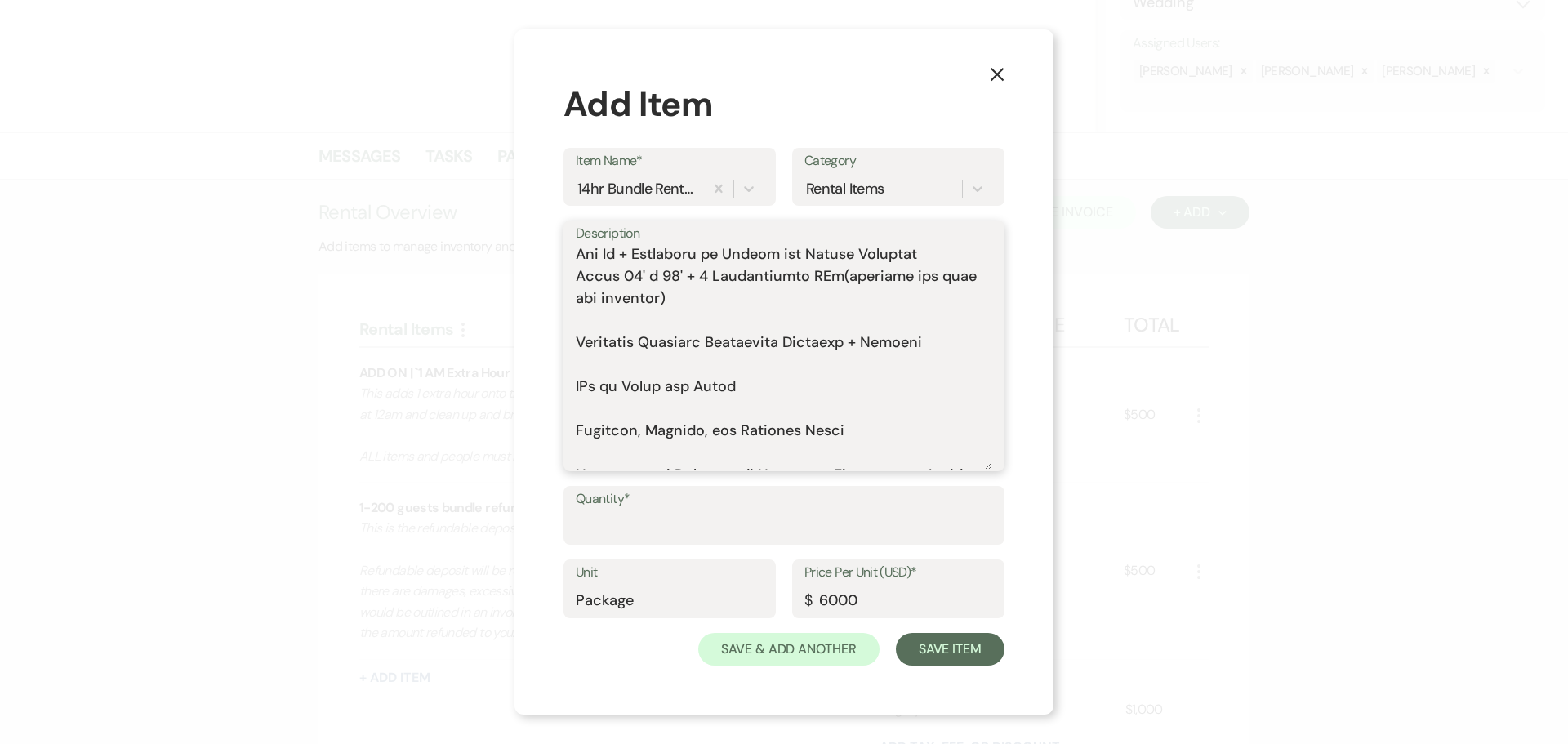
click at [614, 343] on textarea "Description" at bounding box center [784, 357] width 417 height 224
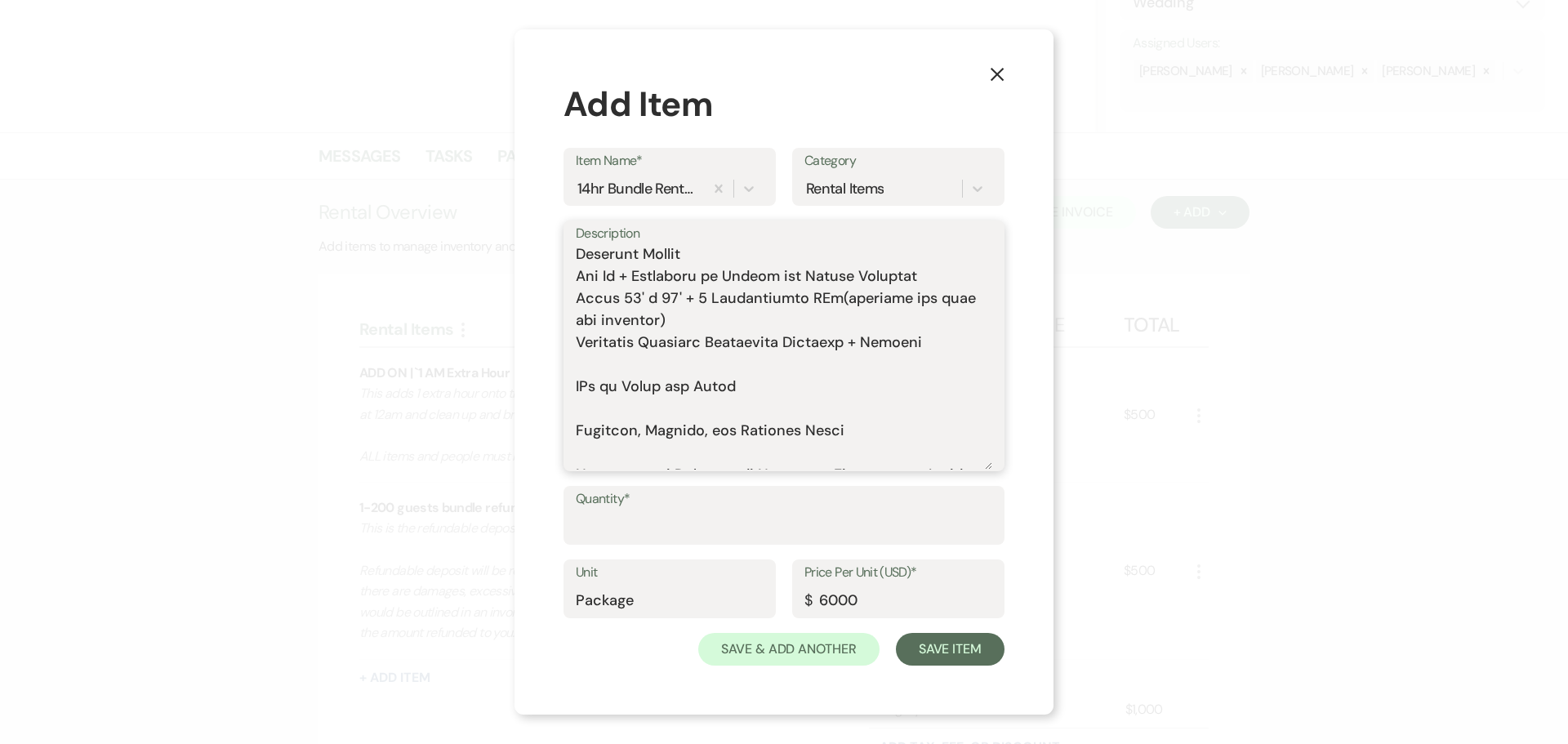
click at [658, 364] on textarea "Description" at bounding box center [784, 357] width 417 height 224
drag, startPoint x: 950, startPoint y: 343, endPoint x: 575, endPoint y: 330, distance: 375.2
click at [575, 330] on div "Description" at bounding box center [784, 345] width 441 height 250
click at [605, 347] on textarea "Description" at bounding box center [784, 357] width 417 height 224
drag, startPoint x: 575, startPoint y: 341, endPoint x: 610, endPoint y: 350, distance: 36.1
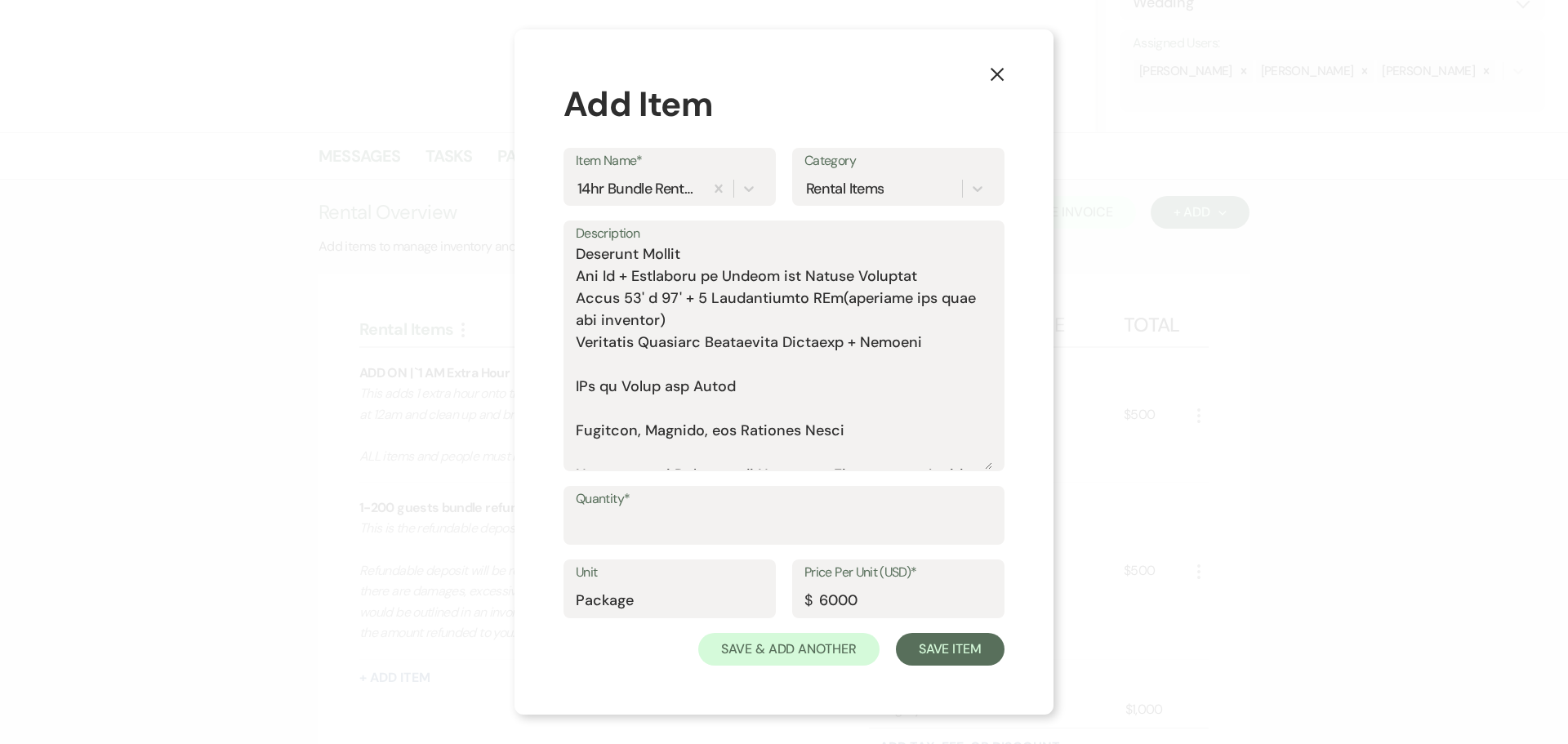
click at [657, 350] on div "Description" at bounding box center [784, 345] width 441 height 250
drag, startPoint x: 576, startPoint y: 341, endPoint x: 616, endPoint y: 361, distance: 44.7
click at [616, 361] on textarea "Description" at bounding box center [784, 357] width 417 height 224
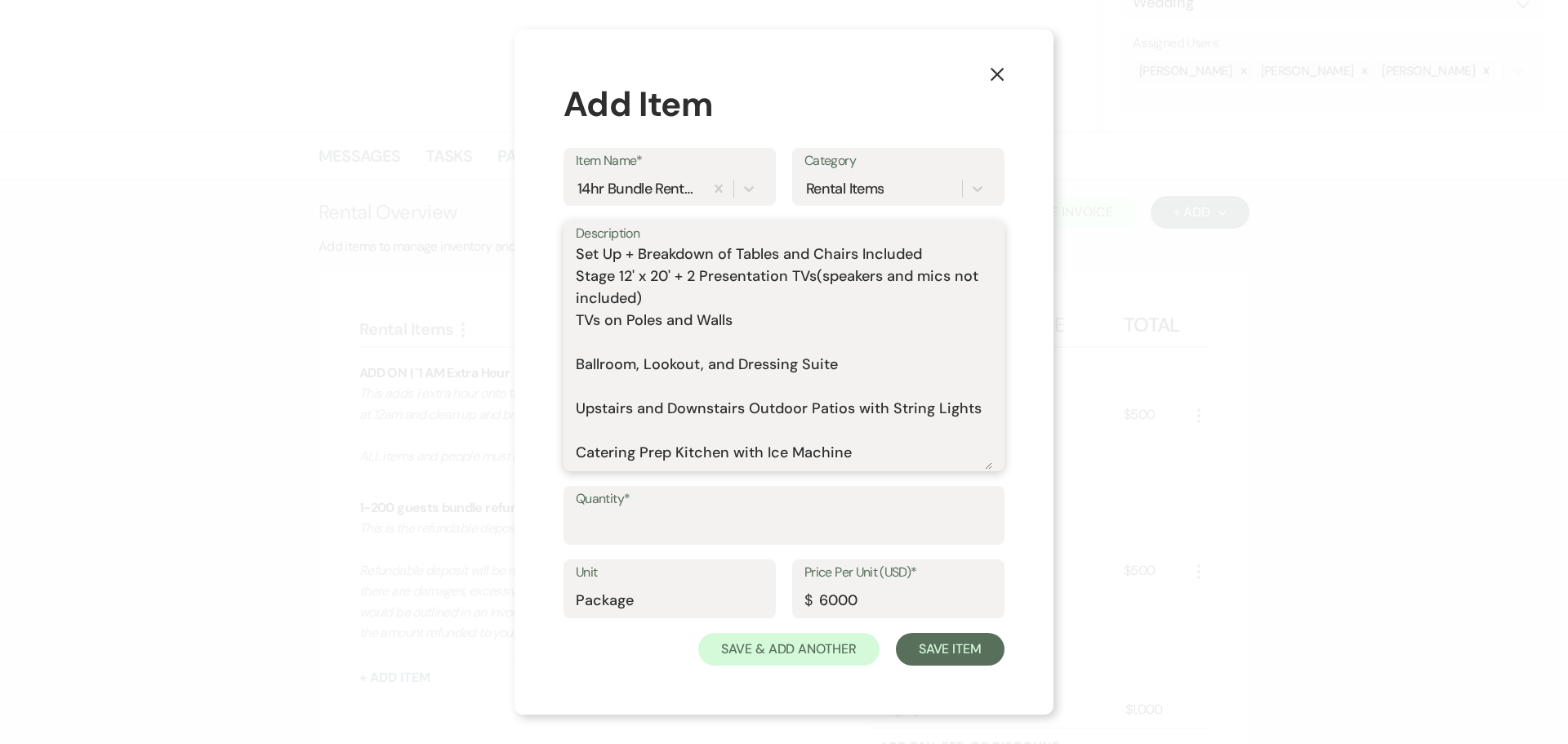
click at [609, 364] on textarea "Includes: Rental time: 10 AM - 12 AM Up to 200 guests 60 Inch Round Tables(50) …" at bounding box center [784, 357] width 417 height 224
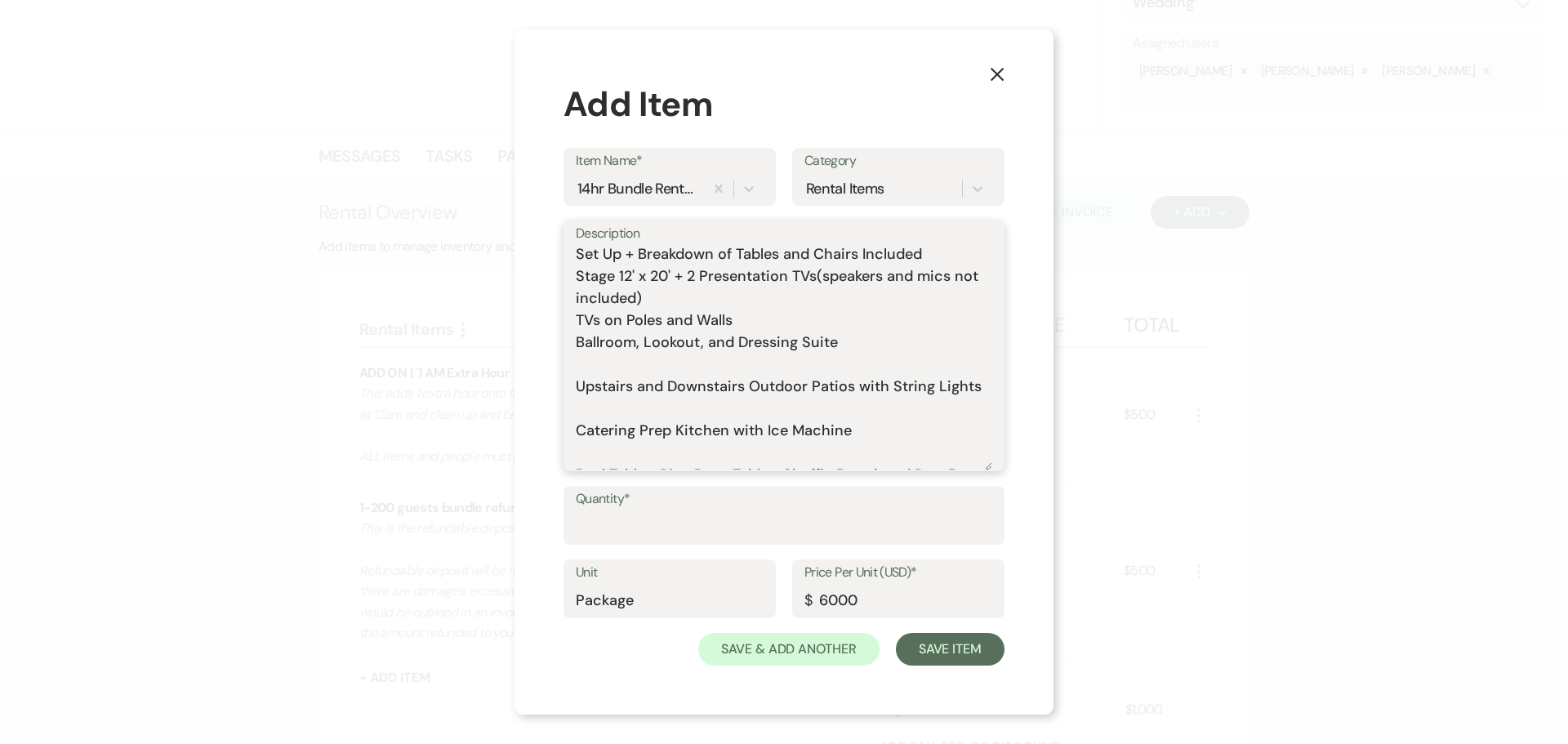
click at [844, 364] on textarea "Includes: Rental time: 10 AM - 12 AM Up to 200 guests 60 Inch Round Tables(50) …" at bounding box center [784, 357] width 417 height 224
click at [730, 390] on textarea "Includes: Rental time: 10 AM - 12 AM Up to 200 guests 60 Inch Round Tables(50) …" at bounding box center [784, 357] width 417 height 224
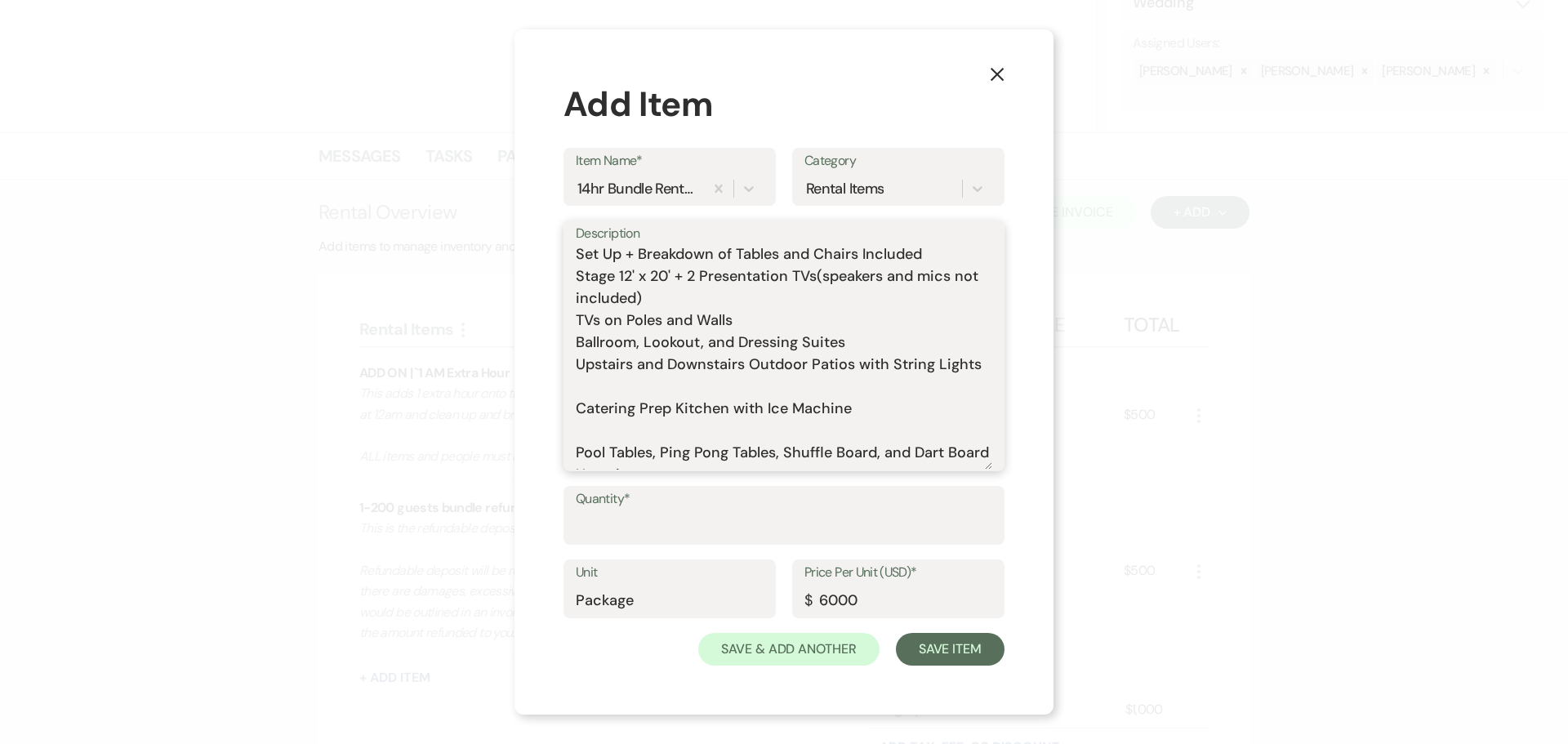
click at [715, 411] on textarea "Includes: Rental time: 10 AM - 12 AM Up to 200 guests 60 Inch Round Tables(50) …" at bounding box center [784, 357] width 417 height 224
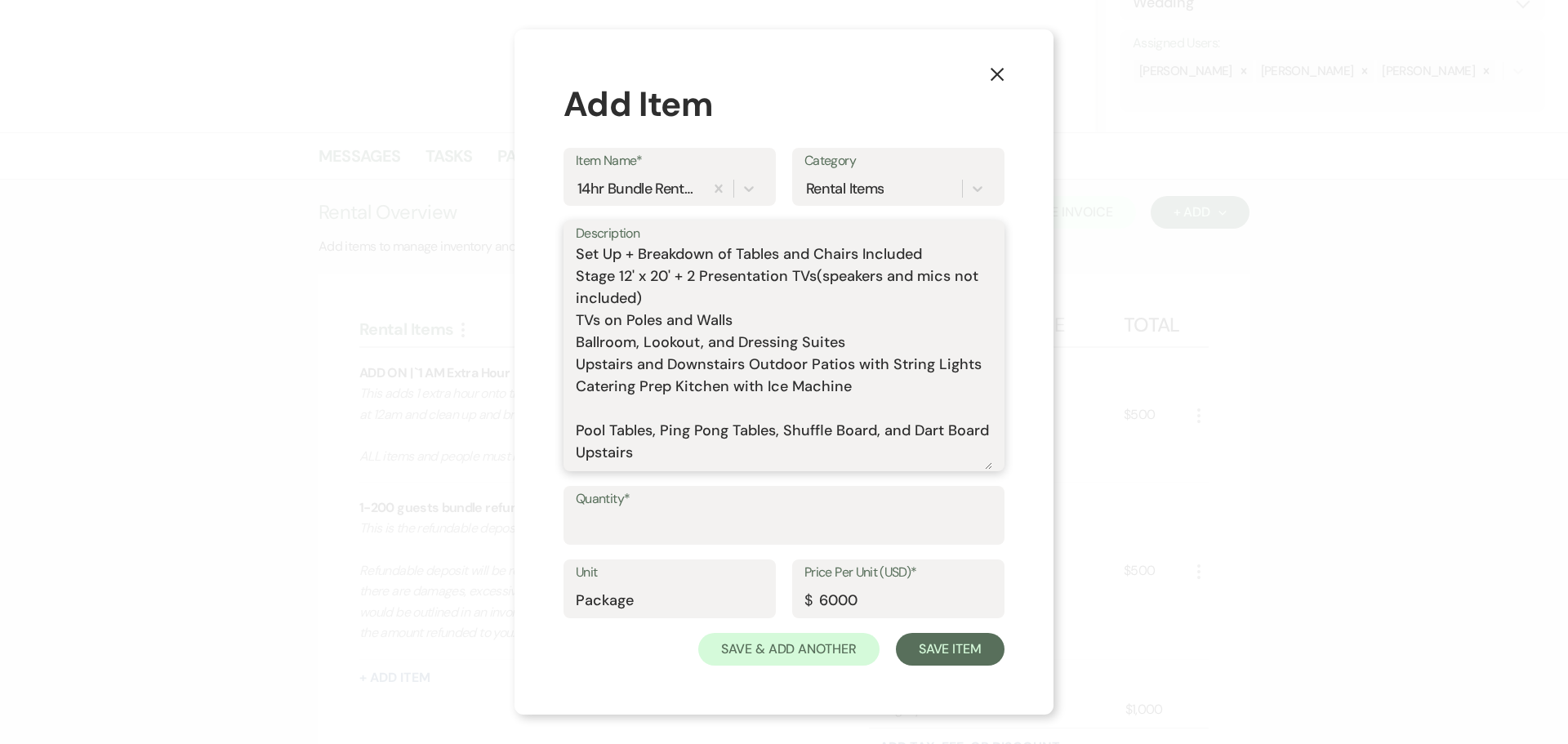
click at [701, 430] on textarea "Includes: Rental time: 10 AM - 12 AM Up to 200 guests 60 Inch Round Tables(50) …" at bounding box center [784, 357] width 417 height 224
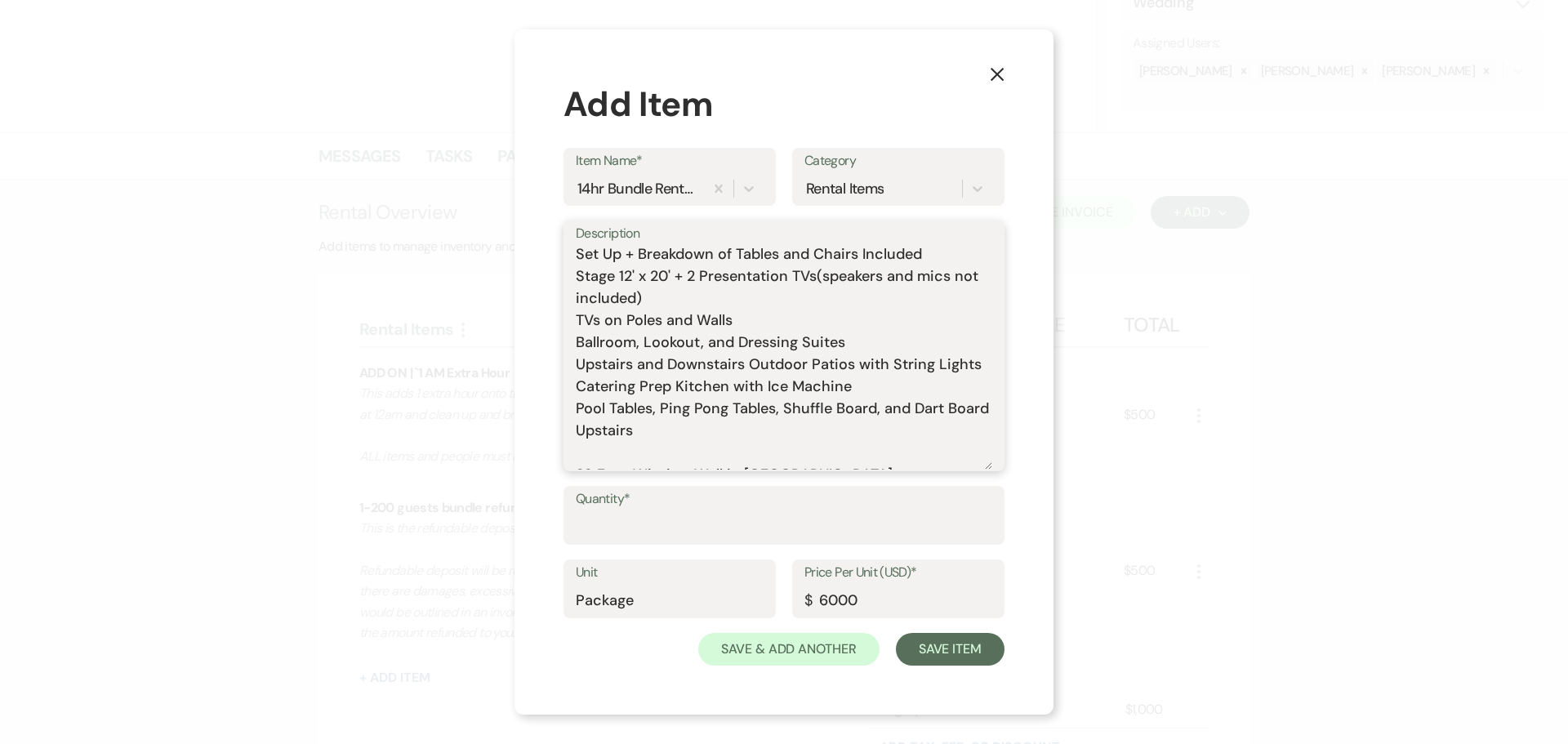
click at [651, 429] on textarea "Includes: Rental time: 10 AM - 12 AM Up to 200 guests 60 Inch Round Tables(50) …" at bounding box center [784, 357] width 417 height 224
click at [764, 432] on textarea "Includes: Rental time: 10 AM - 12 AM Up to 200 guests 60 Inch Round Tables(50) …" at bounding box center [784, 357] width 417 height 224
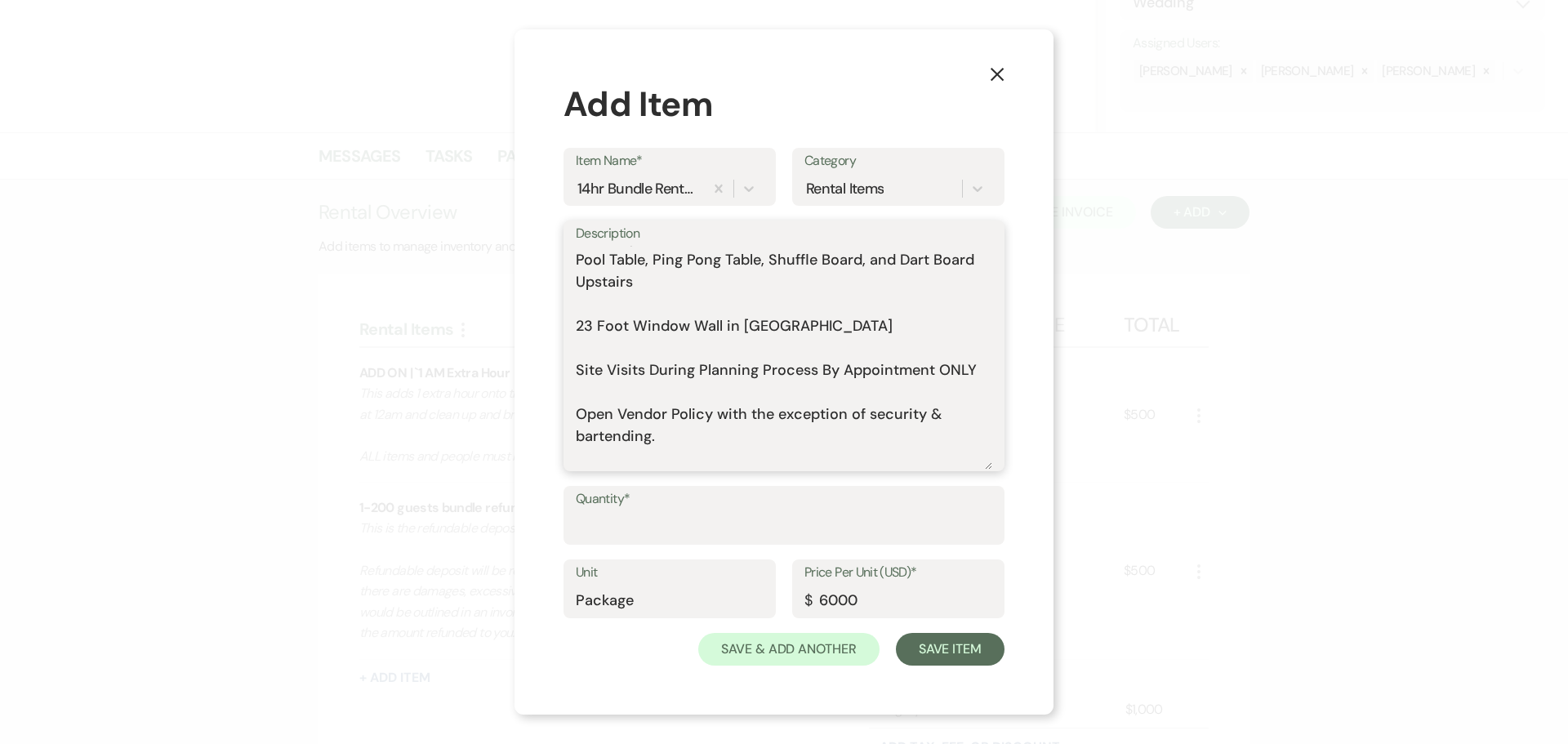
scroll to position [408, 0]
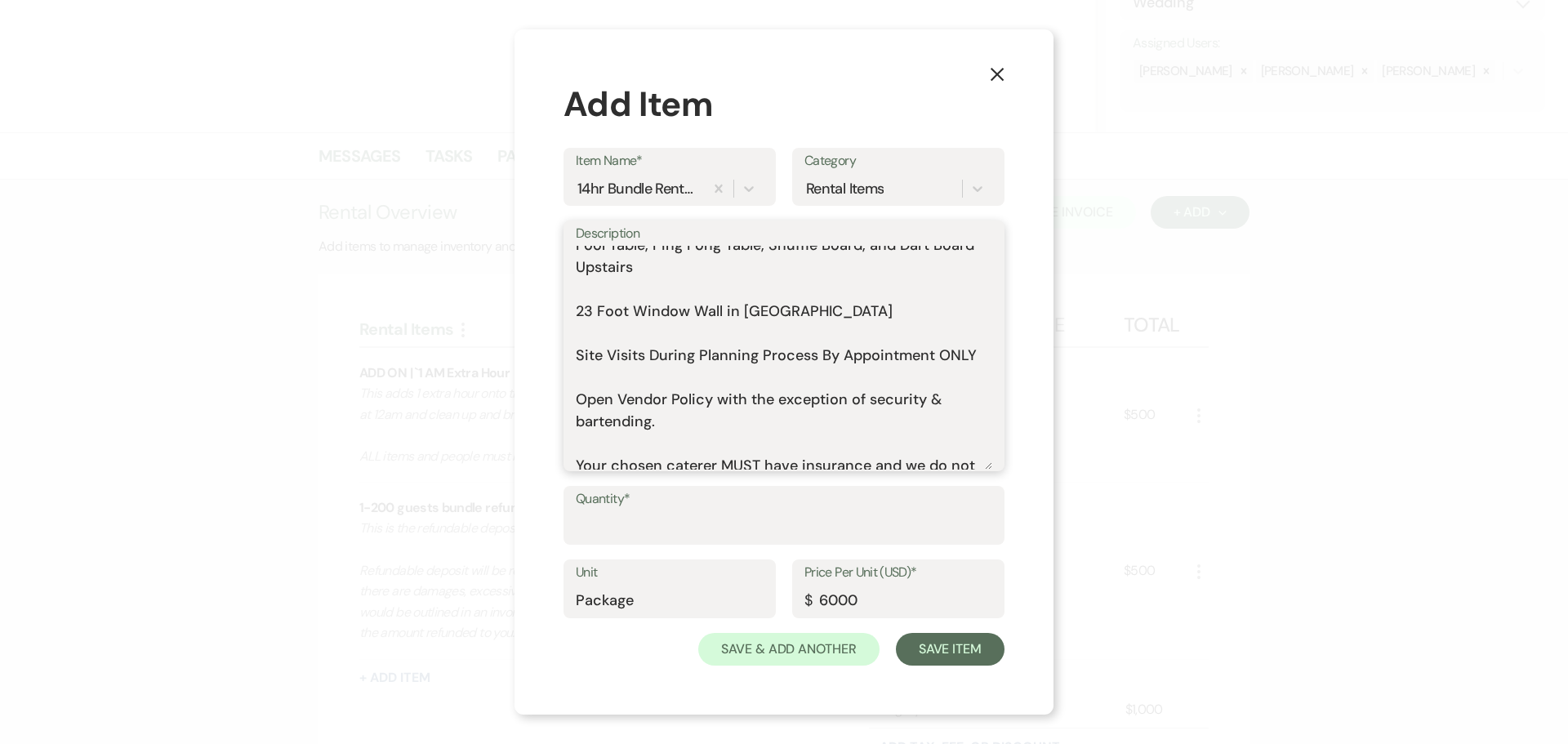
click at [625, 319] on textarea "Includes: Rental time: 10 AM - 12 AM Up to 200 guests 60 Inch Round Tables(50) …" at bounding box center [784, 357] width 417 height 224
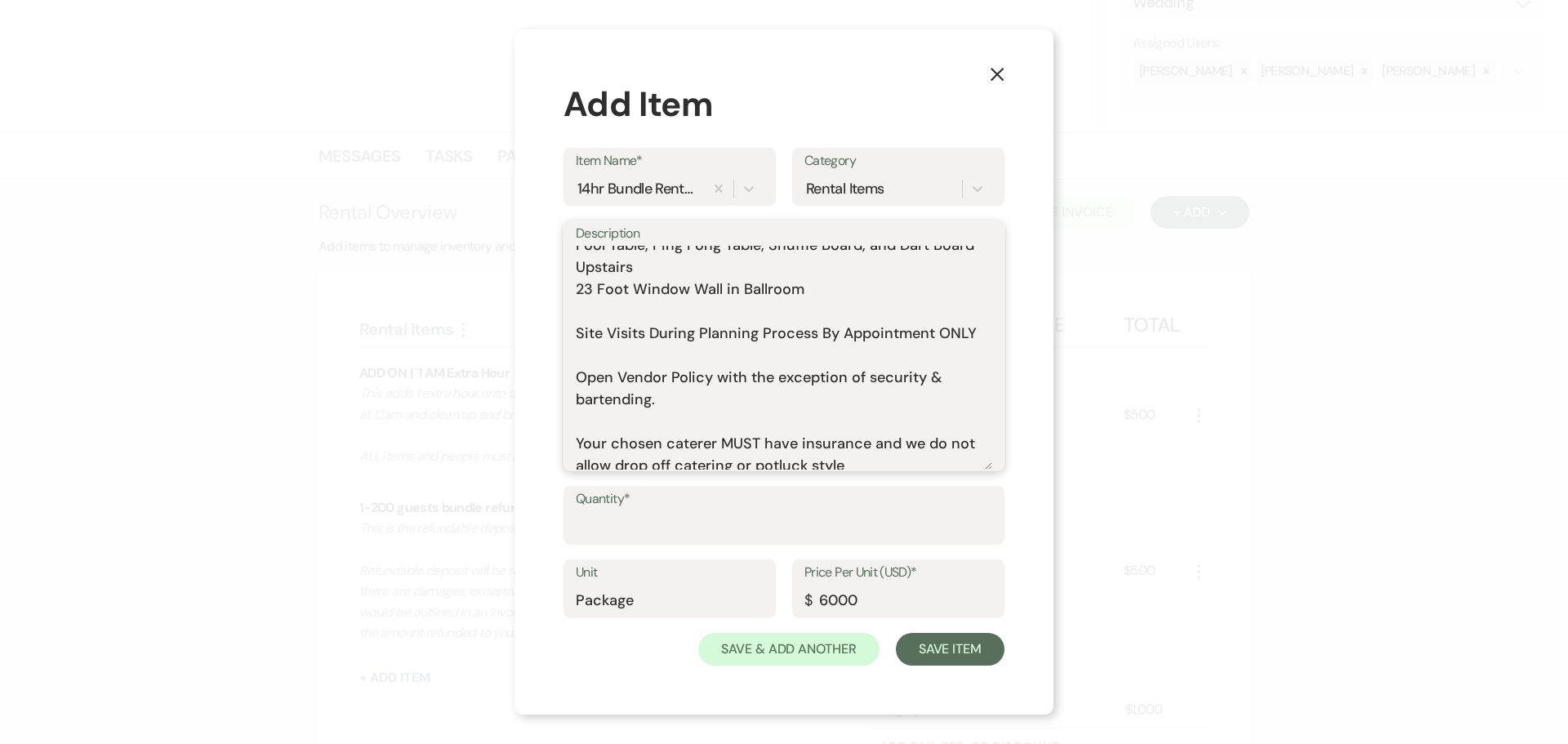
click at [624, 336] on textarea "Includes: Rental time: 10 AM - 12 AM Up to 200 guests 60 Inch Round Tables(50) …" at bounding box center [784, 357] width 417 height 224
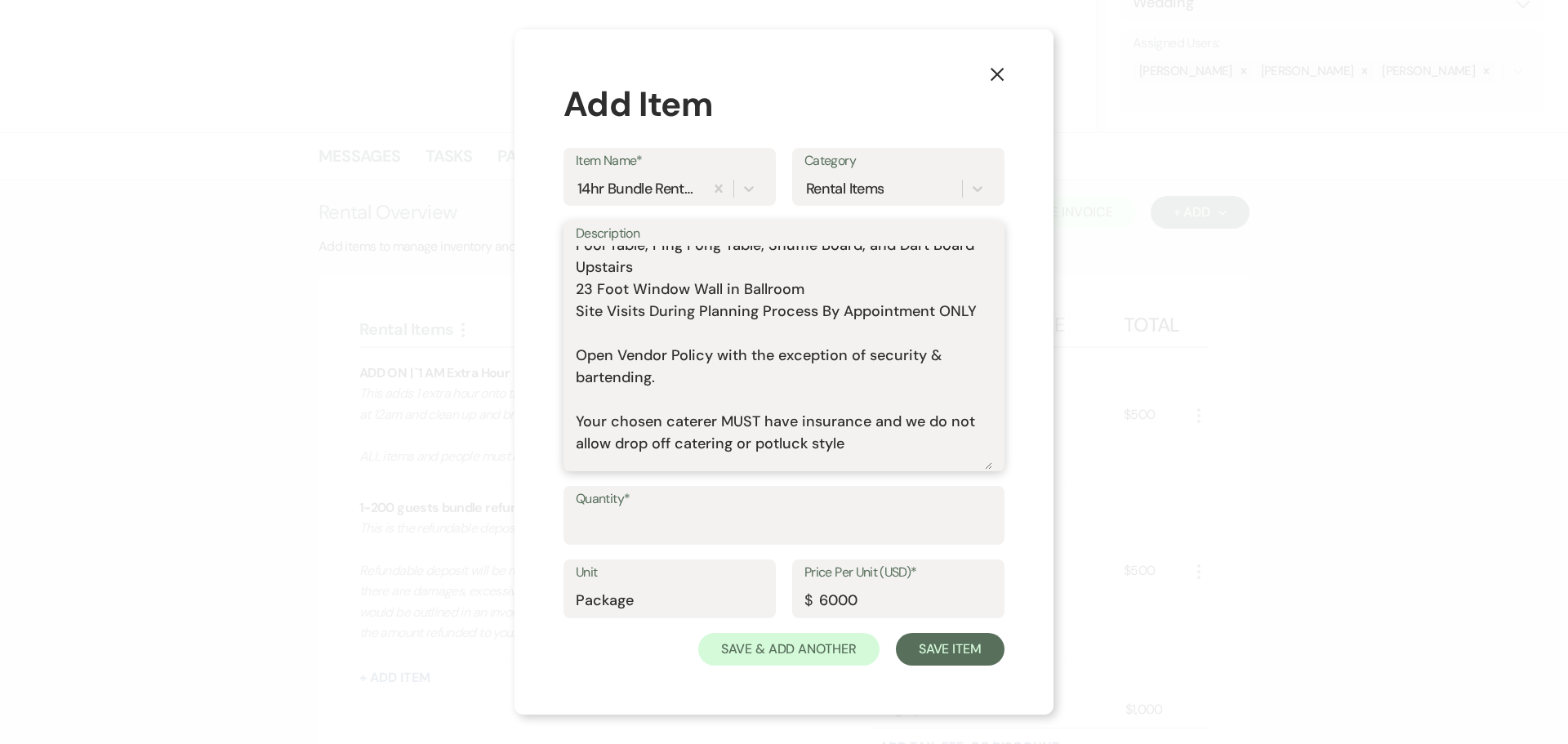
click at [625, 350] on textarea "Includes: Rental time: 10 AM - 12 AM Up to 200 guests 60 Inch Round Tables(50) …" at bounding box center [784, 357] width 417 height 224
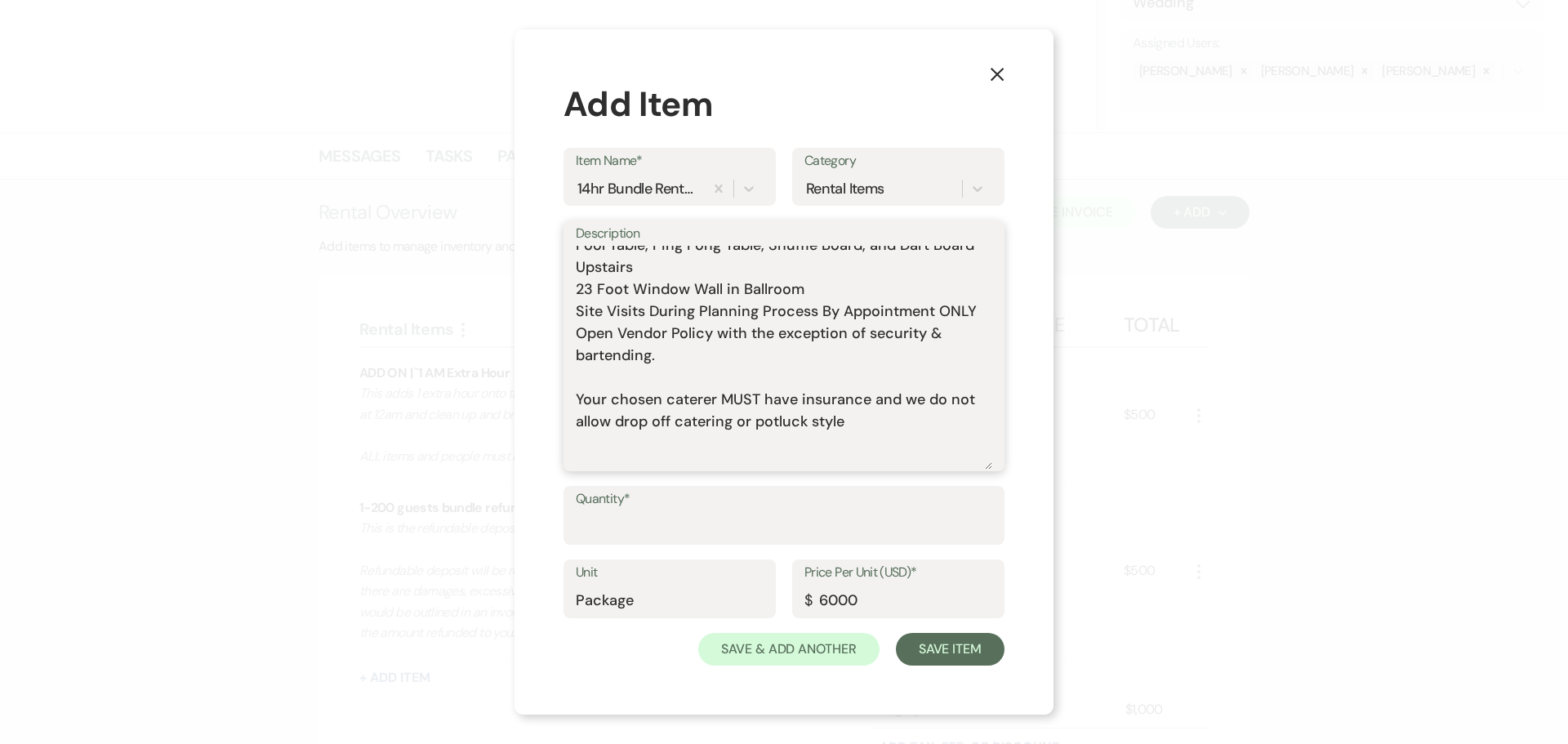
click at [626, 384] on textarea "Includes: Rental time: 10 AM - 12 AM Up to 200 guests 60 Inch Round Tables(50) …" at bounding box center [784, 357] width 417 height 224
click at [630, 398] on textarea "Includes: Rental time: 10 AM - 12 AM Up to 200 guests 60 Inch Round Tables(50) …" at bounding box center [784, 357] width 417 height 224
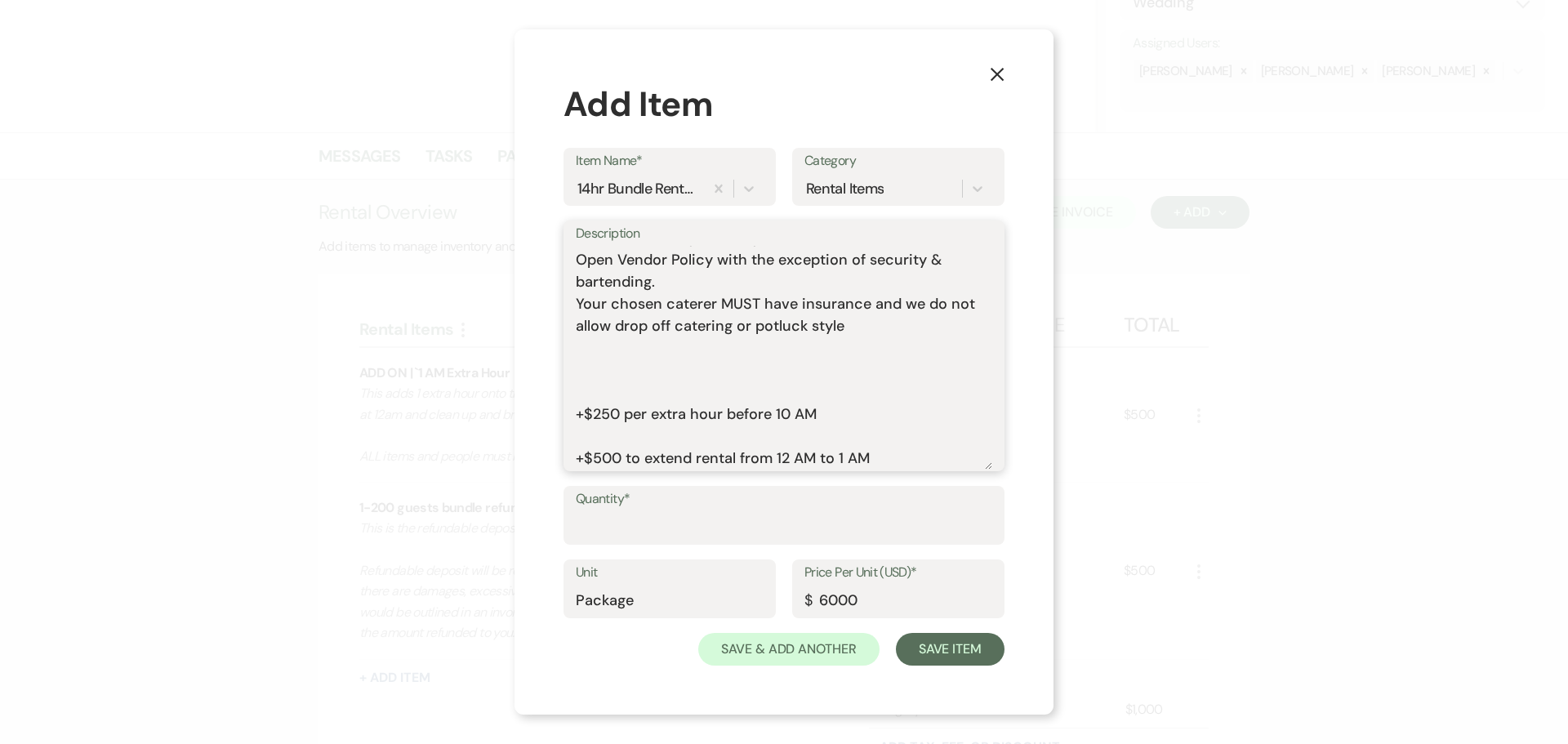
click at [621, 363] on textarea "Includes: Rental time: 10 AM - 12 AM Up to 200 guests 60 Inch Round Tables(50) …" at bounding box center [784, 357] width 417 height 224
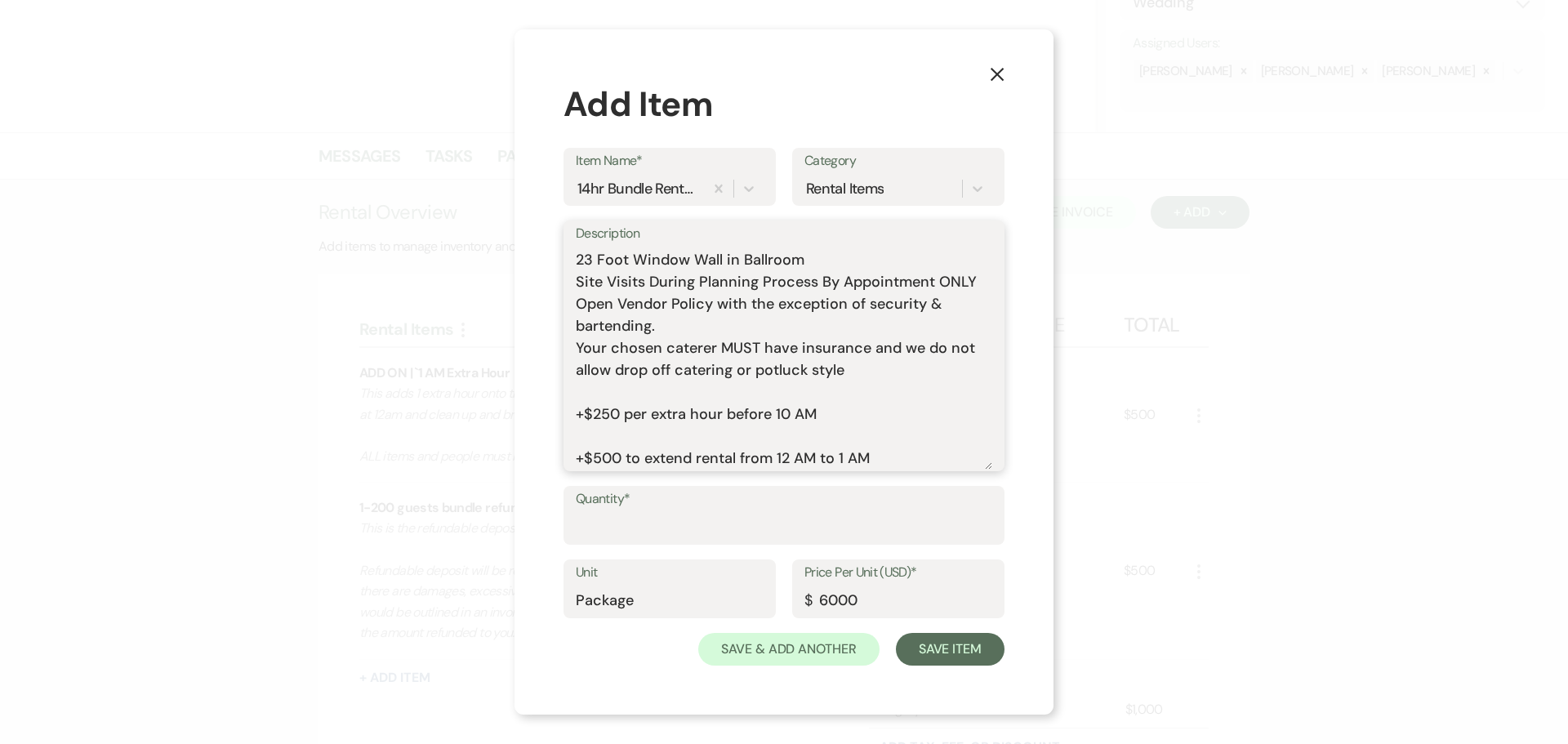
click at [613, 387] on textarea "Includes: Rental time: 10 AM - 12 AM Up to 200 guests 60 Inch Round Tables(50) …" at bounding box center [784, 357] width 417 height 224
click at [649, 445] on textarea "Includes: Rental time: 10 AM - 12 AM Up to 200 guests 60 Inch Round Tables(50) …" at bounding box center [784, 357] width 417 height 224
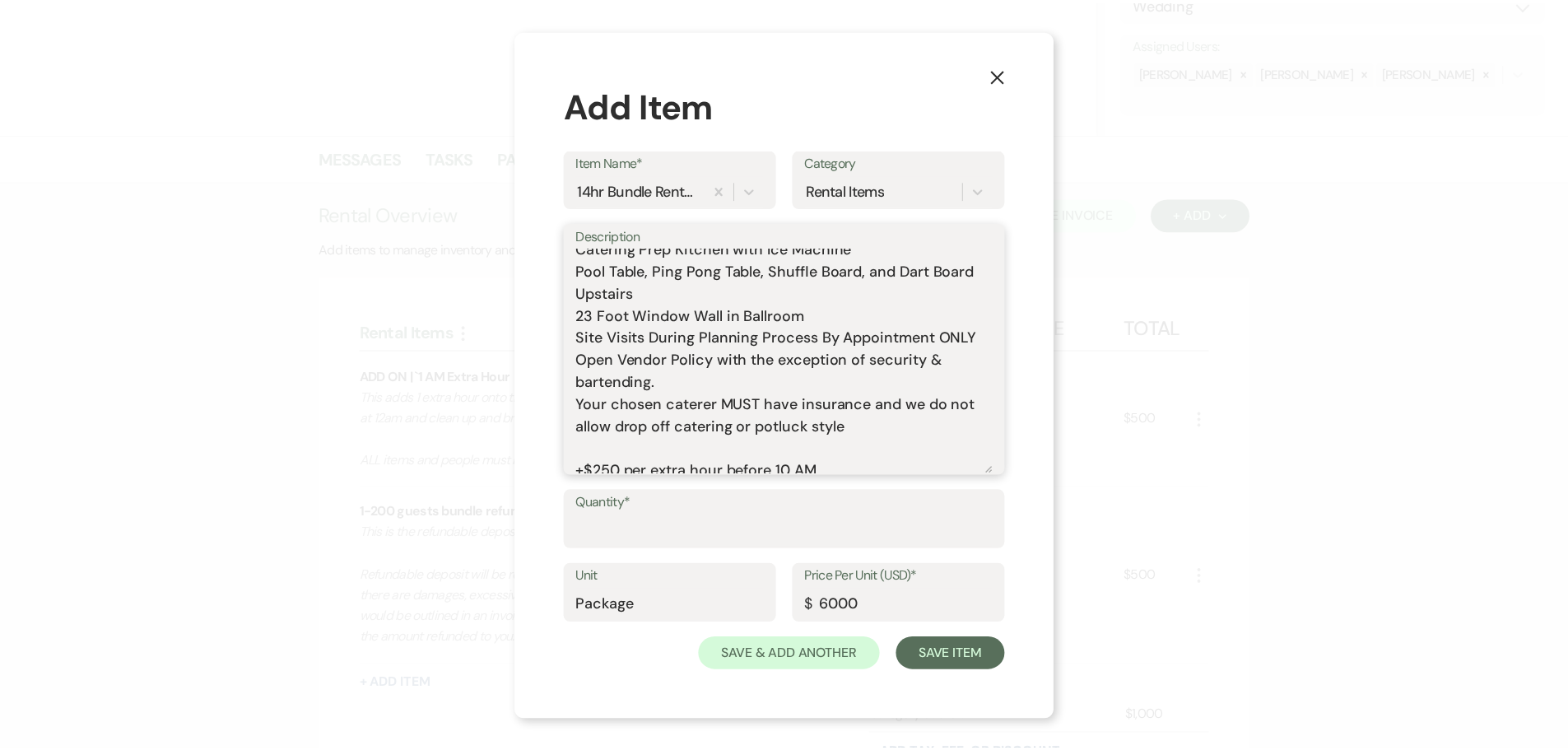
scroll to position [359, 0]
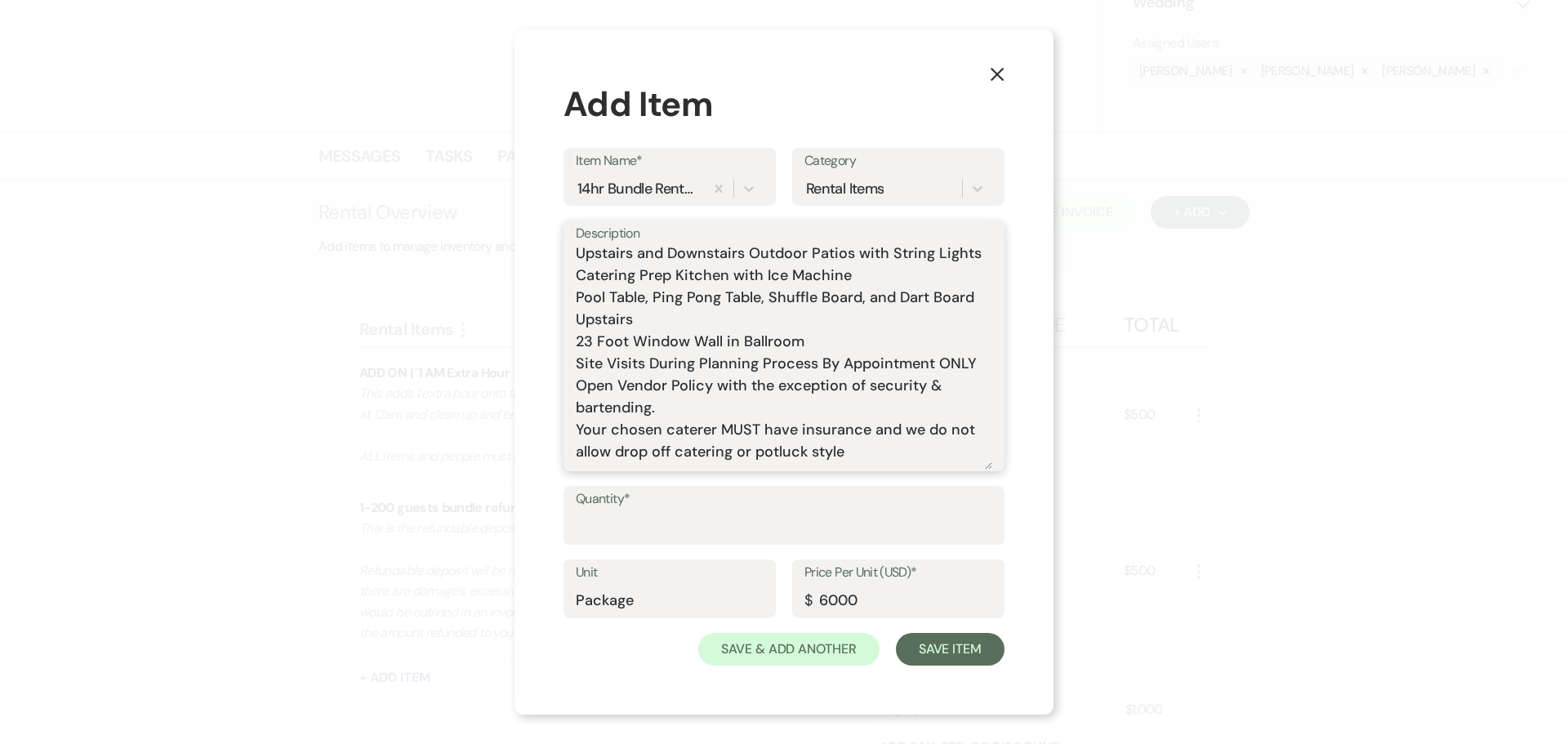
type textarea "Includes: Rental time: 10 AM - 12 AM Up to 200 guests 60 Inch Round Tables(50) …"
click at [725, 537] on input "Quantity*" at bounding box center [784, 527] width 417 height 32
type input "1"
click at [972, 646] on button "Save Item" at bounding box center [950, 648] width 109 height 32
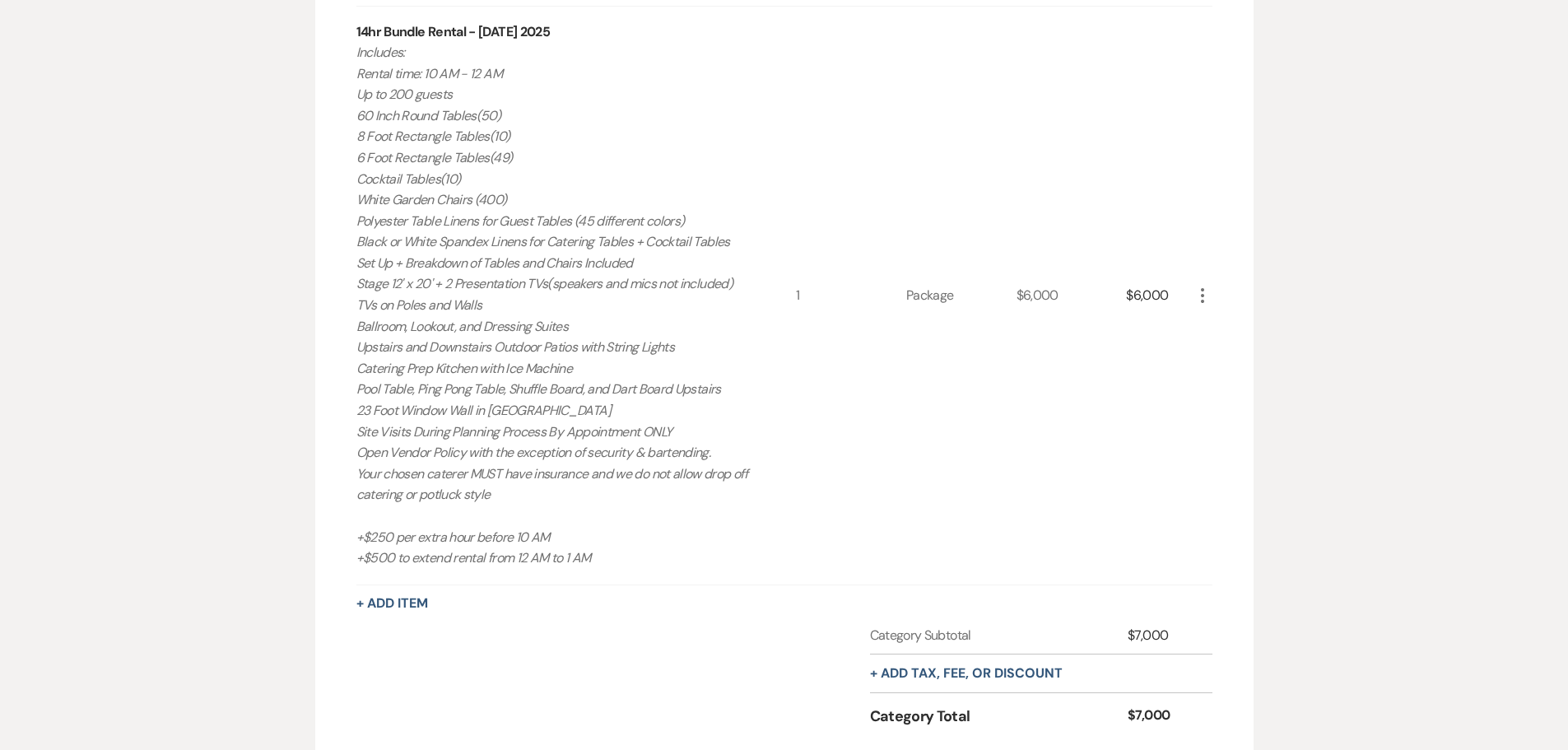
scroll to position [1103, 0]
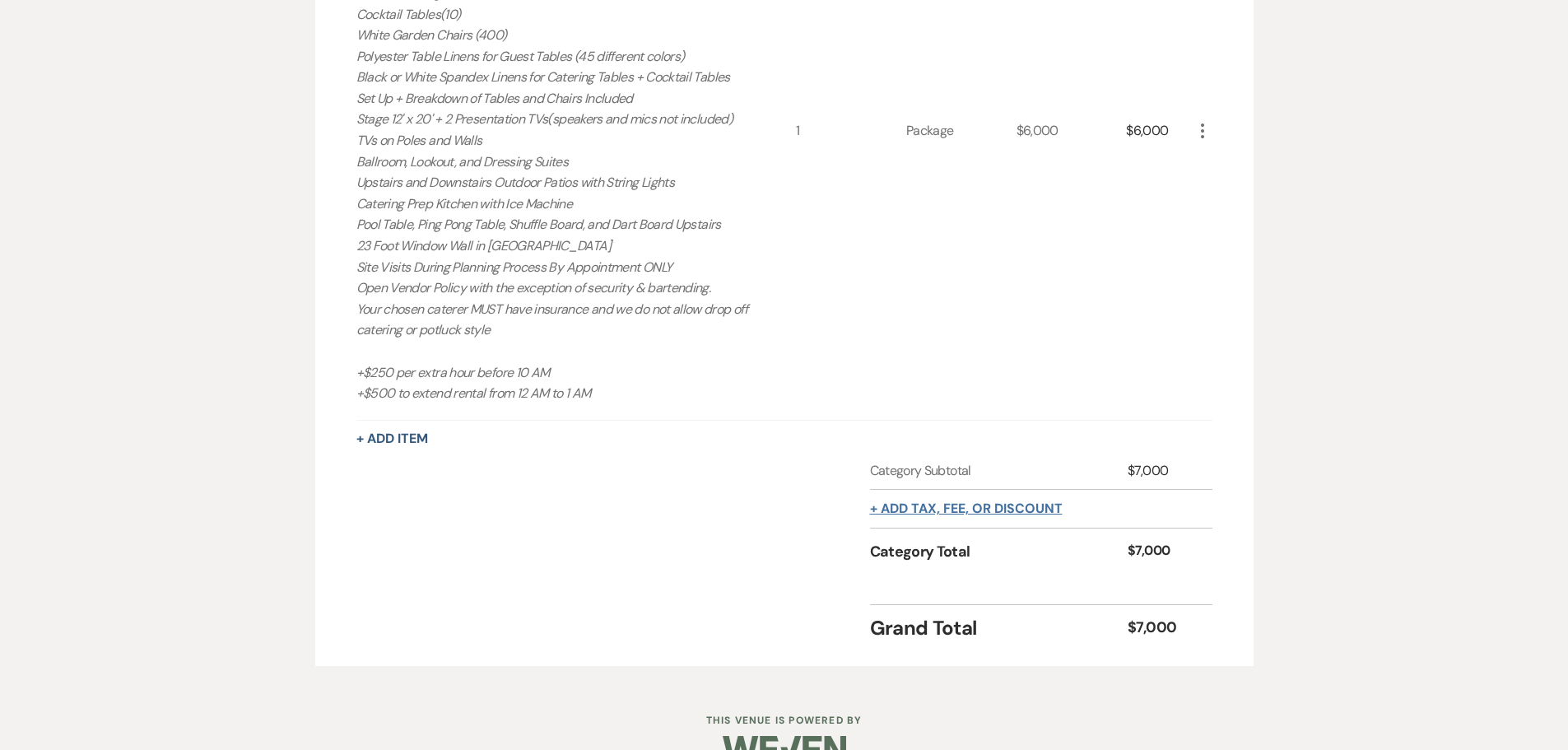
click at [989, 506] on button "+ Add tax, fee, or discount" at bounding box center [966, 508] width 192 height 13
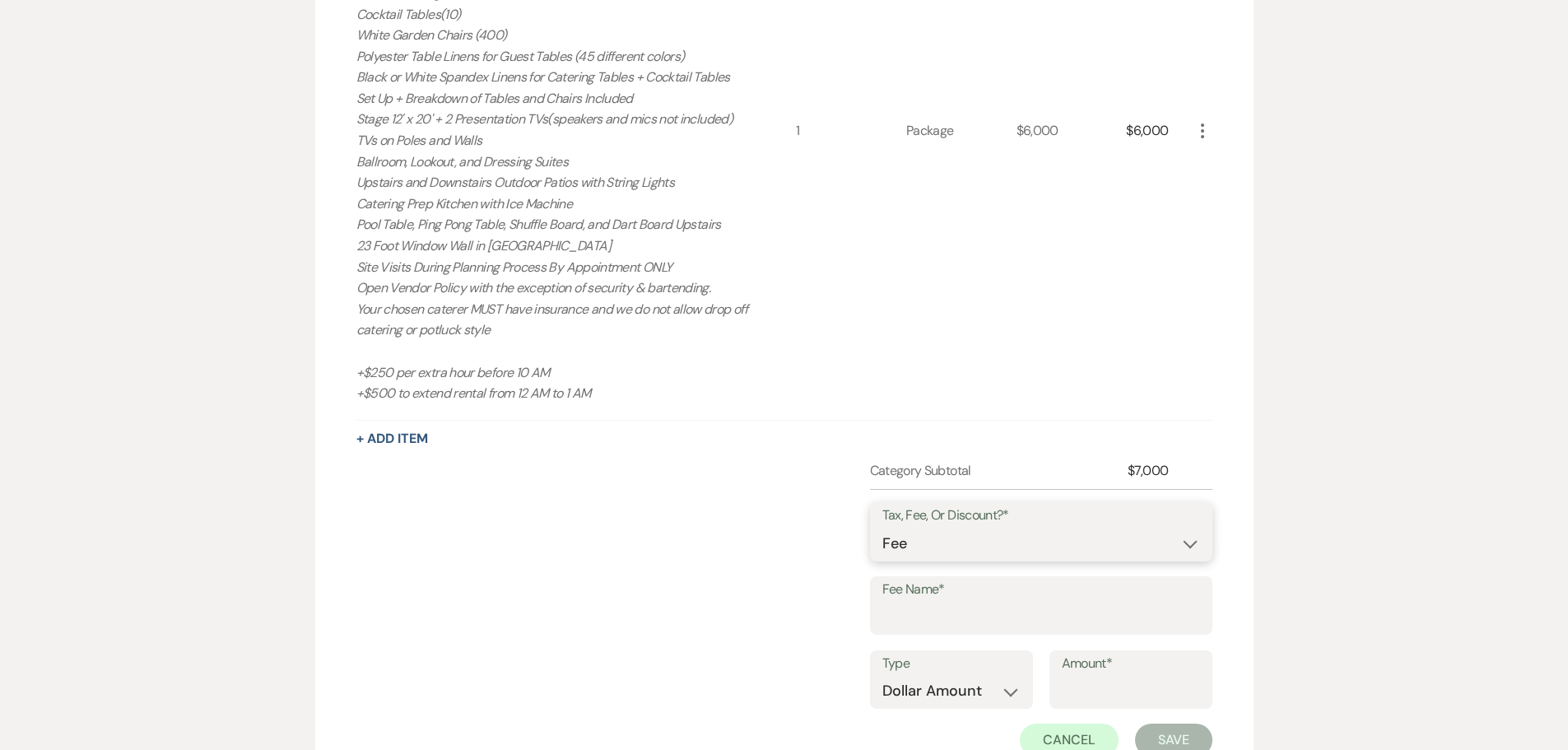
click at [987, 554] on select "Fee Discount Tax" at bounding box center [1041, 543] width 317 height 33
select select "3"
click at [882, 527] on select "Fee Discount Tax" at bounding box center [1041, 543] width 317 height 33
click at [965, 613] on input "Fee Name*" at bounding box center [1041, 616] width 317 height 33
type input "tax"
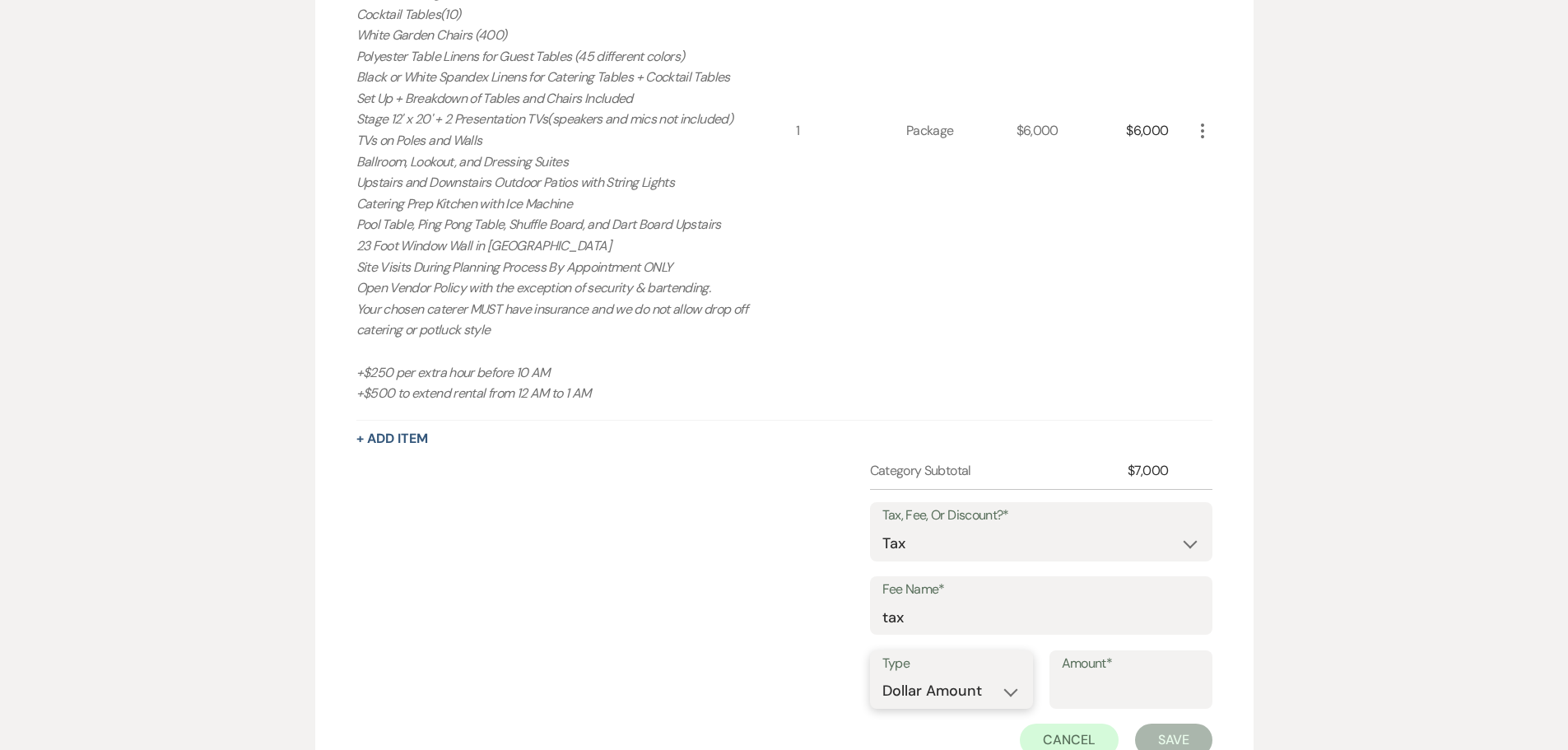
click at [991, 676] on select "Dollar Amount Percentage" at bounding box center [951, 691] width 138 height 33
select select "false"
click at [882, 675] on select "Dollar Amount Percentage" at bounding box center [951, 691] width 138 height 33
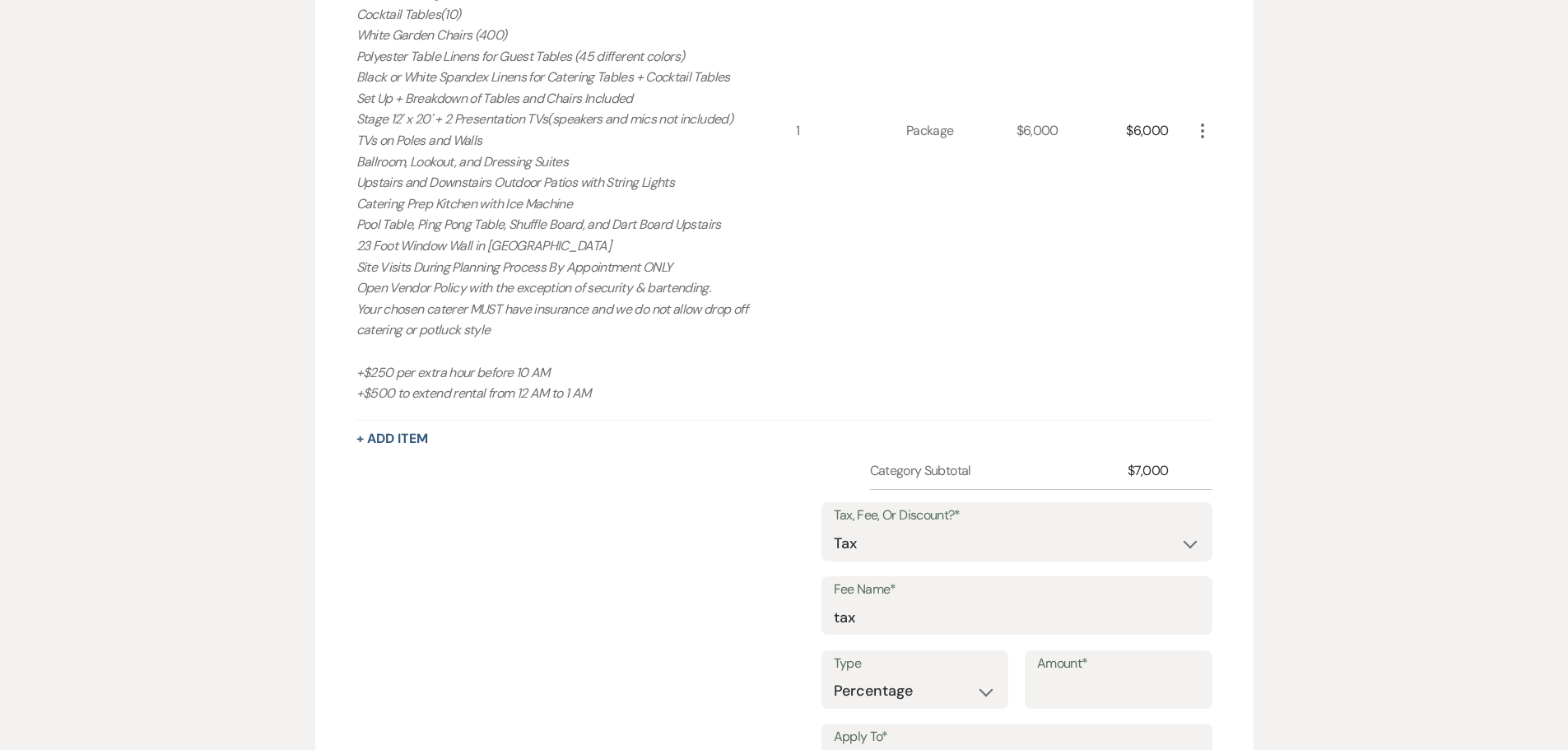
click at [1079, 689] on input "Amount*" at bounding box center [1118, 691] width 163 height 33
type input "8.25"
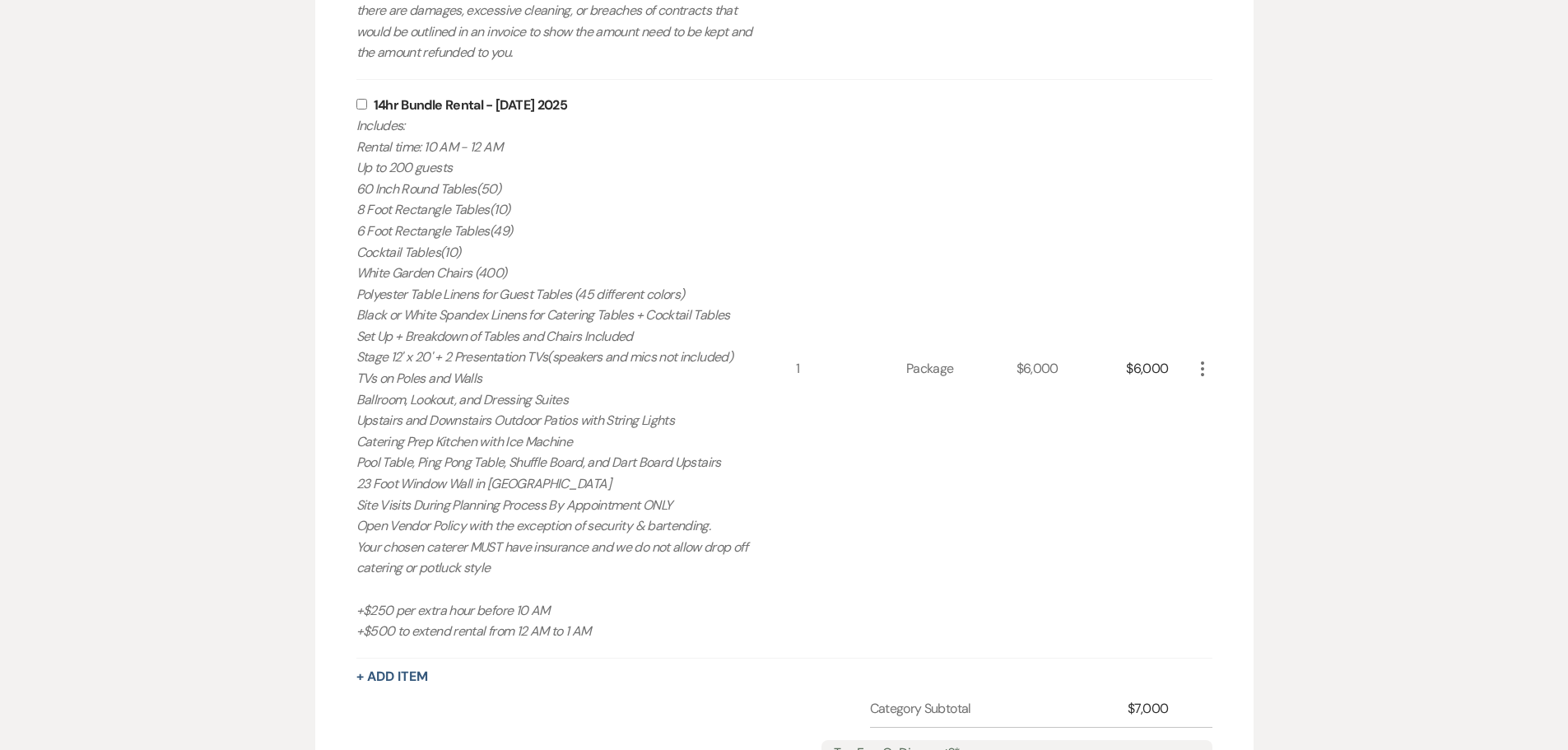
scroll to position [855, 0]
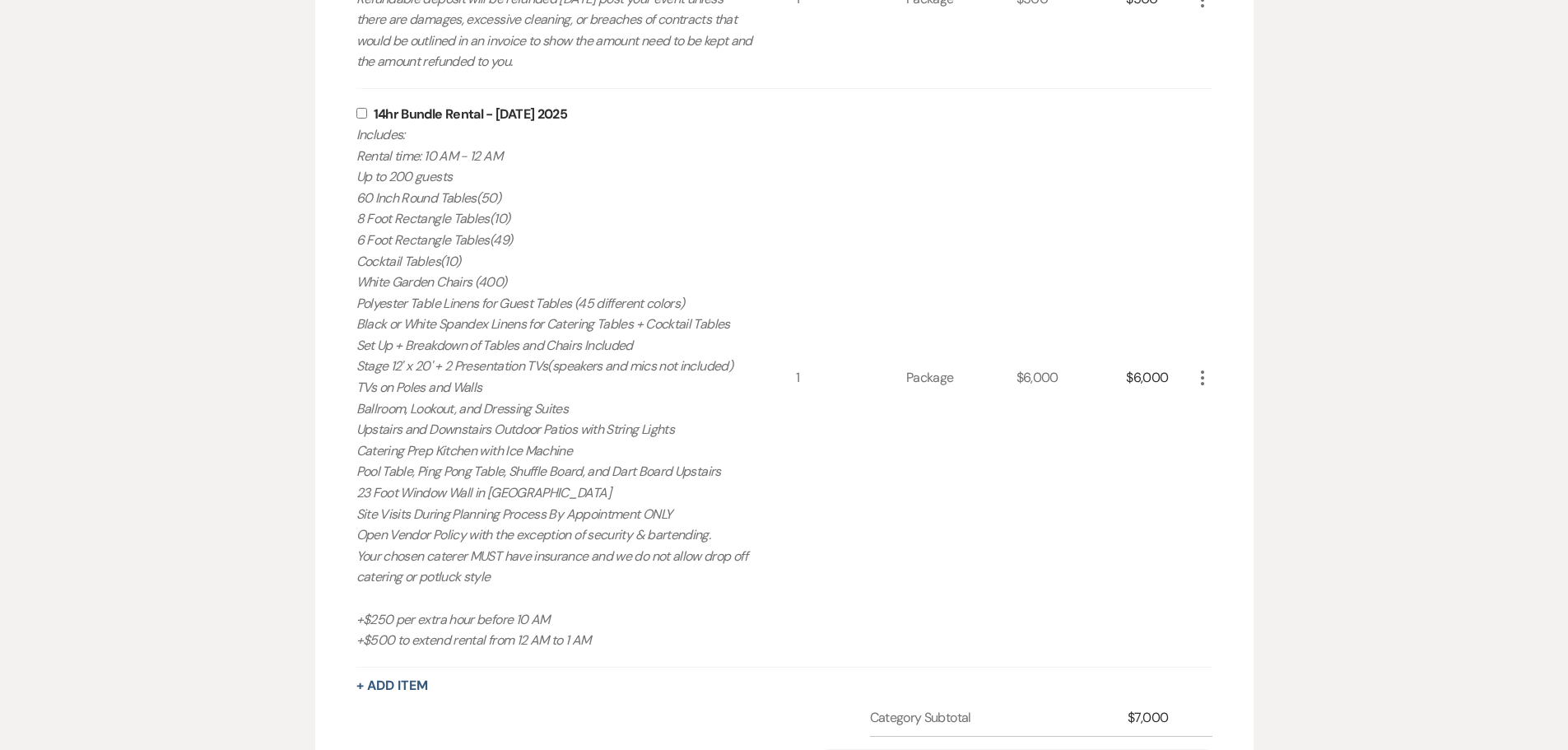
click at [357, 112] on input "checkbox" at bounding box center [362, 112] width 11 height 11
checkbox input "true"
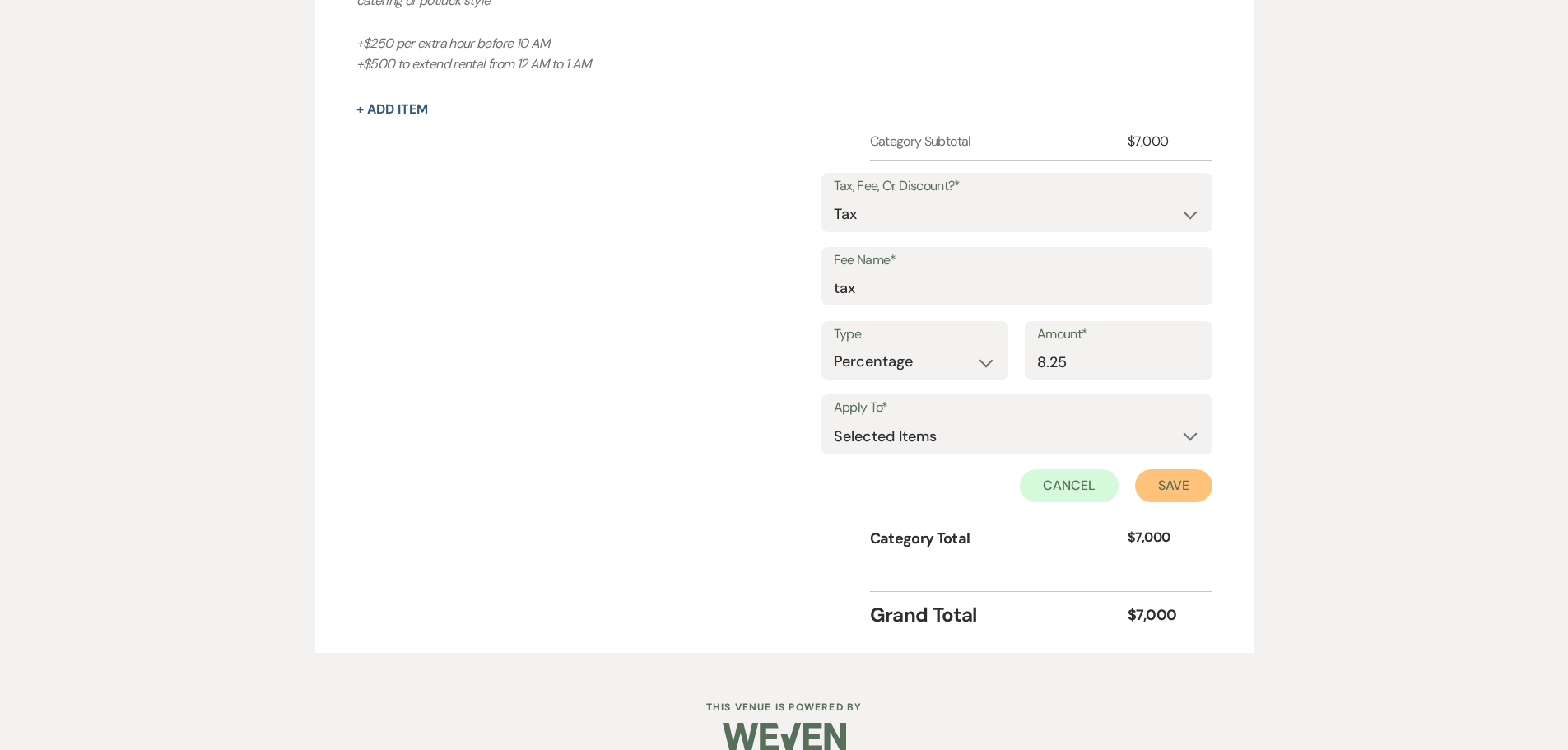
click at [1192, 491] on button "Save" at bounding box center [1173, 485] width 77 height 33
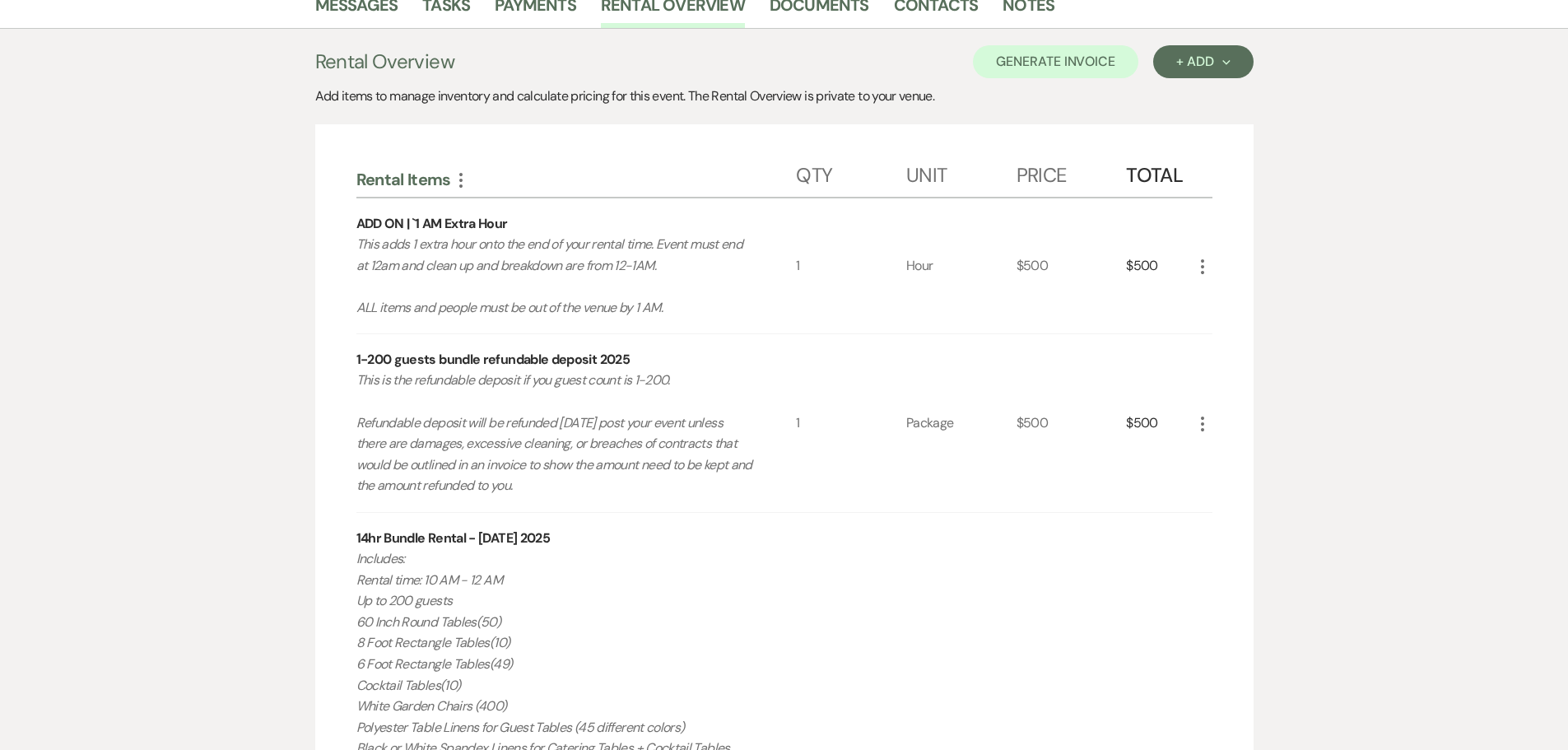
scroll to position [115, 0]
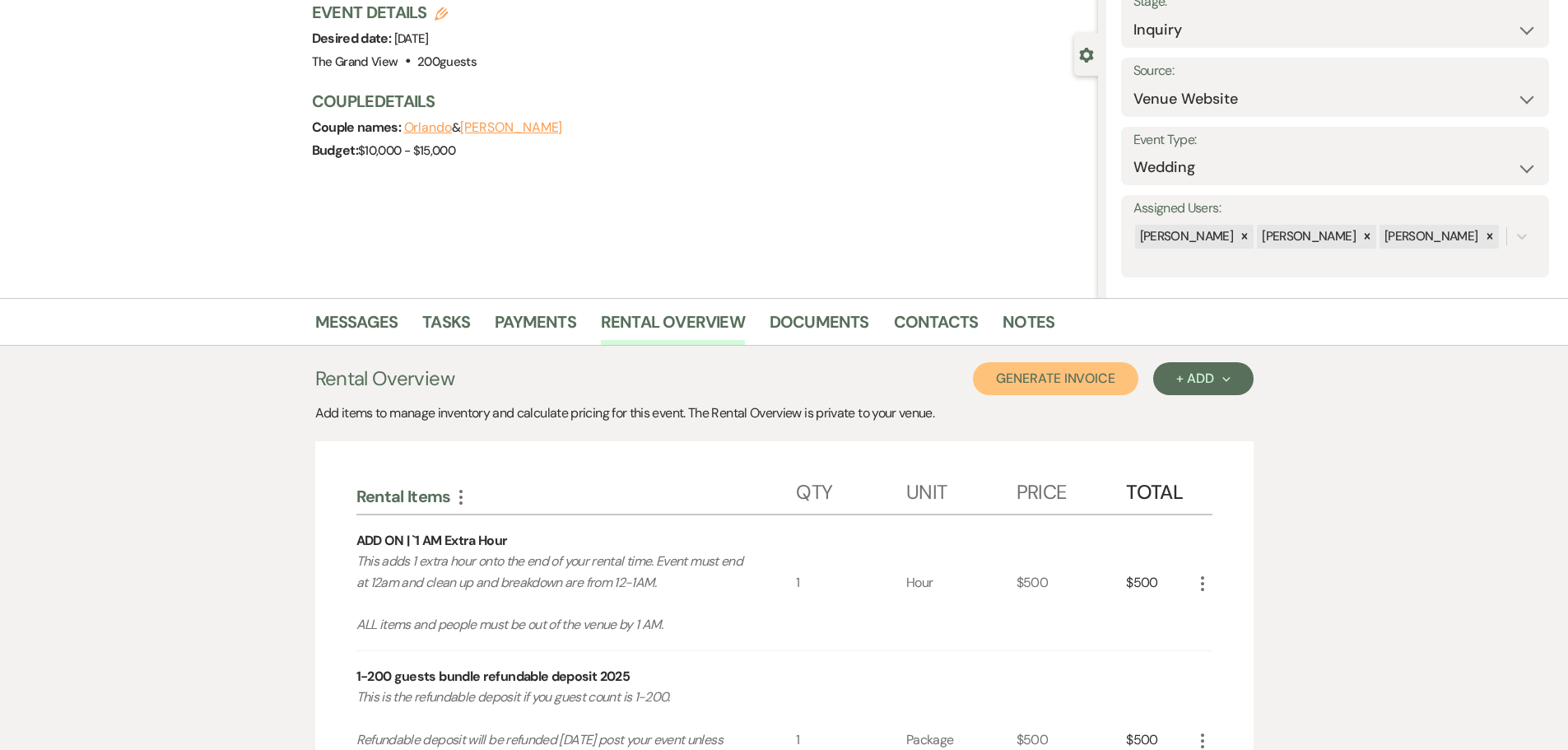
click at [1102, 373] on button "Generate Invoice" at bounding box center [1056, 377] width 166 height 33
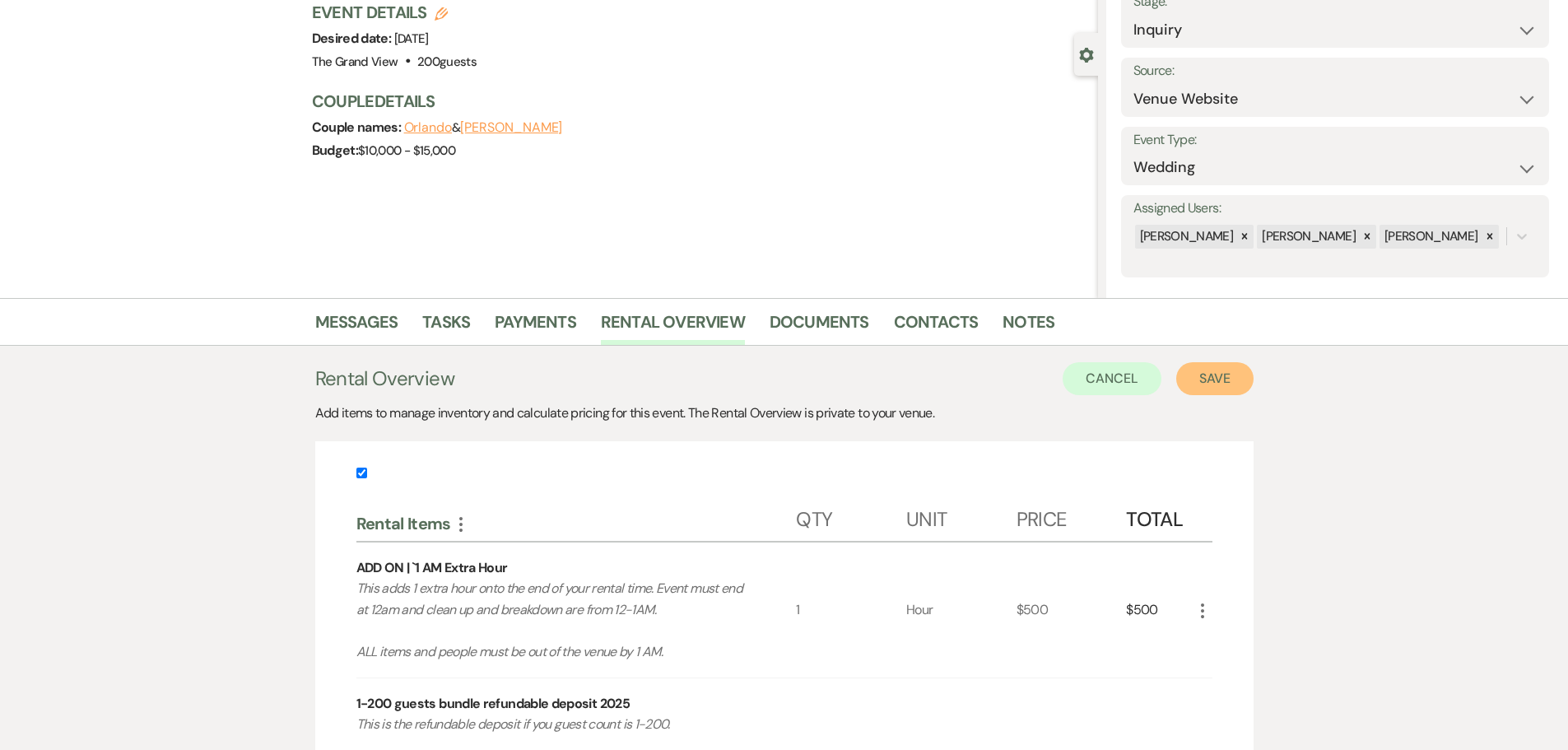
click at [1231, 380] on button "Save" at bounding box center [1214, 377] width 77 height 33
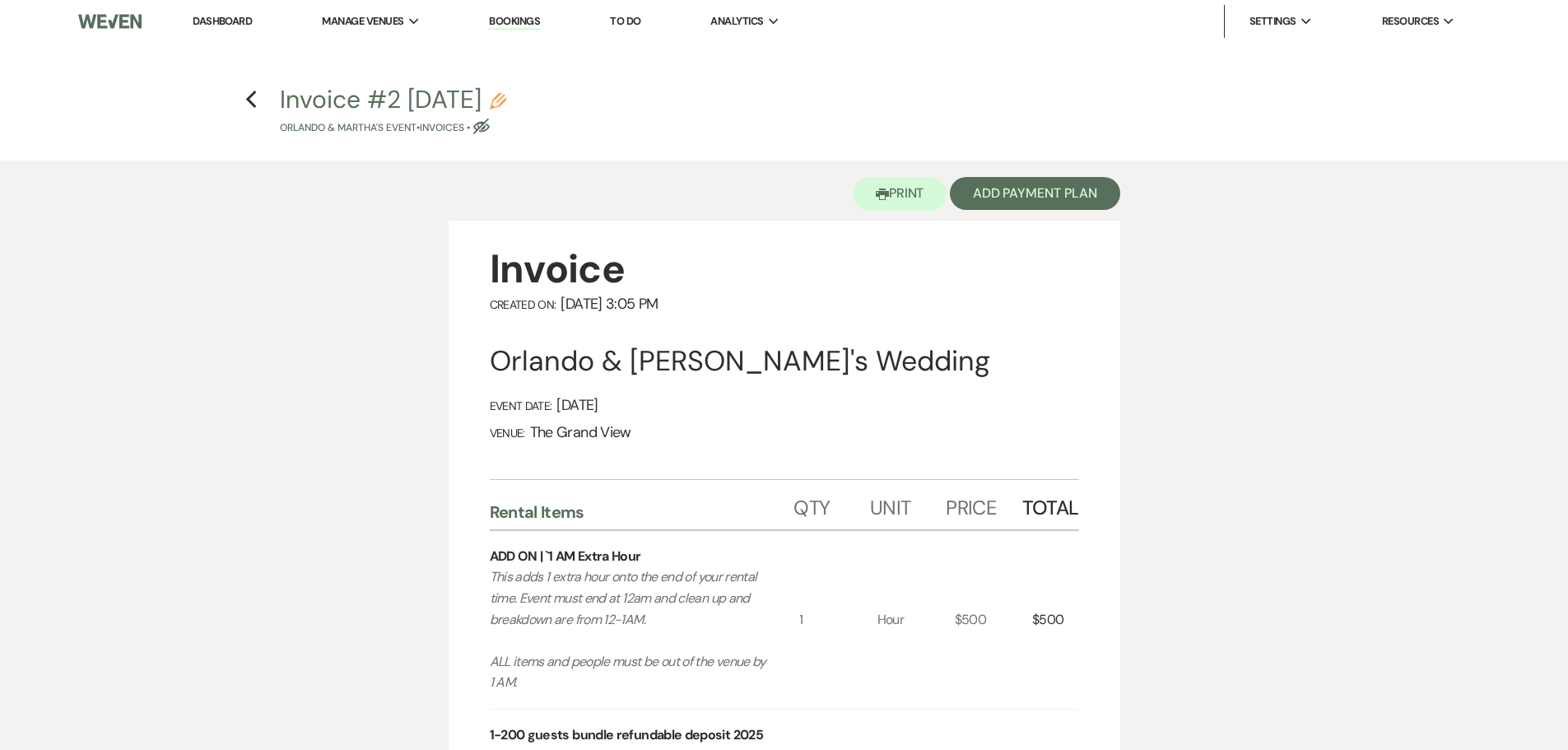
click at [506, 104] on icon "Pencil" at bounding box center [498, 101] width 17 height 17
select select "22"
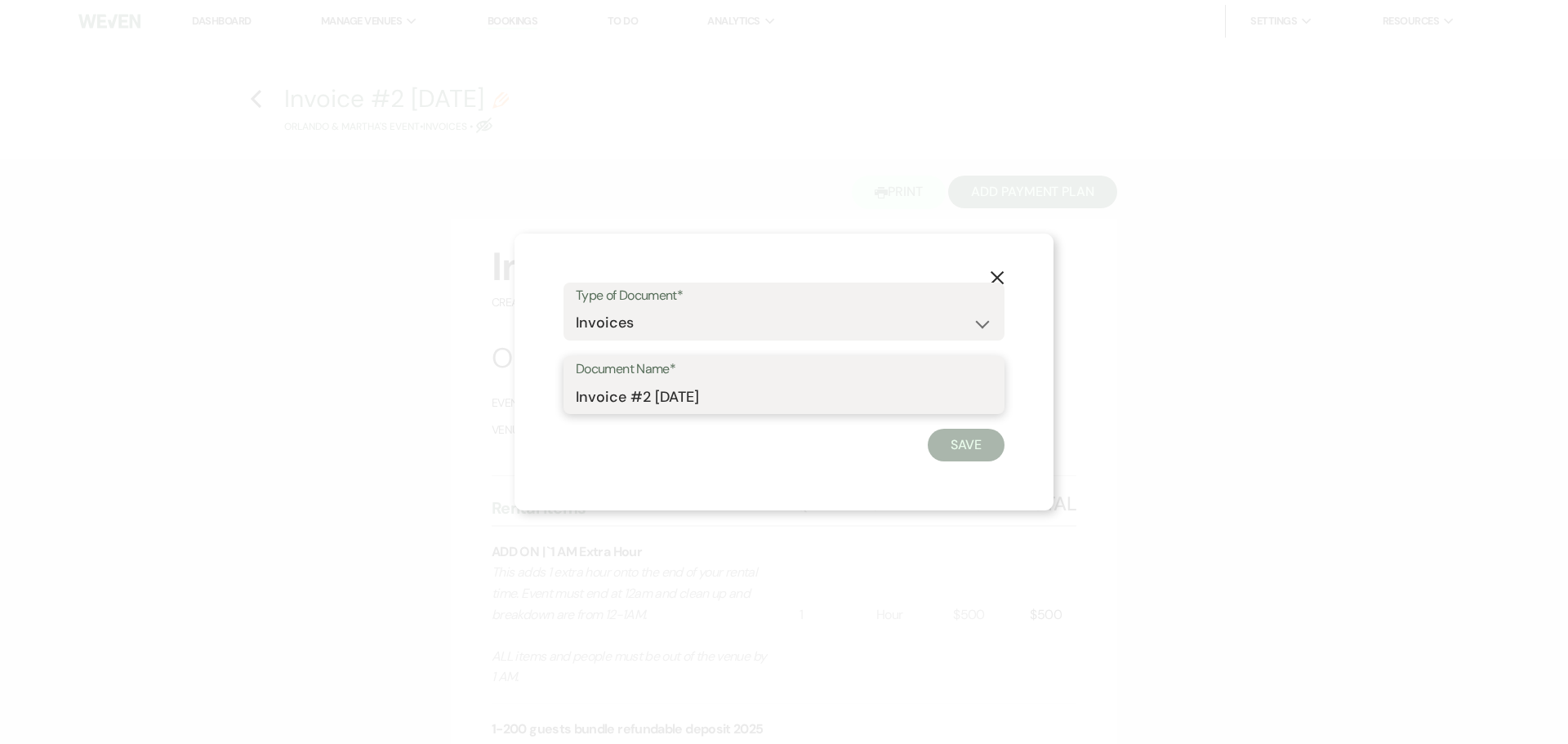
drag, startPoint x: 833, startPoint y: 409, endPoint x: 521, endPoint y: 396, distance: 312.3
click at [521, 396] on div "X Type of Document* Special Event Insurance Vendor Certificate of Insurance Con…" at bounding box center [784, 372] width 539 height 278
type input "[DATE] 10 AM - 1 AM"
click at [982, 443] on button "Save" at bounding box center [965, 444] width 76 height 32
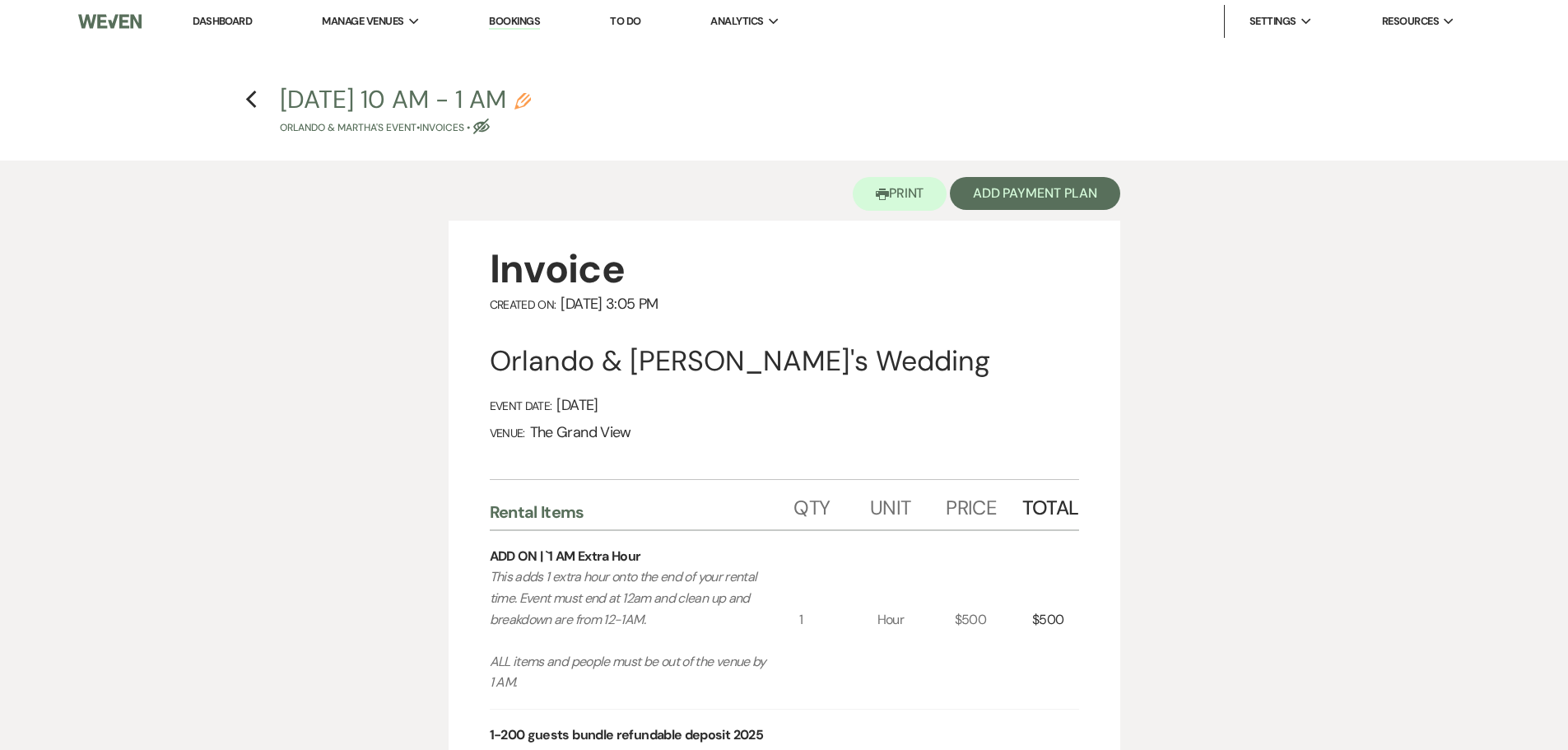
click at [243, 96] on h4 "Previous [DATE] 10 AM - 1 AM Pencil Orlando & [PERSON_NAME]'s Event • Invoices …" at bounding box center [784, 108] width 1185 height 53
click at [253, 99] on icon "Previous" at bounding box center [251, 100] width 13 height 20
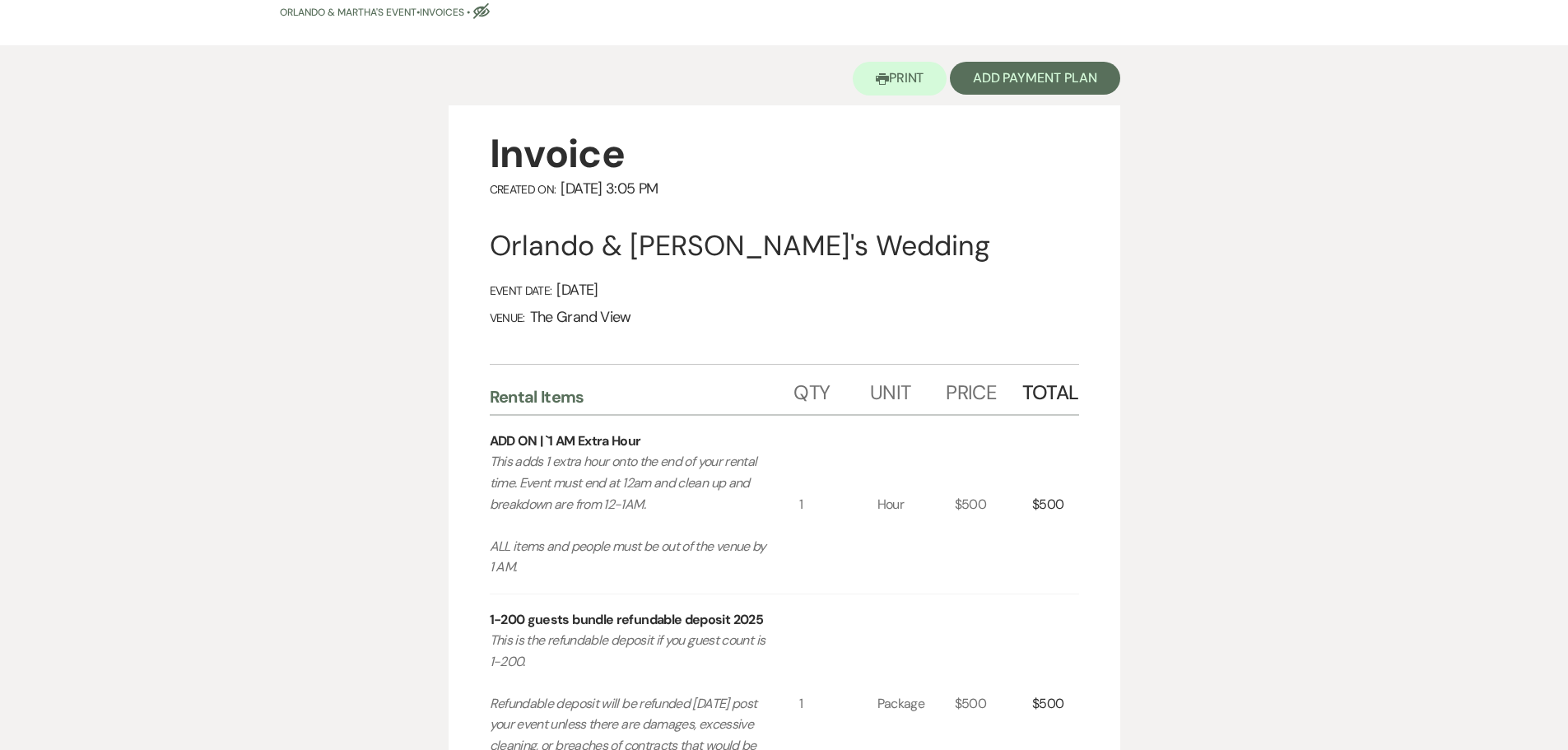
select select "5"
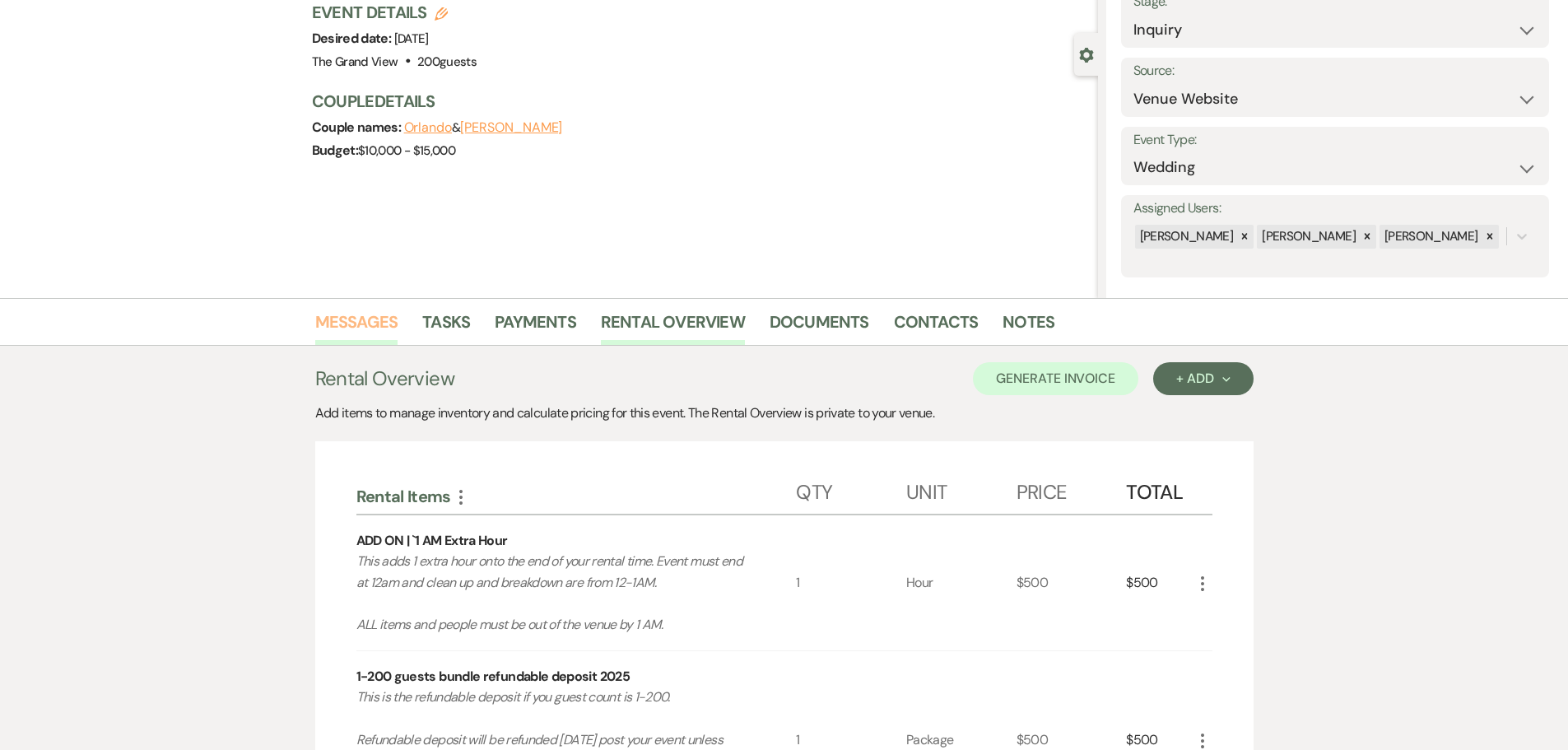
click at [370, 321] on link "Messages" at bounding box center [357, 326] width 83 height 36
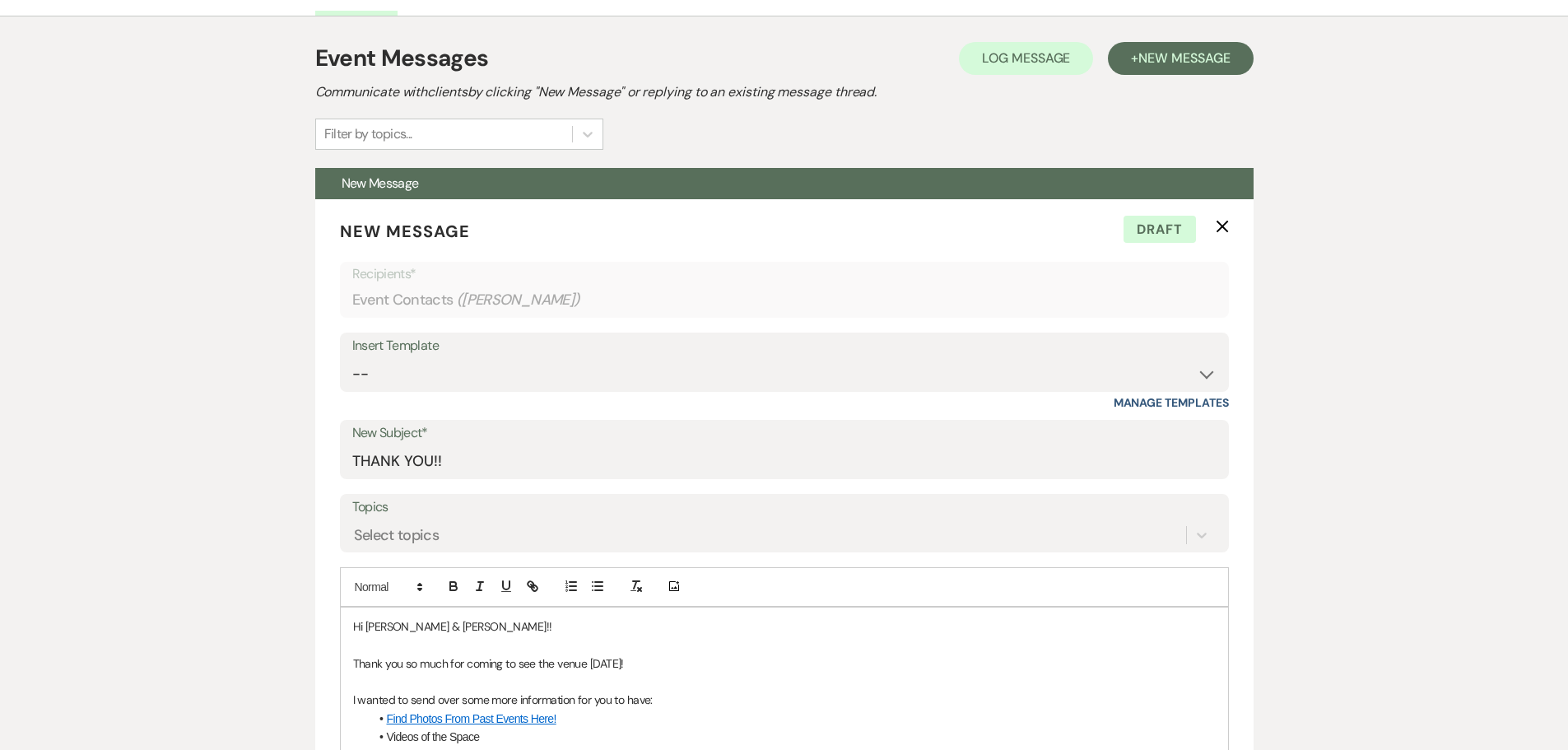
scroll to position [1020, 0]
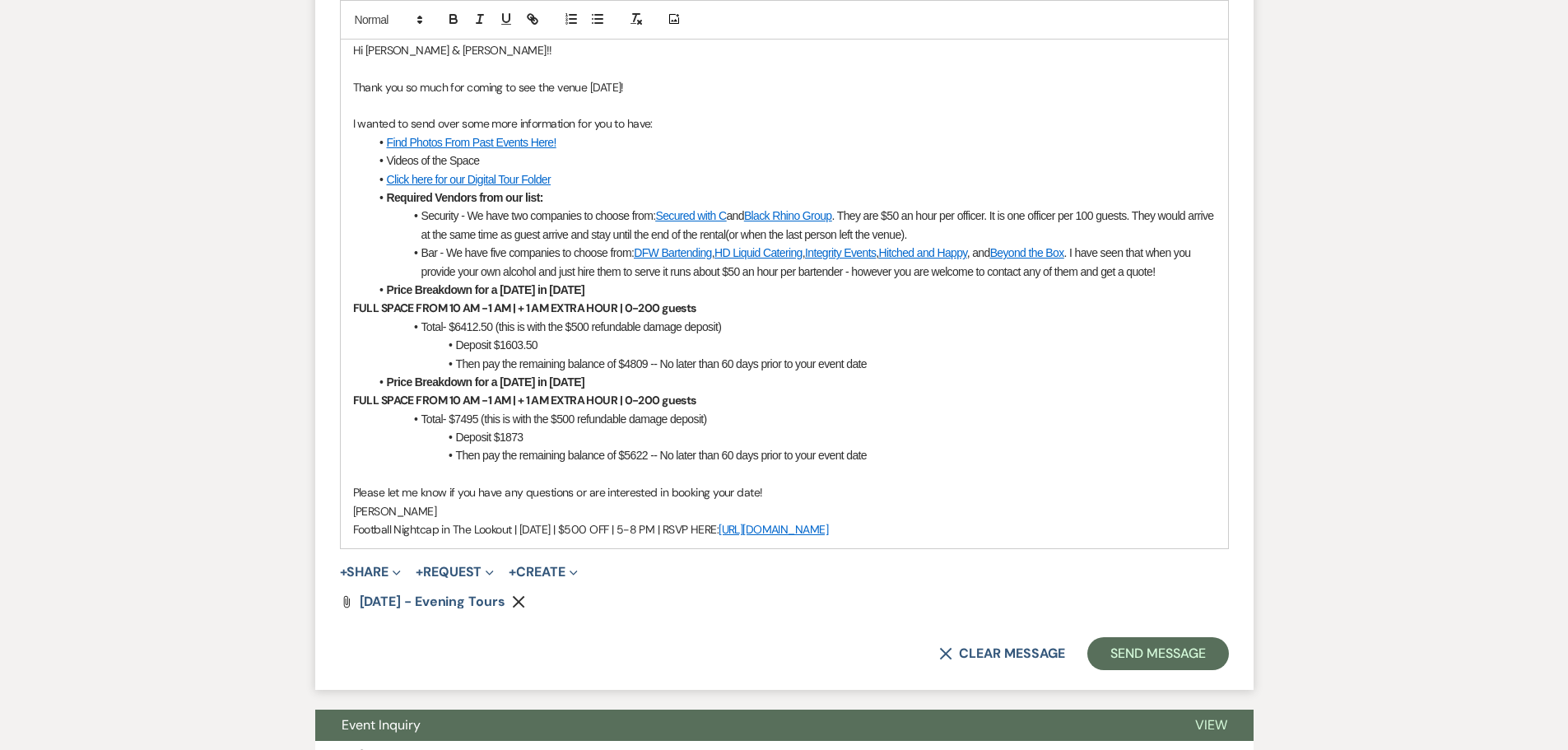
drag, startPoint x: 933, startPoint y: 533, endPoint x: 326, endPoint y: 32, distance: 787.1
click at [326, 32] on form "New Message X Draft Recipients* Event Contacts ( [PERSON_NAME] ) Insert Templat…" at bounding box center [784, 157] width 938 height 1066
click at [372, 570] on button "+ Share Expand" at bounding box center [371, 572] width 62 height 13
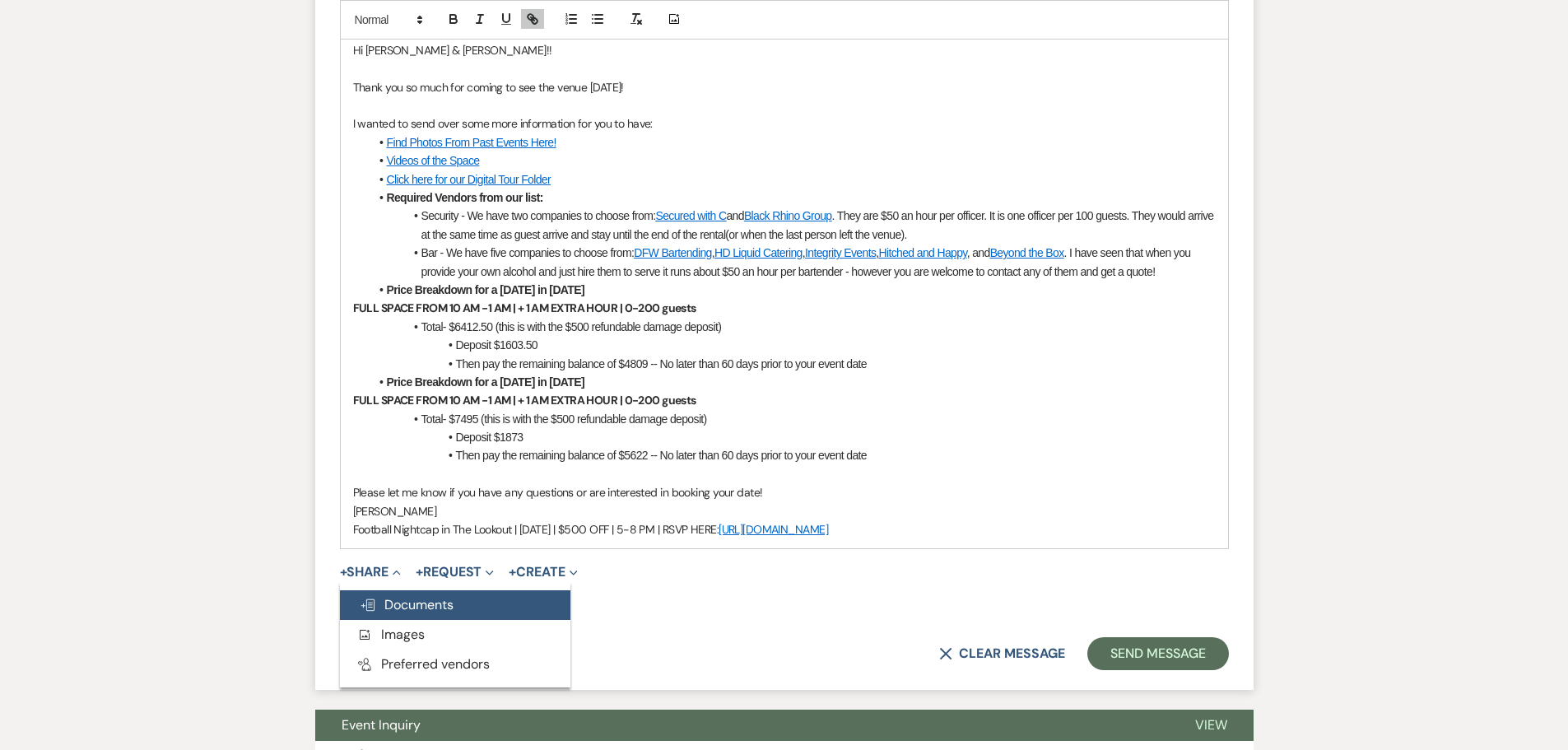
click at [411, 595] on button "Doc Upload Documents" at bounding box center [455, 605] width 231 height 30
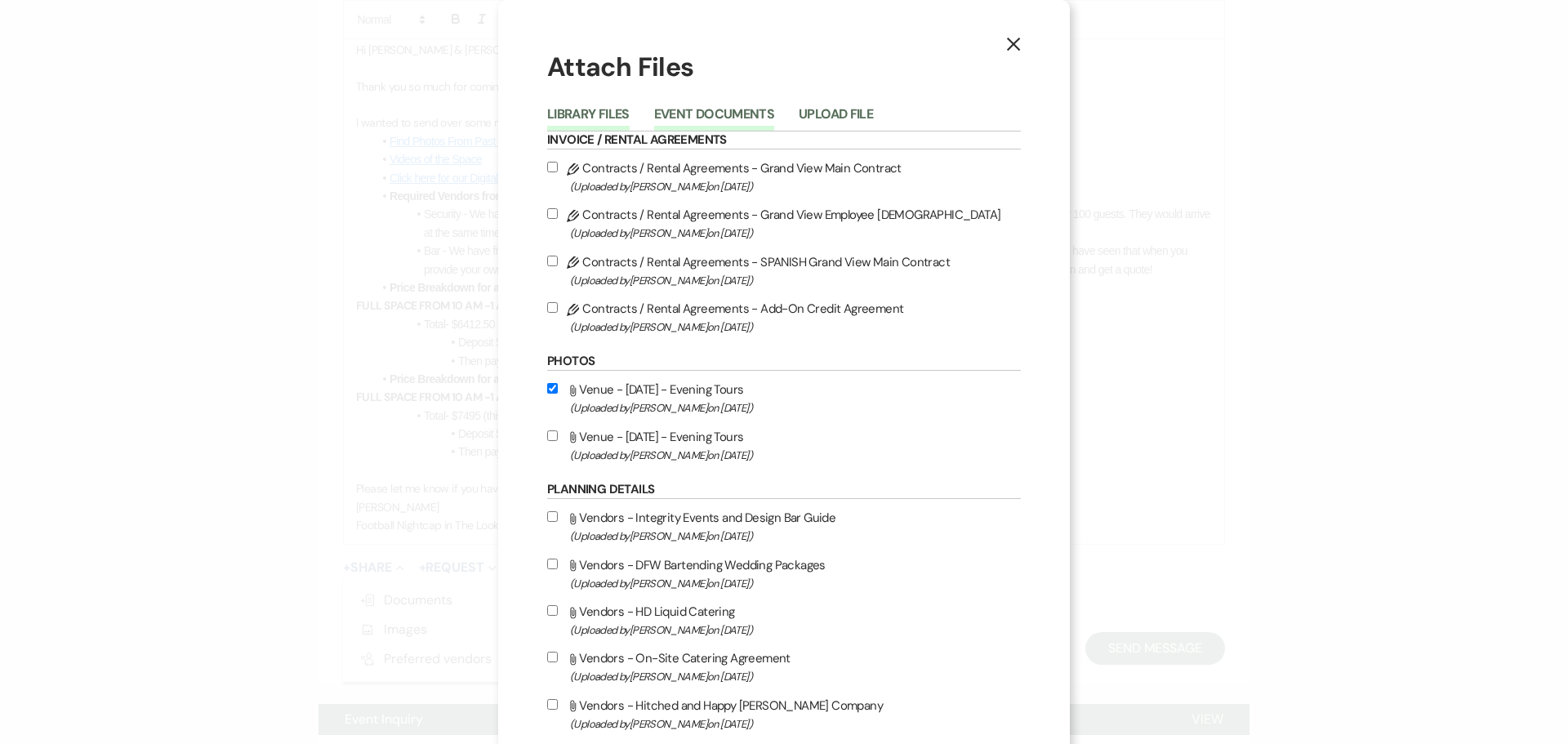
click at [722, 116] on button "Event Documents" at bounding box center [714, 118] width 120 height 22
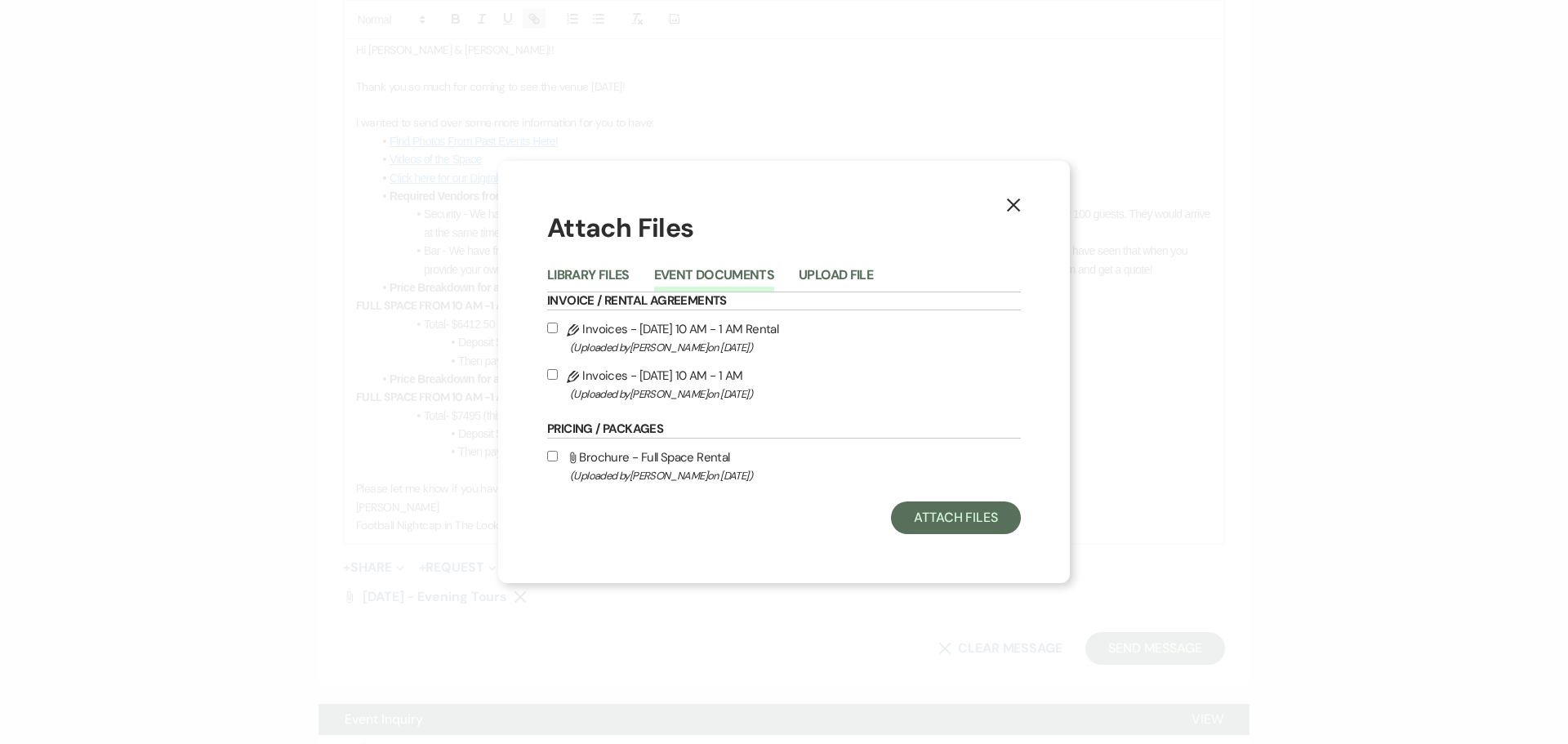
click at [717, 372] on label "Pencil Invoices - [DATE] 10 AM - 1 AM (Uploaded by [PERSON_NAME] on [DATE] )" at bounding box center [784, 383] width 473 height 38
click at [558, 372] on input "Pencil Invoices - [DATE] 10 AM - 1 AM (Uploaded by [PERSON_NAME] on [DATE] )" at bounding box center [552, 373] width 11 height 11
checkbox input "true"
click at [722, 332] on label "Pencil Invoices - [DATE] 10 AM - 1 AM Rental (Uploaded by [PERSON_NAME] on [DAT…" at bounding box center [784, 337] width 473 height 38
click at [558, 332] on input "Pencil Invoices - [DATE] 10 AM - 1 AM Rental (Uploaded by [PERSON_NAME] on [DAT…" at bounding box center [552, 328] width 11 height 11
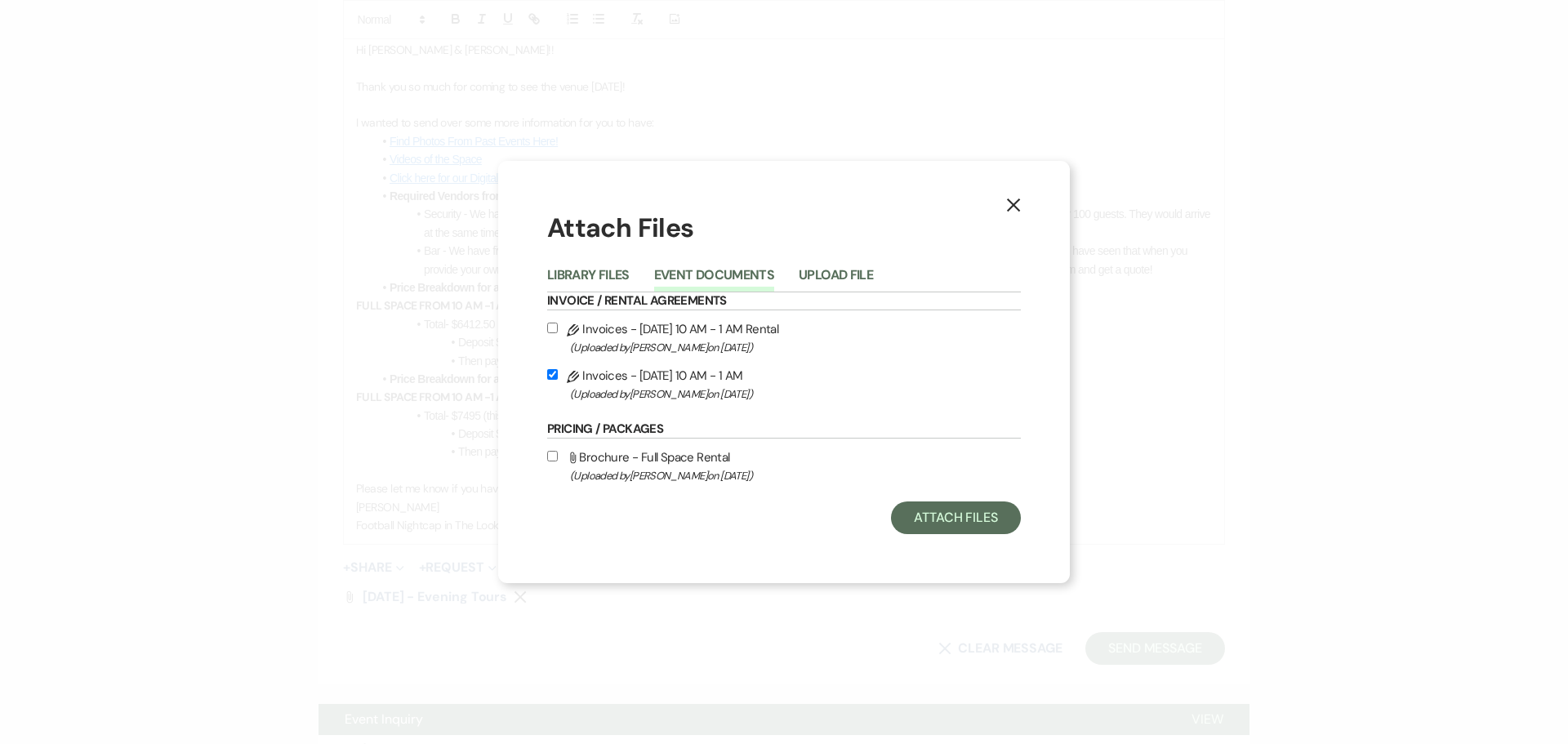
checkbox input "true"
click at [949, 508] on button "Attach Files" at bounding box center [956, 517] width 130 height 32
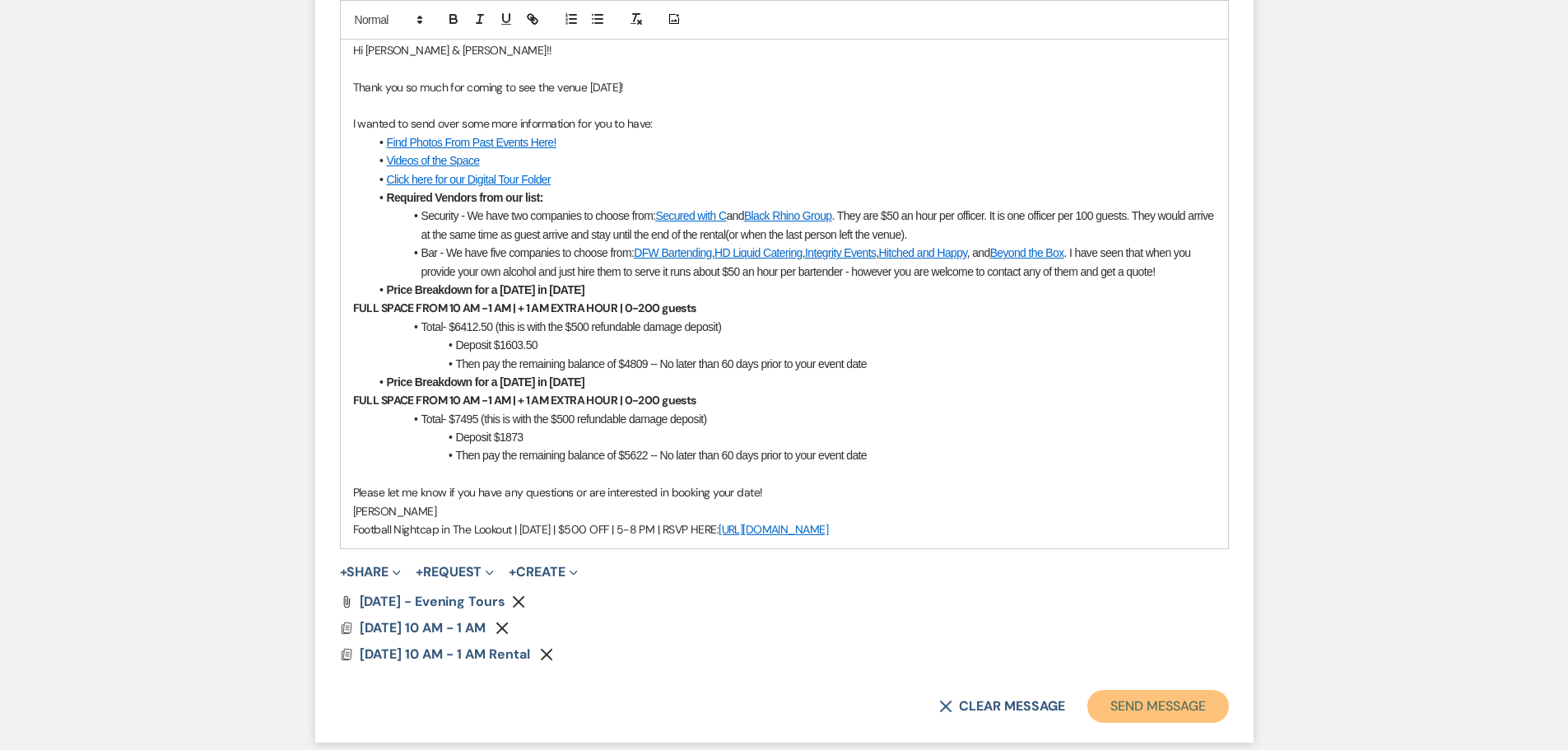
click at [1105, 699] on button "Send Message" at bounding box center [1157, 706] width 141 height 33
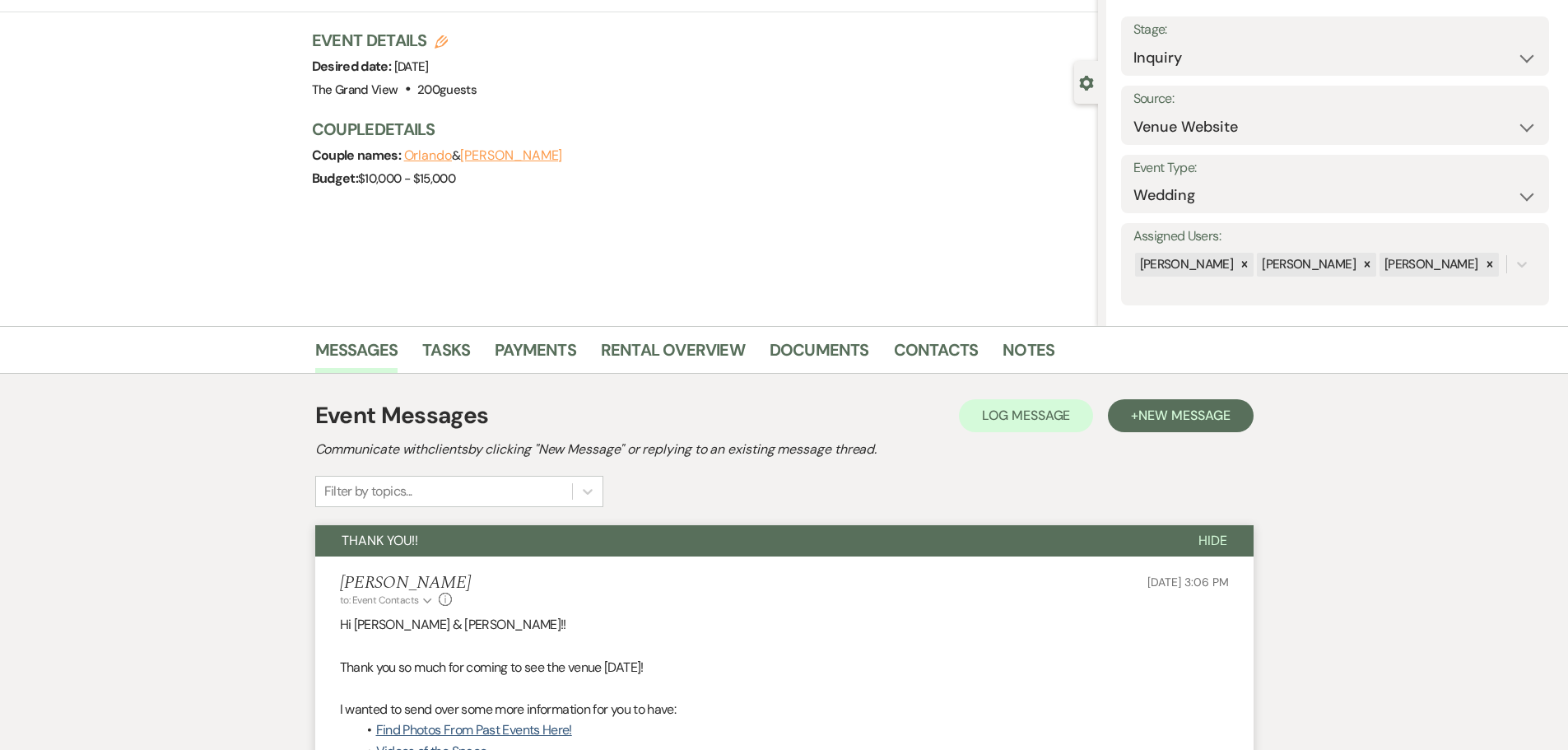
scroll to position [0, 0]
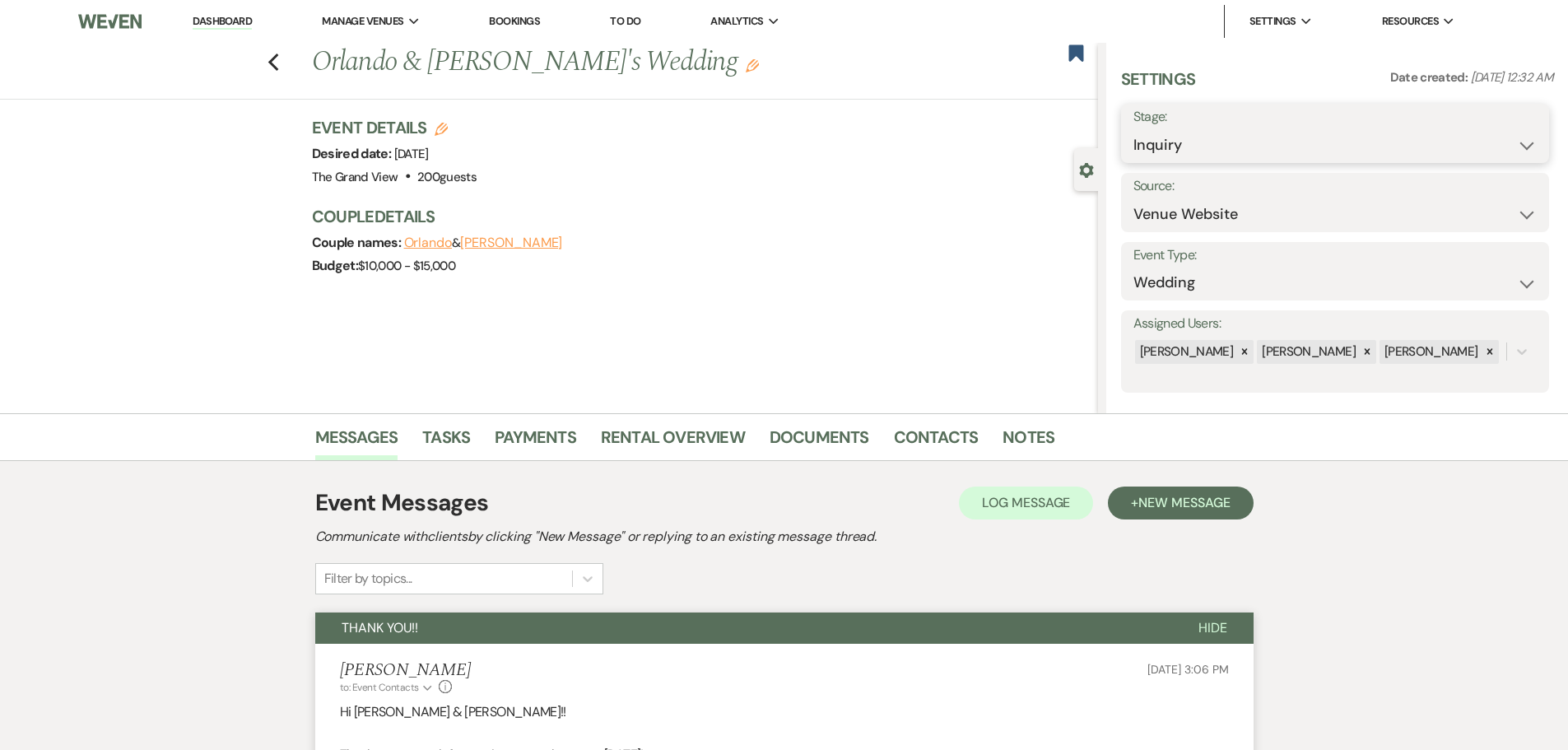
drag, startPoint x: 1200, startPoint y: 145, endPoint x: 1196, endPoint y: 157, distance: 12.6
click at [1199, 146] on select "Inquiry Follow Up Tour Requested Tour Confirmed Toured Proposal Sent Booked Lost" at bounding box center [1334, 145] width 403 height 33
click at [1185, 158] on select "Inquiry Follow Up Tour Requested Tour Confirmed Toured Proposal Sent Booked Lost" at bounding box center [1334, 145] width 403 height 33
click at [1184, 137] on select "Inquiry Follow Up Tour Requested Tour Confirmed Toured Proposal Sent Booked Lost" at bounding box center [1334, 145] width 403 height 33
select select "5"
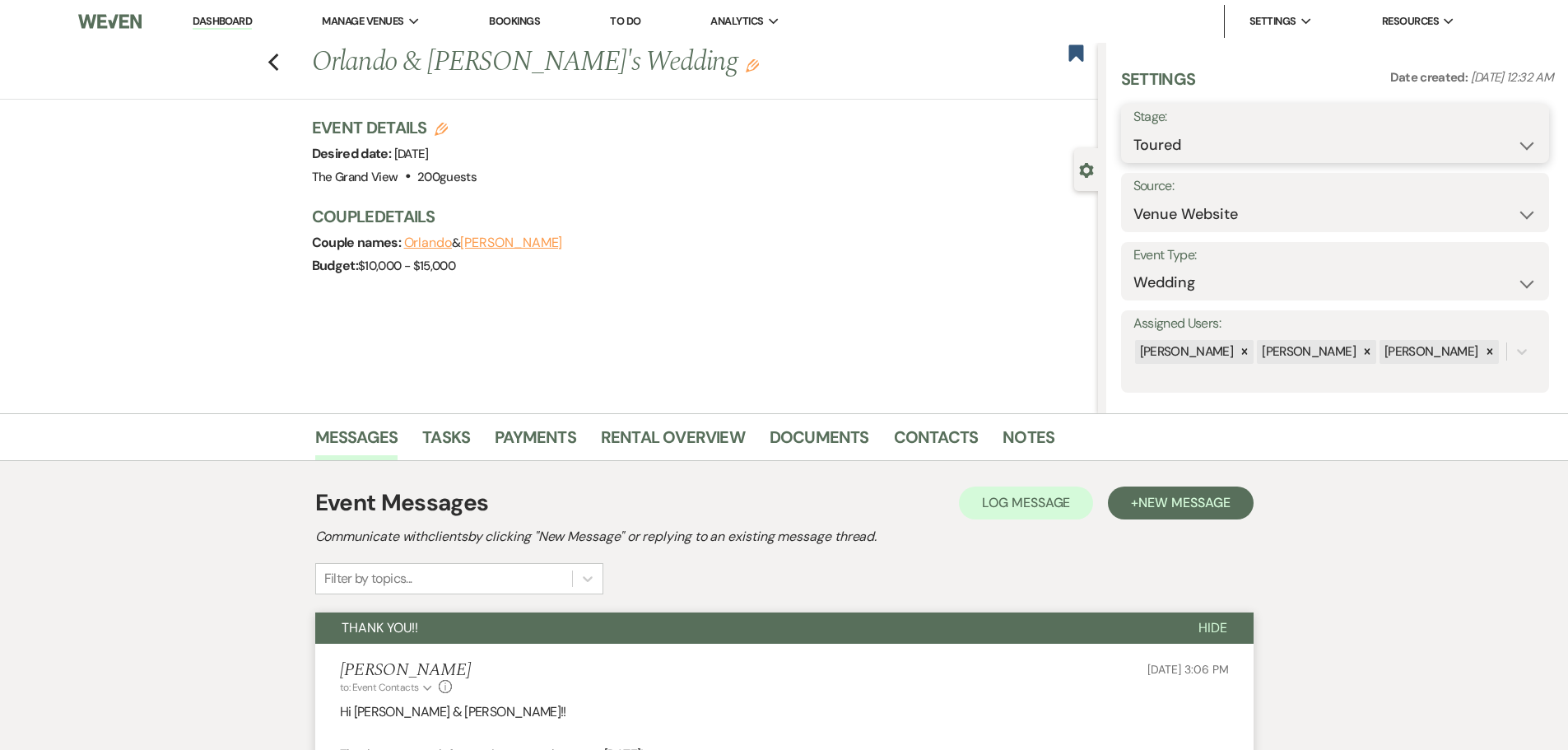
click at [1133, 129] on select "Inquiry Follow Up Tour Requested Tour Confirmed Toured Proposal Sent Booked Lost" at bounding box center [1334, 145] width 403 height 33
click at [1536, 137] on button "Save" at bounding box center [1502, 133] width 93 height 33
click at [278, 67] on icon "Previous" at bounding box center [273, 62] width 13 height 20
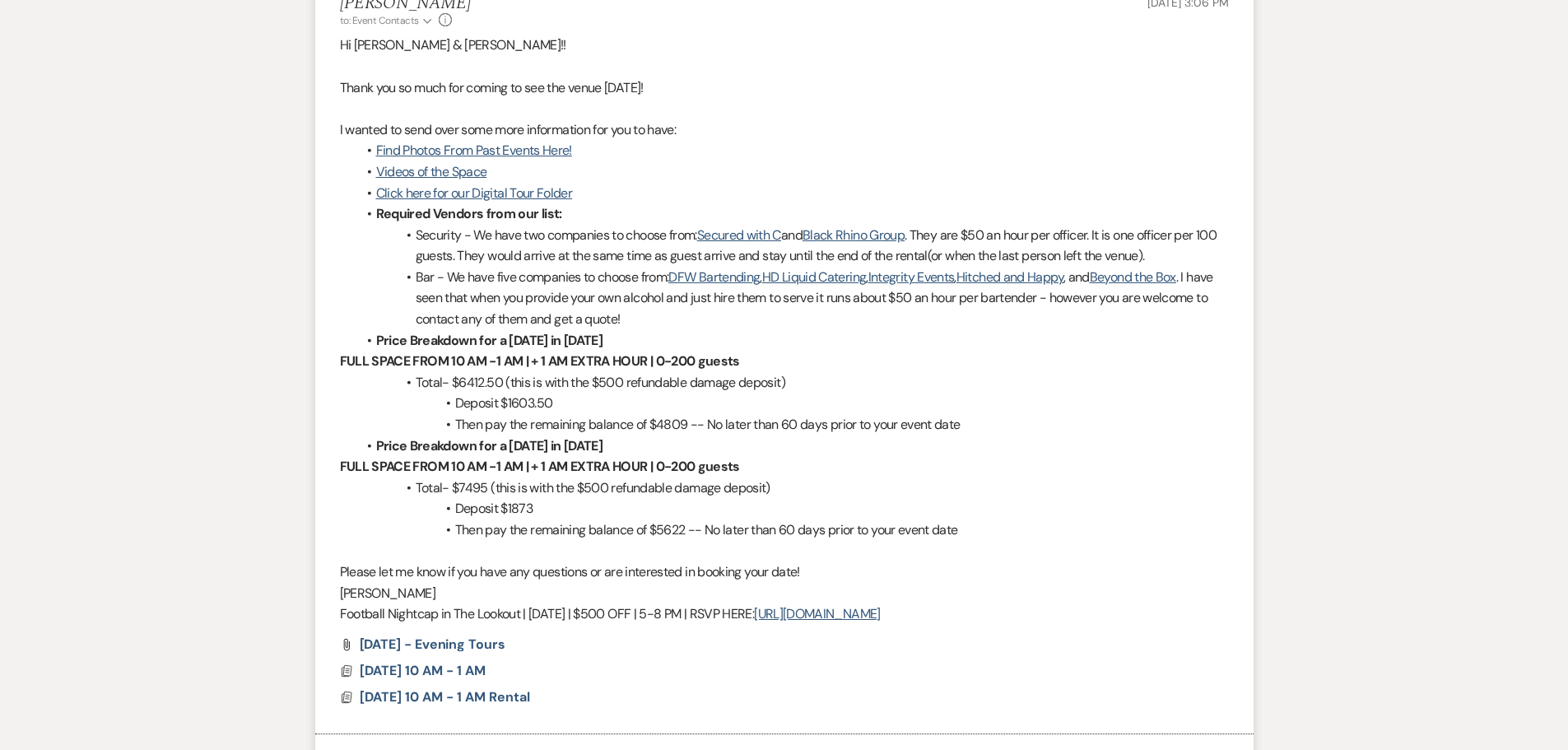
select select "5"
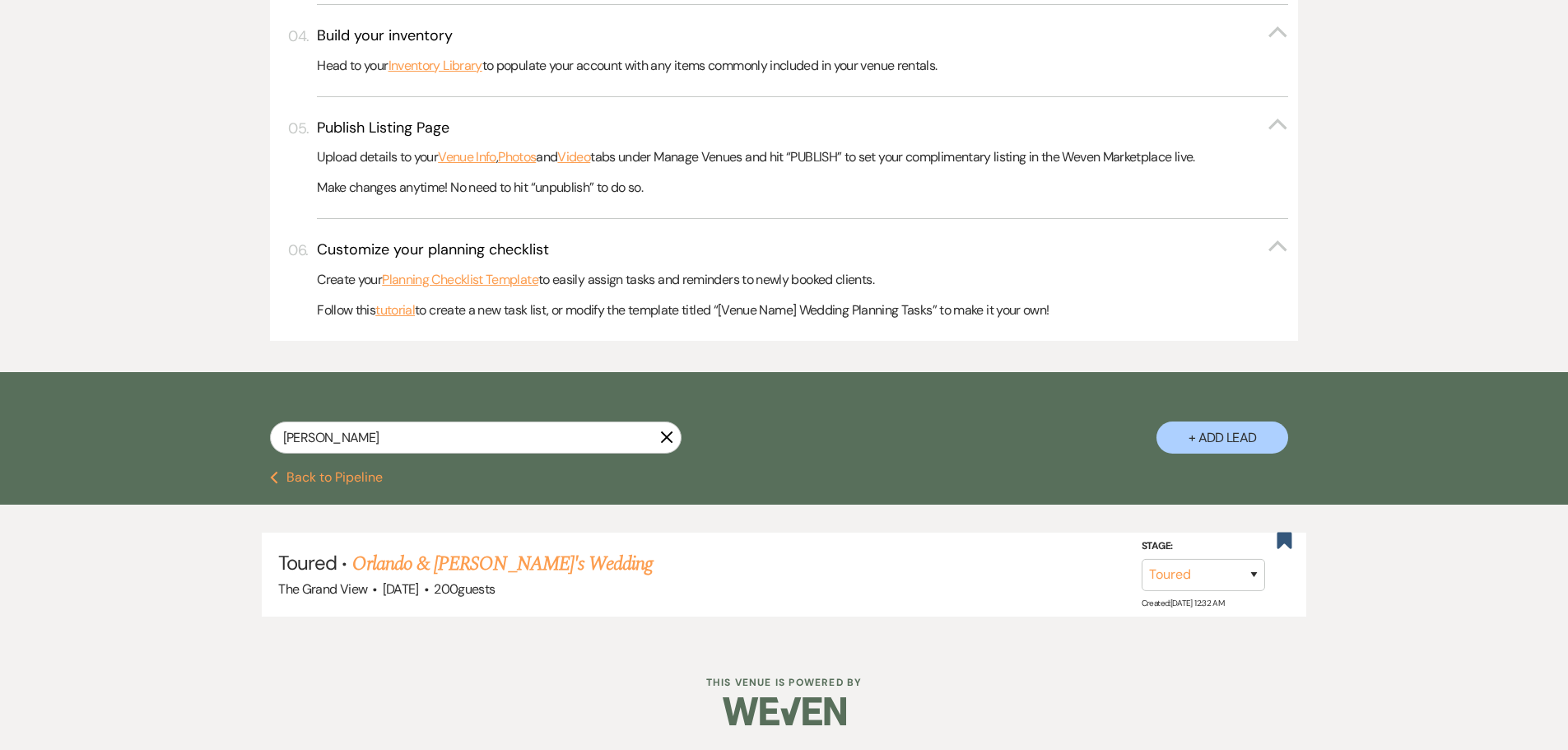
click at [661, 431] on icon "X" at bounding box center [666, 437] width 13 height 13
select select "2"
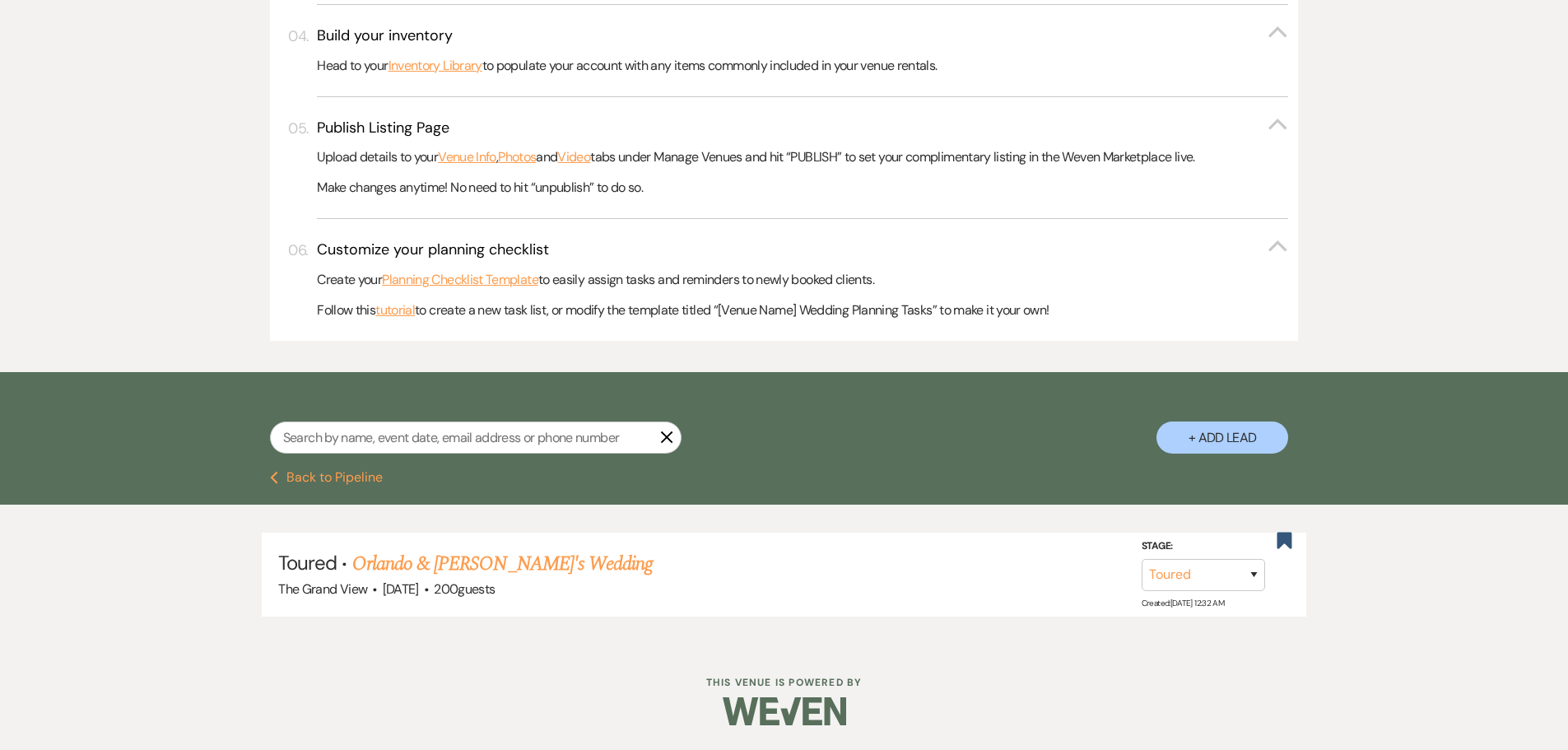
select select "2"
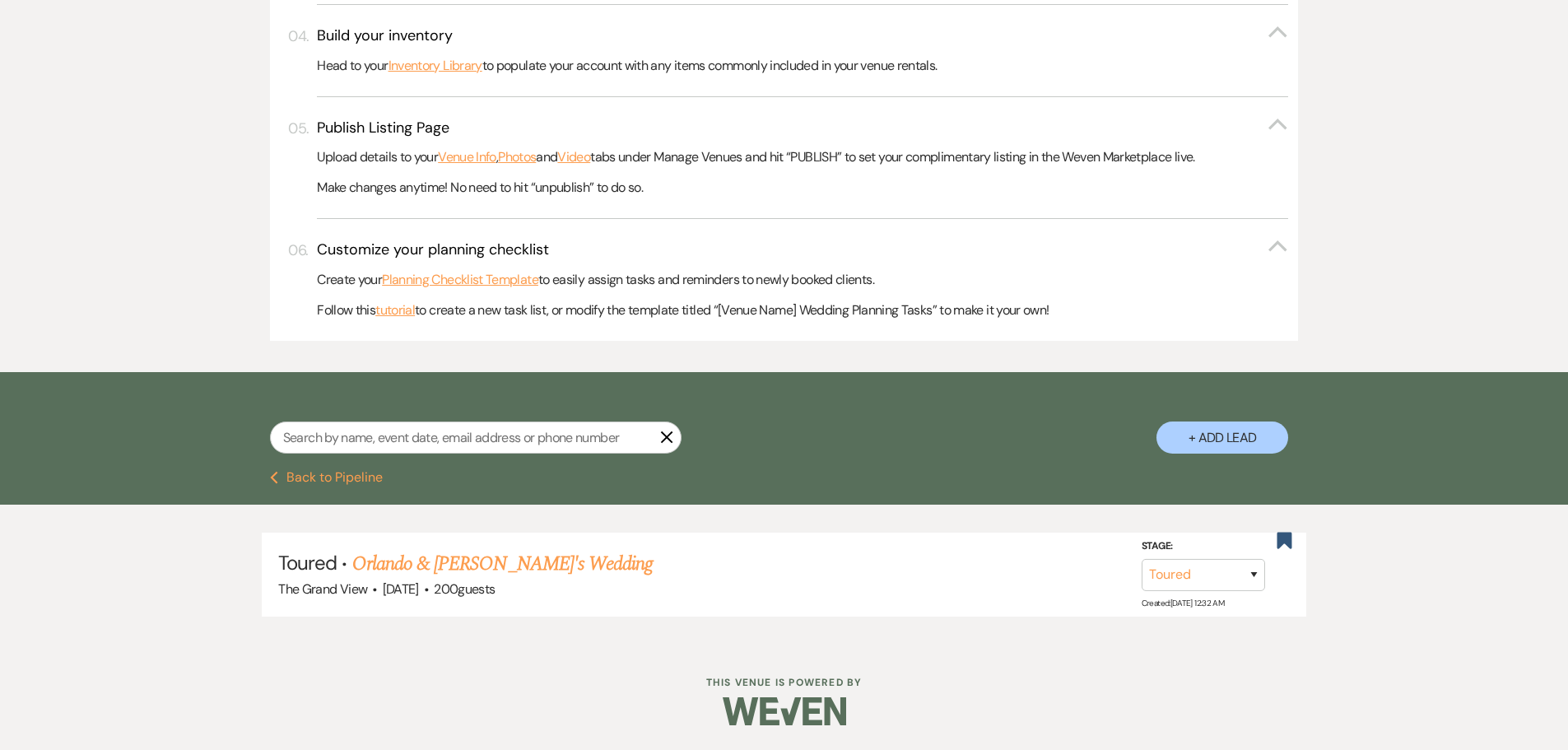
select select "2"
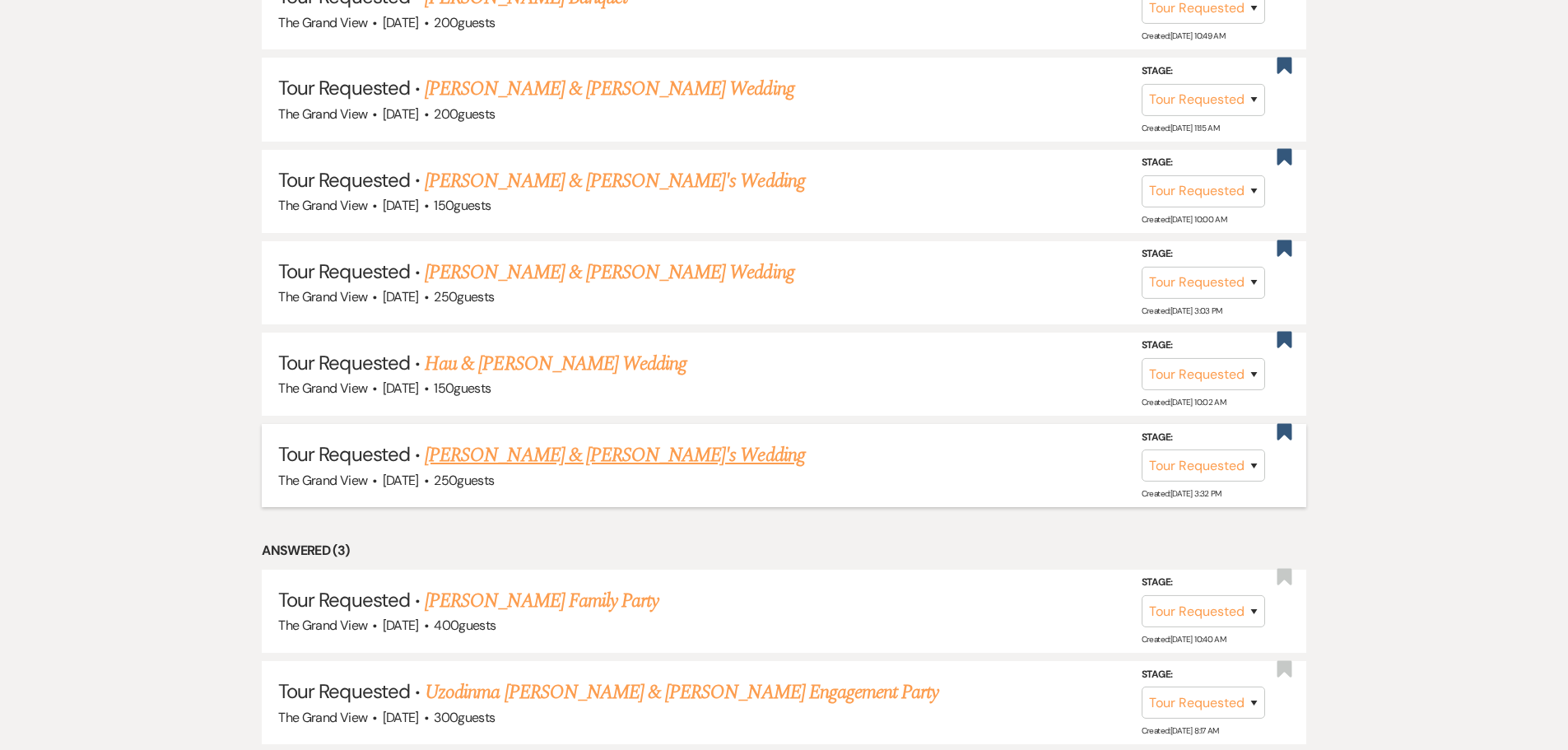
scroll to position [1481, 0]
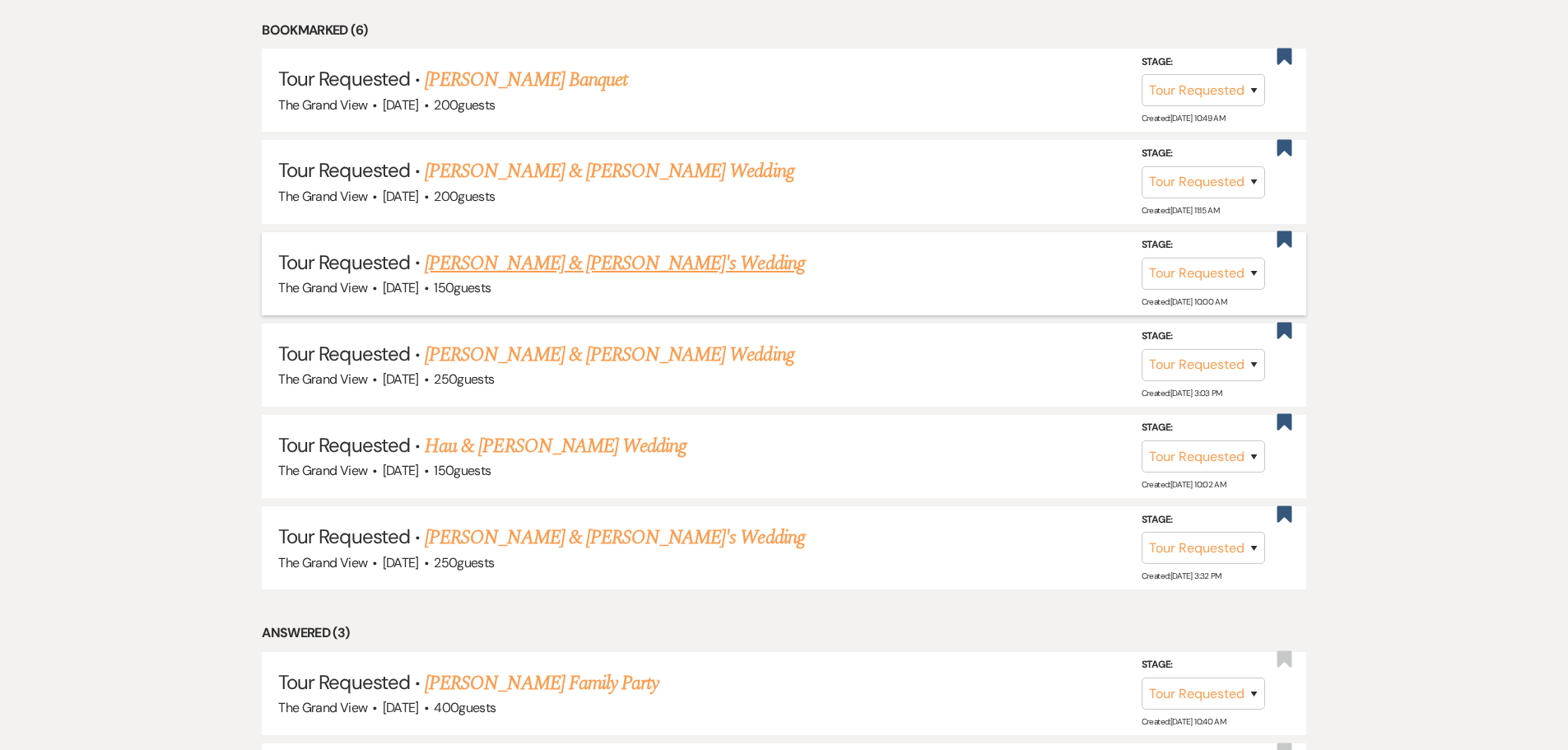
click at [559, 265] on link "[PERSON_NAME] & [PERSON_NAME]'s Wedding" at bounding box center [615, 263] width 380 height 30
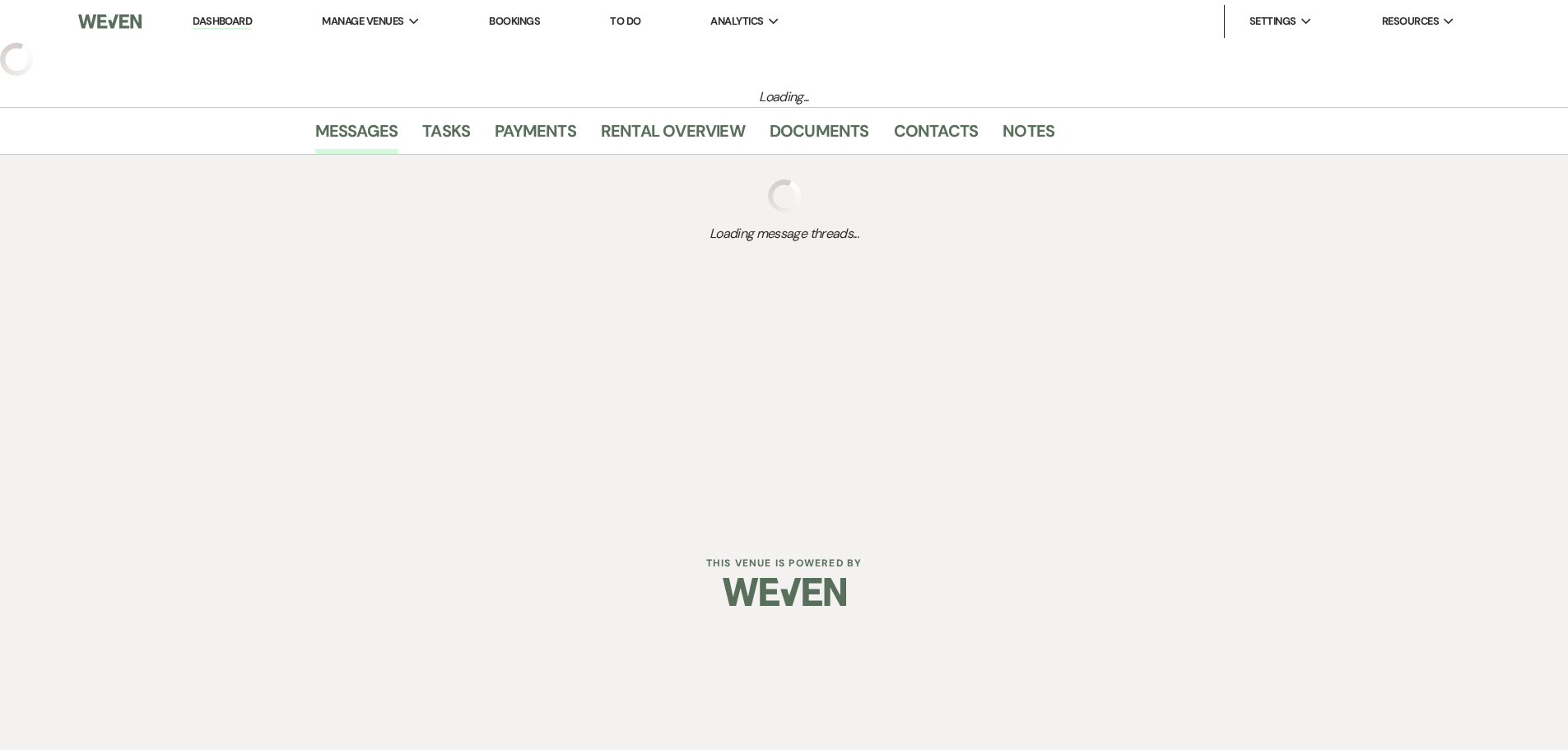
select select "2"
select select "25"
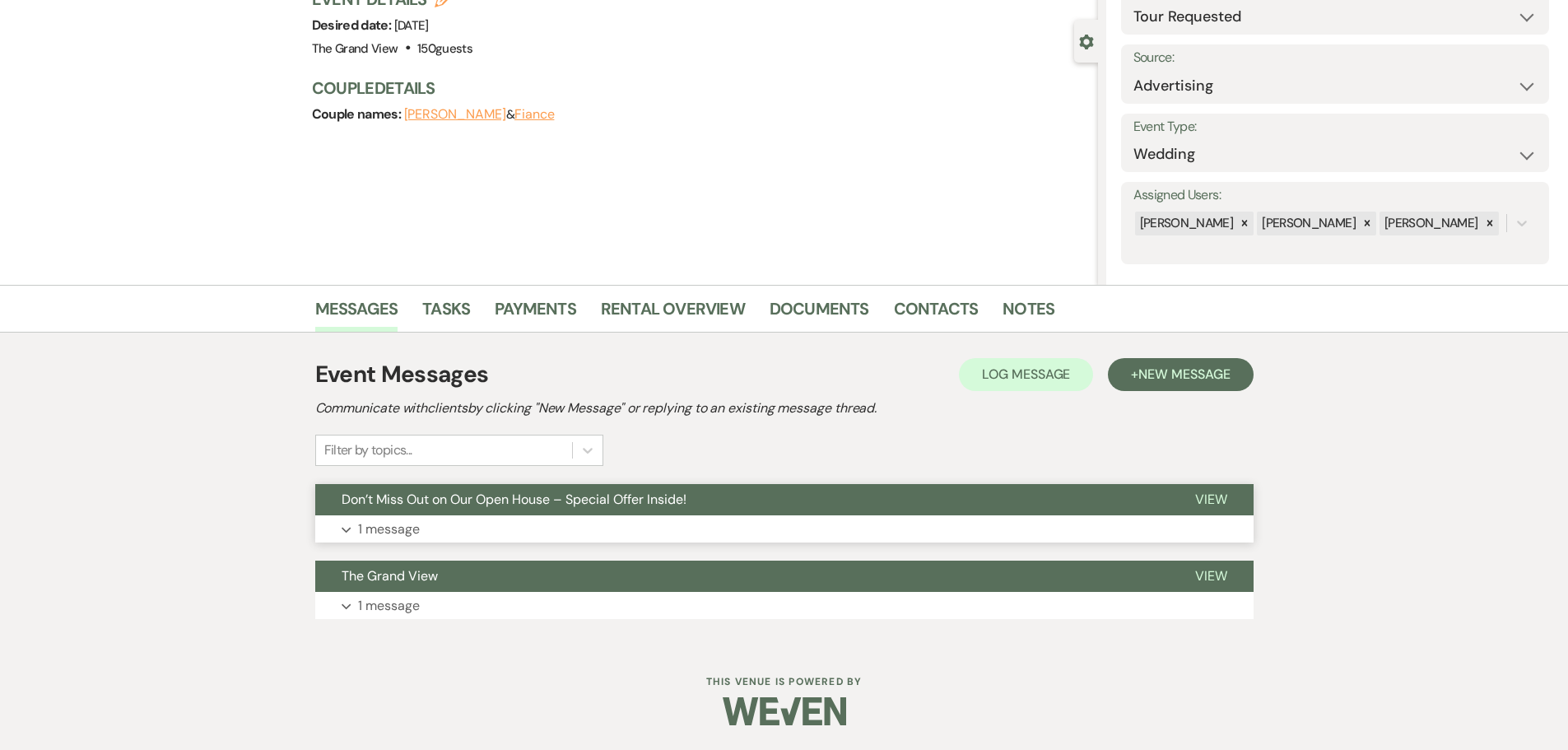
click at [462, 506] on span "Don’t Miss Out on Our Open House – Special Offer Inside!" at bounding box center [513, 500] width 345 height 18
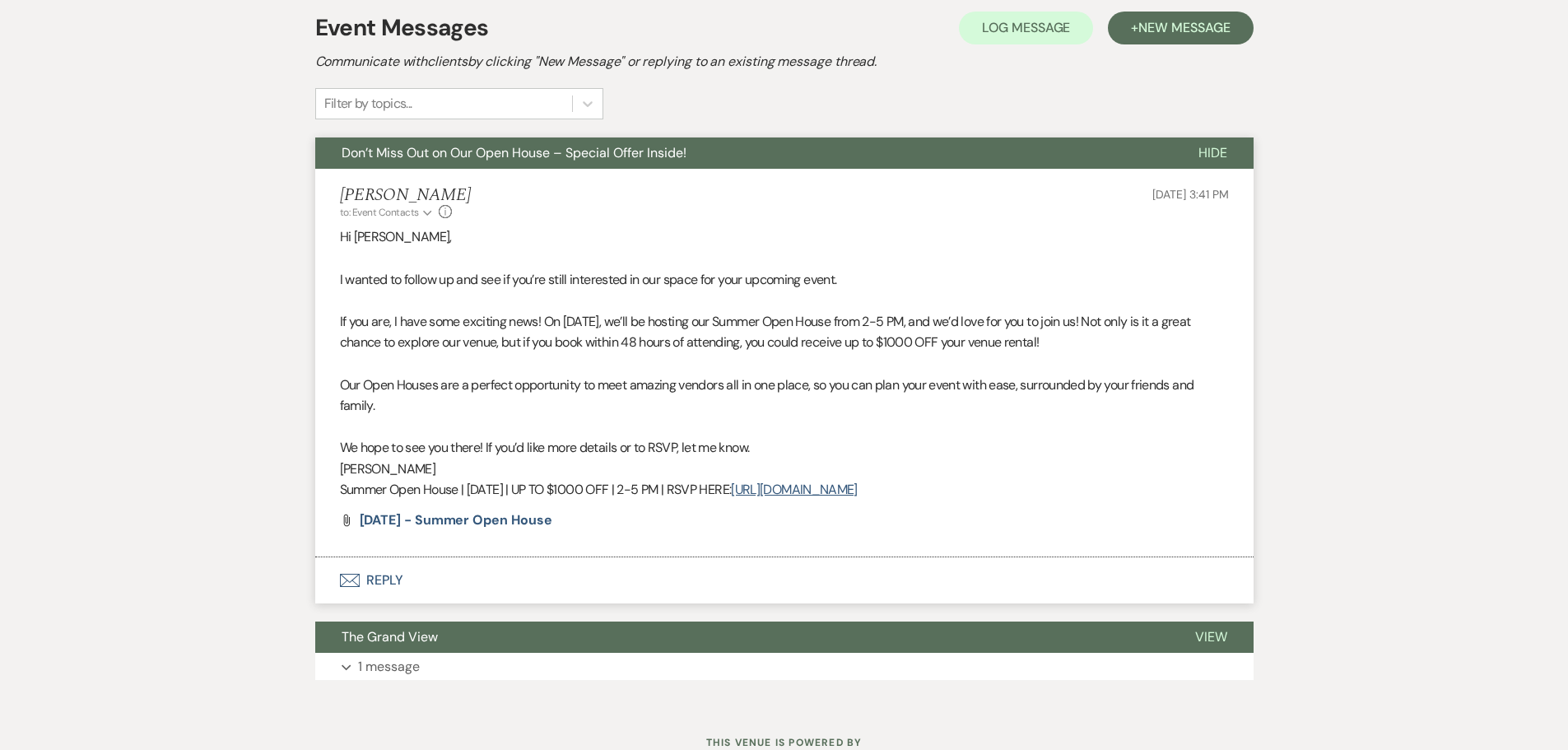
scroll to position [536, 0]
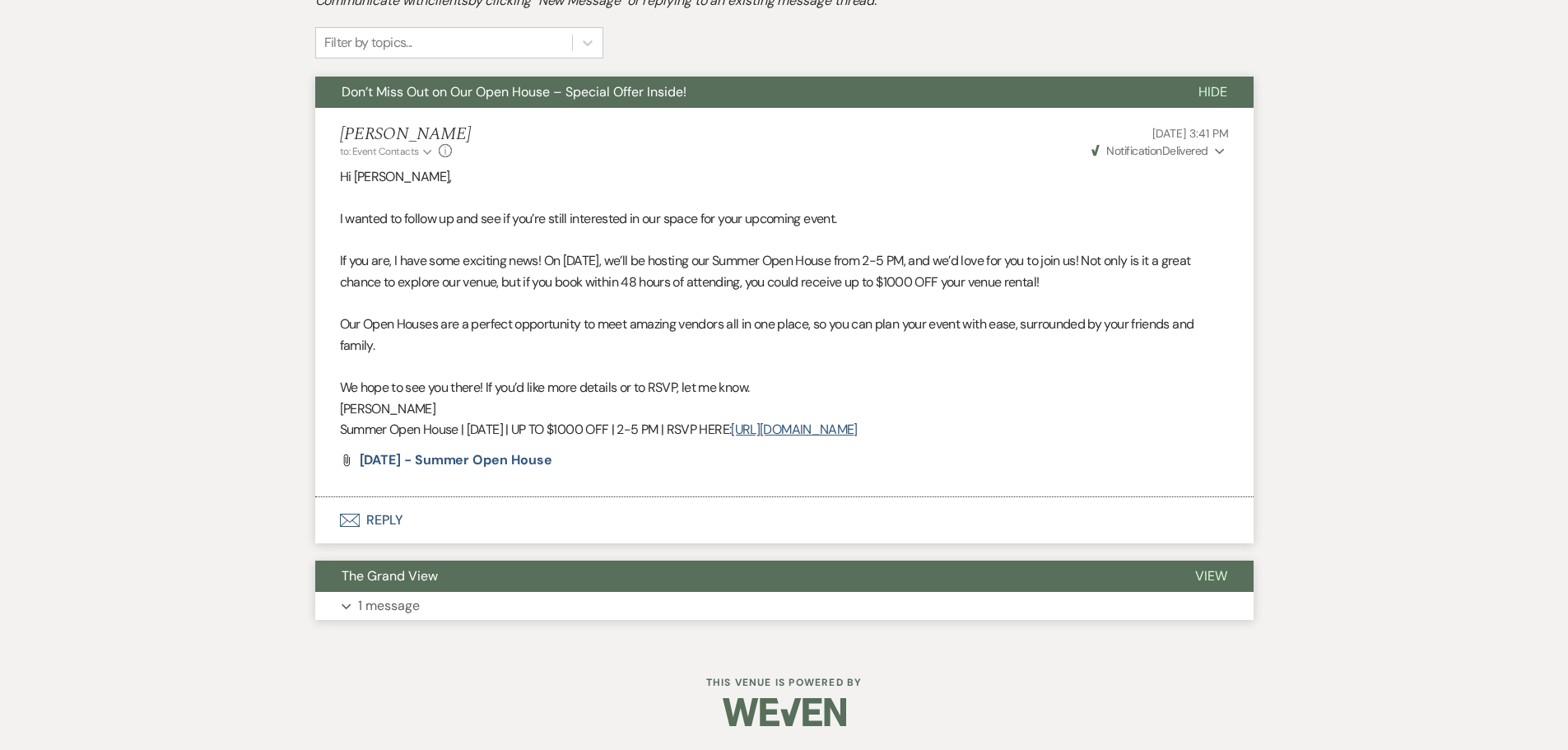
click at [474, 595] on button "Expand 1 message" at bounding box center [784, 605] width 938 height 28
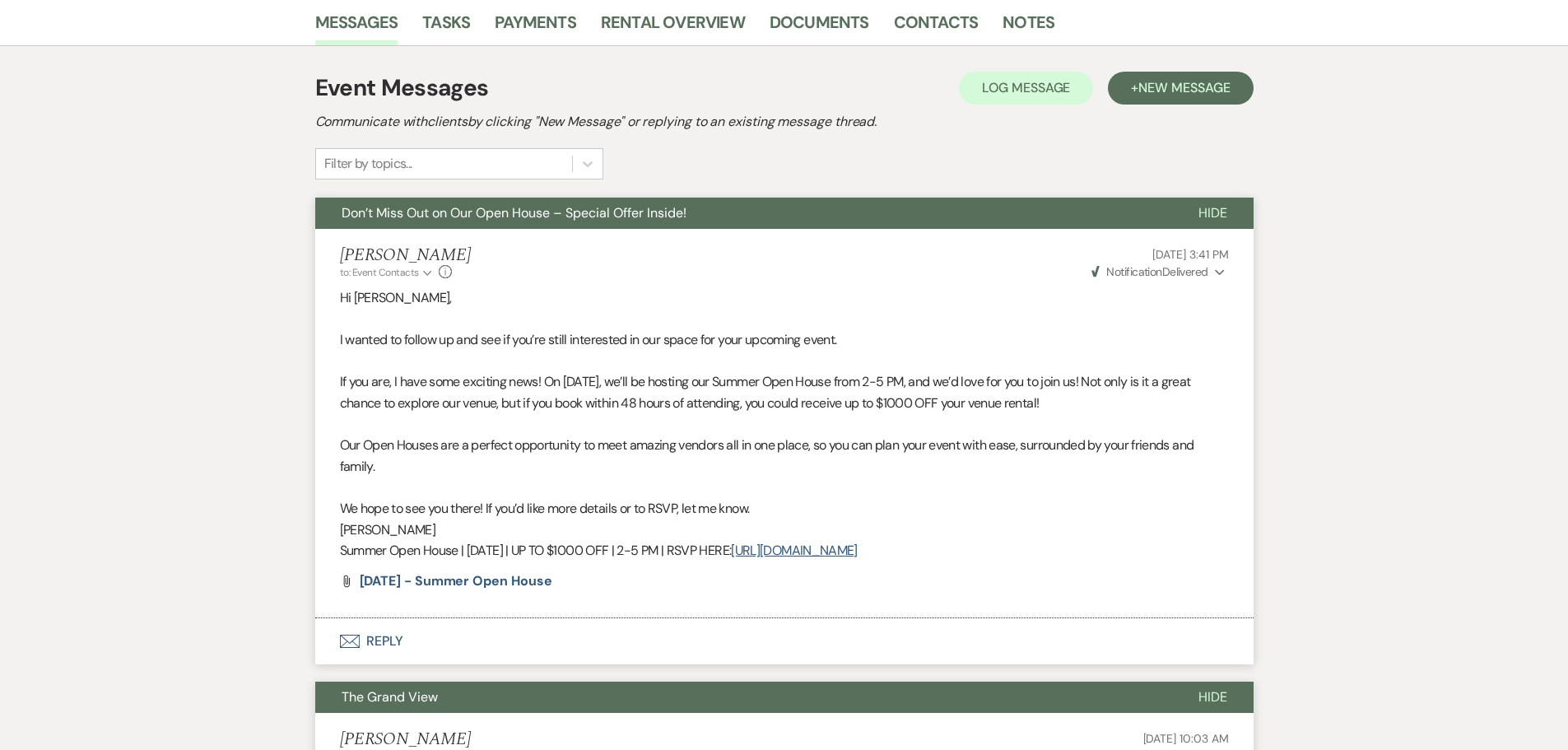
scroll to position [332, 0]
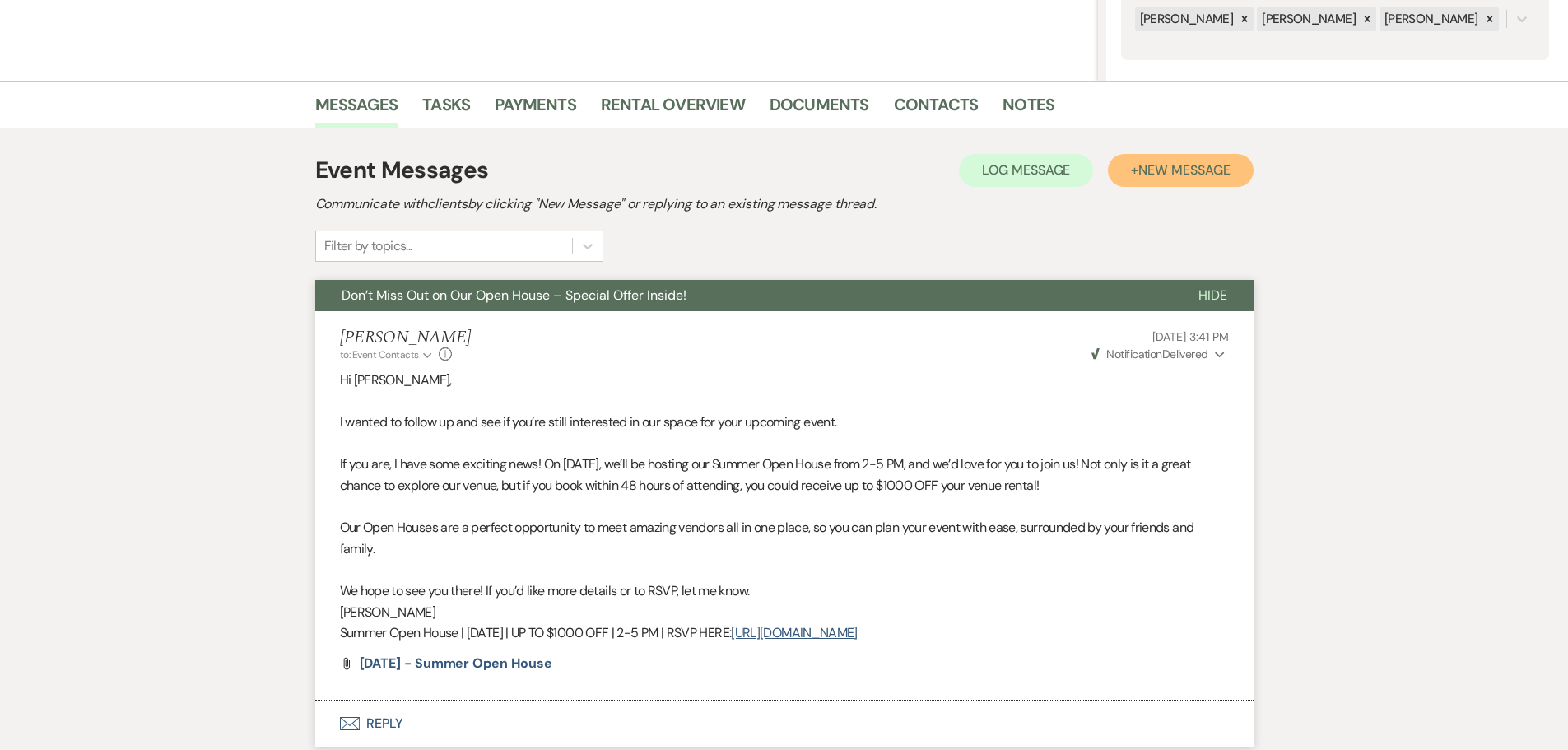
click at [1144, 162] on span "New Message" at bounding box center [1184, 170] width 92 height 18
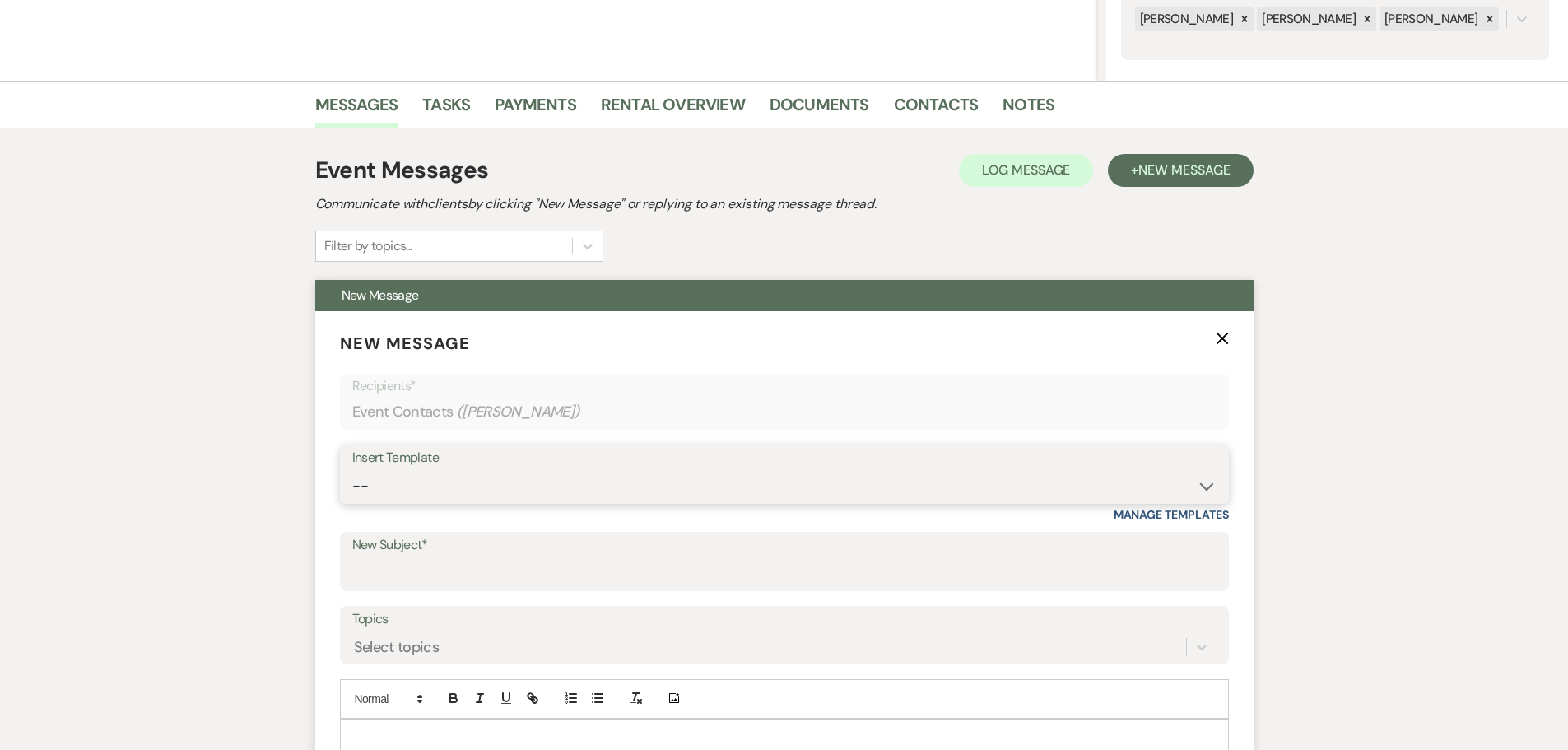
click at [494, 481] on select "-- Weven Planning Portal Introduction (Booked Events) Initial Inquiry Response …" at bounding box center [784, 486] width 864 height 33
select select "5079"
click at [352, 470] on select "-- Weven Planning Portal Introduction (Booked Events) Initial Inquiry Response …" at bounding box center [784, 486] width 864 height 33
type input "Don’t Miss Out on Our Football Evening Tours – Special Offer Inside!"
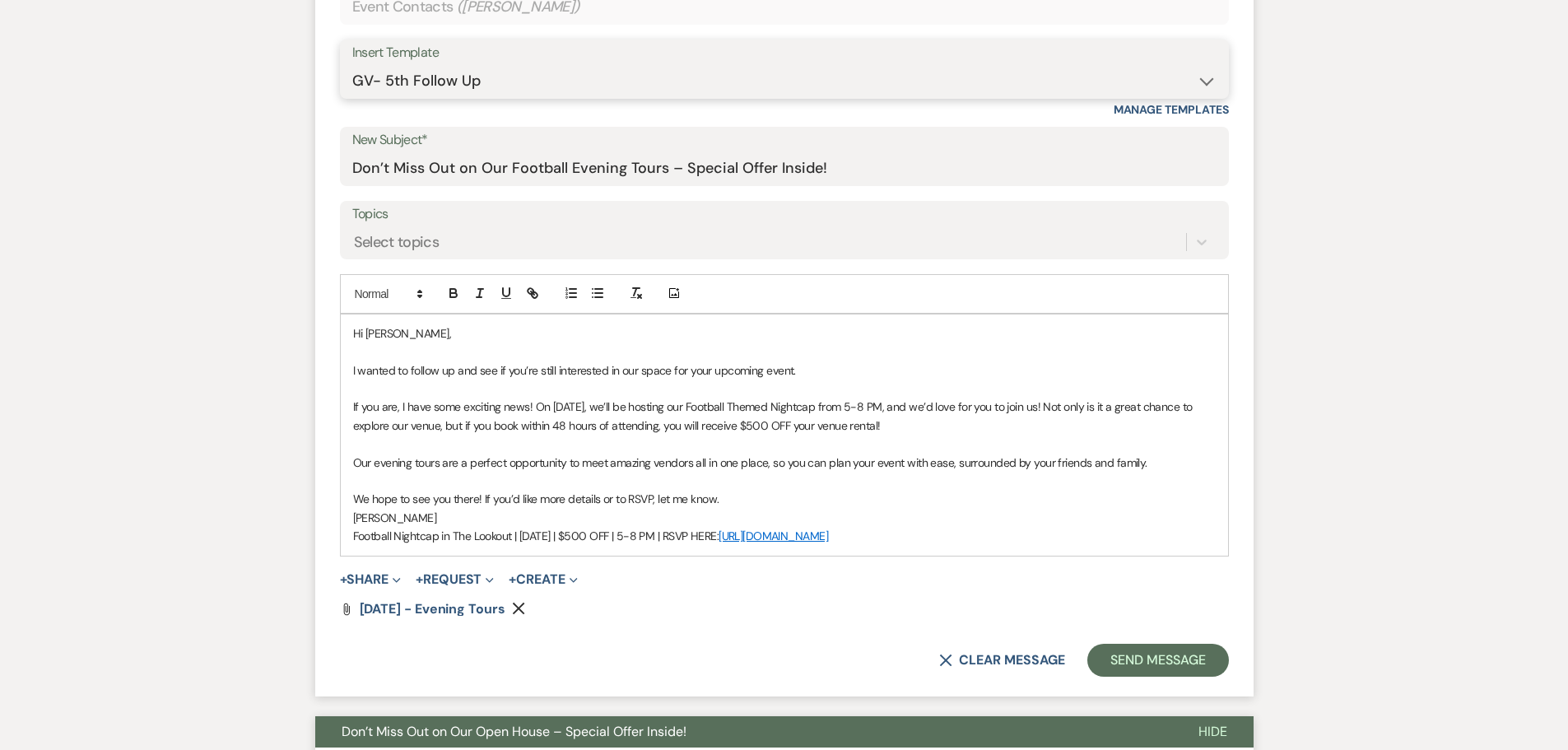
scroll to position [744, 0]
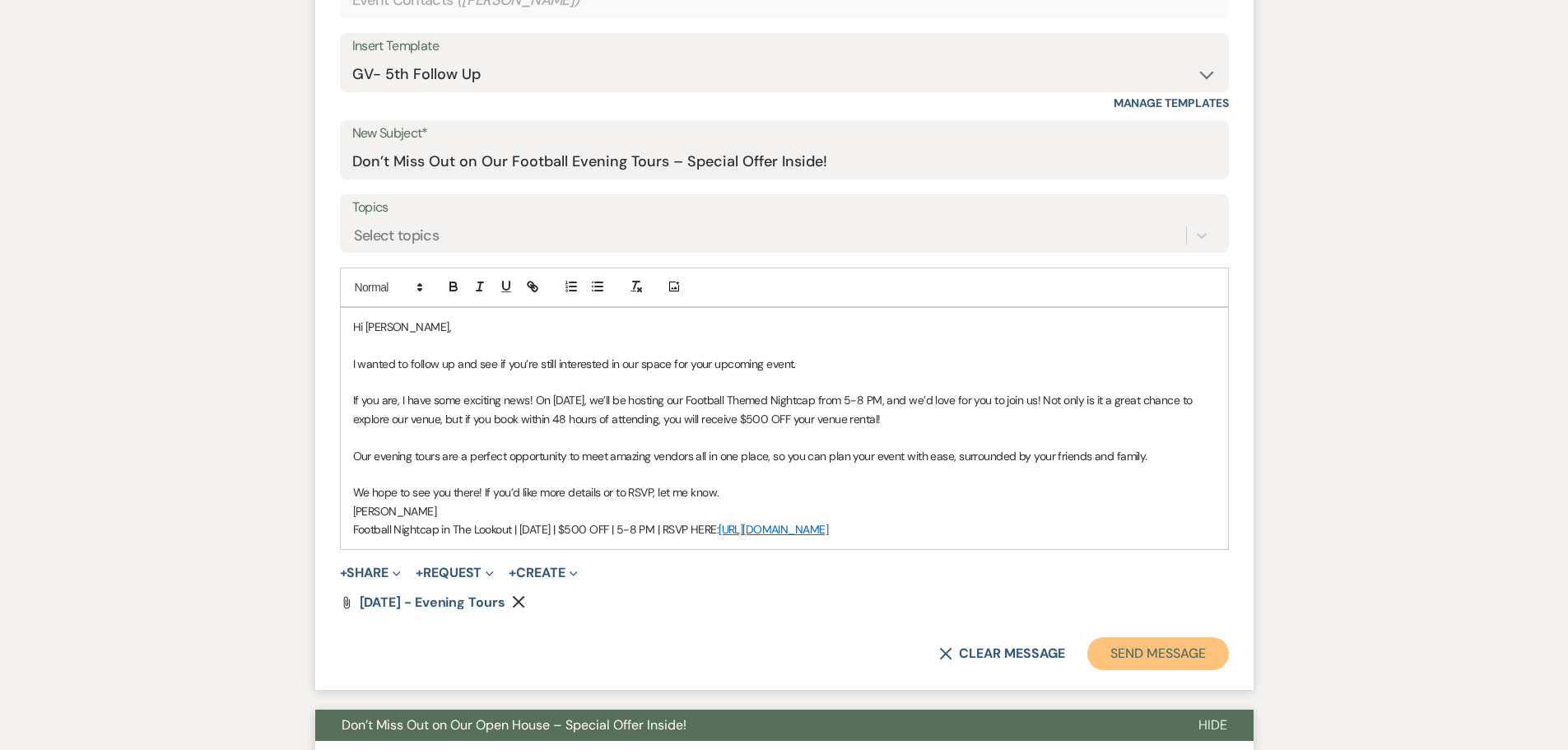
click at [1139, 646] on button "Send Message" at bounding box center [1157, 652] width 141 height 33
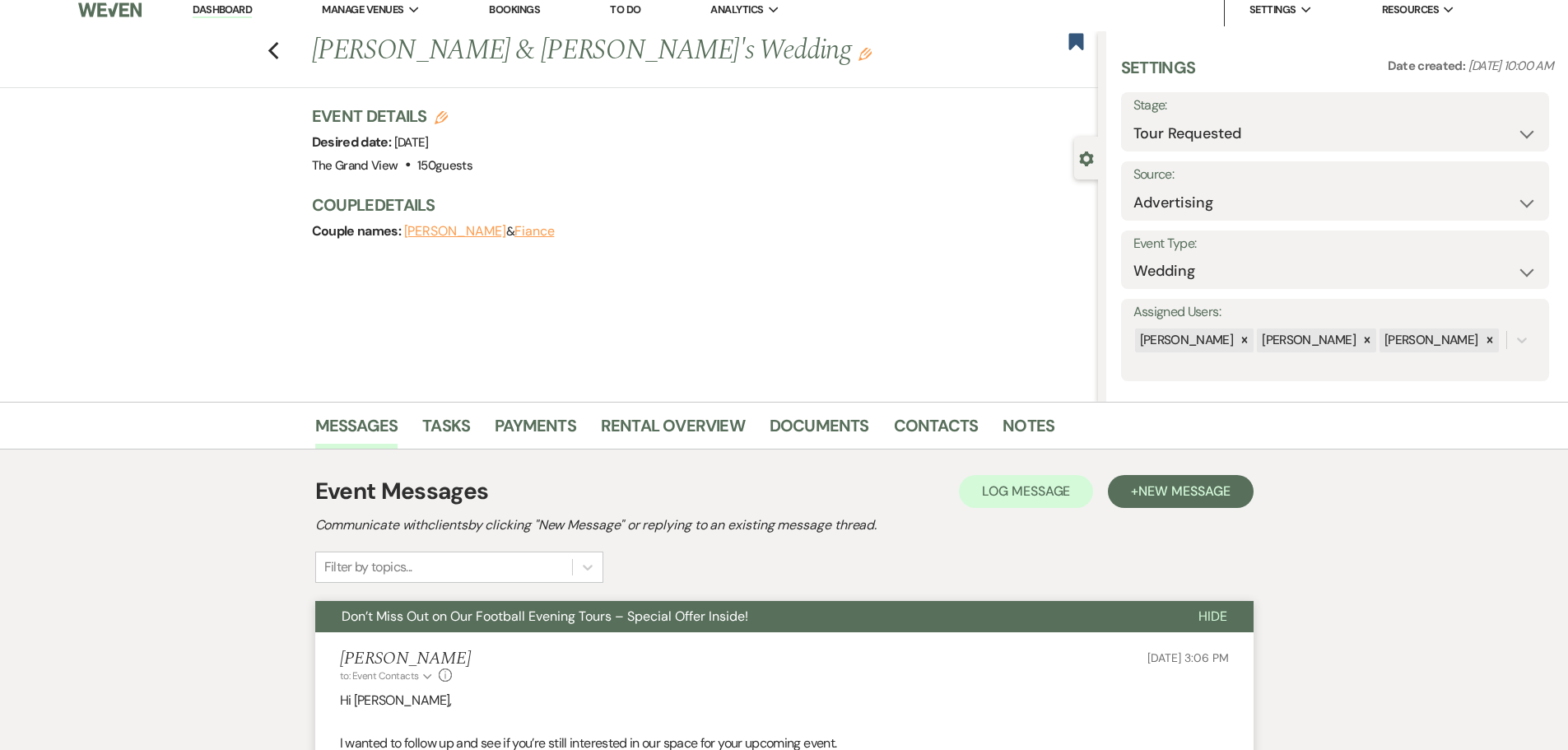
scroll to position [0, 0]
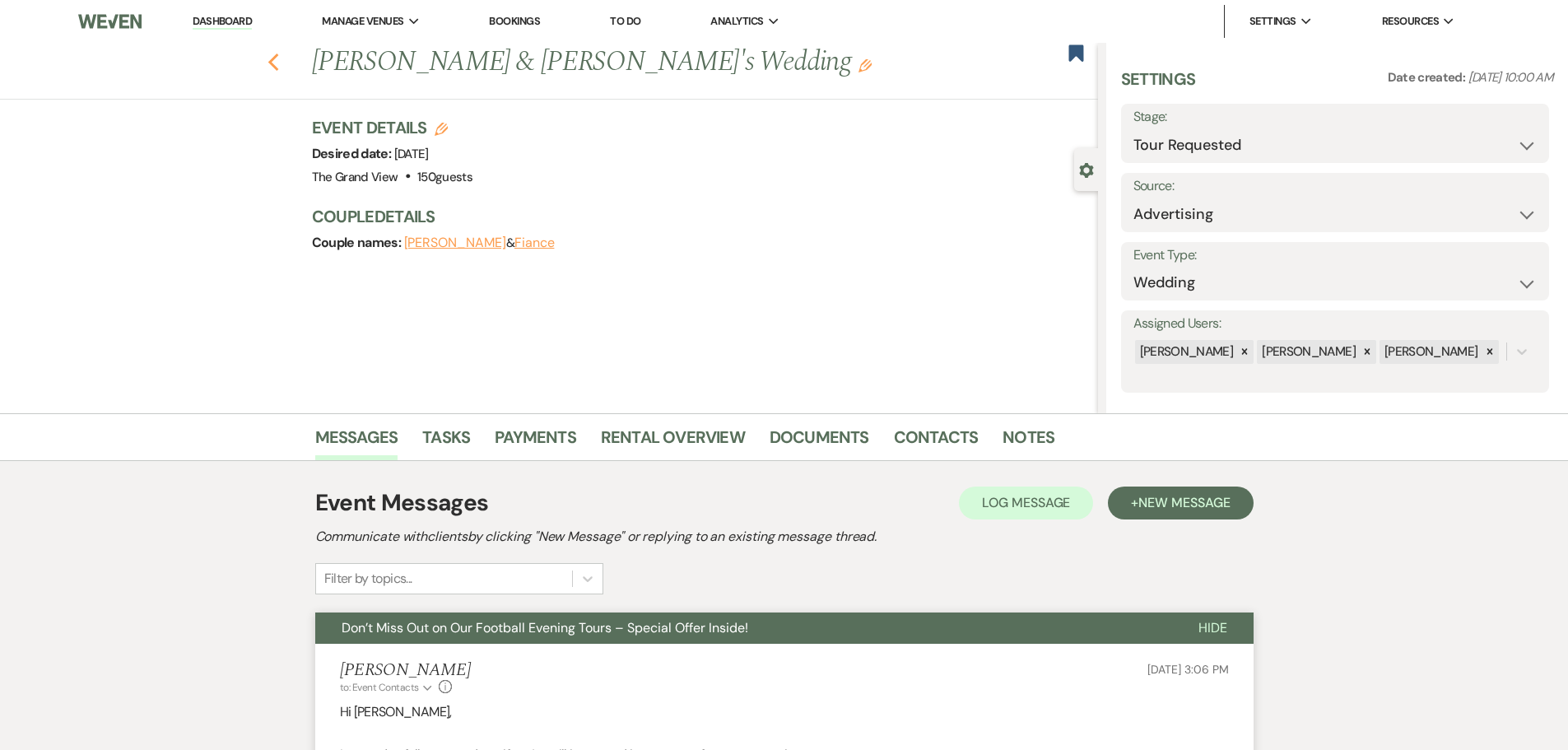
click at [277, 61] on use "button" at bounding box center [272, 62] width 11 height 18
select select "2"
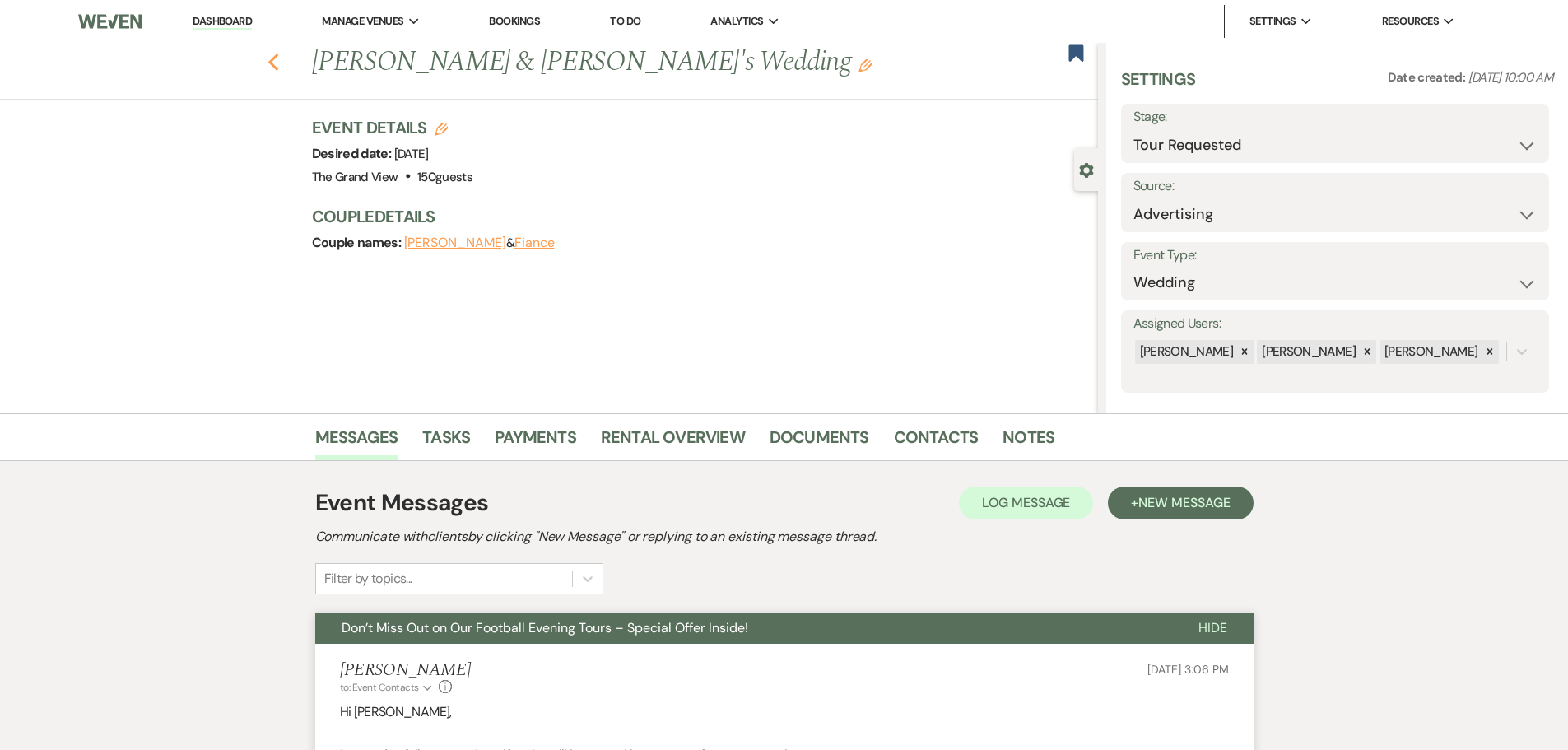
select select "2"
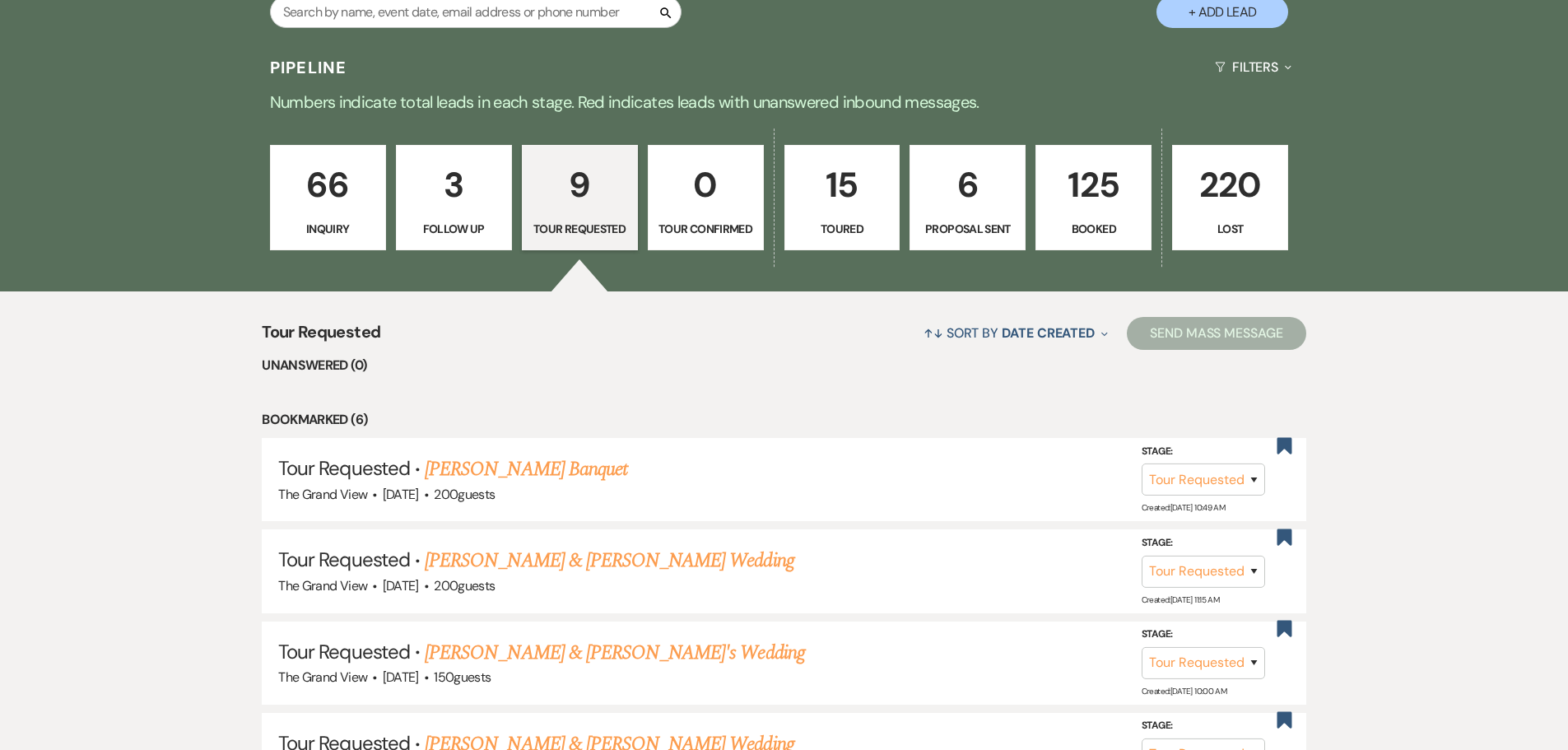
scroll to position [1069, 0]
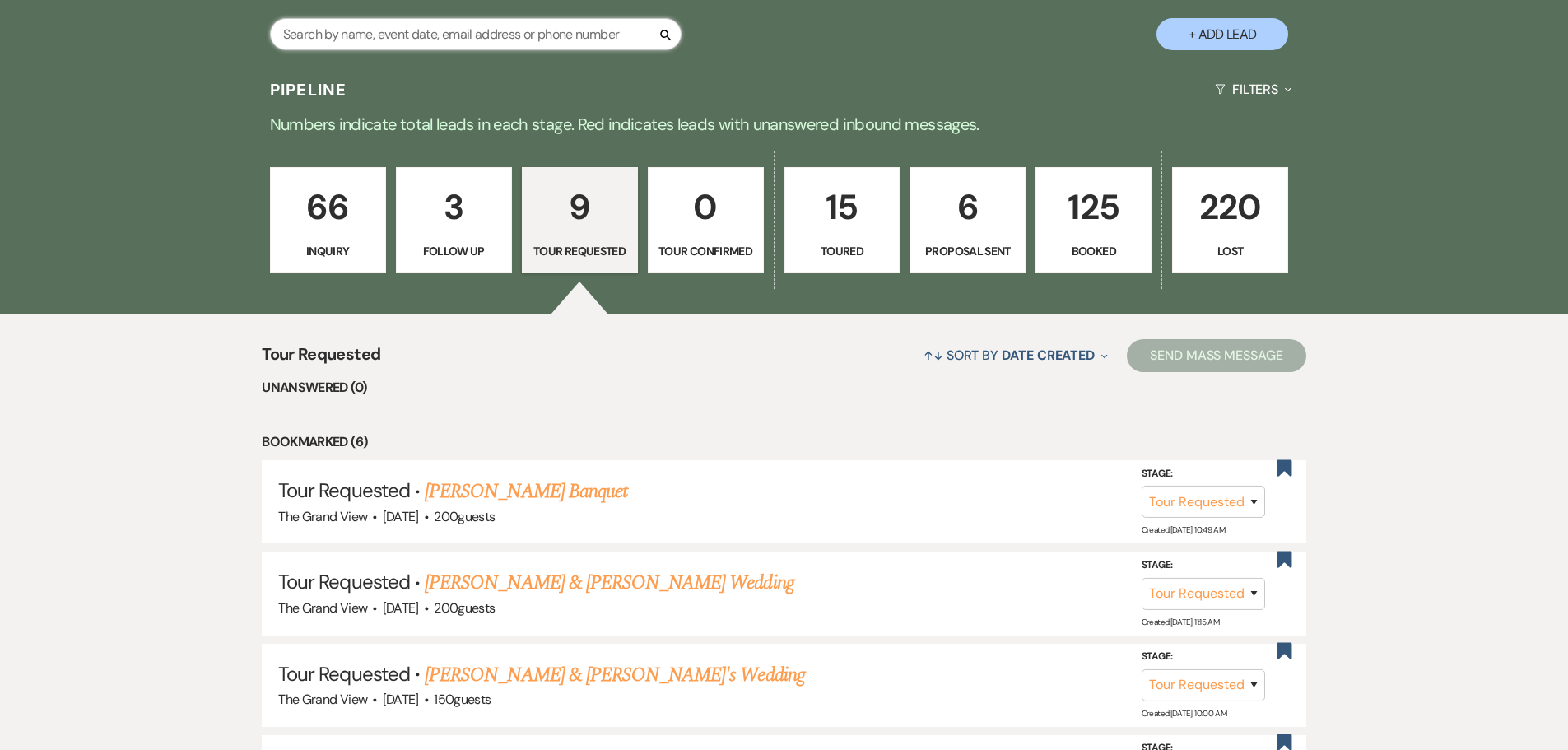
click at [456, 45] on input "text" at bounding box center [475, 34] width 411 height 33
click at [518, 53] on div "Search" at bounding box center [475, 40] width 411 height 45
click at [515, 34] on input "text" at bounding box center [475, 34] width 411 height 33
type input "jd"
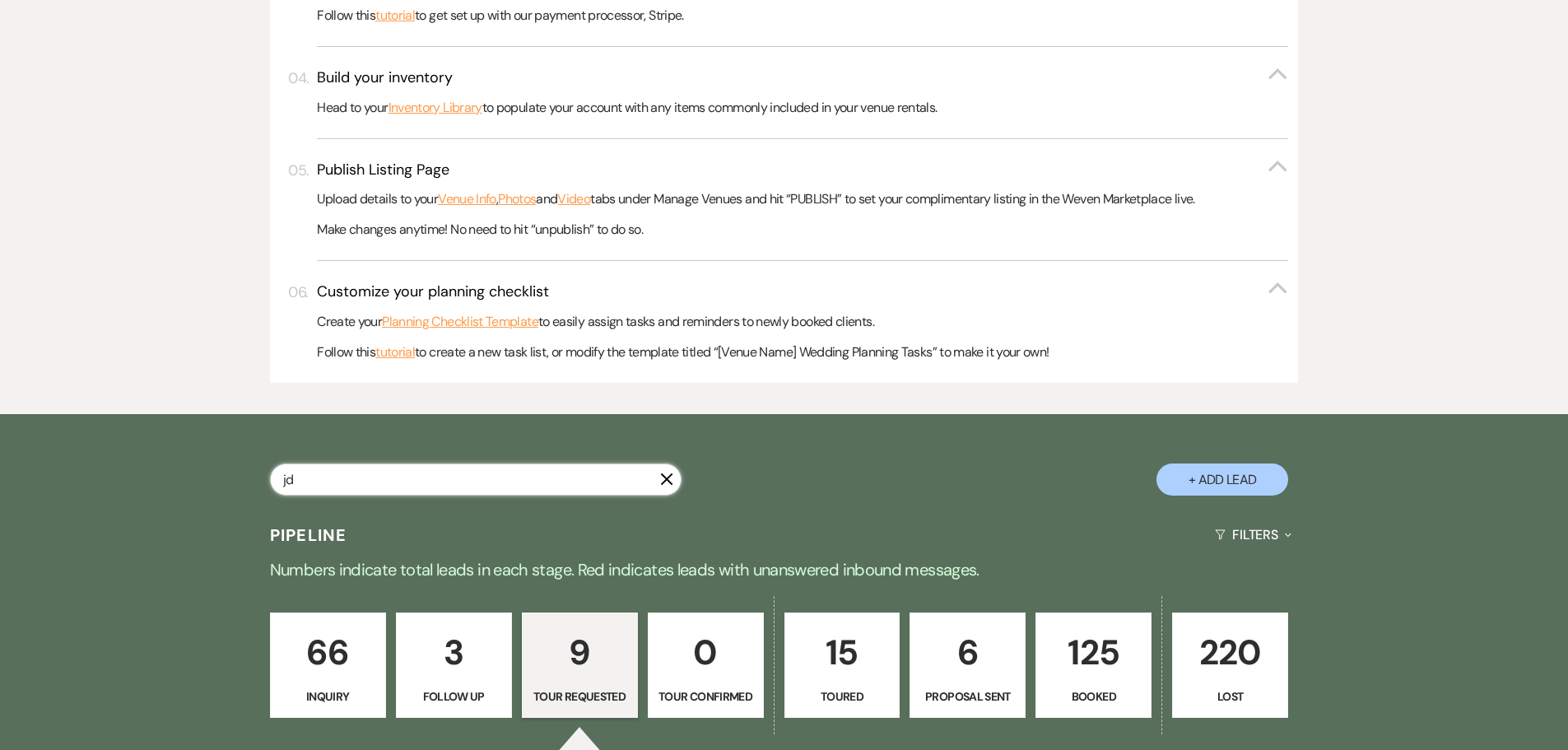
select select "8"
select select "5"
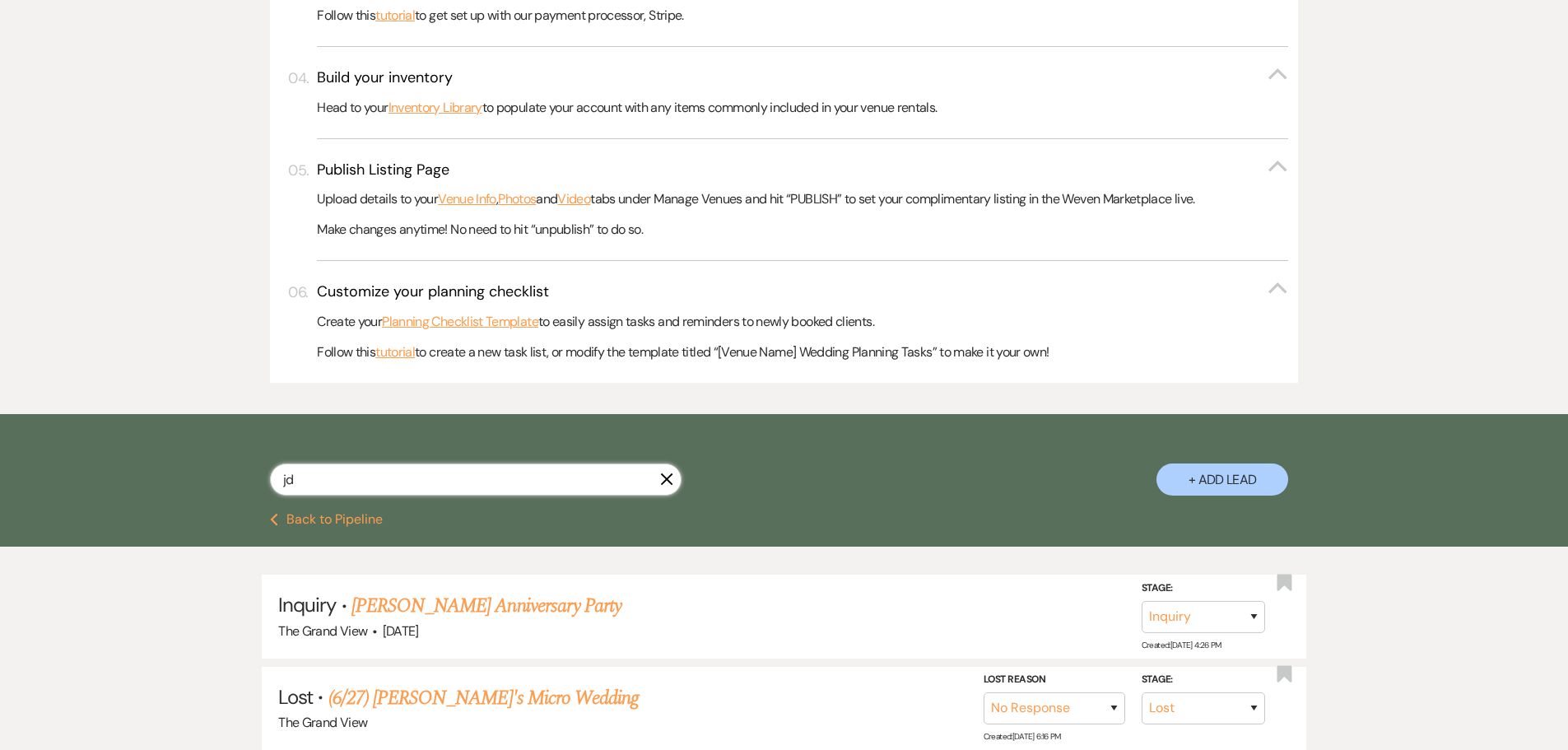
scroll to position [759, 0]
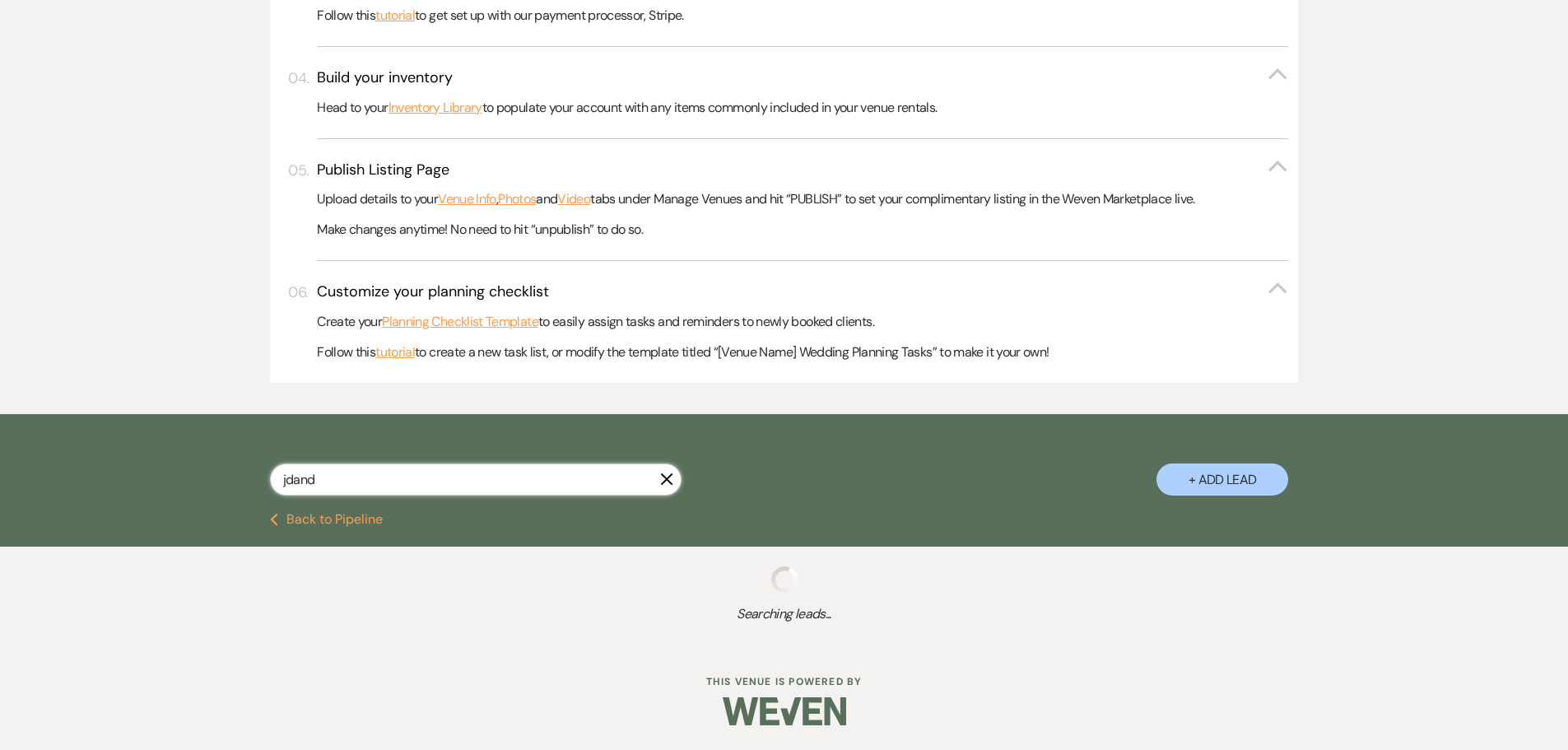
scroll to position [666, 0]
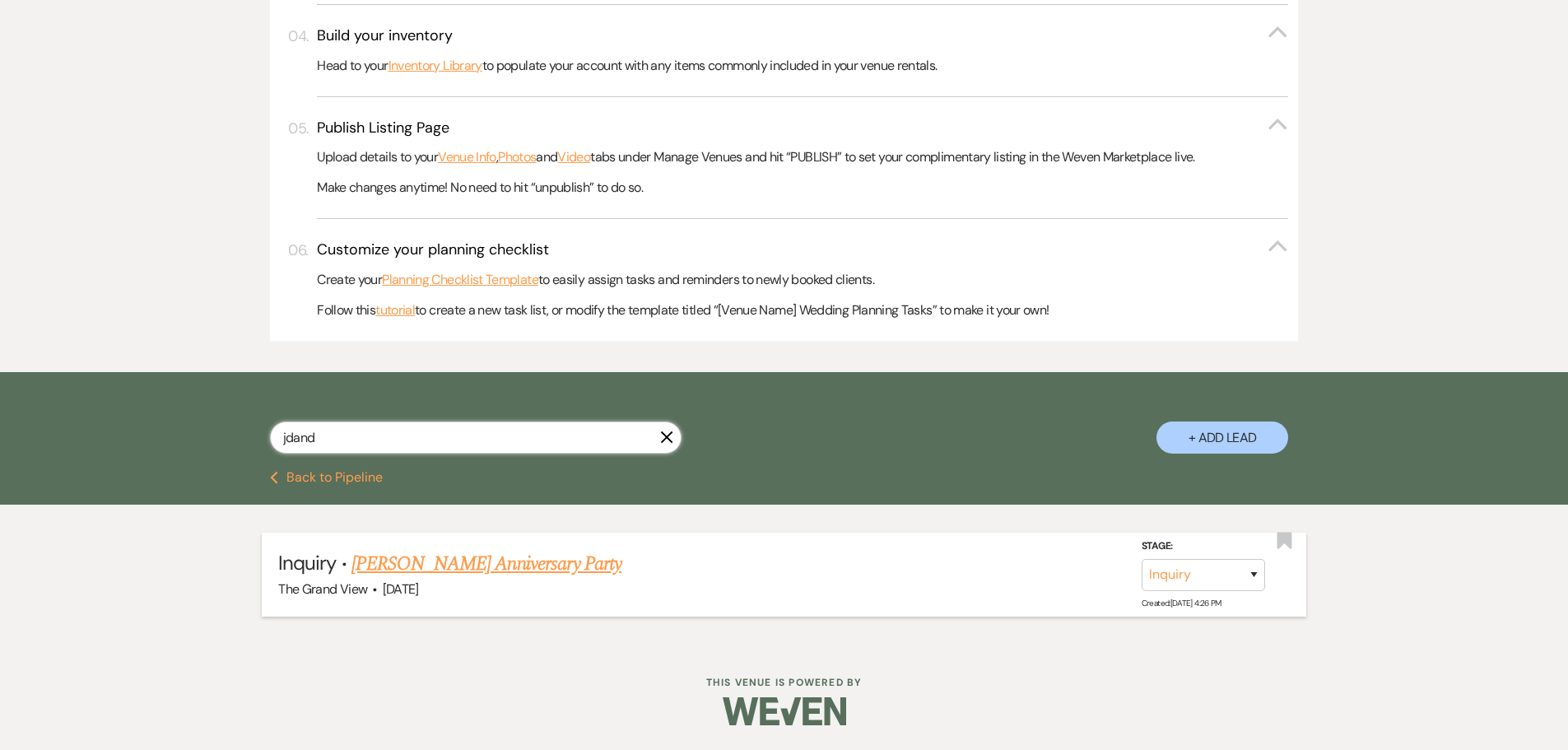
type input "jdand"
click at [571, 576] on link "[PERSON_NAME] Anniversary Party" at bounding box center [487, 564] width 270 height 30
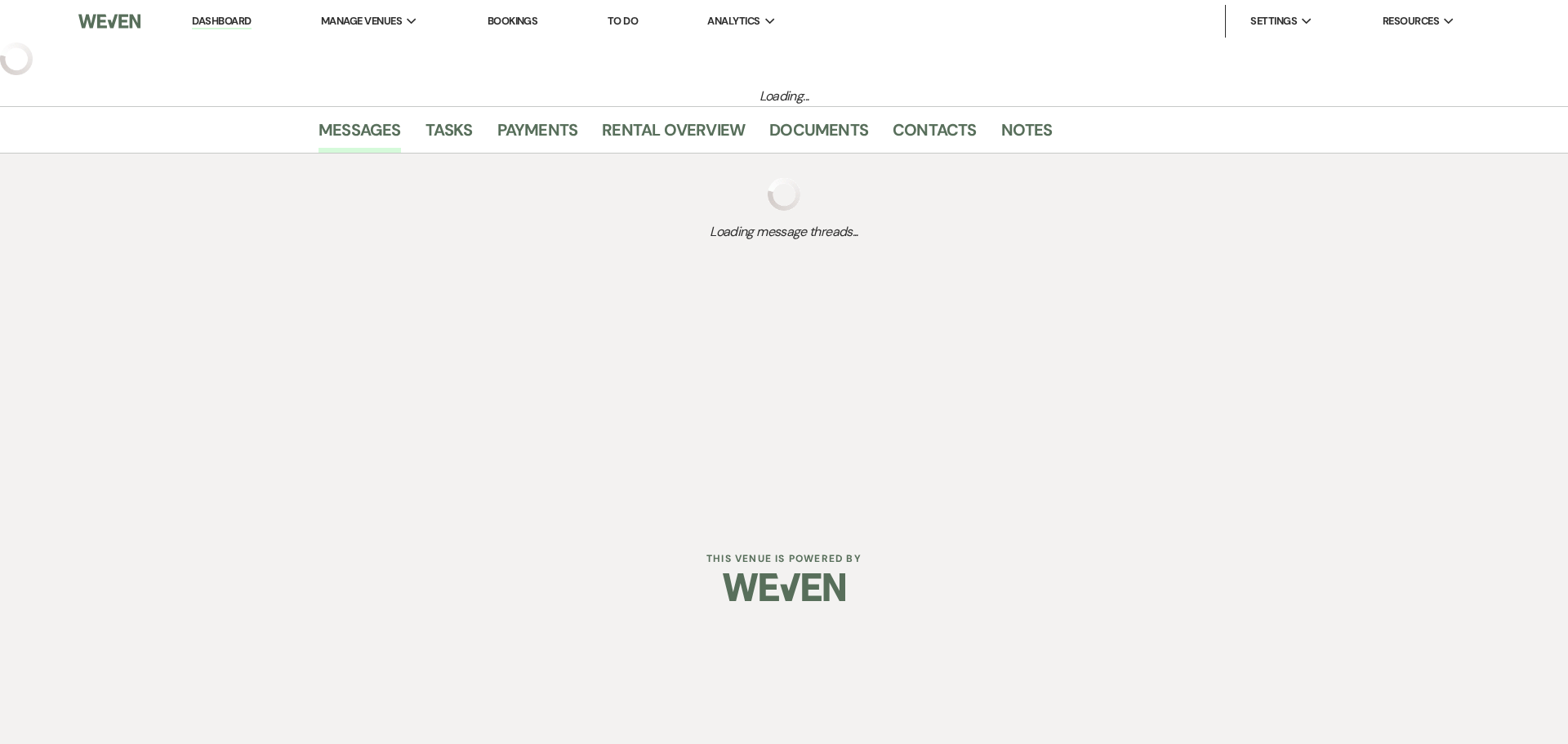
select select "5"
select select "17"
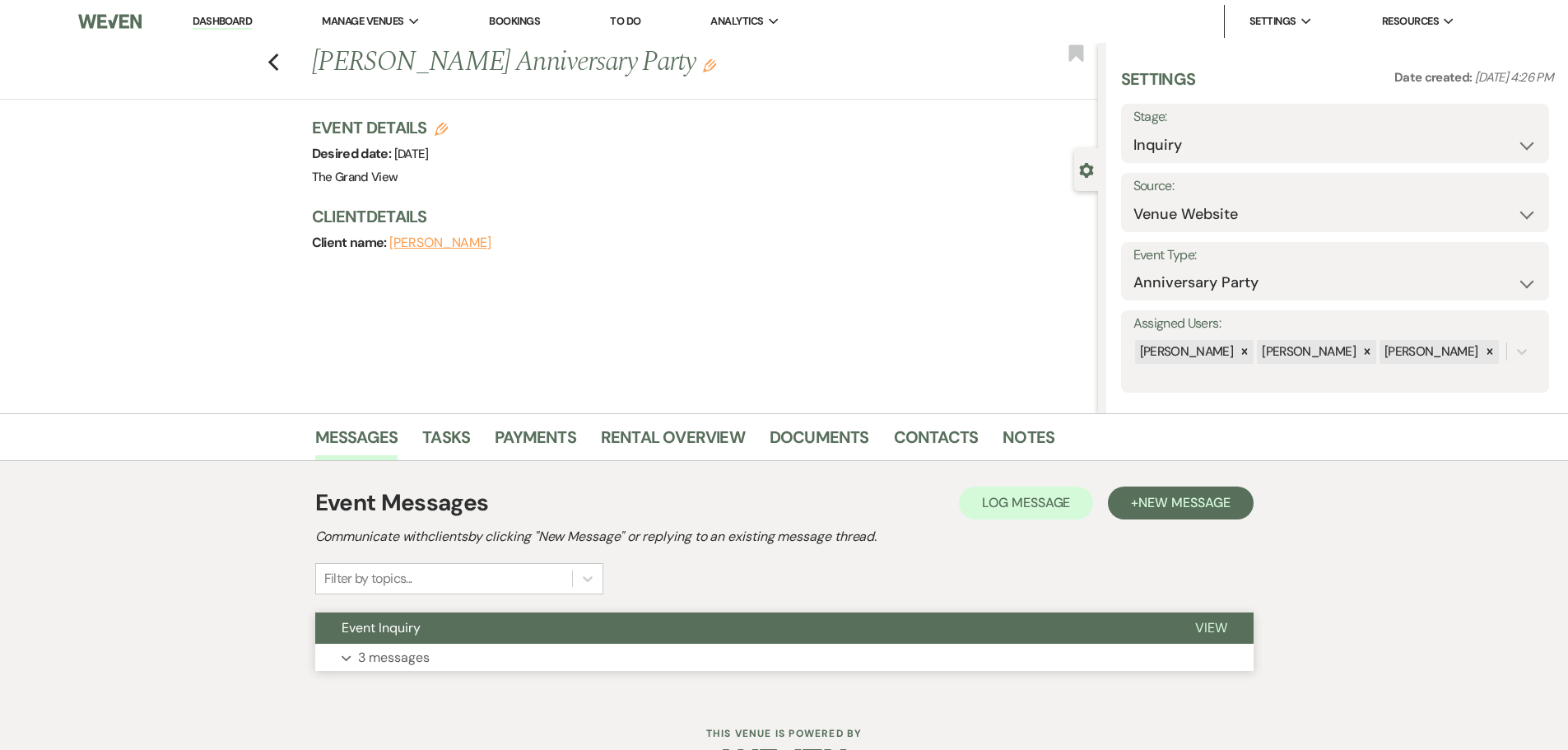
click at [538, 635] on button "Event Inquiry" at bounding box center [742, 628] width 853 height 32
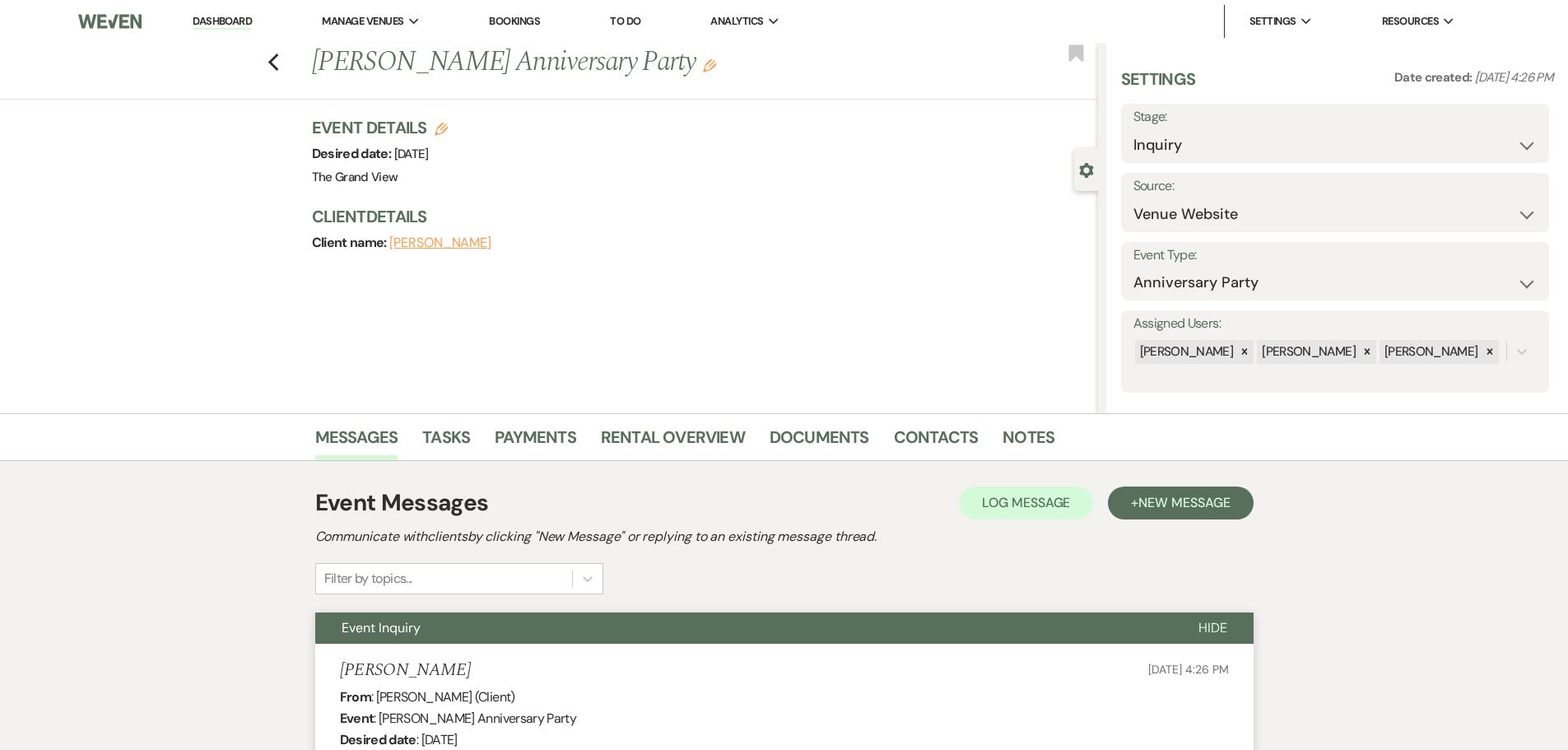
click at [1198, 167] on div "Settings Date created: [DATE] 4:26 PM Stage: Inquiry Follow Up Tour Requested T…" at bounding box center [1336, 230] width 433 height 325
click at [1198, 145] on select "Inquiry Follow Up Tour Requested Tour Confirmed Toured Proposal Sent Booked Lost" at bounding box center [1334, 145] width 403 height 33
select select "8"
click at [1133, 129] on select "Inquiry Follow Up Tour Requested Tour Confirmed Toured Proposal Sent Booked Lost" at bounding box center [1334, 145] width 403 height 33
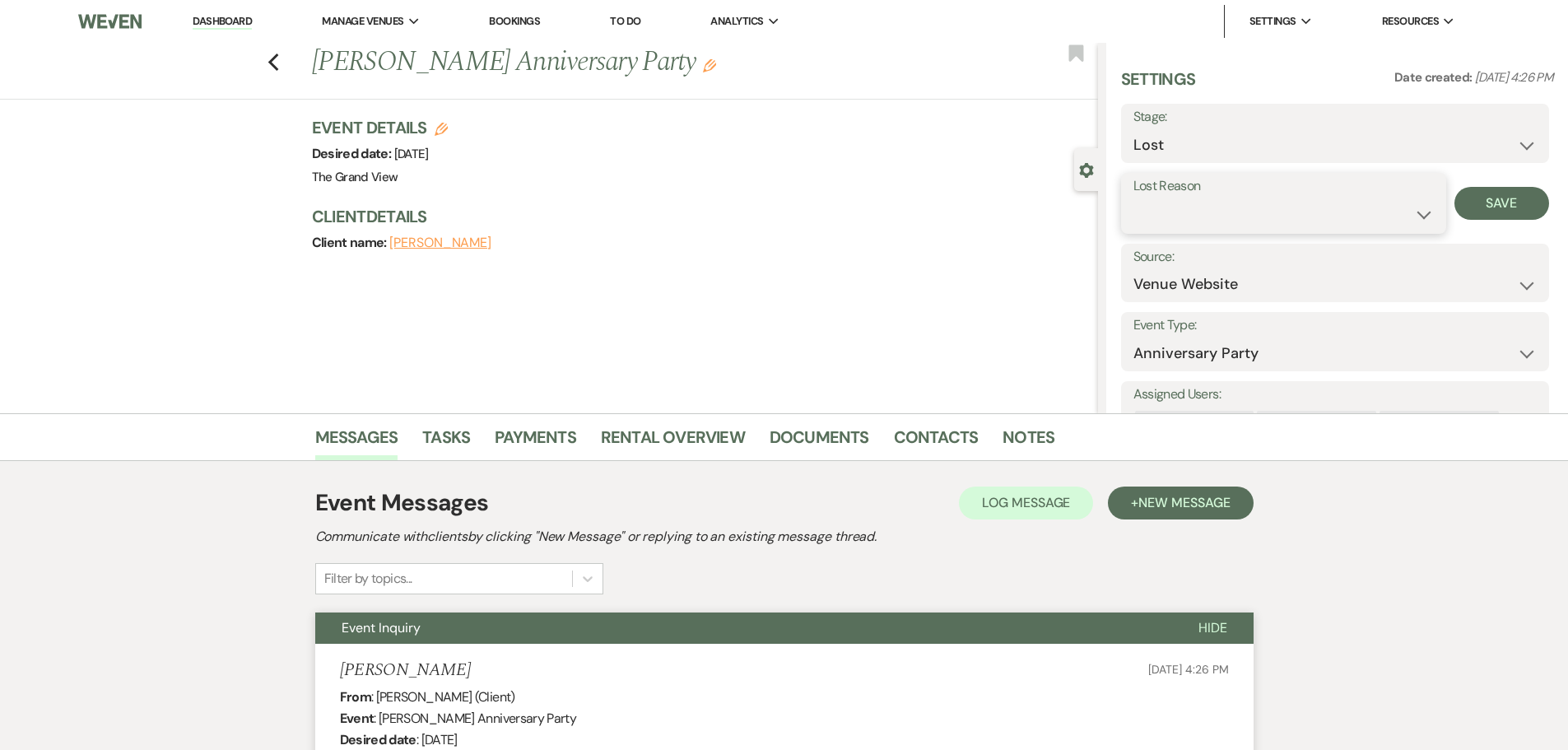
click at [1198, 198] on select "Booked Elsewhere Budget Date Unavailable No Response Not a Good Match Capacity …" at bounding box center [1283, 214] width 301 height 33
select select "8"
click at [1133, 198] on select "Booked Elsewhere Budget Date Unavailable No Response Not a Good Match Capacity …" at bounding box center [1283, 214] width 301 height 33
click at [1495, 207] on button "Save" at bounding box center [1501, 203] width 95 height 33
click at [273, 62] on icon "Previous" at bounding box center [273, 62] width 13 height 20
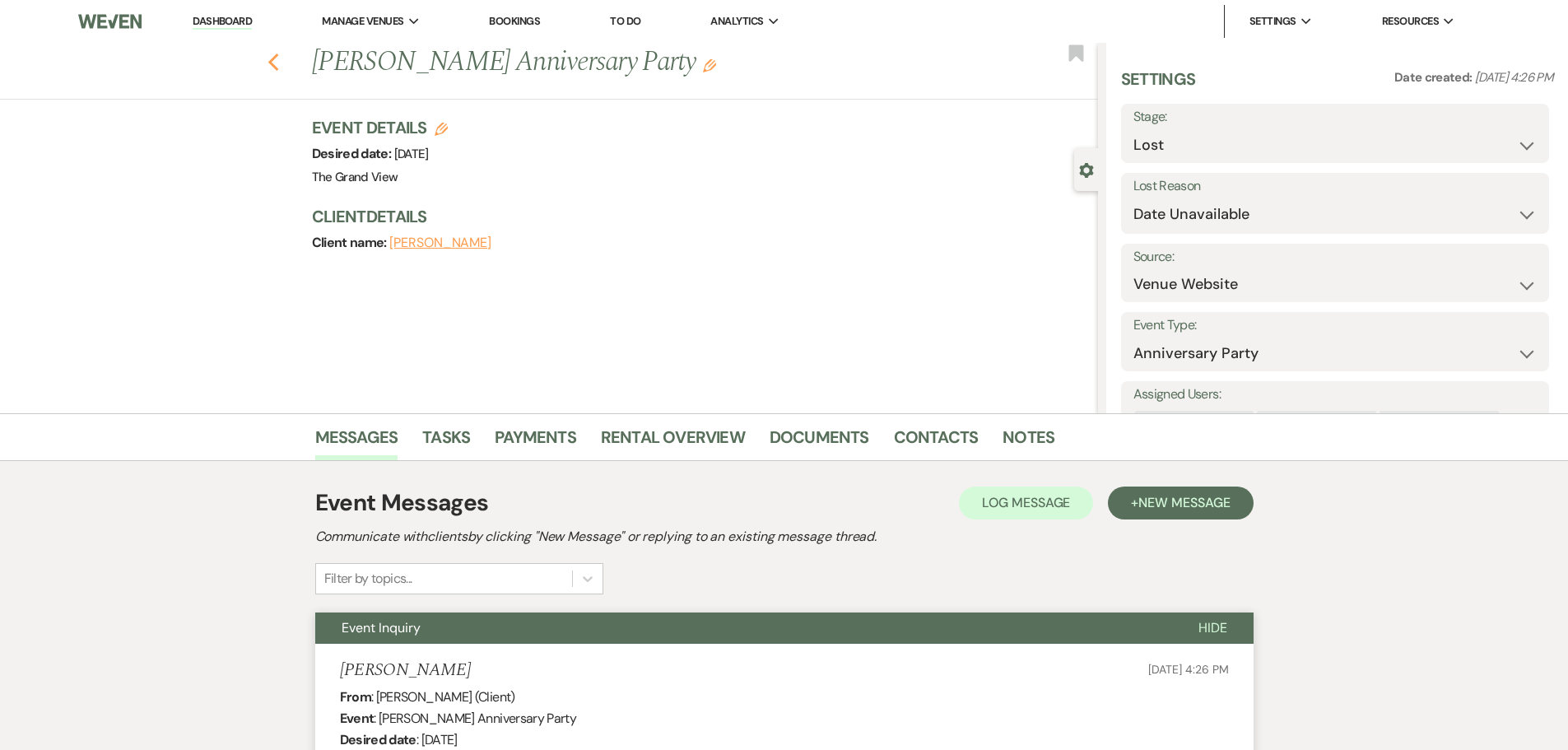
select select "8"
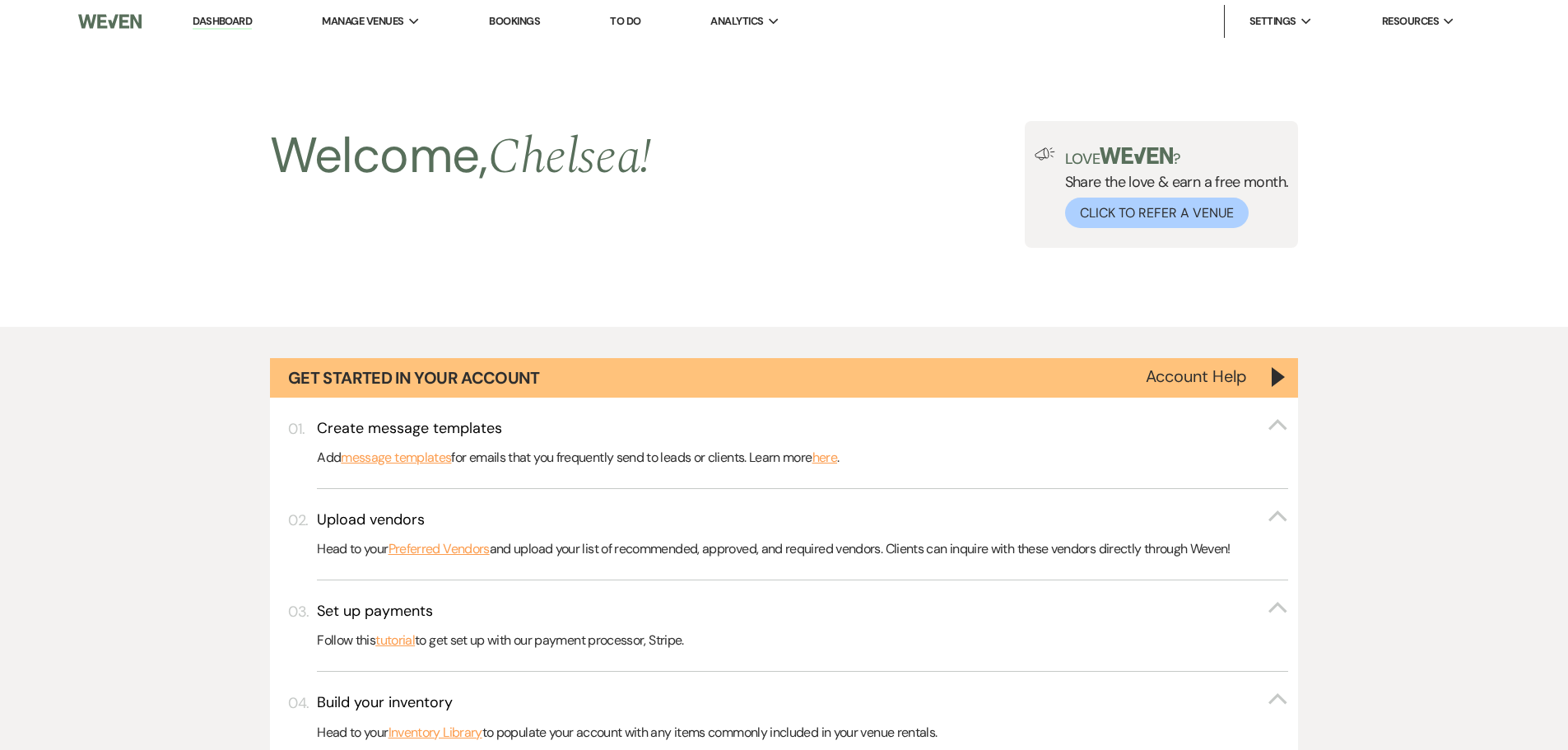
scroll to position [666, 0]
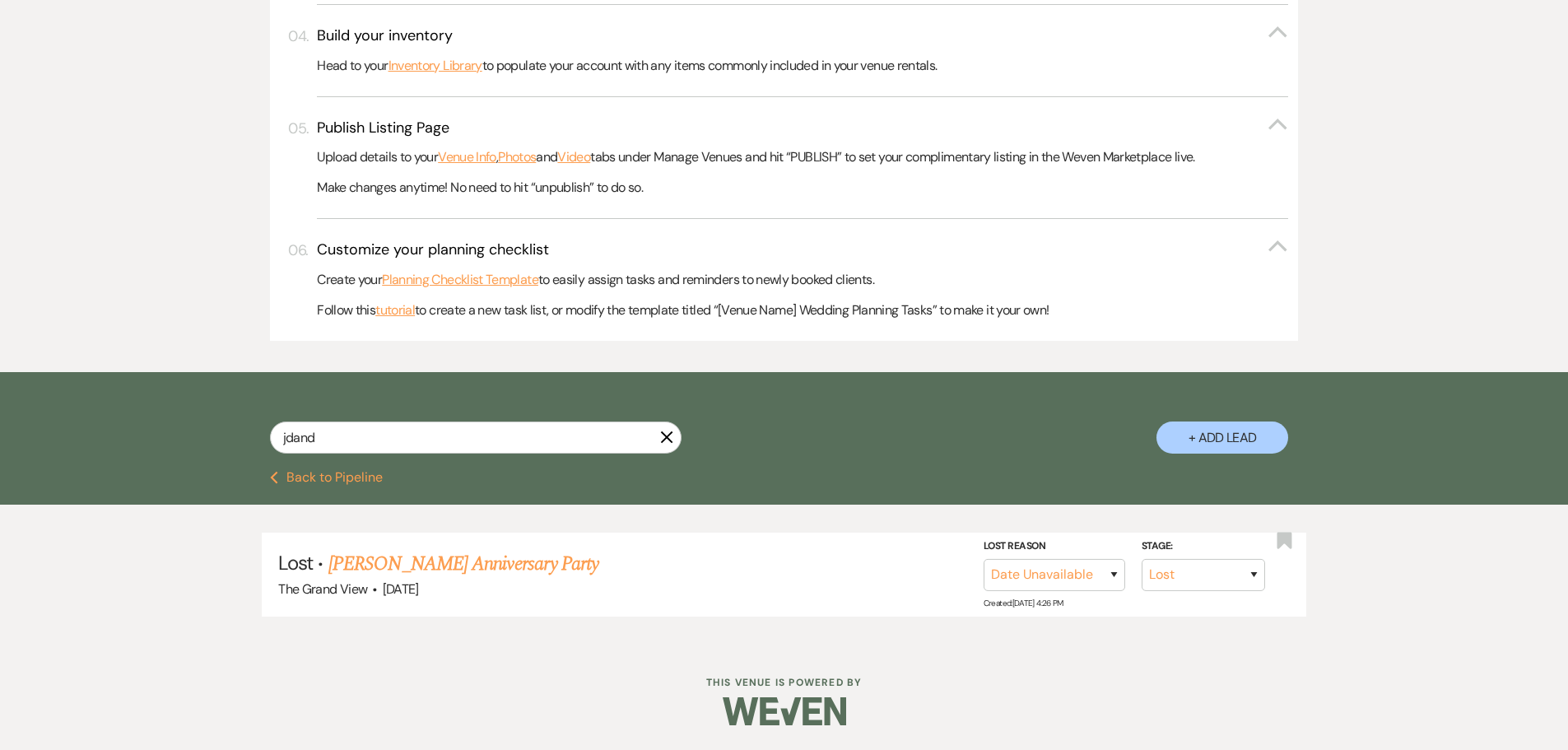
click at [660, 441] on icon "X" at bounding box center [666, 437] width 13 height 13
select select "2"
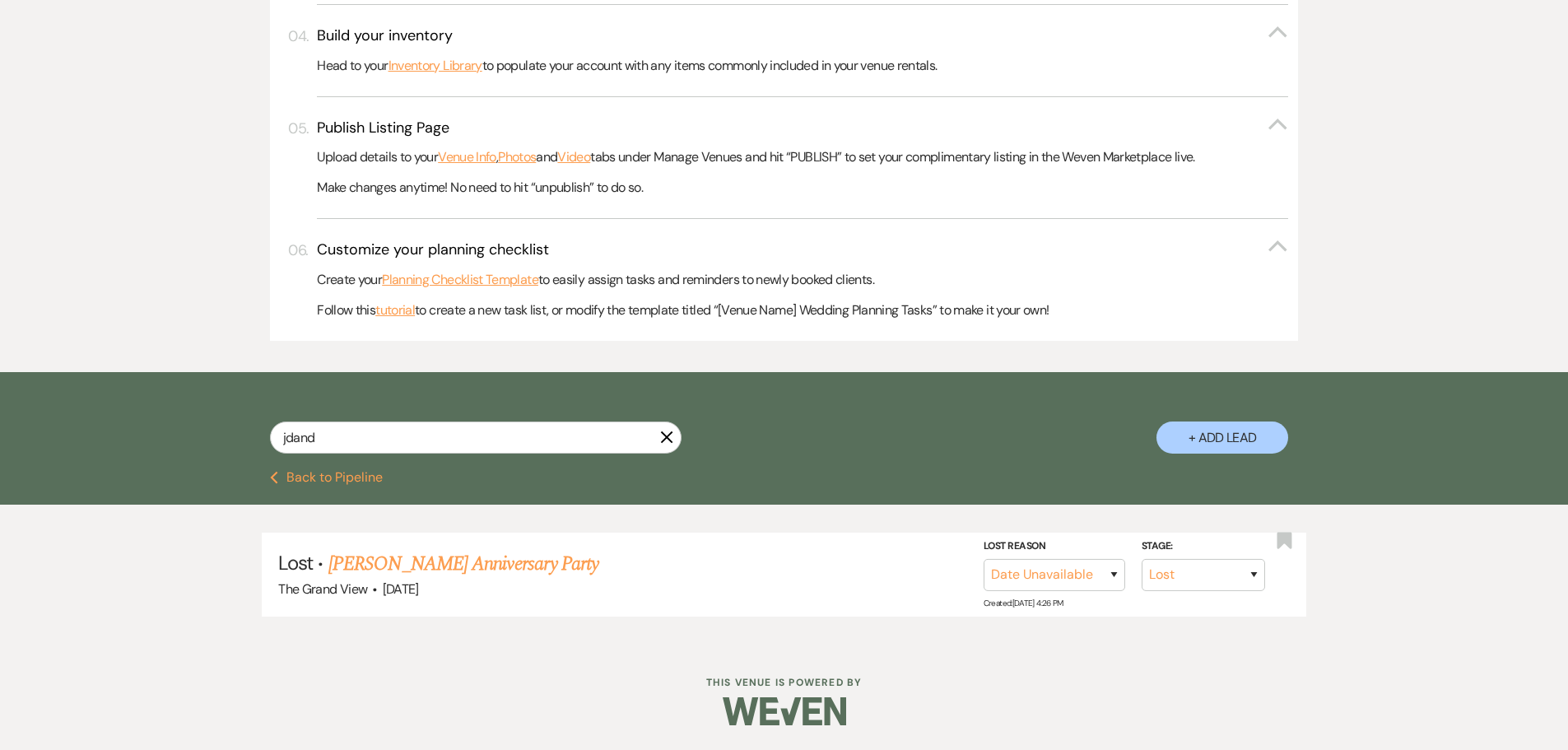
select select "2"
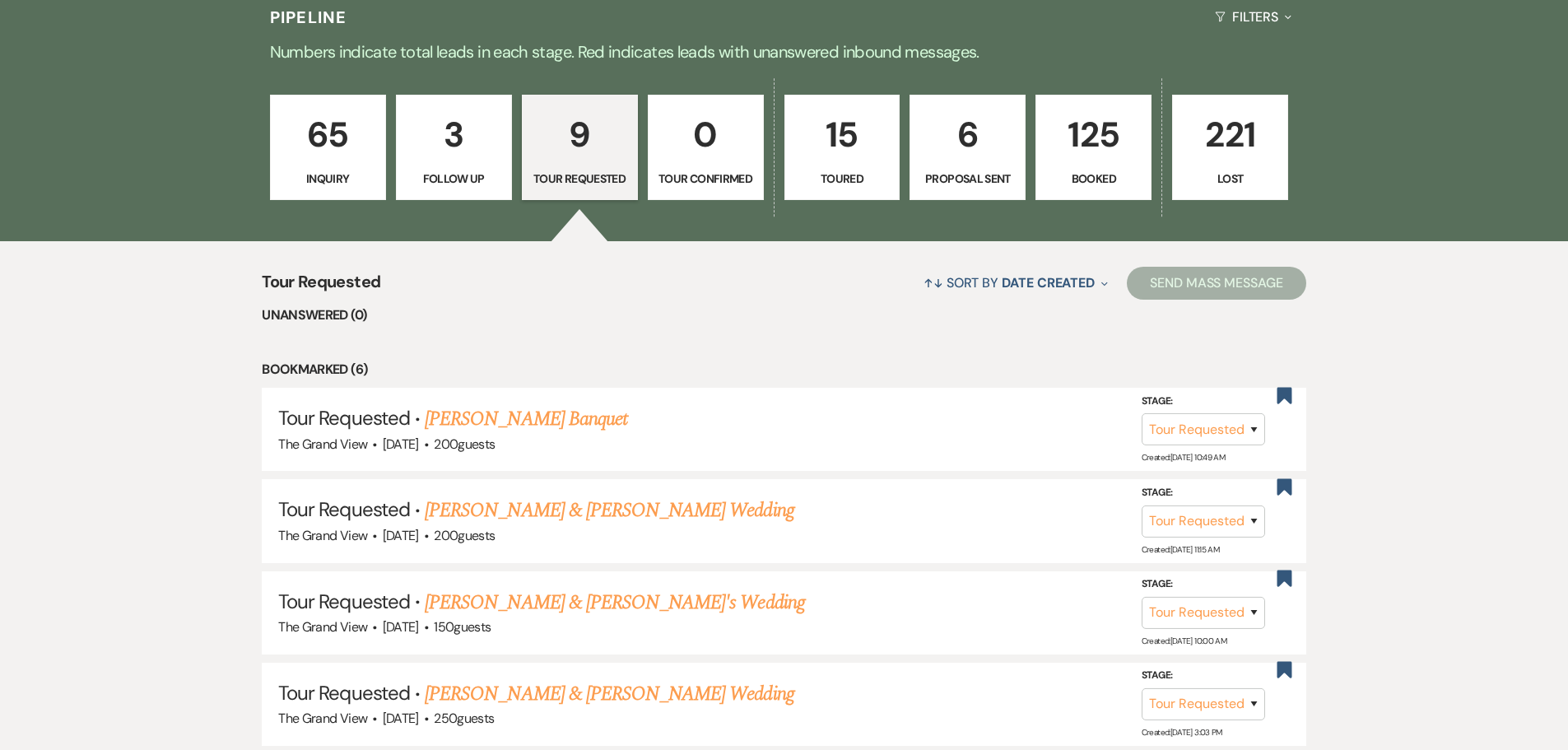
scroll to position [1152, 0]
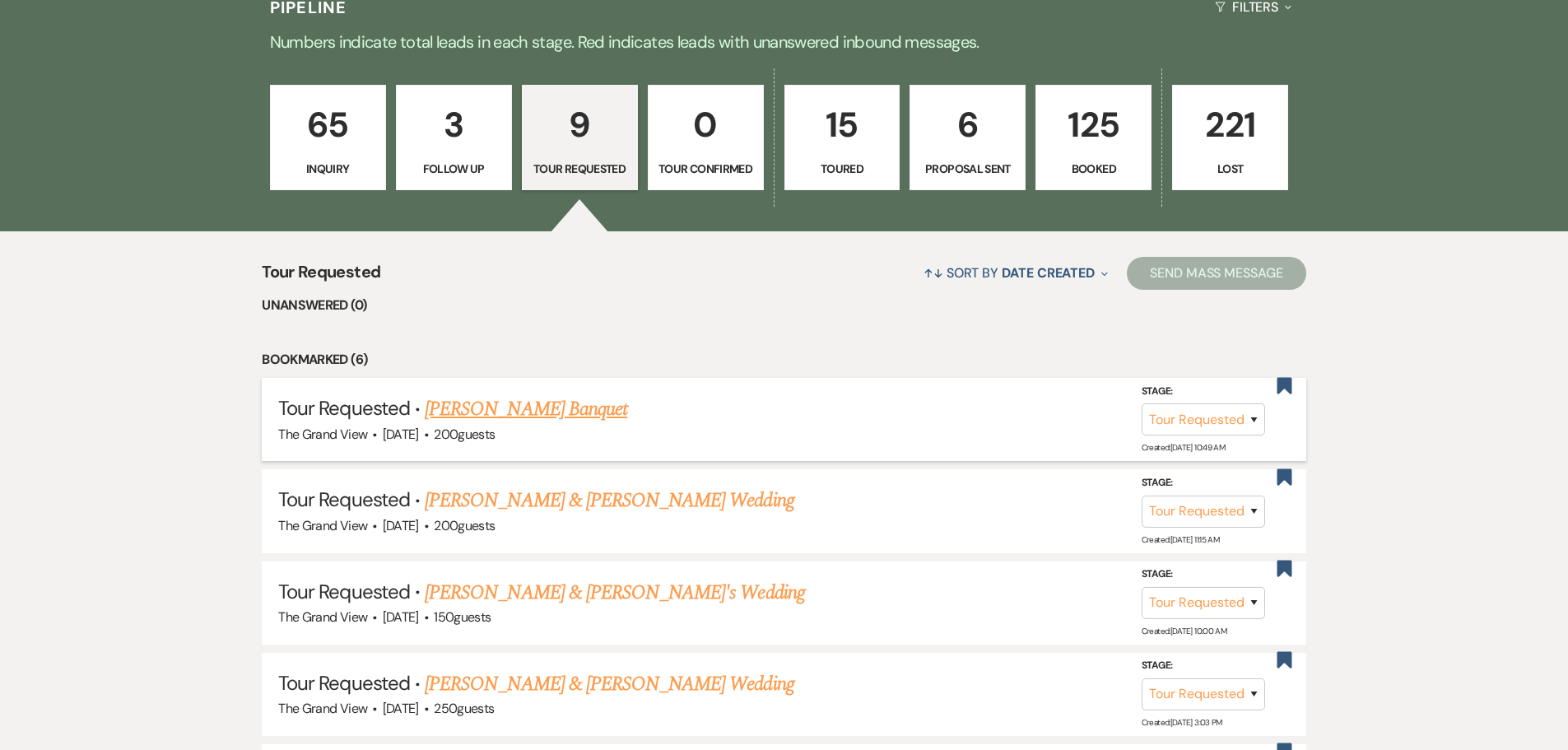
click at [566, 400] on link "[PERSON_NAME] Banquet" at bounding box center [525, 409] width 202 height 30
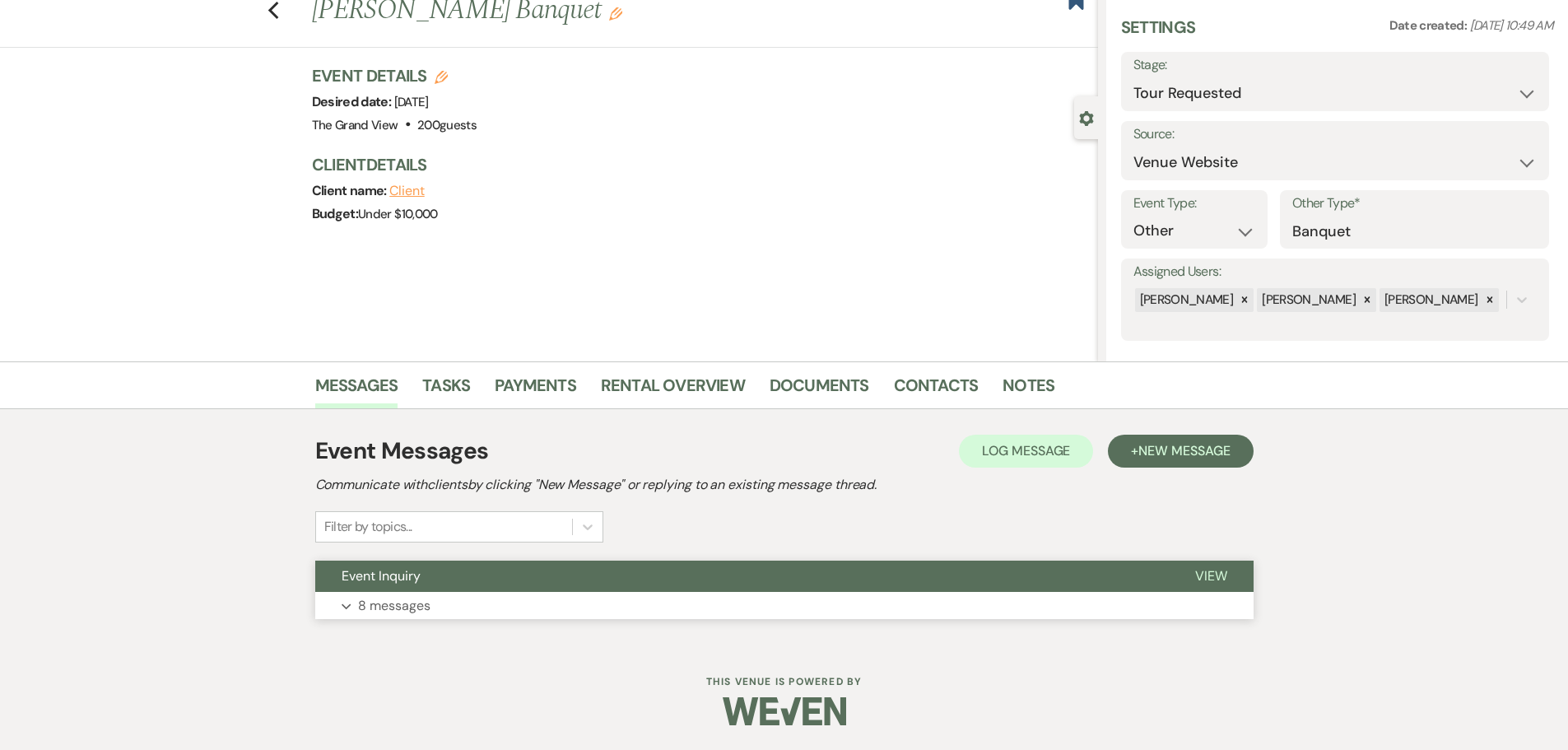
click at [511, 565] on button "Event Inquiry" at bounding box center [742, 577] width 853 height 32
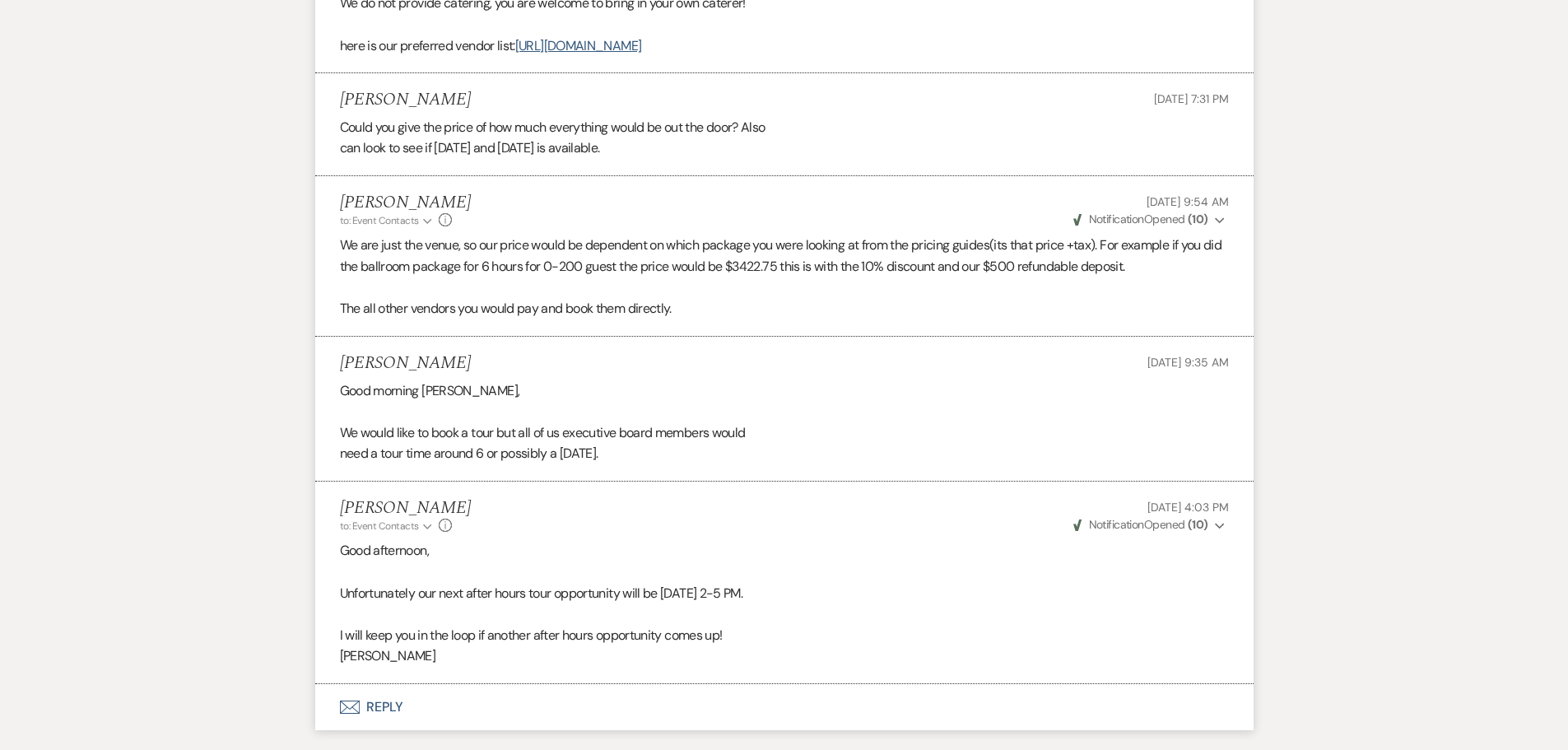
scroll to position [1548, 0]
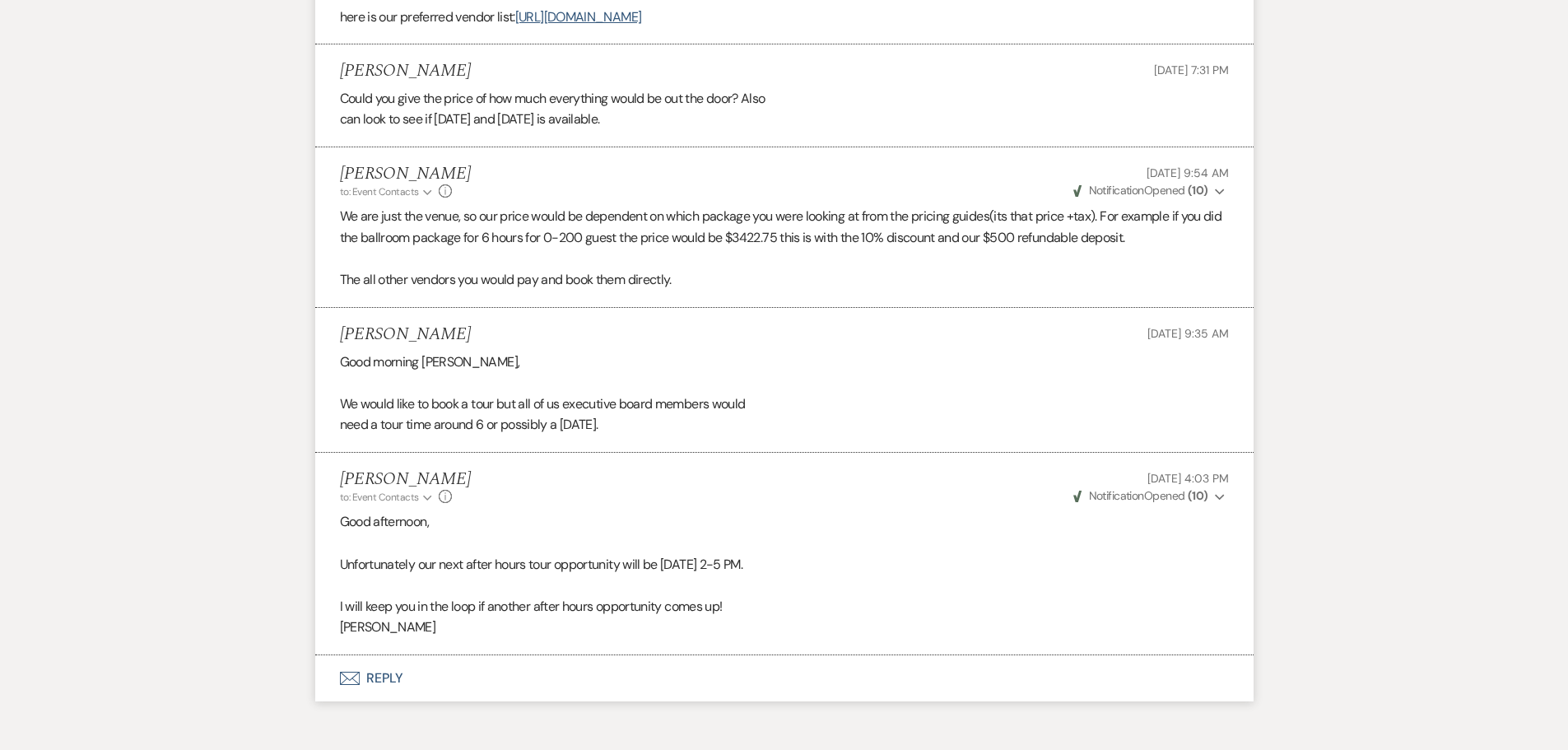
click at [367, 675] on button "Envelope Reply" at bounding box center [784, 678] width 938 height 46
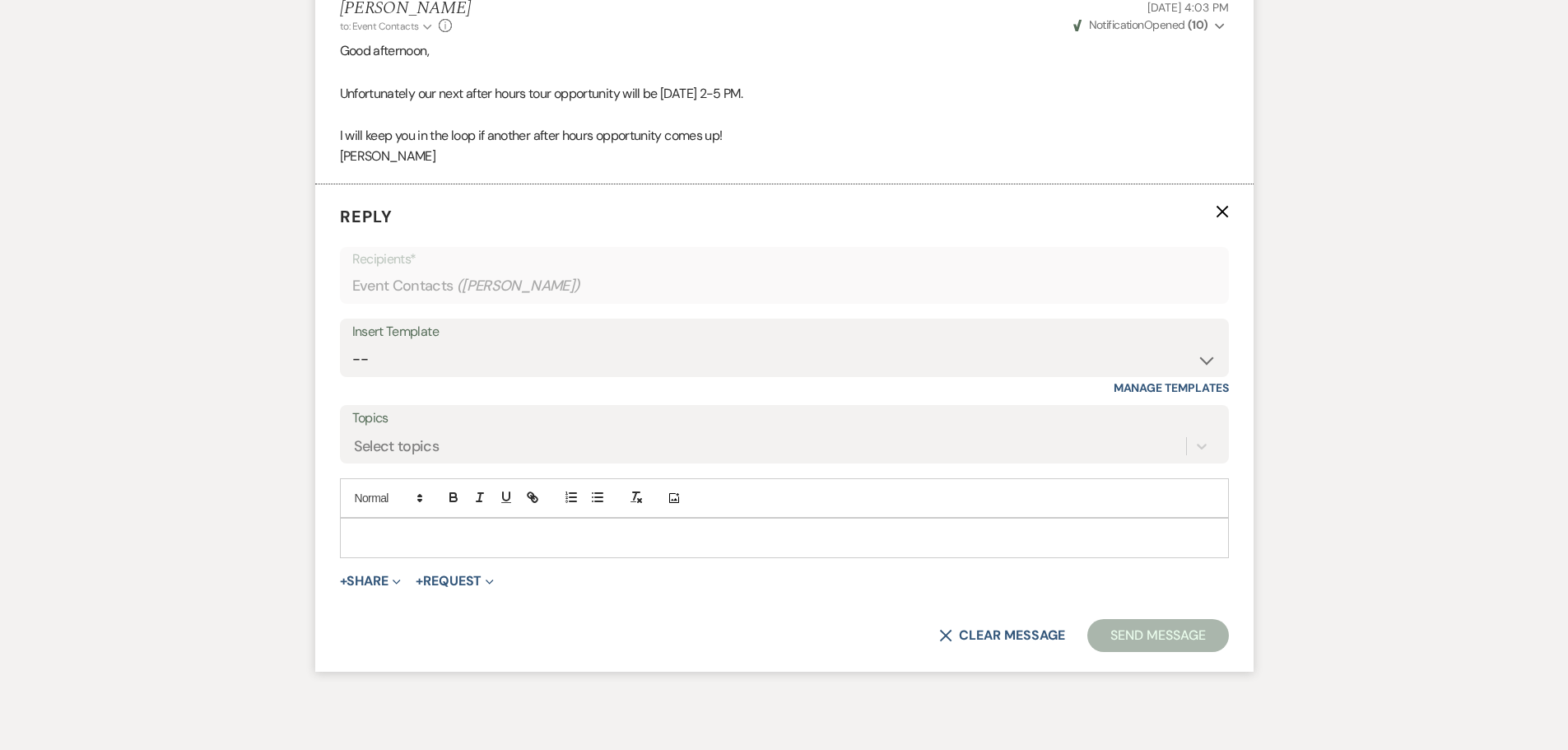
scroll to position [2073, 0]
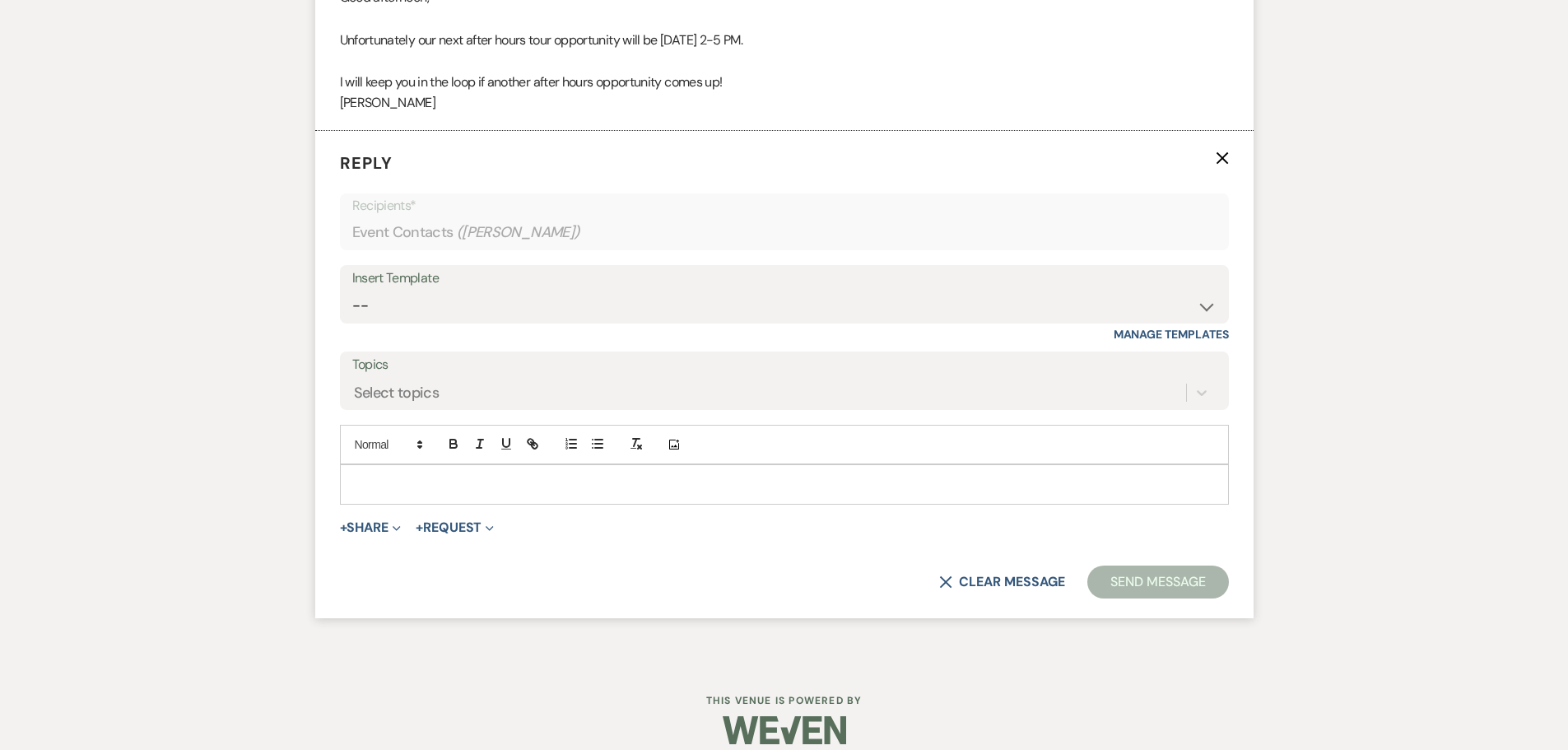
click at [492, 499] on div at bounding box center [784, 484] width 887 height 37
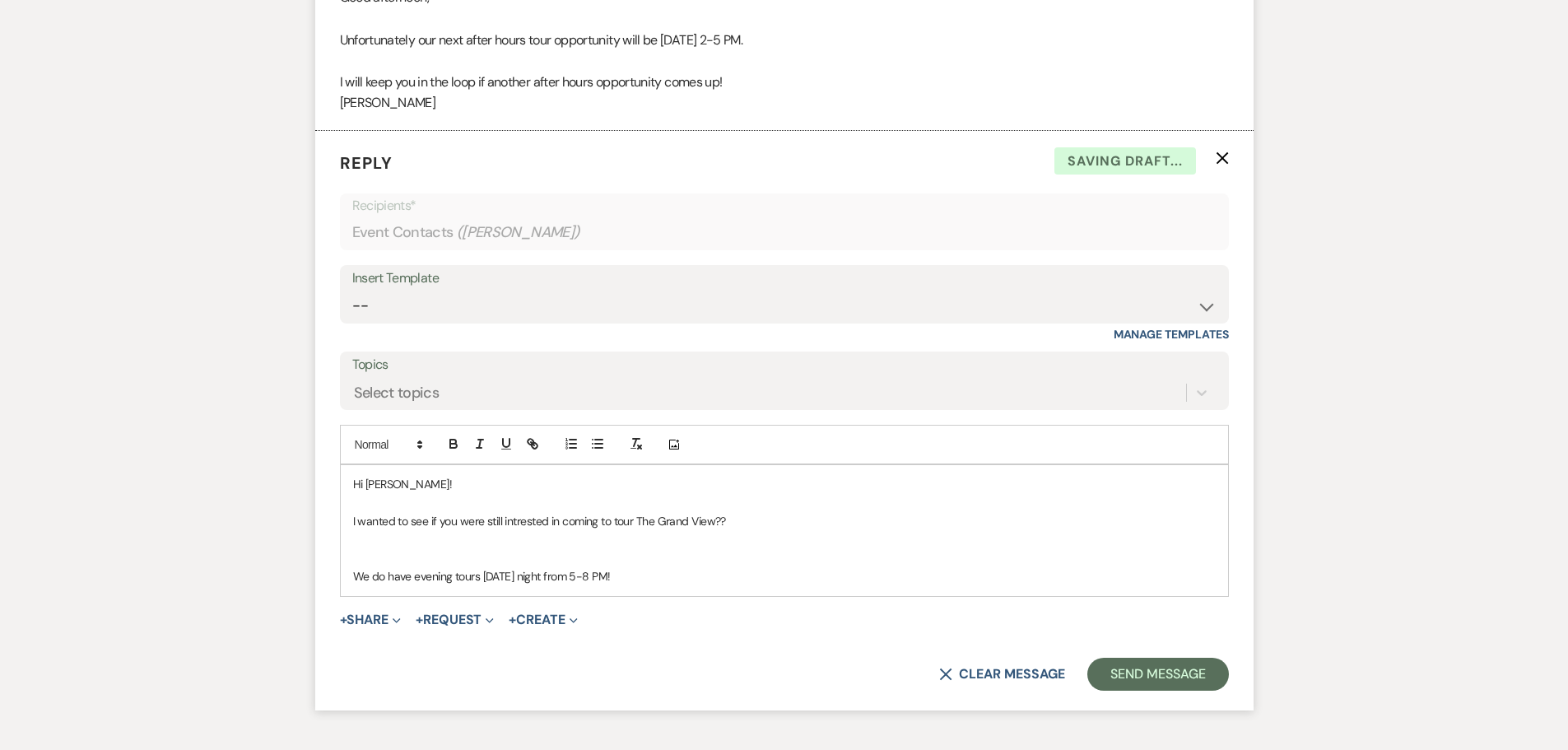
click at [515, 525] on p "I wanted to see if you were still intrested in coming to tour The Grand View??" at bounding box center [784, 520] width 862 height 18
click at [1141, 672] on button "Send Message" at bounding box center [1157, 673] width 141 height 33
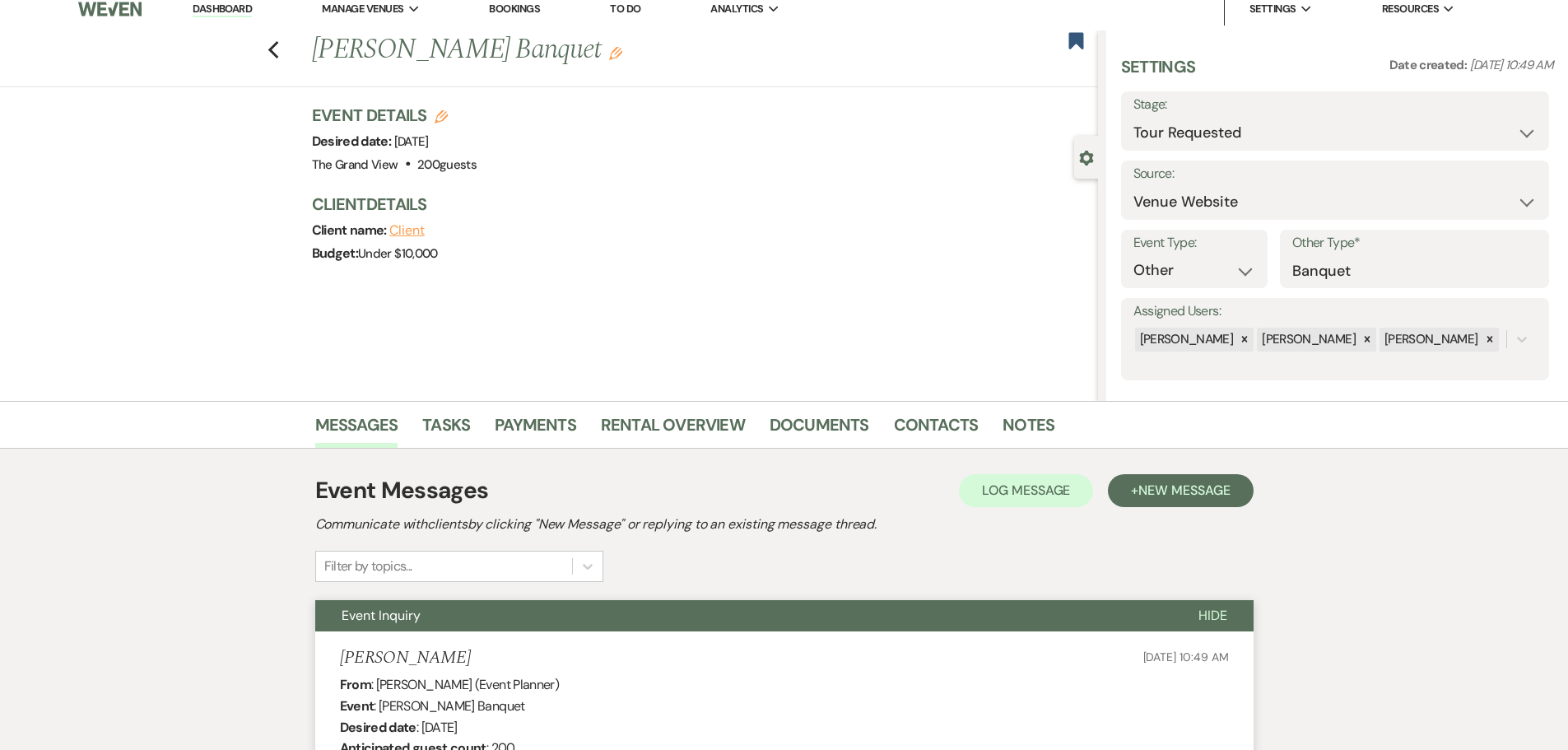
scroll to position [0, 0]
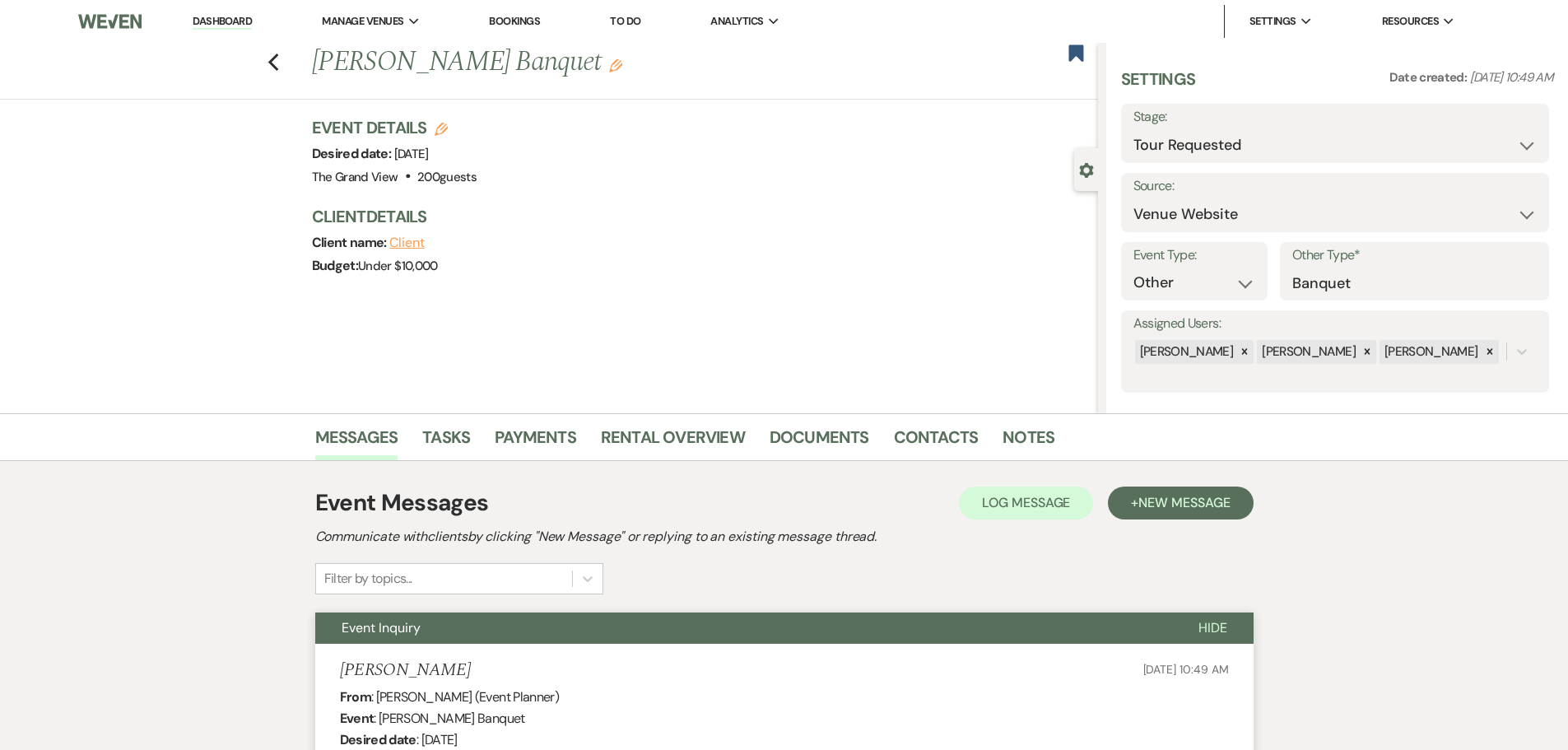
click at [268, 62] on div "Previous [PERSON_NAME] Banquet Edit Bookmark" at bounding box center [545, 71] width 1106 height 57
click at [280, 63] on icon "Previous" at bounding box center [273, 62] width 13 height 20
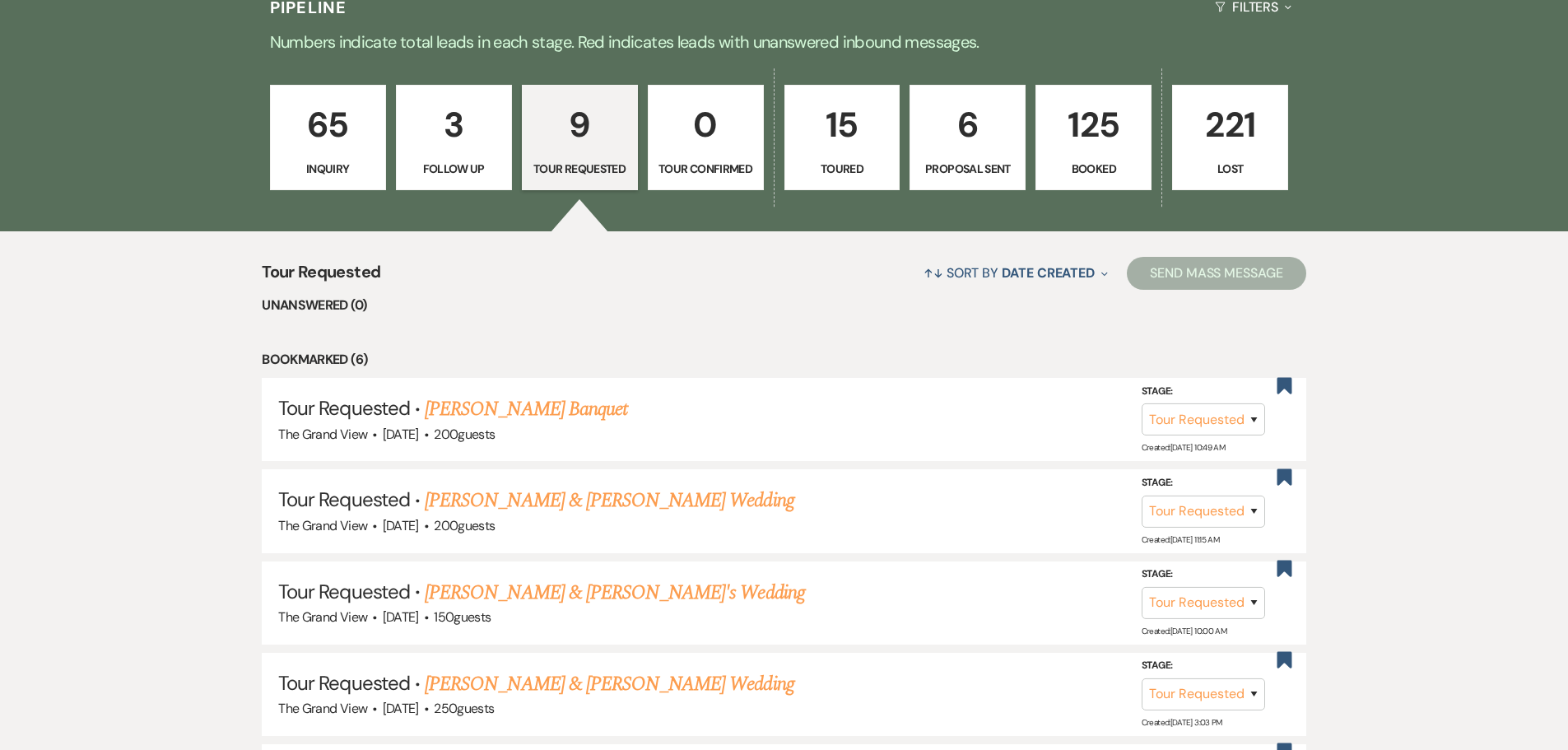
click at [1092, 160] on p "Booked" at bounding box center [1093, 169] width 95 height 18
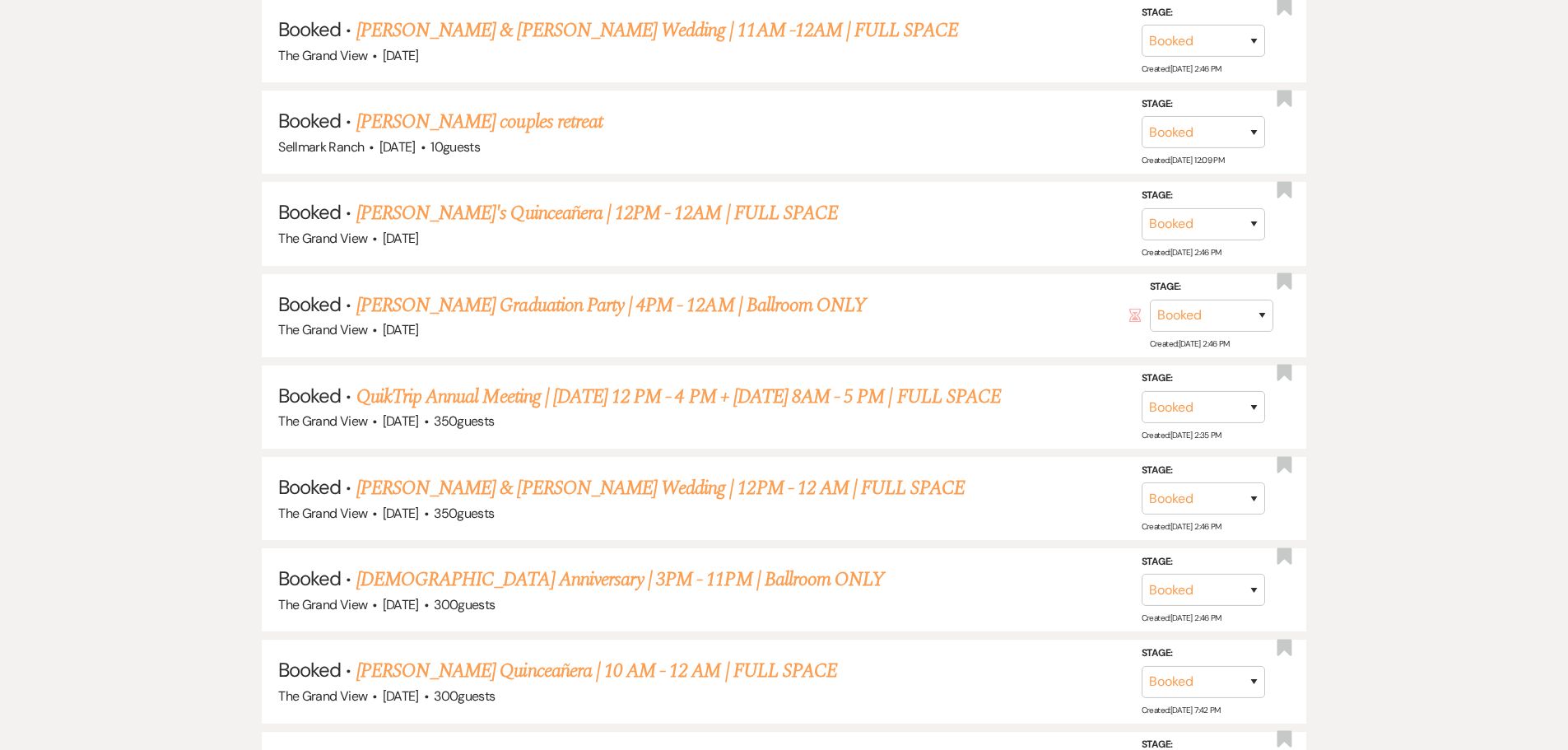
scroll to position [1728, 0]
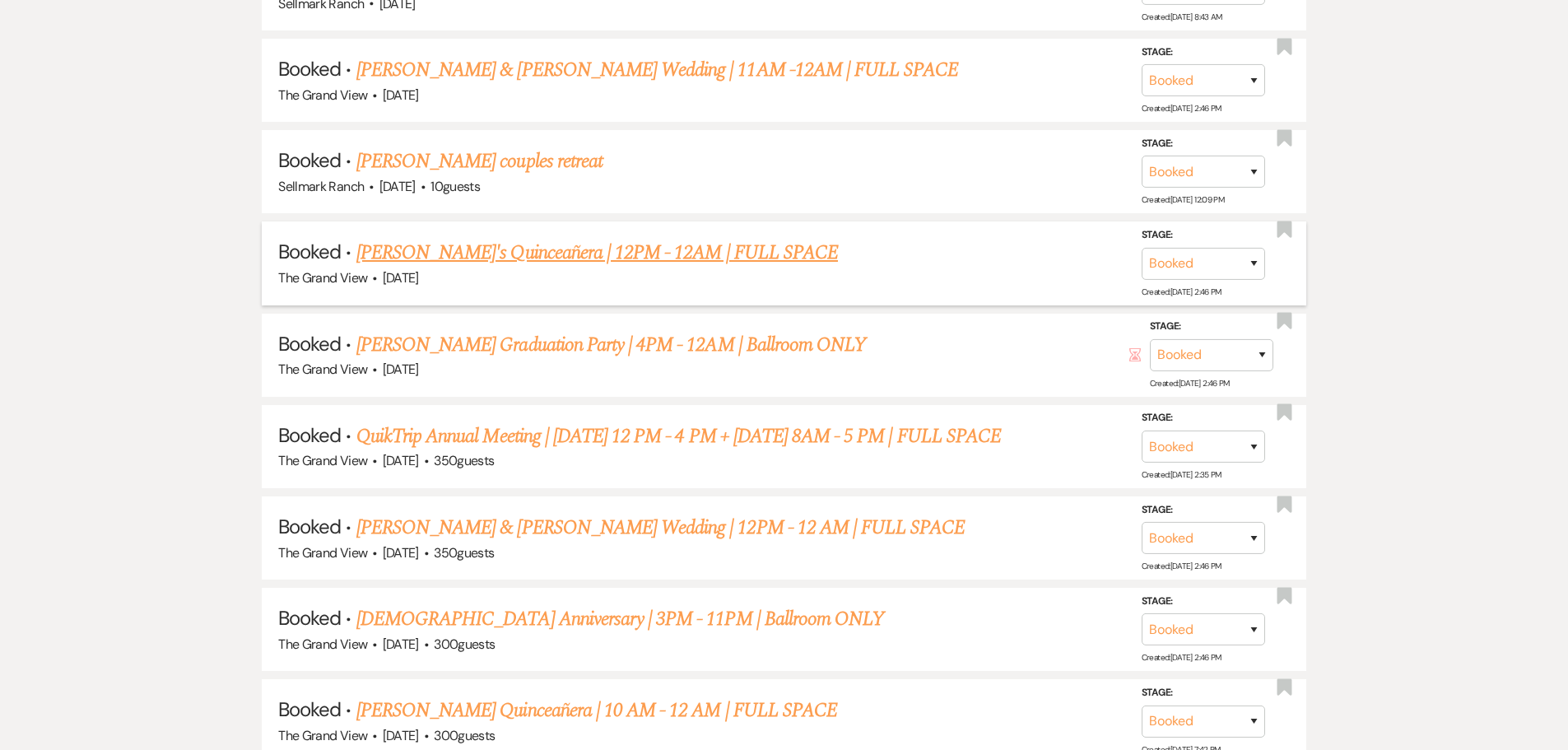
click at [475, 256] on link "[PERSON_NAME]'s Quinceañera | 12PM - 12AM | FULL SPACE" at bounding box center [597, 252] width 481 height 30
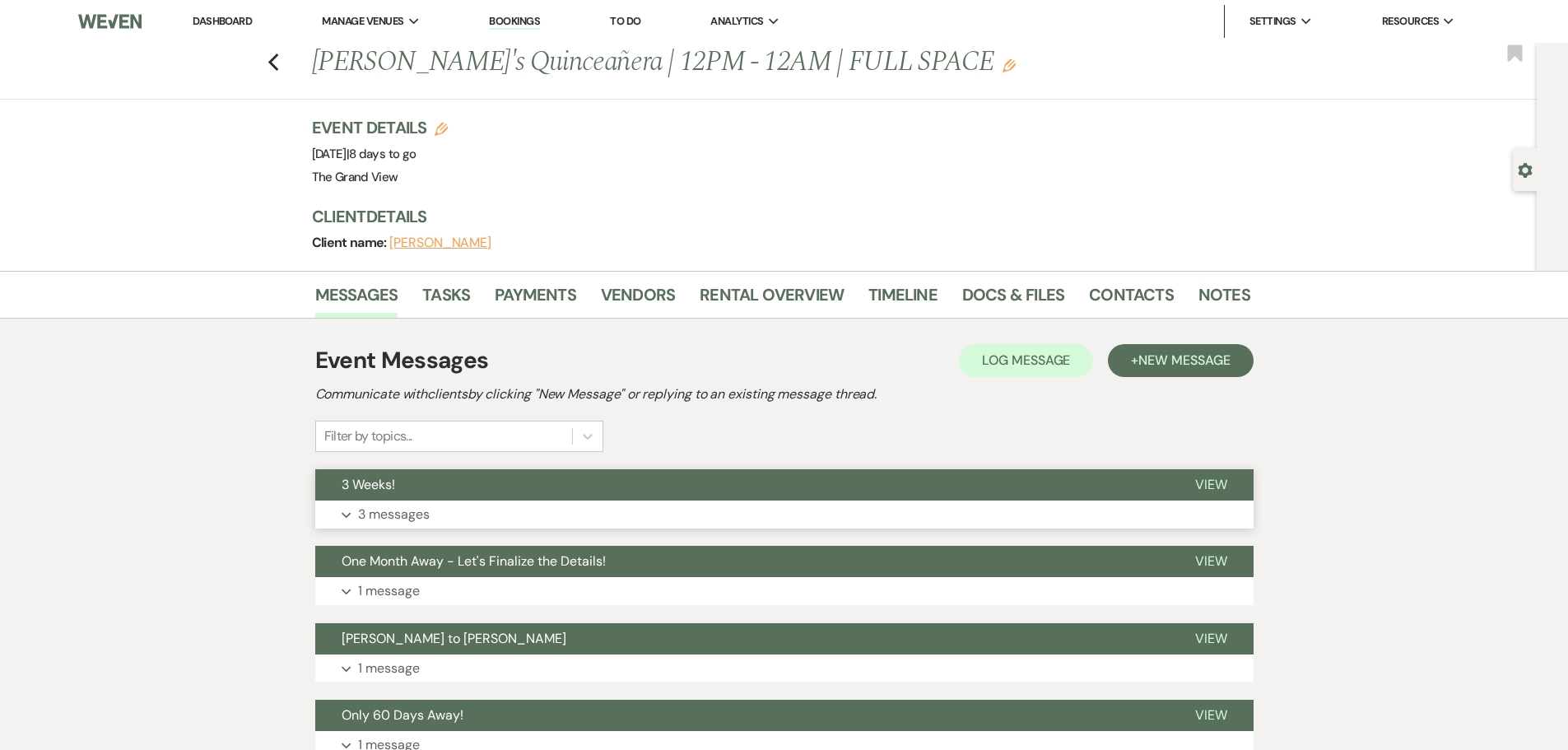
click at [428, 510] on p "3 messages" at bounding box center [393, 514] width 72 height 22
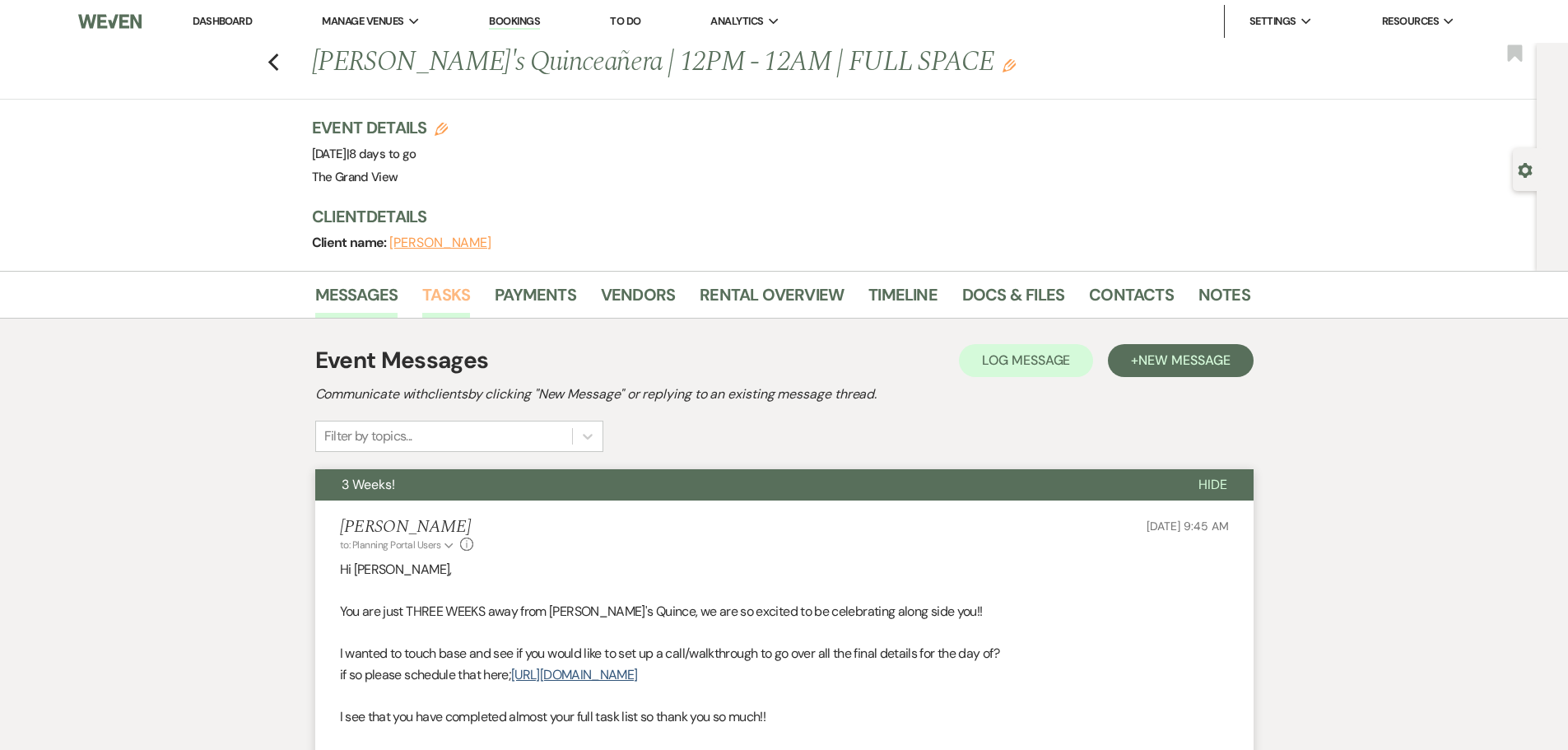
click at [454, 298] on link "Tasks" at bounding box center [445, 300] width 47 height 36
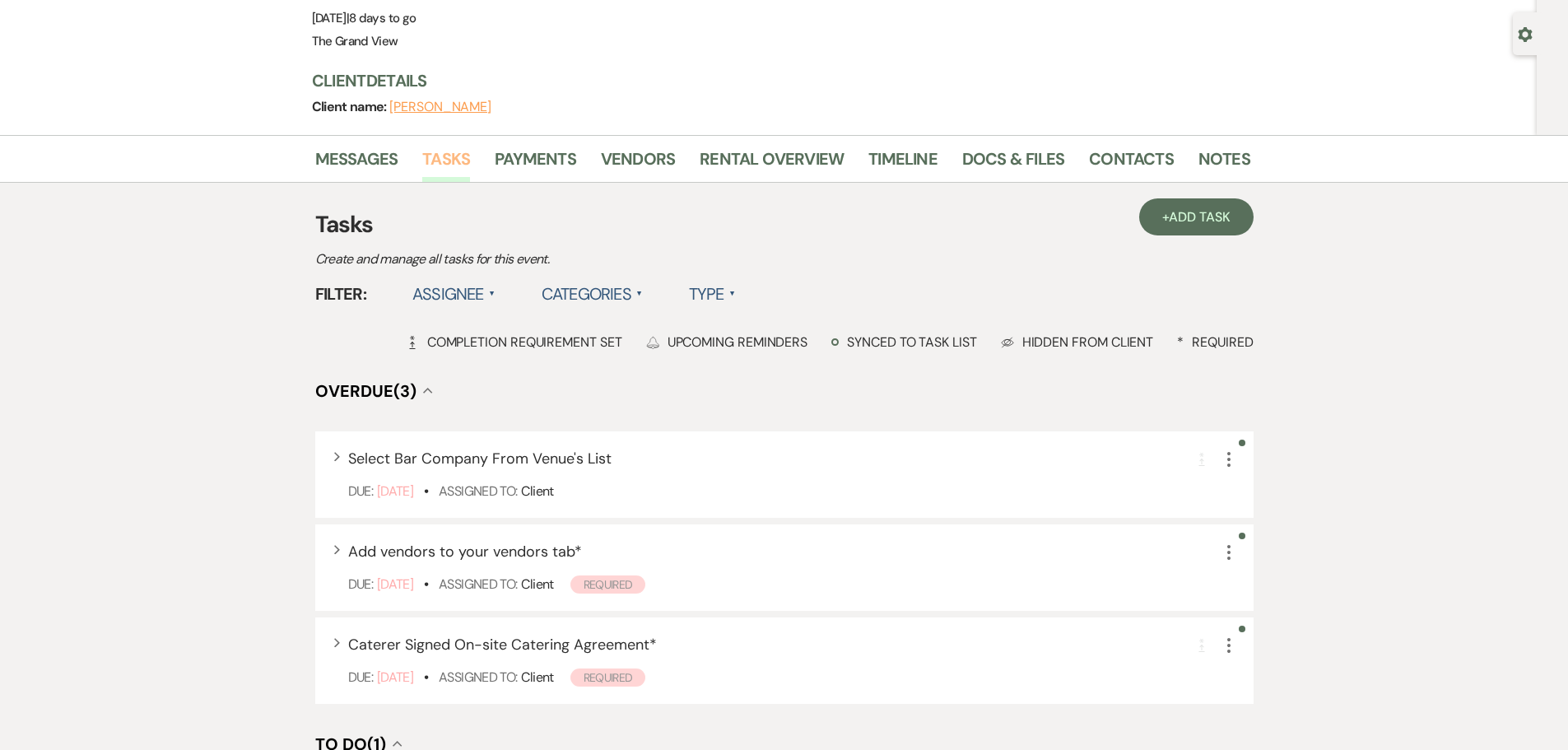
scroll to position [246, 0]
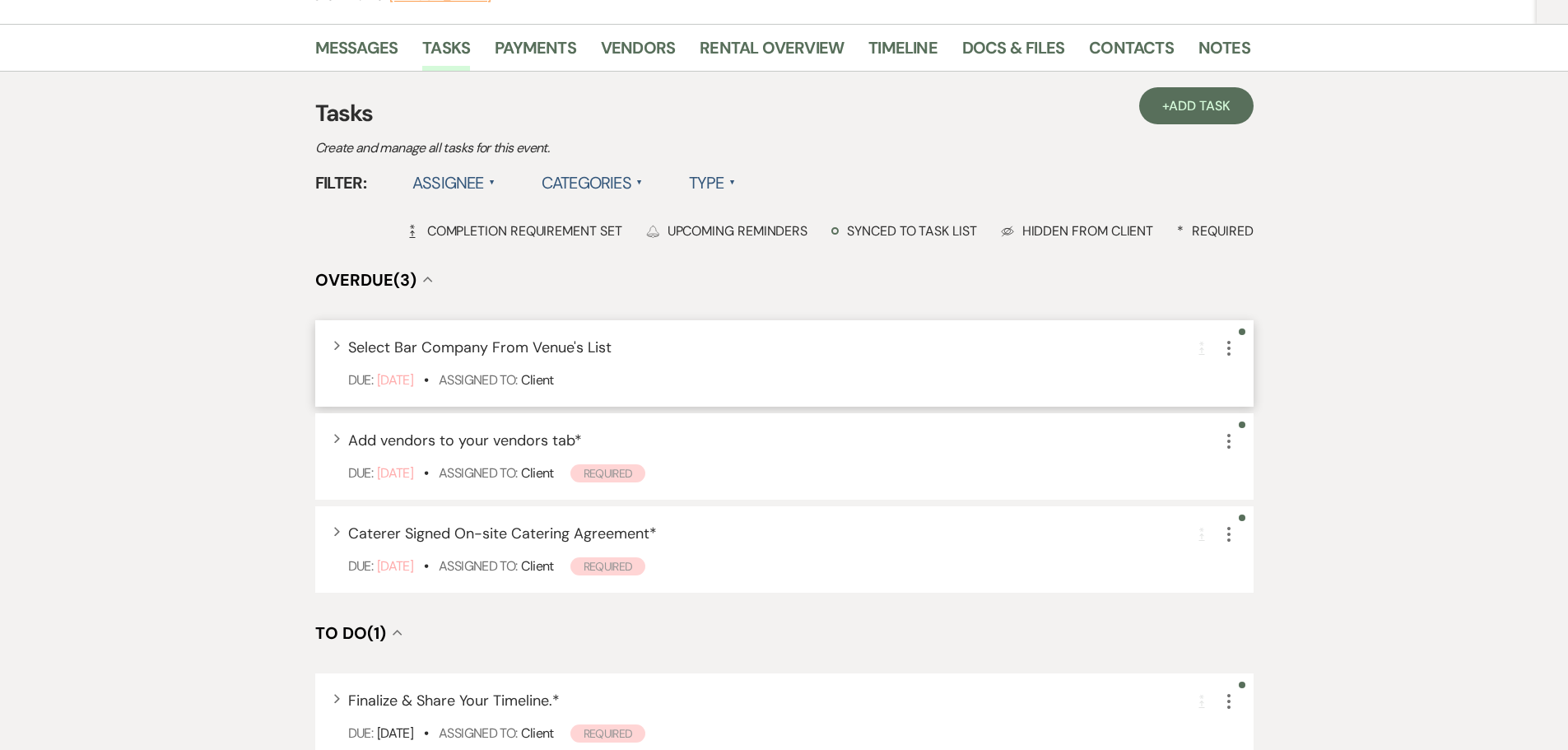
click at [1224, 348] on icon "More" at bounding box center [1229, 348] width 20 height 20
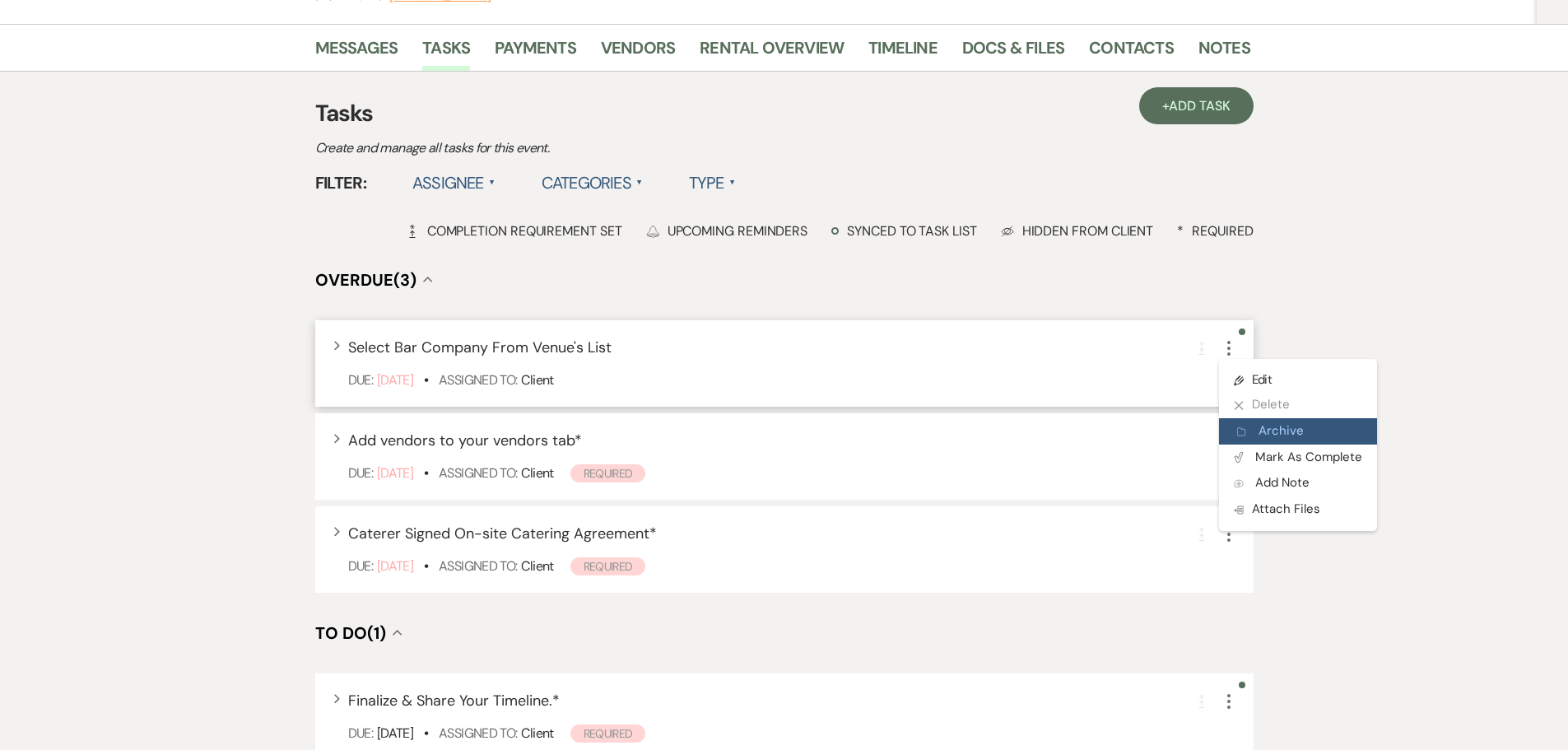
click at [1306, 432] on button "Archive Archive" at bounding box center [1298, 431] width 158 height 27
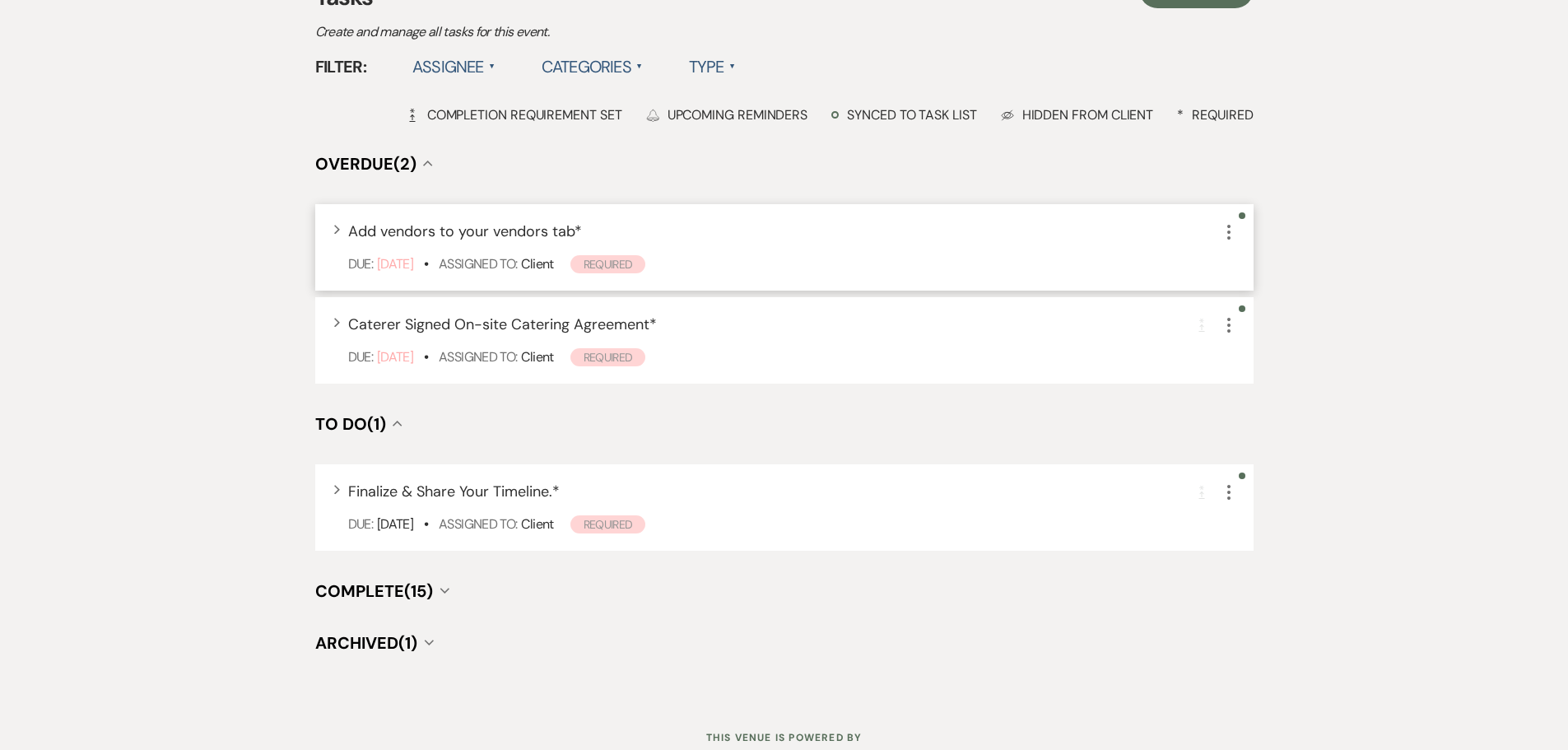
scroll to position [336, 0]
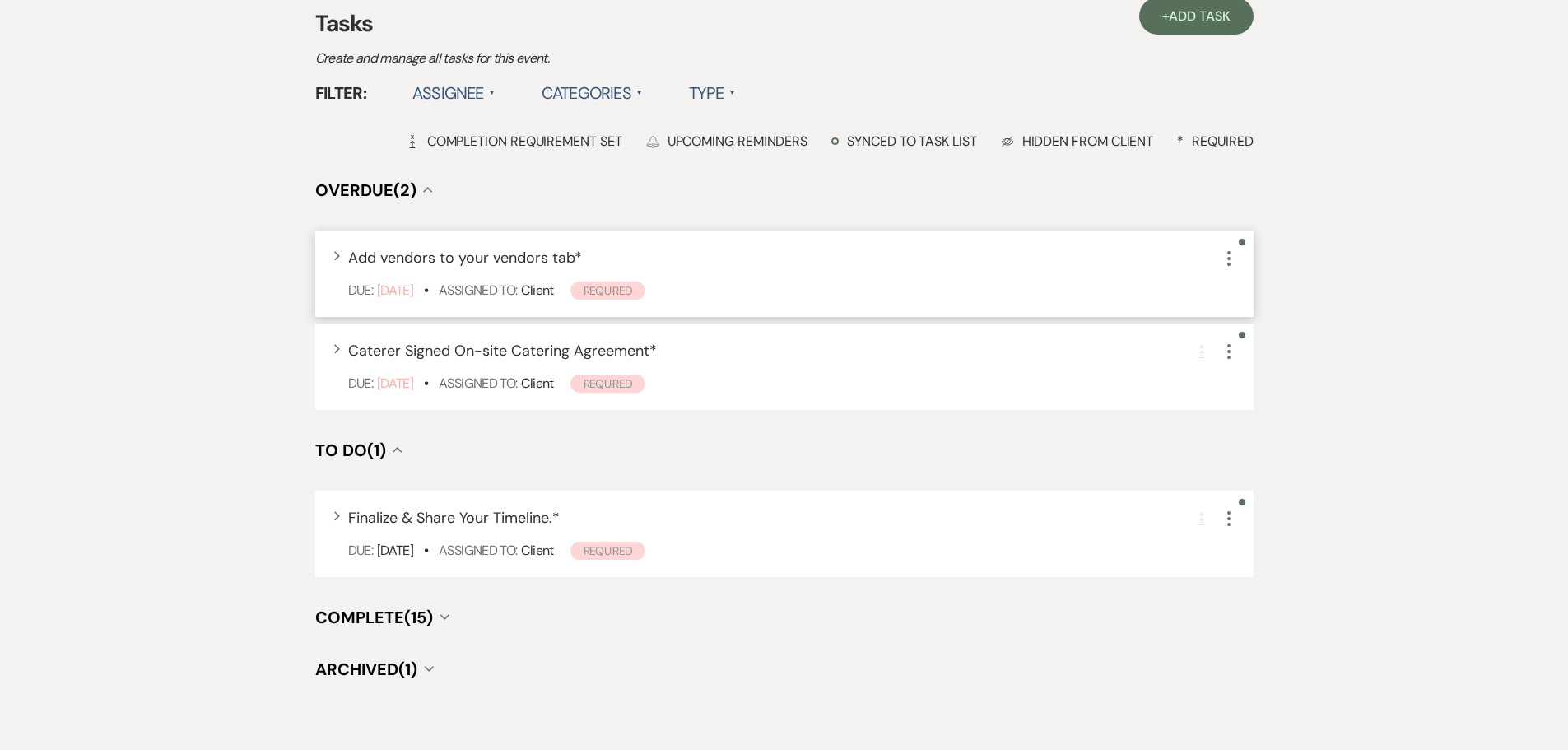
click at [475, 255] on span "Add vendors to your vendors tab *" at bounding box center [464, 257] width 234 height 20
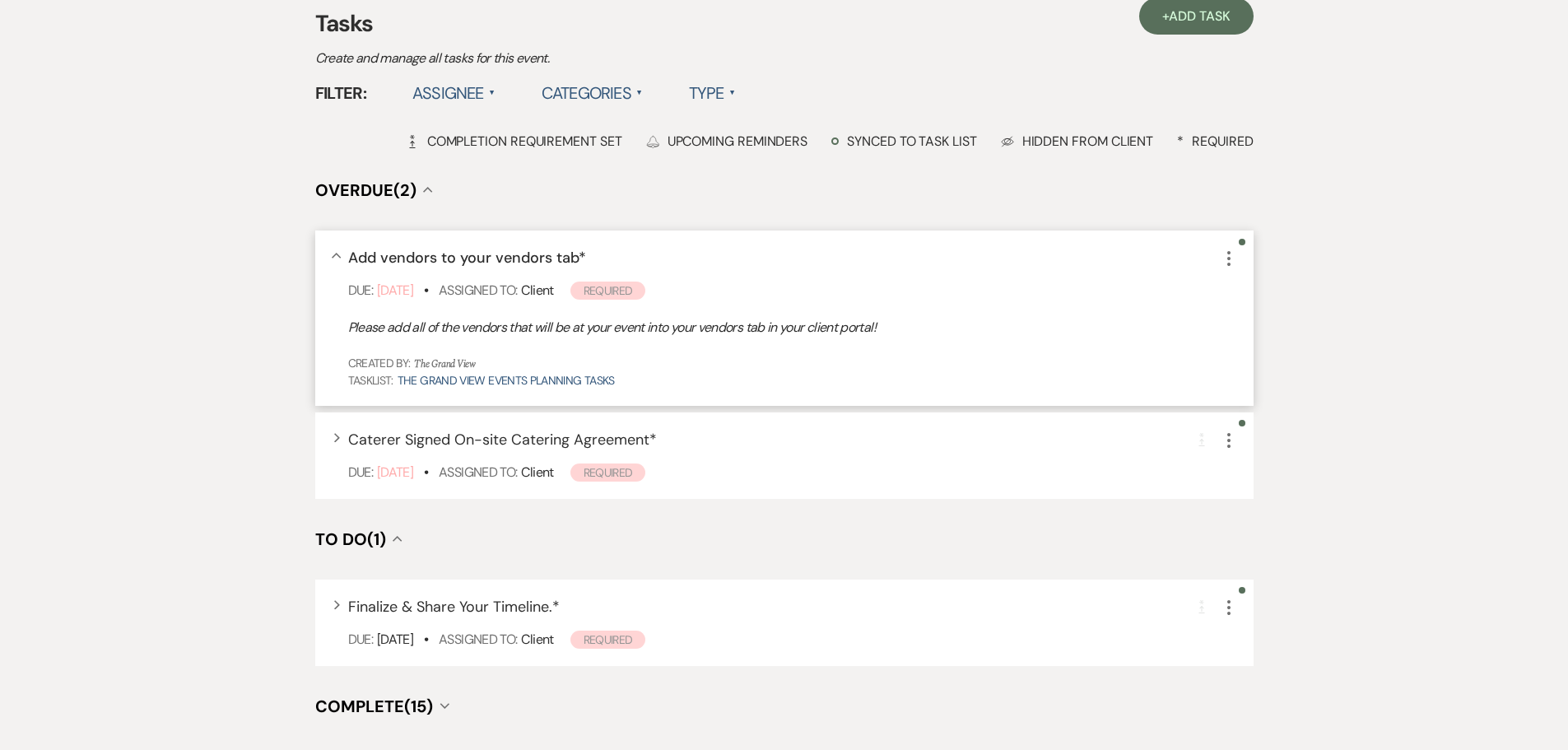
click at [1235, 260] on icon "More" at bounding box center [1229, 258] width 20 height 20
click at [1263, 341] on button "Archive Archive" at bounding box center [1298, 341] width 158 height 27
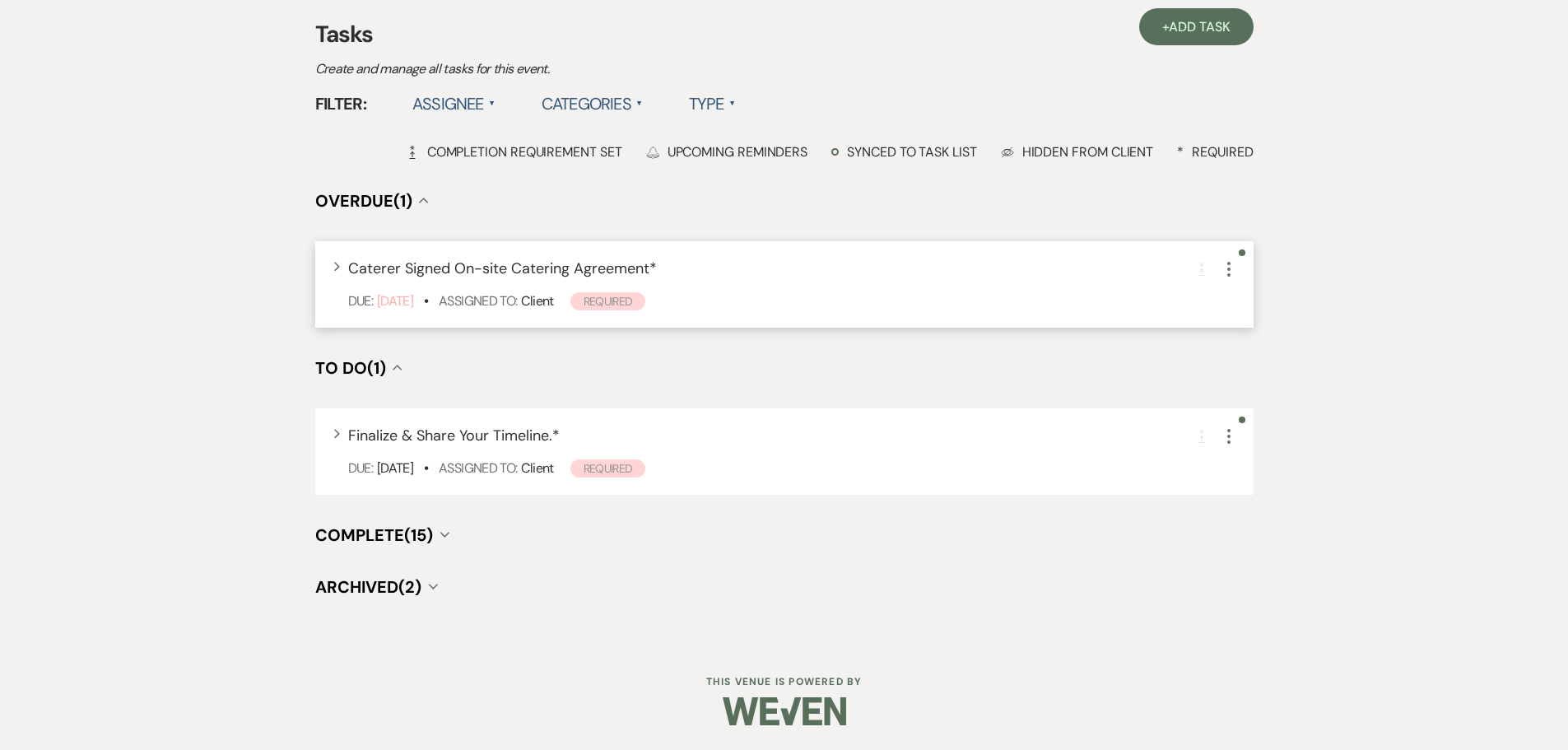
click at [481, 276] on span "Caterer Signed On-site Catering Agreement *" at bounding box center [502, 268] width 308 height 20
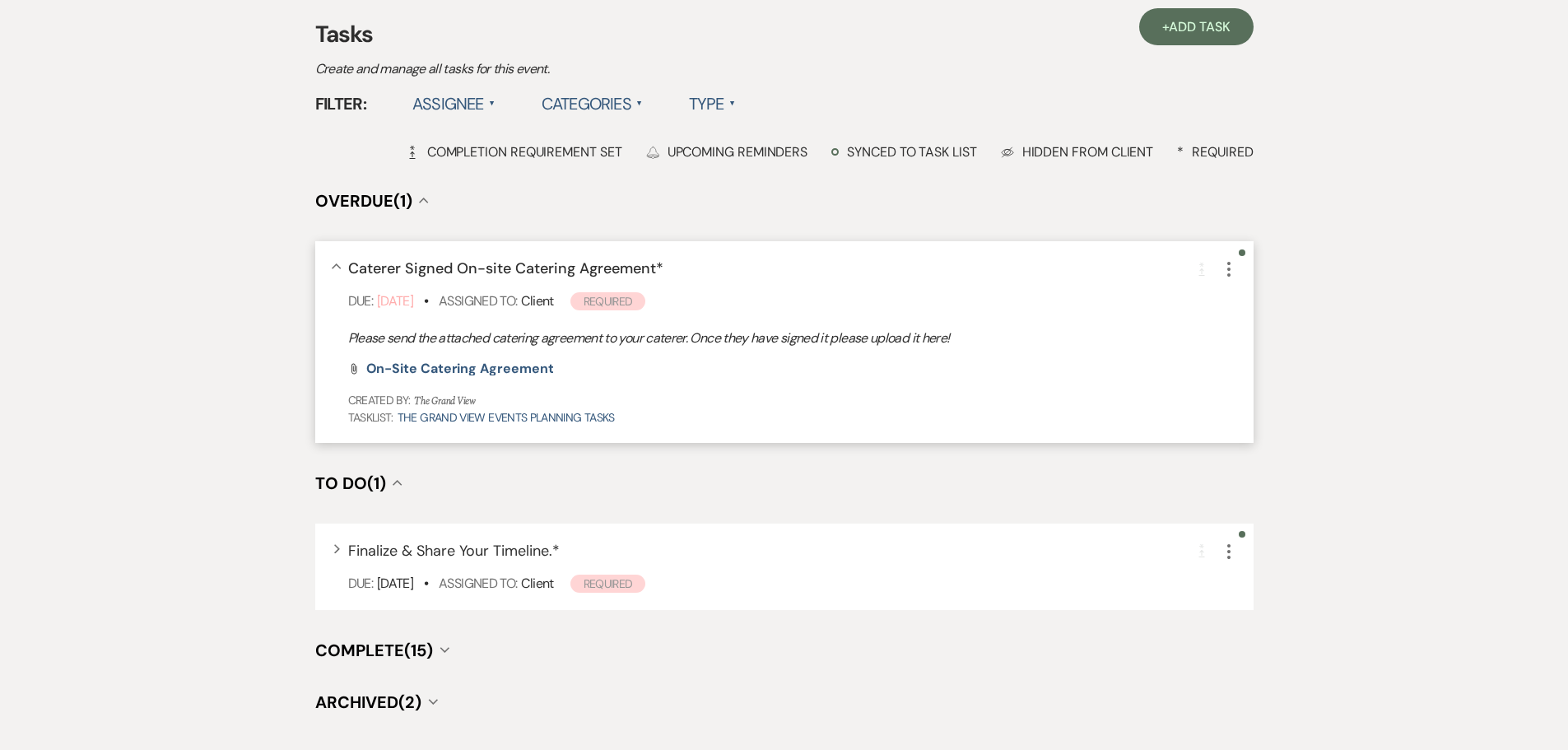
scroll to position [0, 0]
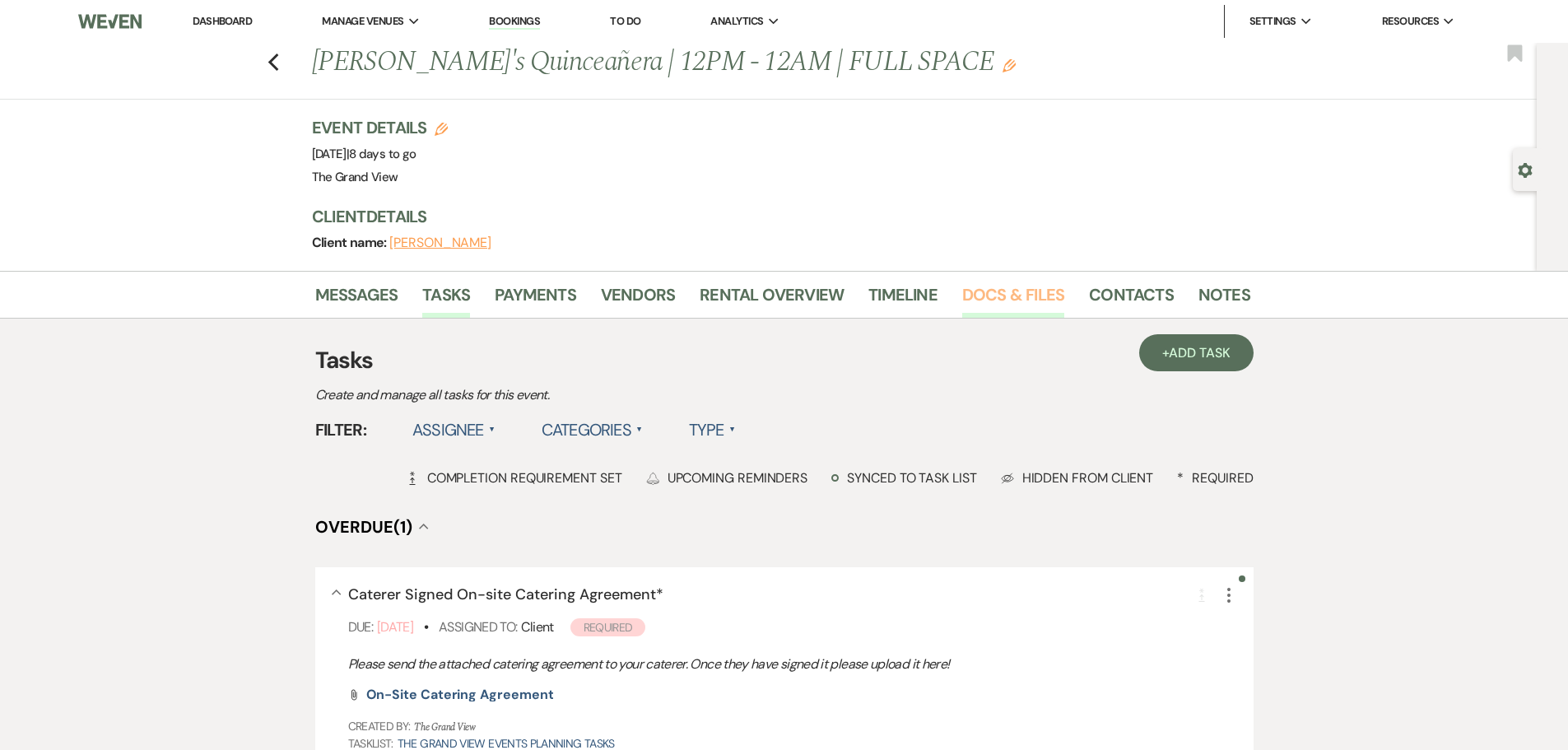
click at [1024, 297] on link "Docs & Files" at bounding box center [1013, 300] width 102 height 36
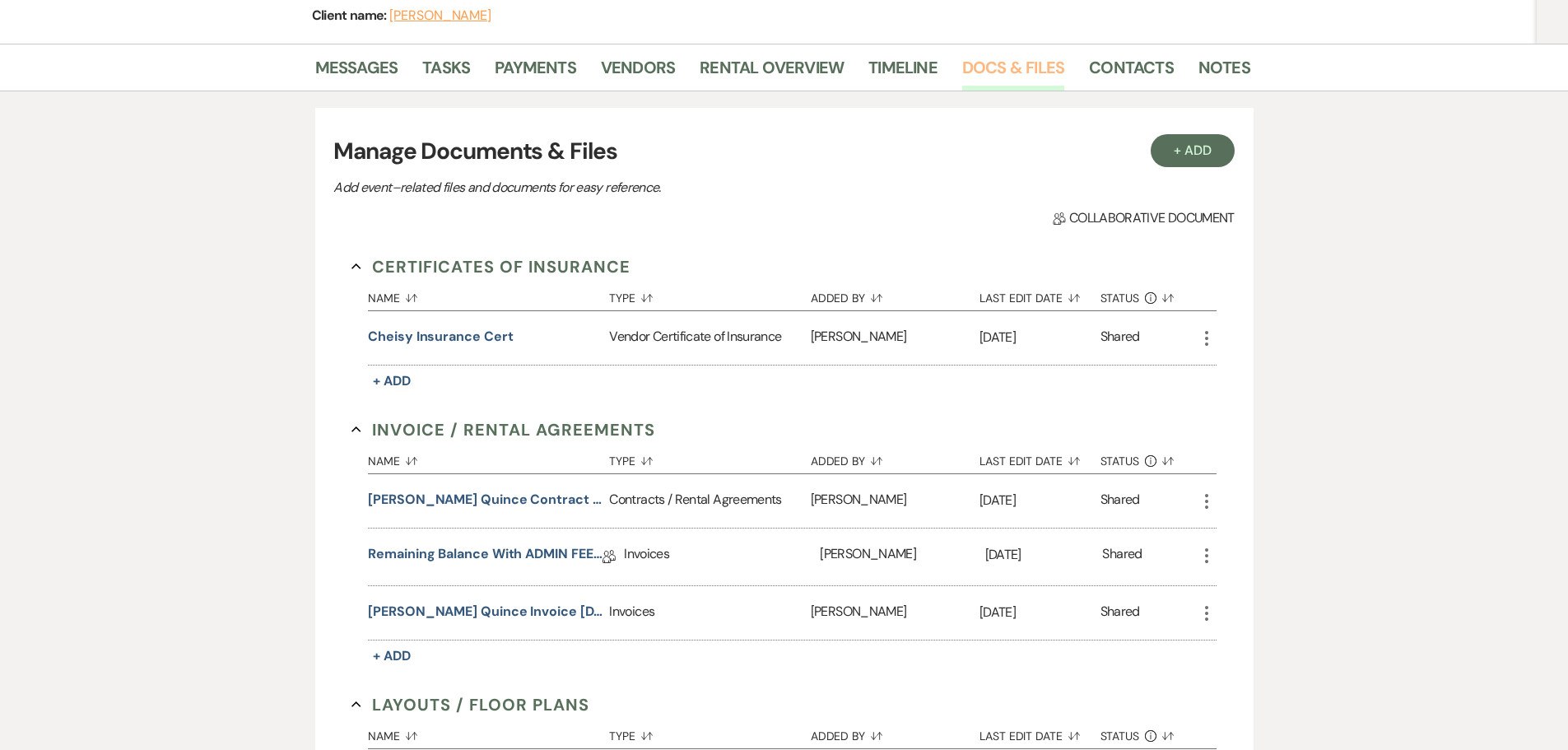
scroll to position [246, 0]
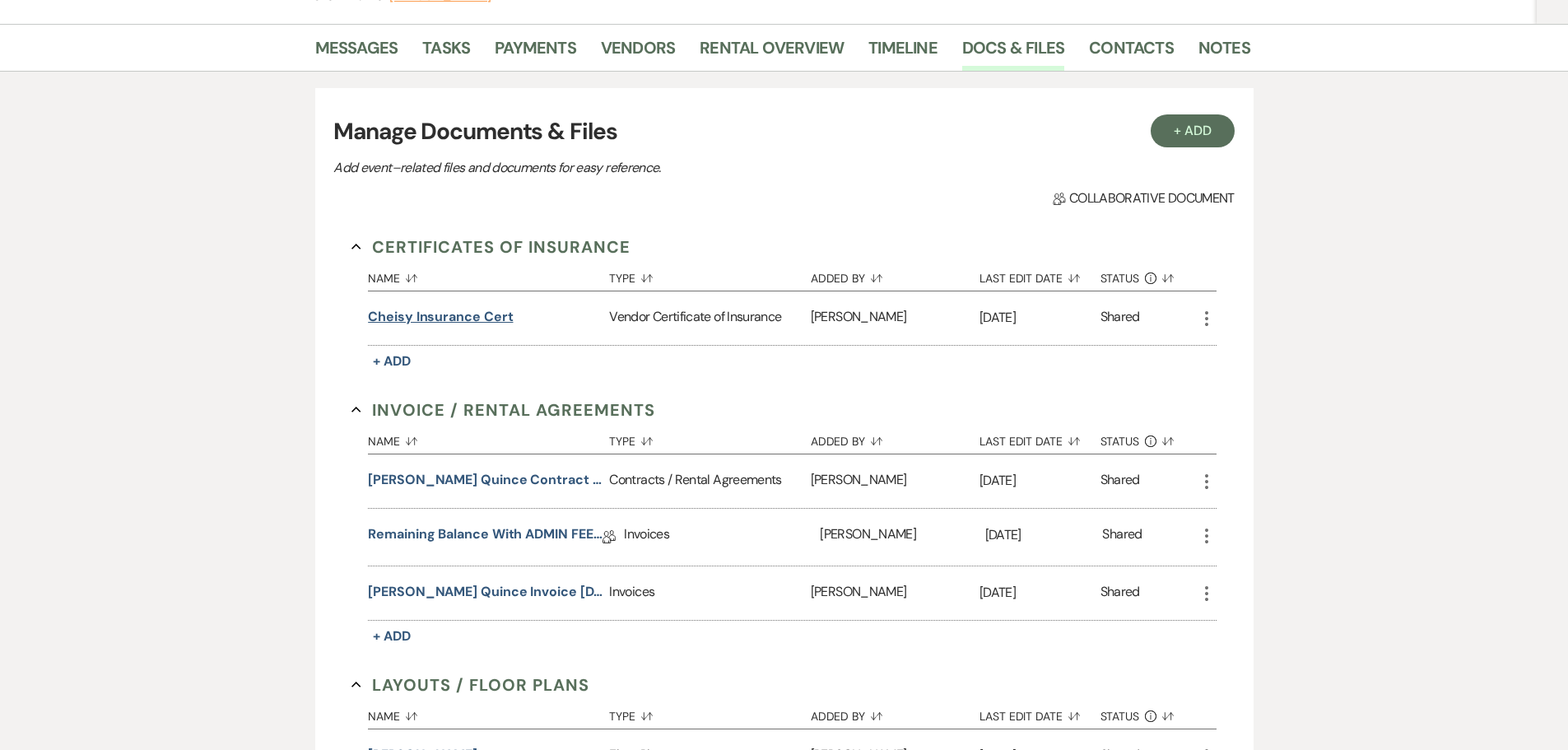
click at [455, 314] on button "Cheisy Insurance Cert" at bounding box center [440, 316] width 145 height 20
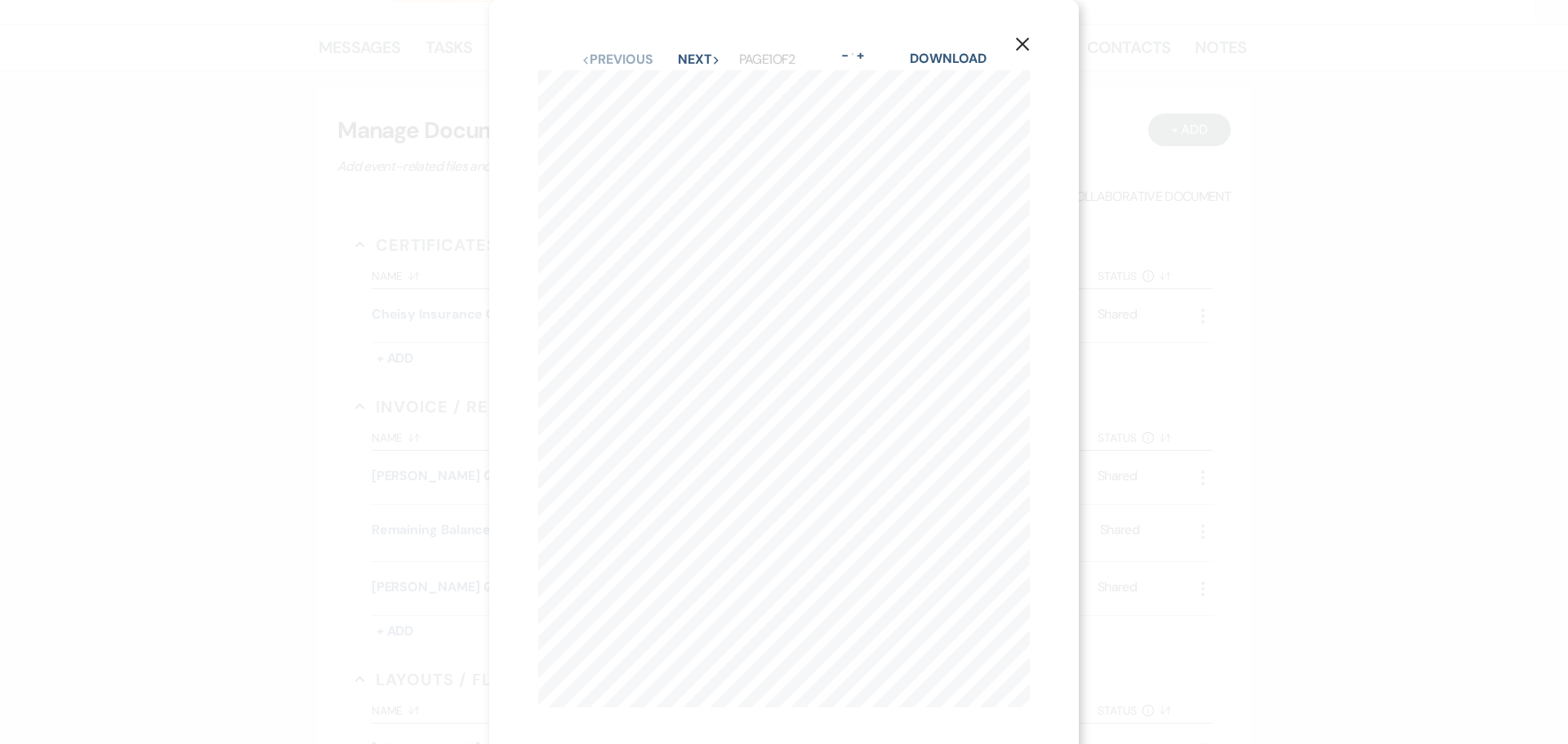
click at [1024, 40] on icon "X" at bounding box center [1022, 44] width 15 height 15
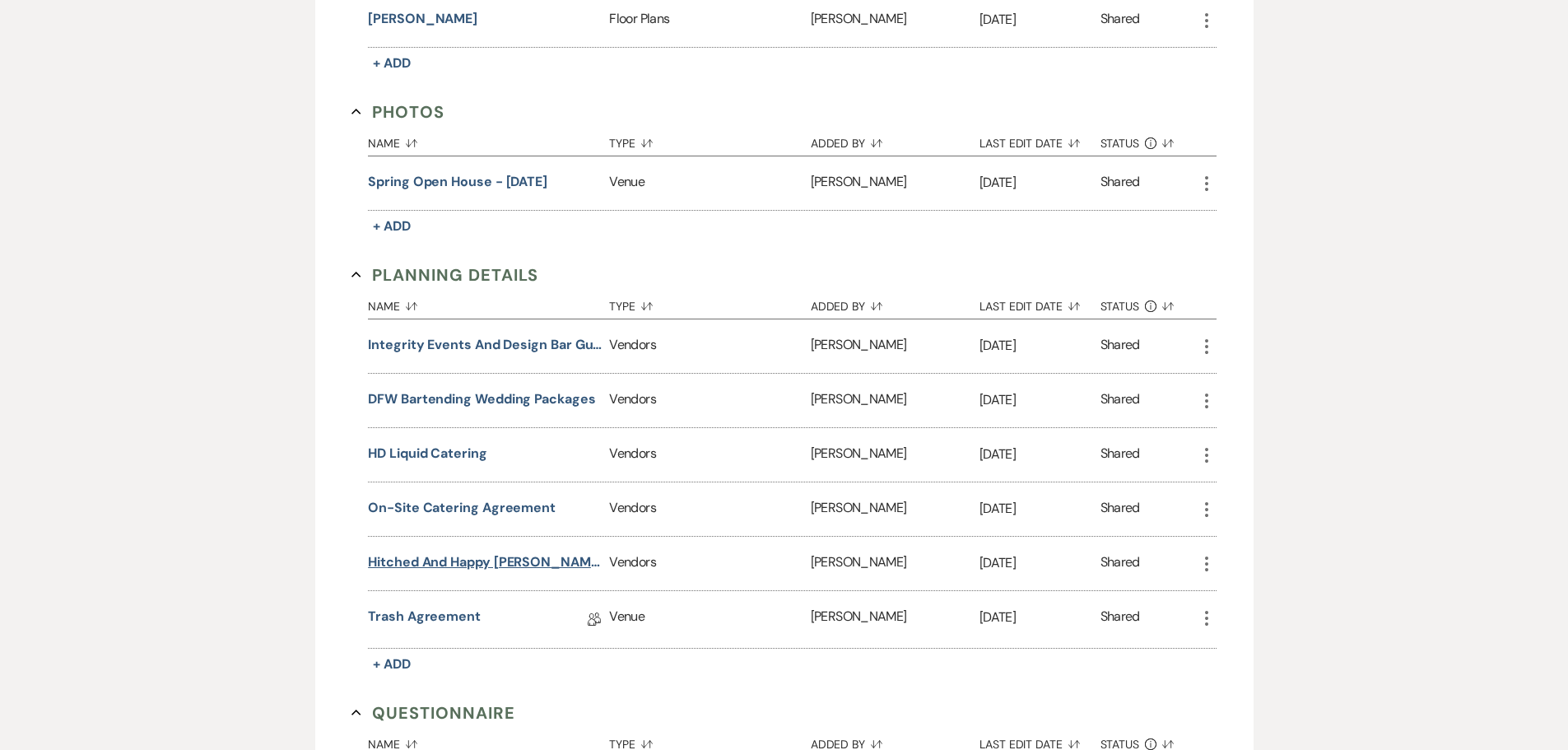
scroll to position [988, 0]
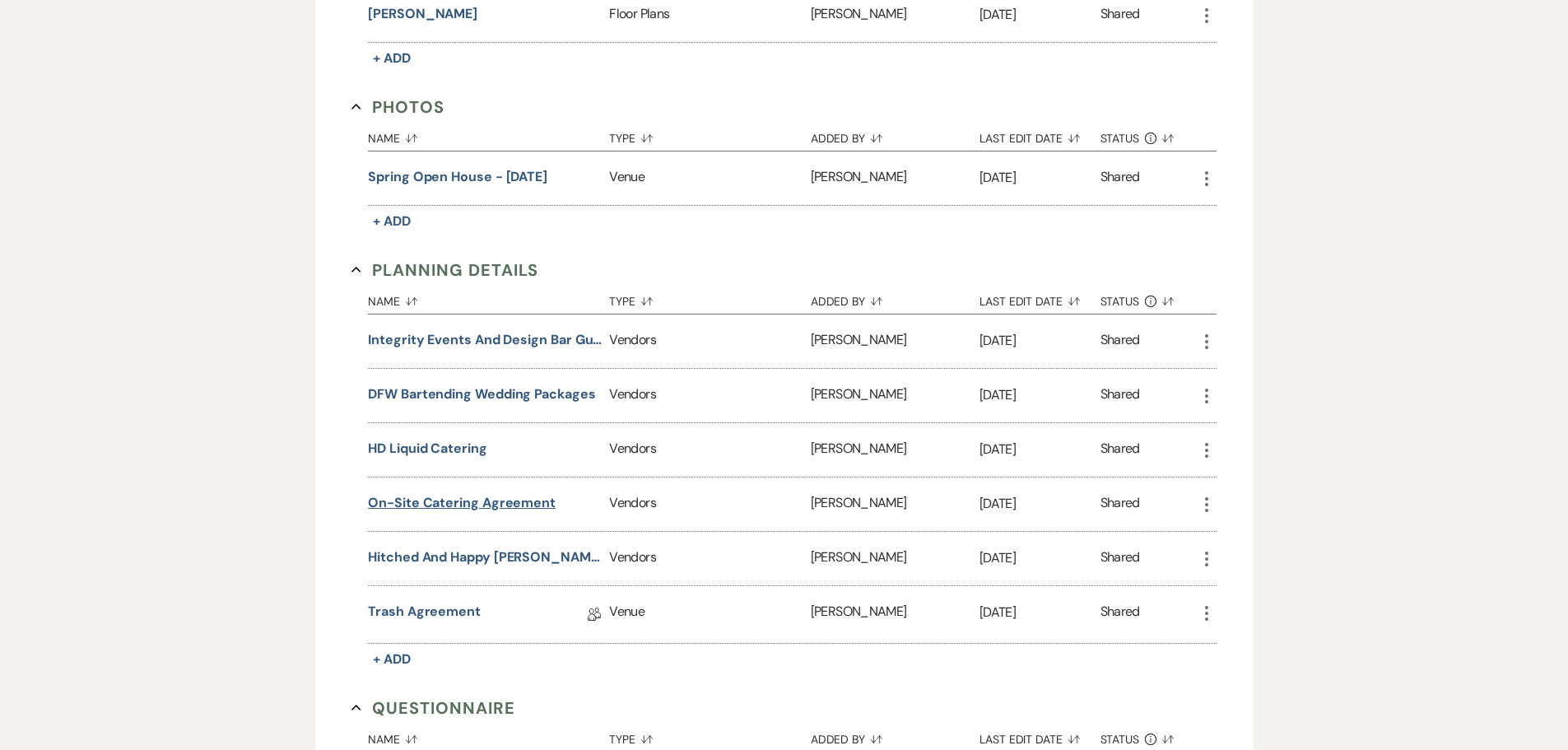
click at [509, 511] on button "On-Site Catering Agreement" at bounding box center [461, 503] width 187 height 20
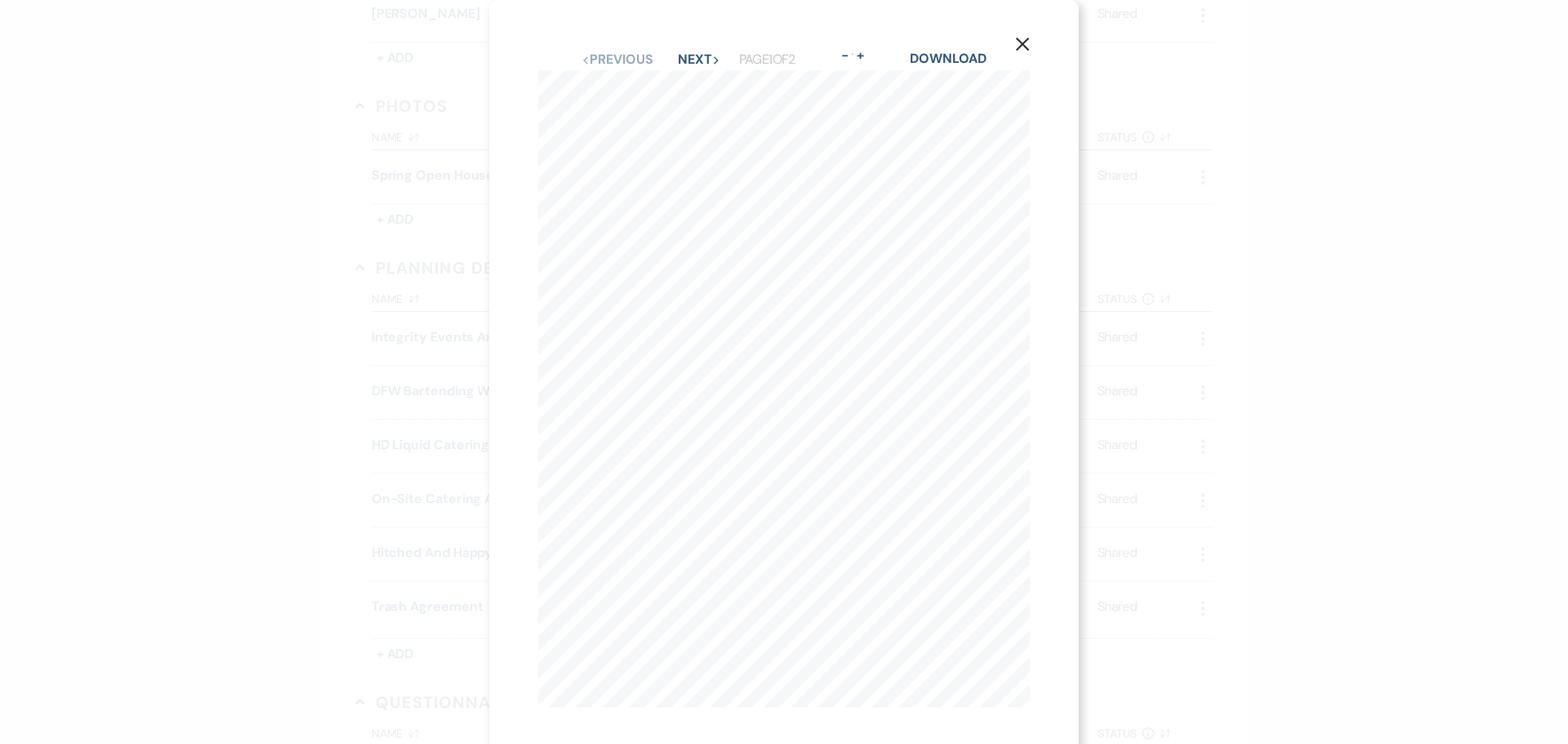
click at [1022, 42] on icon "X" at bounding box center [1022, 44] width 15 height 15
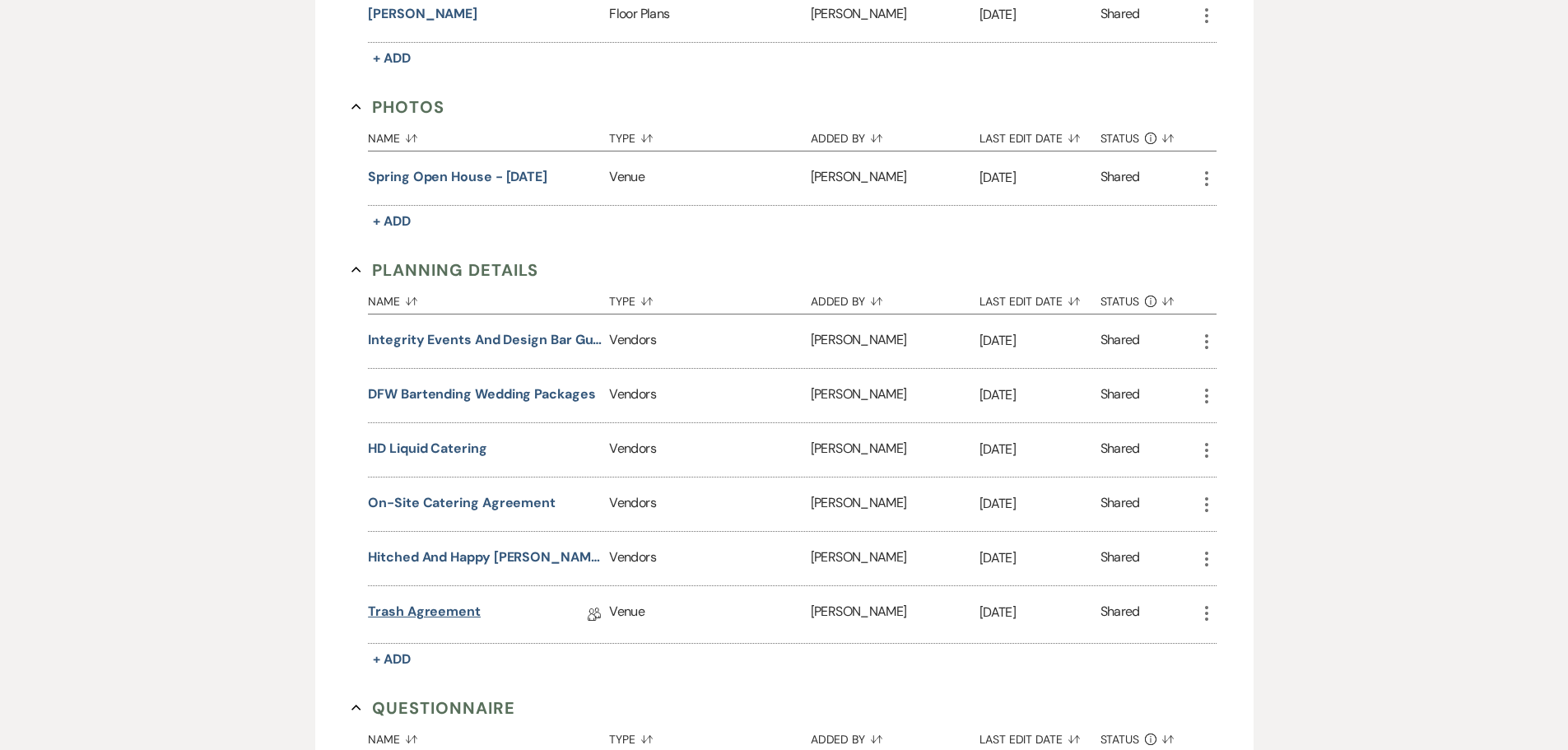
click at [444, 611] on link "Trash Agreement" at bounding box center [424, 614] width 112 height 26
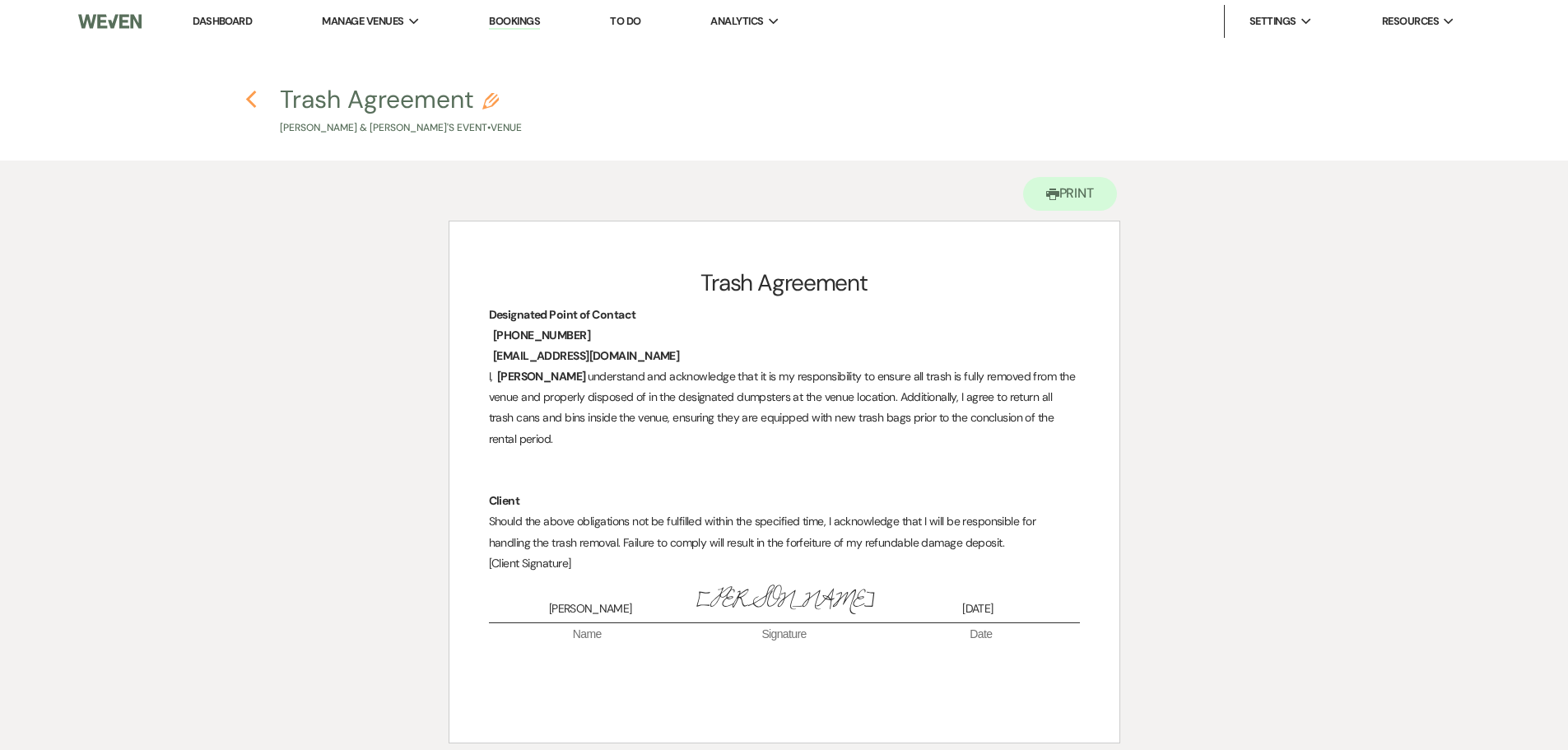
click at [248, 102] on use "button" at bounding box center [251, 100] width 11 height 18
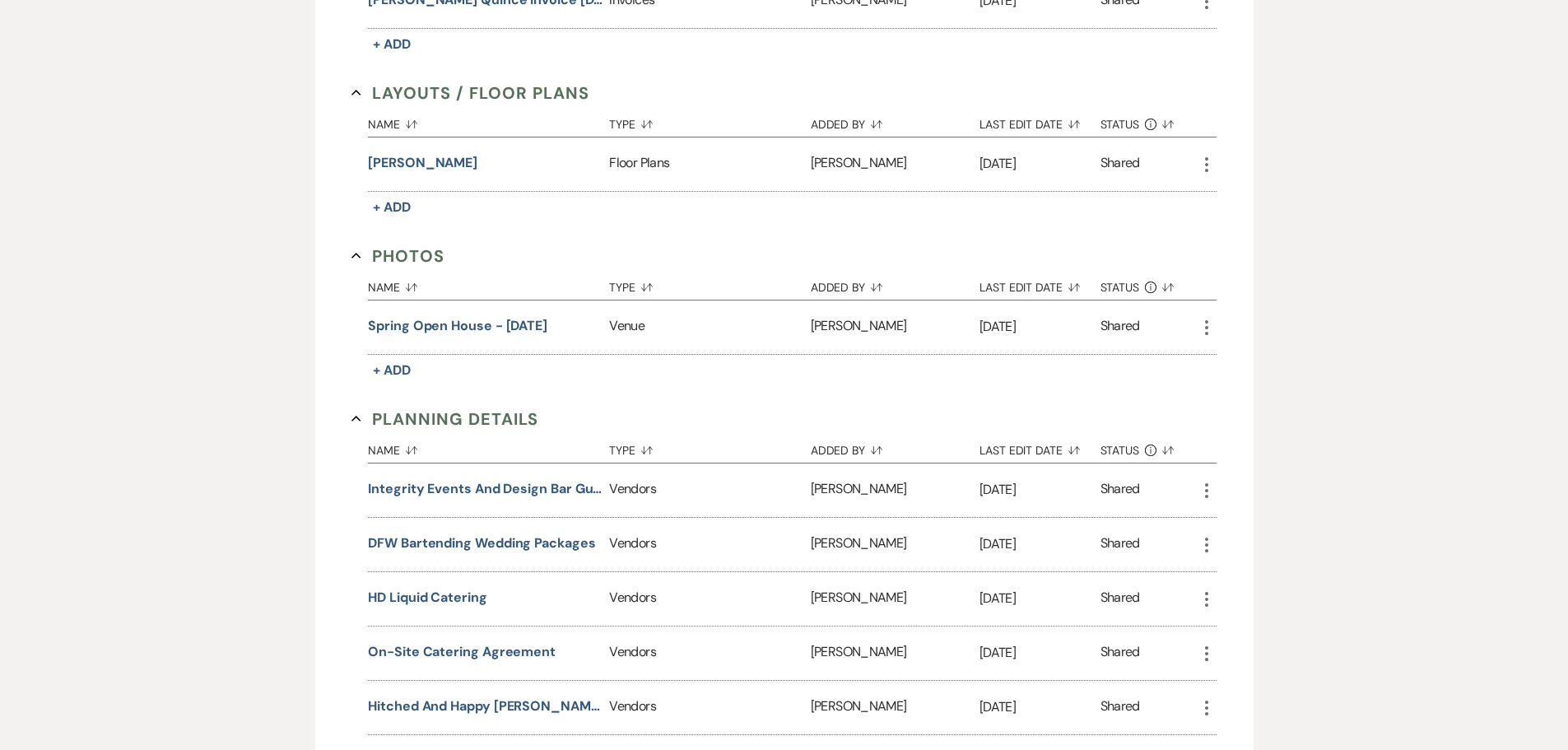
scroll to position [411, 0]
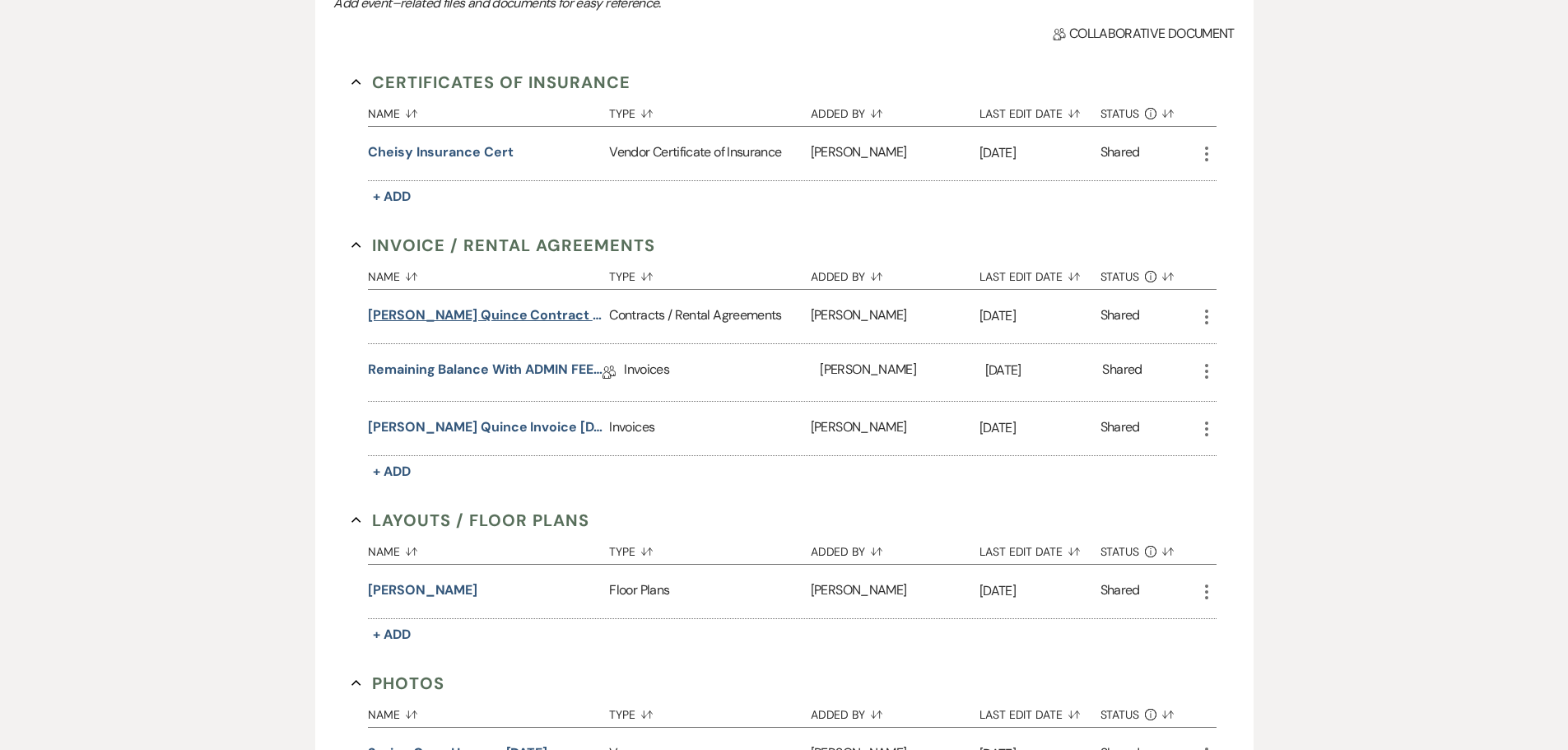
click at [571, 312] on button "[PERSON_NAME] Quince Contract [DATE]" at bounding box center [485, 315] width 235 height 20
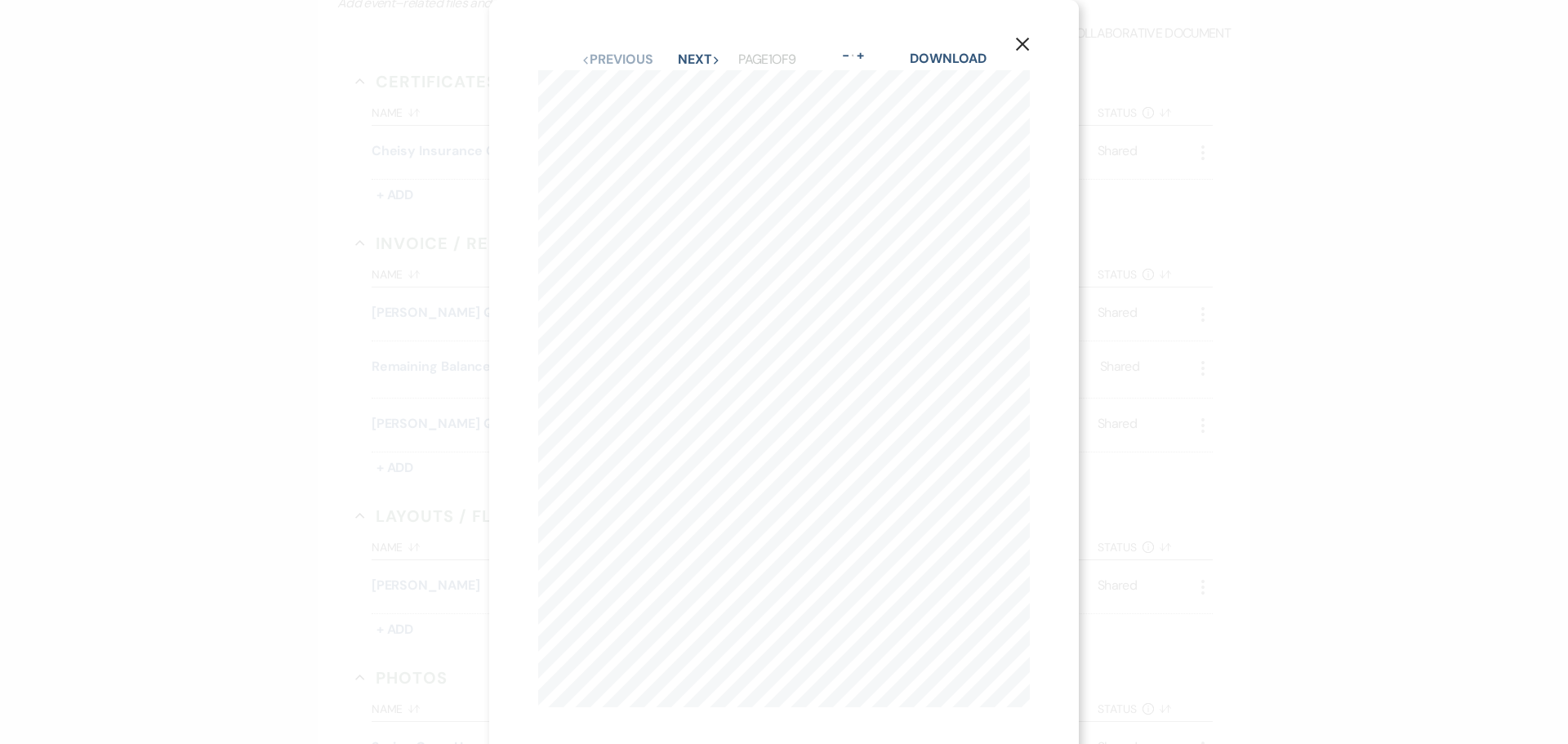
click at [696, 50] on div "Previous Previous Next Next Page 1 of 9 - Zoom + Download" at bounding box center [784, 60] width 492 height 22
click at [695, 58] on button "Next Next" at bounding box center [698, 59] width 42 height 13
click at [1025, 45] on icon "X" at bounding box center [1022, 44] width 15 height 15
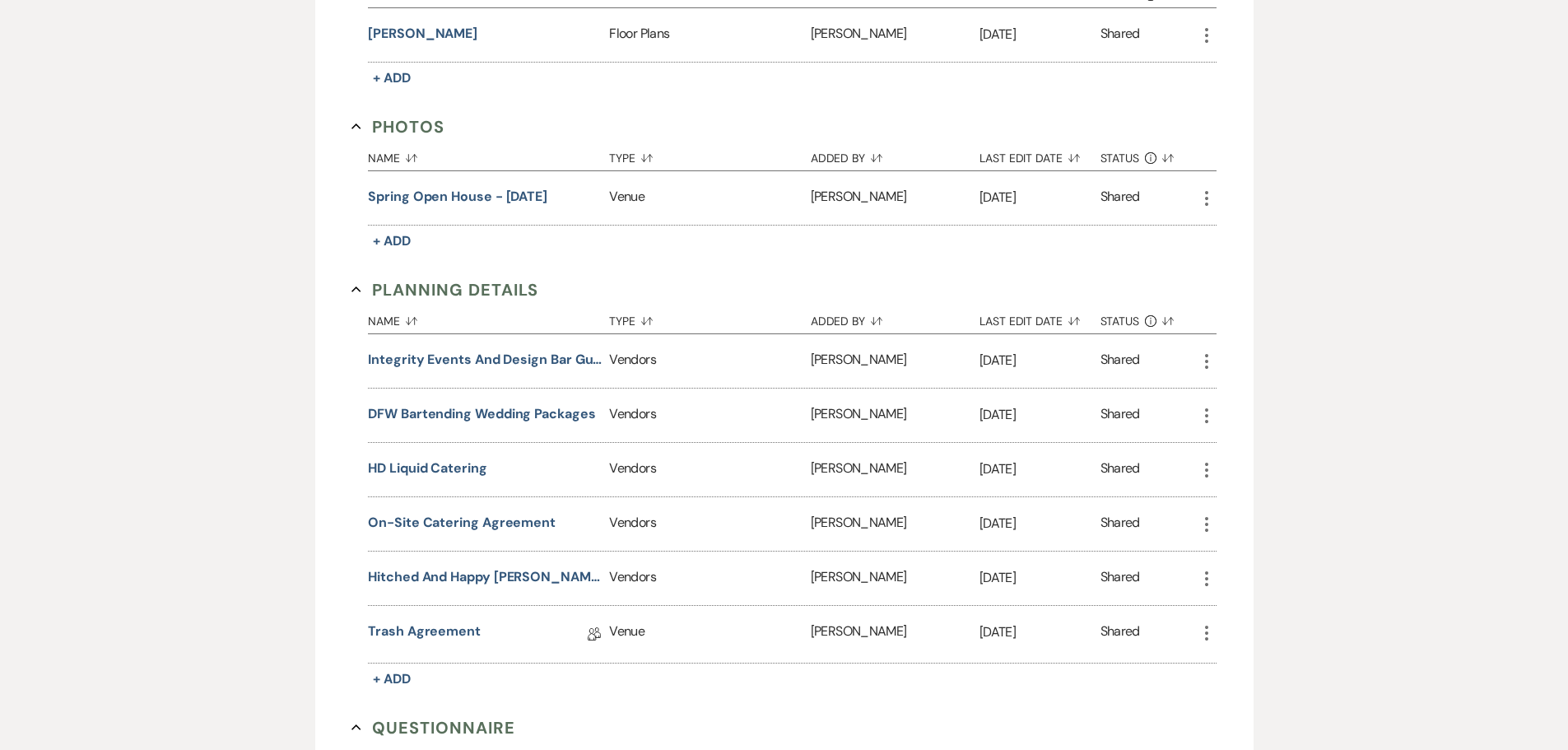
scroll to position [1152, 0]
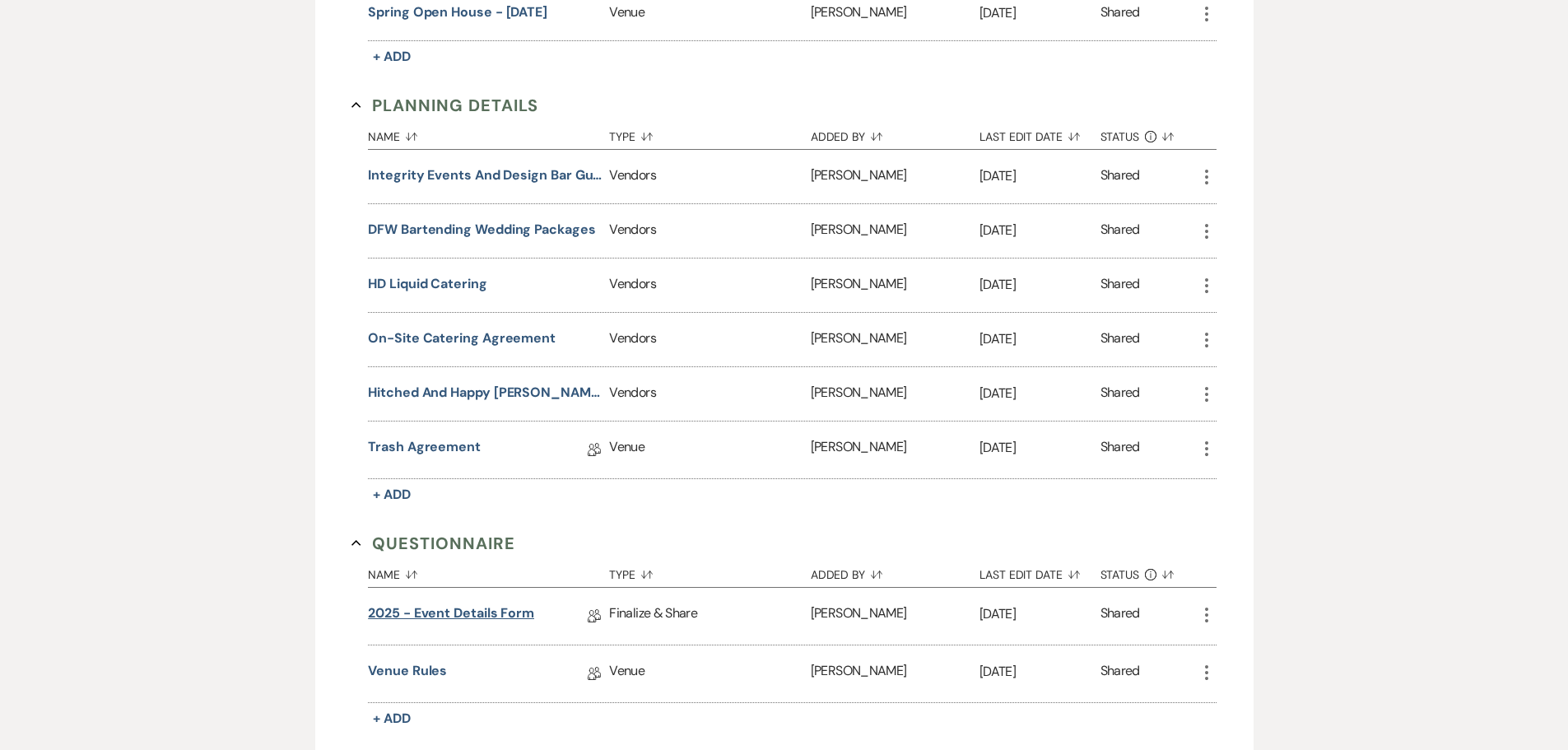
click at [490, 606] on link "2025 - Event Details Form" at bounding box center [450, 616] width 167 height 26
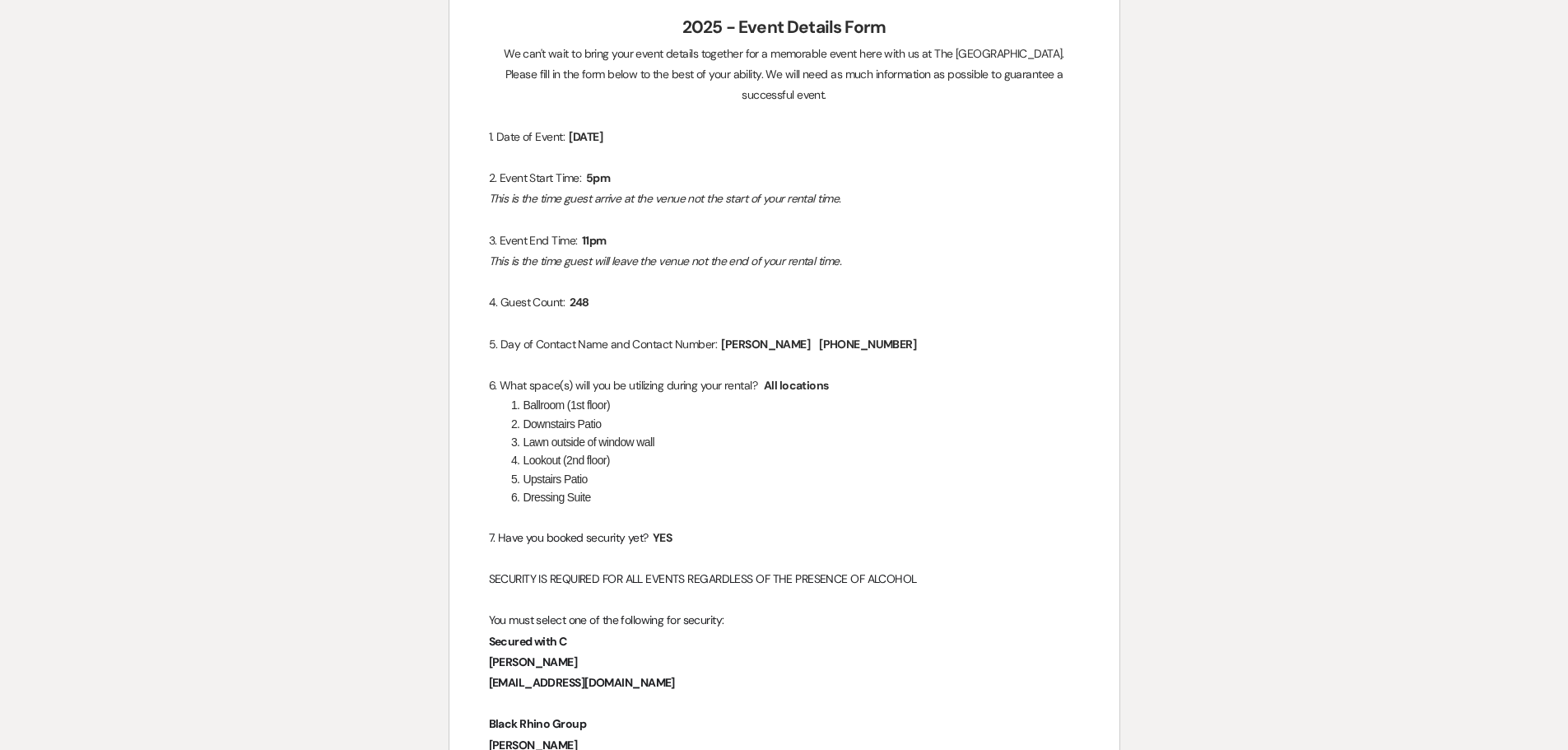
scroll to position [82, 0]
